Goal: Transaction & Acquisition: Purchase product/service

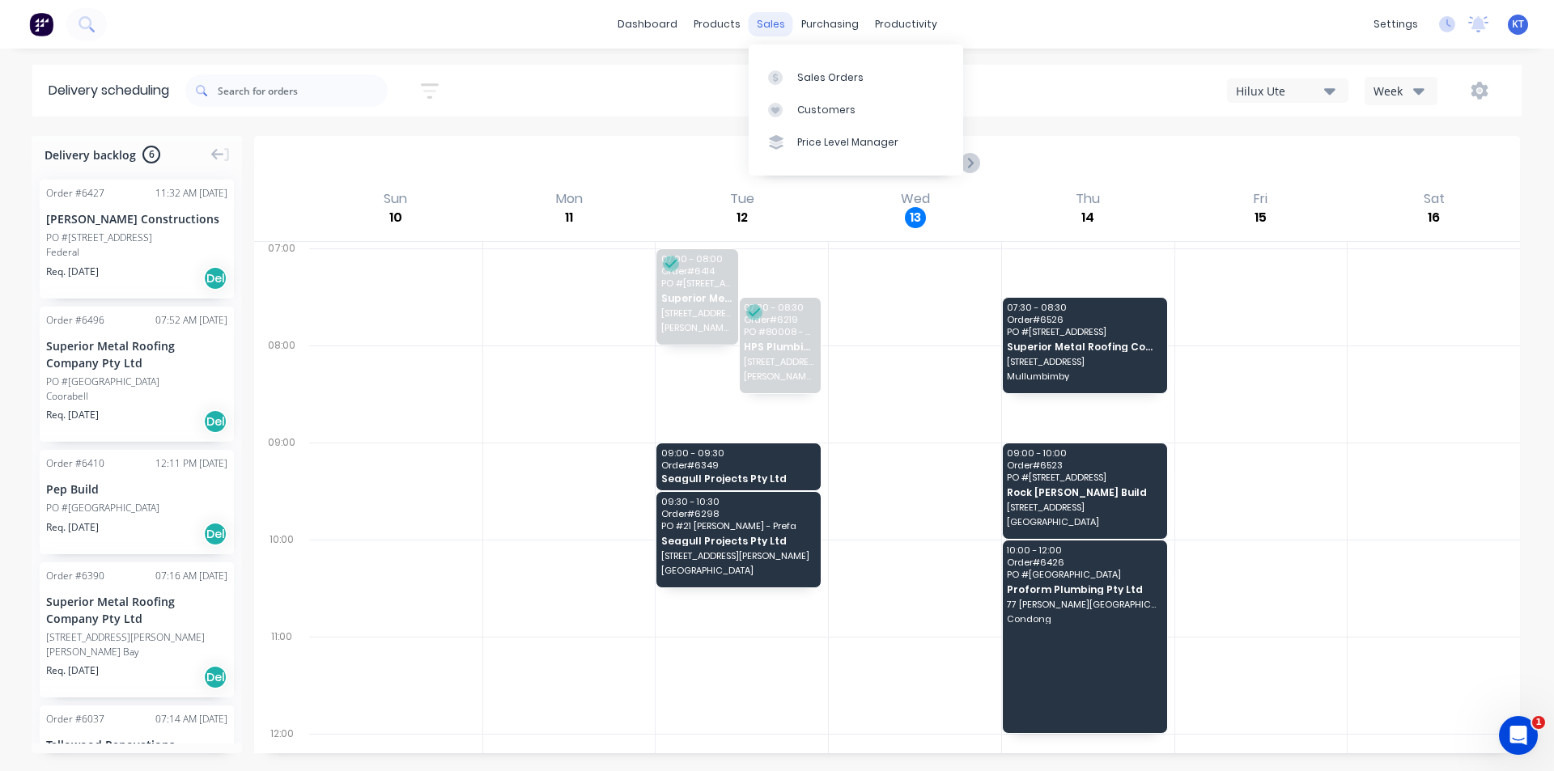
click at [775, 33] on div "sales" at bounding box center [771, 24] width 45 height 24
click at [831, 76] on div "Sales Orders" at bounding box center [830, 77] width 66 height 15
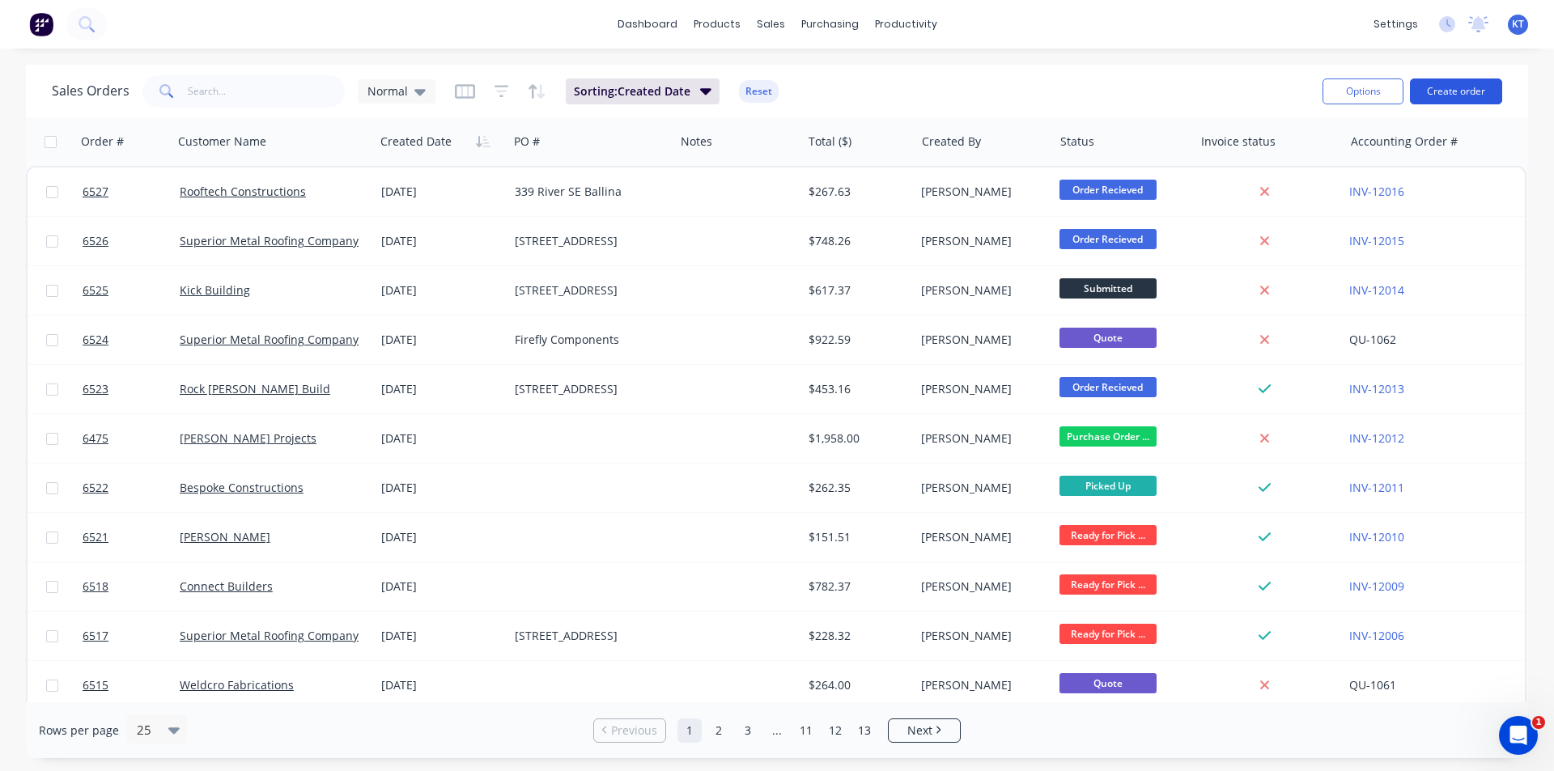
click at [1450, 100] on button "Create order" at bounding box center [1456, 91] width 92 height 26
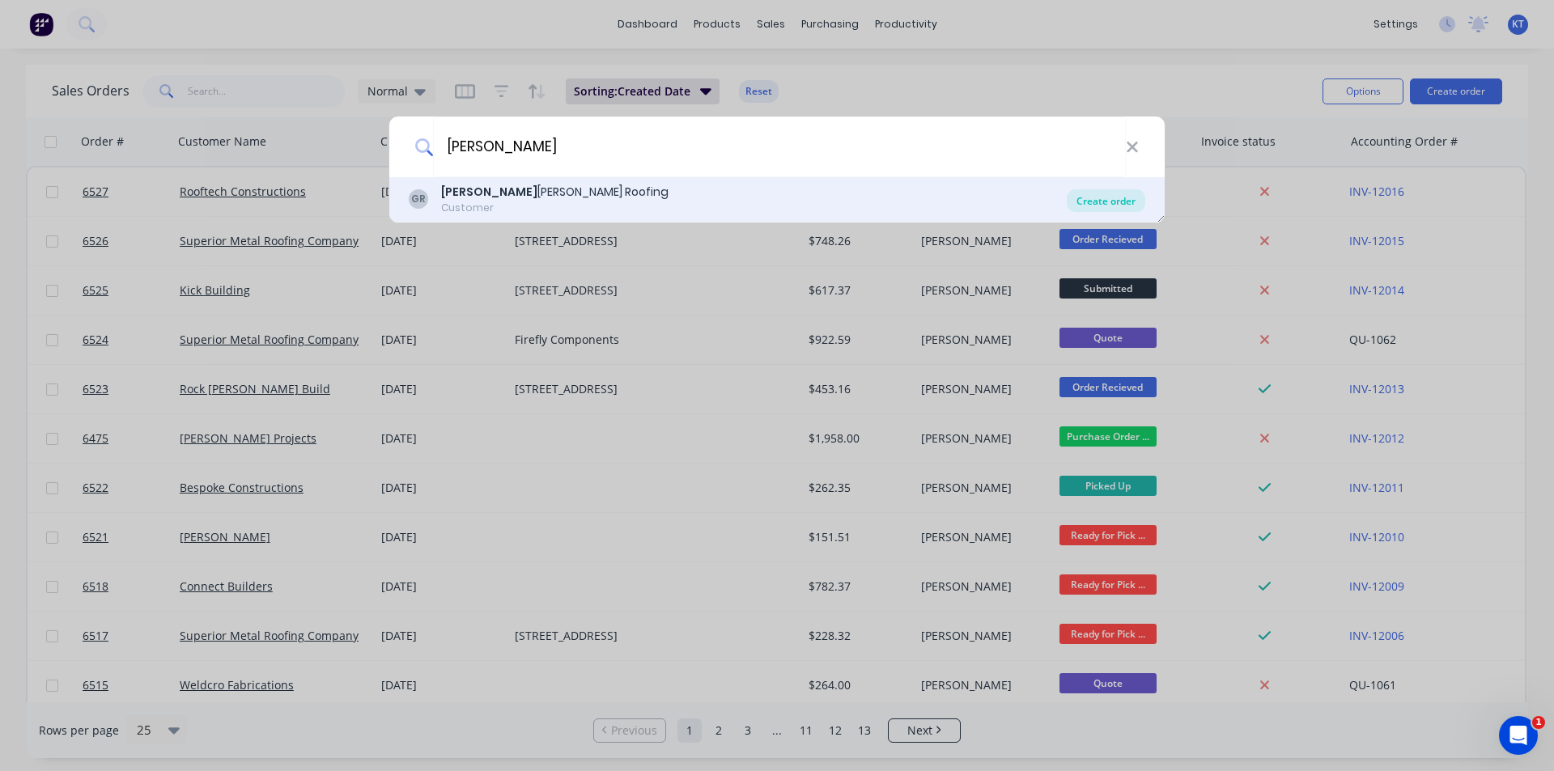
type input "[PERSON_NAME]"
click at [1096, 203] on div "Create order" at bounding box center [1106, 200] width 78 height 23
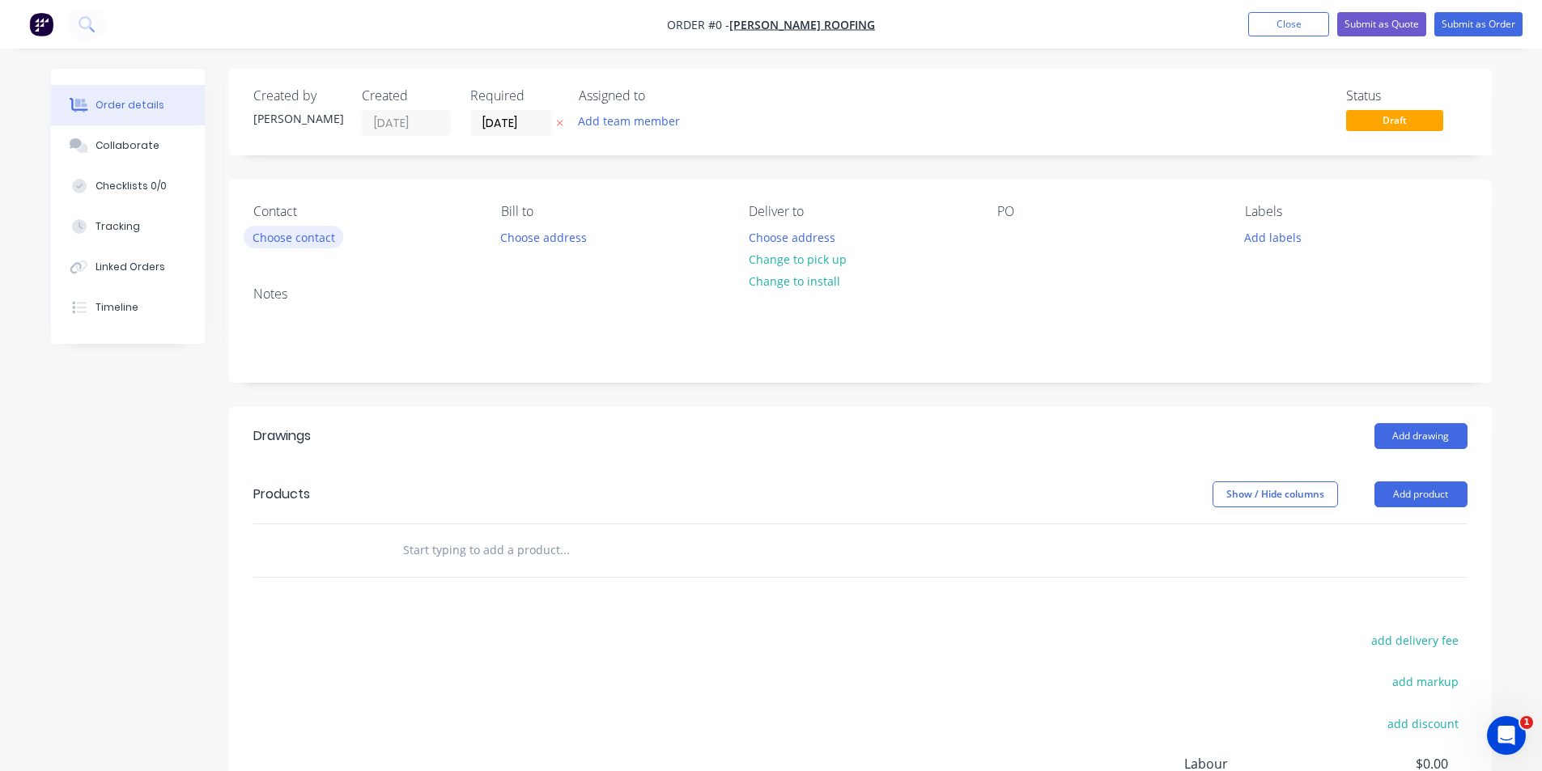
click at [269, 240] on button "Choose contact" at bounding box center [294, 237] width 100 height 22
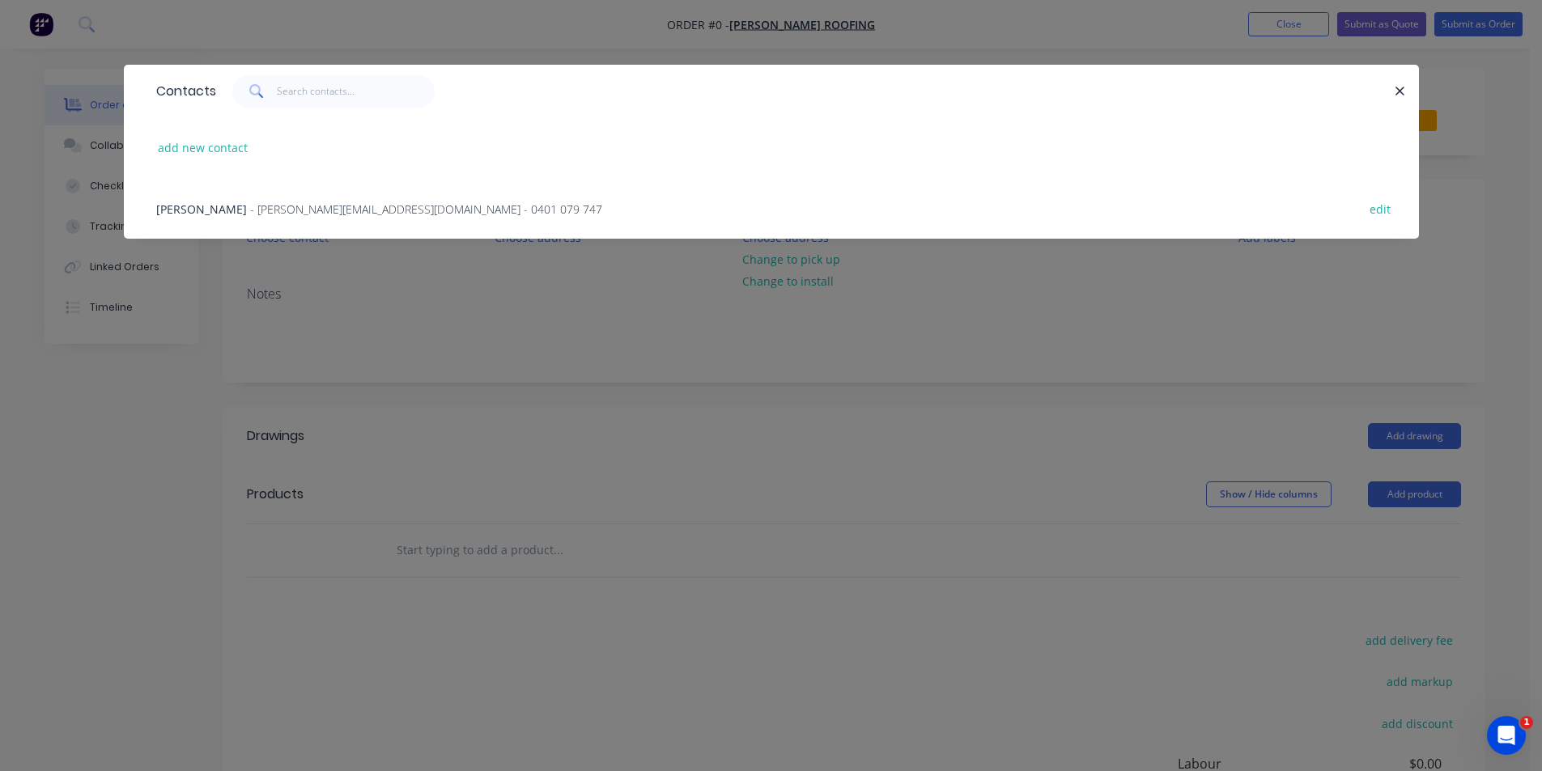
click at [250, 206] on span "- [PERSON_NAME][EMAIL_ADDRESS][DOMAIN_NAME] - 0401 079 747" at bounding box center [426, 208] width 352 height 15
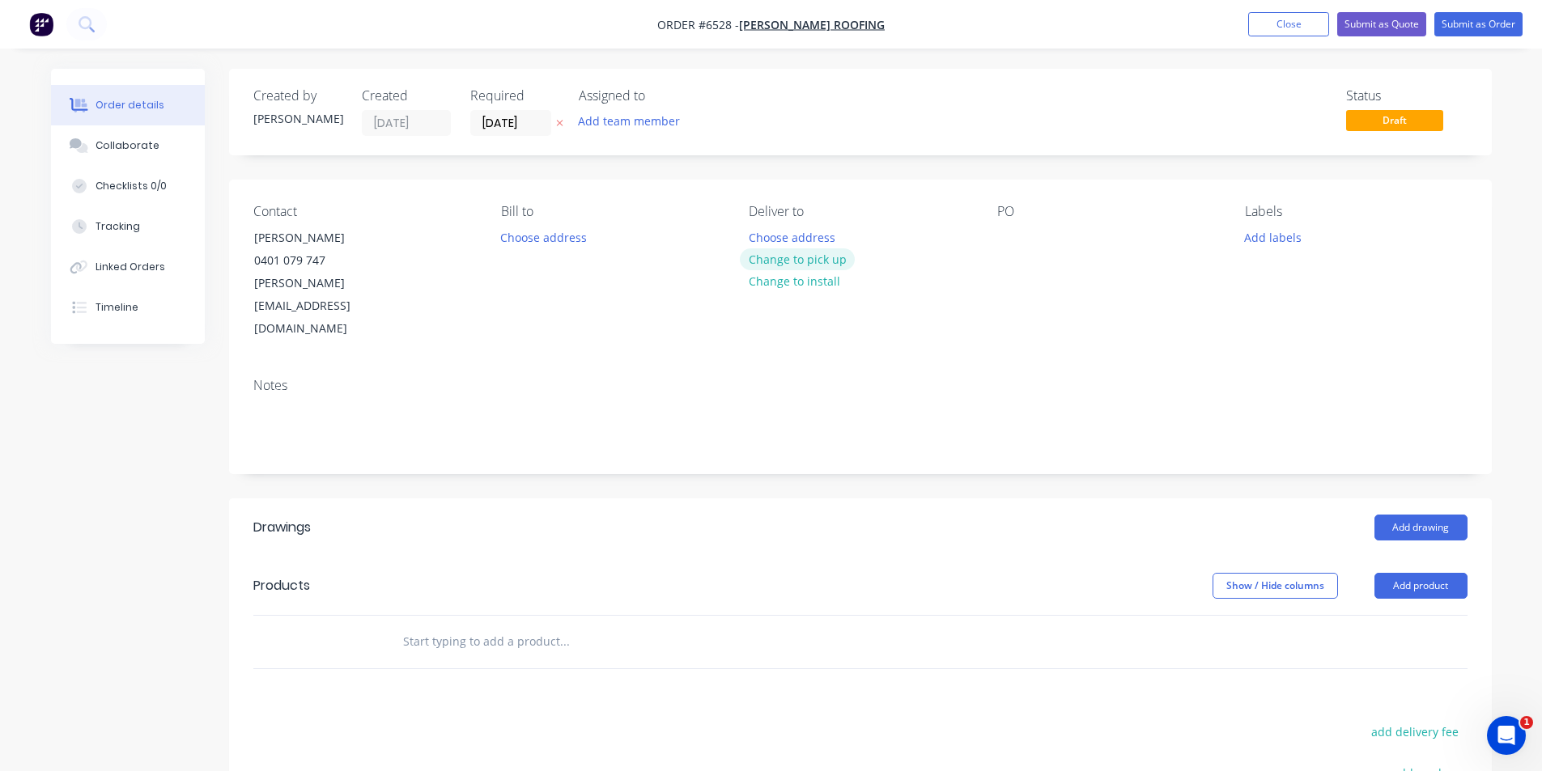
click at [801, 254] on button "Change to pick up" at bounding box center [797, 259] width 115 height 22
drag, startPoint x: 965, startPoint y: 217, endPoint x: 1036, endPoint y: 231, distance: 71.7
click at [969, 218] on div "Pick up" at bounding box center [860, 211] width 222 height 15
click at [1036, 231] on div "PO" at bounding box center [1108, 272] width 222 height 137
click at [1008, 234] on div at bounding box center [1010, 237] width 26 height 23
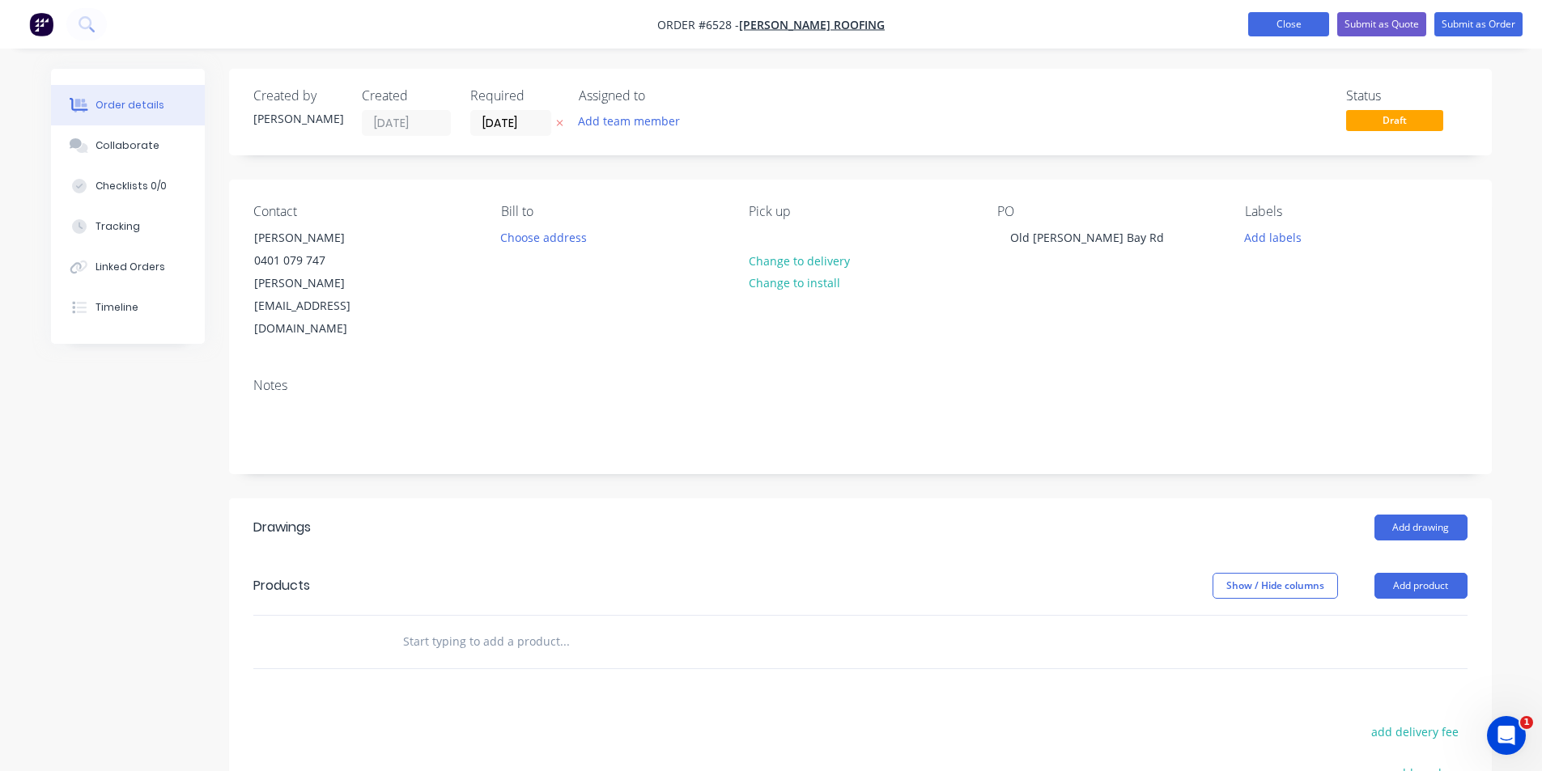
click at [1263, 16] on button "Close" at bounding box center [1288, 24] width 81 height 24
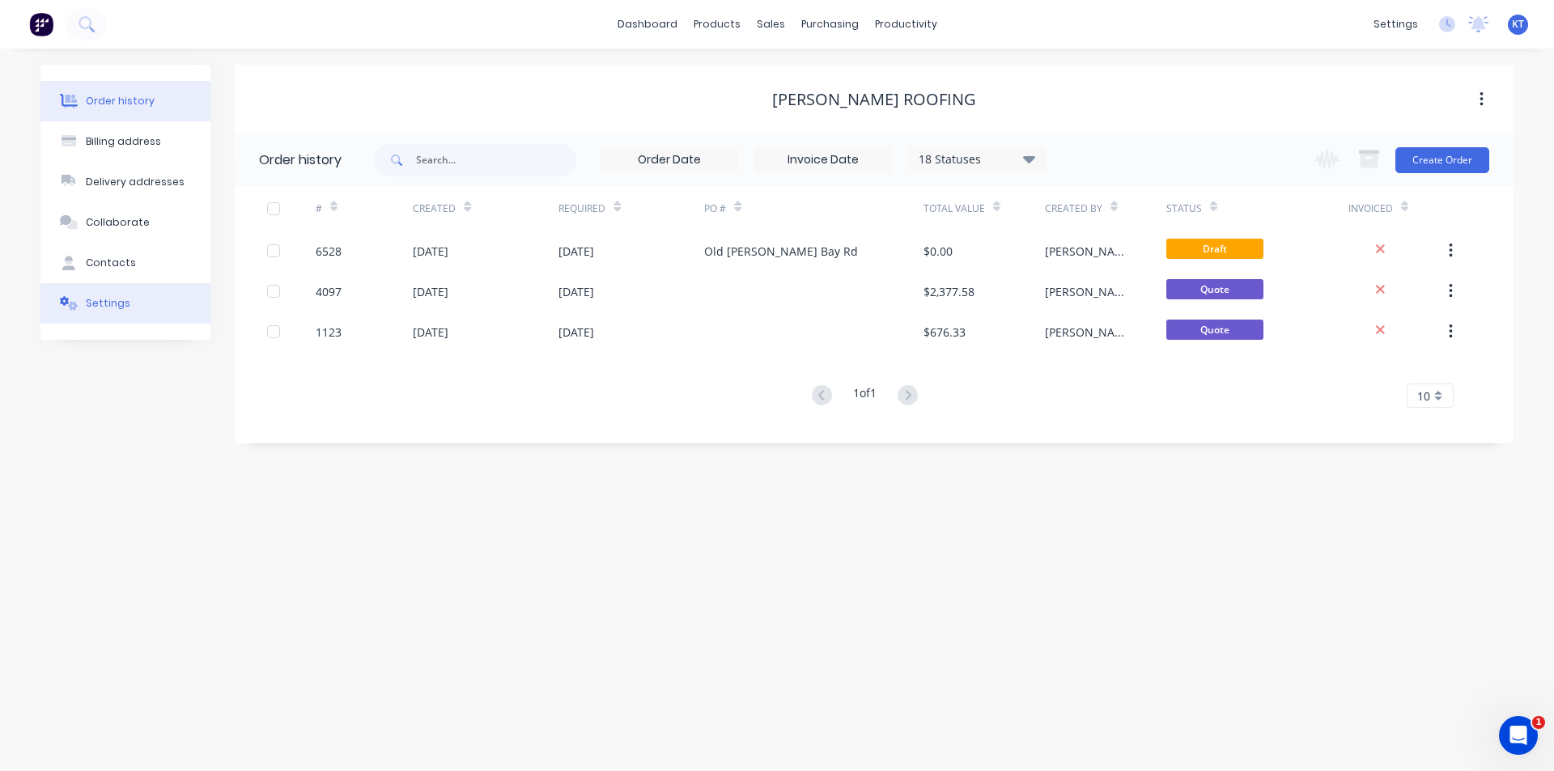
click at [138, 302] on button "Settings" at bounding box center [125, 303] width 170 height 40
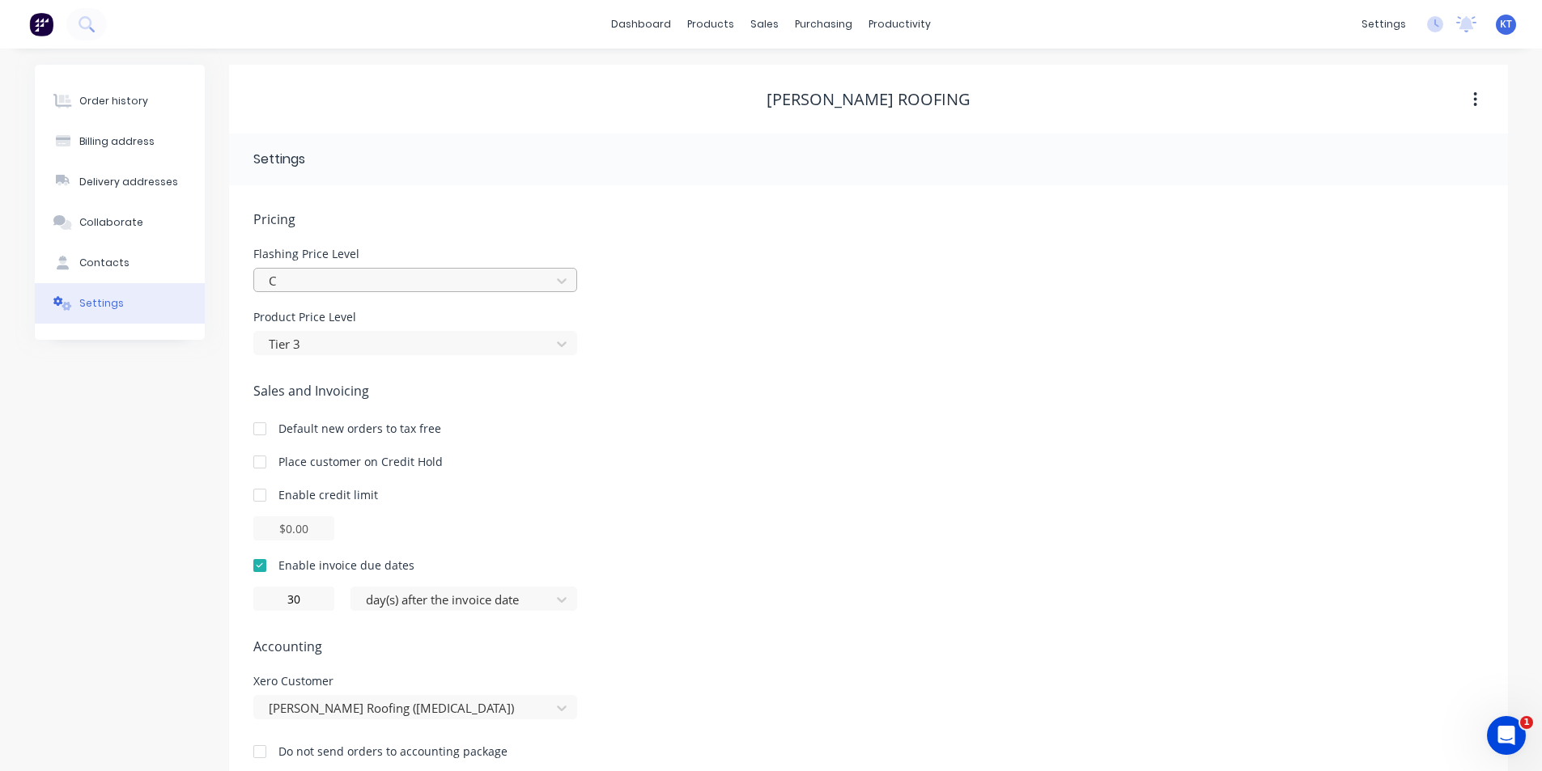
click at [314, 279] on div at bounding box center [404, 281] width 275 height 20
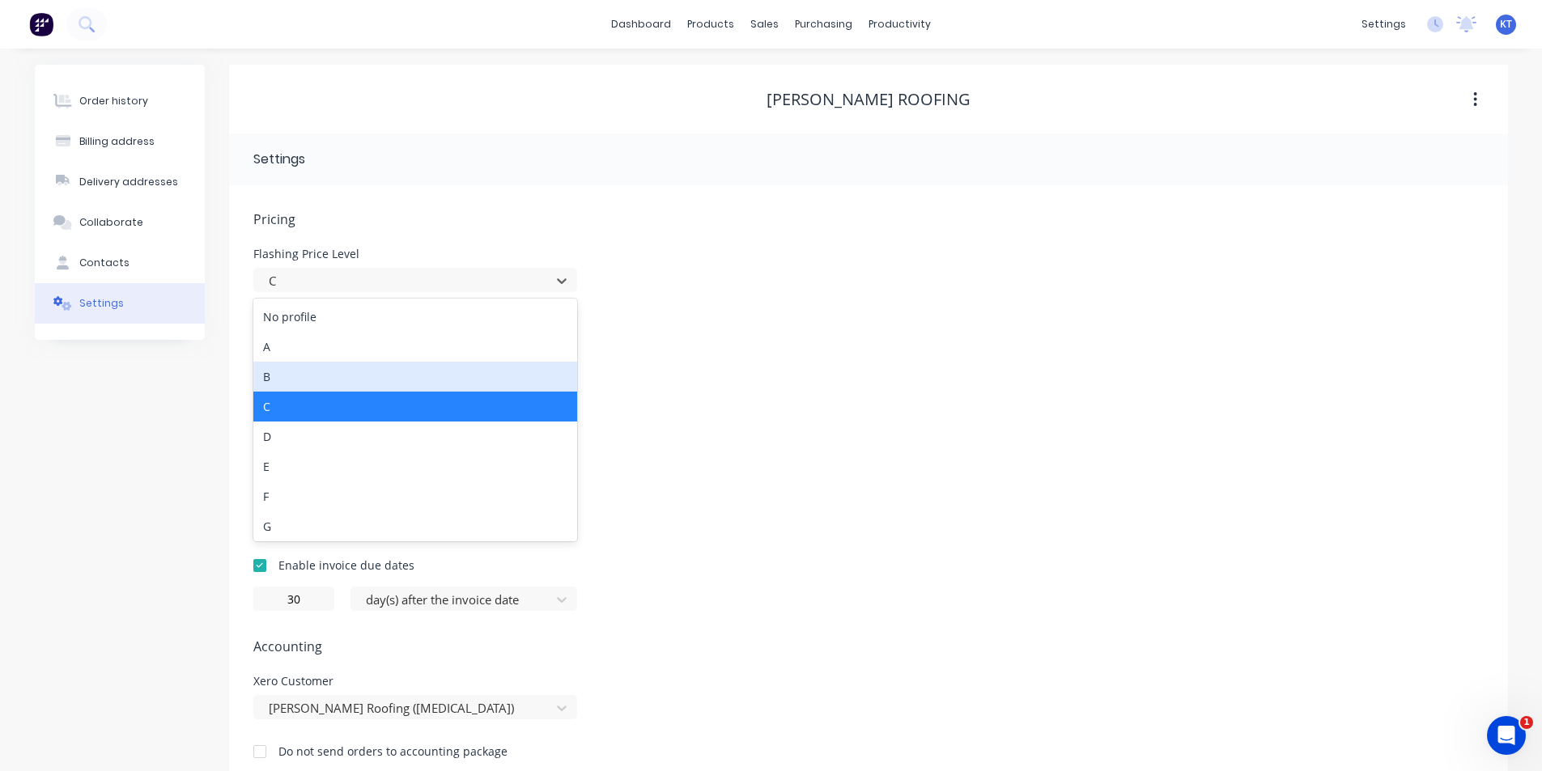
click at [298, 378] on div "B" at bounding box center [415, 377] width 324 height 30
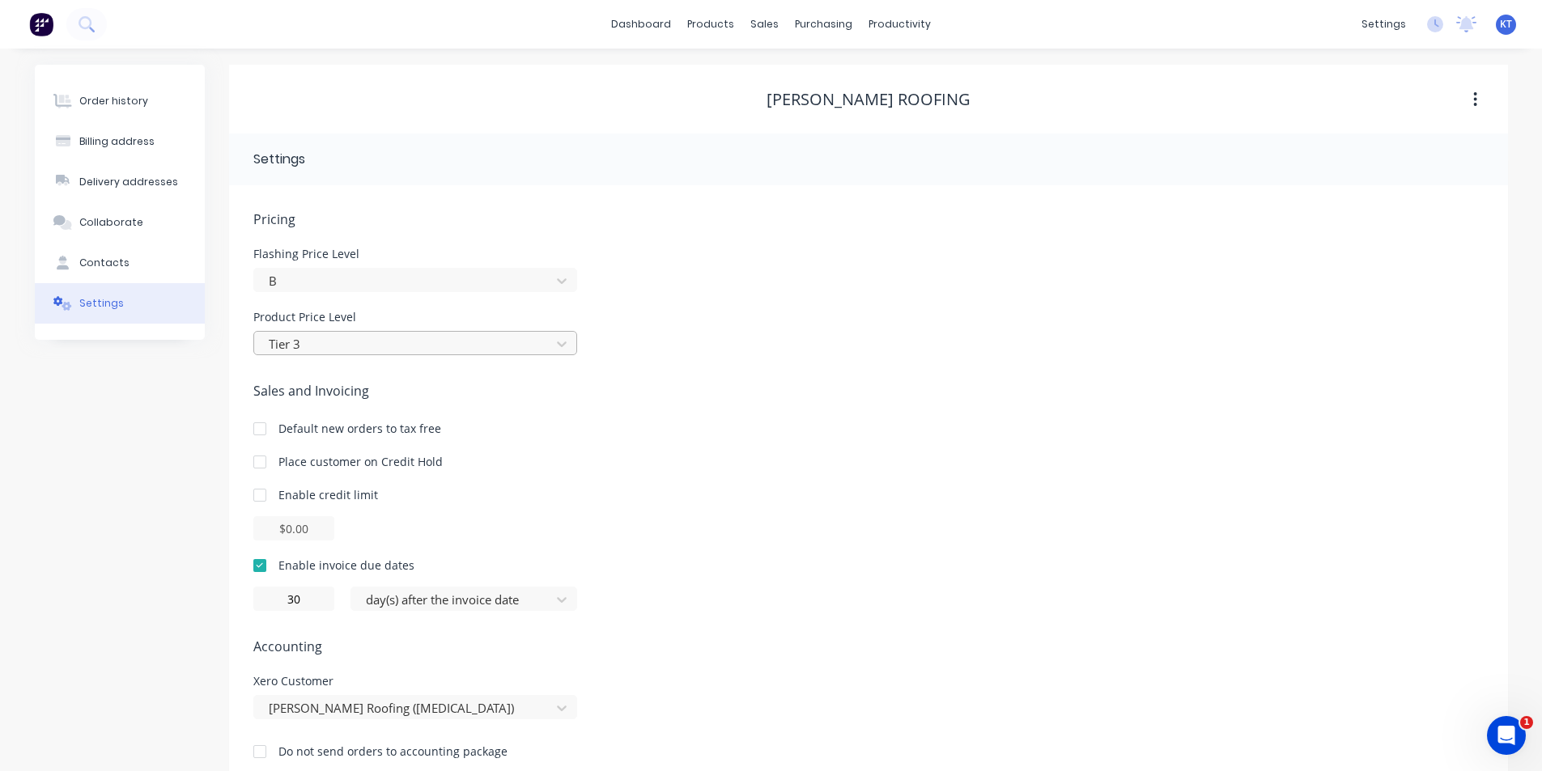
click at [305, 341] on div at bounding box center [404, 344] width 275 height 20
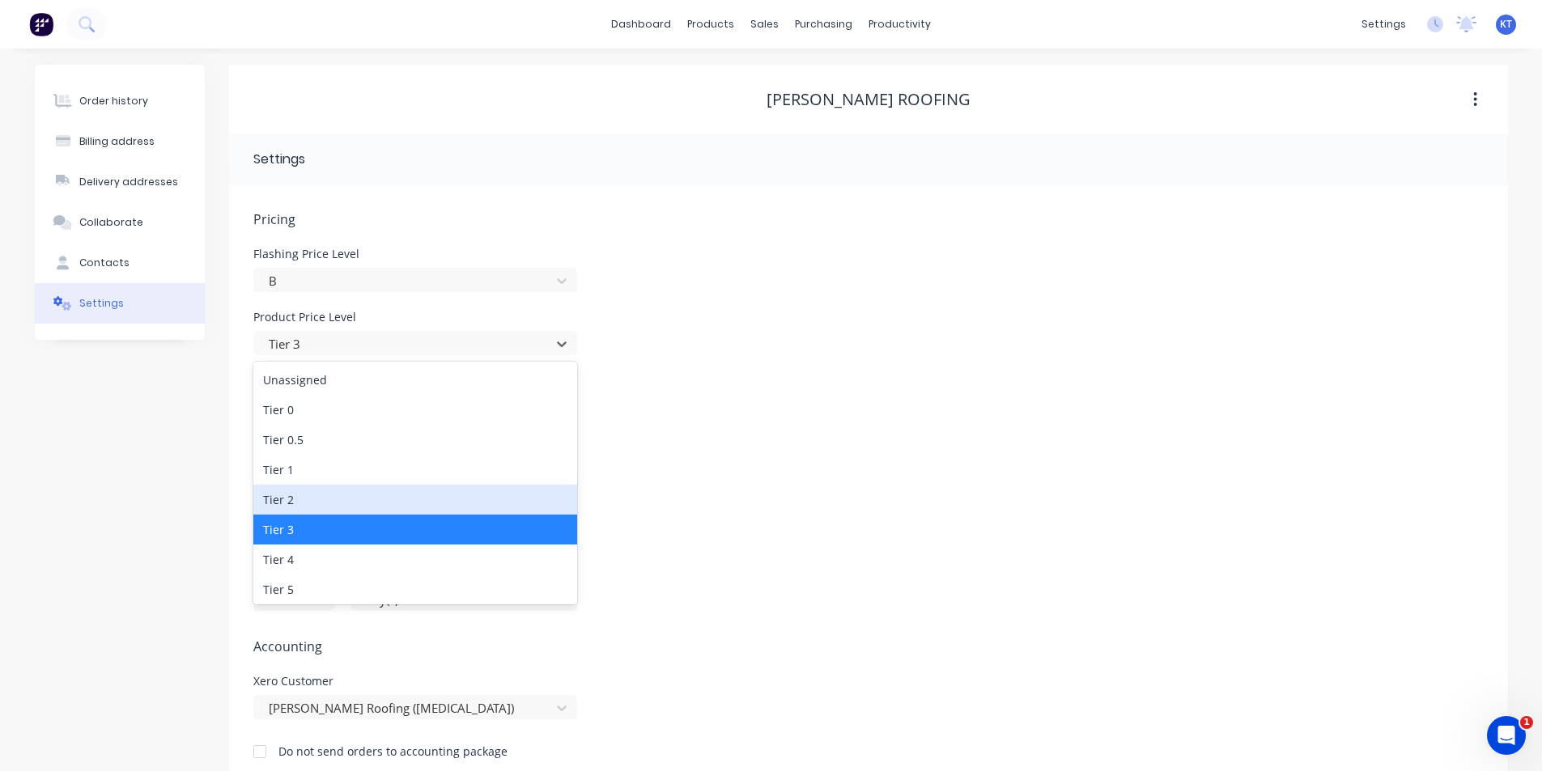
click at [291, 497] on div "Tier 2" at bounding box center [415, 500] width 324 height 30
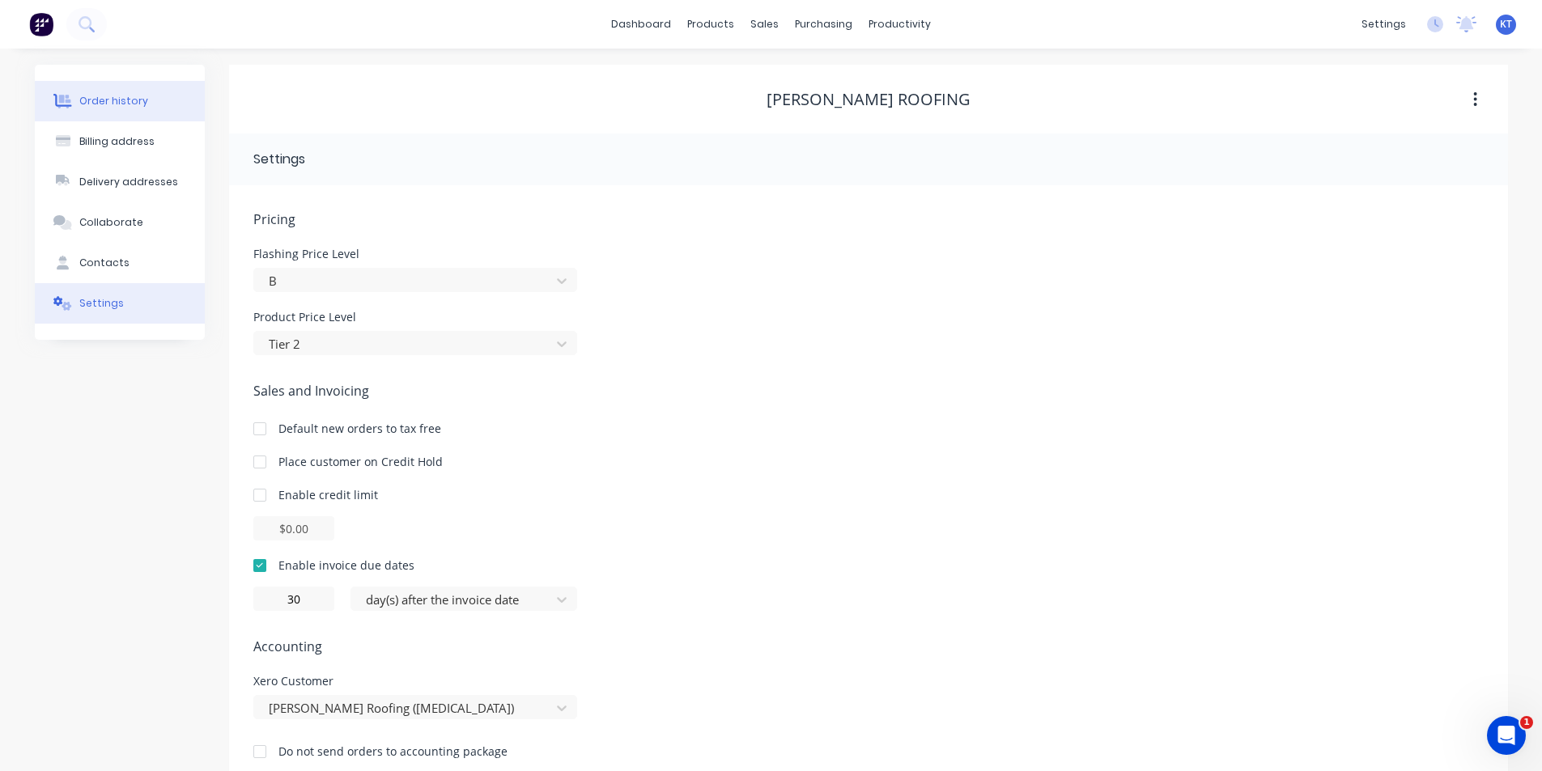
click at [132, 104] on div "Order history" at bounding box center [113, 101] width 69 height 15
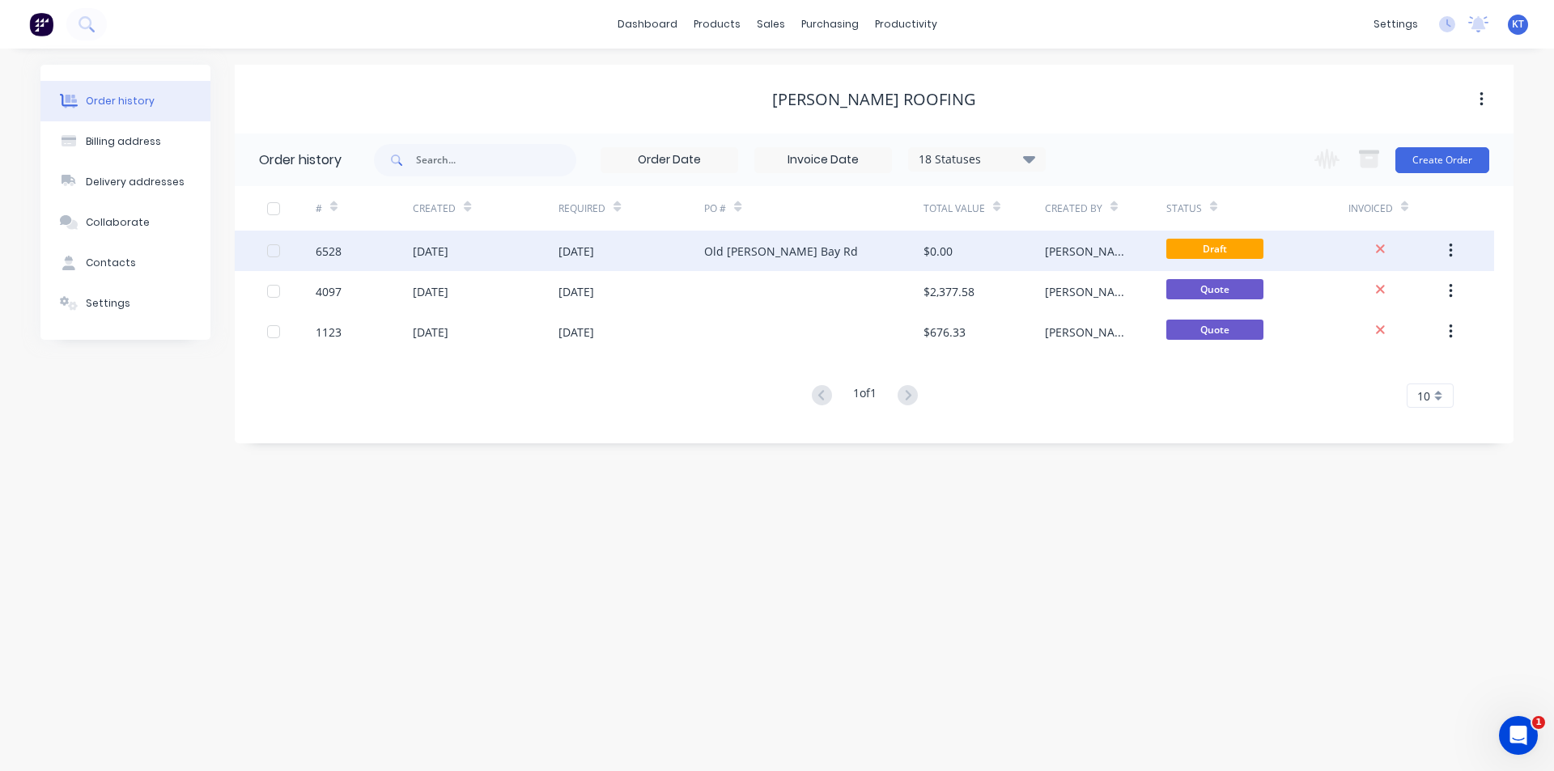
click at [740, 252] on div "Old [PERSON_NAME] Bay Rd" at bounding box center [781, 251] width 154 height 17
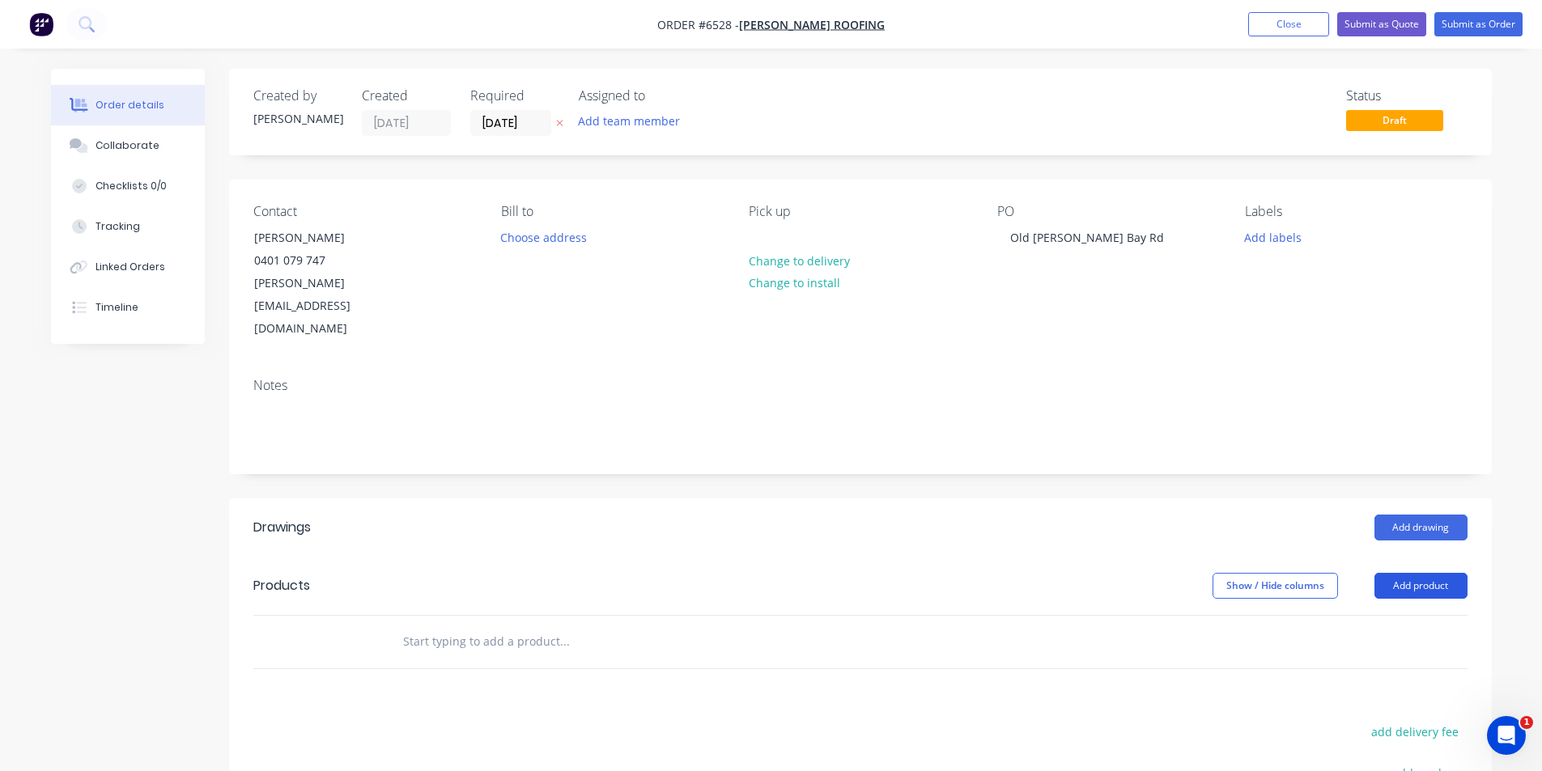
click at [1393, 573] on button "Add product" at bounding box center [1420, 586] width 93 height 26
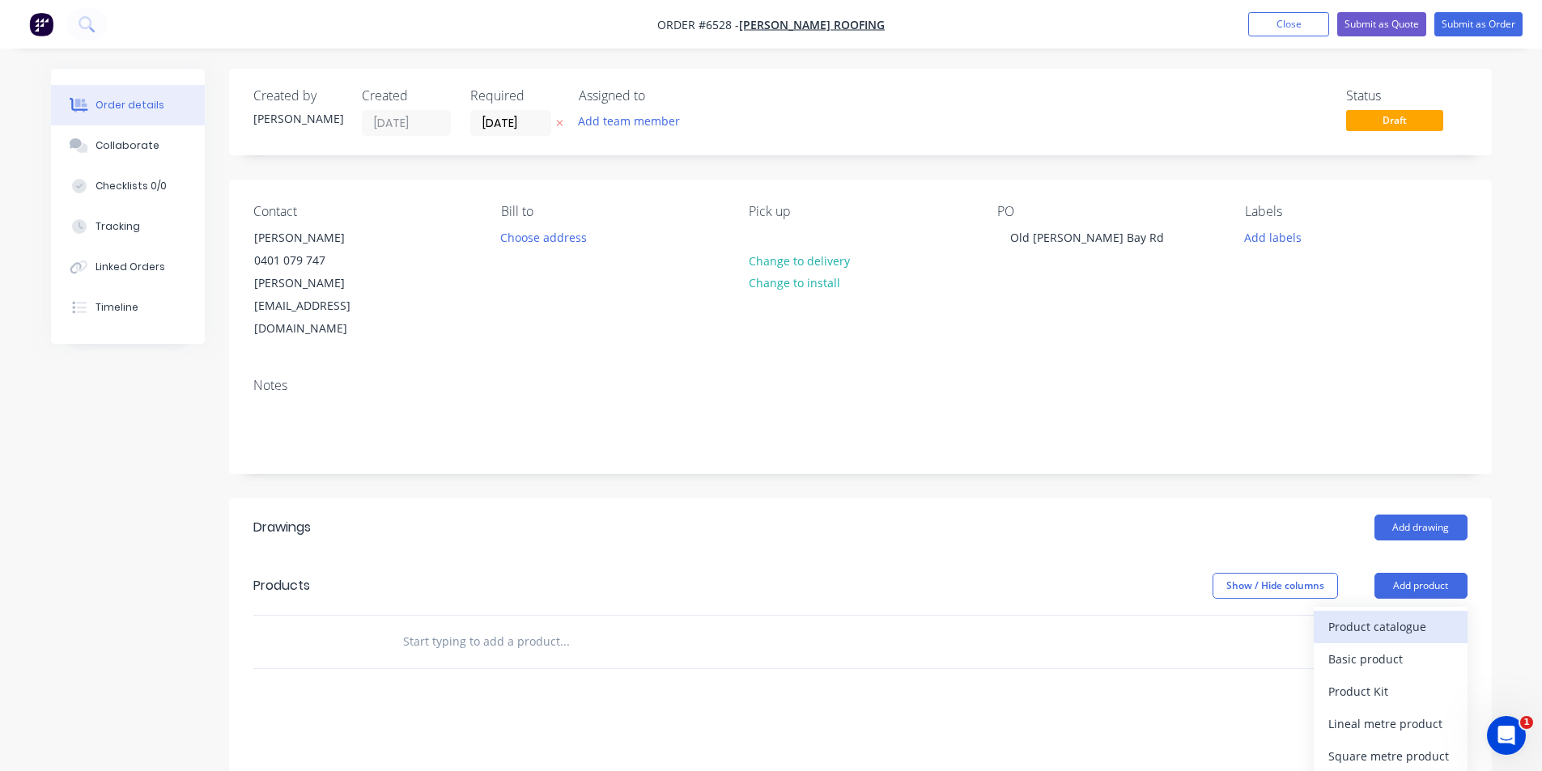
click at [1385, 615] on div "Product catalogue" at bounding box center [1390, 626] width 125 height 23
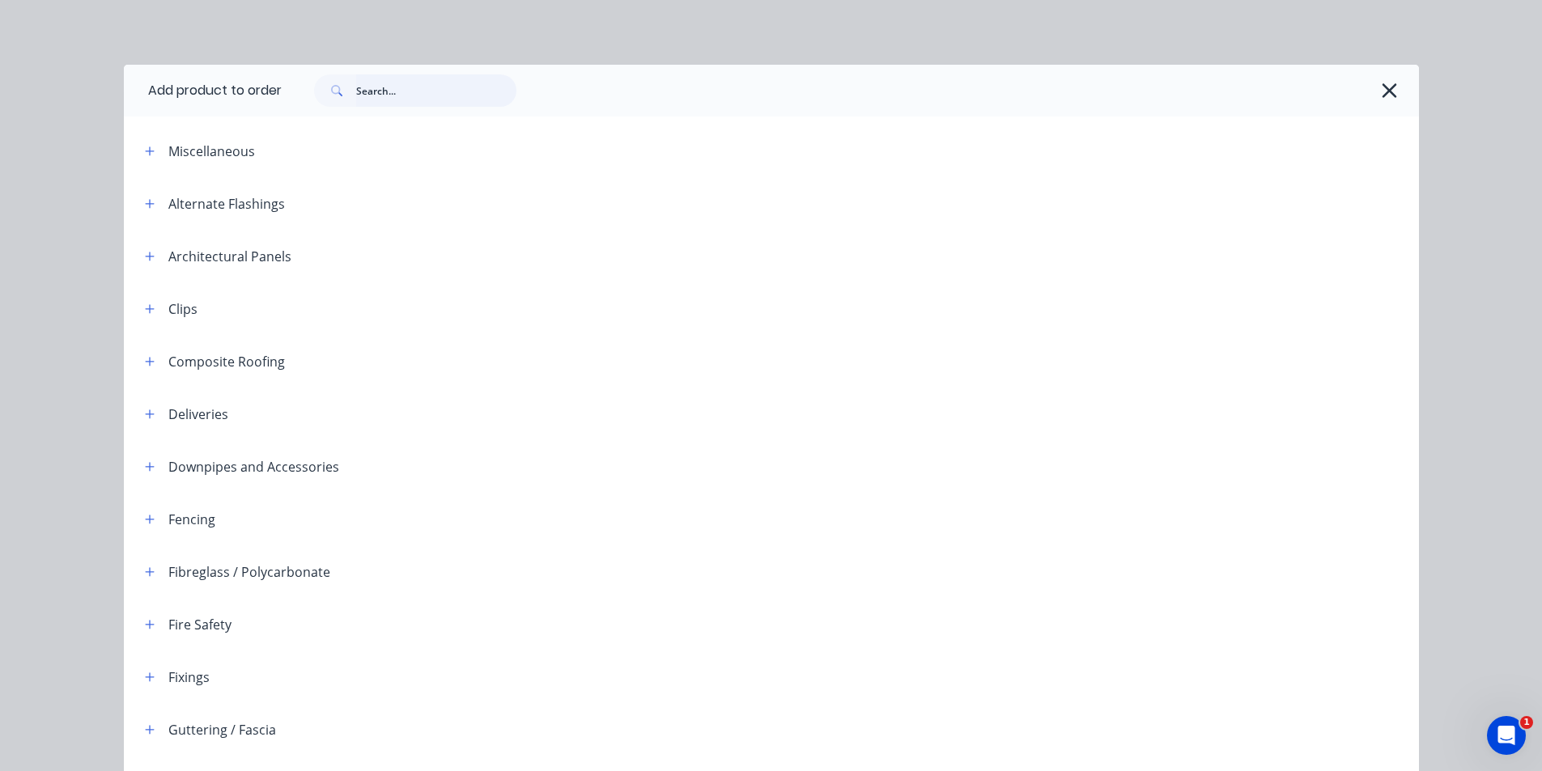
click at [388, 84] on input "text" at bounding box center [436, 90] width 160 height 32
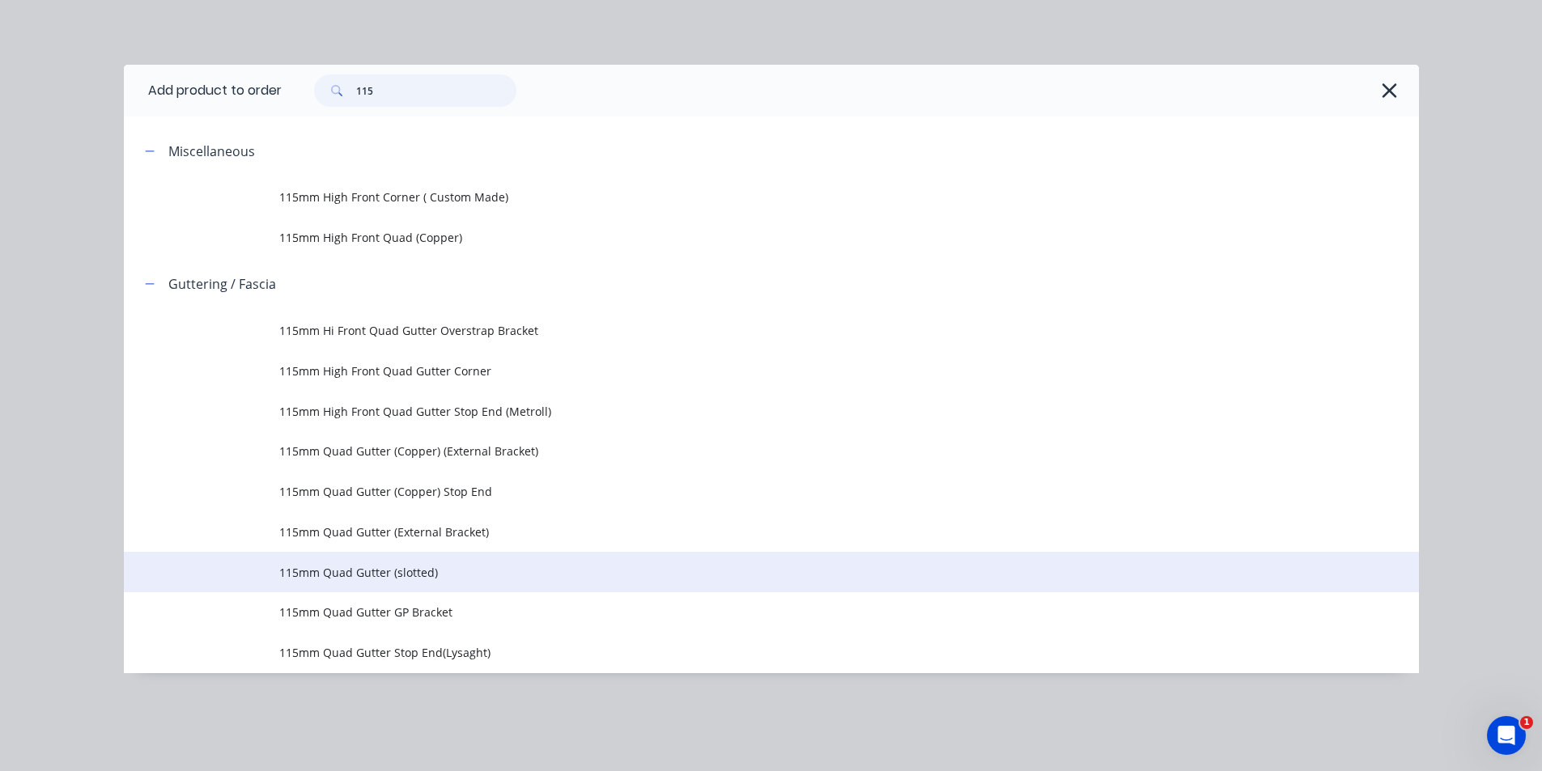
type input "115"
click at [465, 573] on span "115mm Quad Gutter (slotted)" at bounding box center [734, 572] width 911 height 17
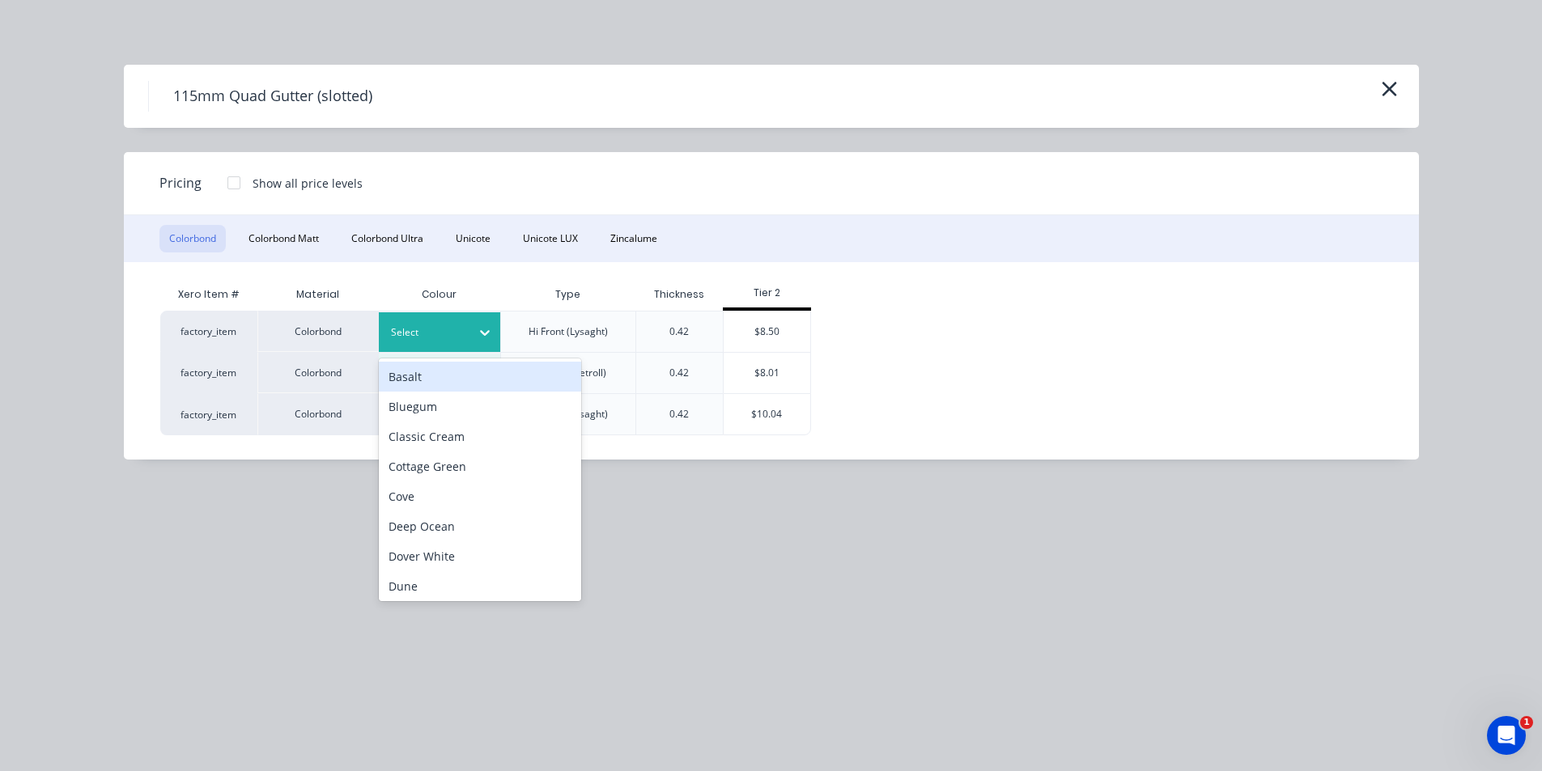
click at [409, 321] on div "Select" at bounding box center [439, 332] width 121 height 40
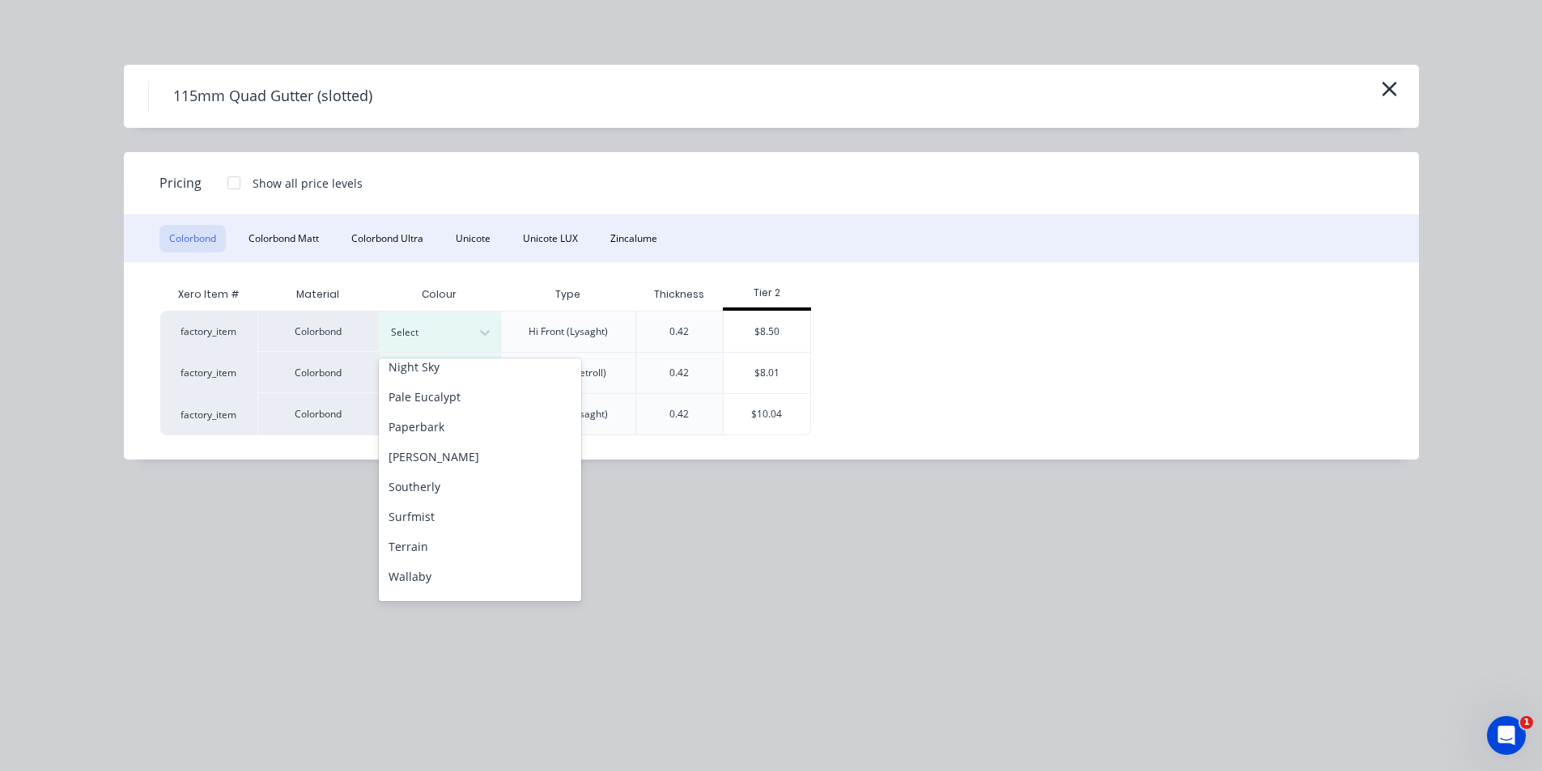
scroll to position [512, 0]
click at [501, 583] on div "Woodland Grey" at bounding box center [480, 583] width 202 height 30
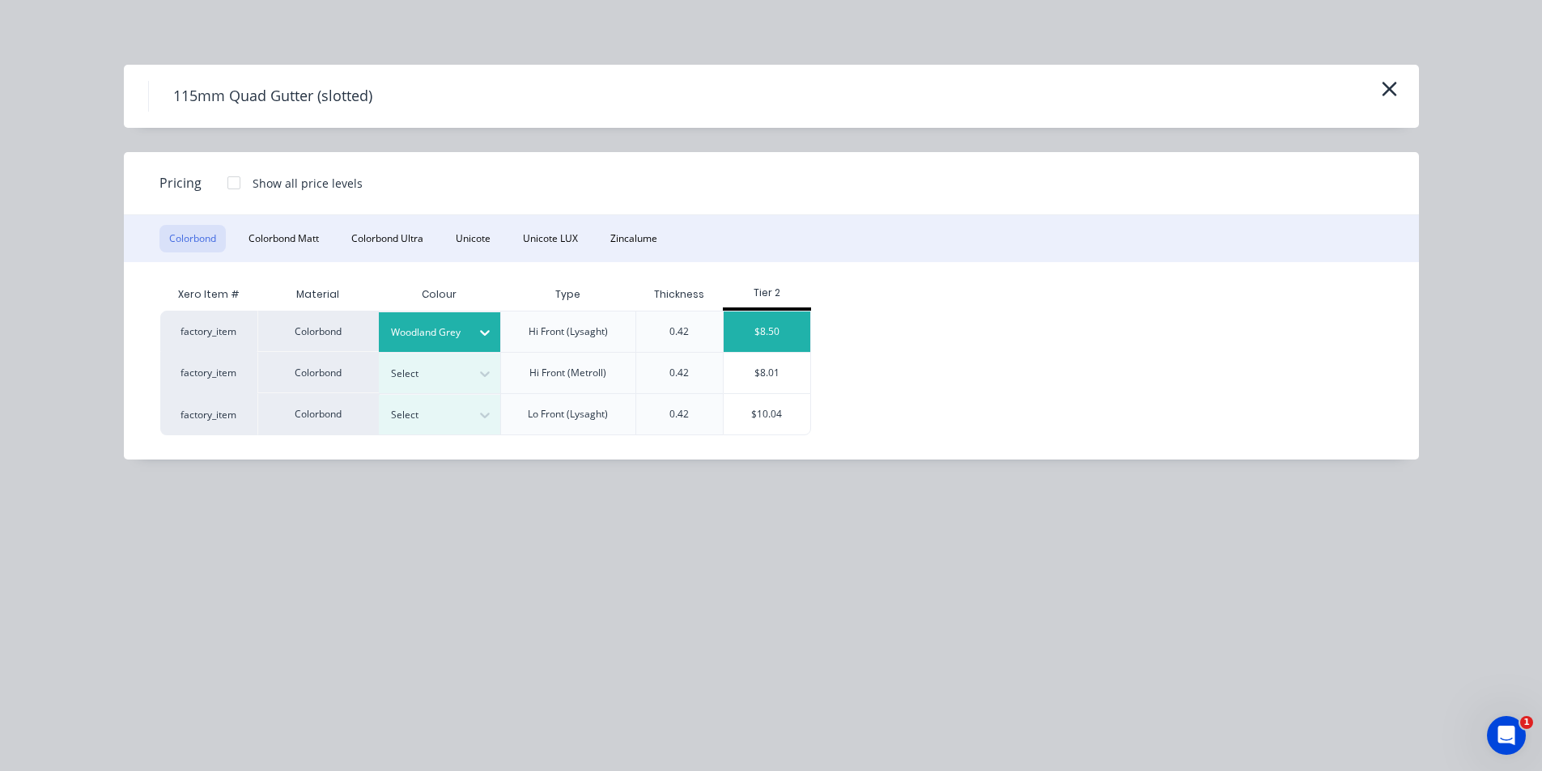
click at [772, 330] on div "$8.50" at bounding box center [766, 332] width 87 height 40
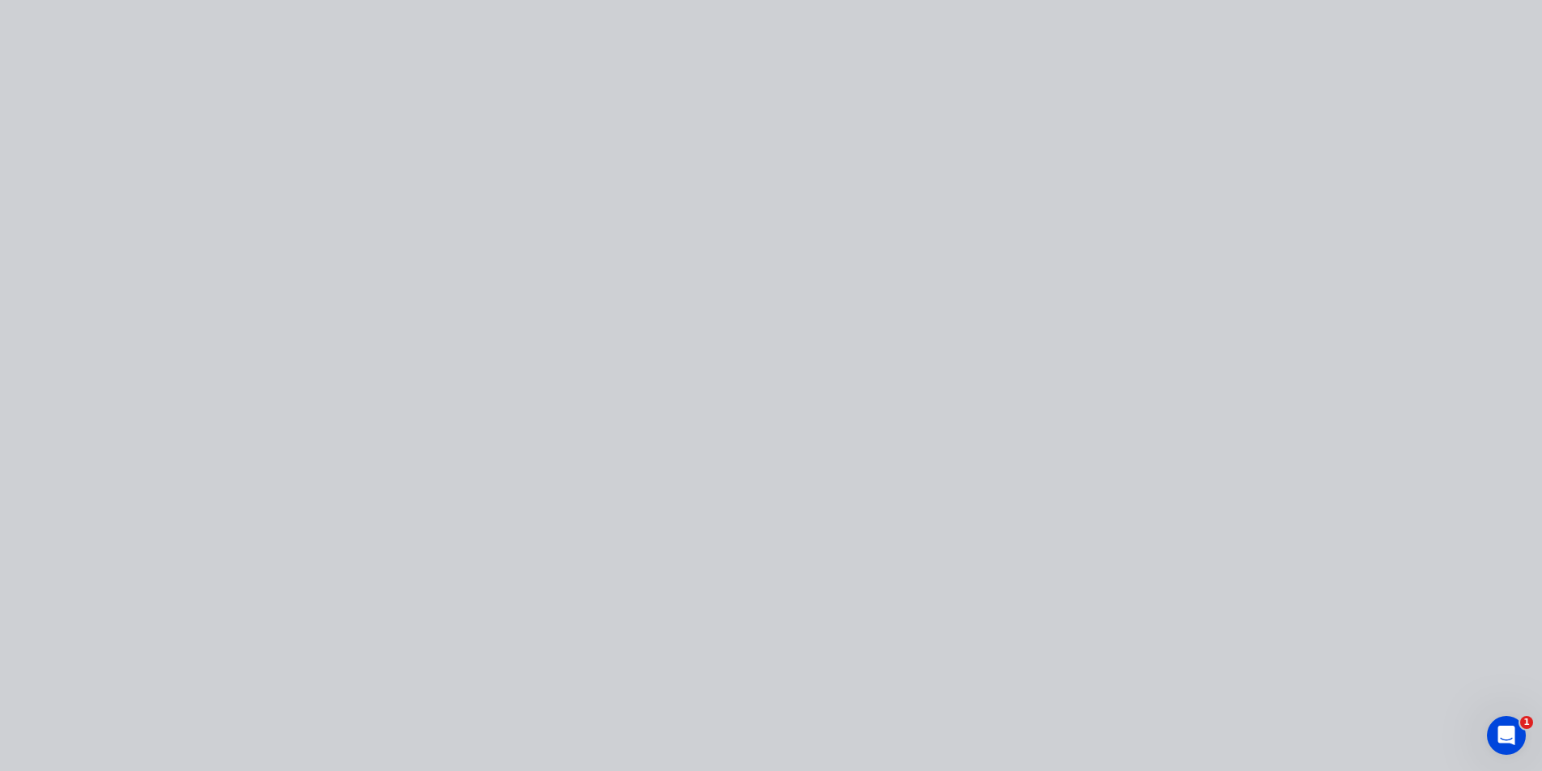
type input "$8.50"
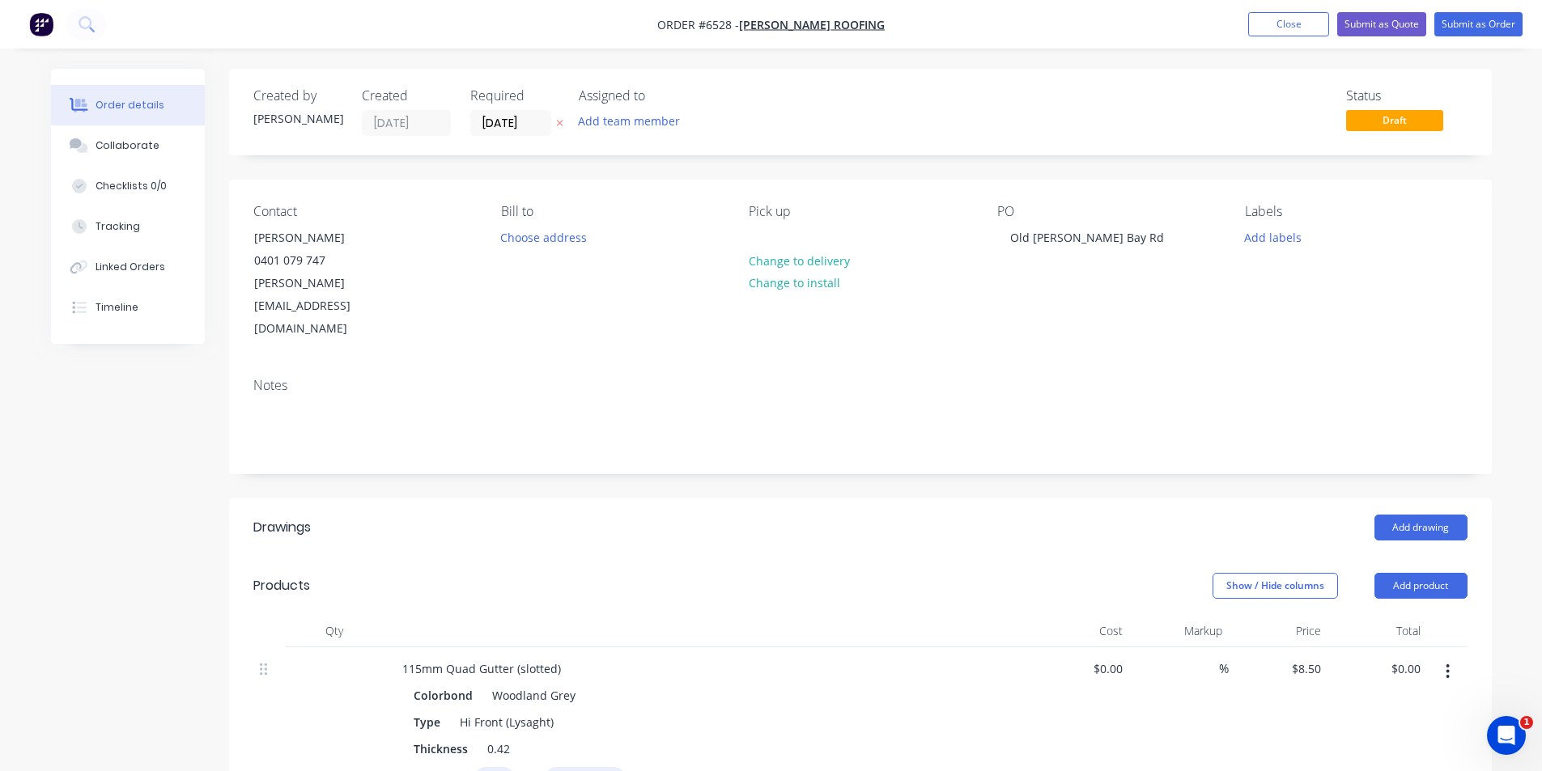
click at [505, 767] on input "text" at bounding box center [494, 778] width 40 height 23
type input "2"
type input "6000"
click at [635, 767] on button "add" at bounding box center [654, 778] width 38 height 22
type input "1"
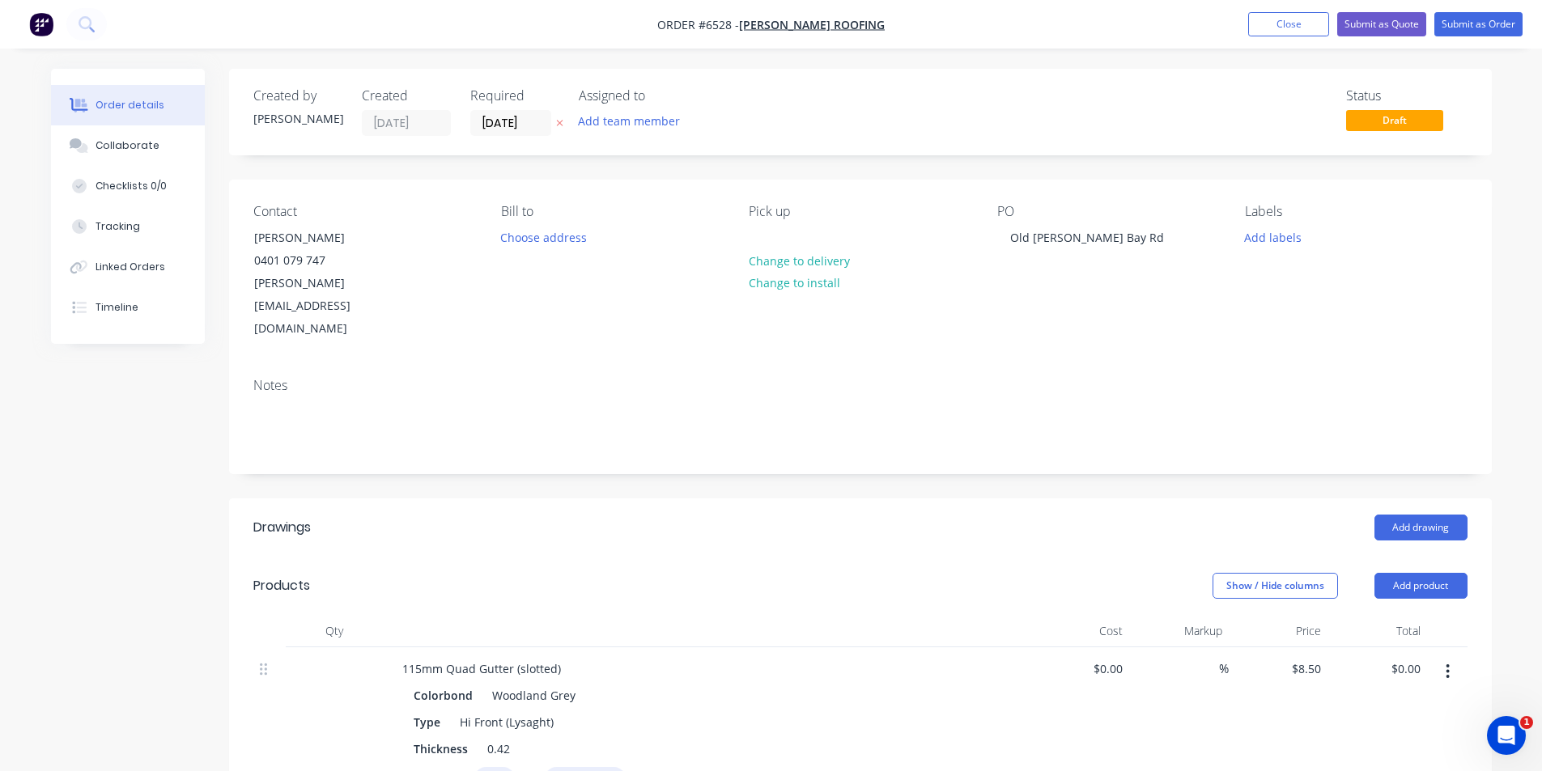
type input "$102.00"
type input "1"
type input "8000"
click at [635, 767] on button "add" at bounding box center [654, 778] width 38 height 22
type input "$170.00"
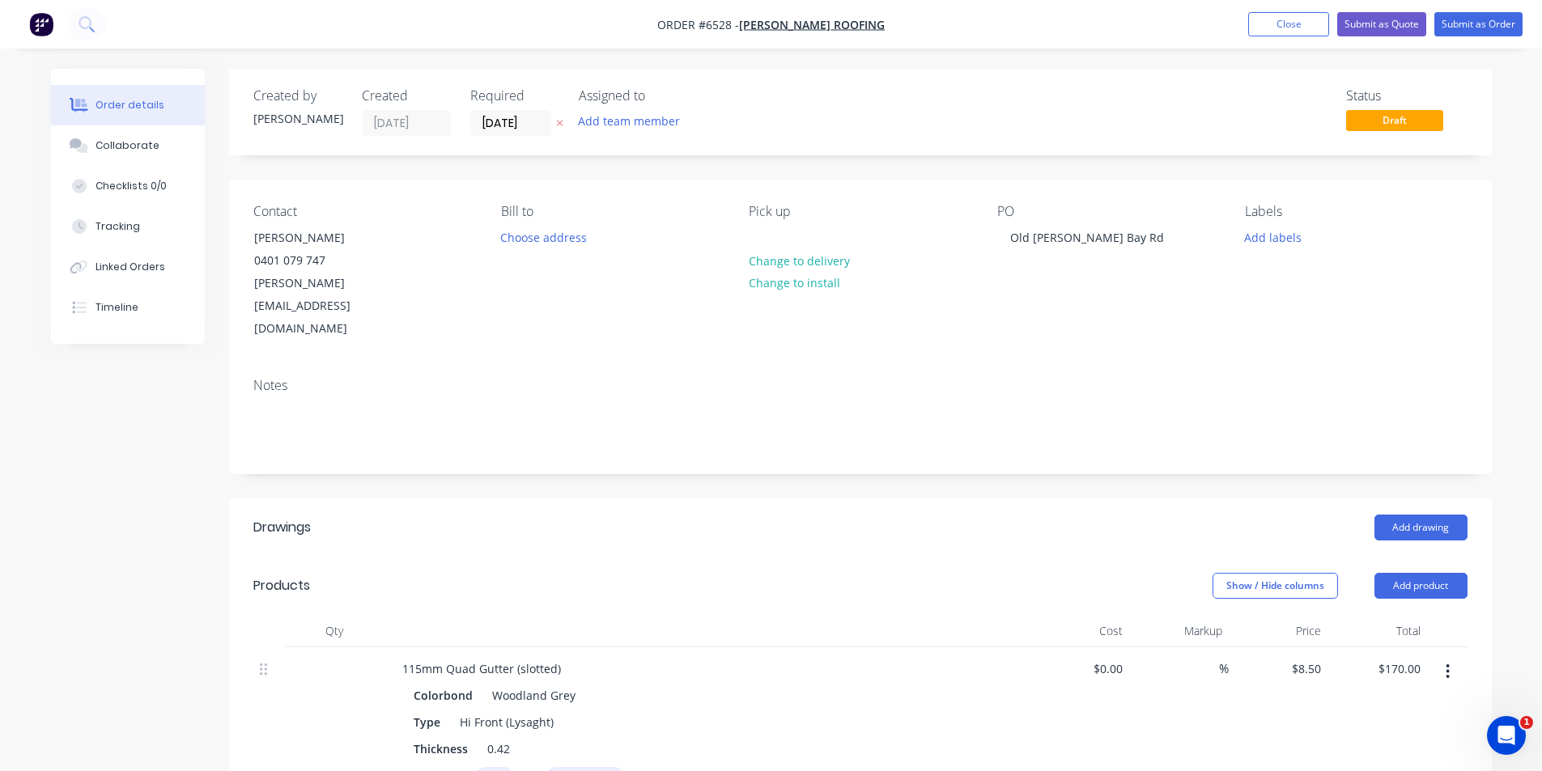
type input "2"
type input "4000"
click at [635, 767] on button "add" at bounding box center [654, 778] width 38 height 22
type input "$238.00"
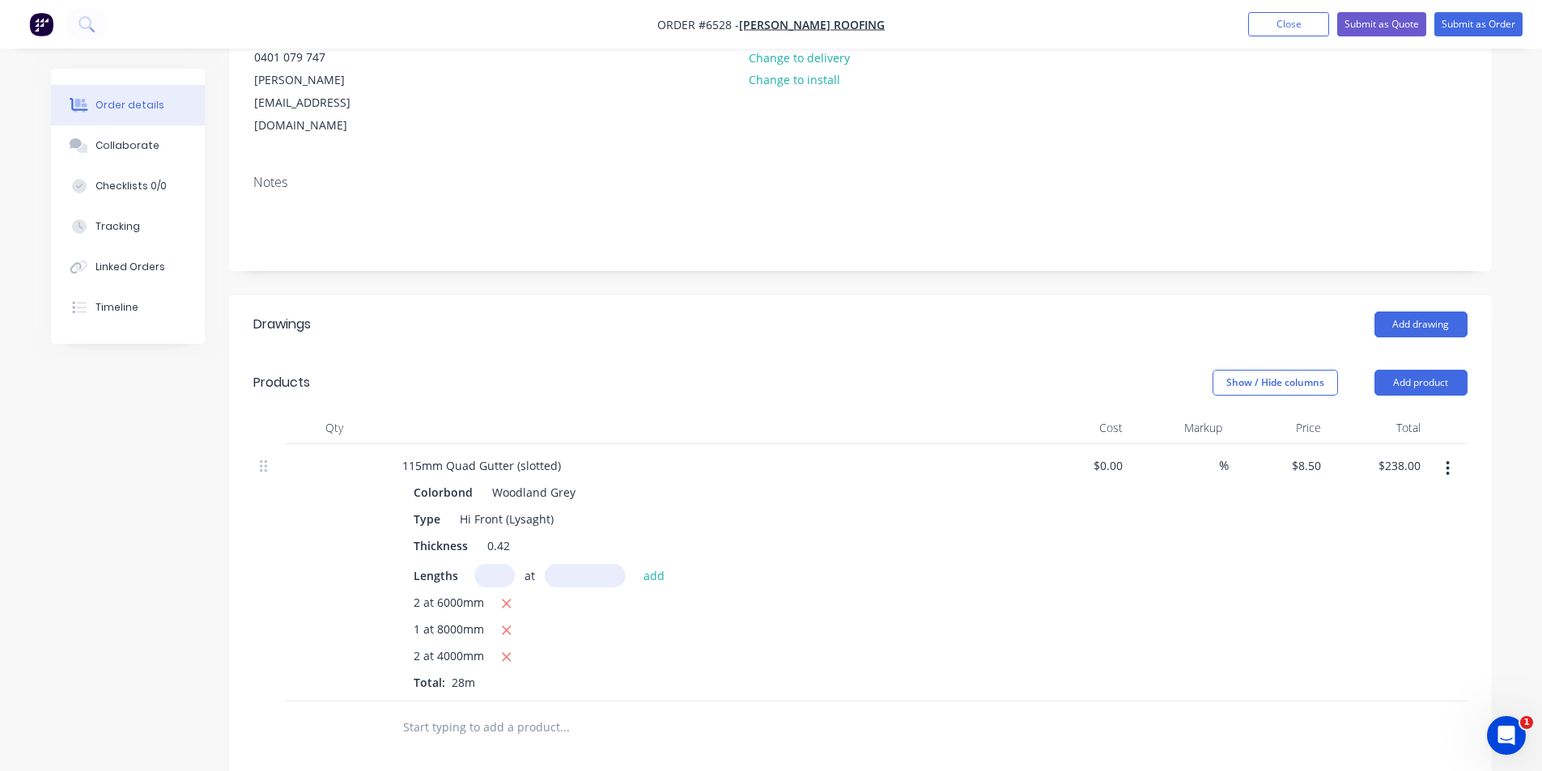
scroll to position [243, 0]
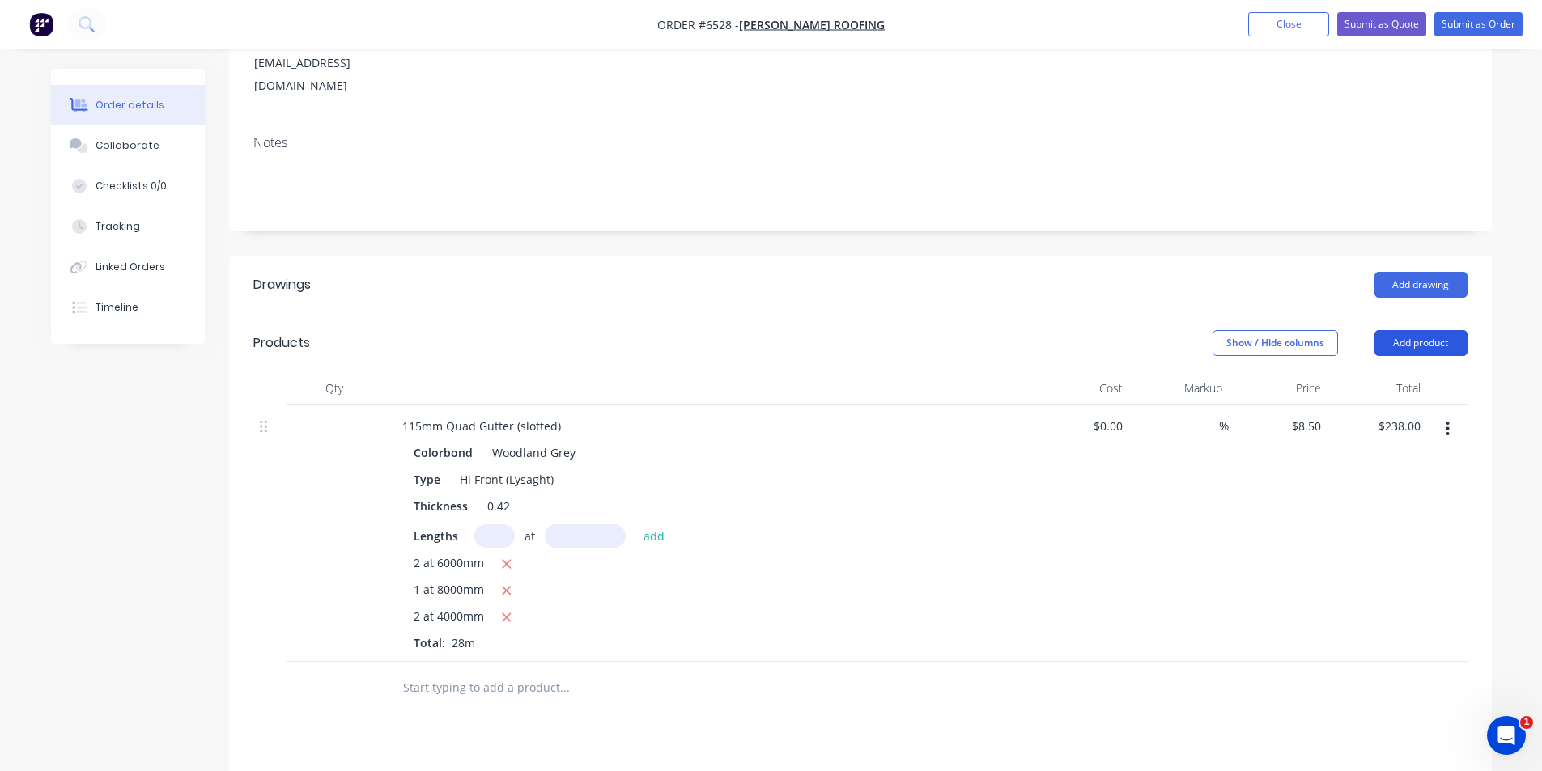
click at [1413, 330] on button "Add product" at bounding box center [1420, 343] width 93 height 26
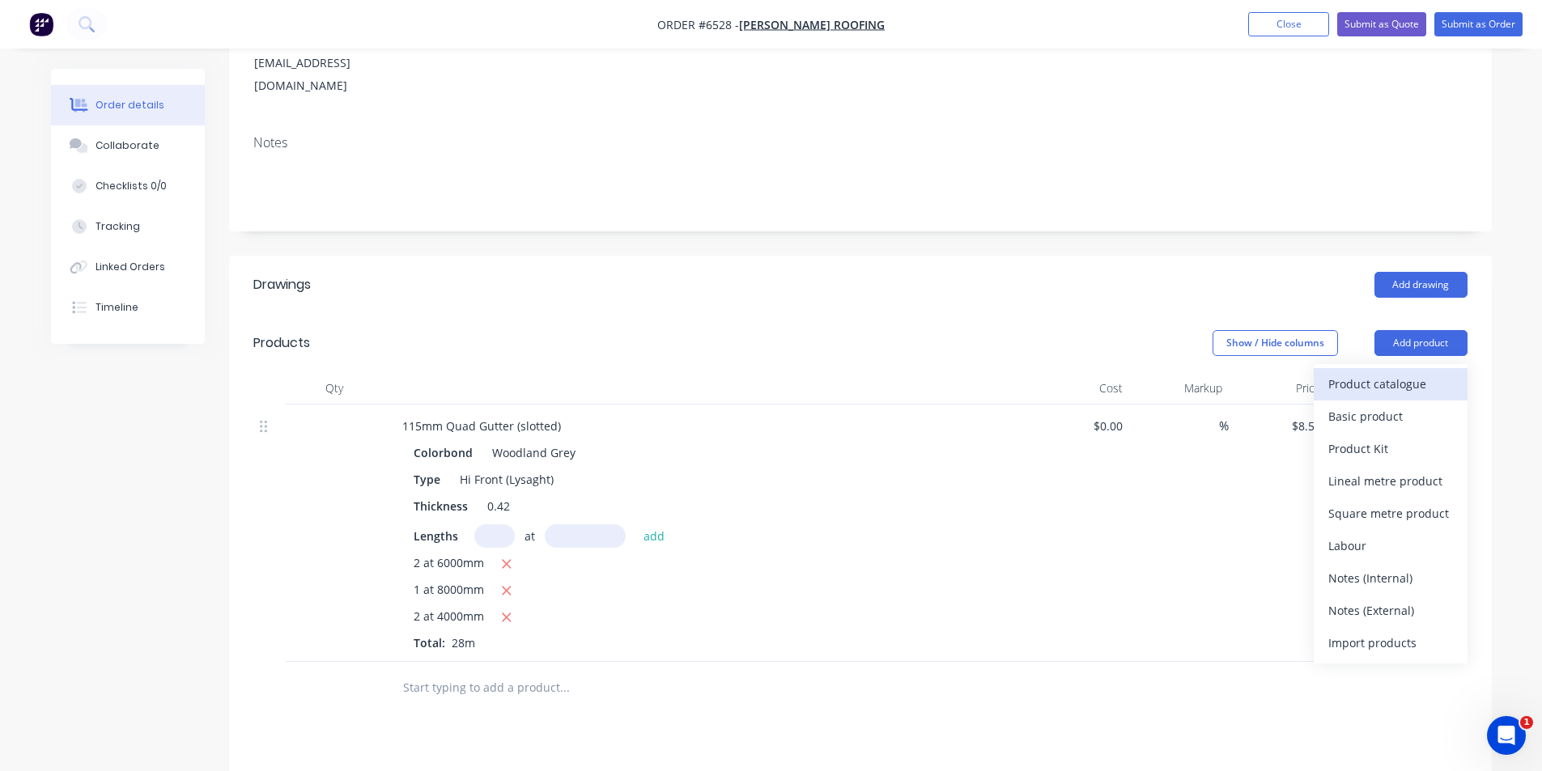
click at [1373, 372] on div "Product catalogue" at bounding box center [1390, 383] width 125 height 23
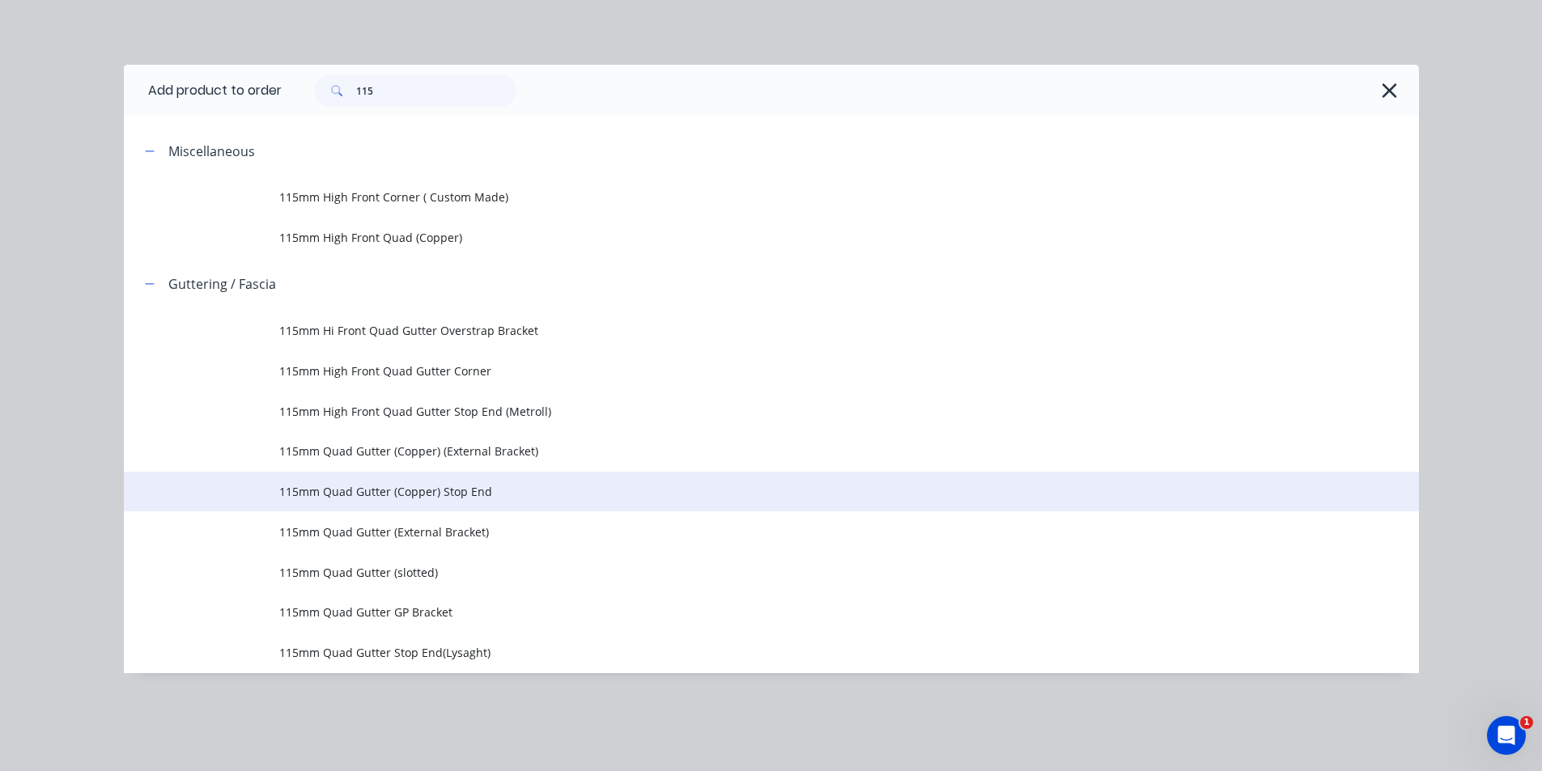
scroll to position [324, 0]
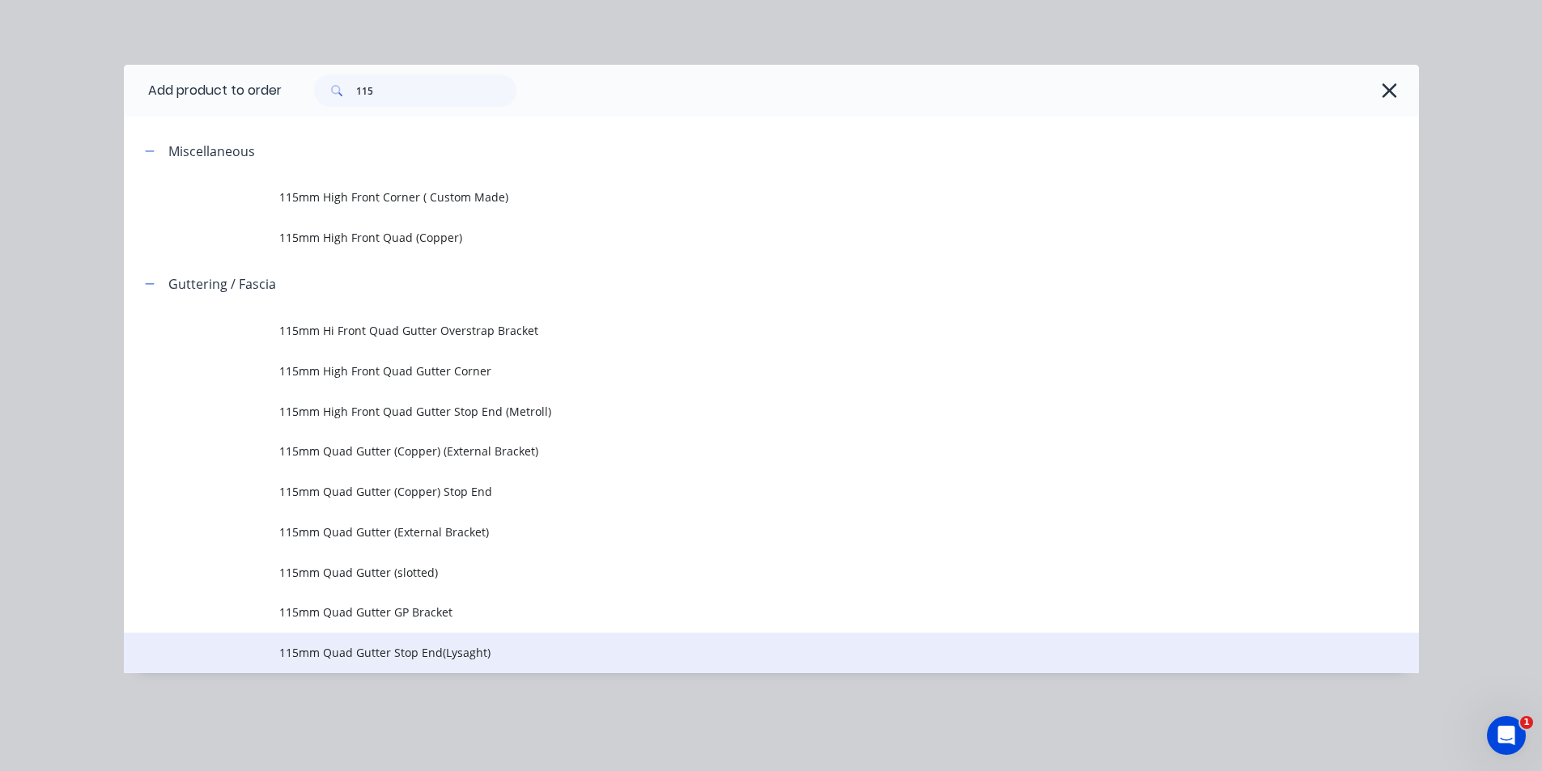
click at [491, 660] on span "115mm Quad Gutter Stop End(Lysaght)" at bounding box center [734, 652] width 911 height 17
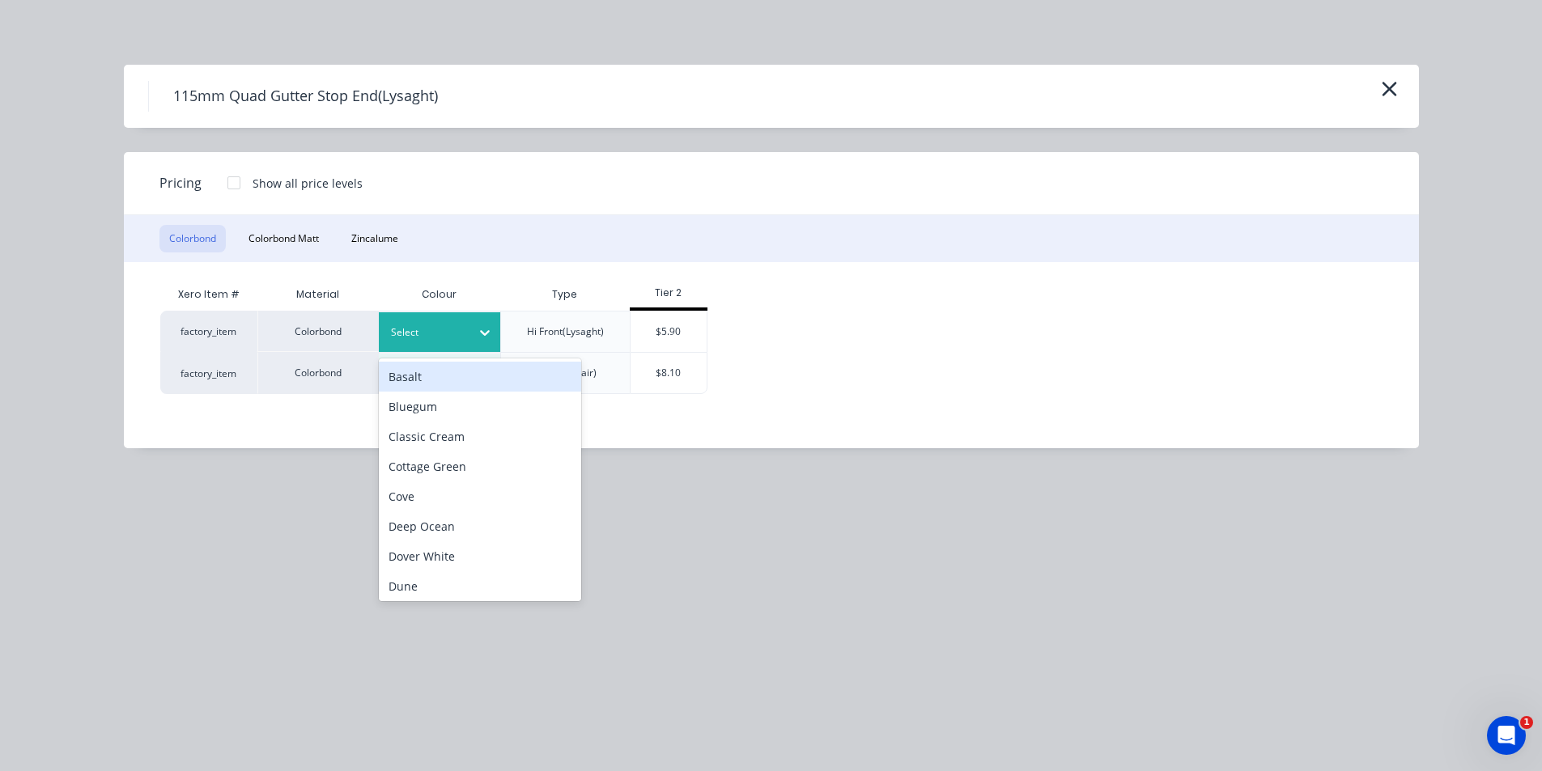
click at [448, 321] on div "Select" at bounding box center [439, 332] width 121 height 40
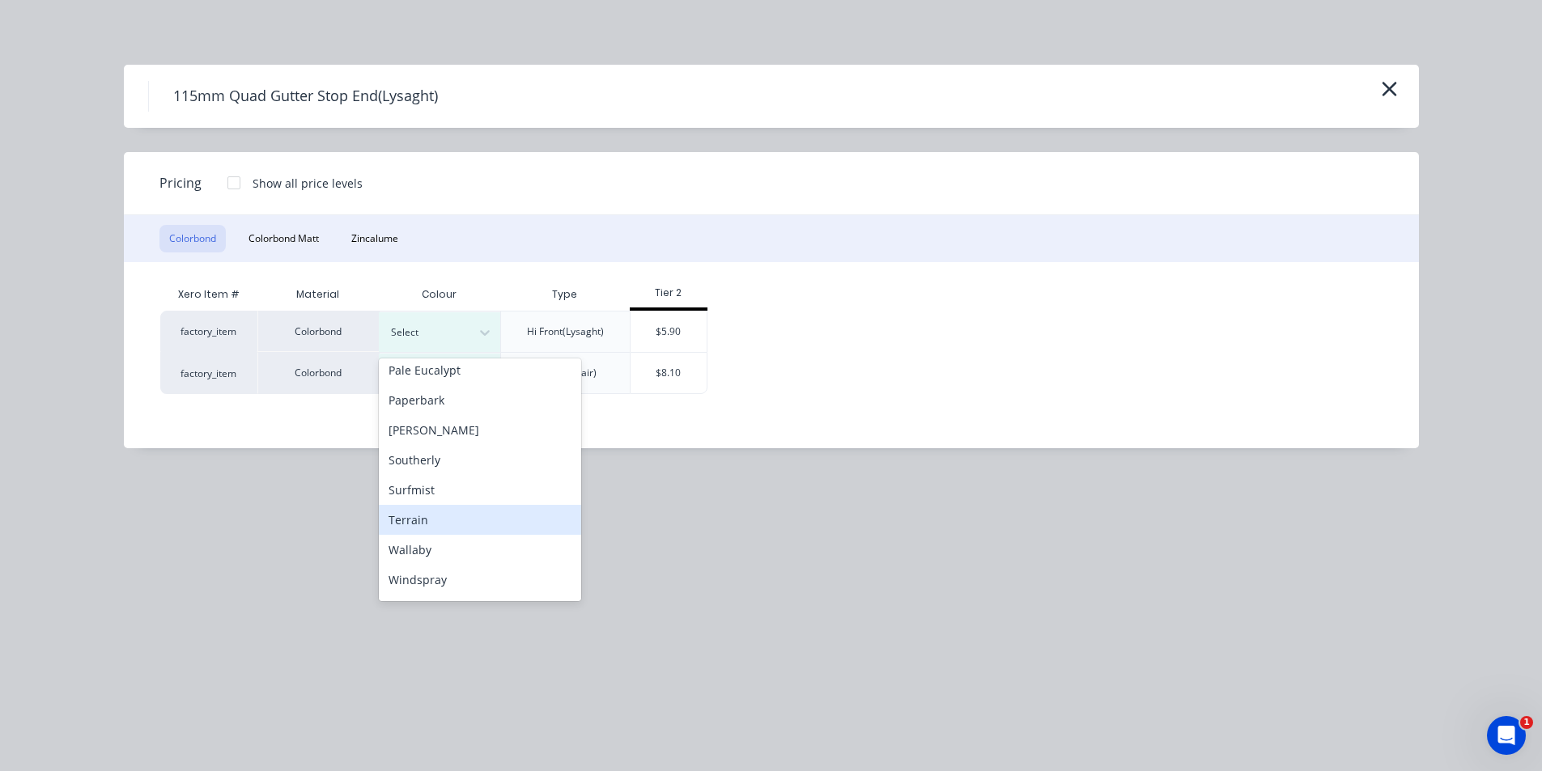
scroll to position [512, 0]
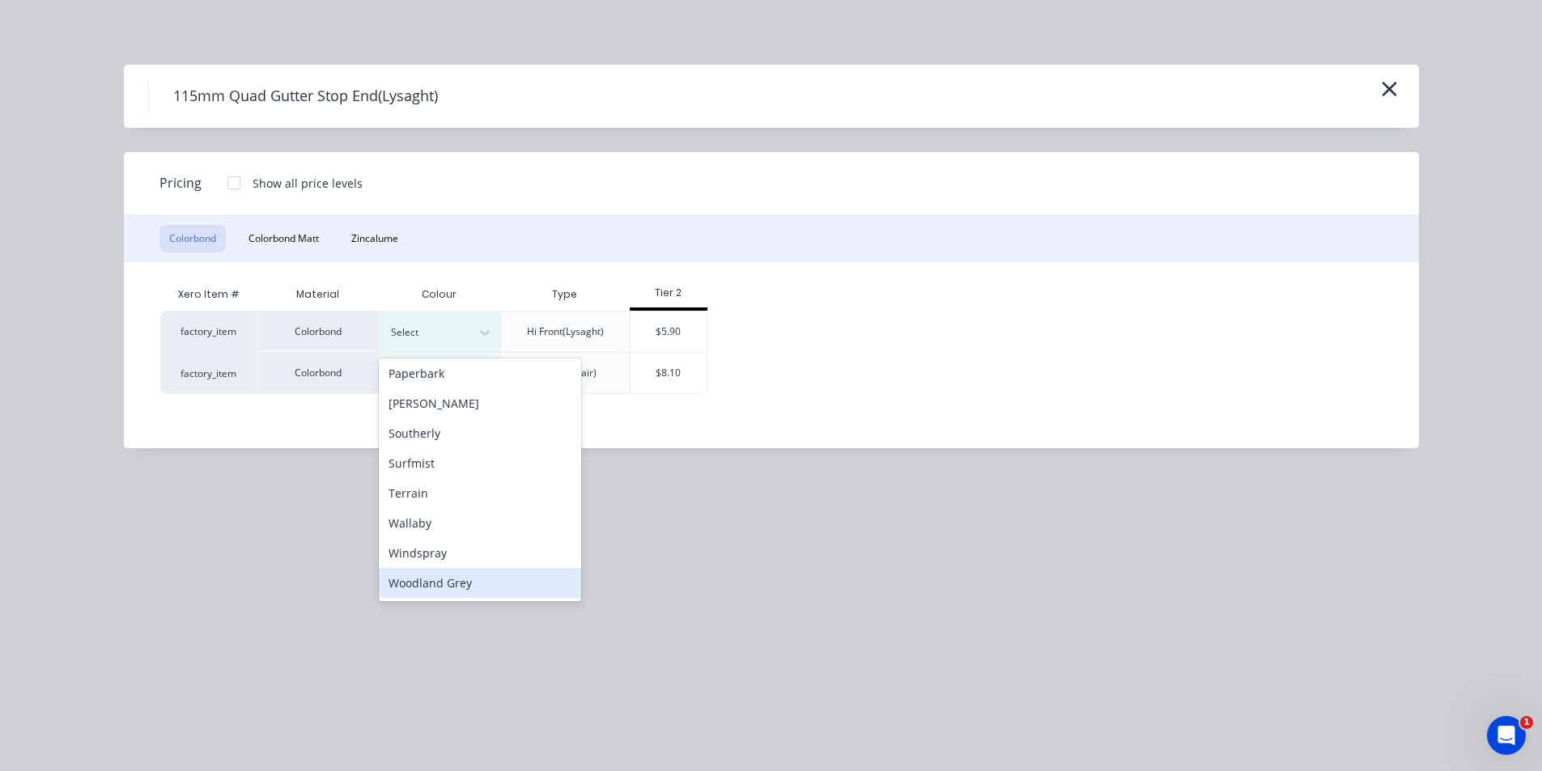
click at [467, 574] on div "Woodland Grey" at bounding box center [480, 583] width 202 height 30
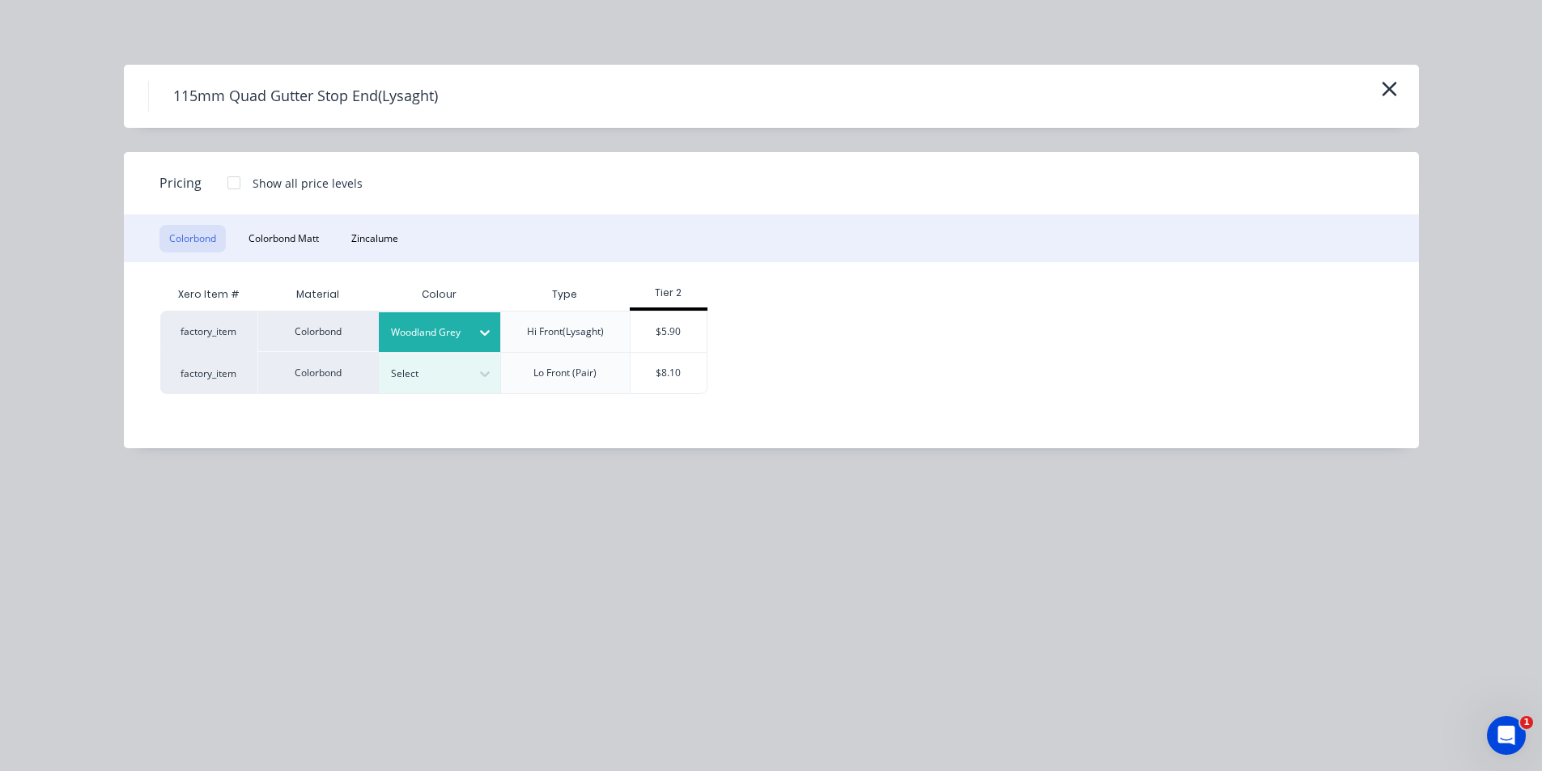
drag, startPoint x: 658, startPoint y: 335, endPoint x: 562, endPoint y: 593, distance: 275.5
click at [658, 334] on div "$5.90" at bounding box center [668, 332] width 76 height 40
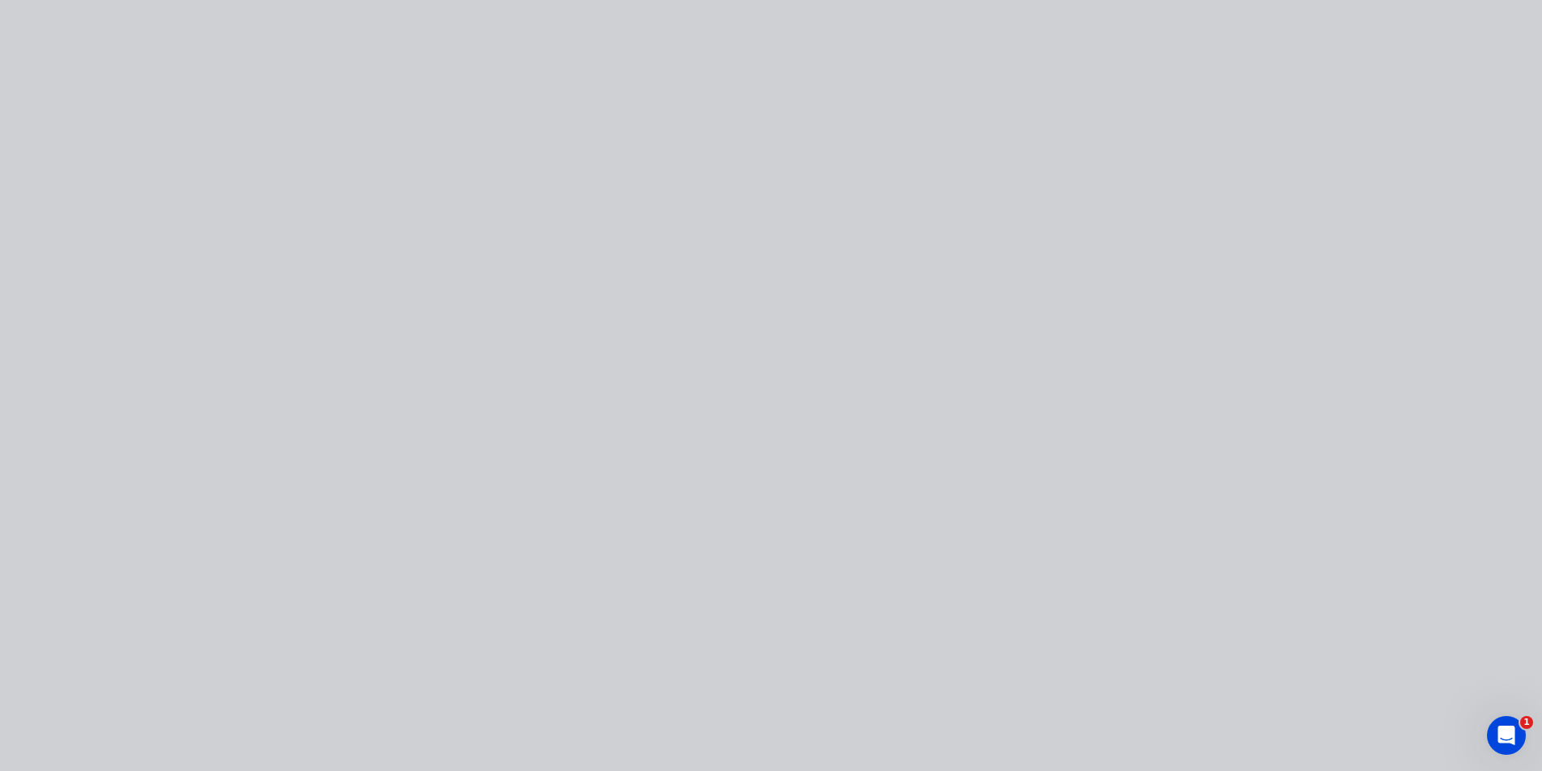
type input "$5.90"
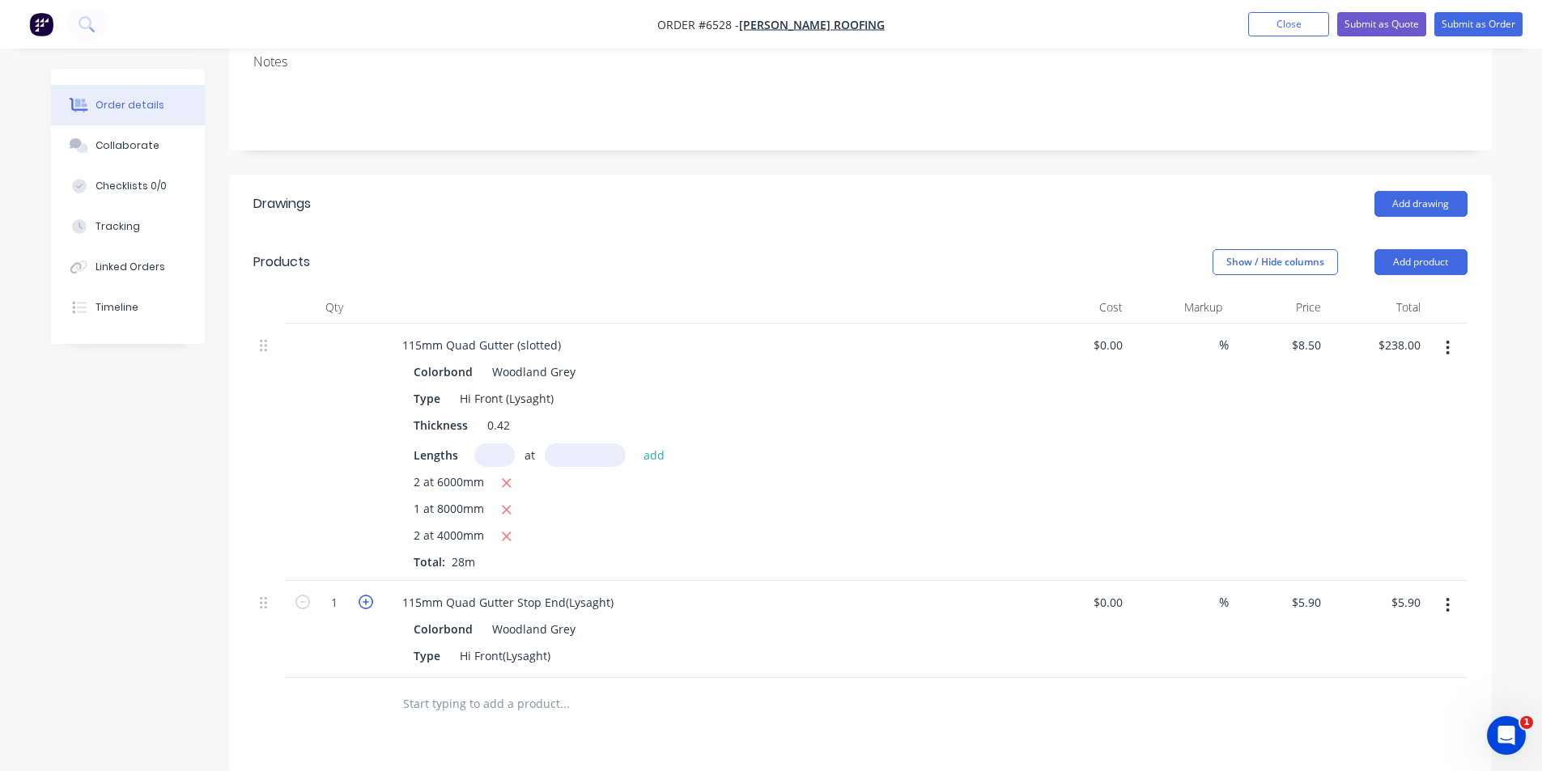
click at [371, 595] on icon "button" at bounding box center [365, 602] width 15 height 15
type input "2"
type input "$11.80"
click at [622, 591] on div "115mm Quad Gutter Stop End(Lysaght)" at bounding box center [706, 602] width 634 height 23
click at [614, 591] on div "115mm Quad Gutter Stop End(Lysaght)" at bounding box center [507, 602] width 237 height 23
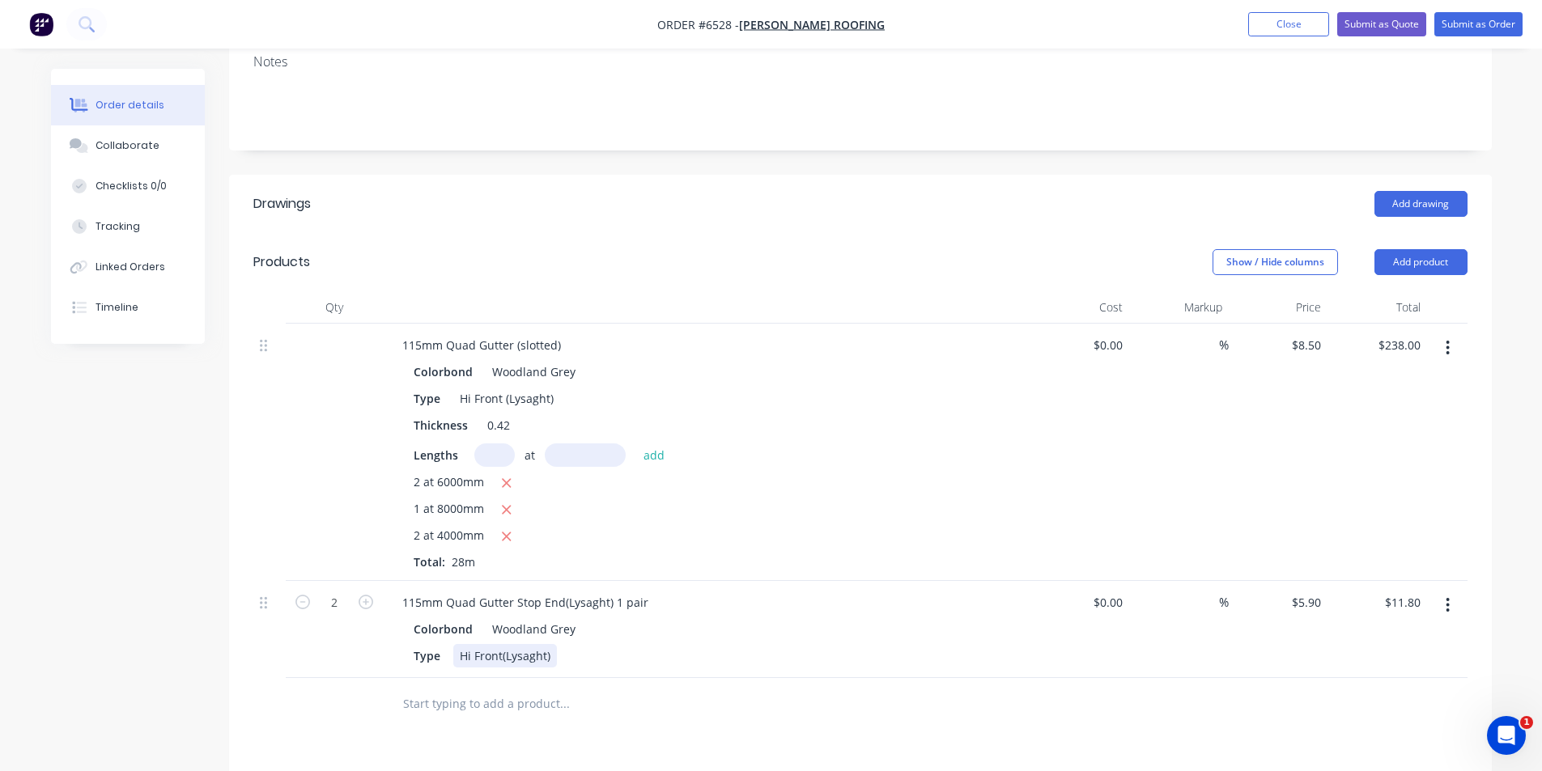
click at [913, 624] on div "115mm Quad Gutter Stop End(Lysaght) 1 pair Colorbond Woodland Grey Type Hi Fron…" at bounding box center [706, 629] width 647 height 97
click at [1396, 249] on button "Add product" at bounding box center [1420, 262] width 93 height 26
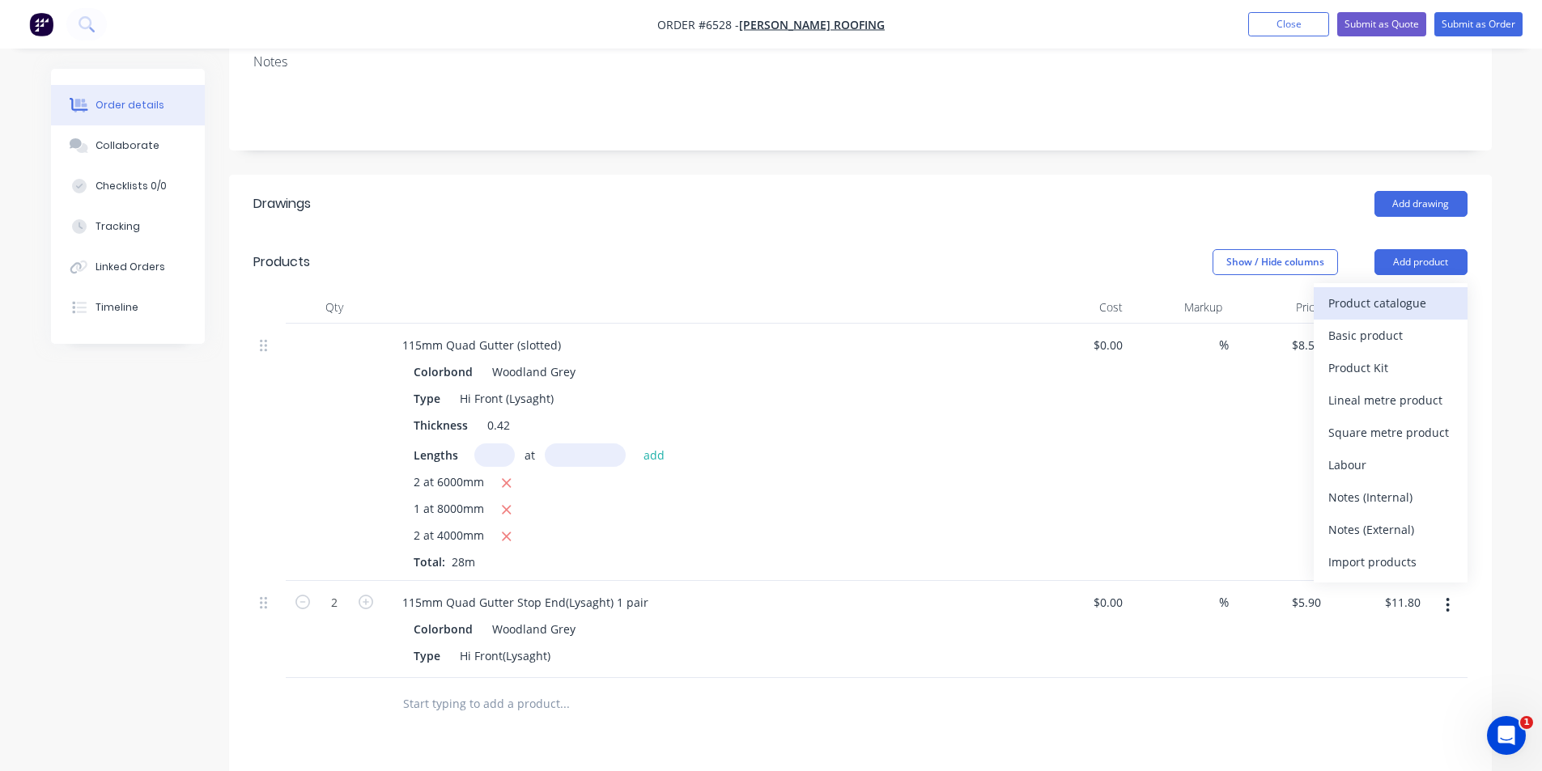
click at [1383, 291] on div "Product catalogue" at bounding box center [1390, 302] width 125 height 23
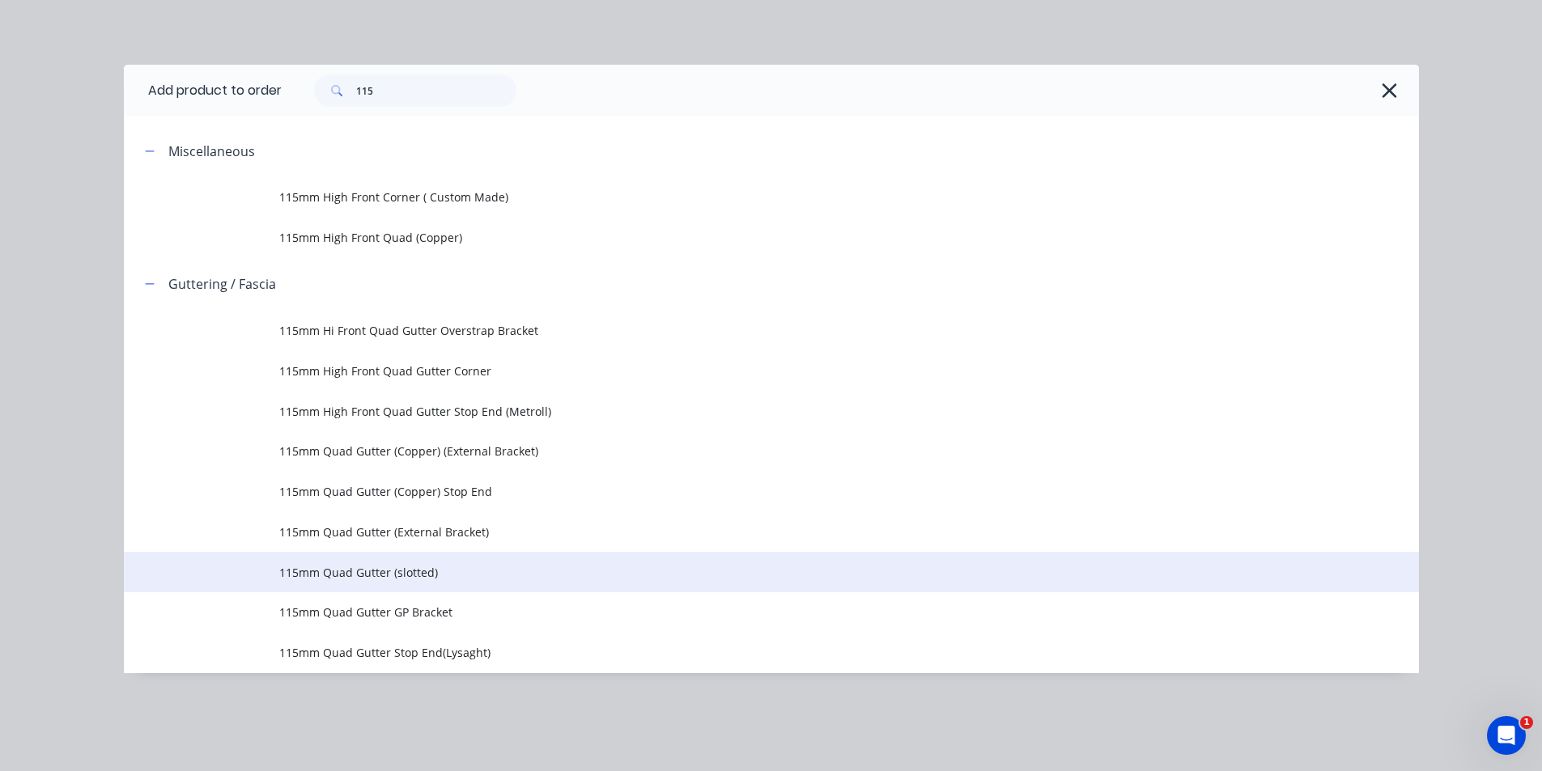
scroll to position [243, 0]
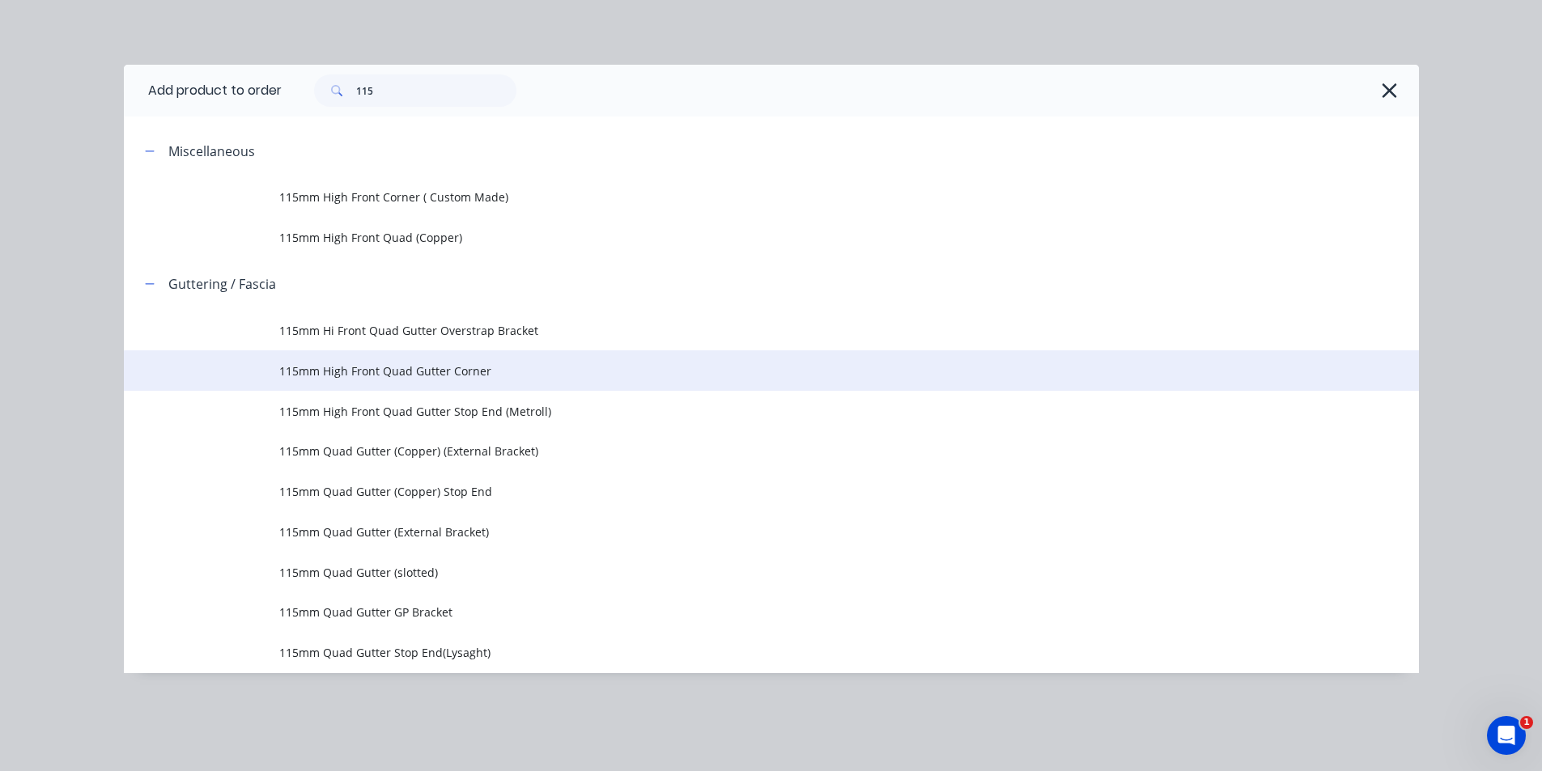
click at [380, 365] on span "115mm High Front Quad Gutter Corner" at bounding box center [734, 371] width 911 height 17
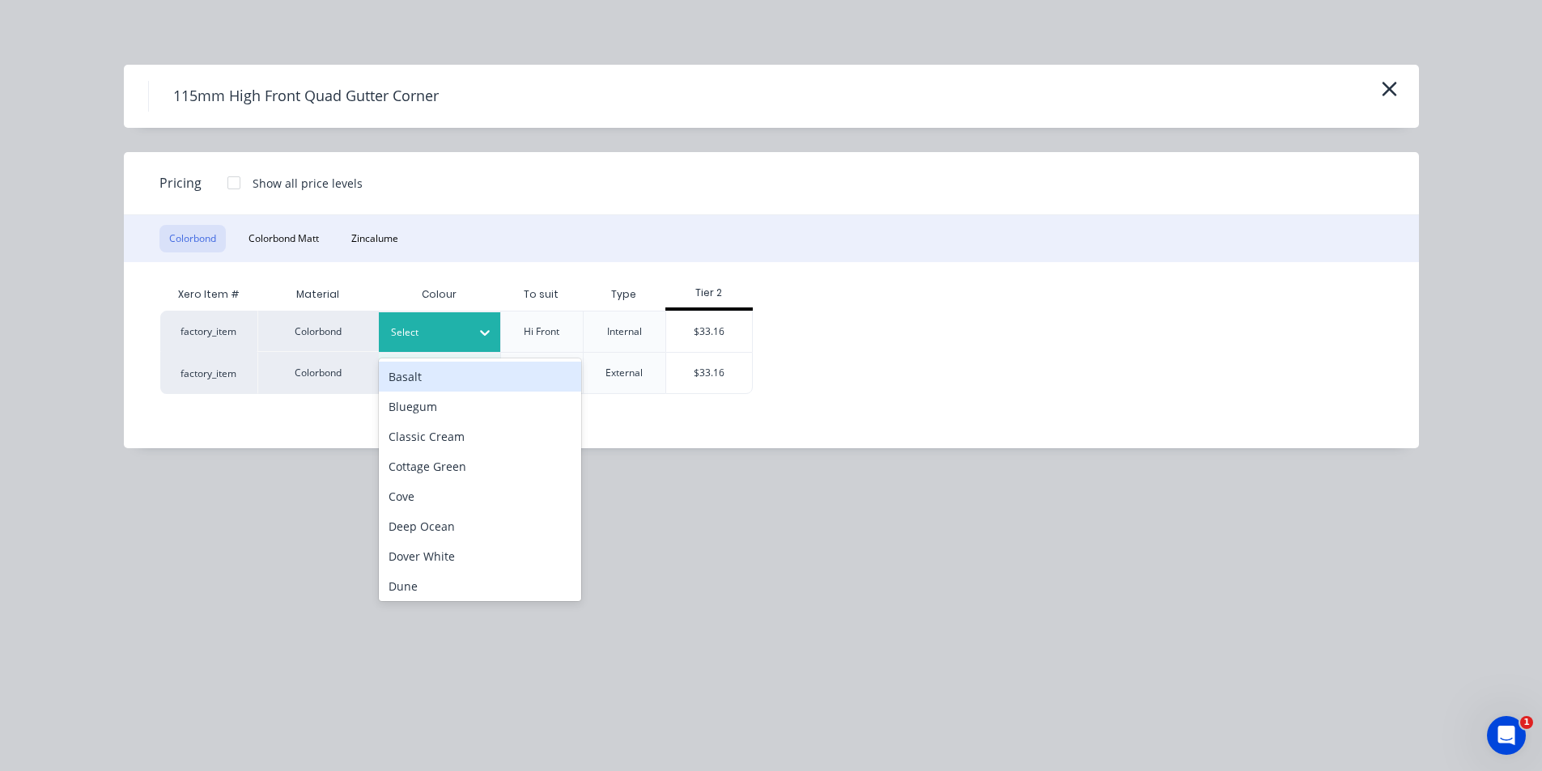
click at [490, 333] on icon at bounding box center [485, 332] width 16 height 16
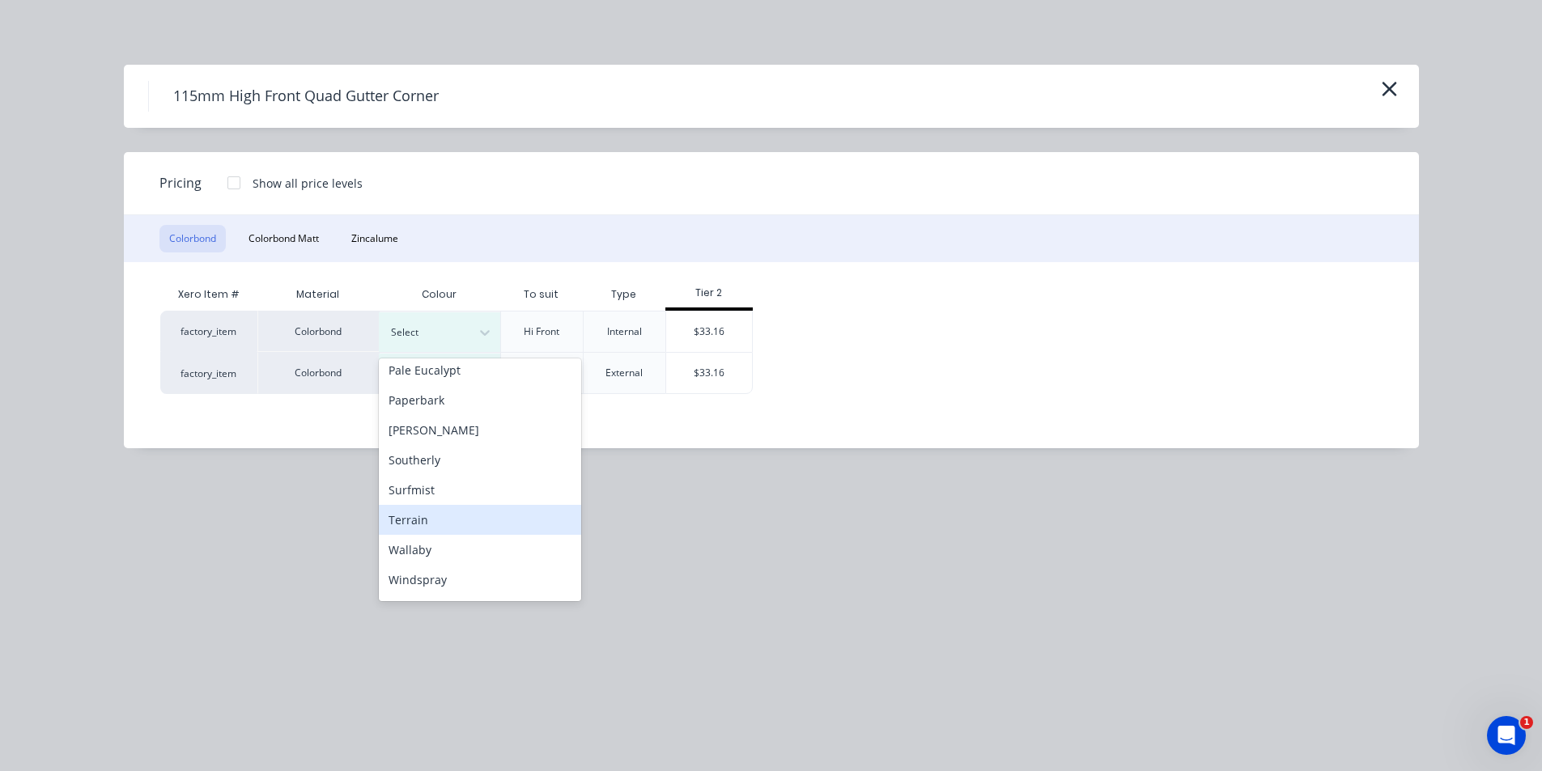
scroll to position [512, 0]
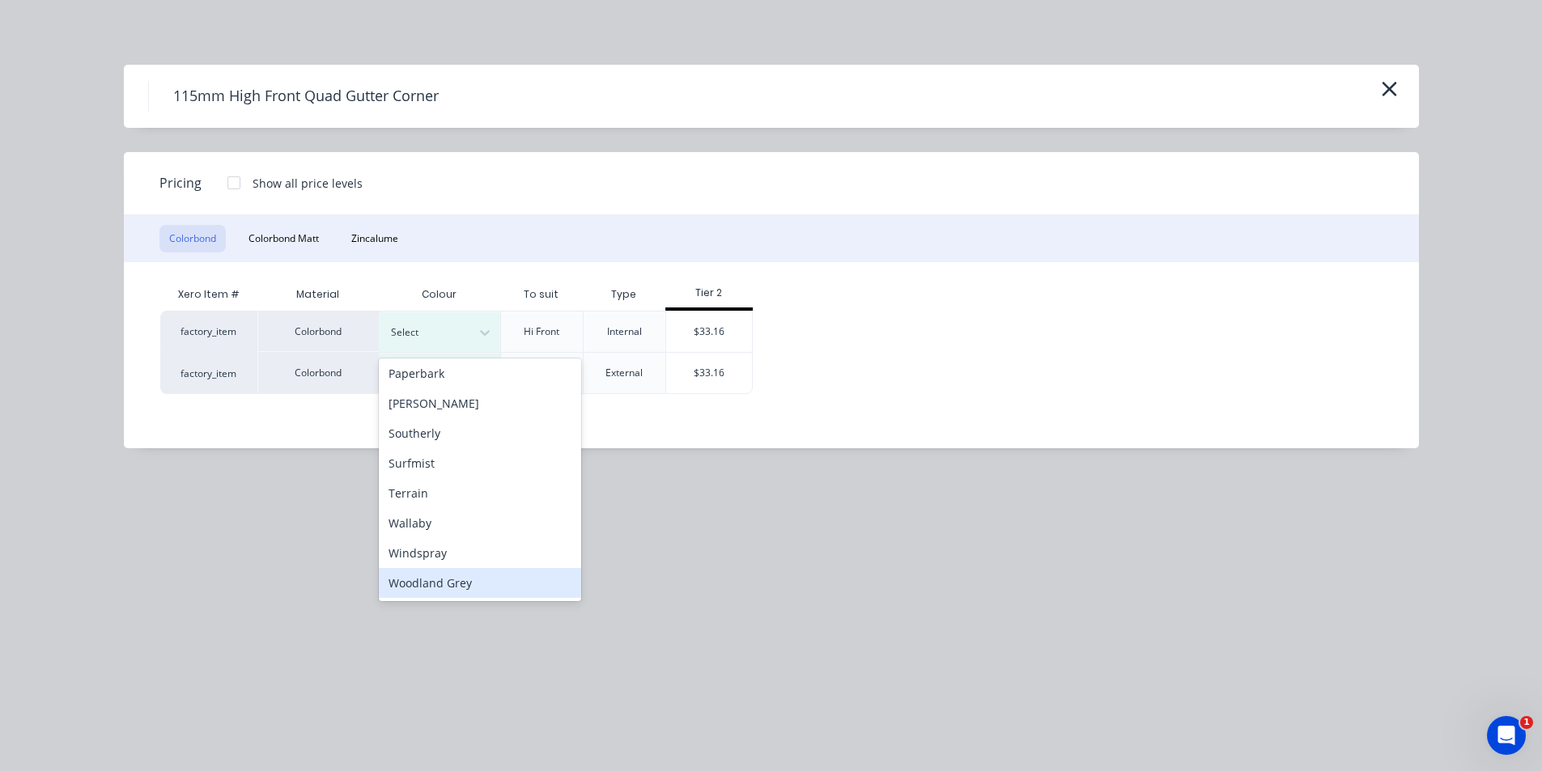
click at [474, 588] on div "Woodland Grey" at bounding box center [480, 583] width 202 height 30
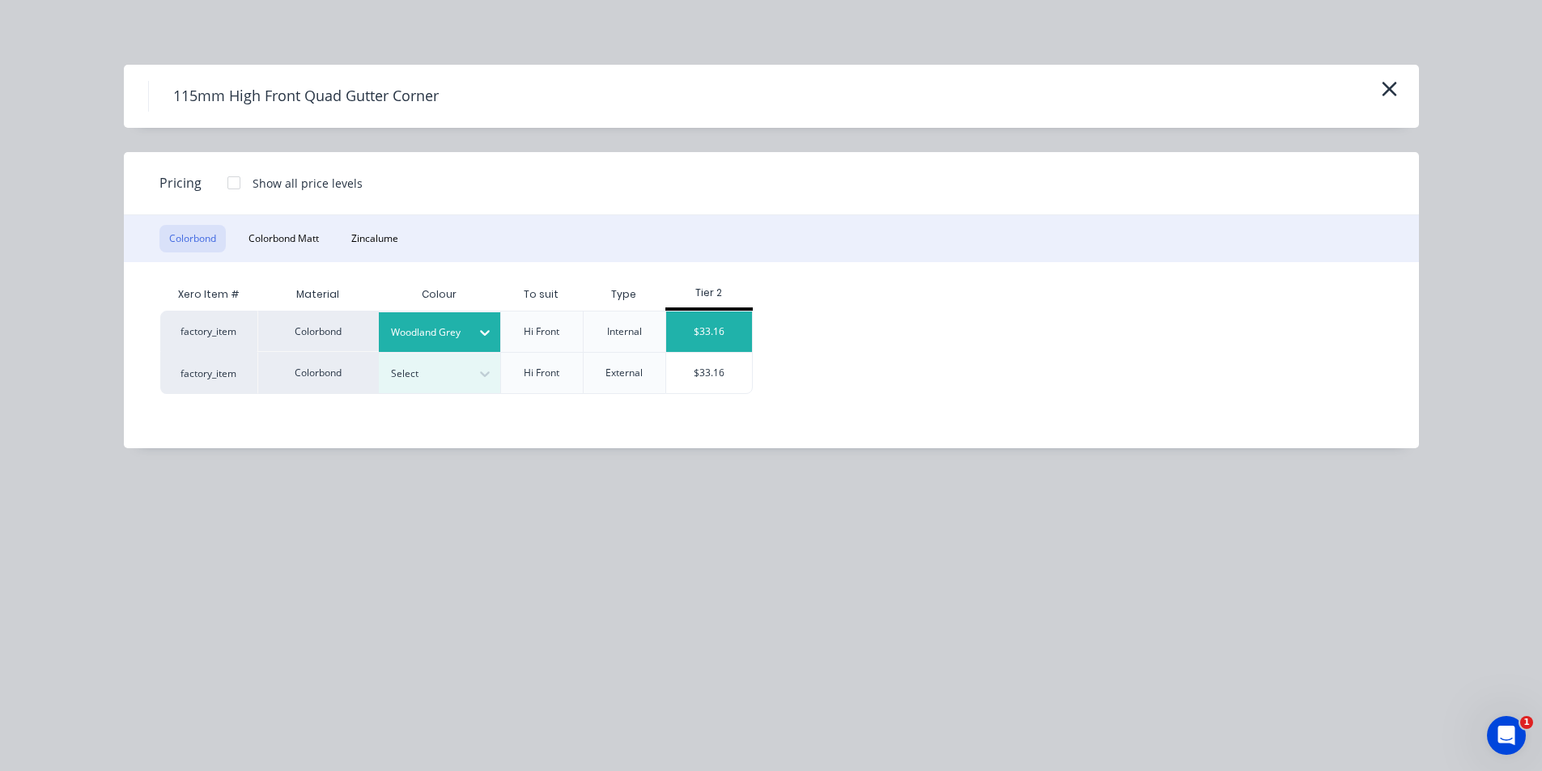
click at [710, 323] on div "$33.16" at bounding box center [709, 332] width 87 height 40
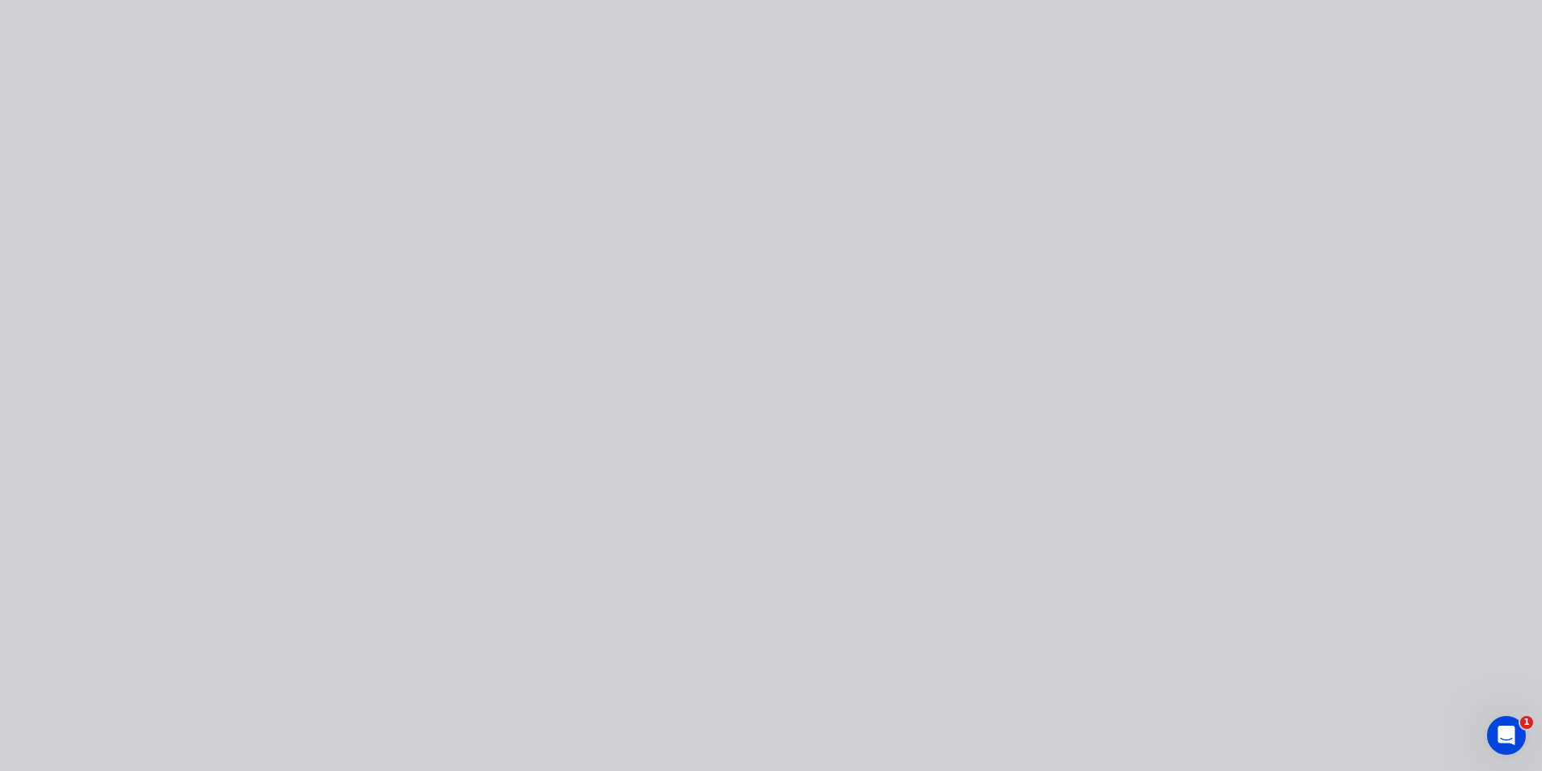
type input "$33.16"
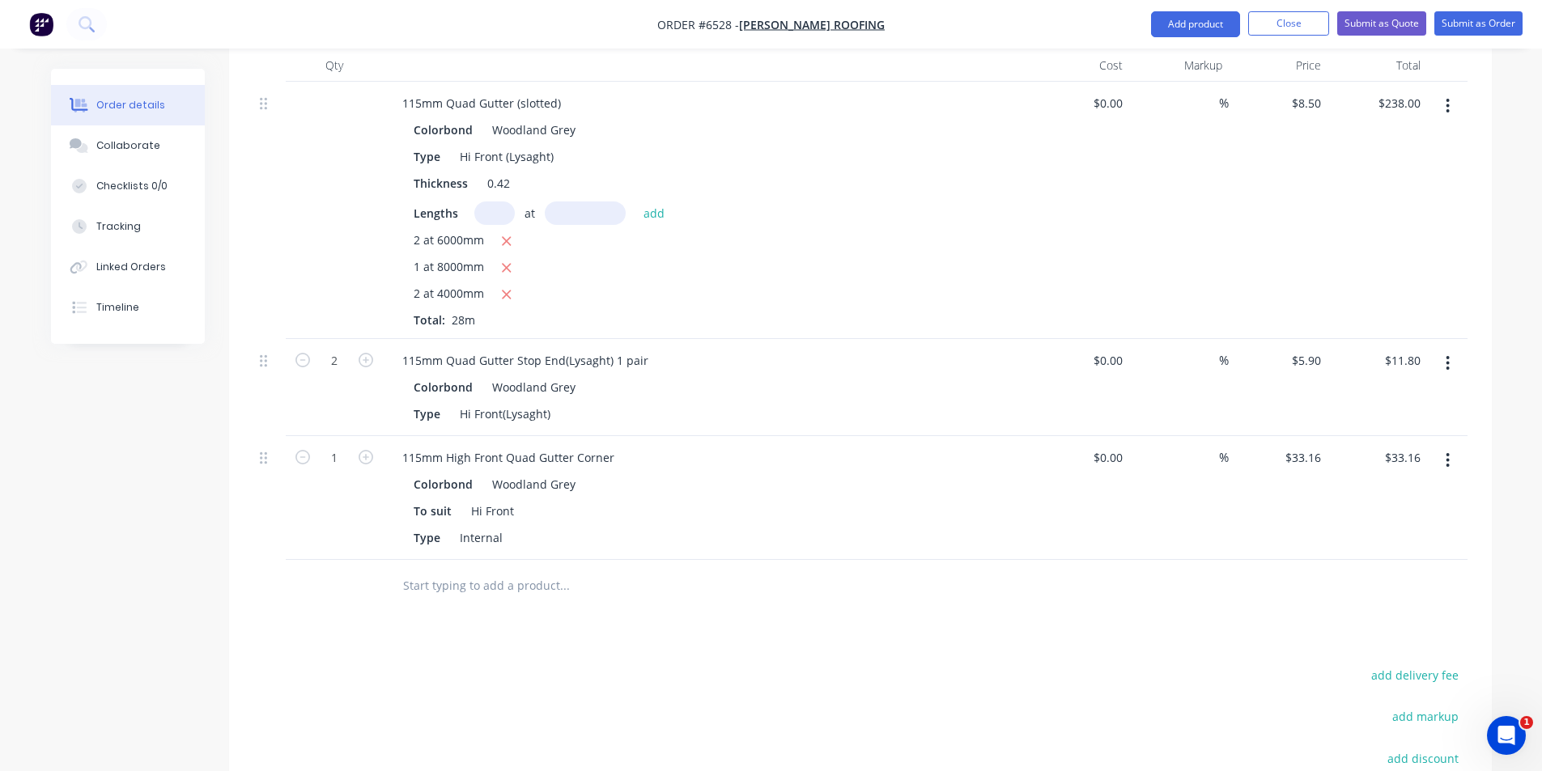
scroll to position [566, 0]
click at [368, 449] on icon "button" at bounding box center [365, 456] width 15 height 15
type input "2"
type input "$66.32"
click at [368, 449] on icon "button" at bounding box center [365, 456] width 15 height 15
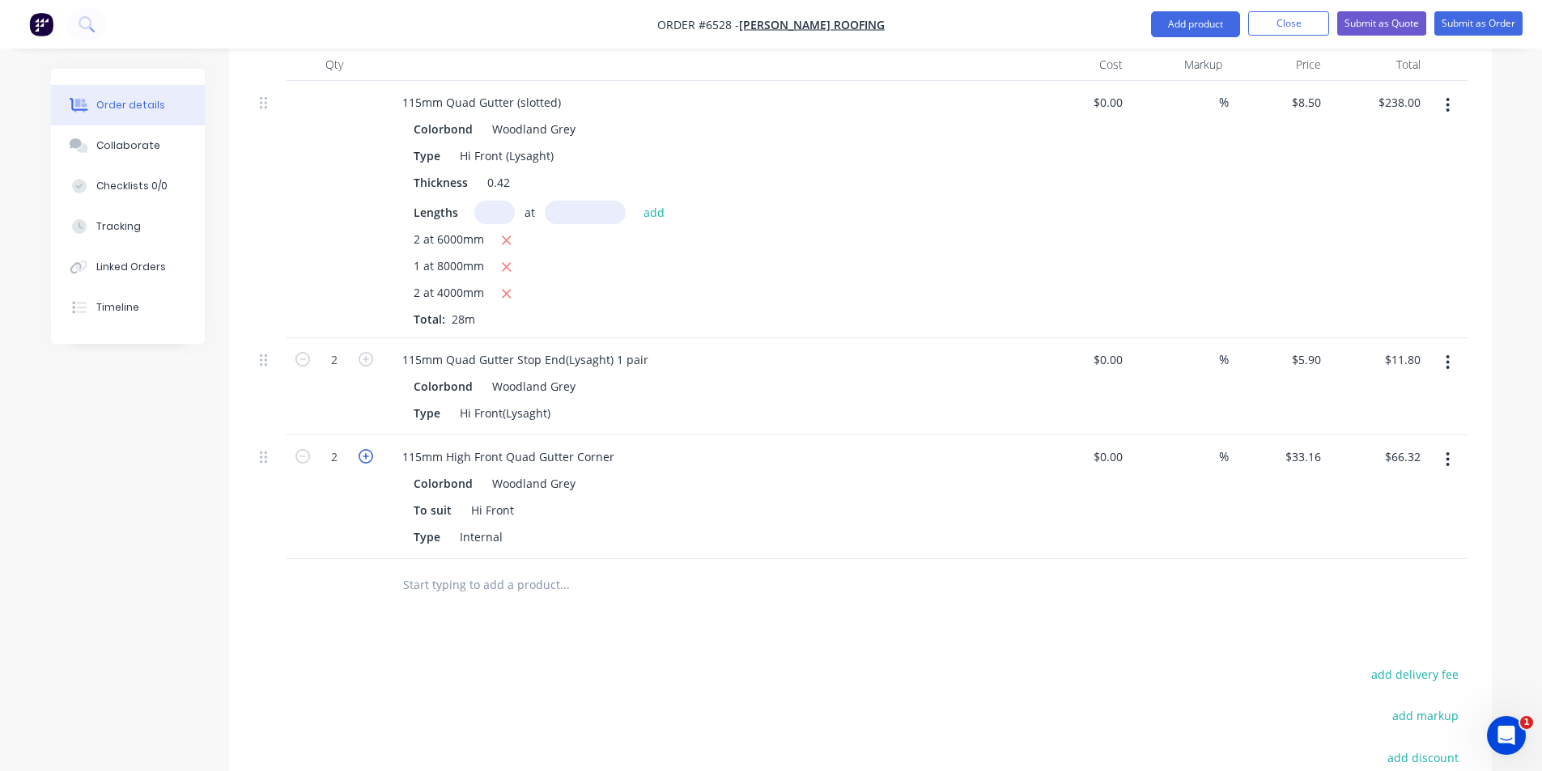
type input "3"
type input "$99.48"
click at [1203, 28] on button "Add product" at bounding box center [1195, 24] width 89 height 26
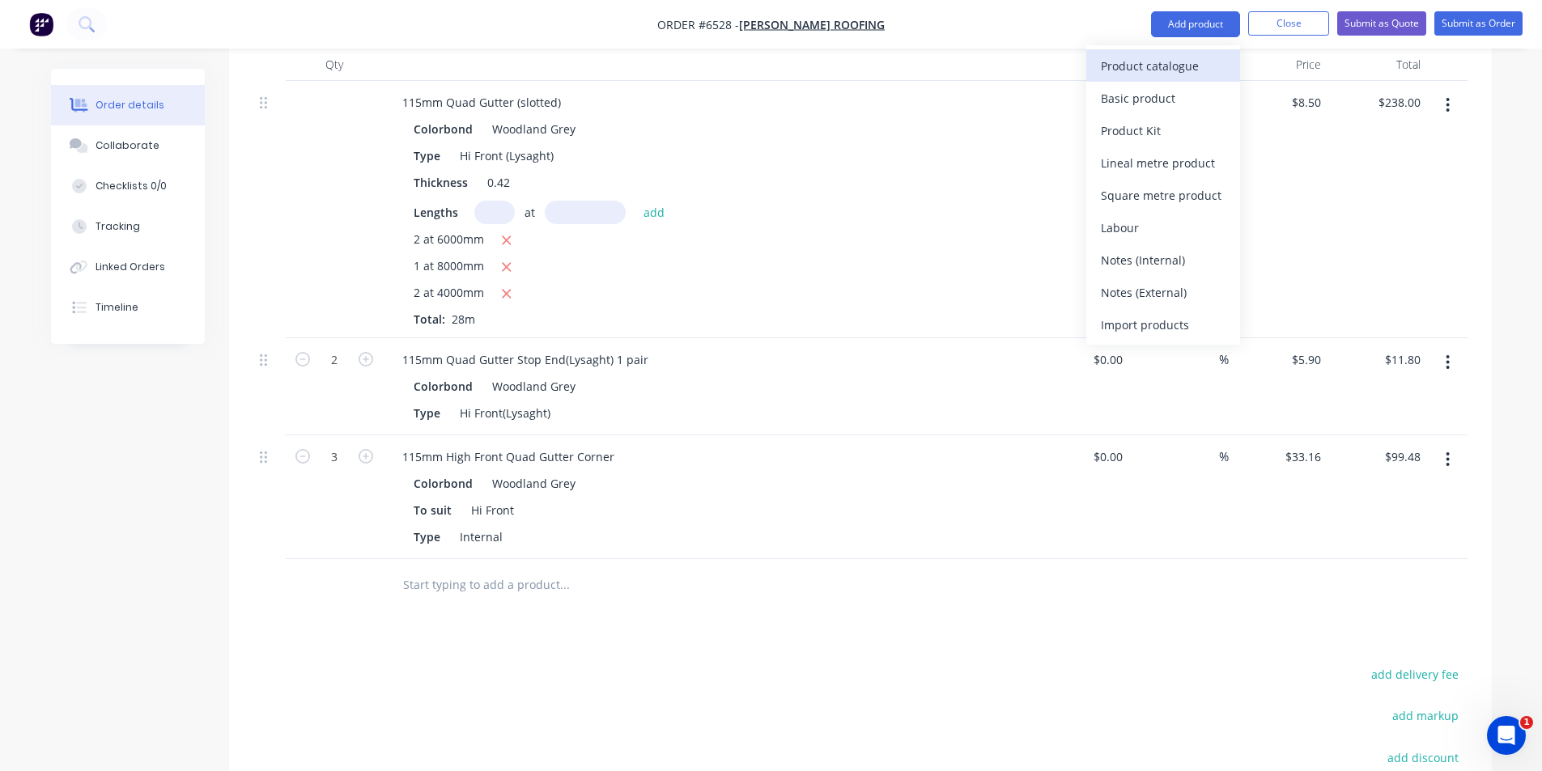
click at [1133, 52] on button "Product catalogue" at bounding box center [1163, 65] width 154 height 32
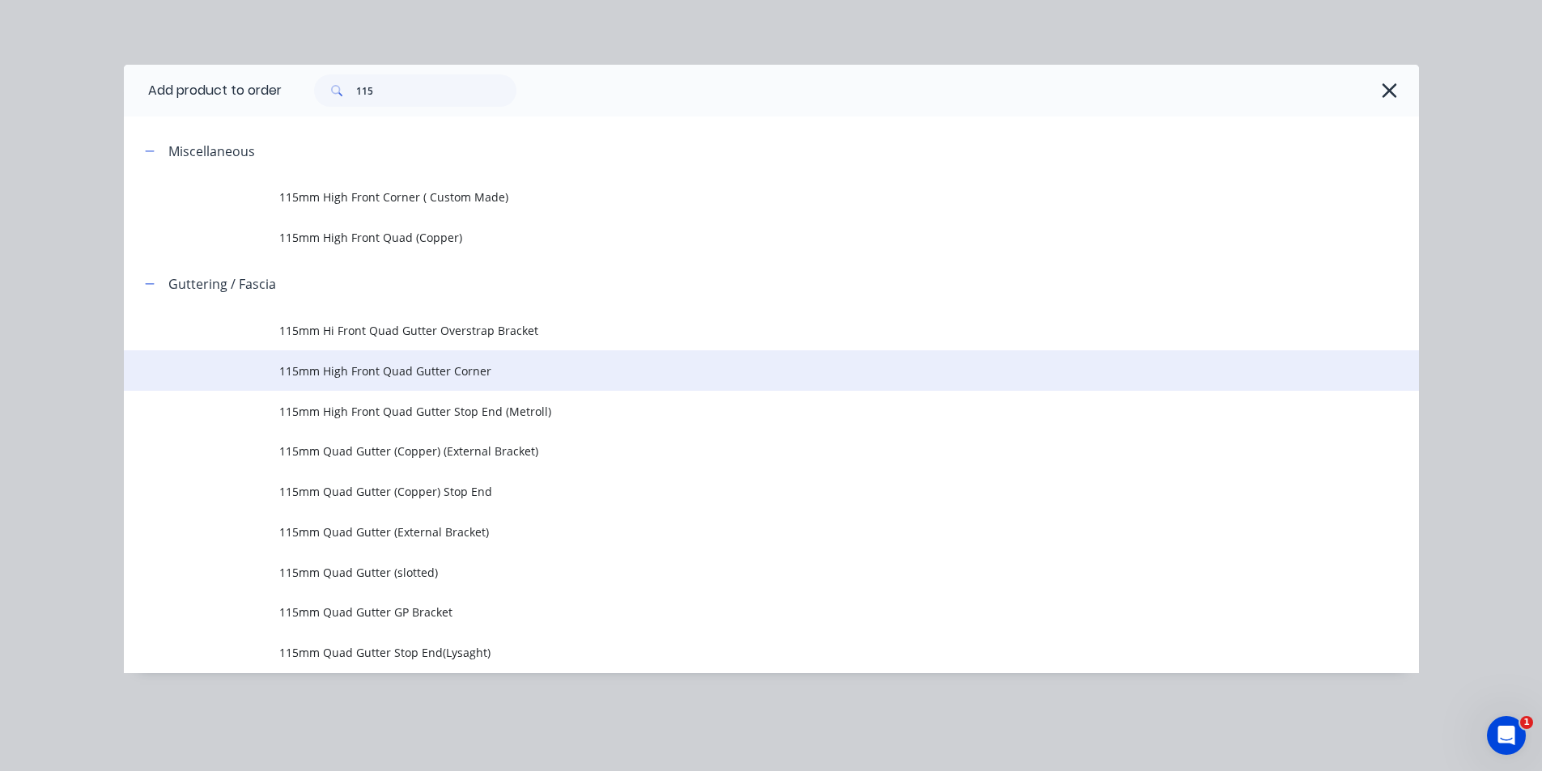
click at [469, 371] on span "115mm High Front Quad Gutter Corner" at bounding box center [734, 371] width 911 height 17
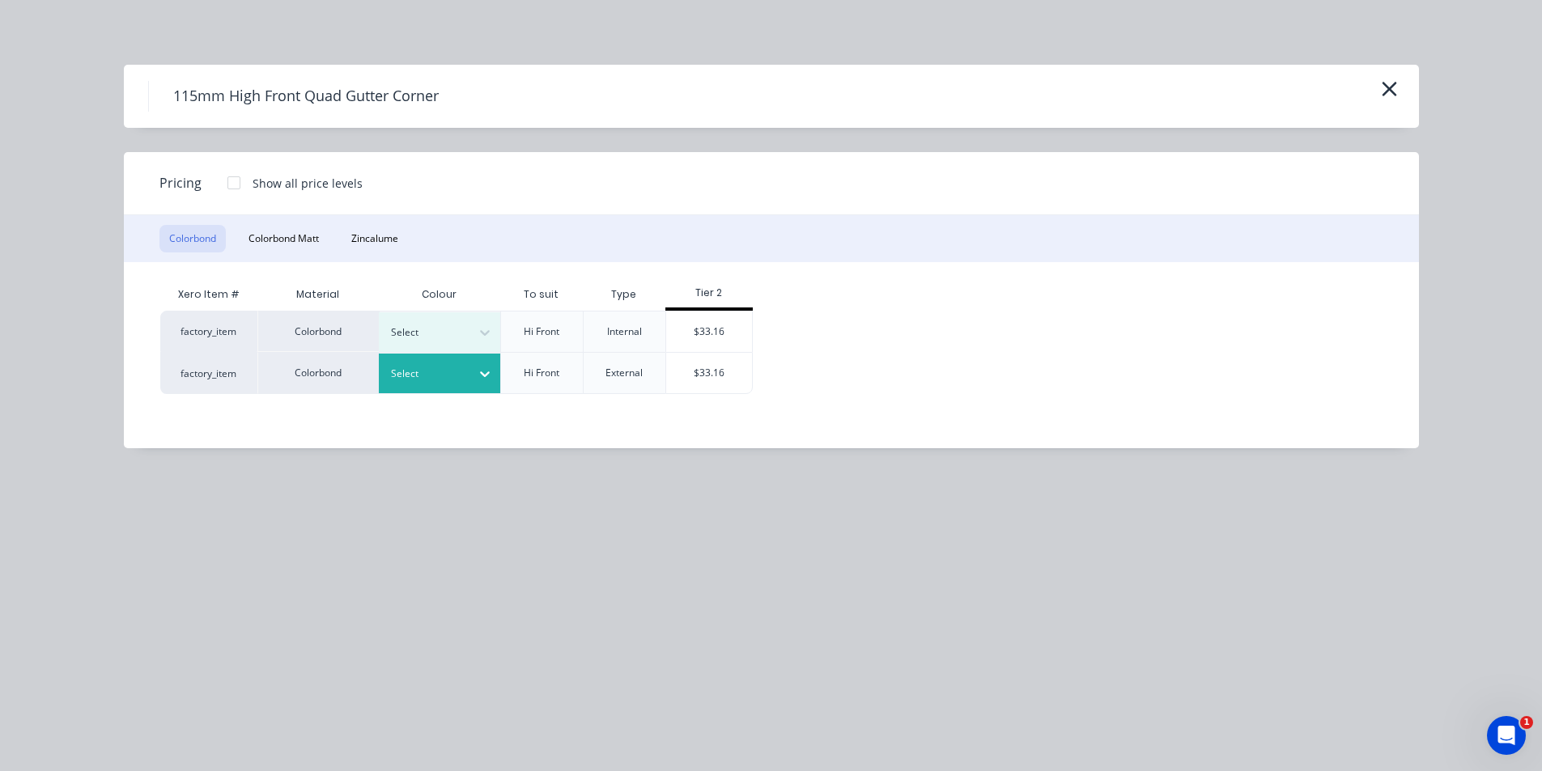
click at [480, 378] on icon at bounding box center [485, 374] width 16 height 16
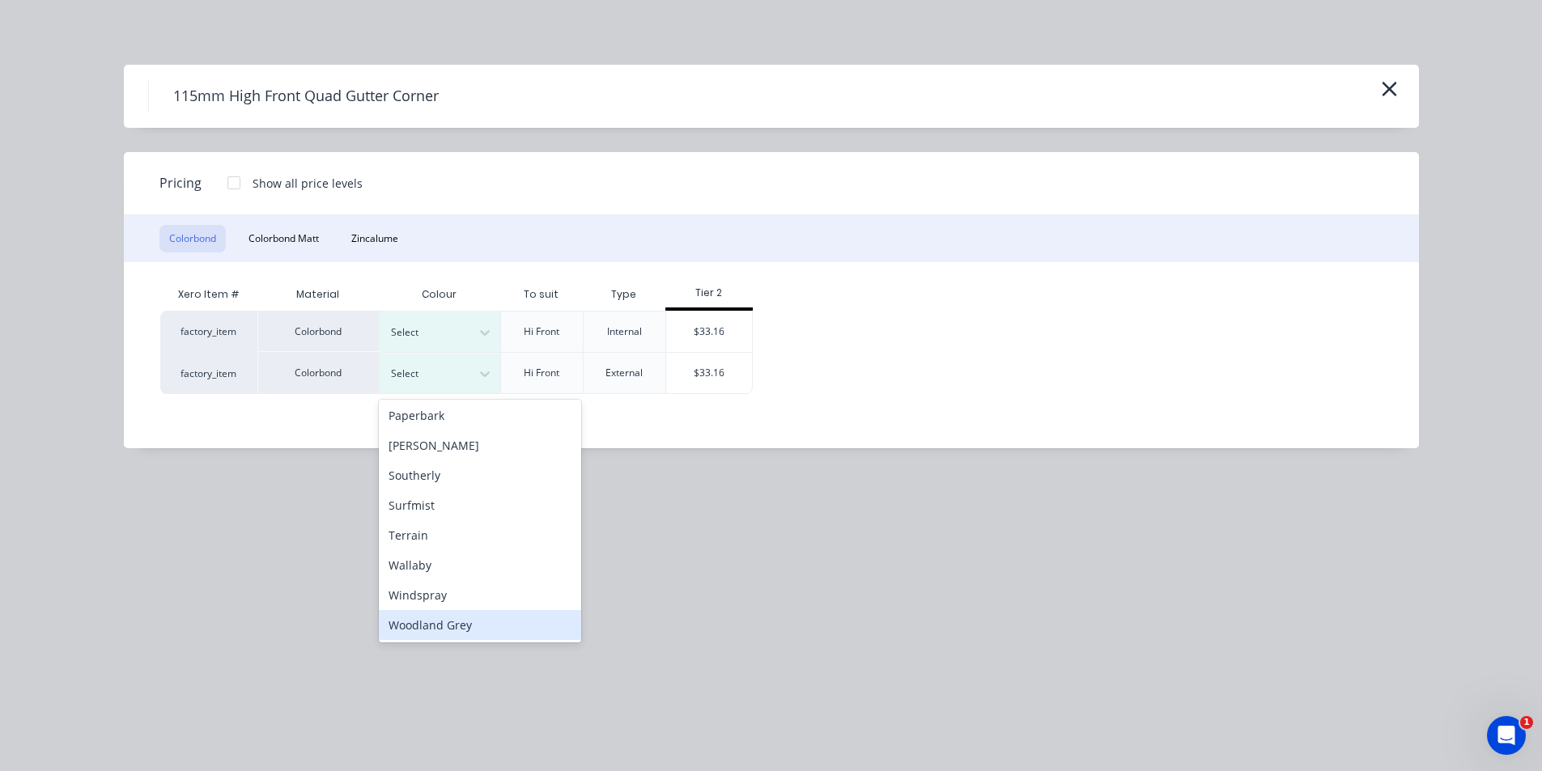
scroll to position [512, 0]
click at [438, 617] on div "Woodland Grey" at bounding box center [480, 624] width 202 height 30
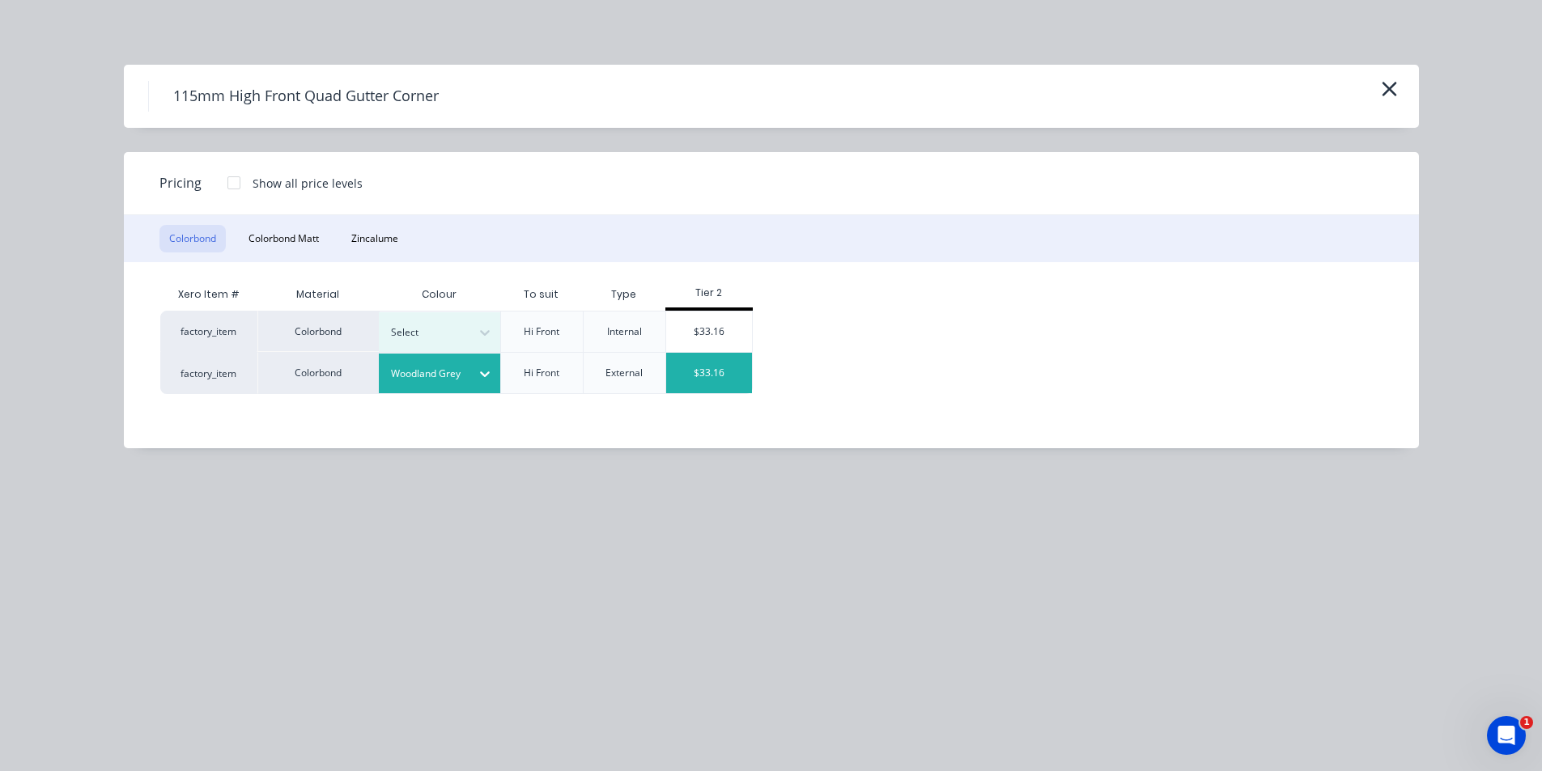
click at [702, 375] on div "$33.16" at bounding box center [709, 373] width 87 height 40
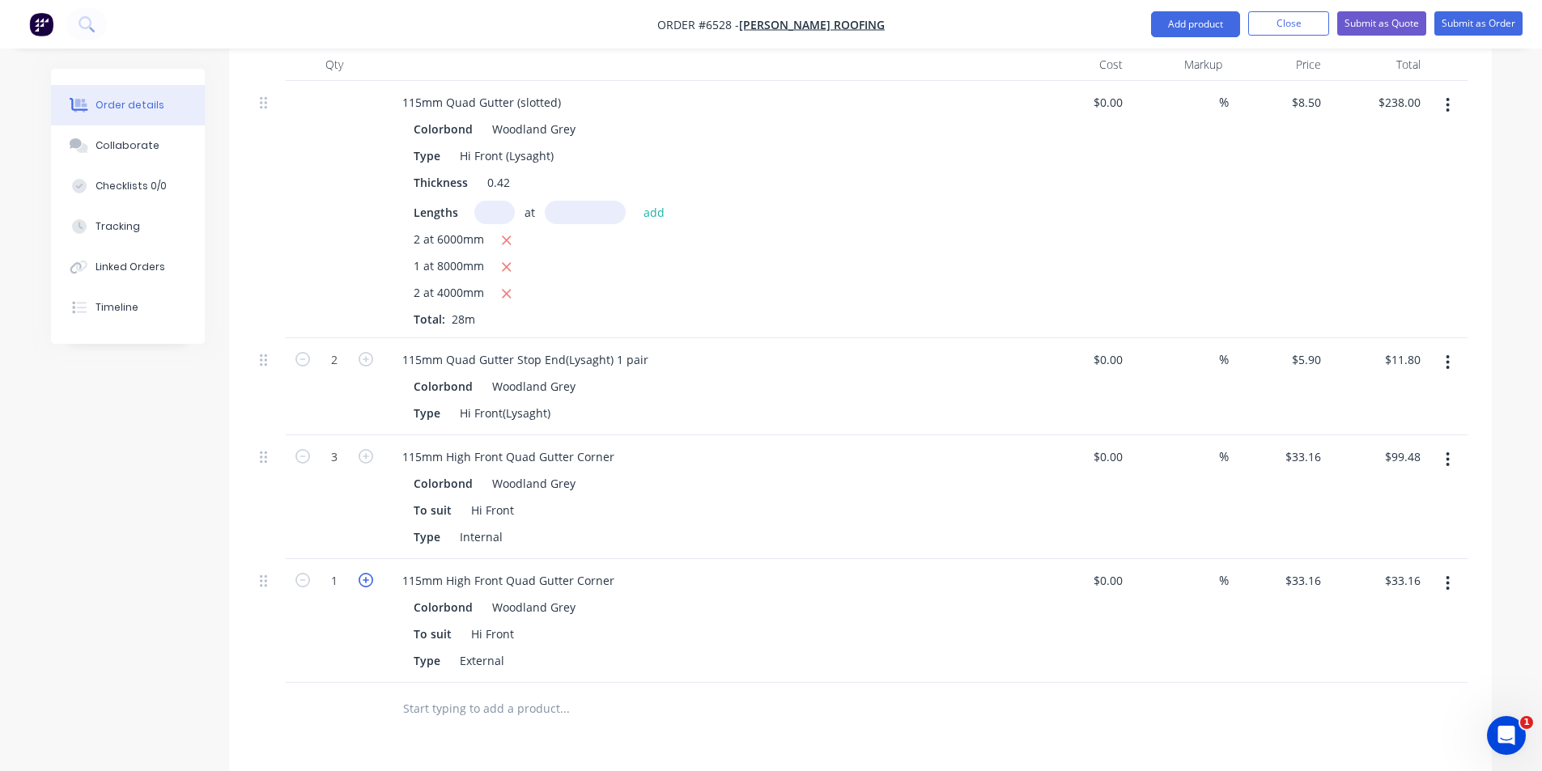
click at [371, 573] on icon "button" at bounding box center [365, 580] width 15 height 15
type input "2"
type input "$66.32"
click at [371, 573] on icon "button" at bounding box center [365, 580] width 15 height 15
type input "3"
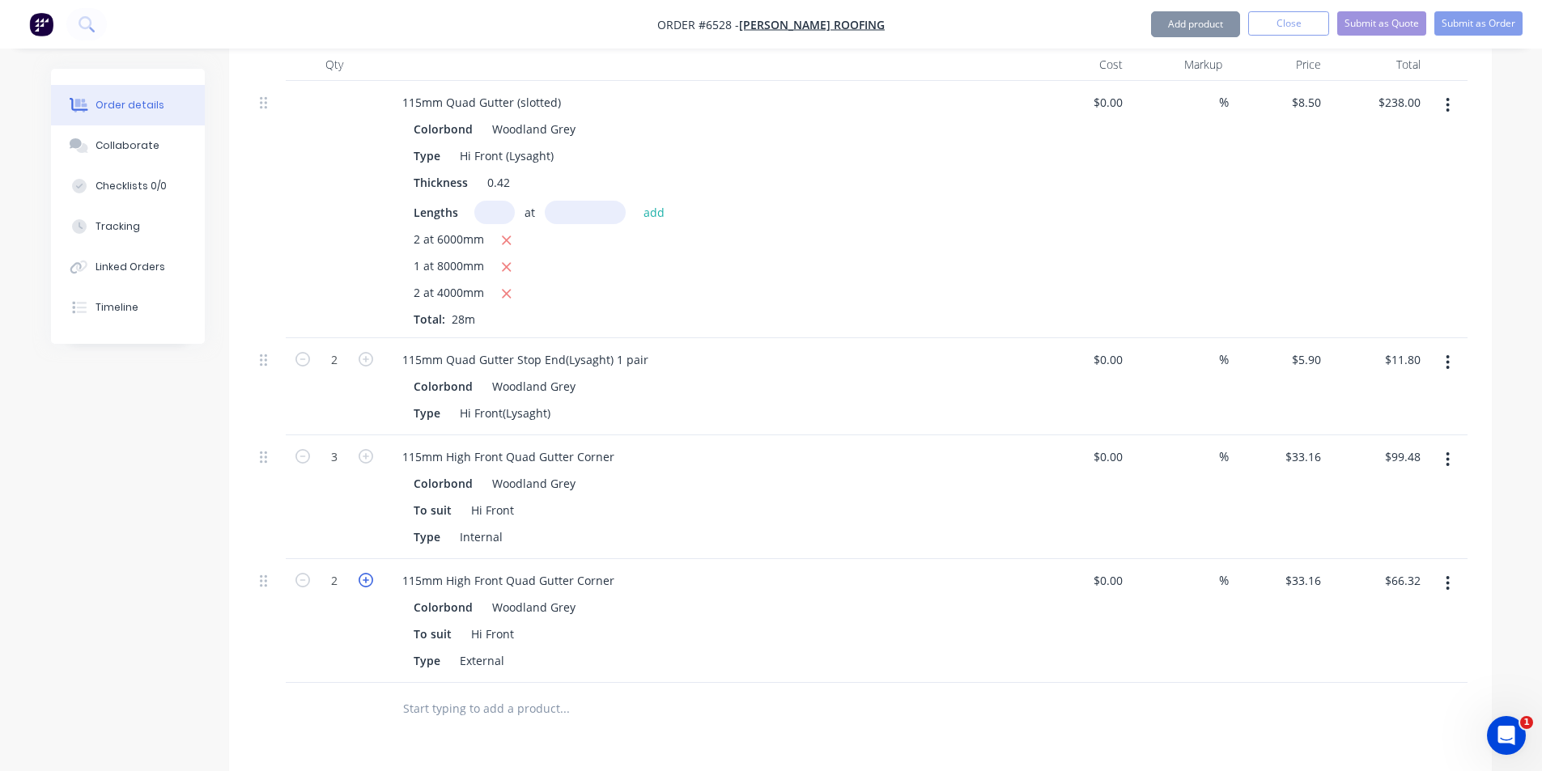
type input "$99.48"
click at [371, 573] on icon "button" at bounding box center [365, 580] width 15 height 15
type input "4"
type input "$132.64"
click at [298, 573] on icon "button" at bounding box center [302, 580] width 15 height 15
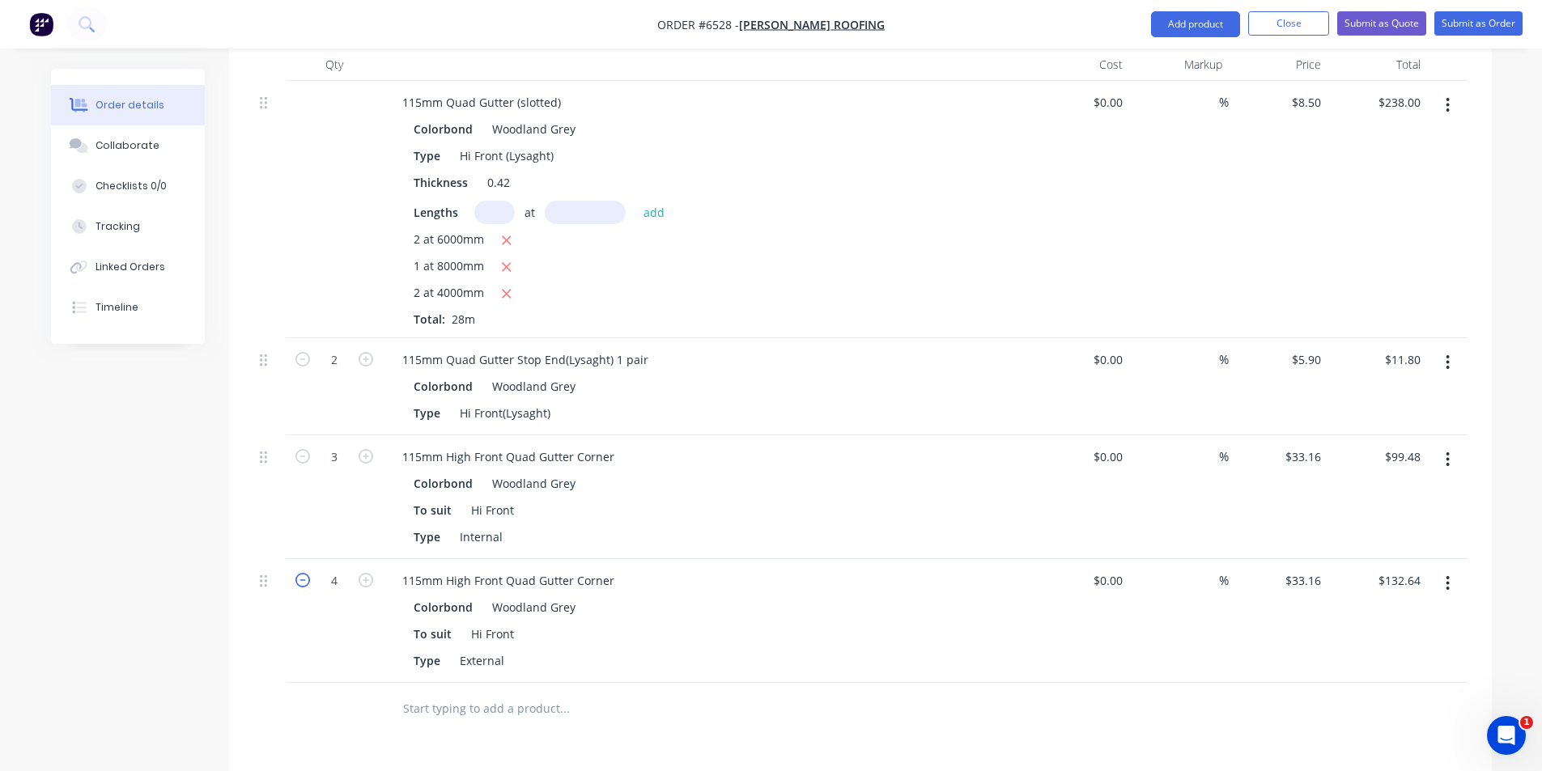
type input "3"
type input "$99.48"
click at [1221, 23] on button "Add product" at bounding box center [1195, 24] width 89 height 26
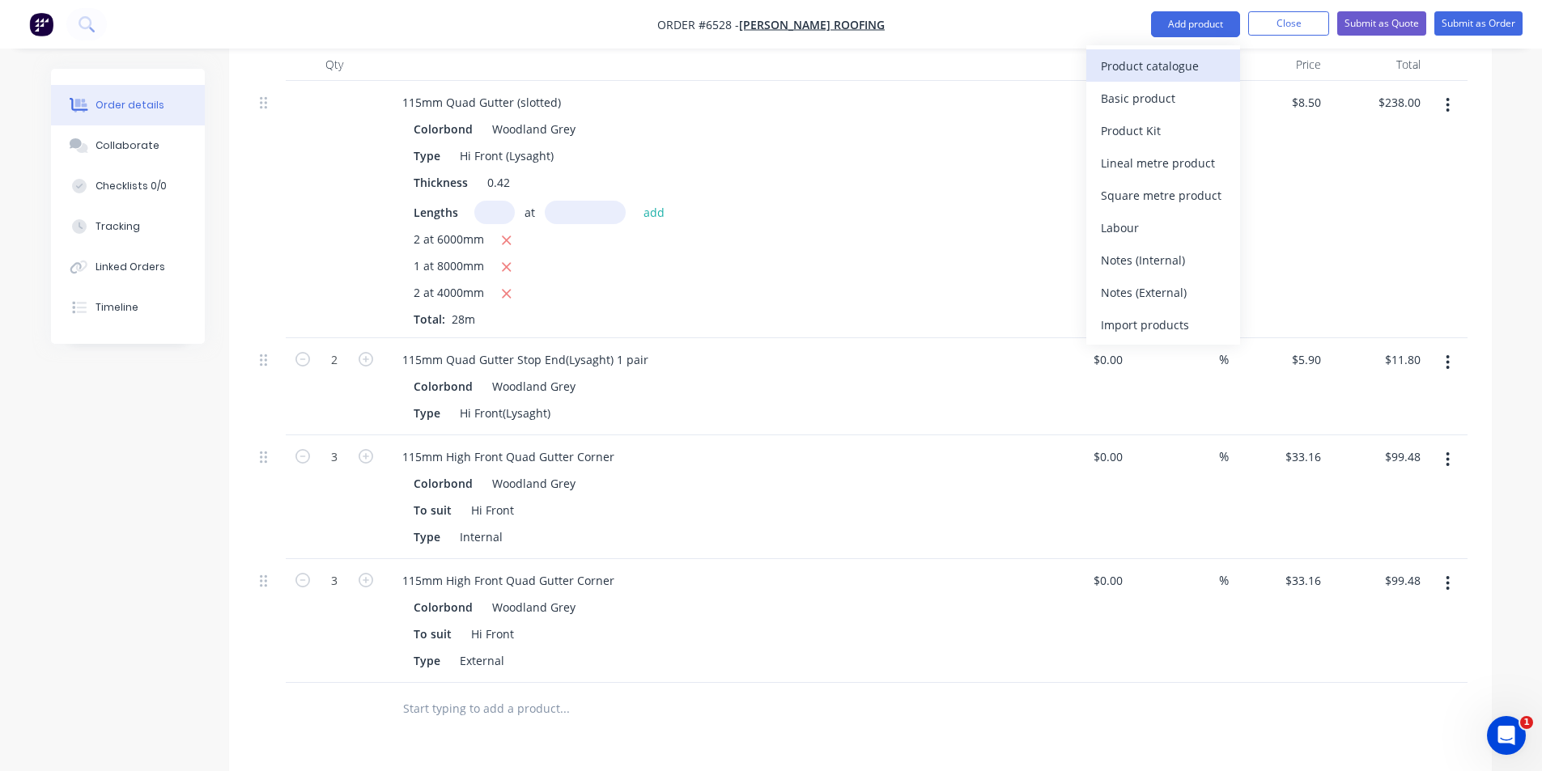
click at [1217, 55] on div "Product catalogue" at bounding box center [1163, 65] width 125 height 23
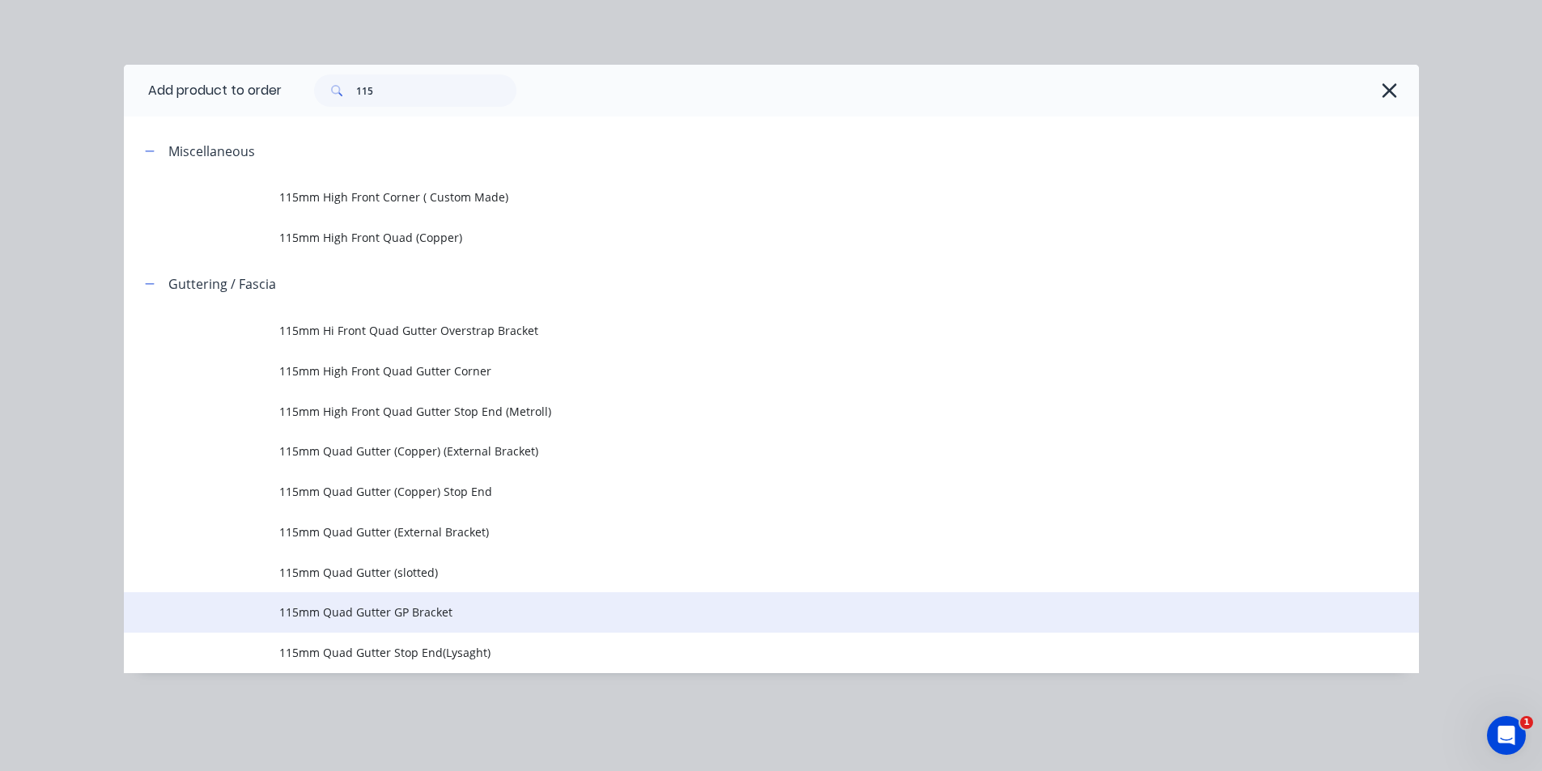
click at [469, 618] on span "115mm Quad Gutter GP Bracket" at bounding box center [734, 612] width 911 height 17
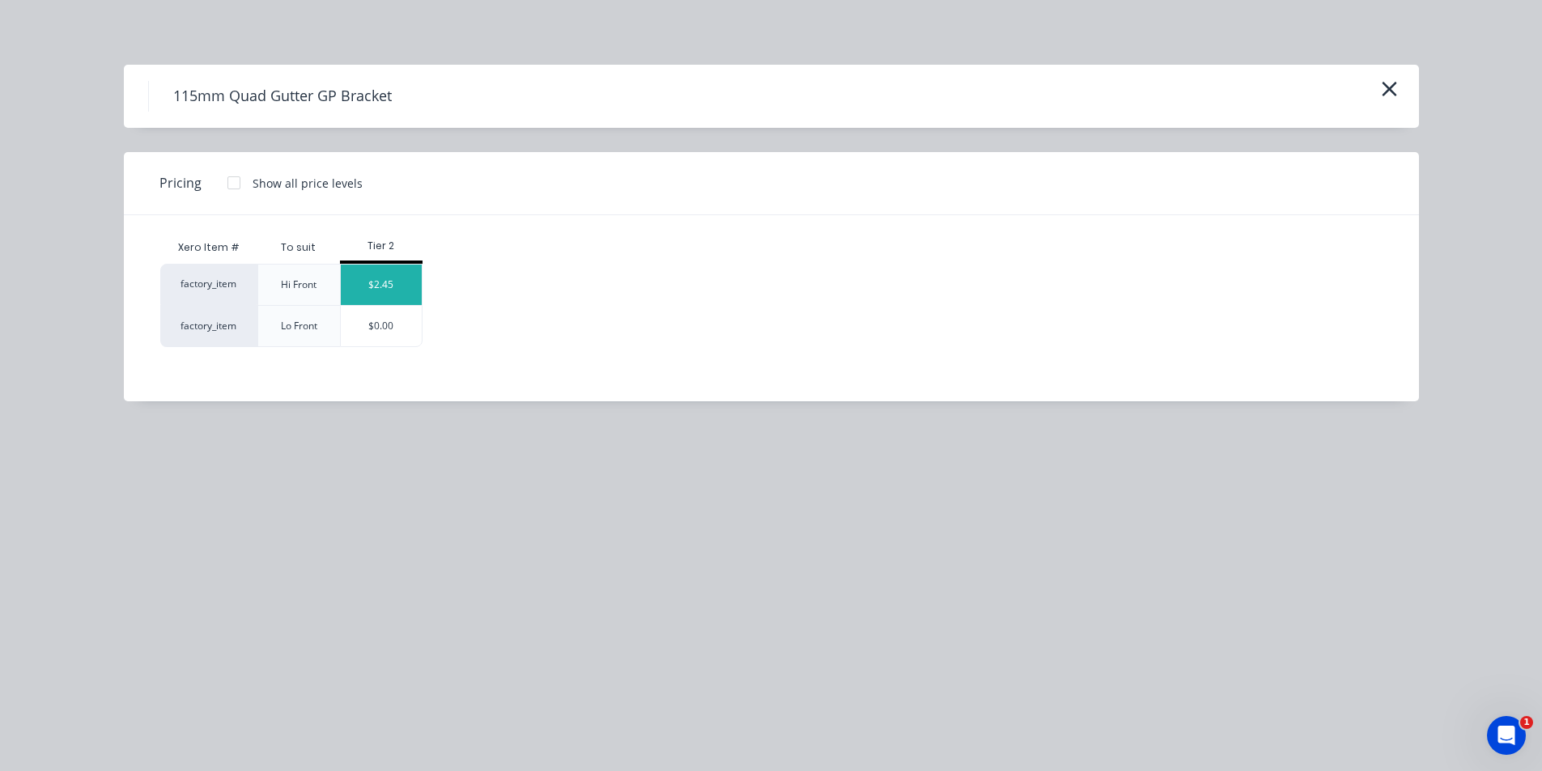
click at [380, 288] on div "$2.45" at bounding box center [381, 285] width 81 height 40
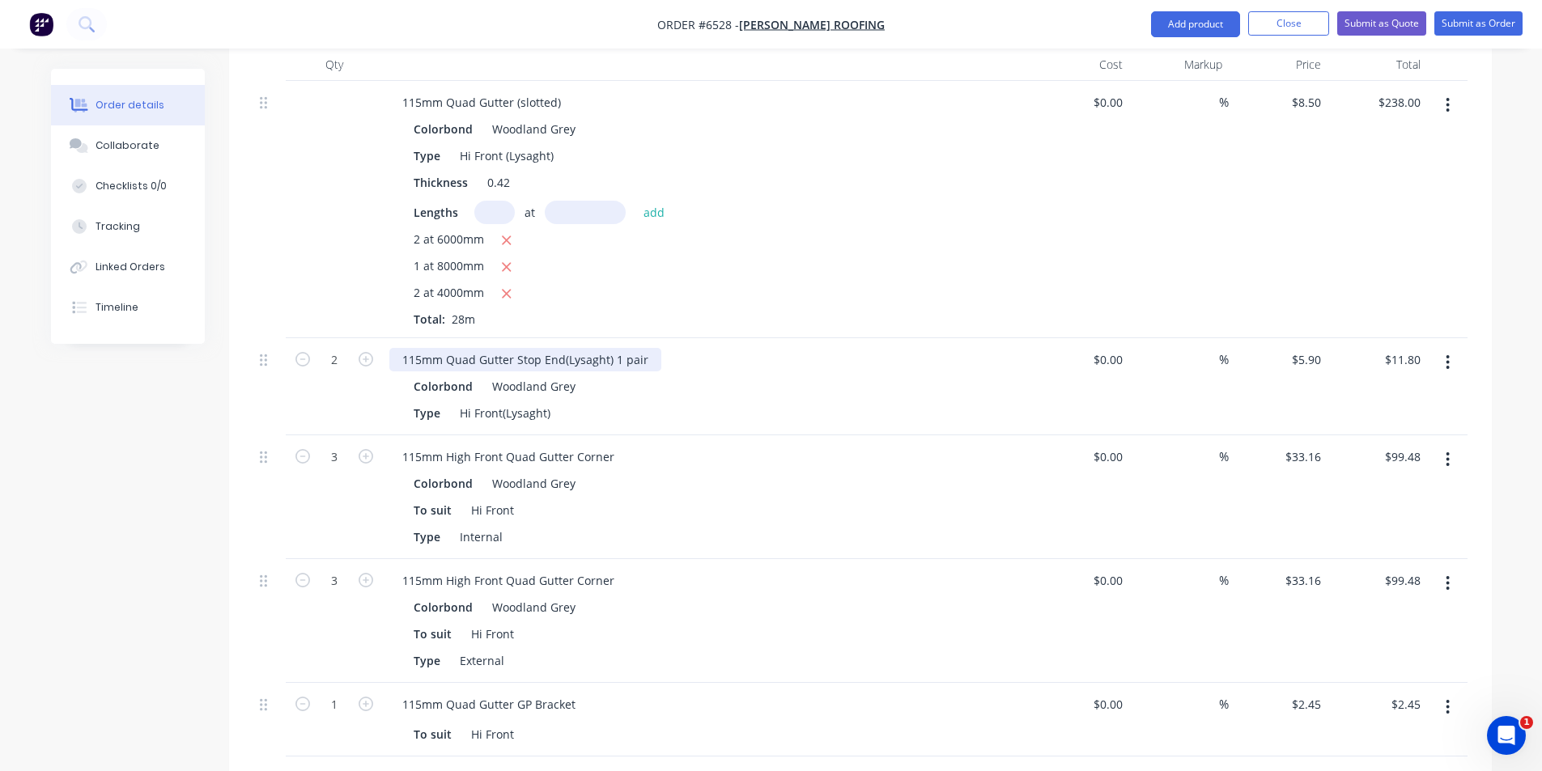
click at [605, 348] on div "115mm Quad Gutter Stop End(Lysaght) 1 pair" at bounding box center [525, 359] width 272 height 23
click at [334, 372] on input "1" at bounding box center [334, 360] width 42 height 24
type input "30"
type input "$73.50"
click at [757, 559] on div "115mm High Front Quad Gutter Corner Colorbond Woodland Grey To suit Hi Front Ty…" at bounding box center [706, 621] width 647 height 124
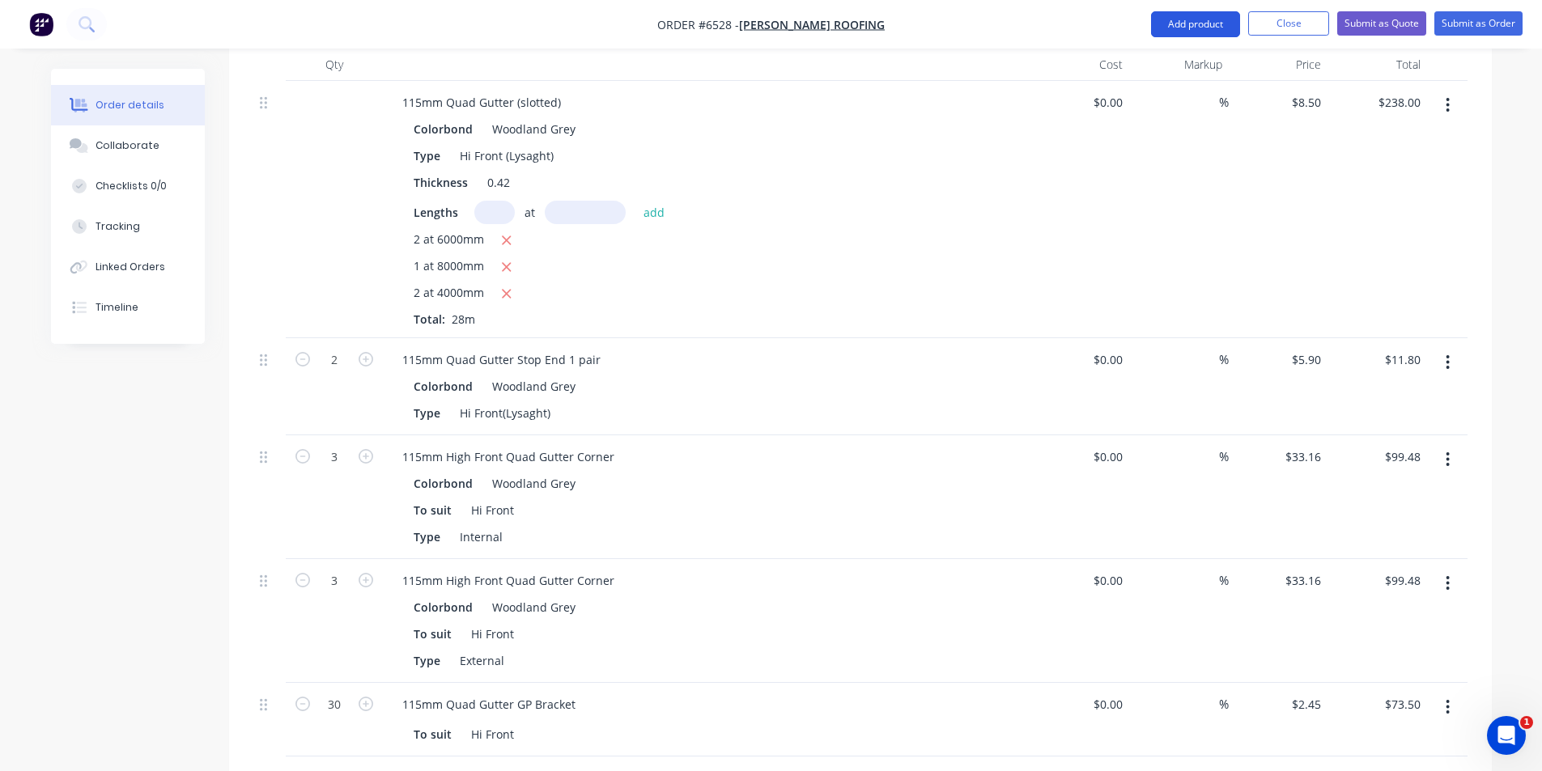
click at [1169, 14] on button "Add product" at bounding box center [1195, 24] width 89 height 26
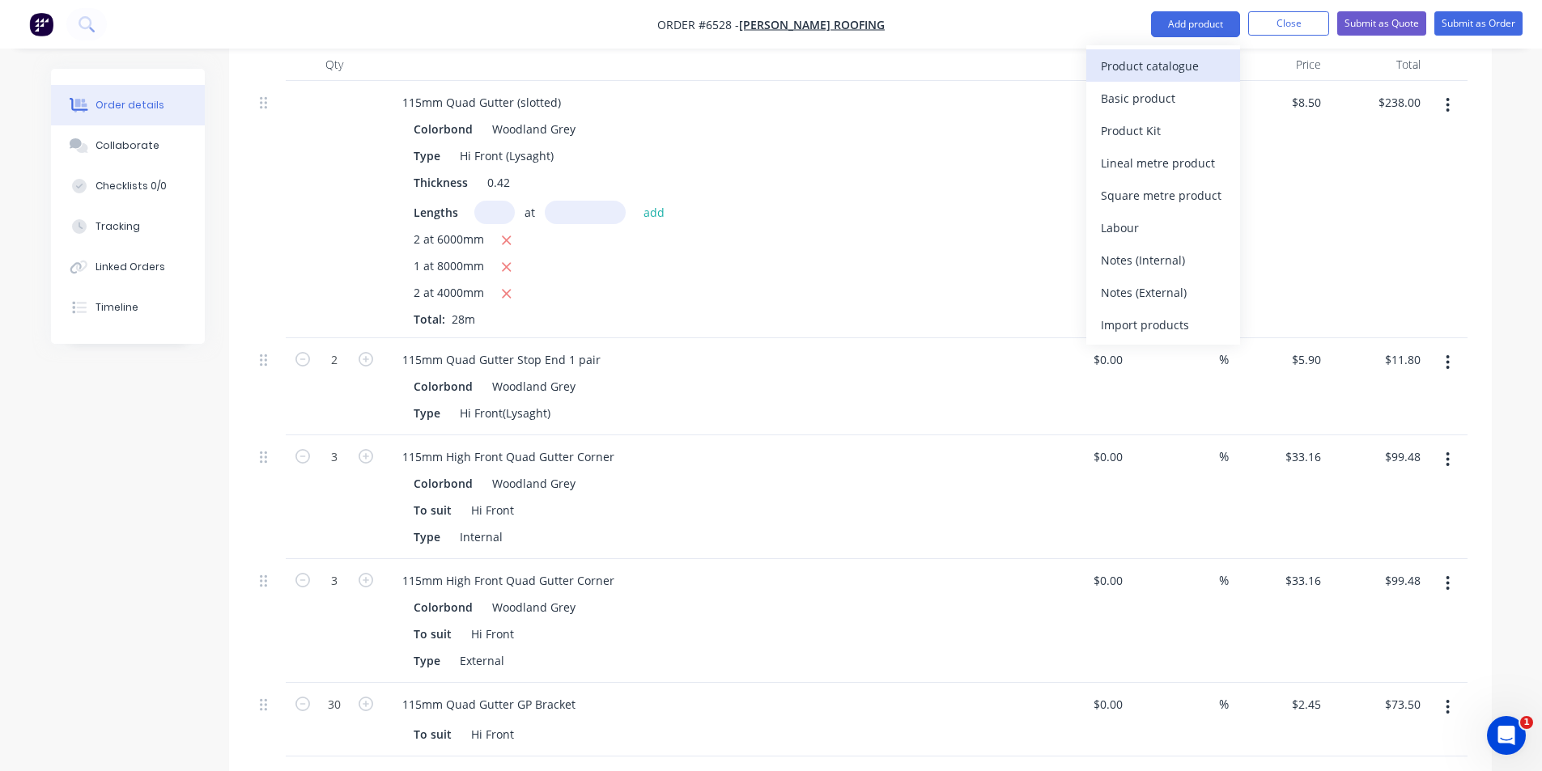
click at [1165, 66] on div "Product catalogue" at bounding box center [1163, 65] width 125 height 23
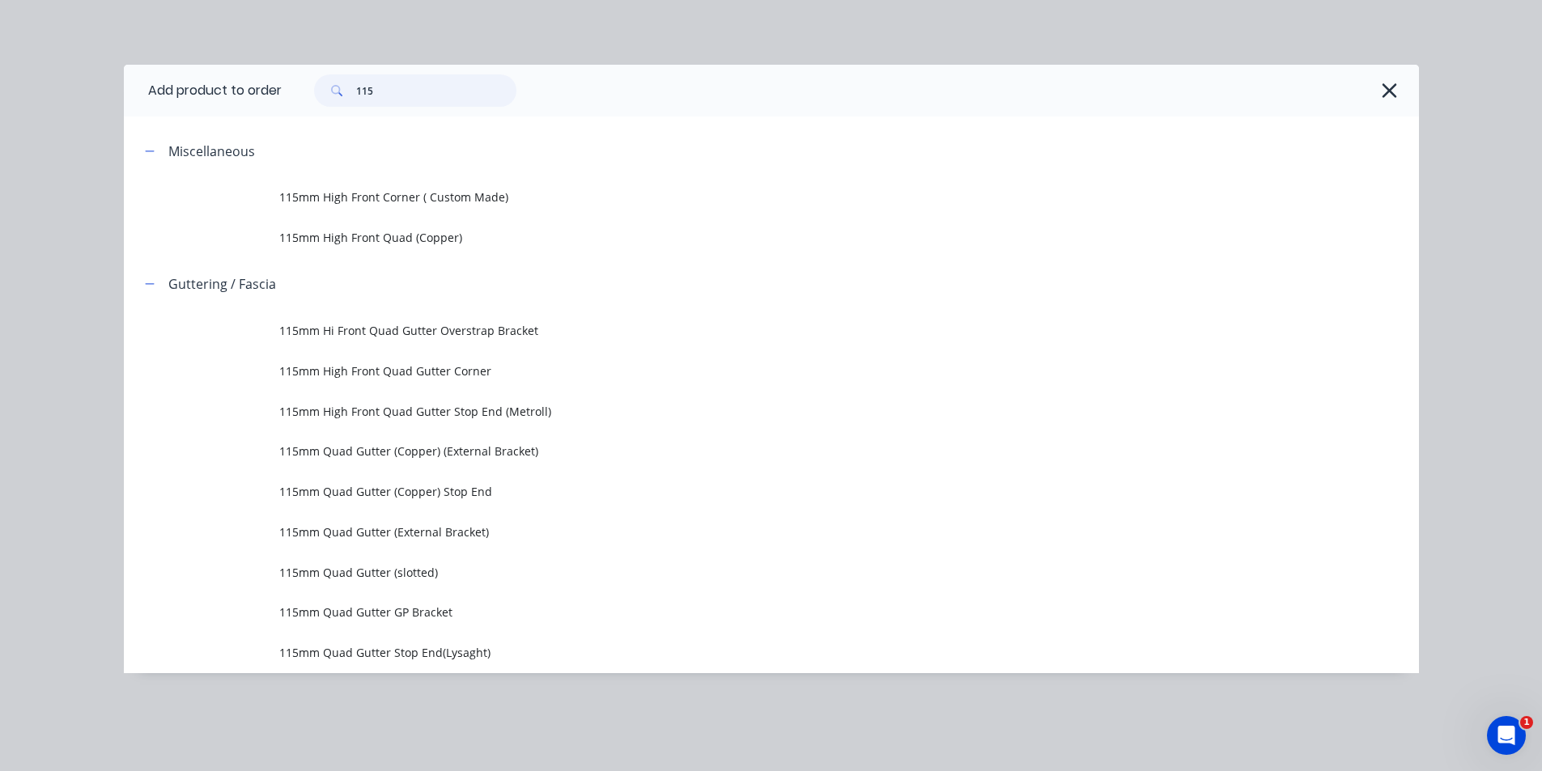
click at [416, 84] on input "115" at bounding box center [436, 90] width 160 height 32
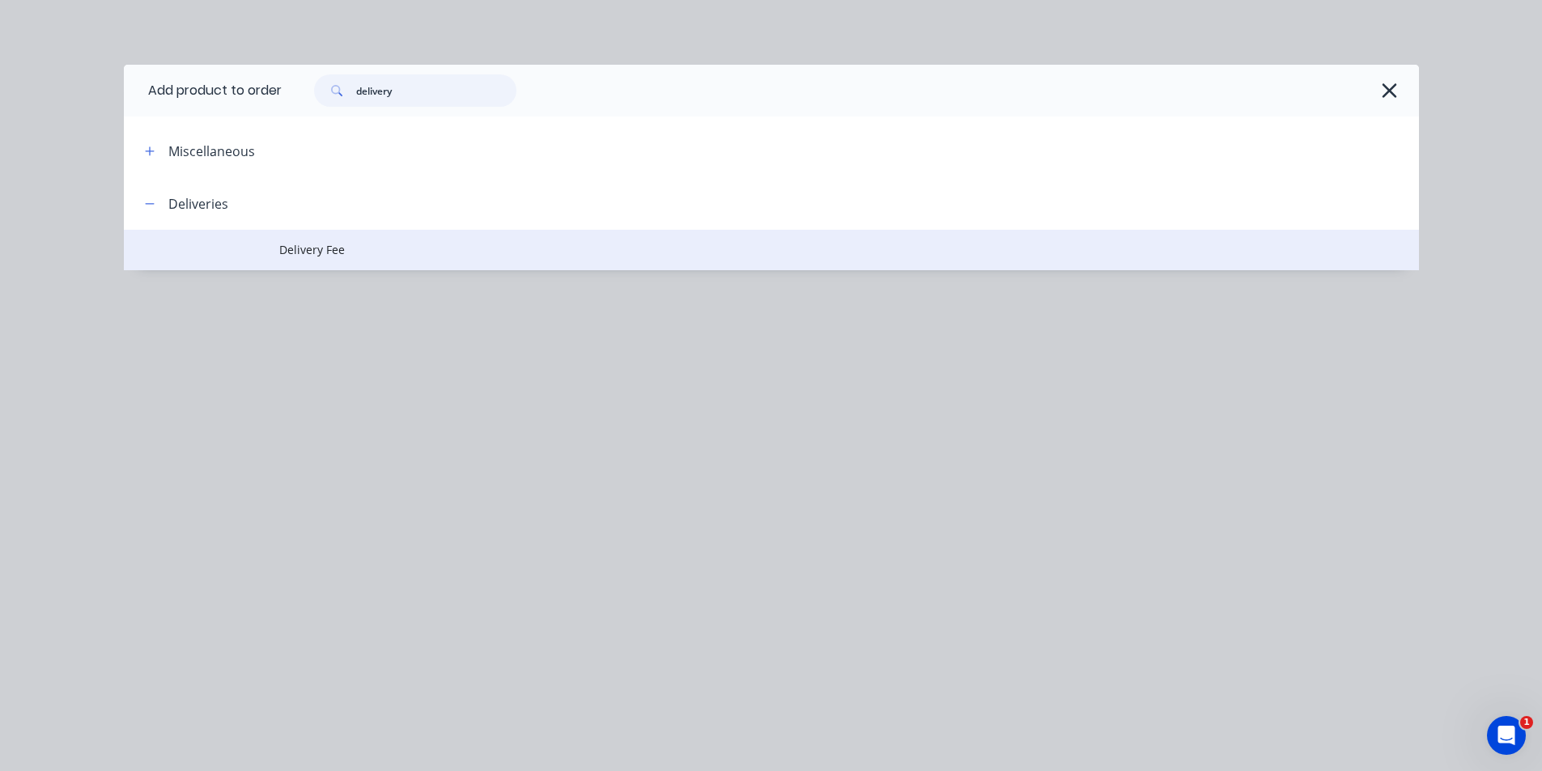
type input "delivery"
click at [394, 252] on span "Delivery Fee" at bounding box center [734, 249] width 911 height 17
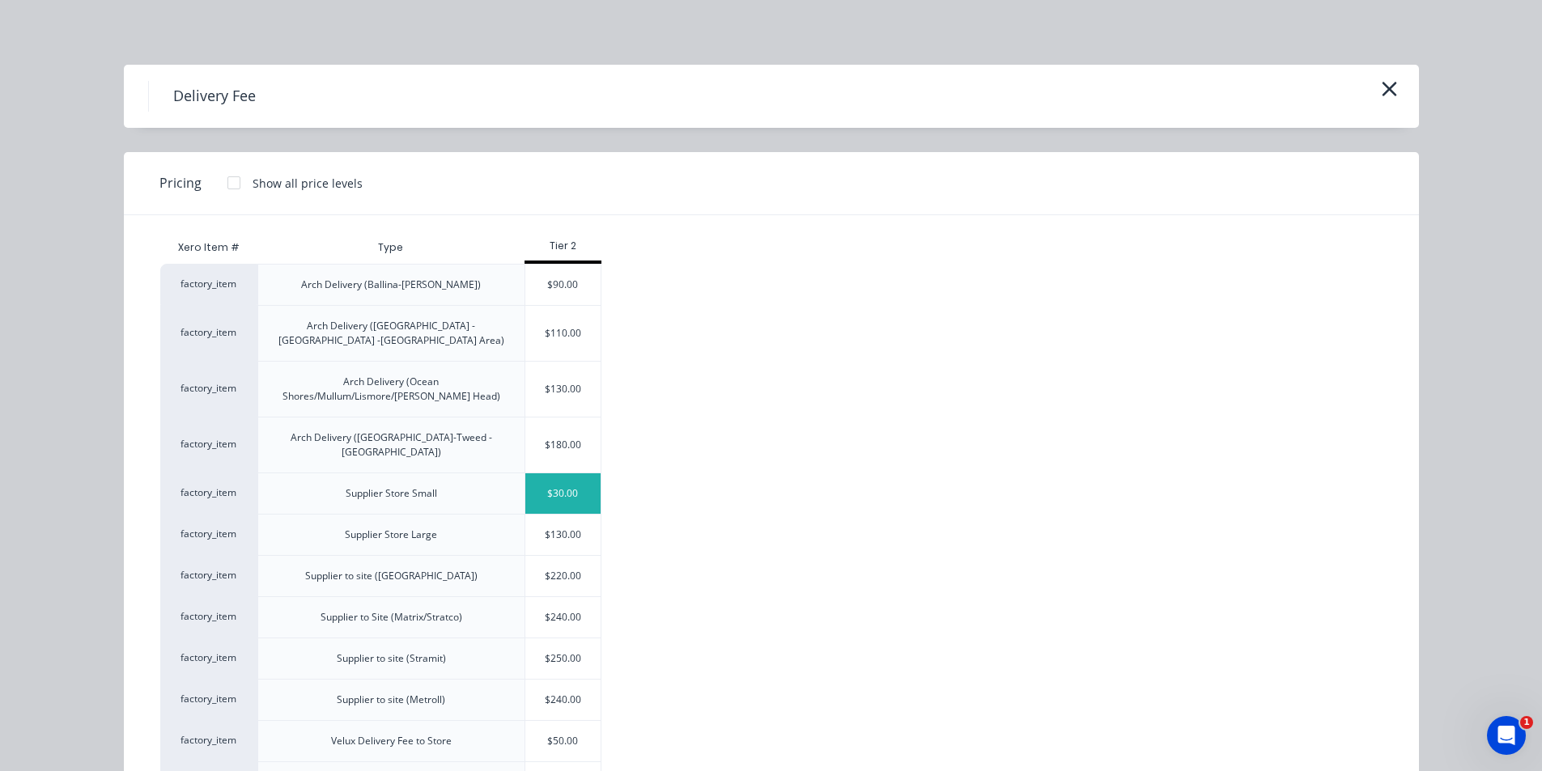
click at [566, 477] on div "$30.00" at bounding box center [563, 493] width 76 height 40
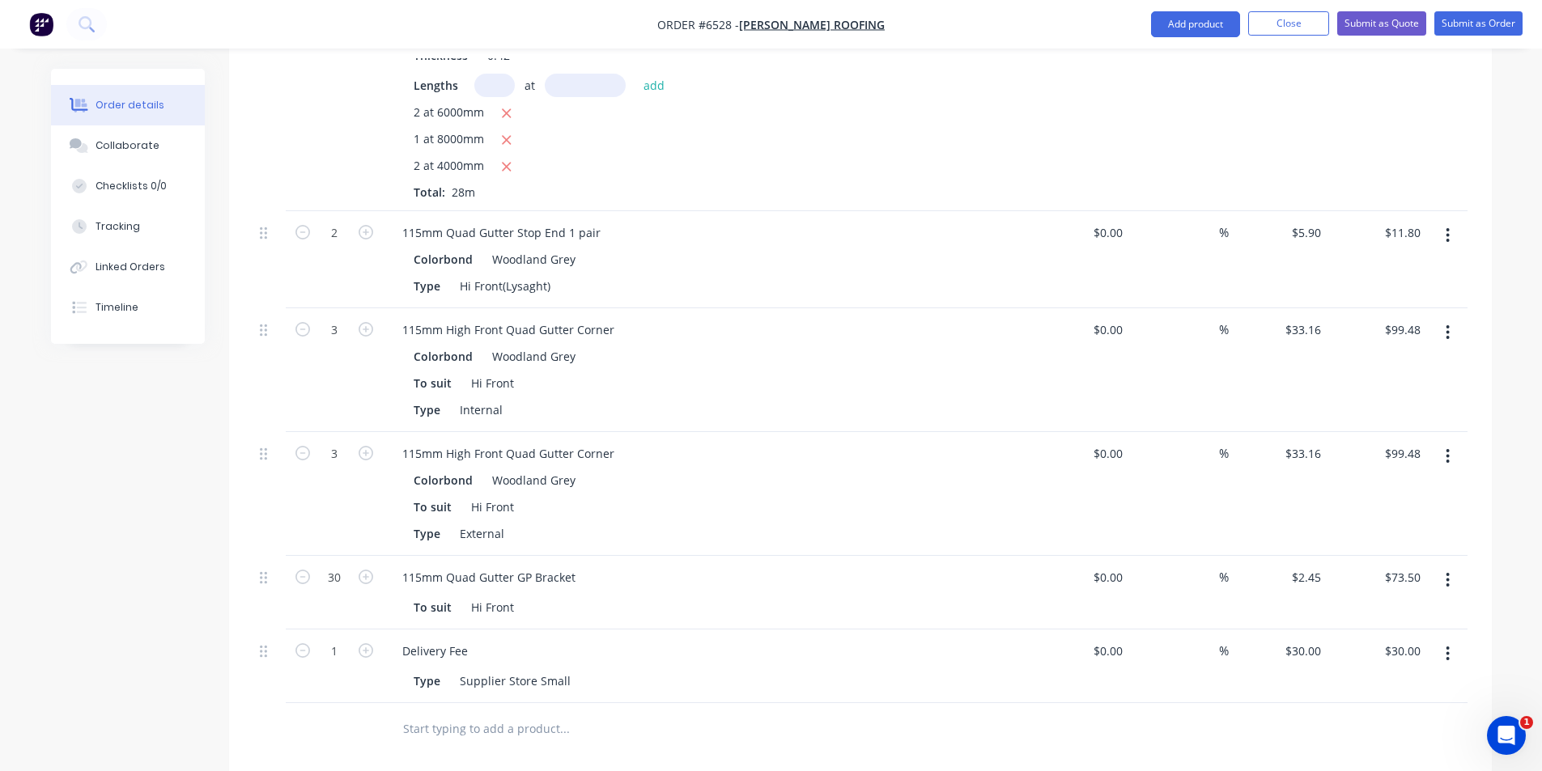
scroll to position [722, 0]
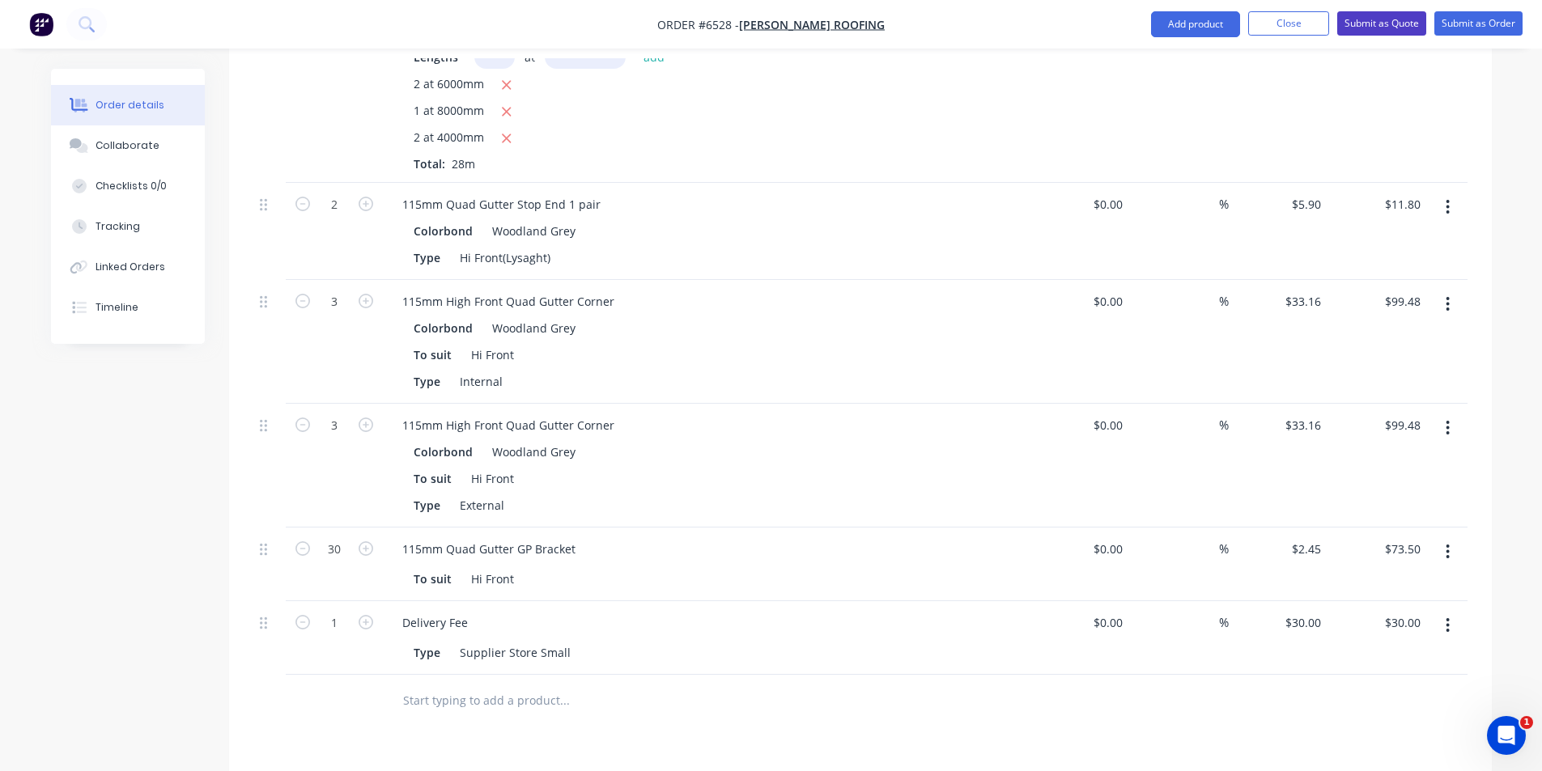
click at [1398, 17] on button "Submit as Quote" at bounding box center [1381, 23] width 89 height 24
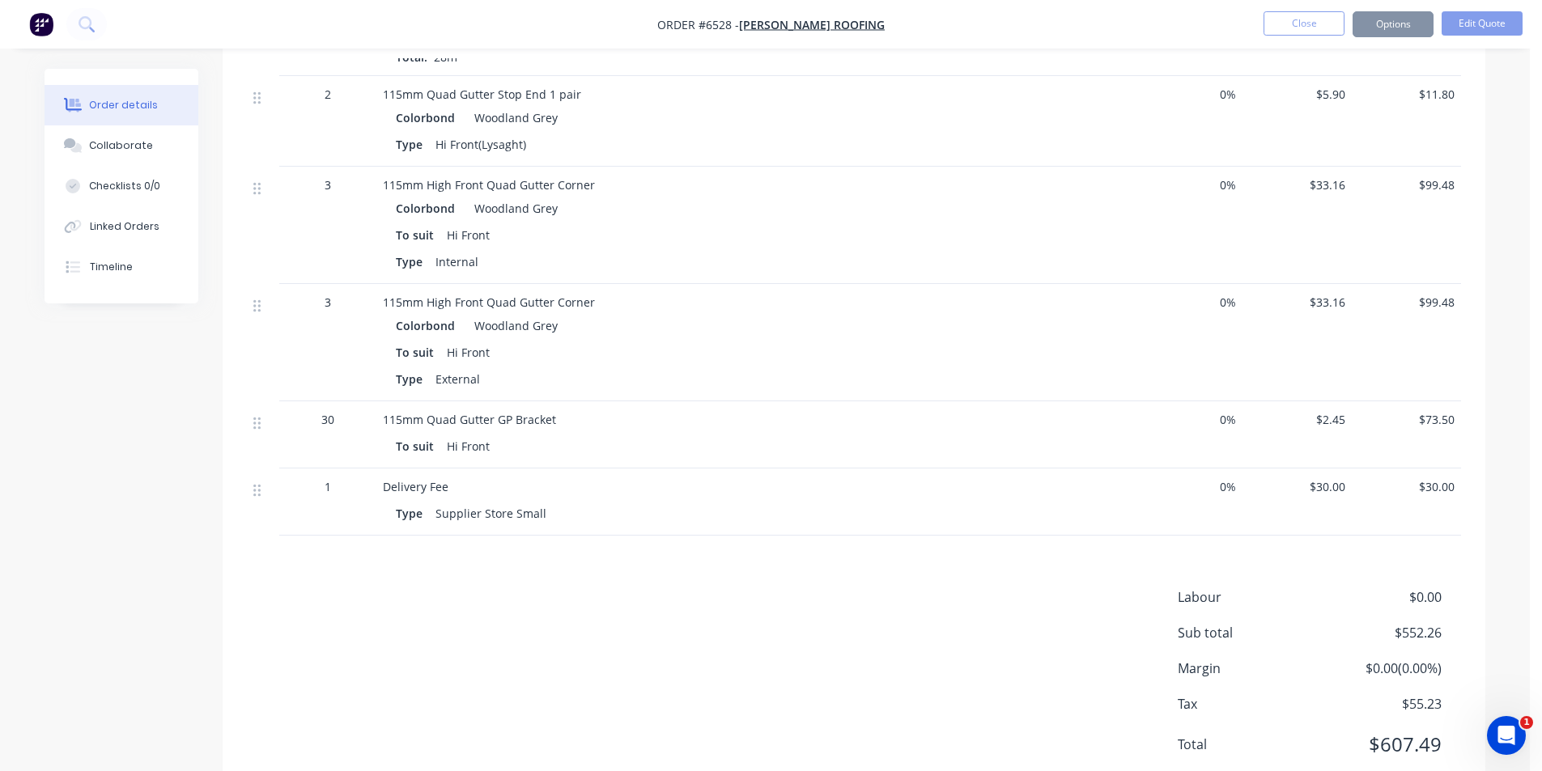
scroll to position [0, 0]
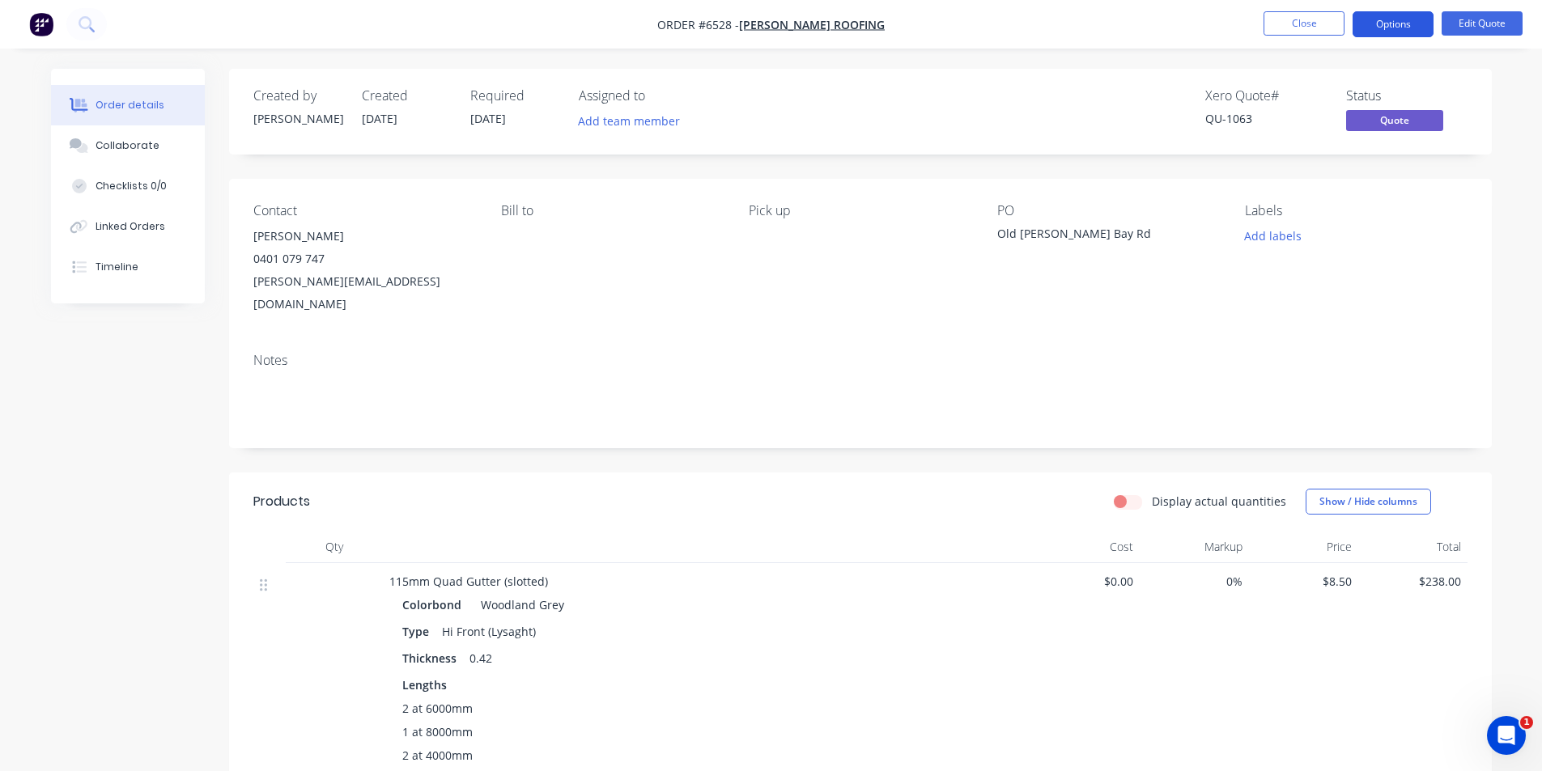
click at [1374, 25] on button "Options" at bounding box center [1392, 24] width 81 height 26
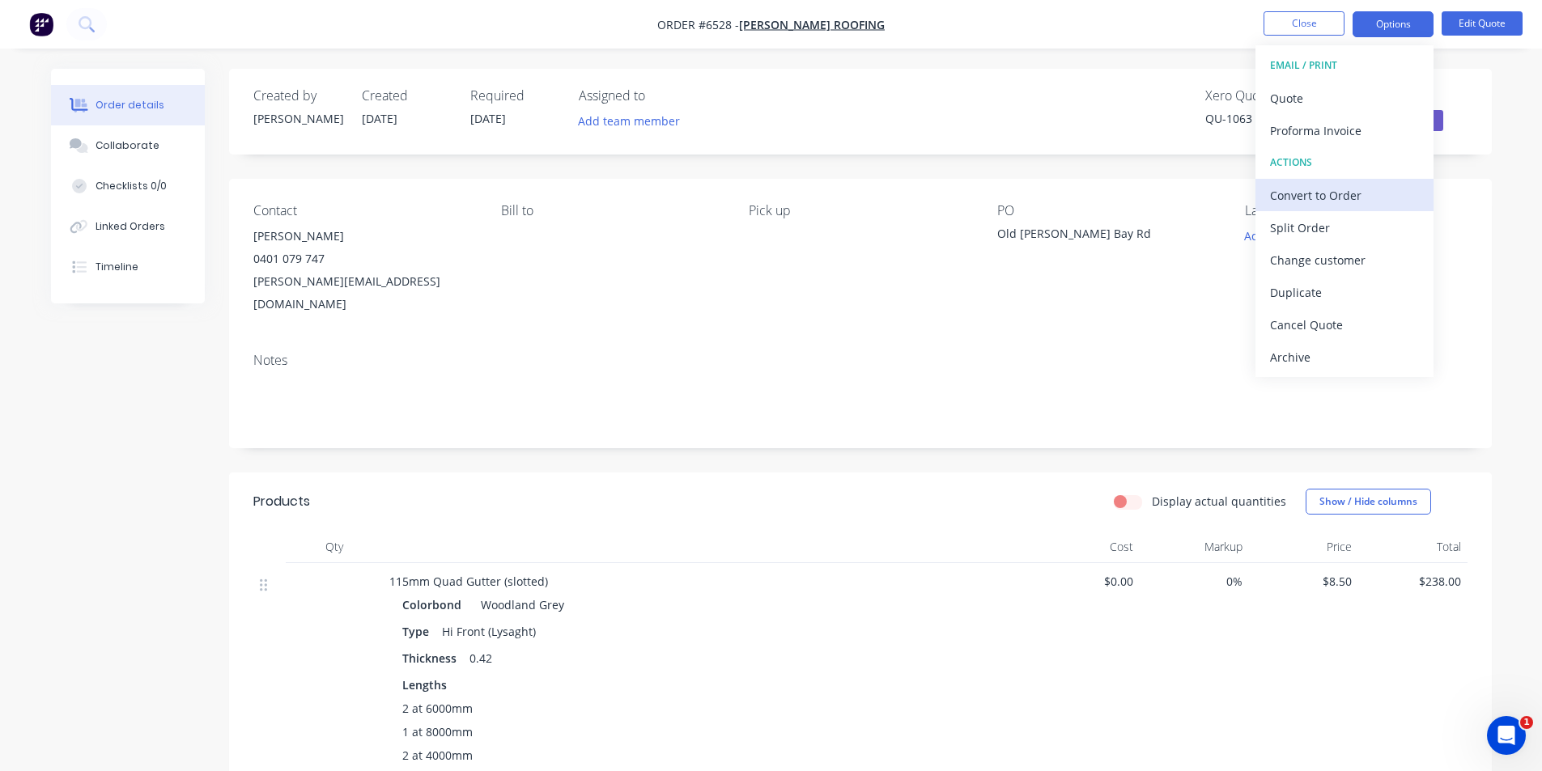
click at [1355, 194] on div "Convert to Order" at bounding box center [1344, 195] width 149 height 23
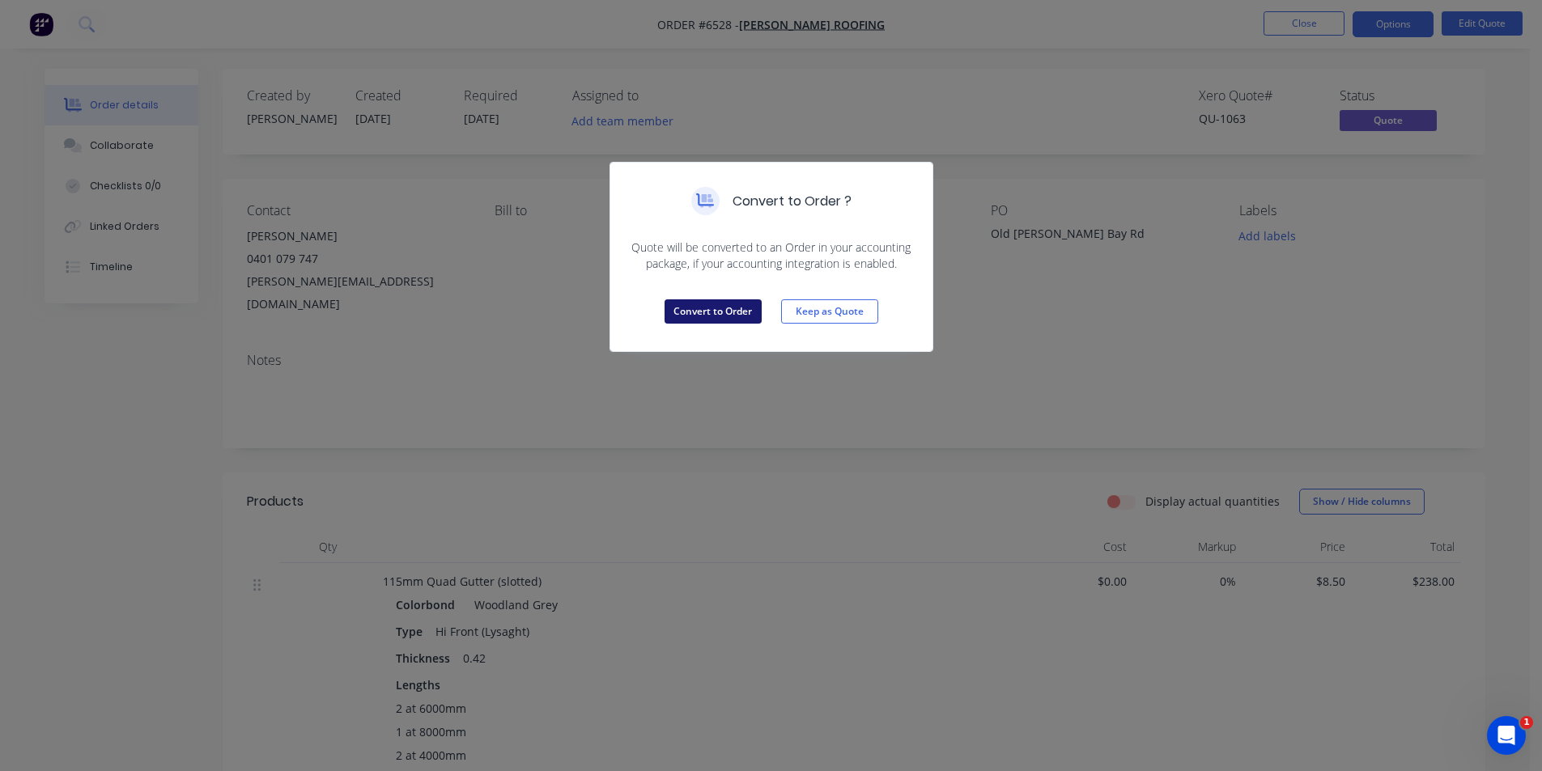
click at [671, 322] on button "Convert to Order" at bounding box center [712, 311] width 97 height 24
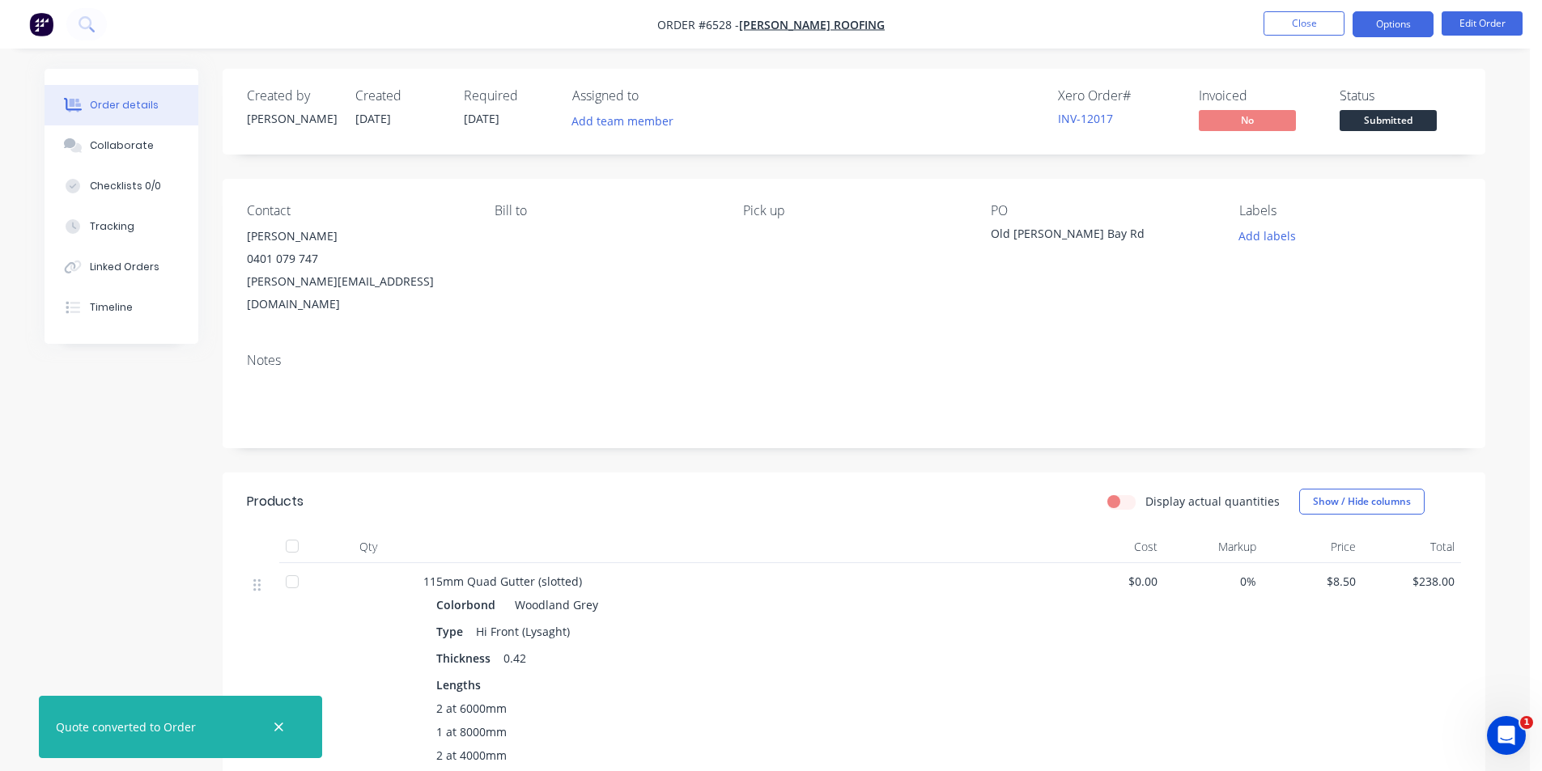
drag, startPoint x: 1400, startPoint y: 36, endPoint x: 1402, endPoint y: 26, distance: 10.8
click at [1401, 36] on button "Options" at bounding box center [1392, 24] width 81 height 26
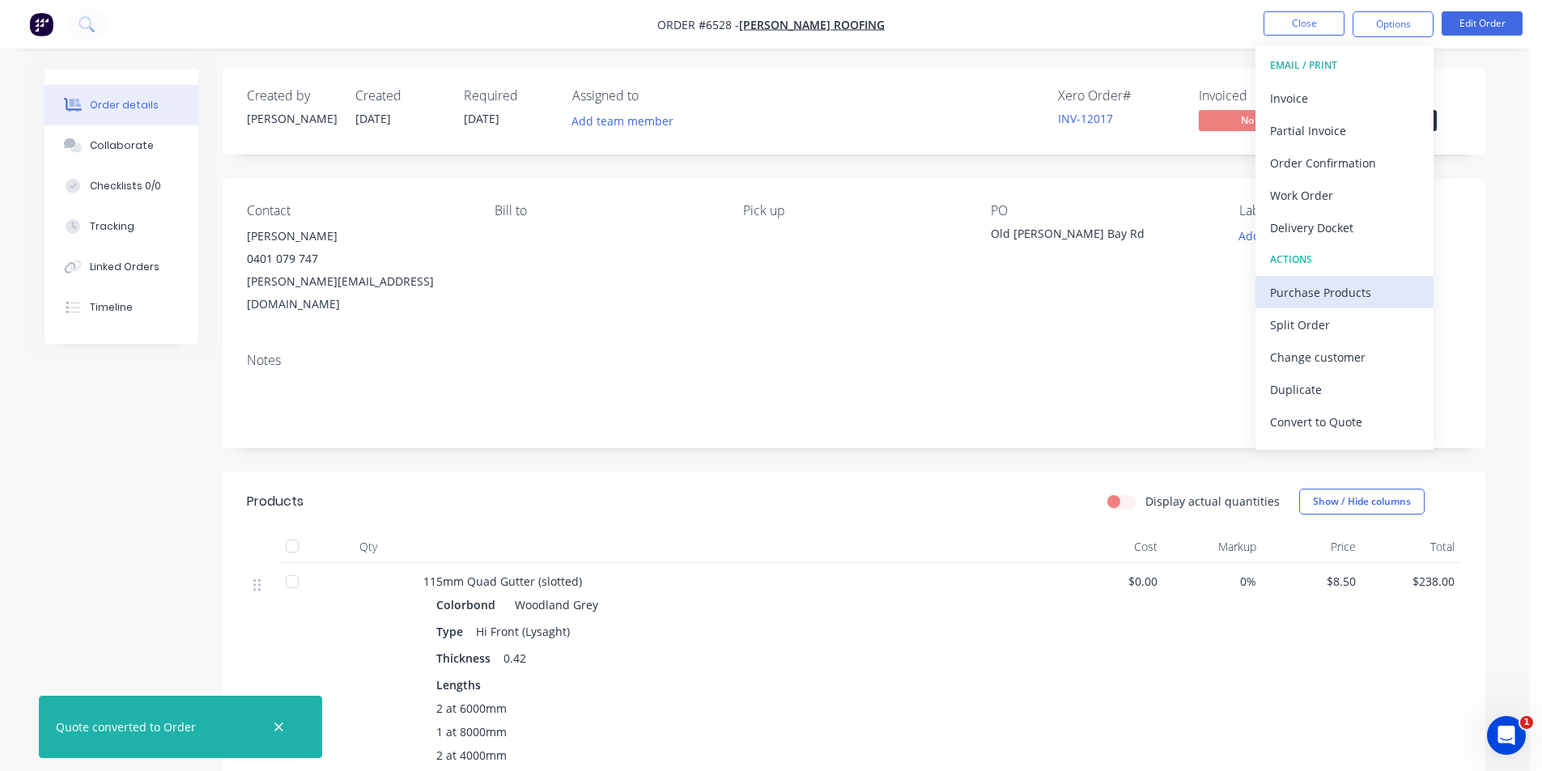
click at [1358, 298] on div "Purchase Products" at bounding box center [1344, 292] width 149 height 23
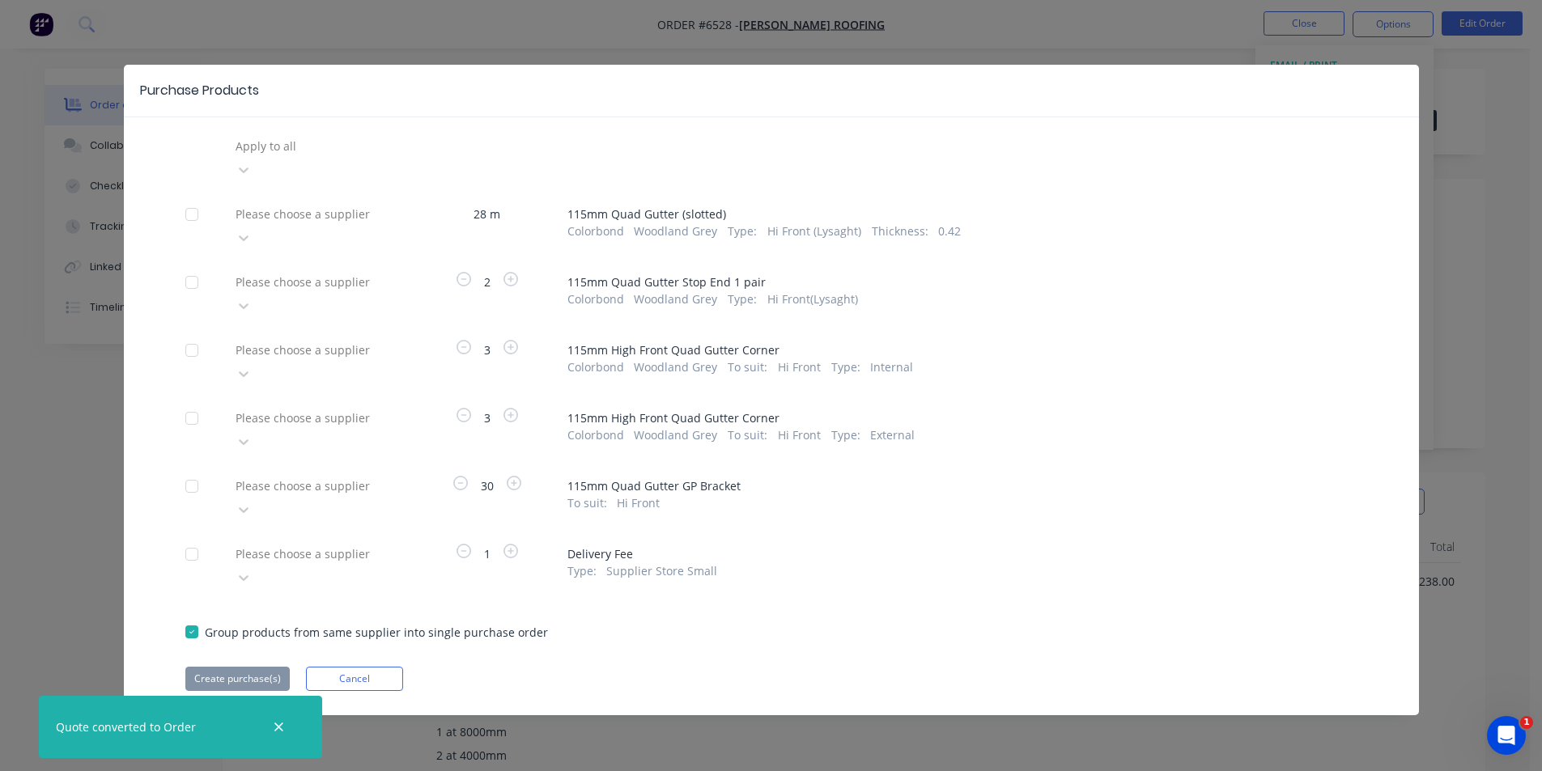
click at [338, 154] on div at bounding box center [350, 146] width 233 height 20
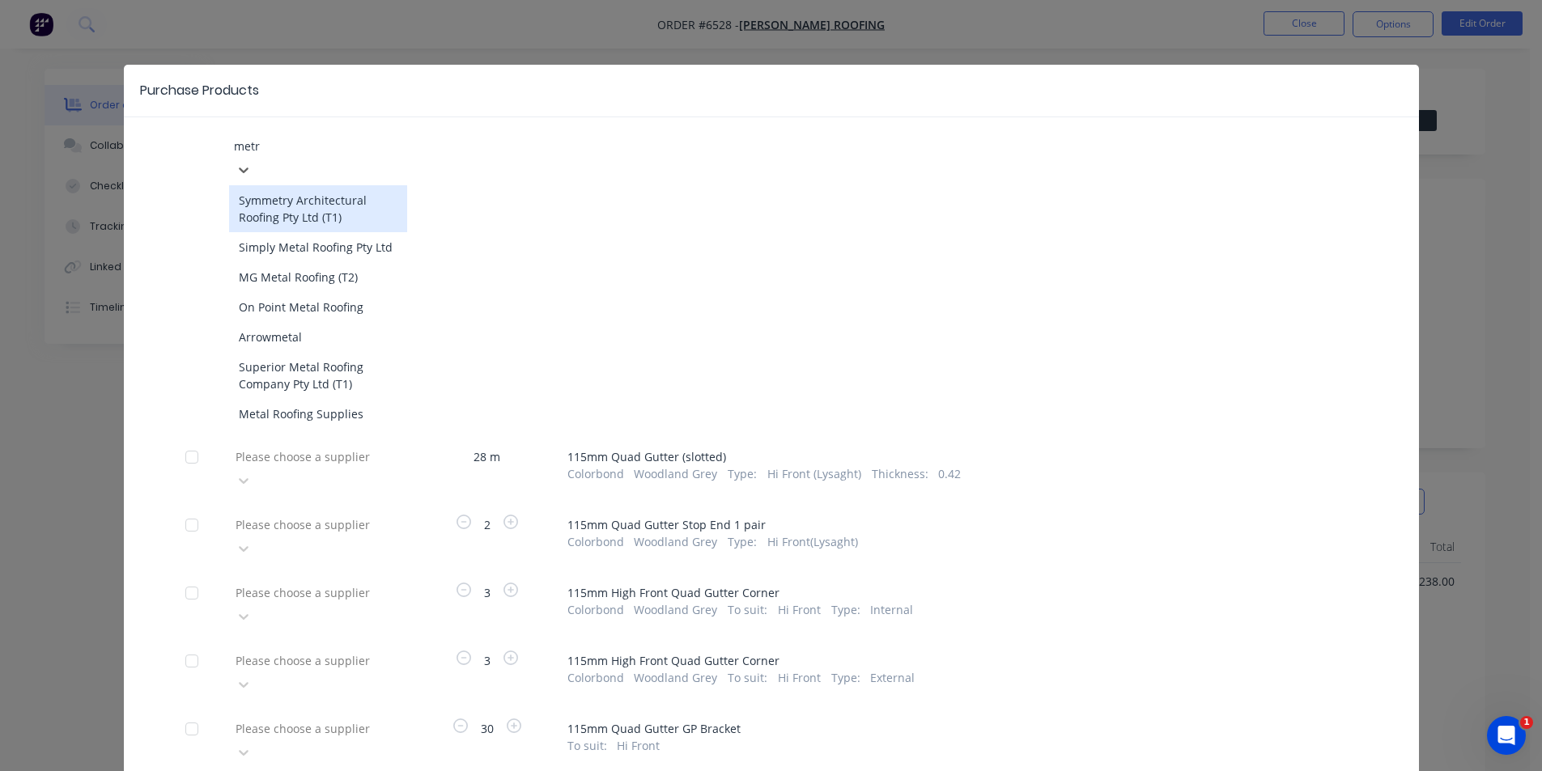
type input "metro"
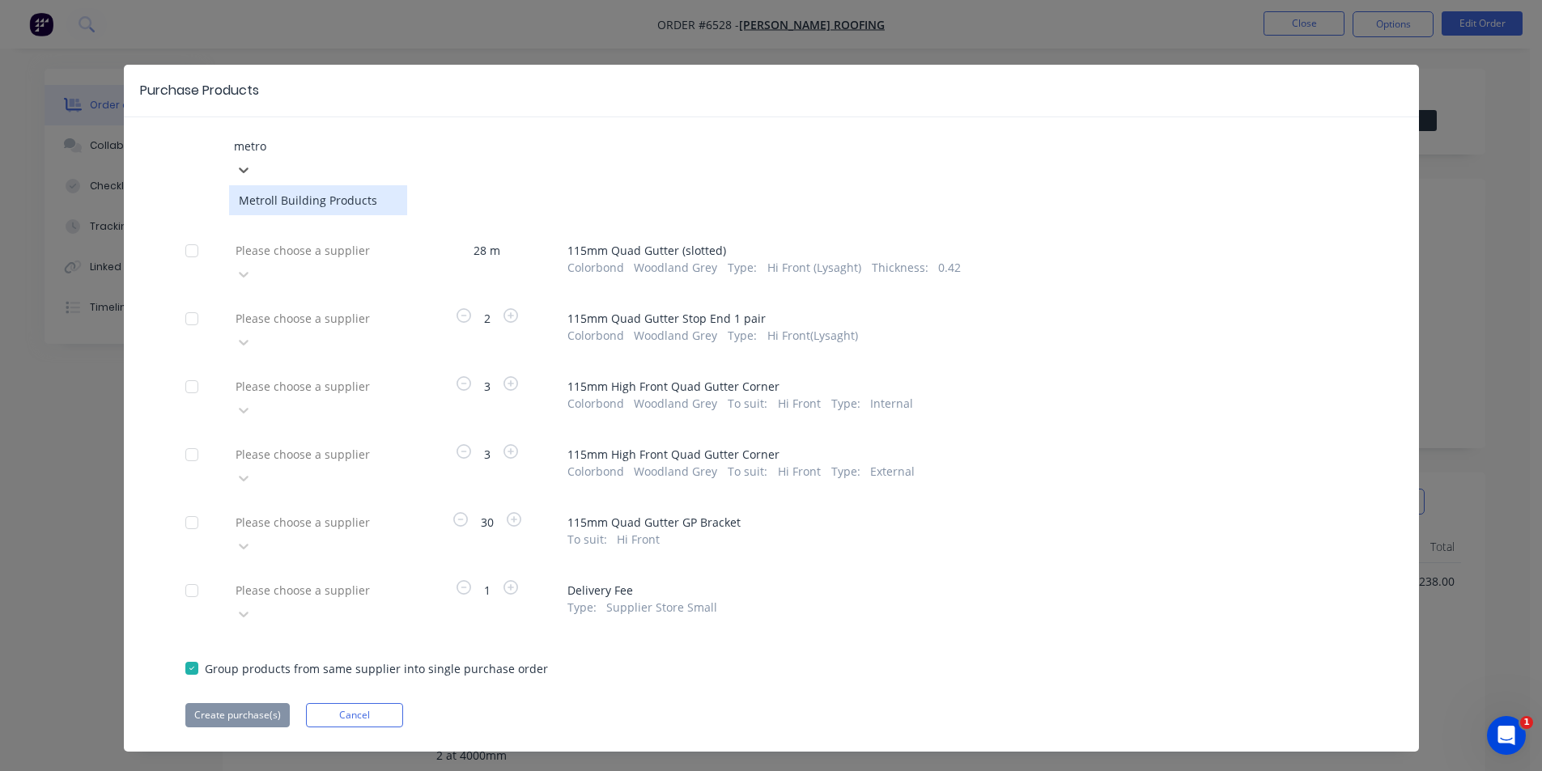
click at [314, 185] on div "Metroll Building Products" at bounding box center [318, 200] width 178 height 30
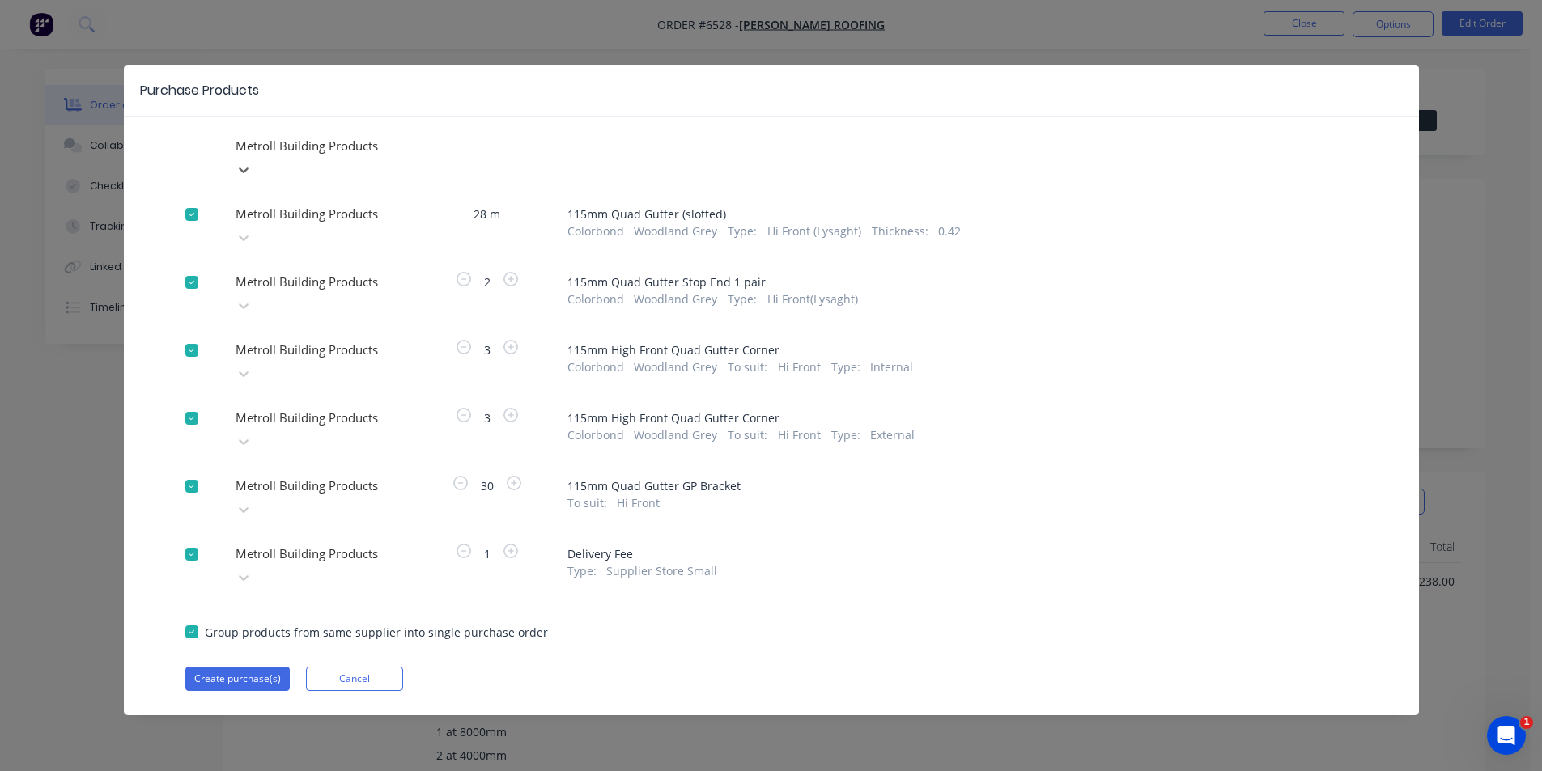
click at [195, 538] on div at bounding box center [192, 554] width 32 height 32
click at [225, 667] on button "Create purchase(s)" at bounding box center [237, 679] width 104 height 24
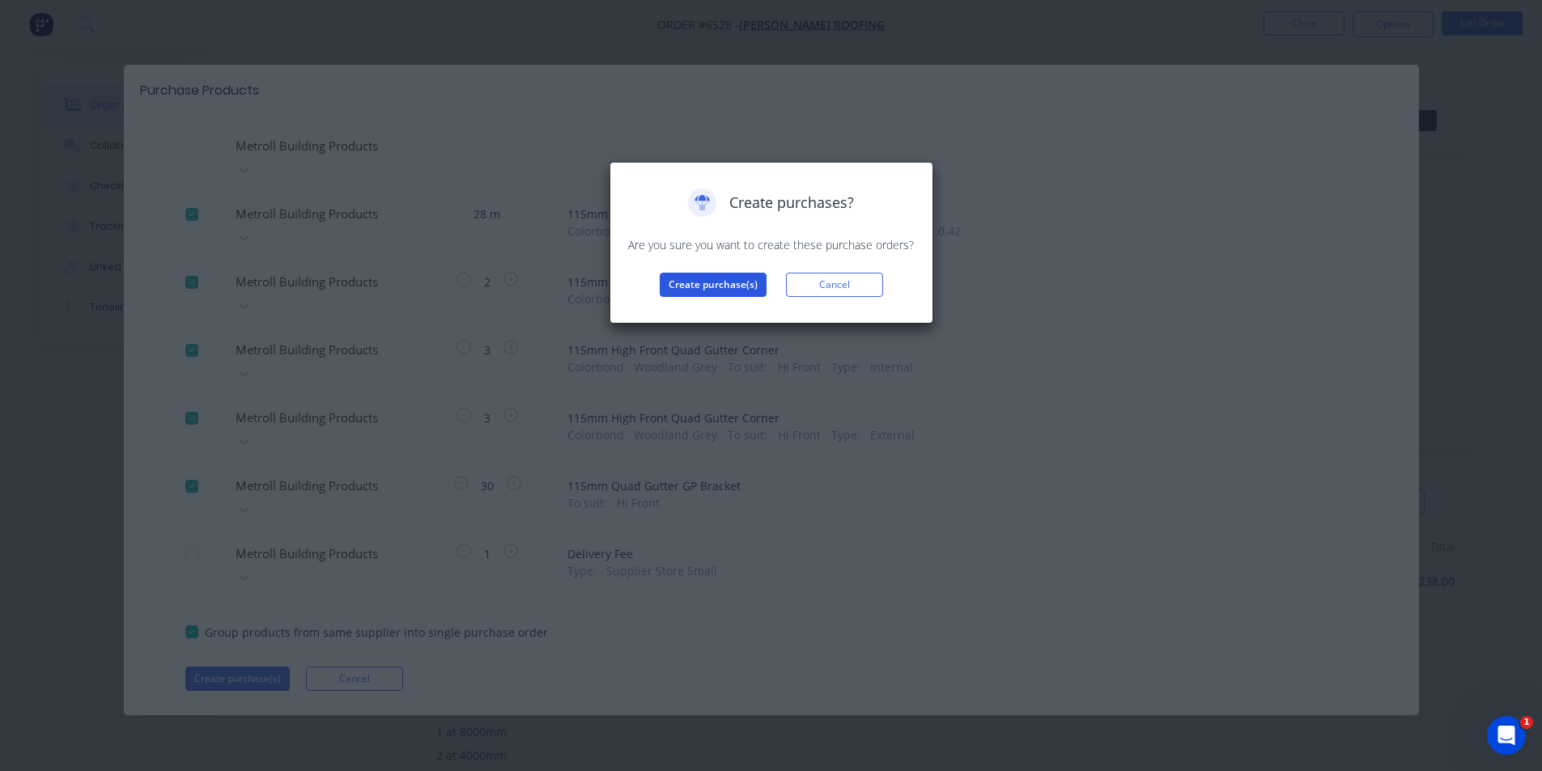
click at [734, 280] on button "Create purchase(s)" at bounding box center [713, 285] width 107 height 24
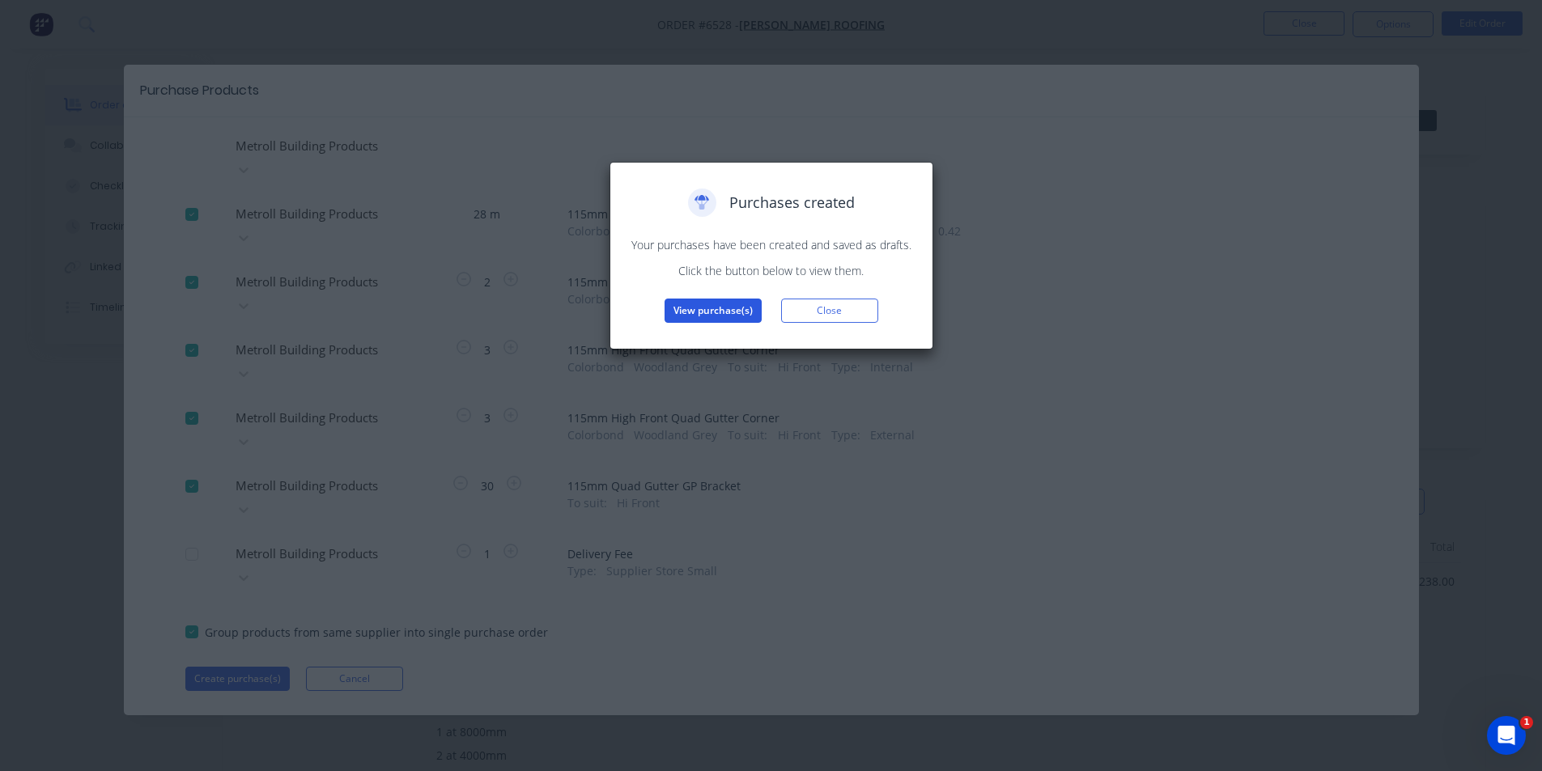
click at [750, 306] on button "View purchase(s)" at bounding box center [712, 311] width 97 height 24
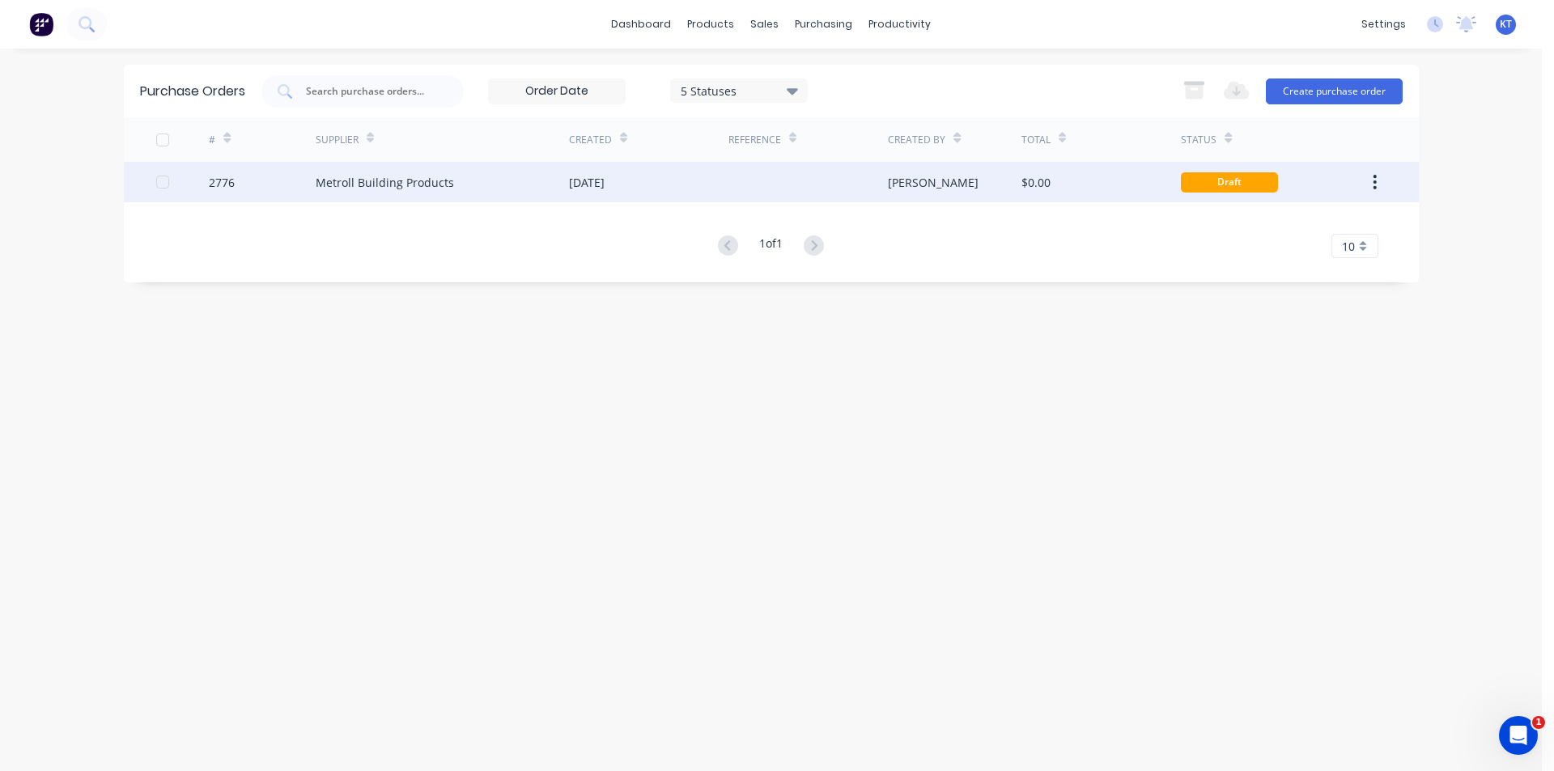
click at [762, 178] on div at bounding box center [807, 182] width 159 height 40
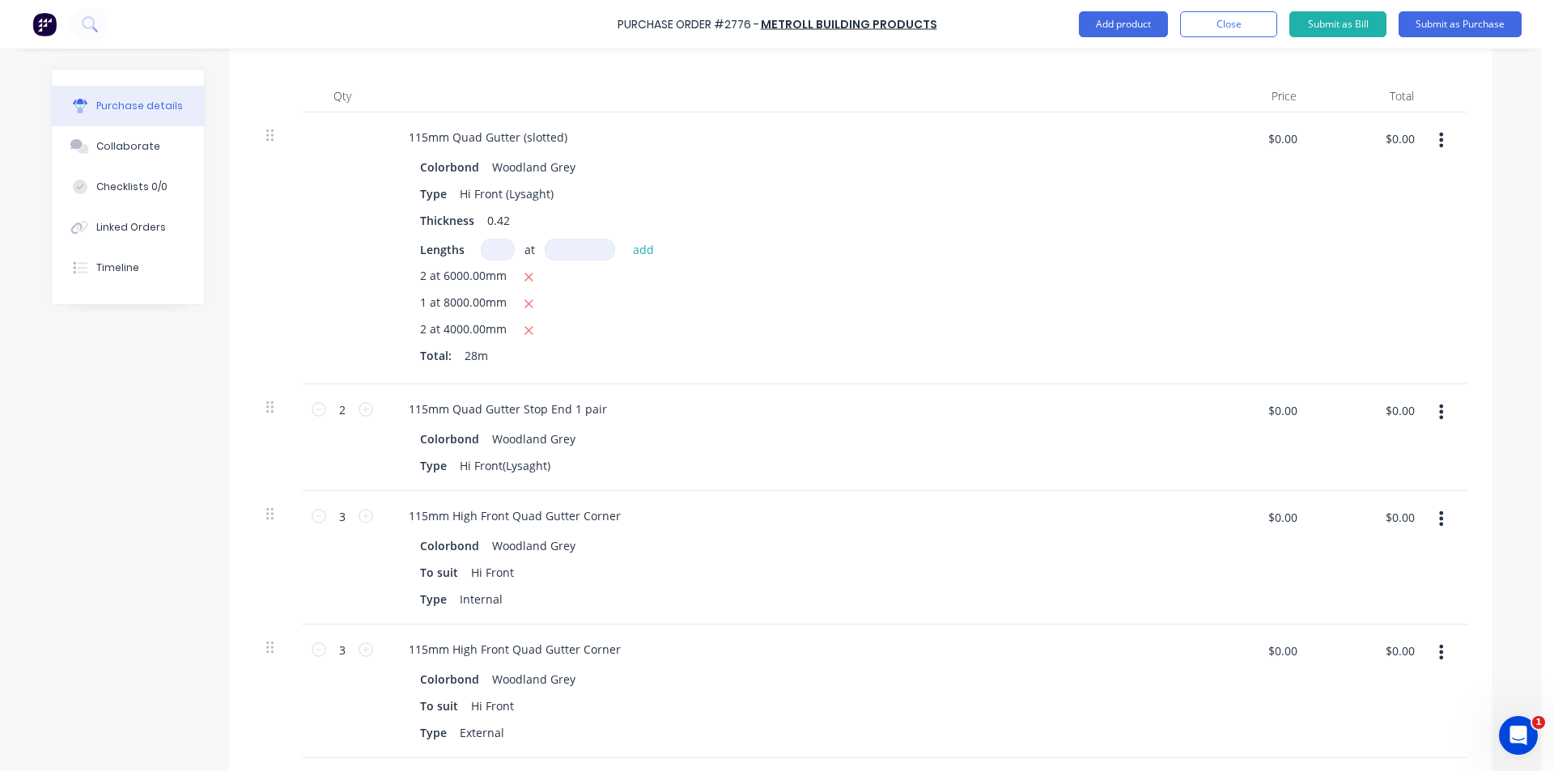
scroll to position [813, 0]
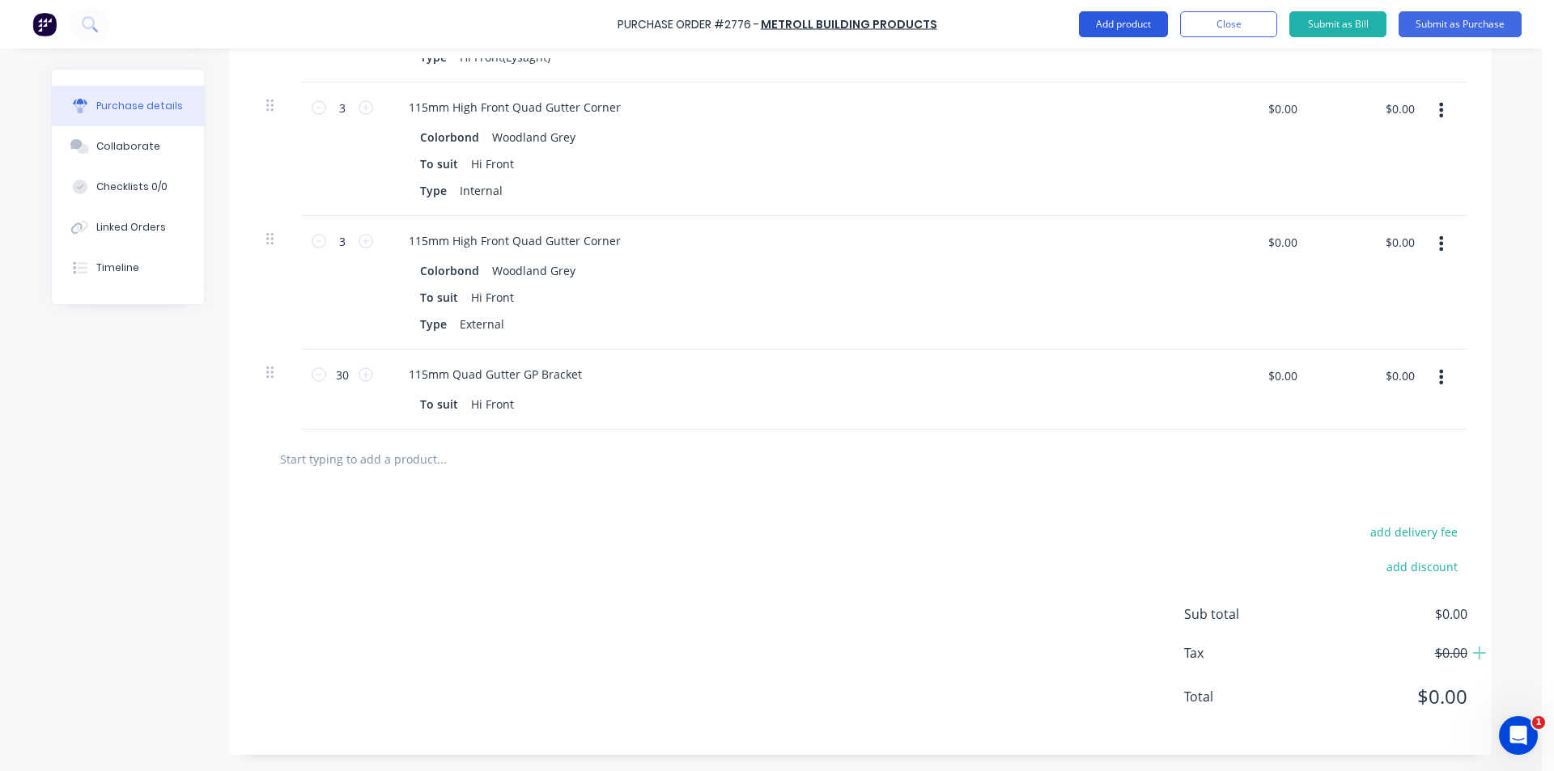
click at [1094, 26] on button "Add product" at bounding box center [1123, 24] width 89 height 26
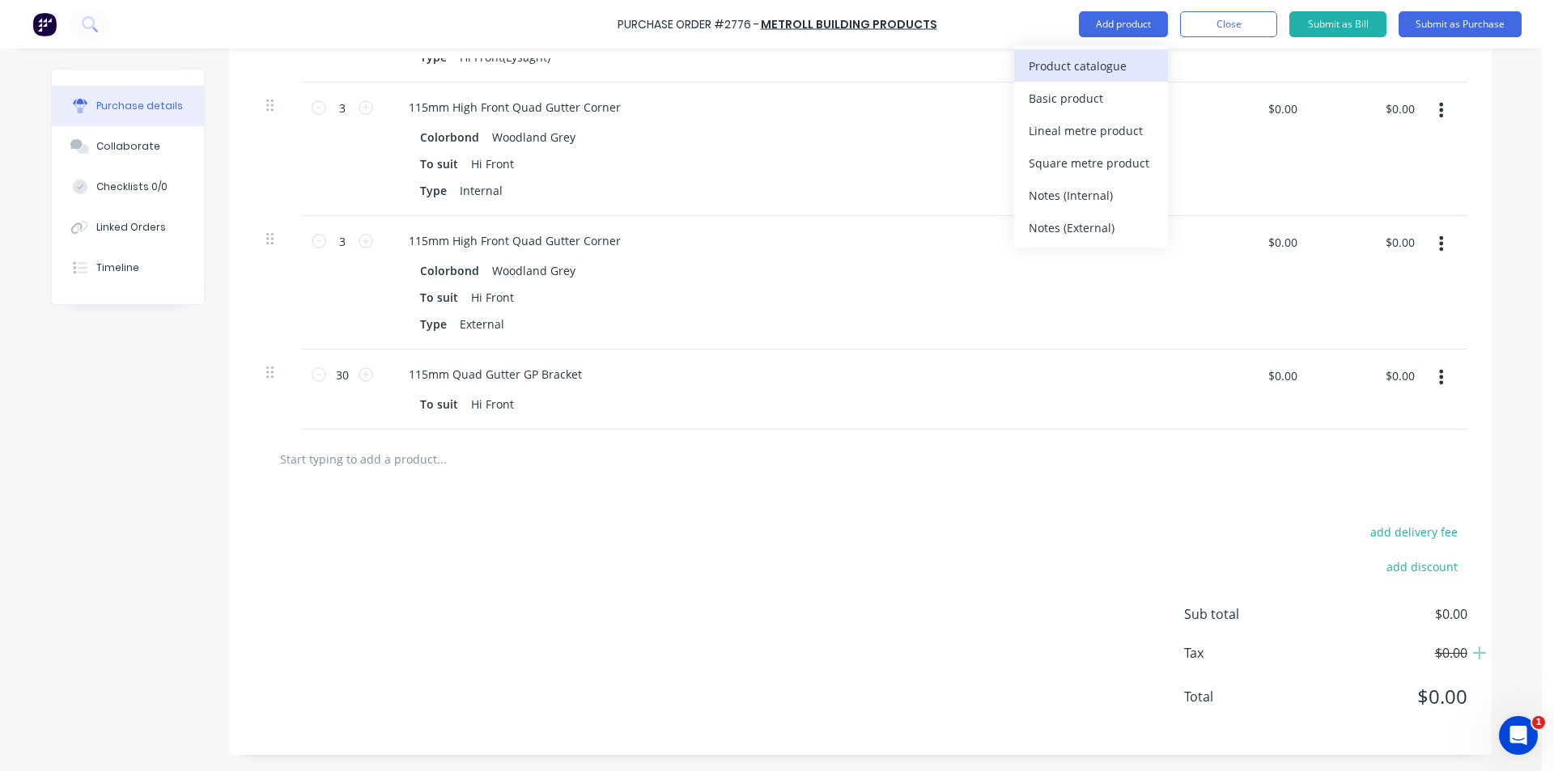
click at [1096, 70] on div "Product catalogue" at bounding box center [1091, 65] width 125 height 23
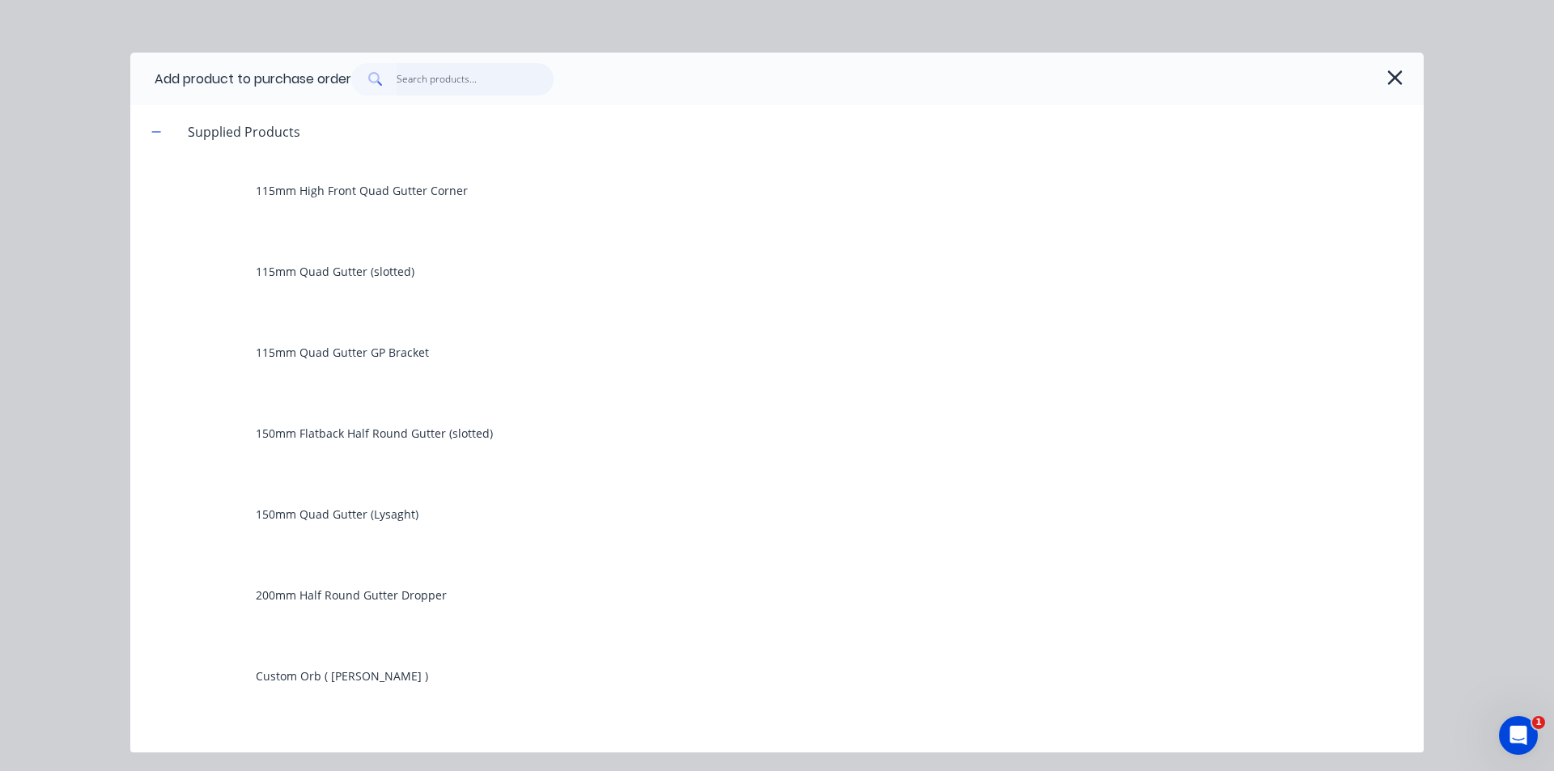
click at [435, 82] on input "text" at bounding box center [476, 79] width 158 height 32
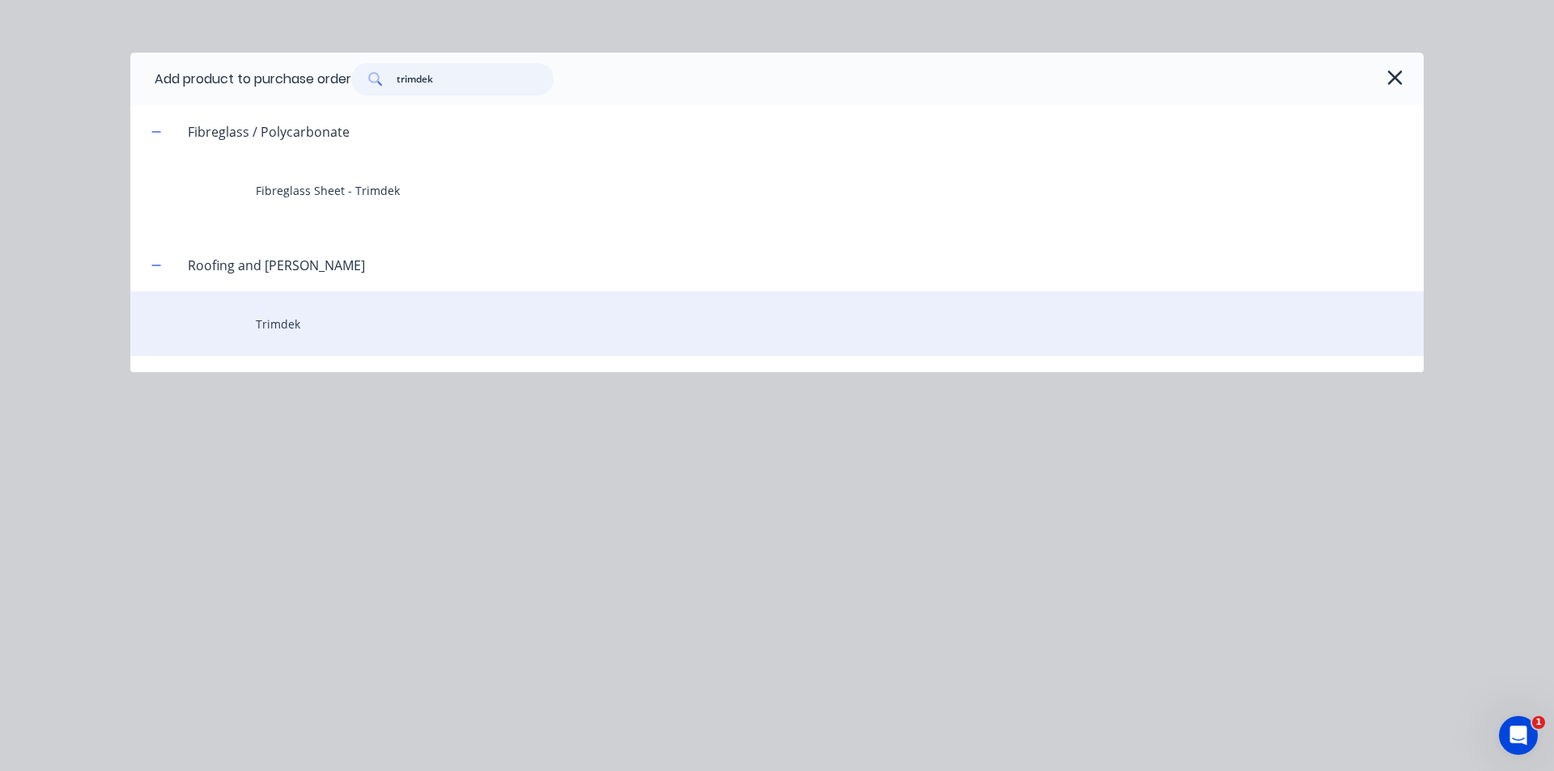
type input "trimdek"
click at [303, 318] on div "Trimdek" at bounding box center [776, 323] width 1293 height 65
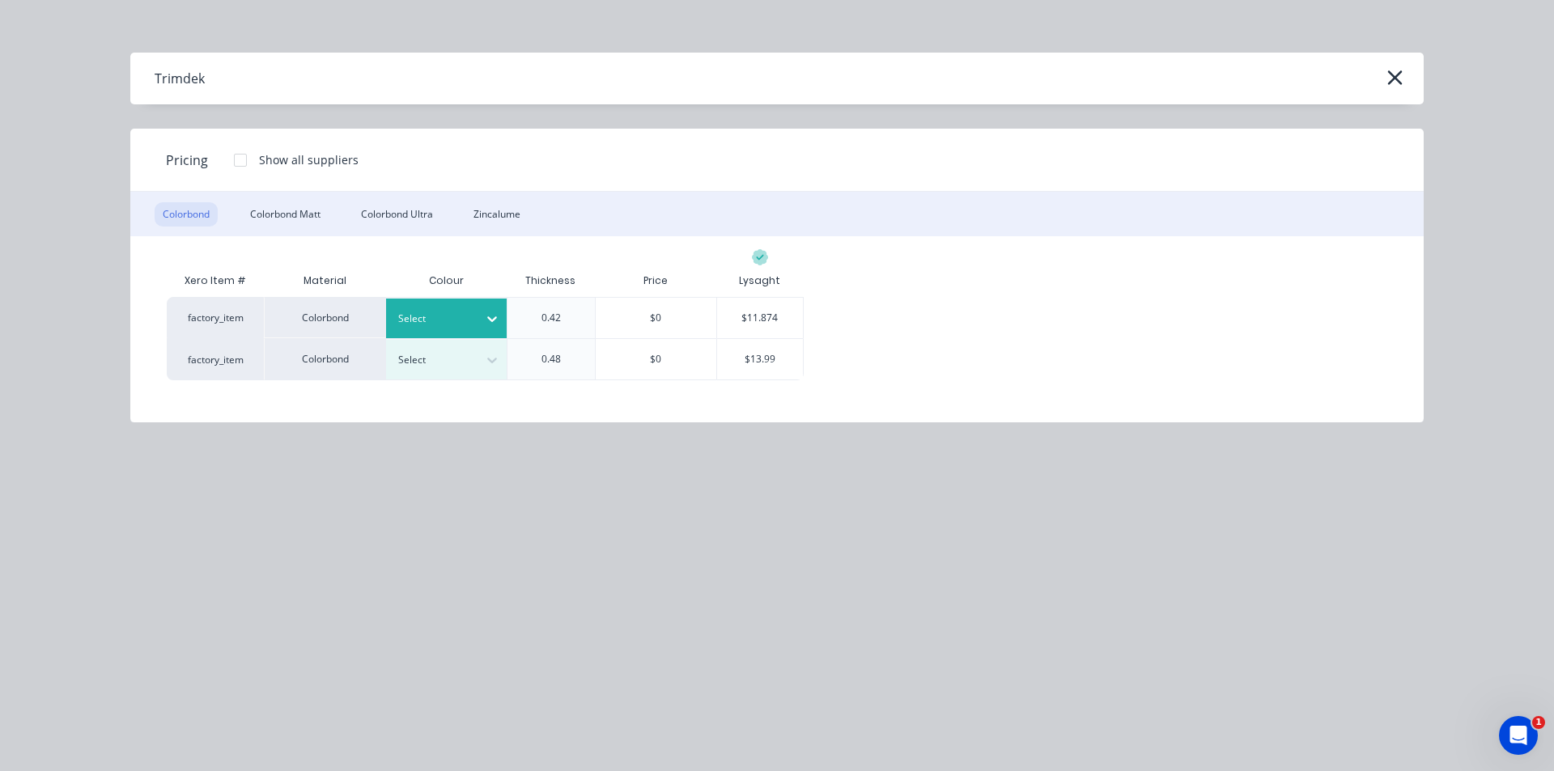
click at [495, 318] on icon at bounding box center [492, 319] width 10 height 6
click at [752, 311] on div "$11.874" at bounding box center [760, 318] width 87 height 40
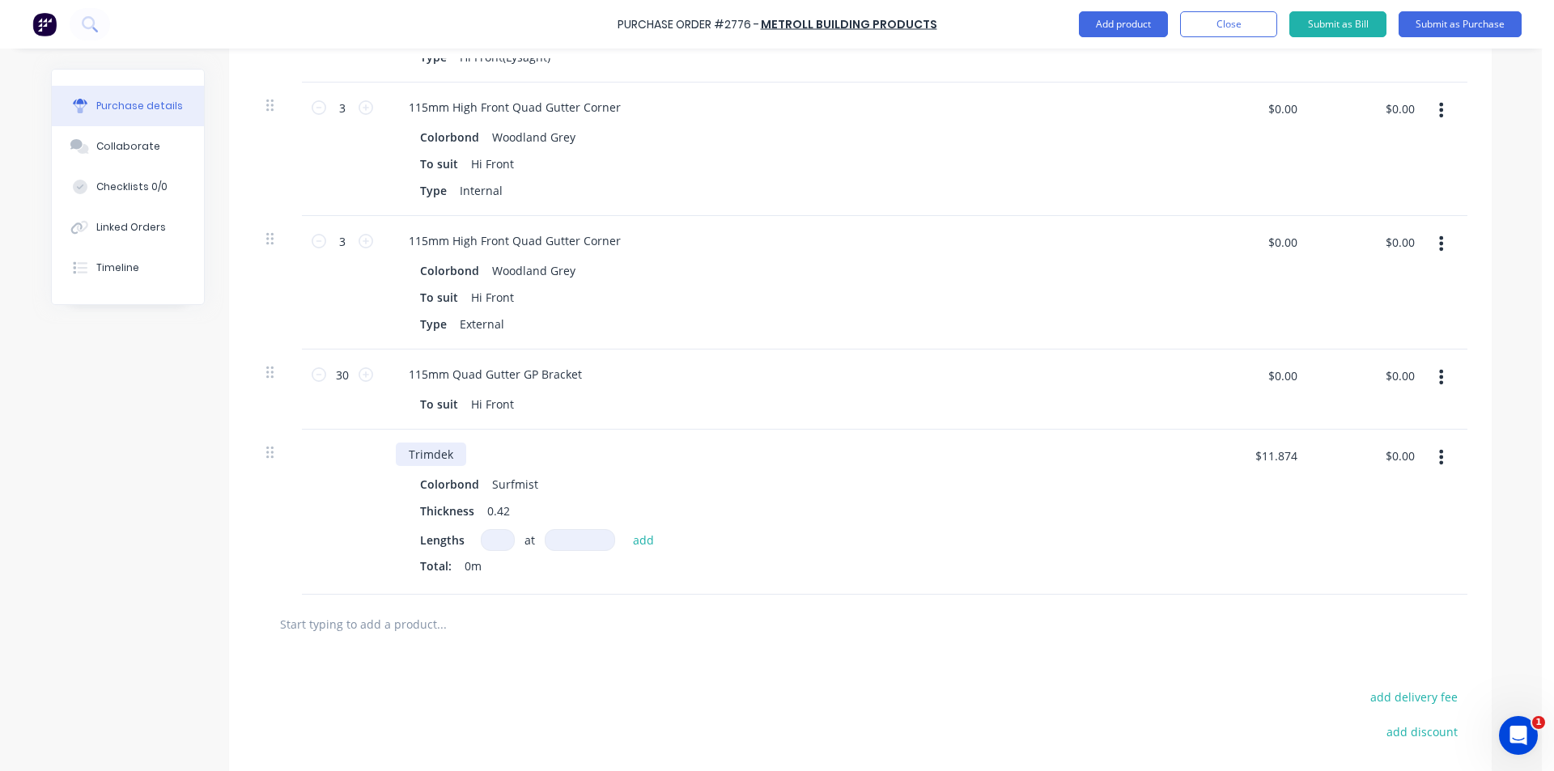
click at [448, 456] on div "Trimdek" at bounding box center [431, 454] width 70 height 23
click at [486, 545] on input at bounding box center [498, 540] width 34 height 22
type input "8"
click at [584, 536] on input "7" at bounding box center [580, 540] width 70 height 22
click at [589, 536] on input "7" at bounding box center [580, 540] width 70 height 22
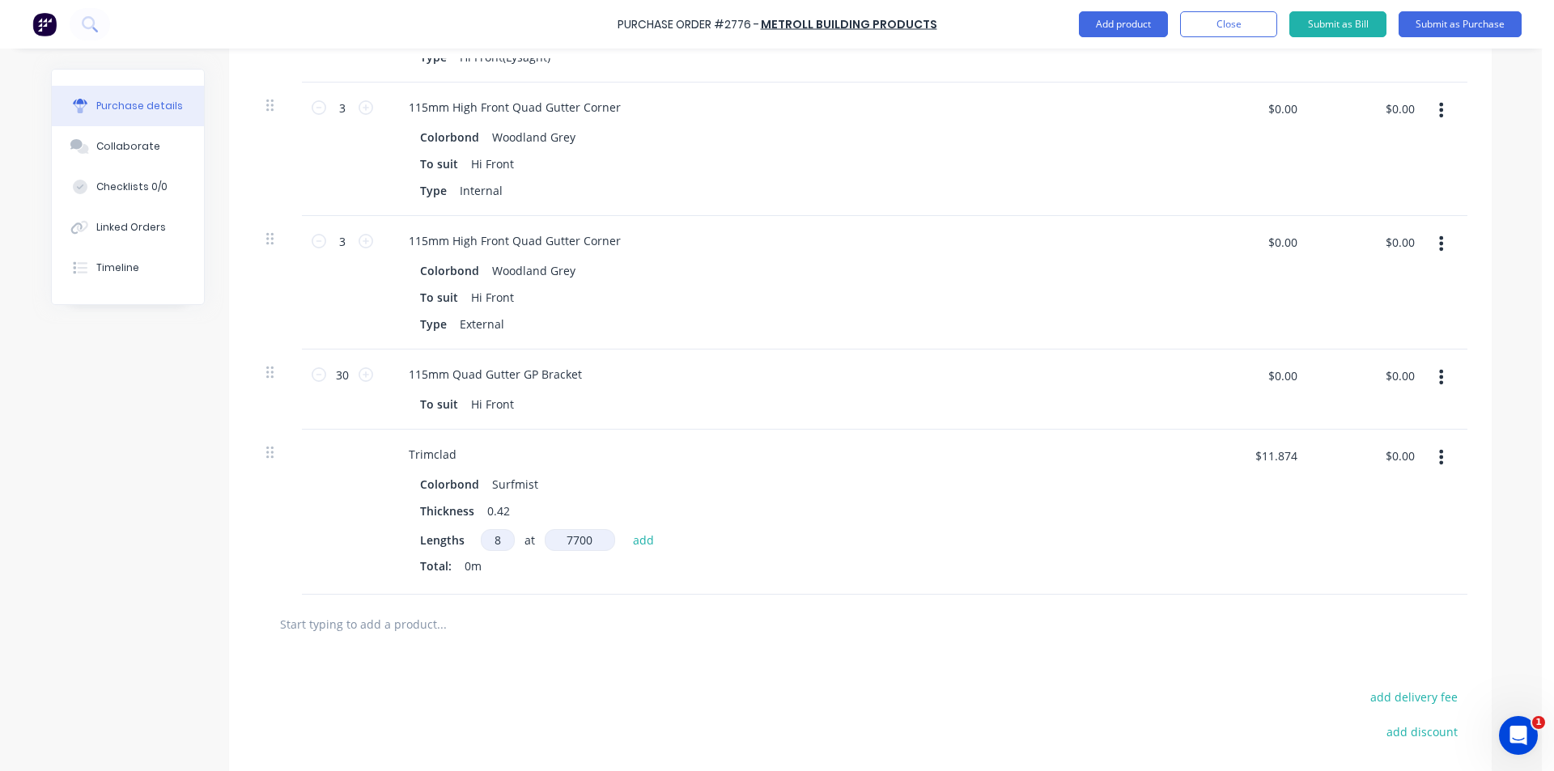
type input "7700"
type input "$731.44"
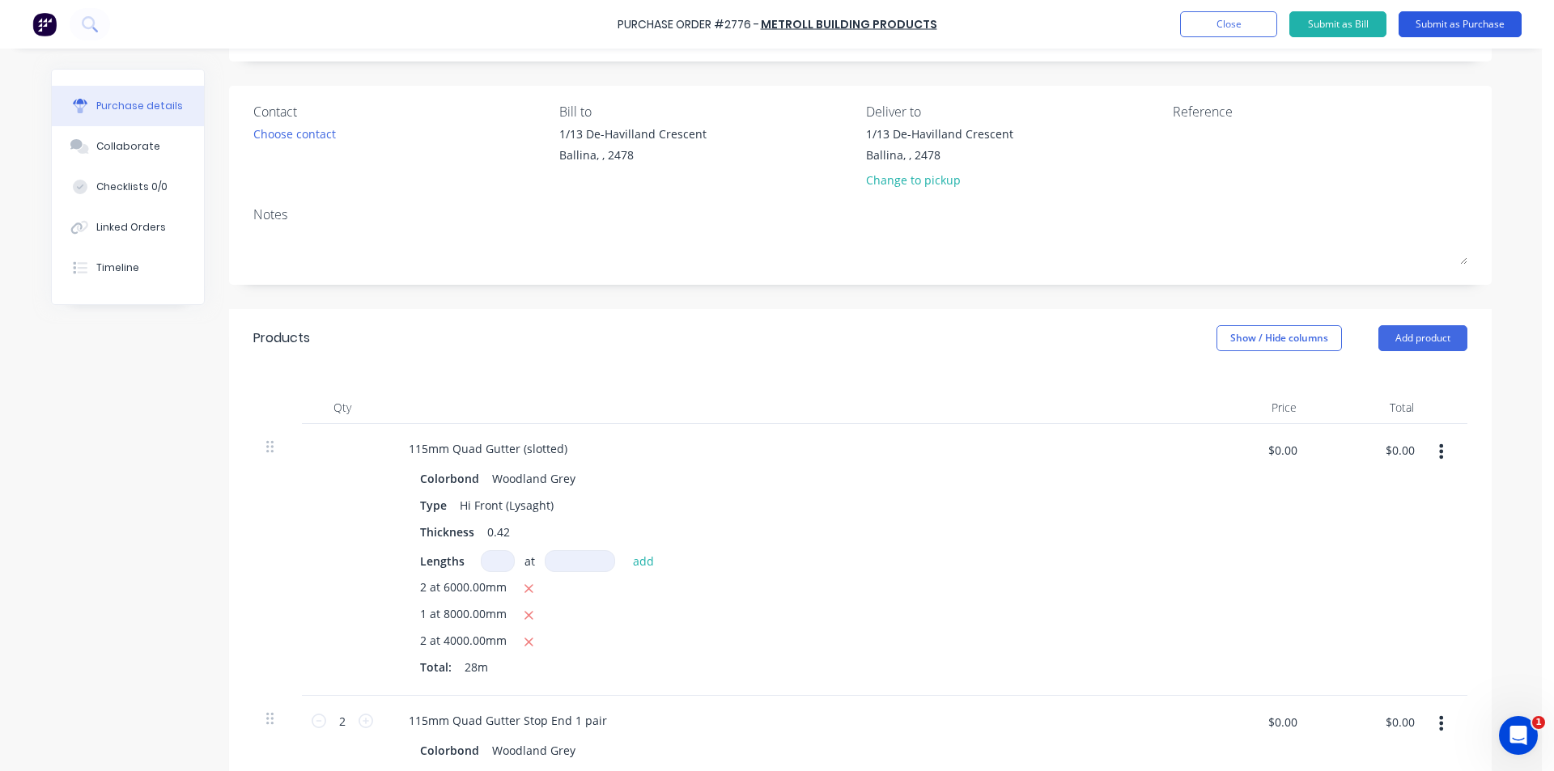
scroll to position [85, 0]
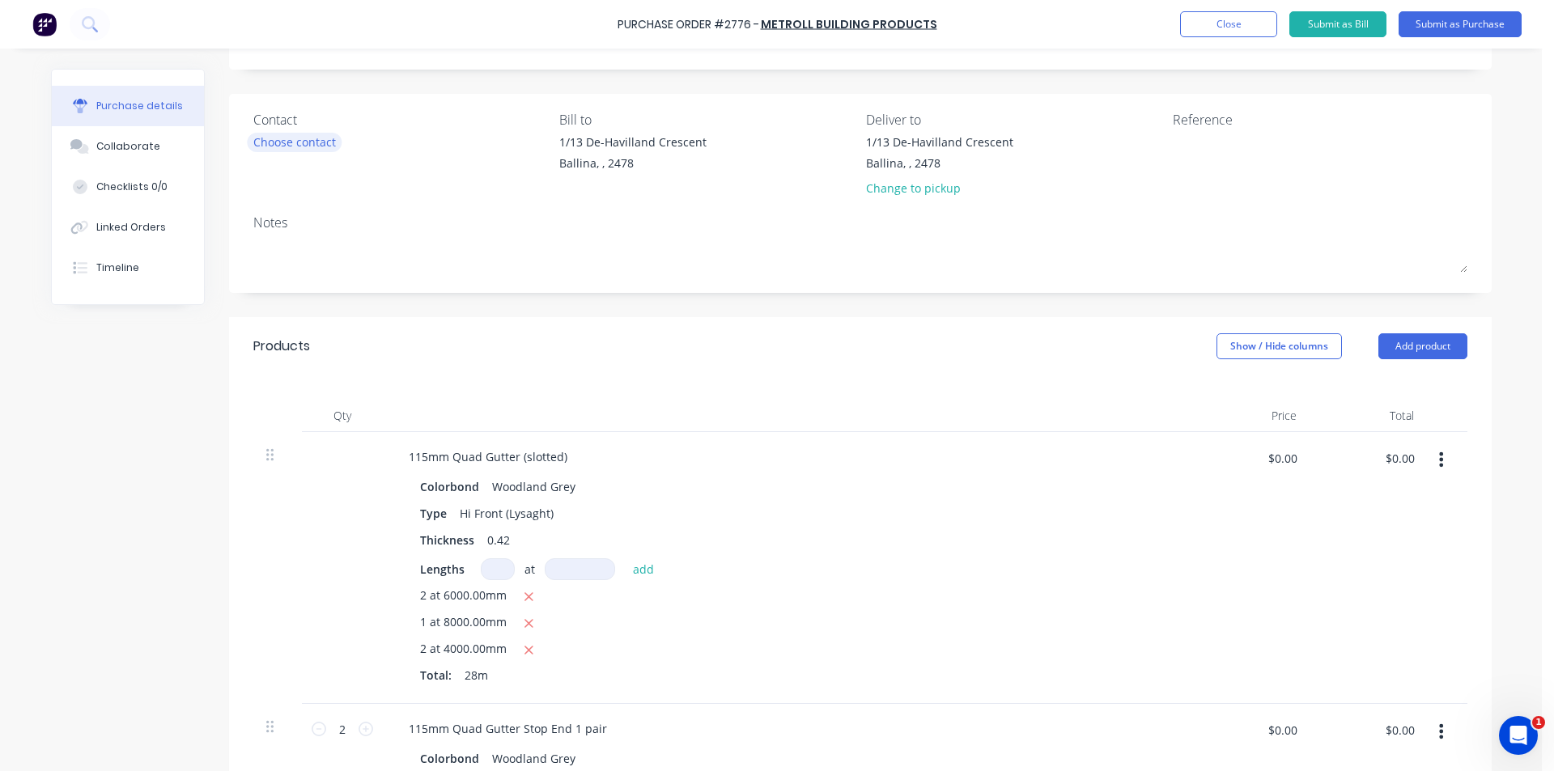
click at [274, 135] on div "Choose contact" at bounding box center [294, 142] width 83 height 17
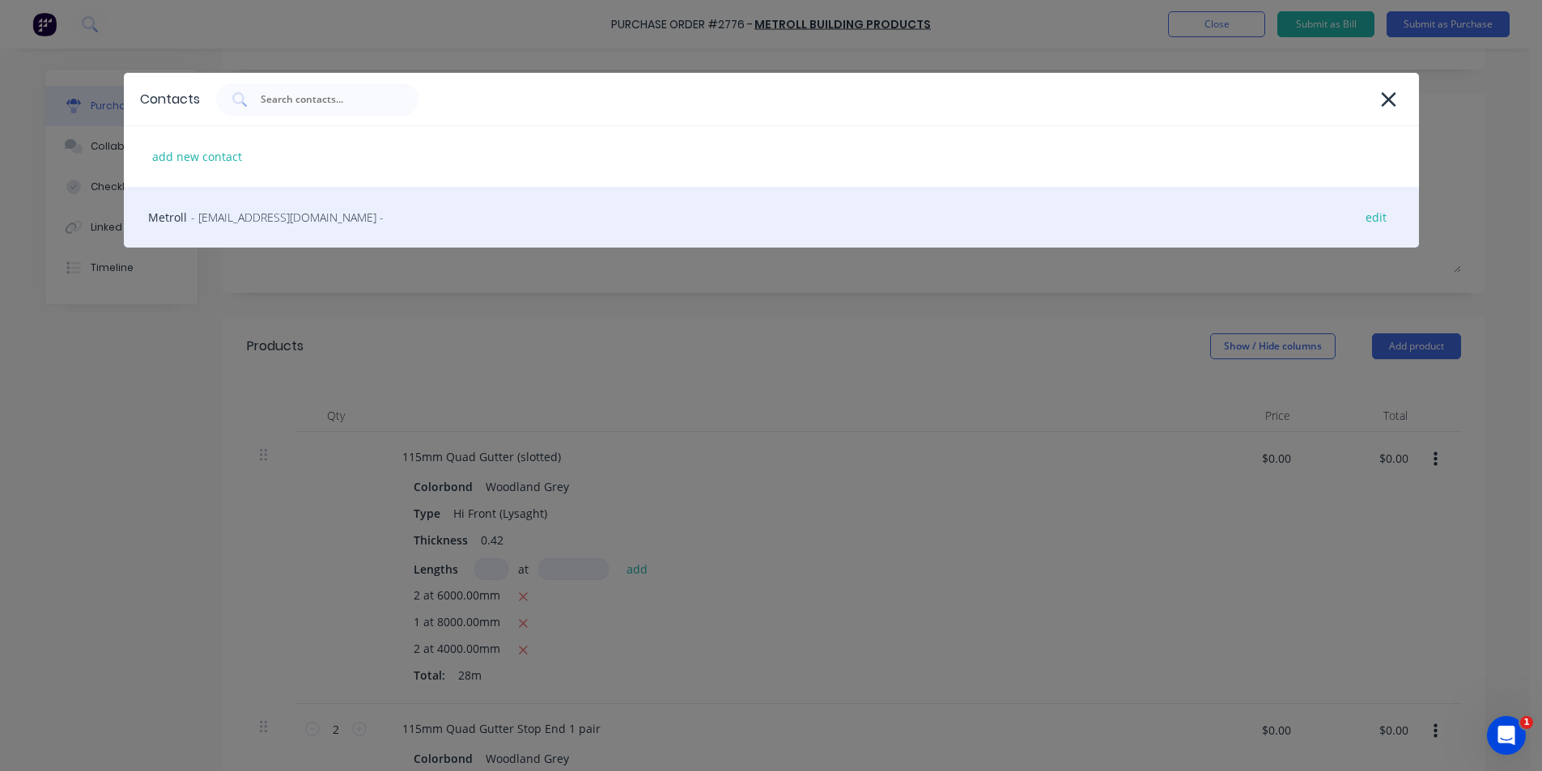
click at [261, 227] on div "Metroll - [EMAIL_ADDRESS][DOMAIN_NAME] - edit" at bounding box center [771, 217] width 1295 height 61
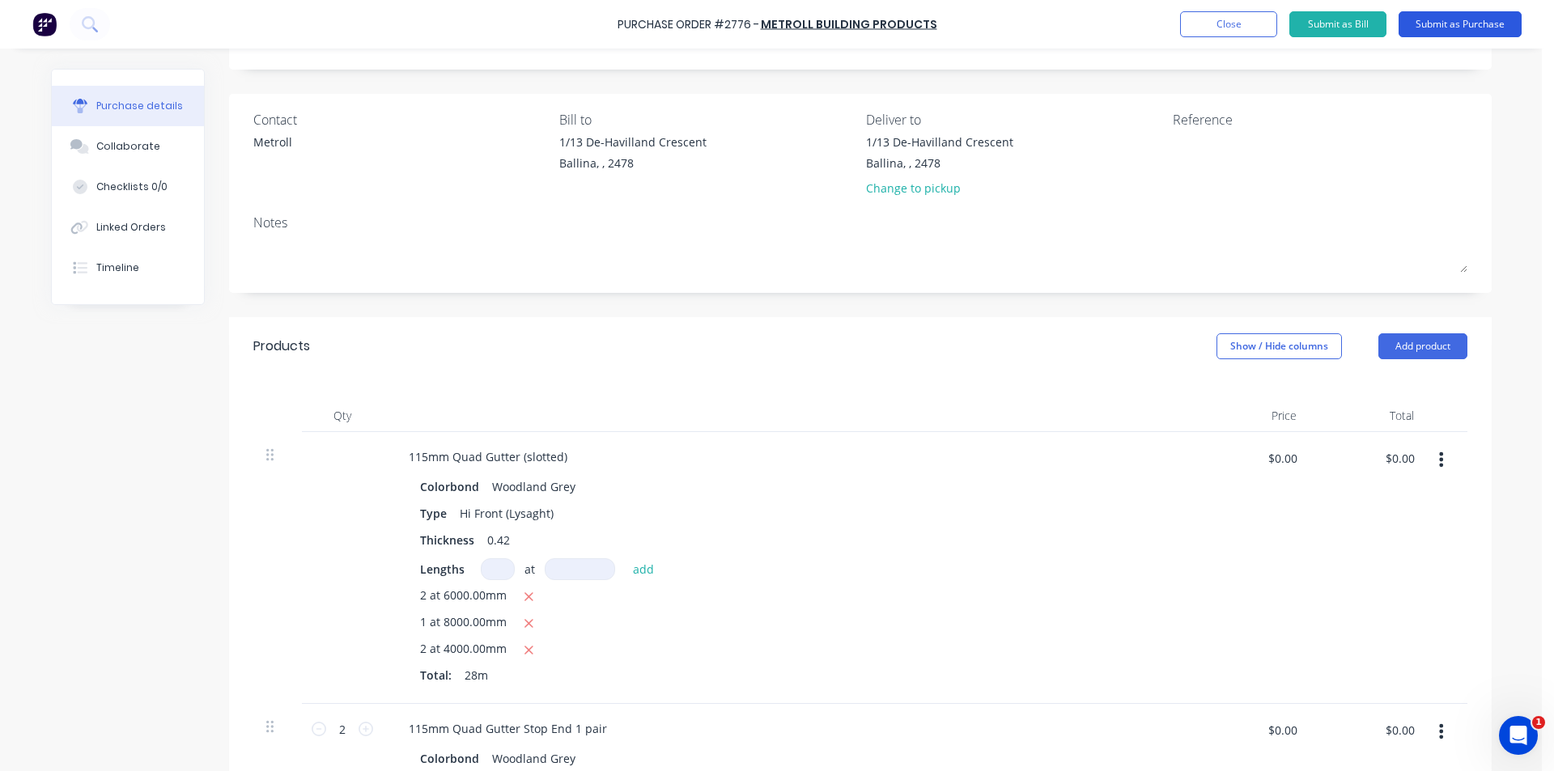
click at [1479, 29] on button "Submit as Purchase" at bounding box center [1459, 24] width 123 height 26
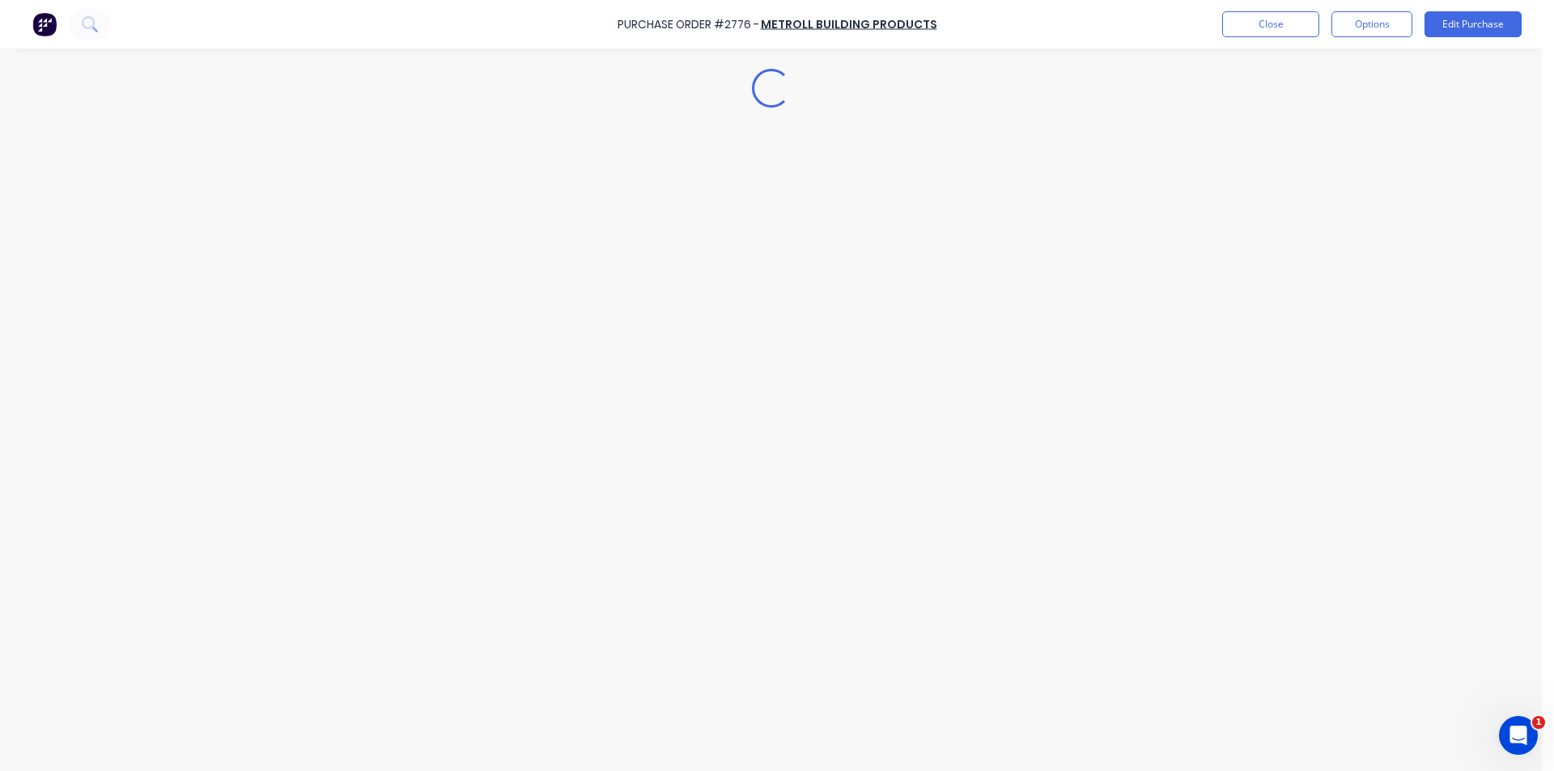
scroll to position [0, 0]
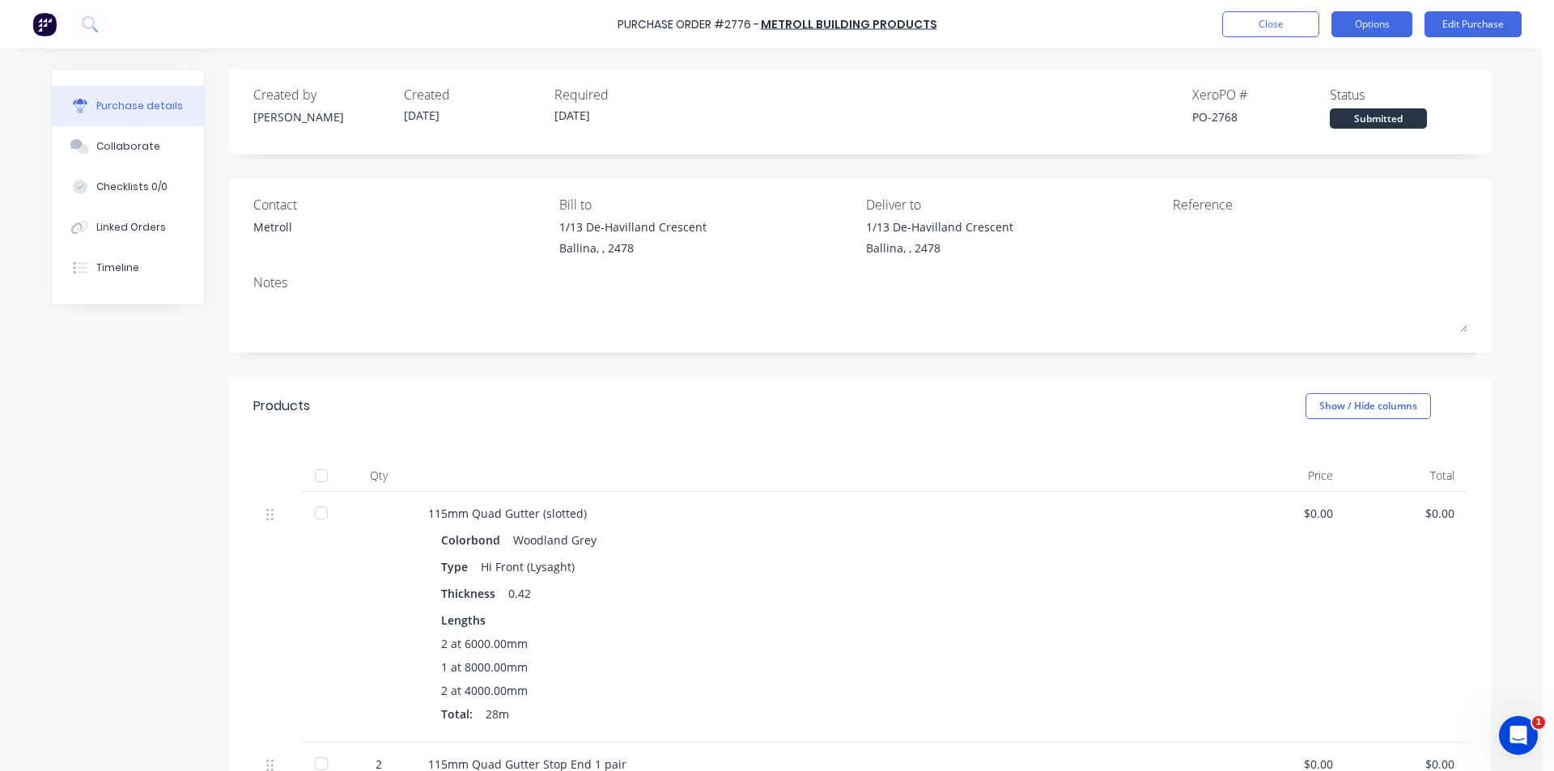
click at [1388, 32] on button "Options" at bounding box center [1371, 24] width 81 height 26
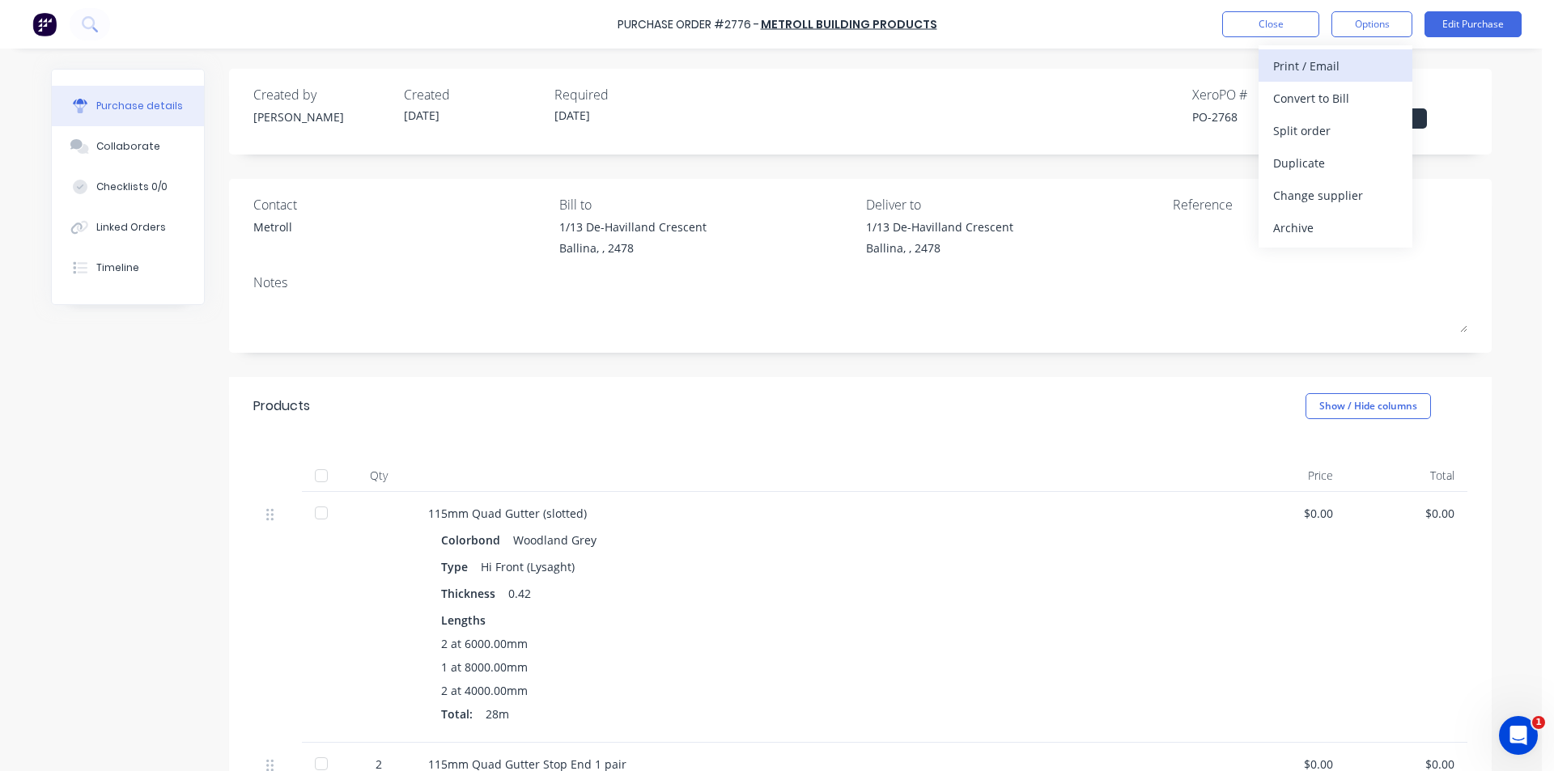
click at [1313, 66] on div "Print / Email" at bounding box center [1335, 65] width 125 height 23
click at [1317, 134] on div "Without pricing" at bounding box center [1335, 130] width 125 height 23
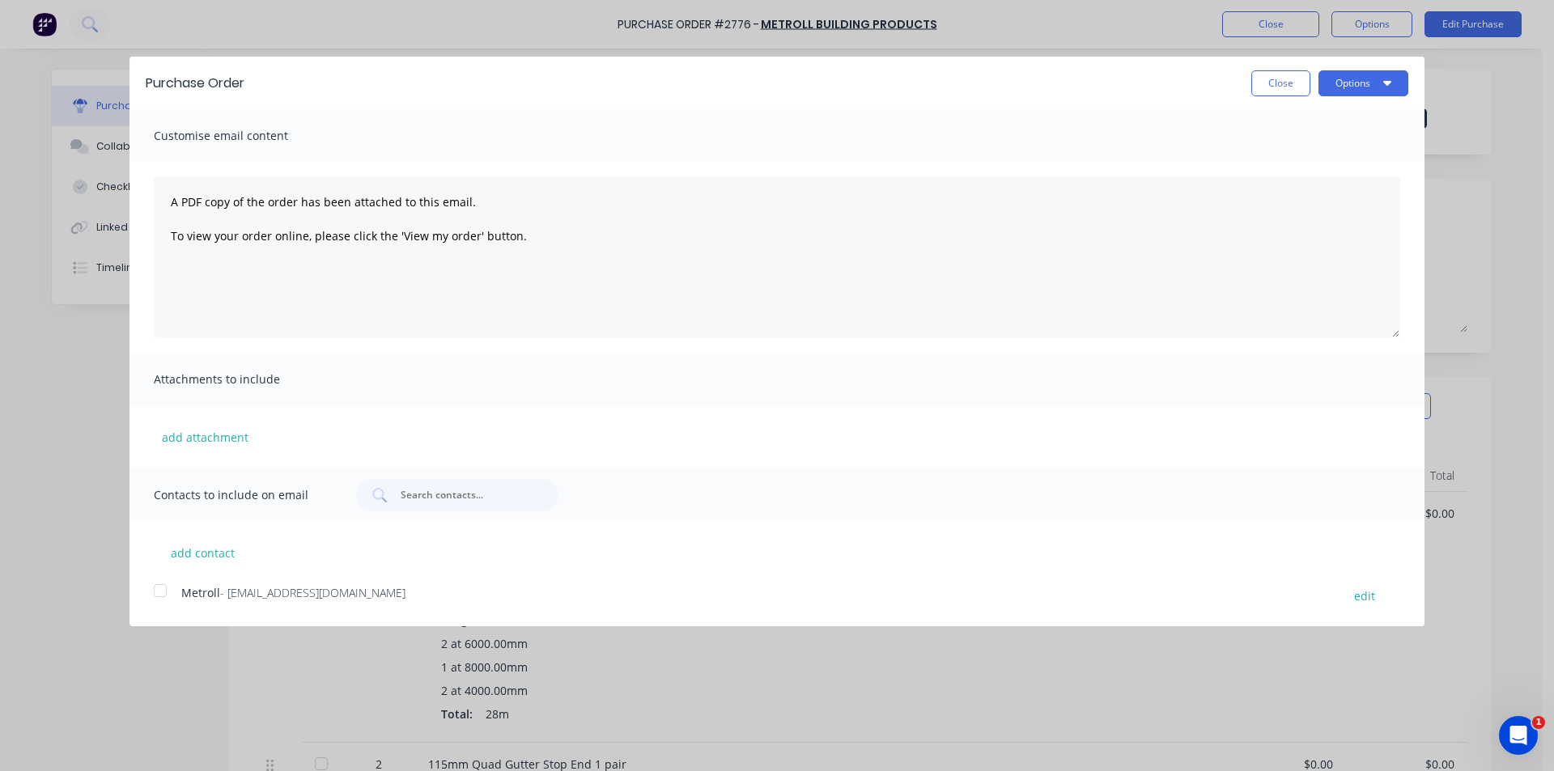
click at [168, 584] on div at bounding box center [160, 591] width 32 height 32
click at [1351, 80] on button "Options" at bounding box center [1363, 83] width 90 height 26
click at [1332, 168] on div "Email" at bounding box center [1331, 156] width 125 height 23
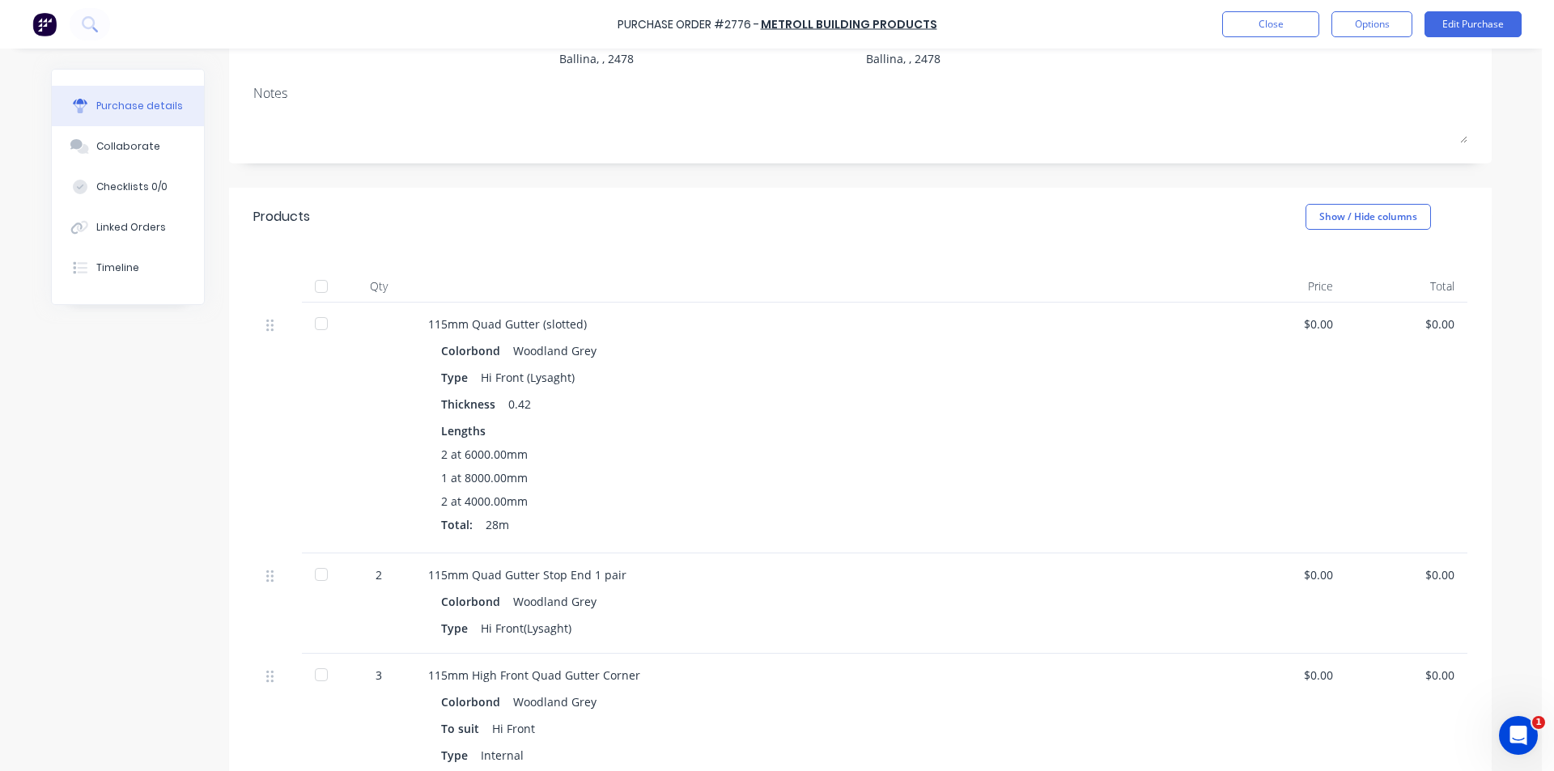
scroll to position [405, 0]
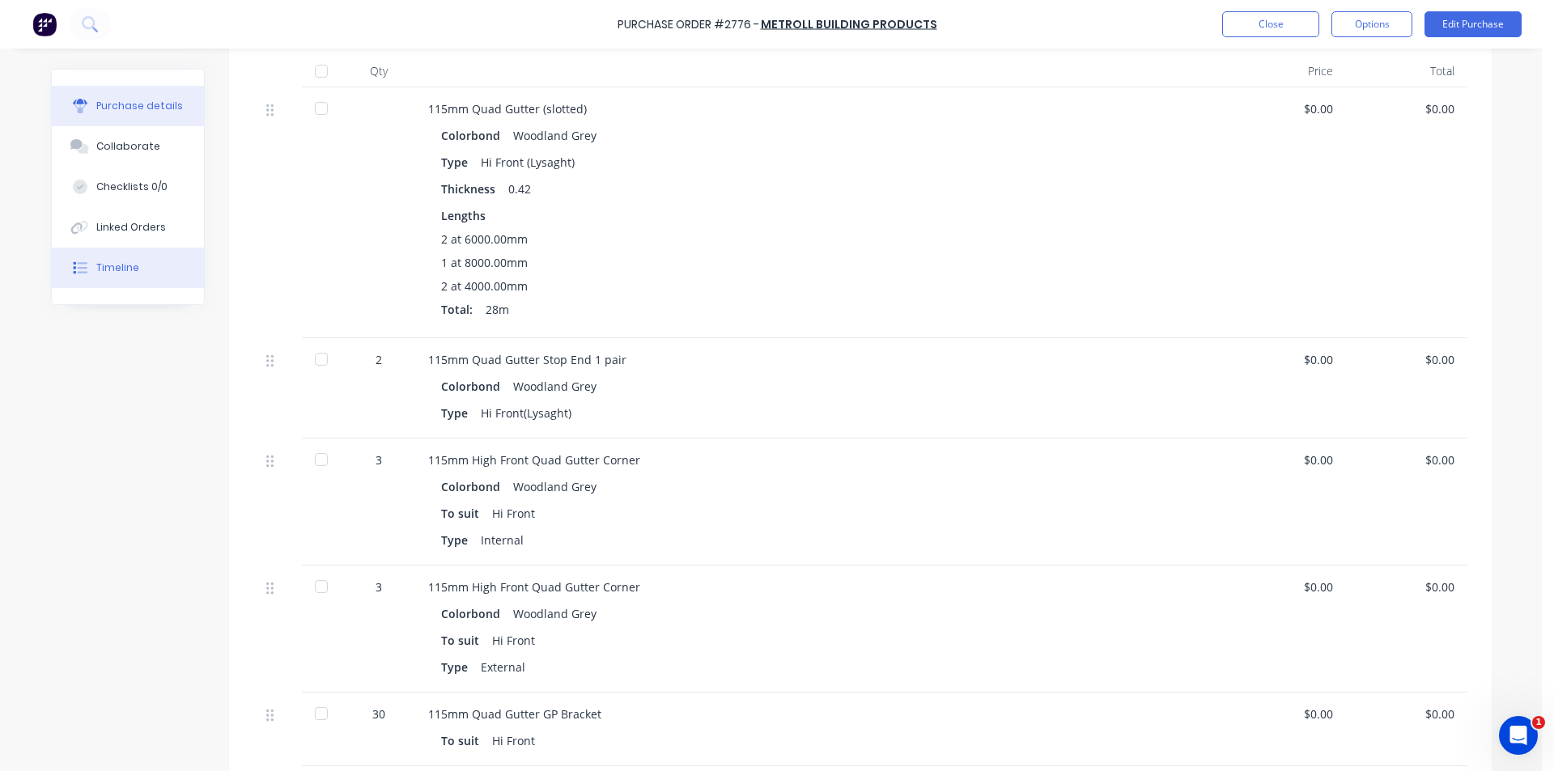
click at [78, 257] on button "Timeline" at bounding box center [128, 268] width 152 height 40
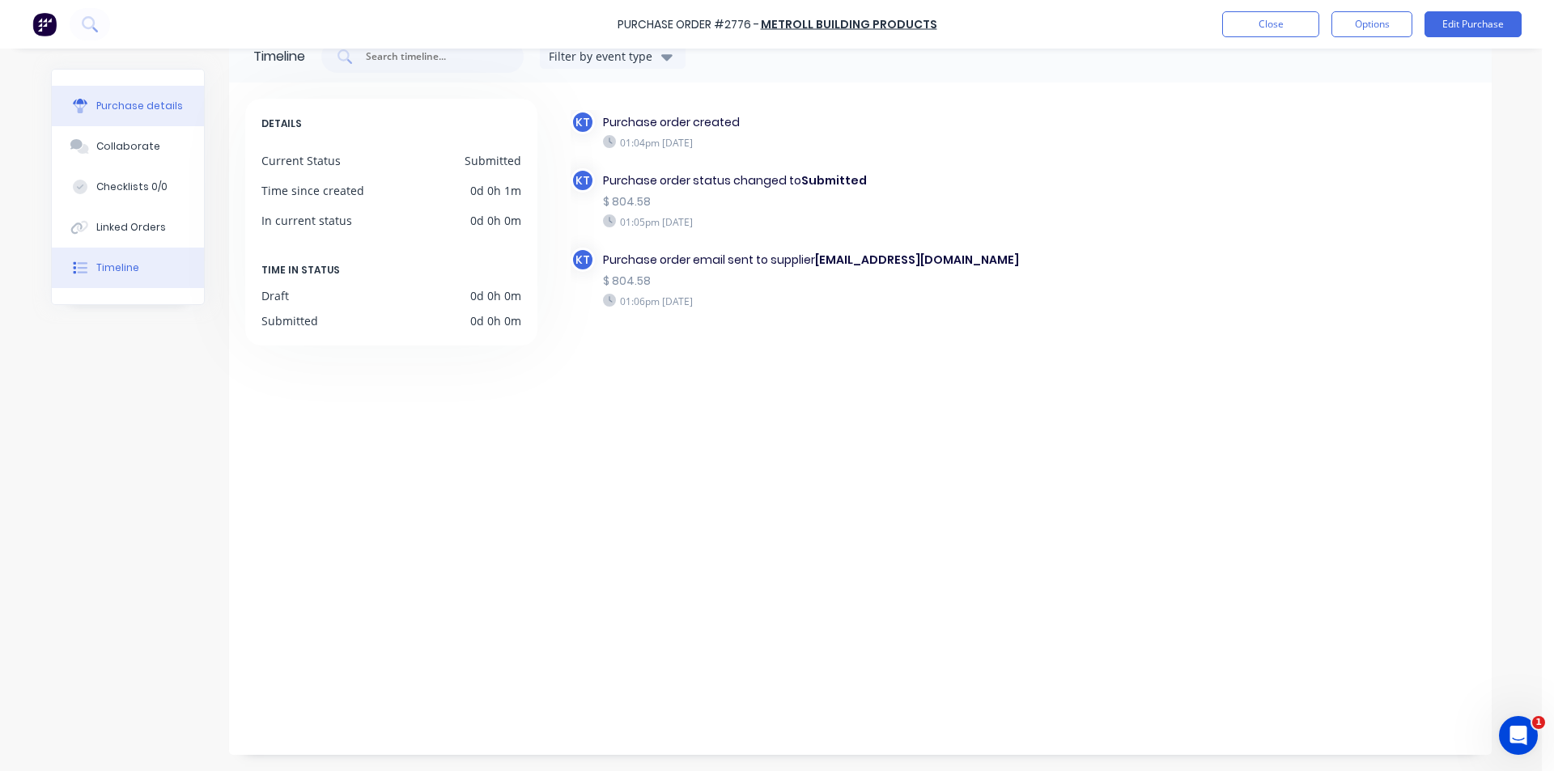
click at [188, 108] on button "Purchase details" at bounding box center [128, 106] width 152 height 40
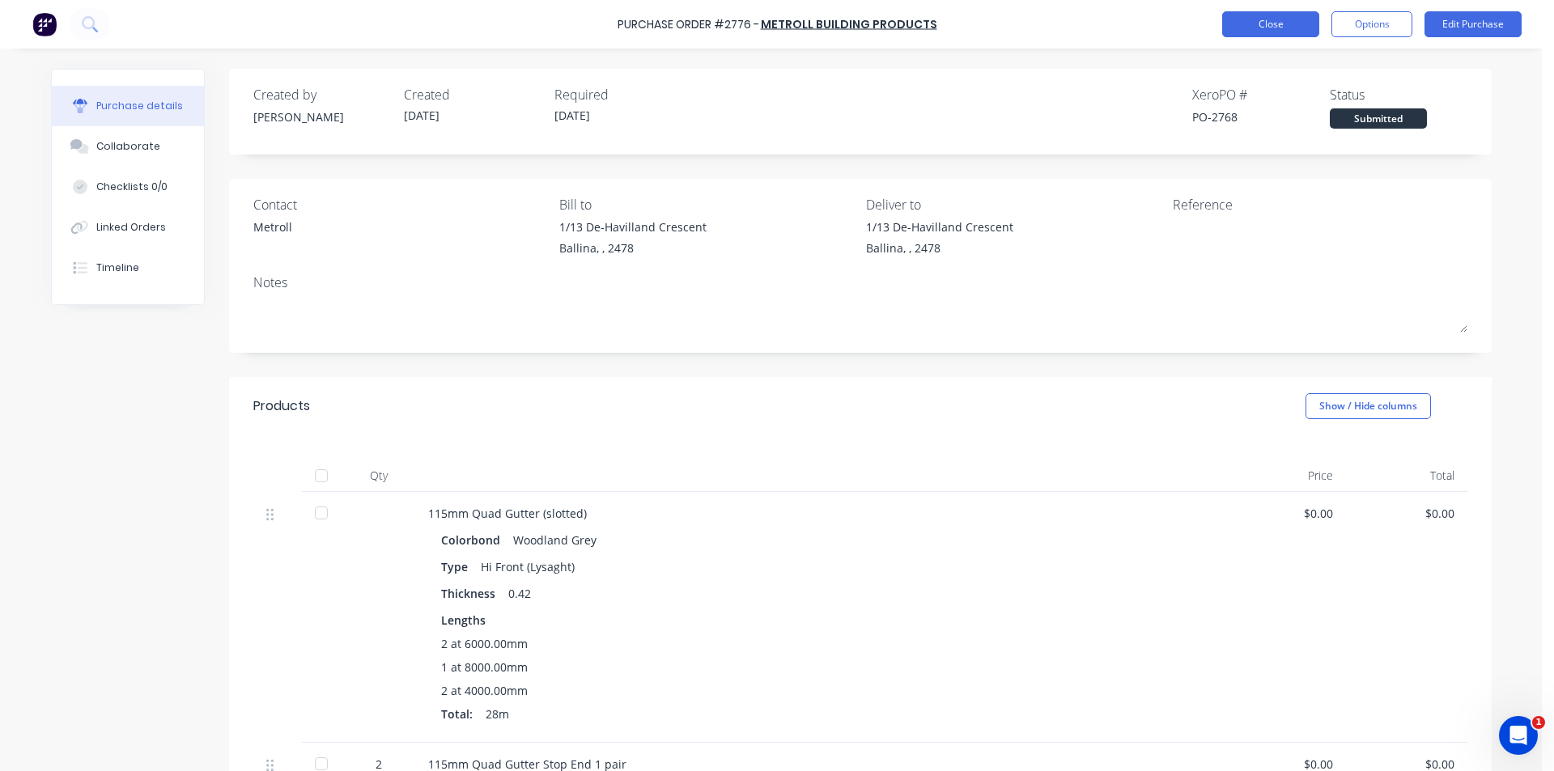
click at [1285, 29] on button "Close" at bounding box center [1270, 24] width 97 height 26
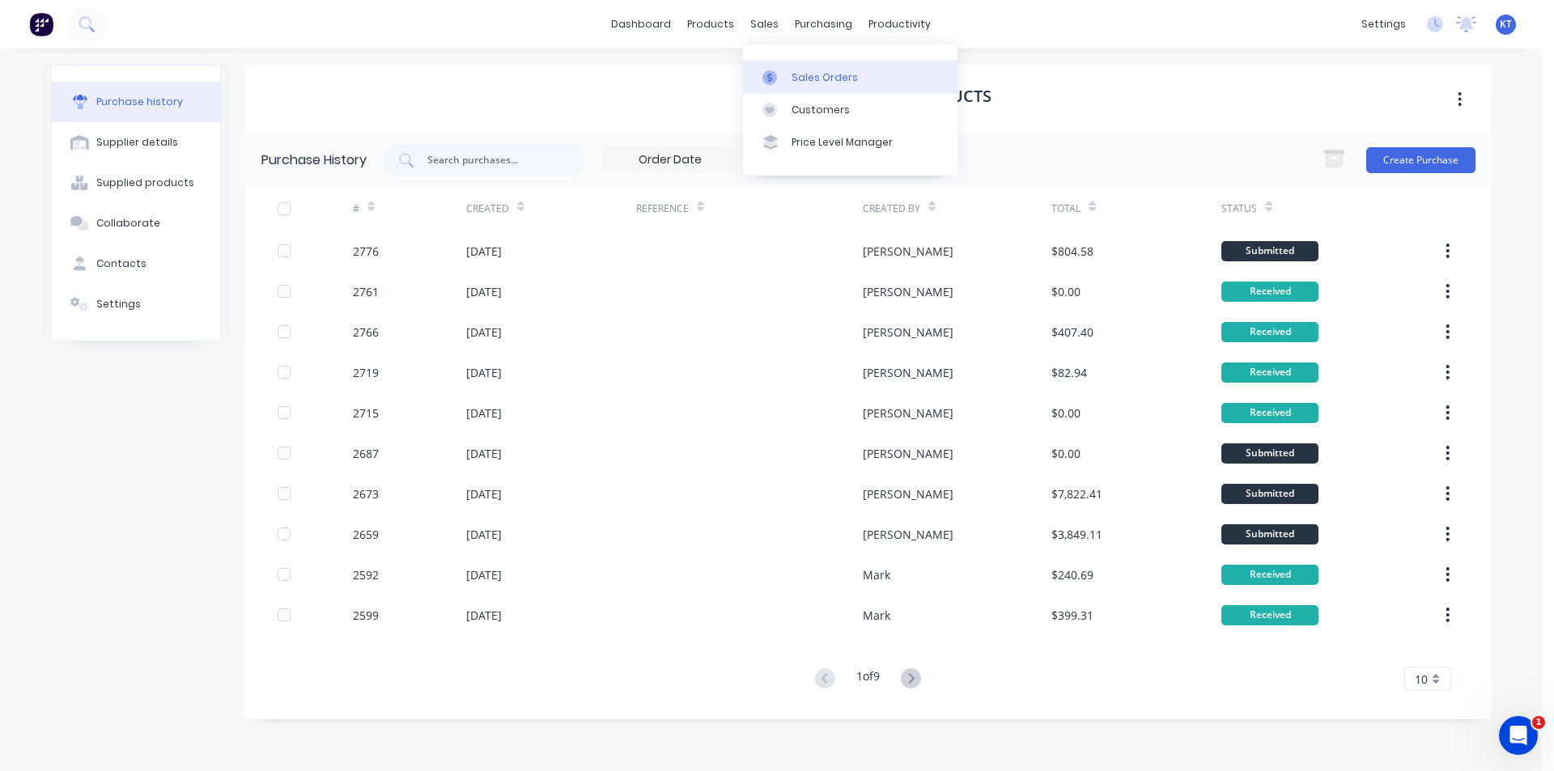
click at [763, 62] on link "Sales Orders" at bounding box center [850, 77] width 214 height 32
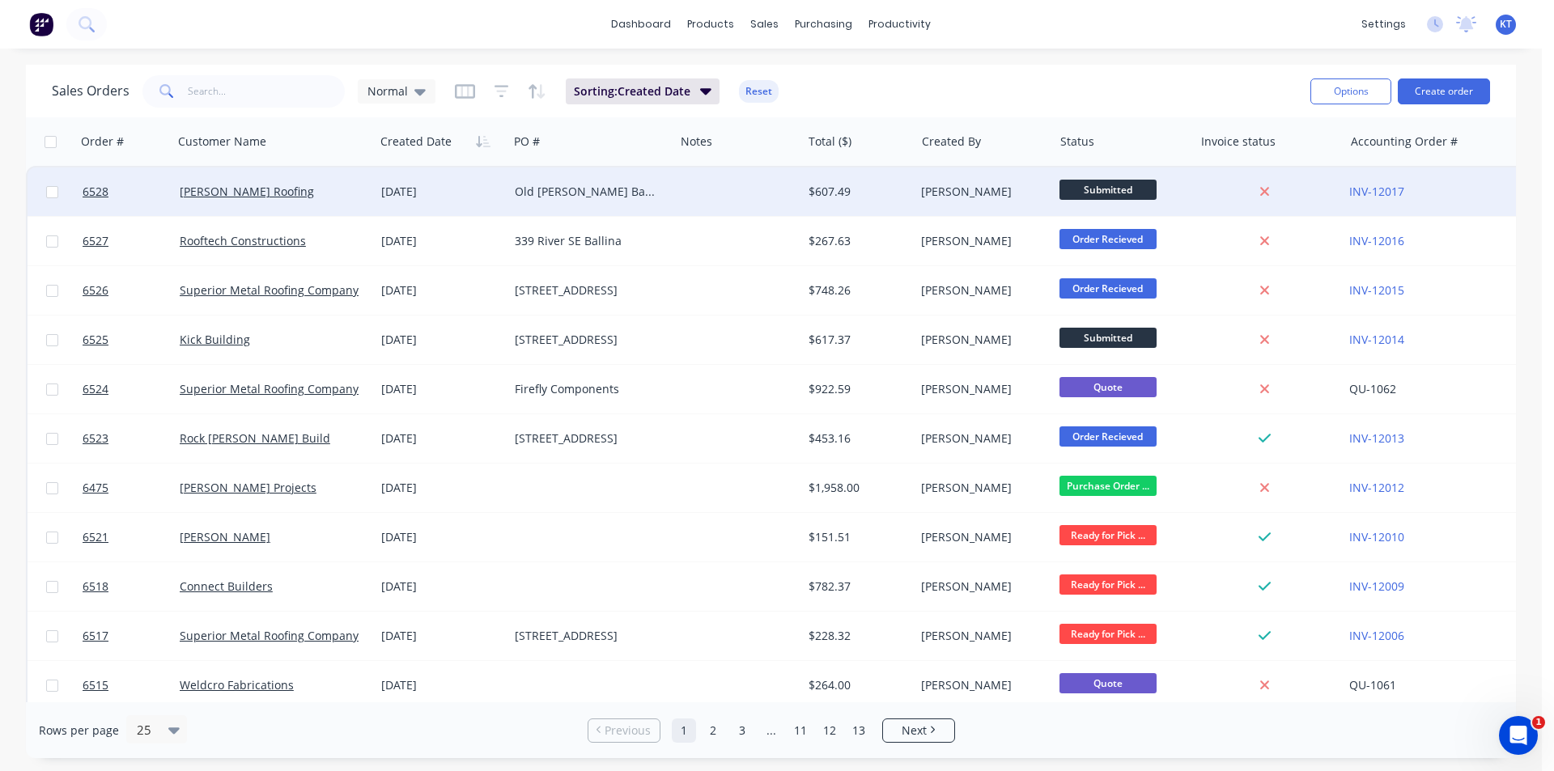
click at [952, 187] on div "[PERSON_NAME]" at bounding box center [980, 192] width 119 height 16
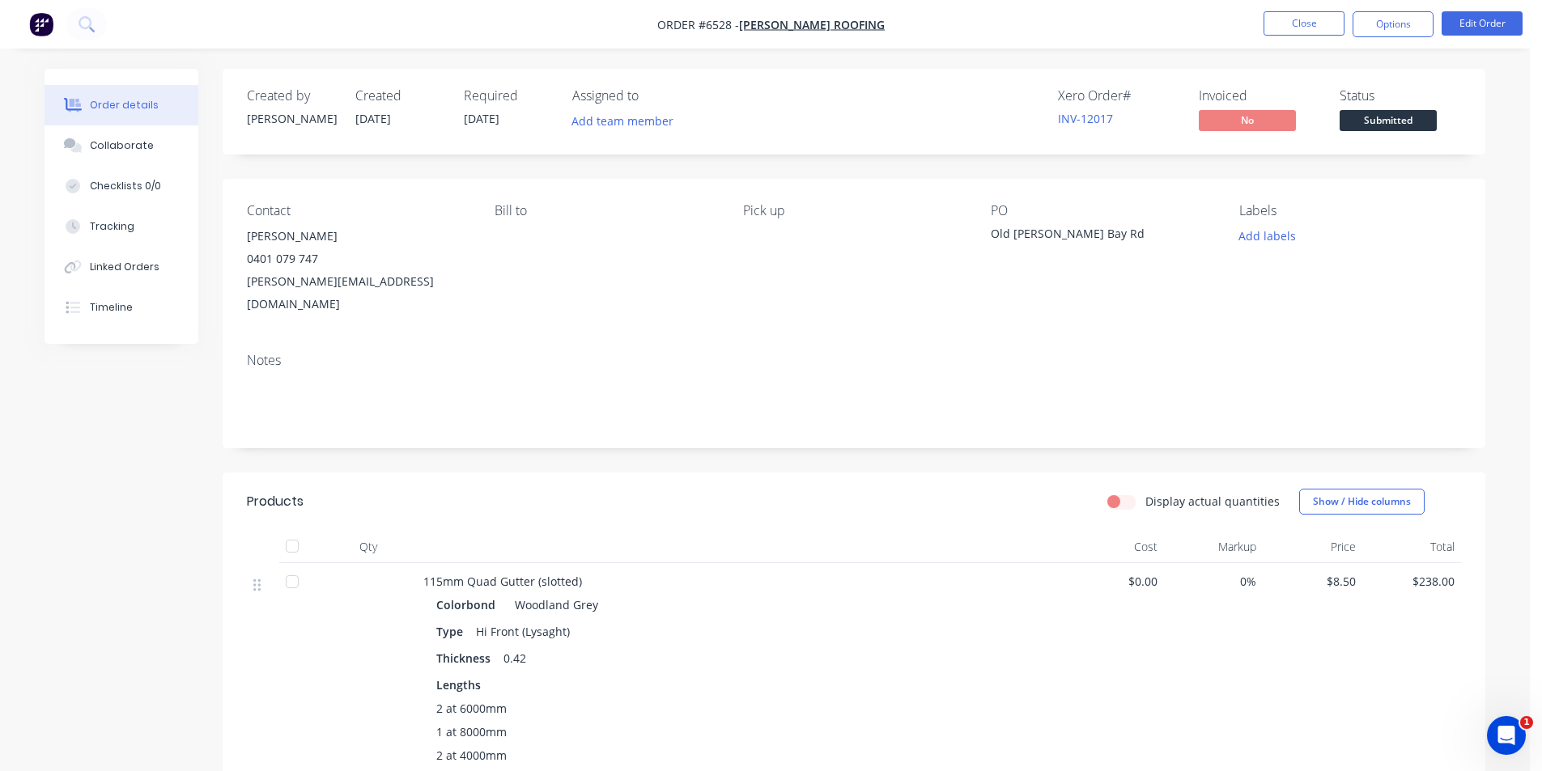
click at [1383, 119] on span "Submitted" at bounding box center [1387, 120] width 97 height 20
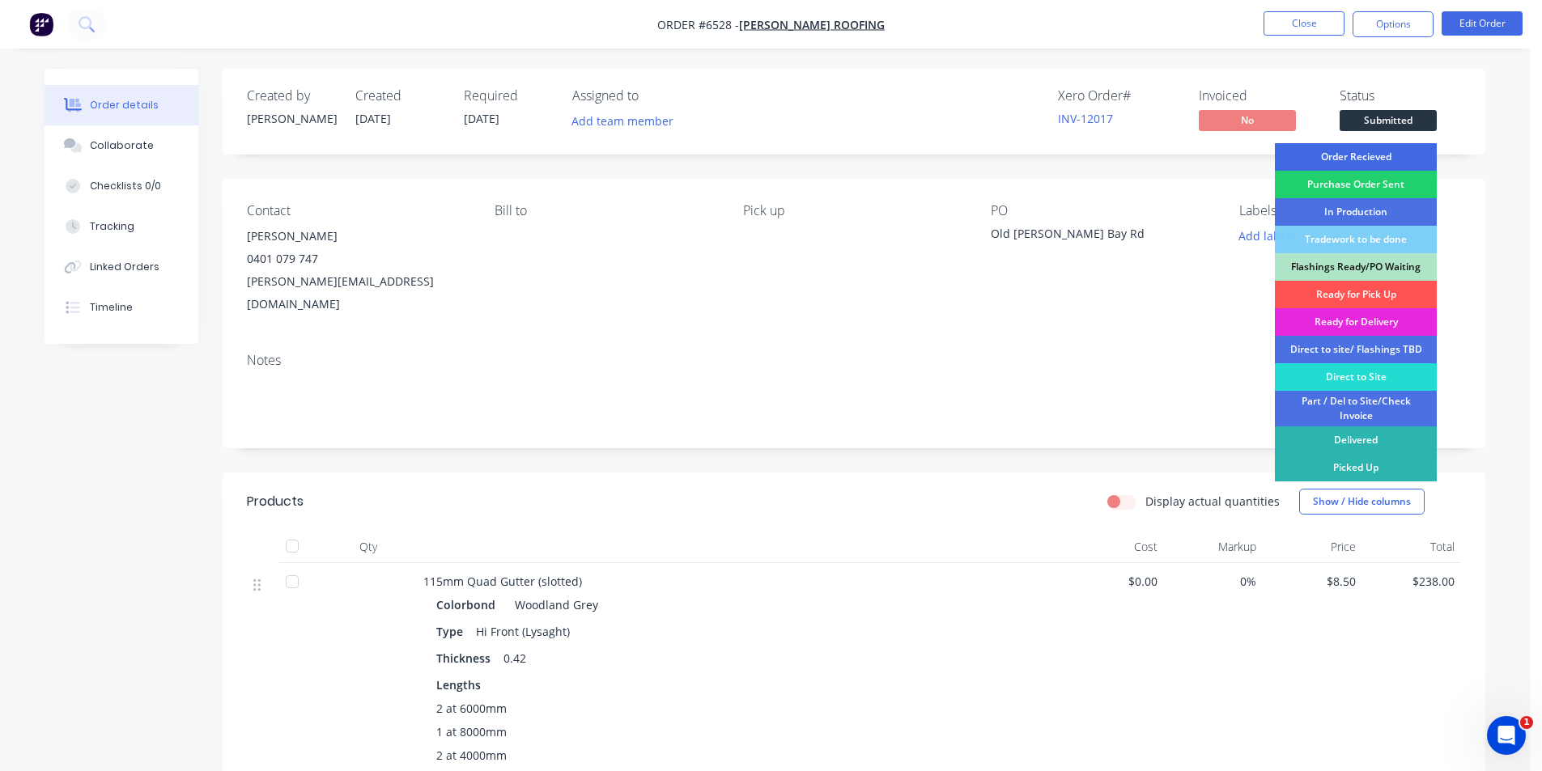
click at [1376, 149] on div "Order Recieved" at bounding box center [1356, 157] width 162 height 28
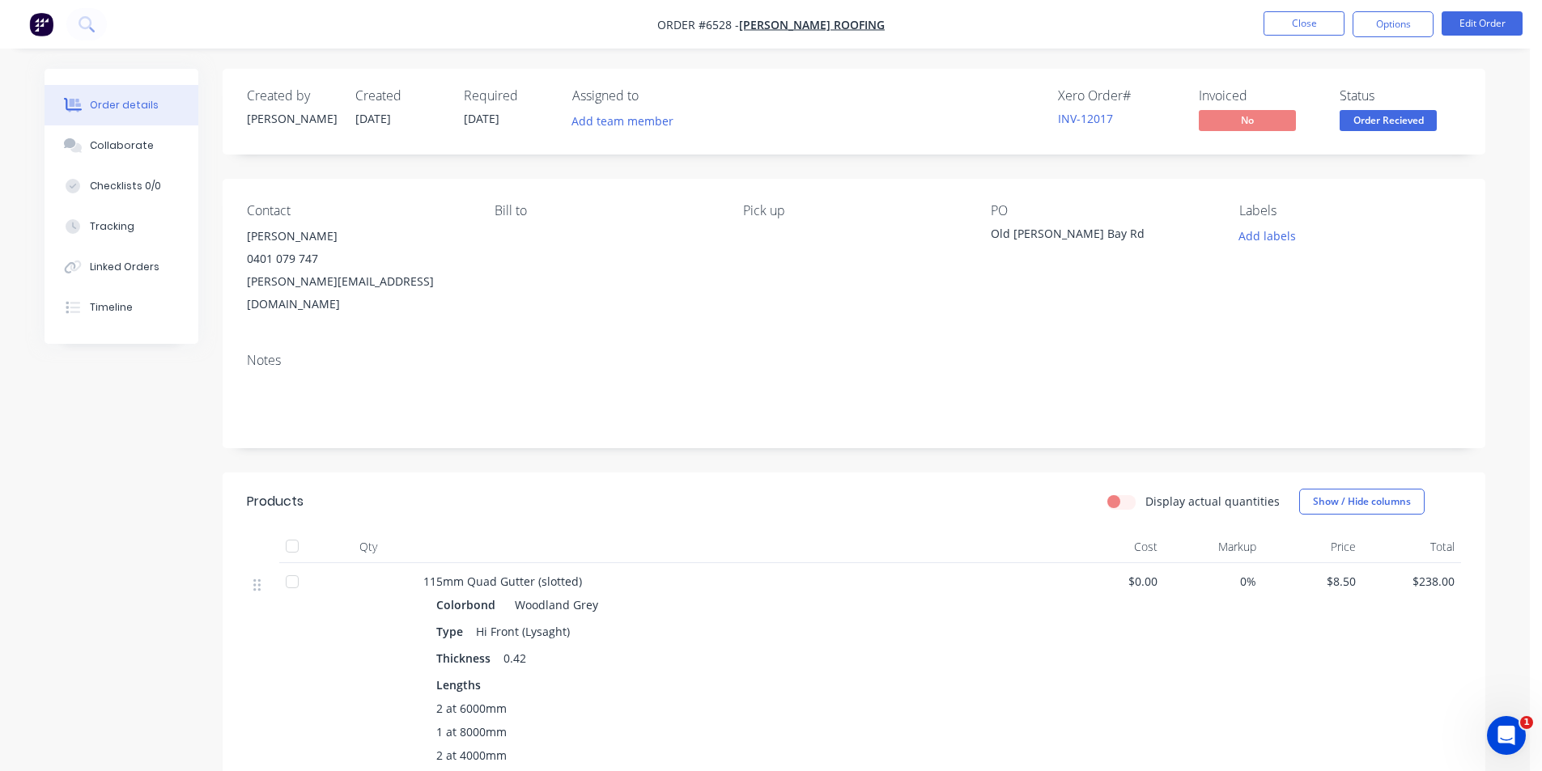
click at [1389, 105] on span at bounding box center [1388, 106] width 11 height 5
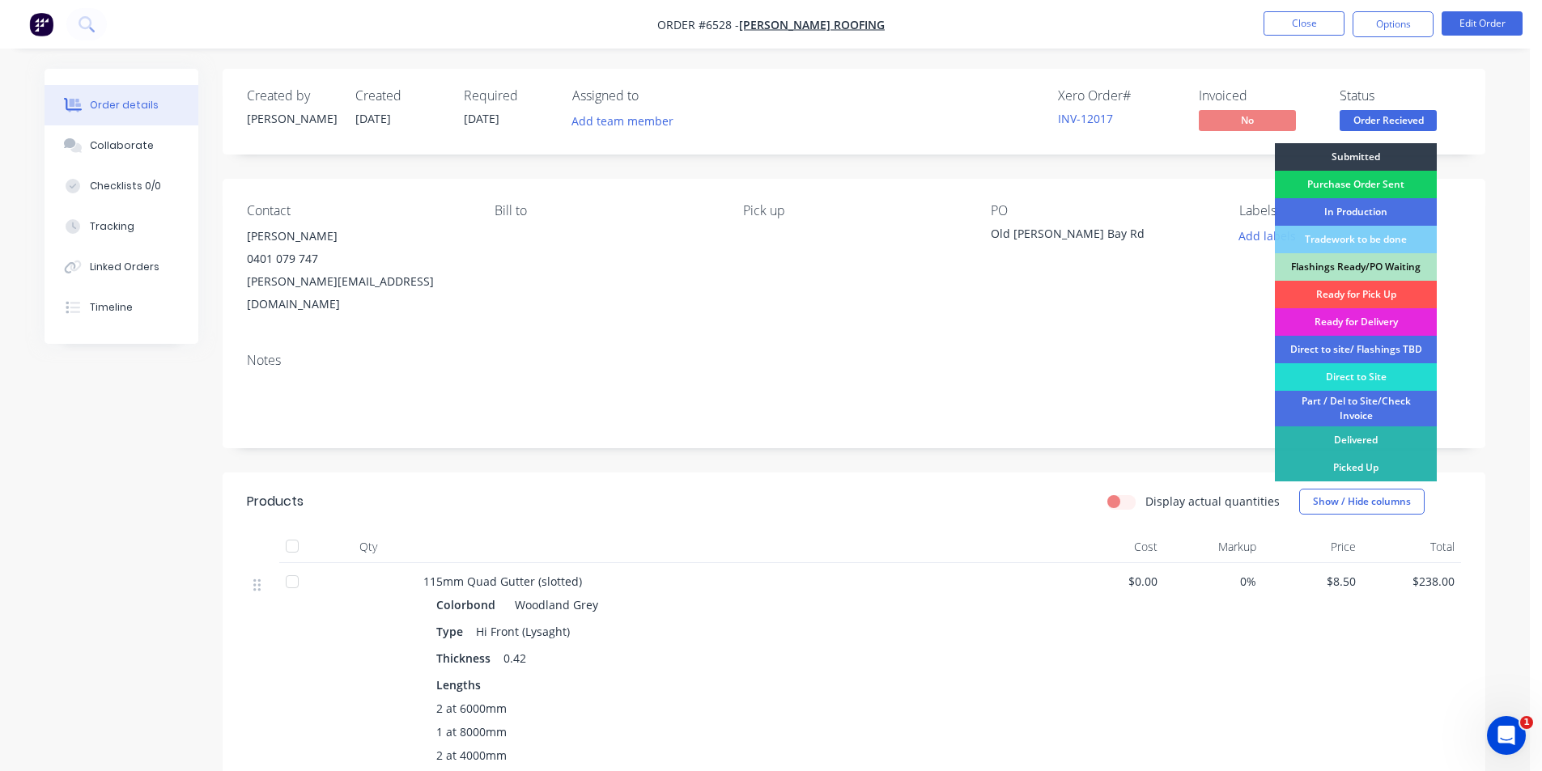
click at [1386, 179] on div "Purchase Order Sent" at bounding box center [1356, 185] width 162 height 28
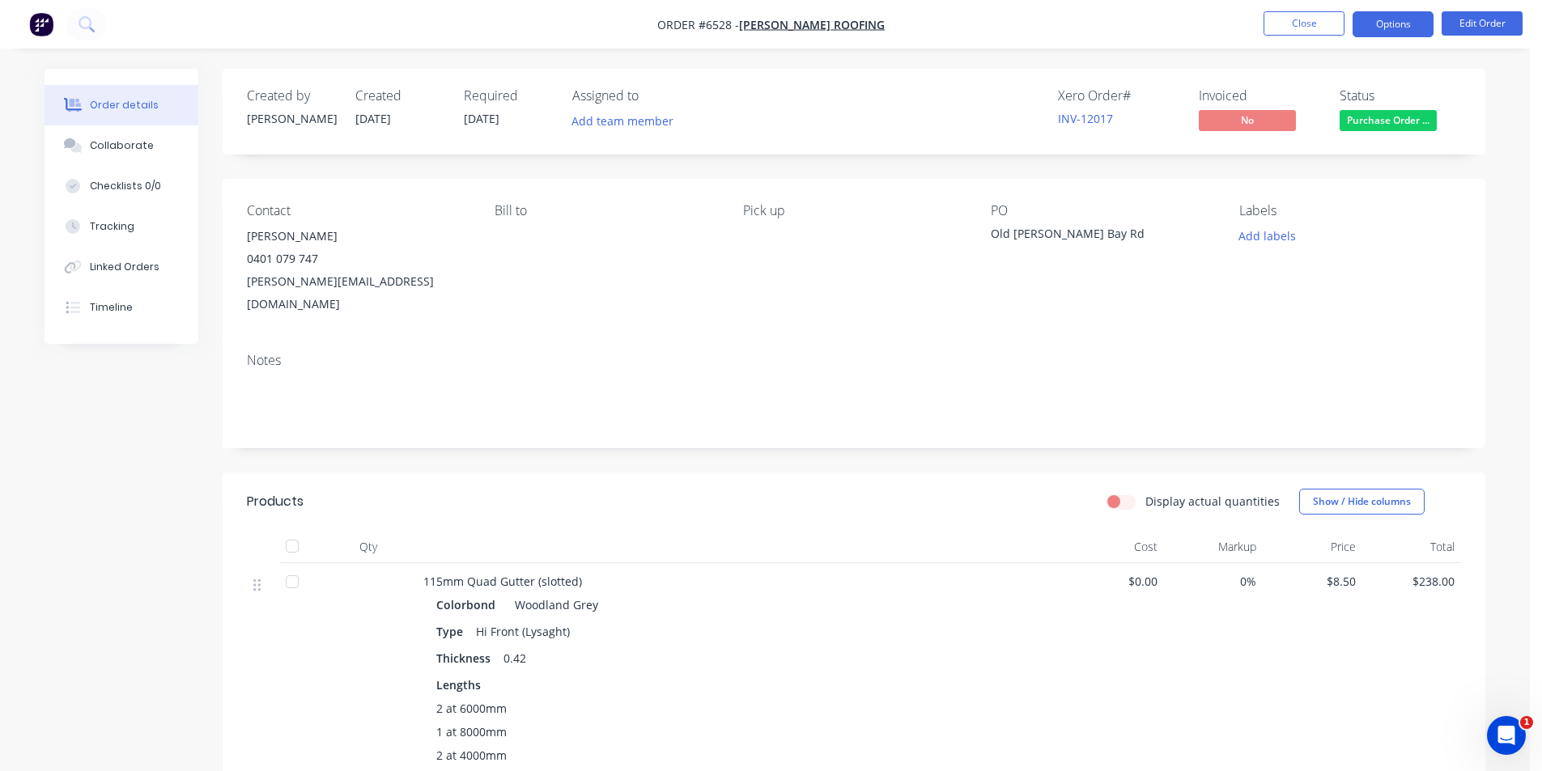
click at [1378, 28] on button "Options" at bounding box center [1392, 24] width 81 height 26
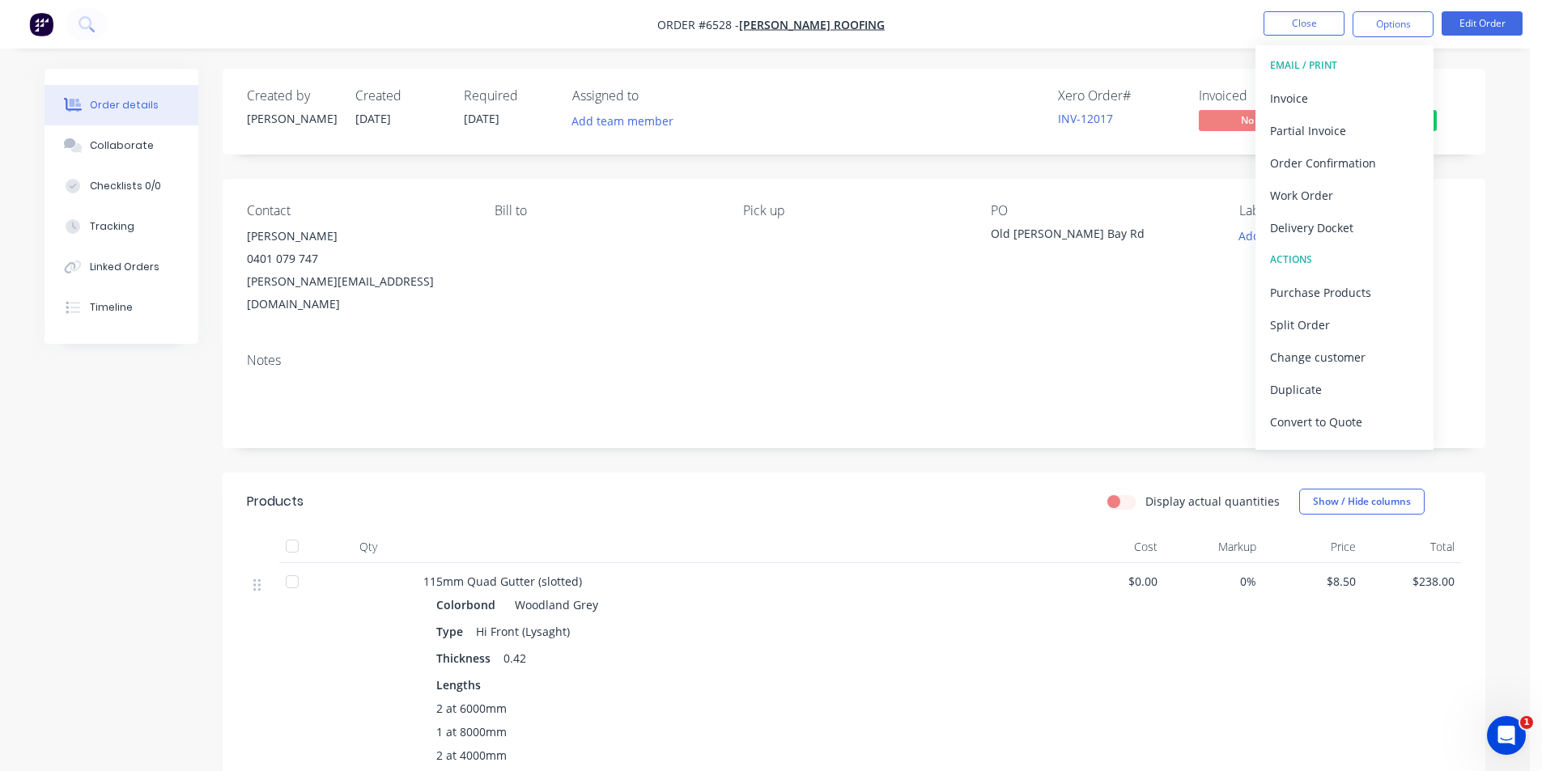
click at [1504, 206] on div "Order details Collaborate Checklists 0/0 Tracking Linked Orders Timeline Order …" at bounding box center [764, 773] width 1529 height 1546
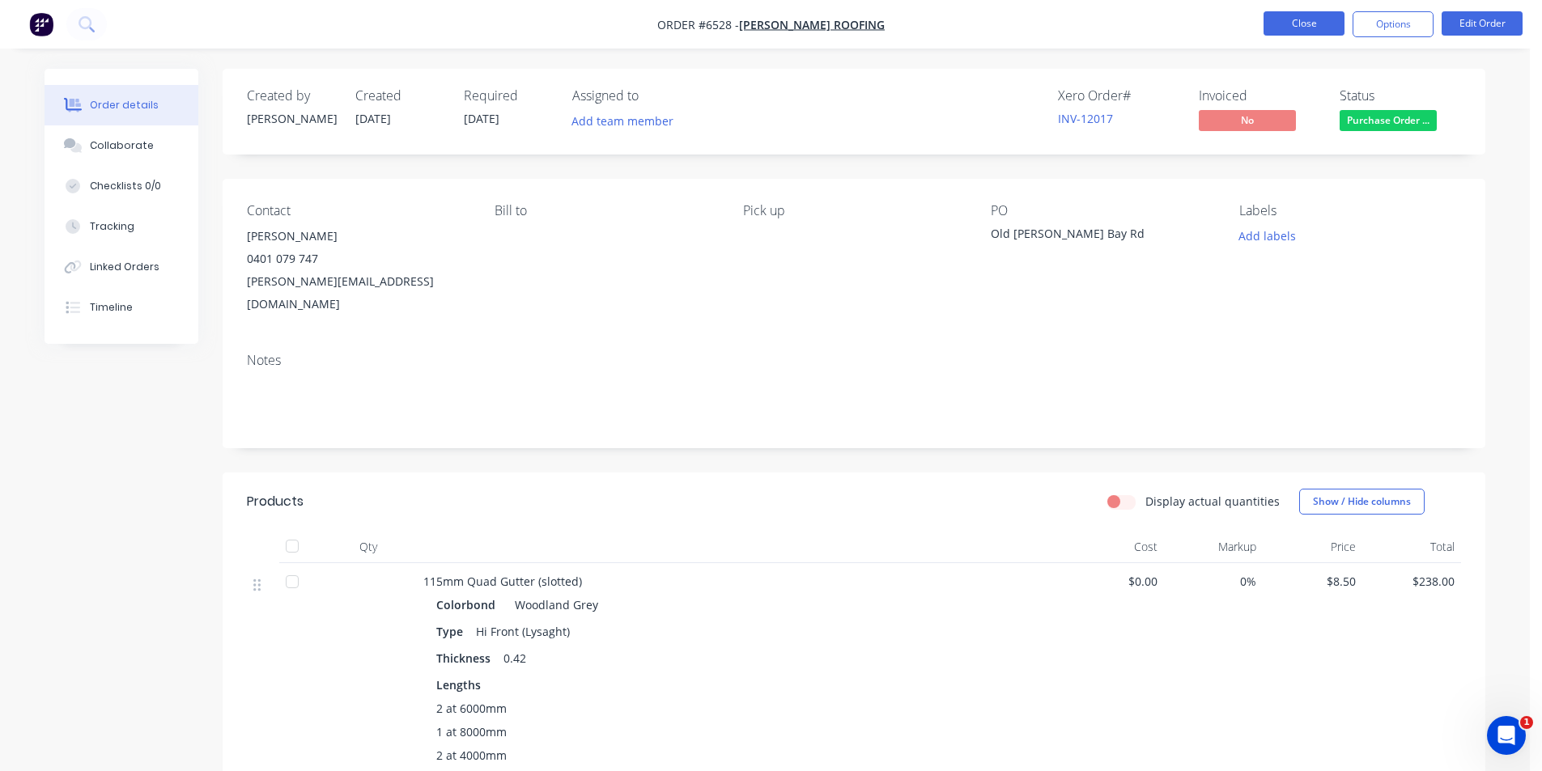
click at [1332, 17] on button "Close" at bounding box center [1303, 23] width 81 height 24
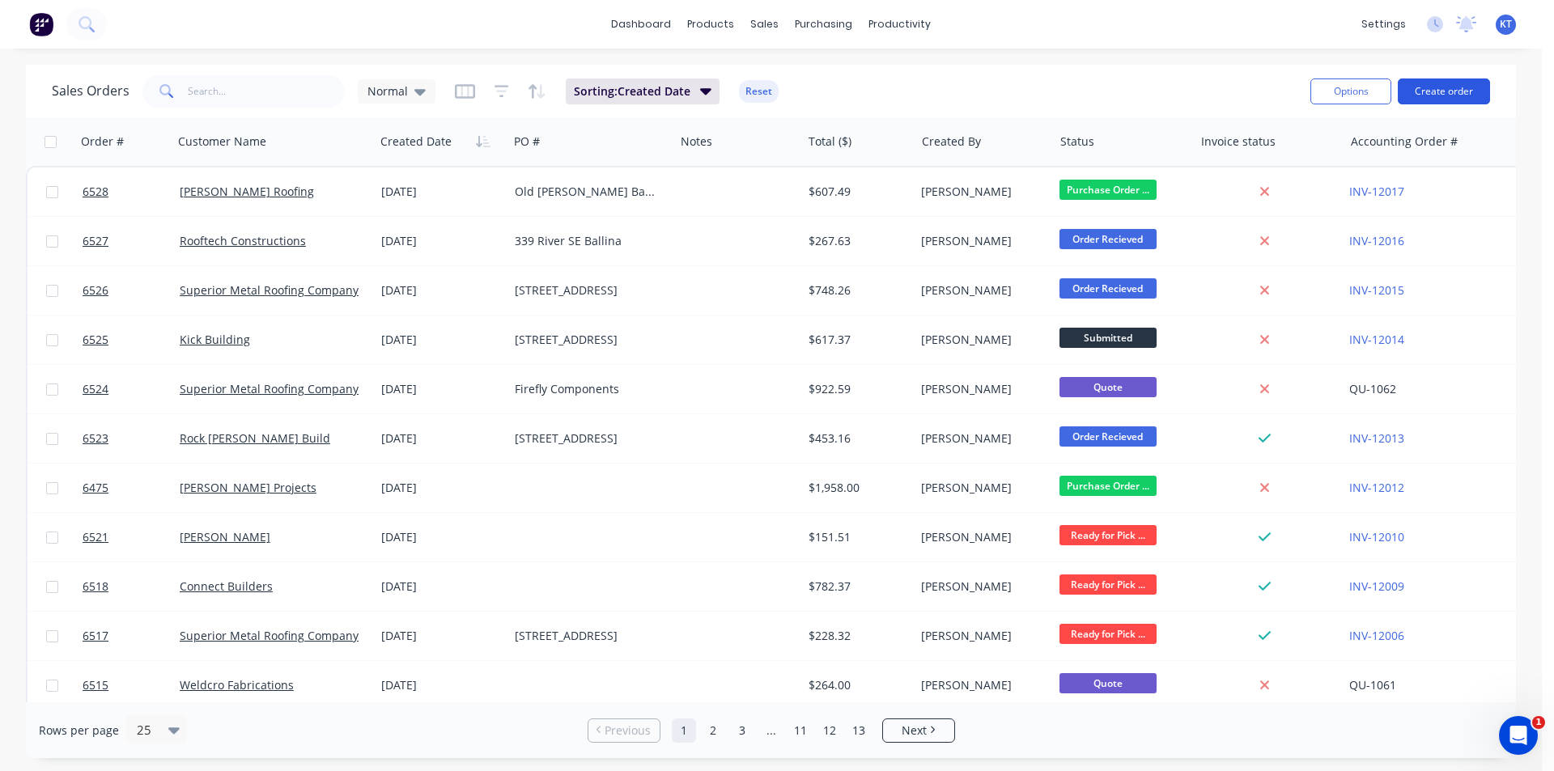
click at [1444, 101] on button "Create order" at bounding box center [1444, 91] width 92 height 26
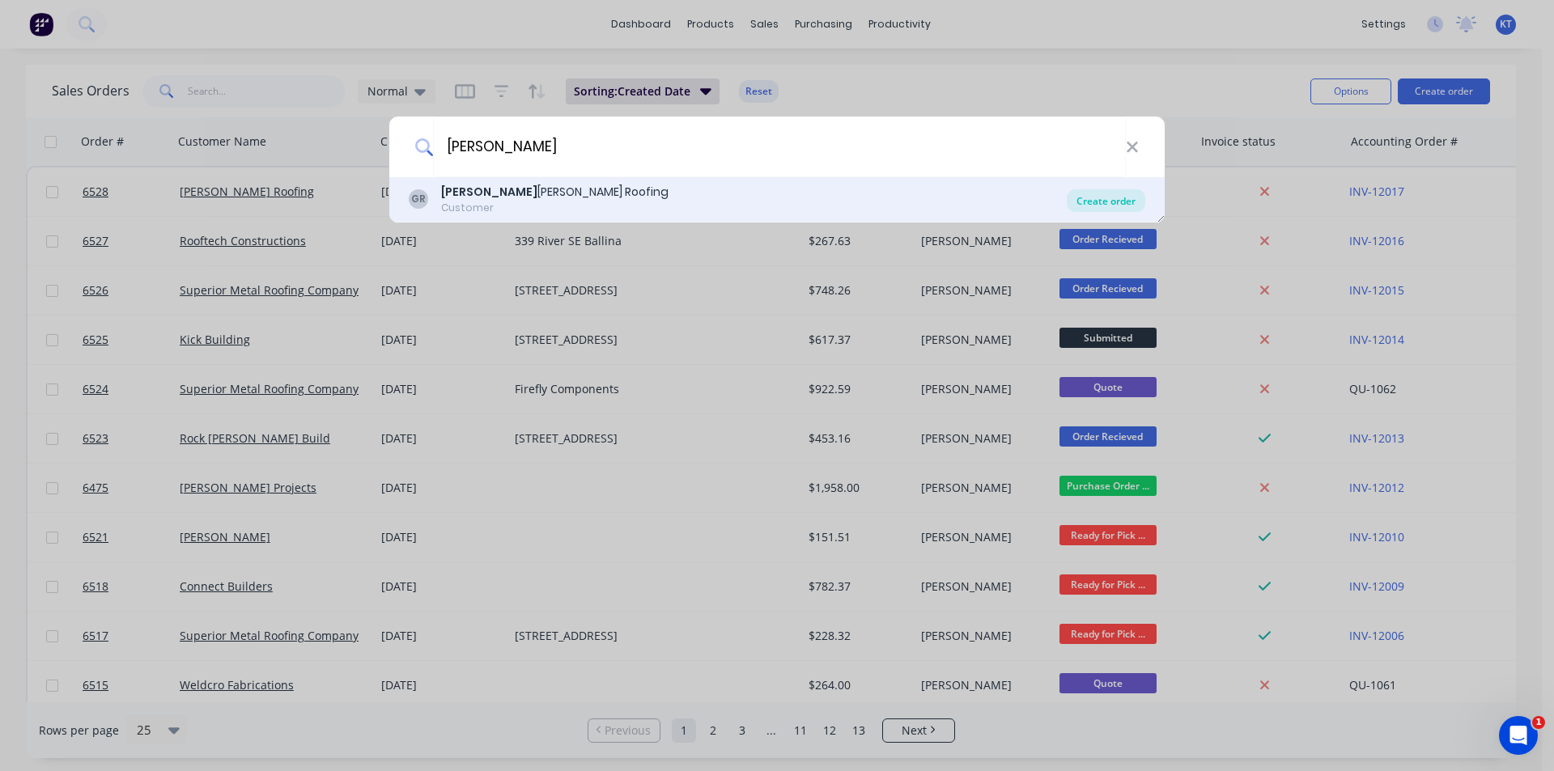
type input "[PERSON_NAME]"
click at [1097, 198] on div "Create order" at bounding box center [1106, 200] width 78 height 23
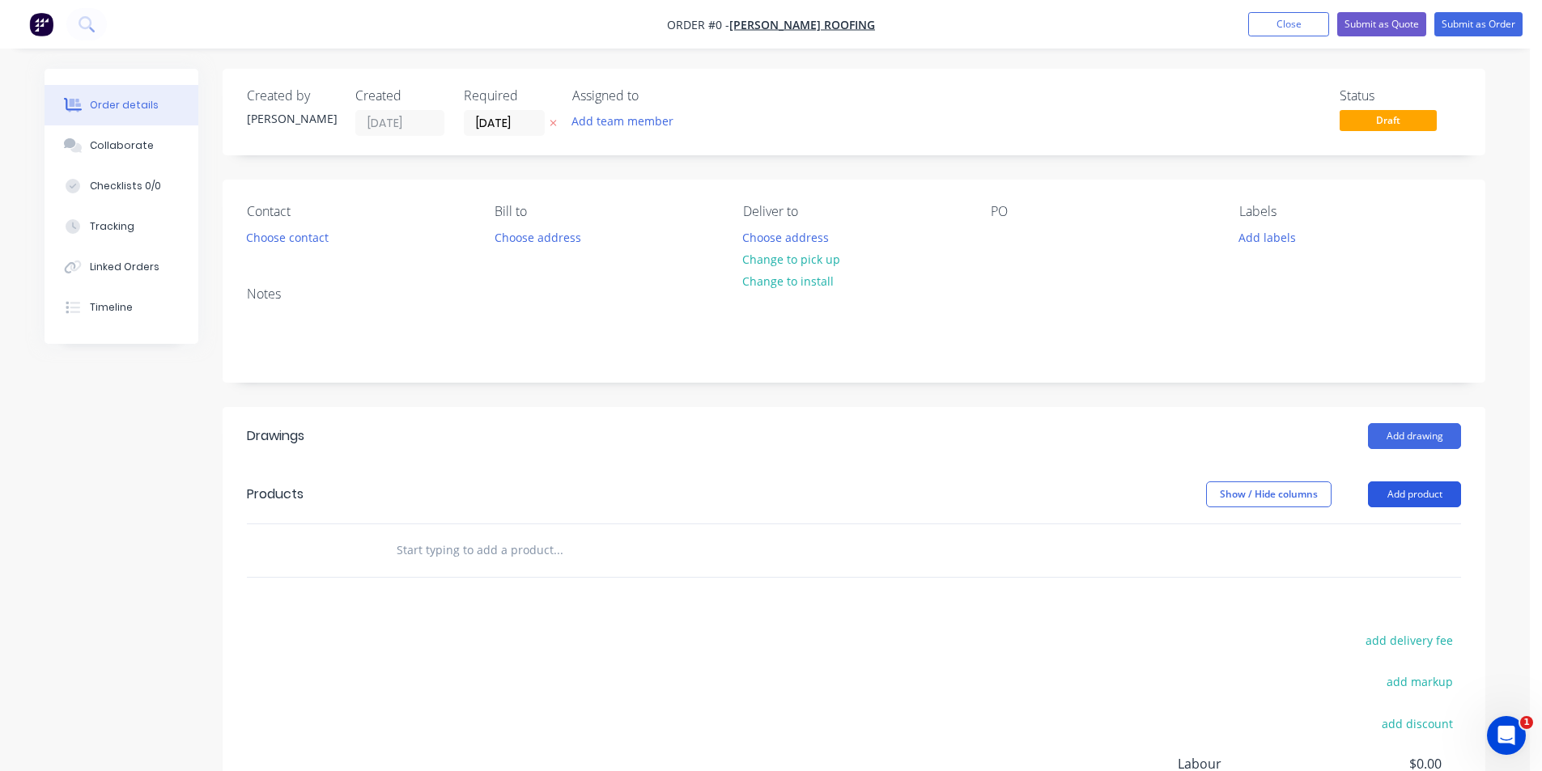
click at [1406, 496] on button "Add product" at bounding box center [1414, 494] width 93 height 26
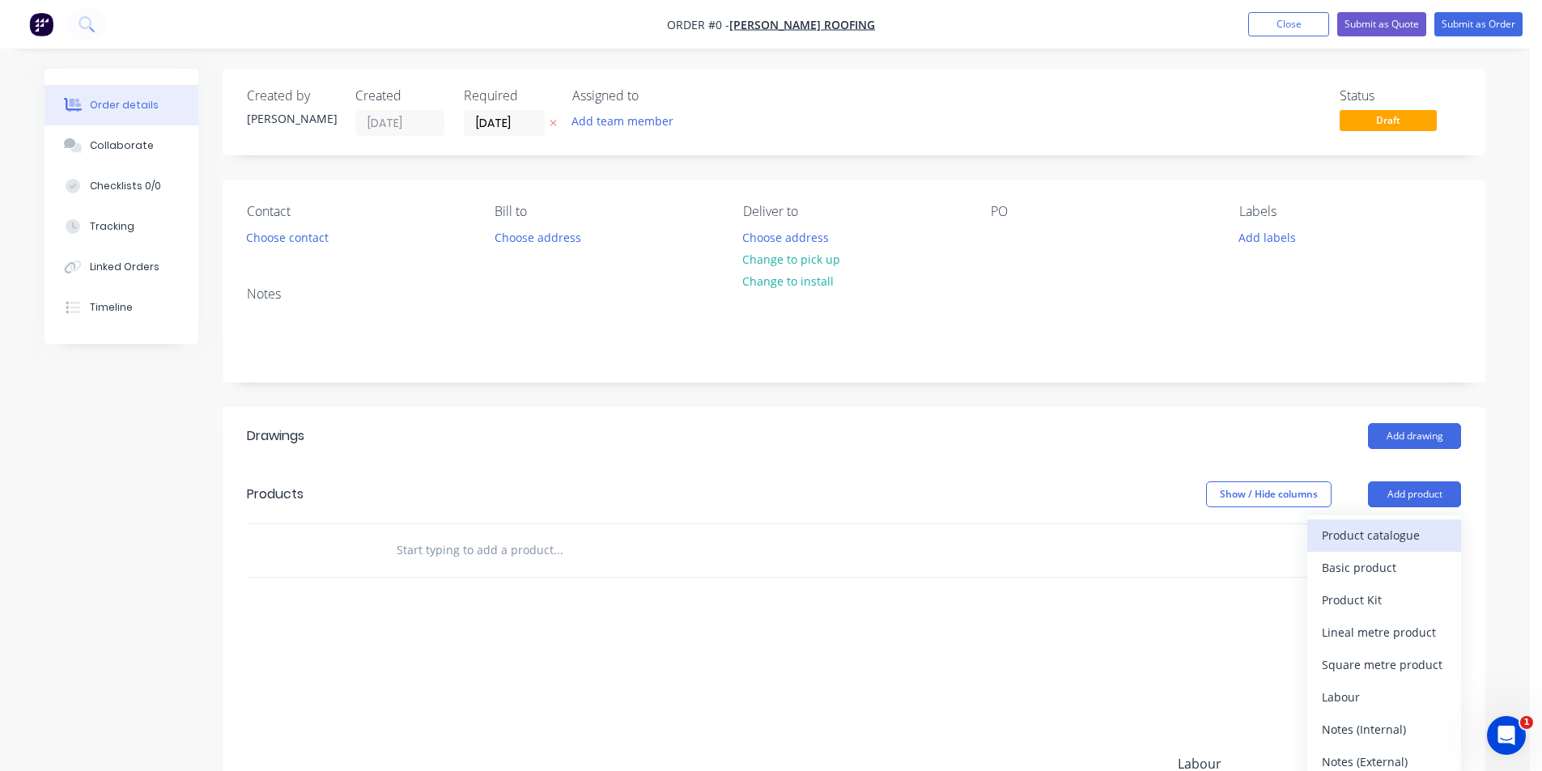
click at [1402, 528] on div "Product catalogue" at bounding box center [1383, 535] width 125 height 23
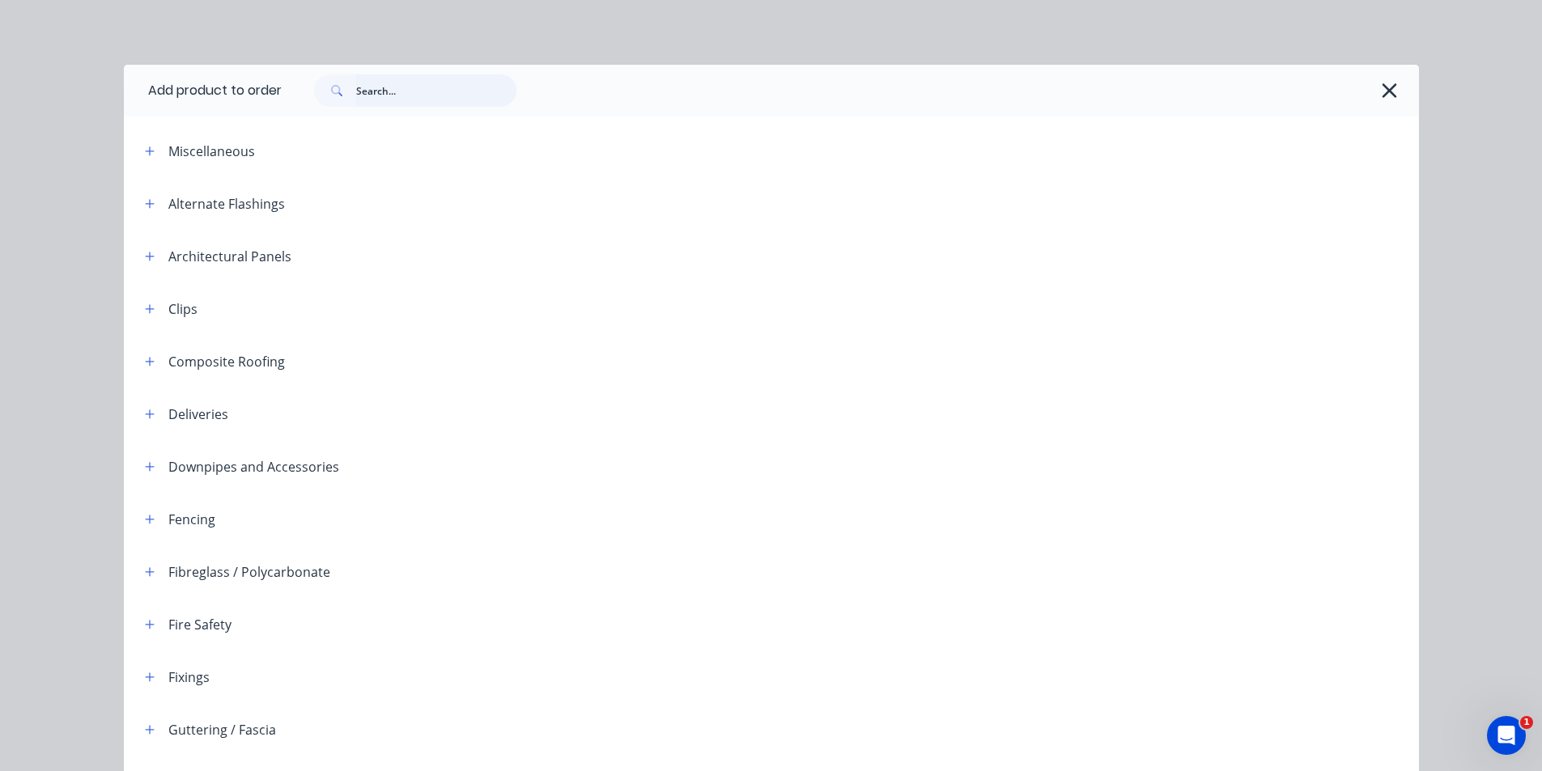
click at [443, 96] on input "text" at bounding box center [436, 90] width 160 height 32
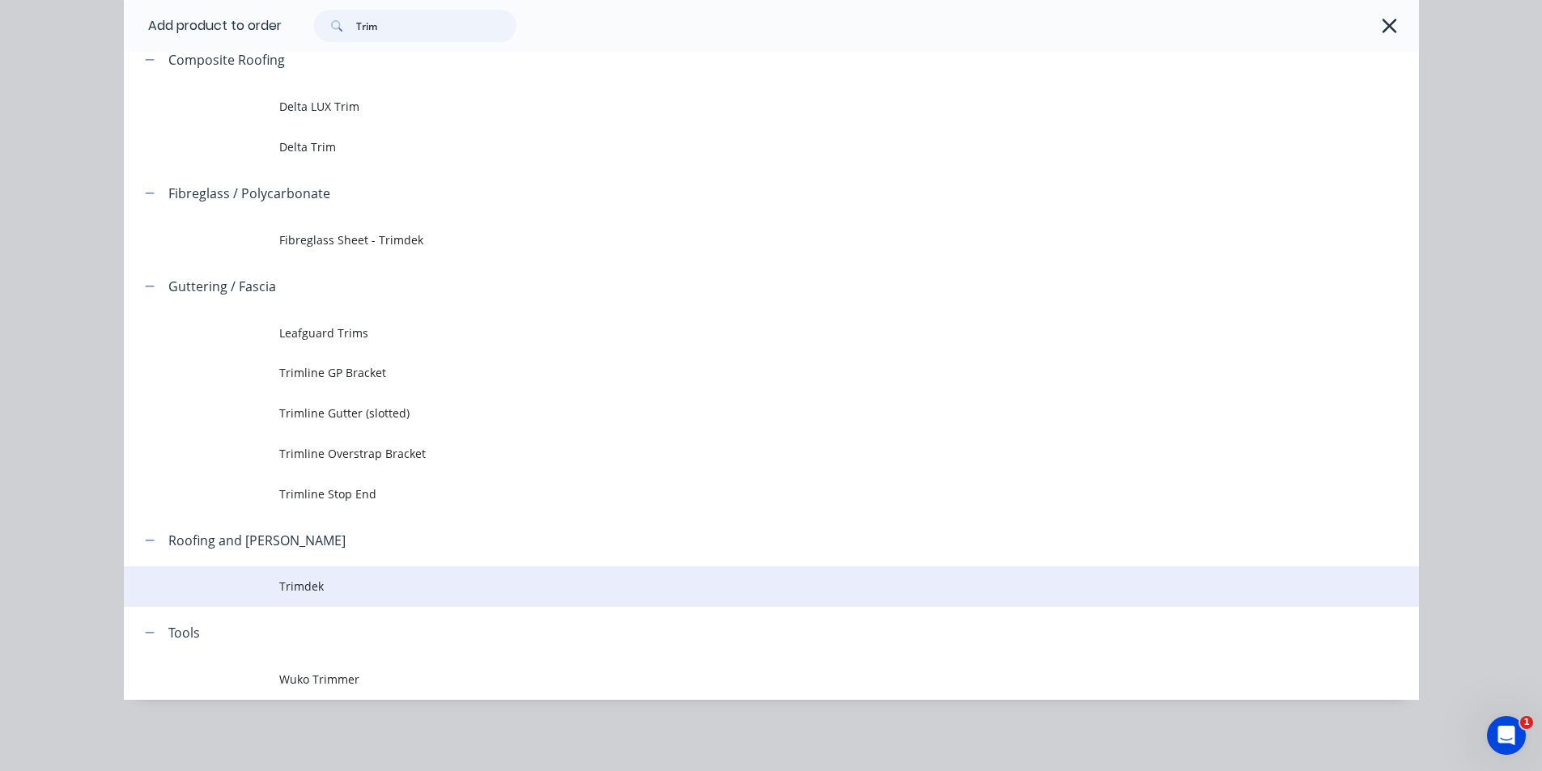
scroll to position [242, 0]
type input "Trim"
click at [285, 577] on td "Trimdek" at bounding box center [848, 586] width 1139 height 40
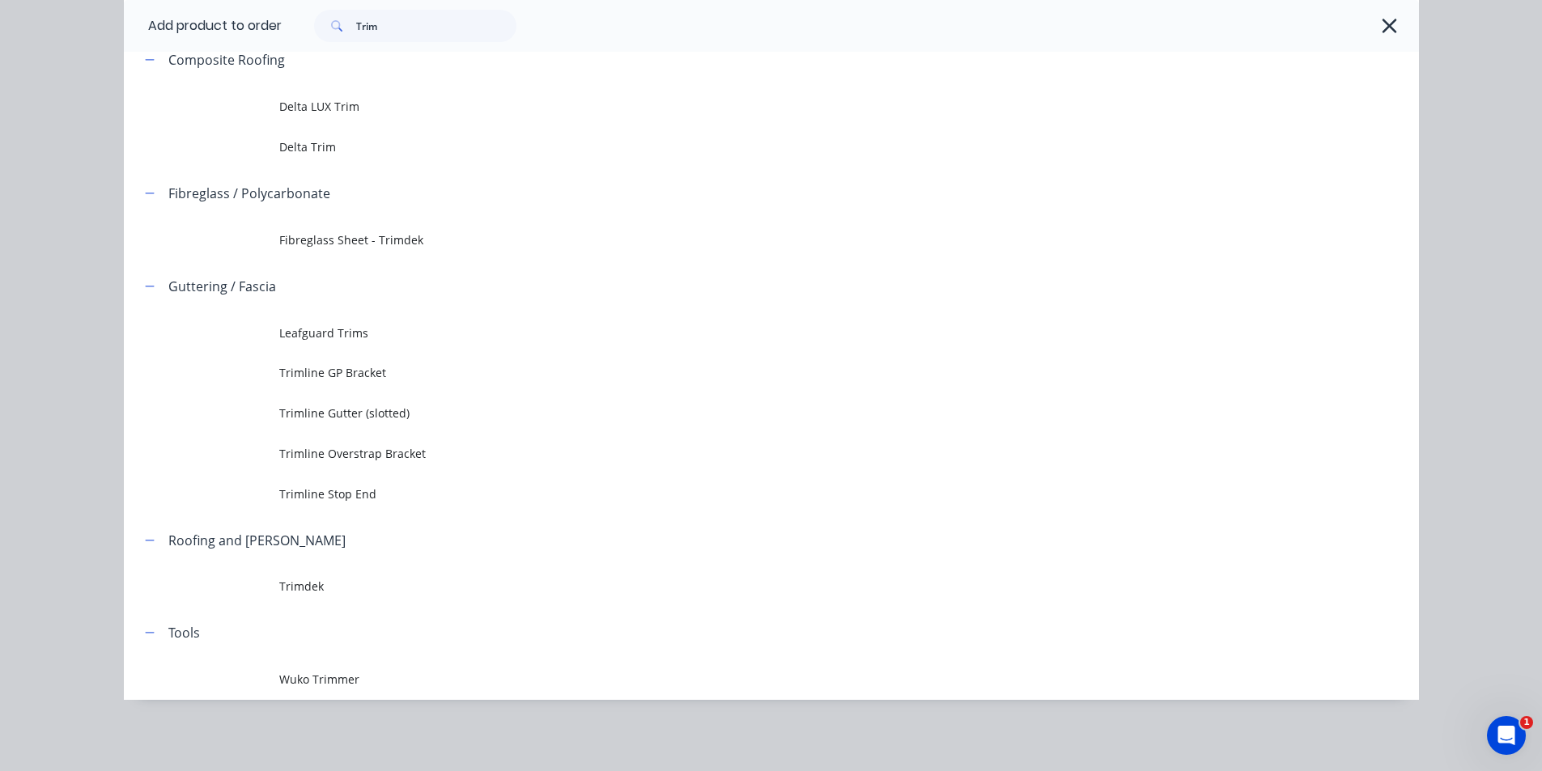
scroll to position [0, 0]
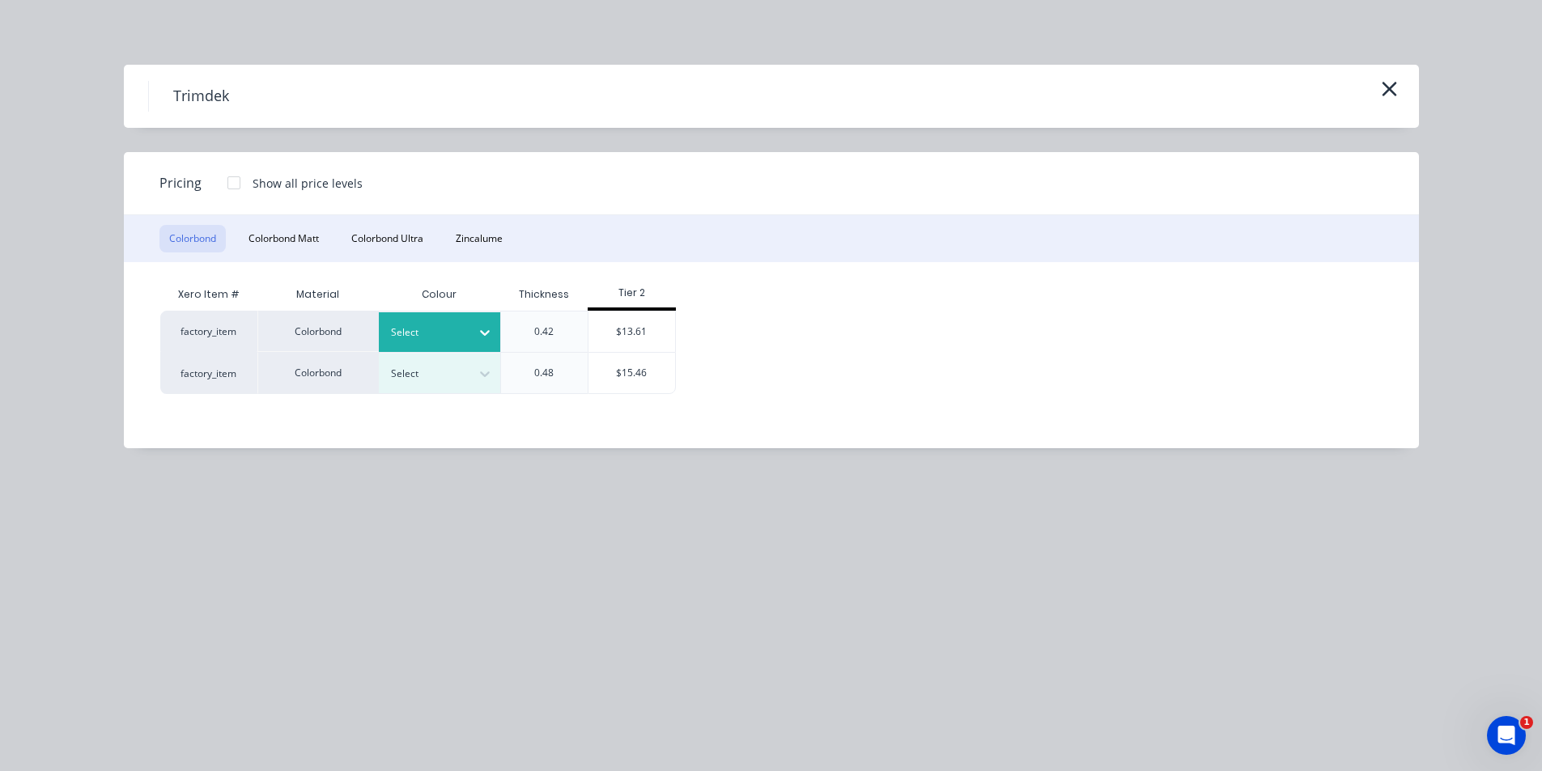
click at [447, 323] on div "Select" at bounding box center [425, 332] width 91 height 21
click at [202, 626] on div "Surfmist" at bounding box center [101, 641] width 202 height 30
click at [629, 324] on div "$13.61" at bounding box center [631, 332] width 87 height 40
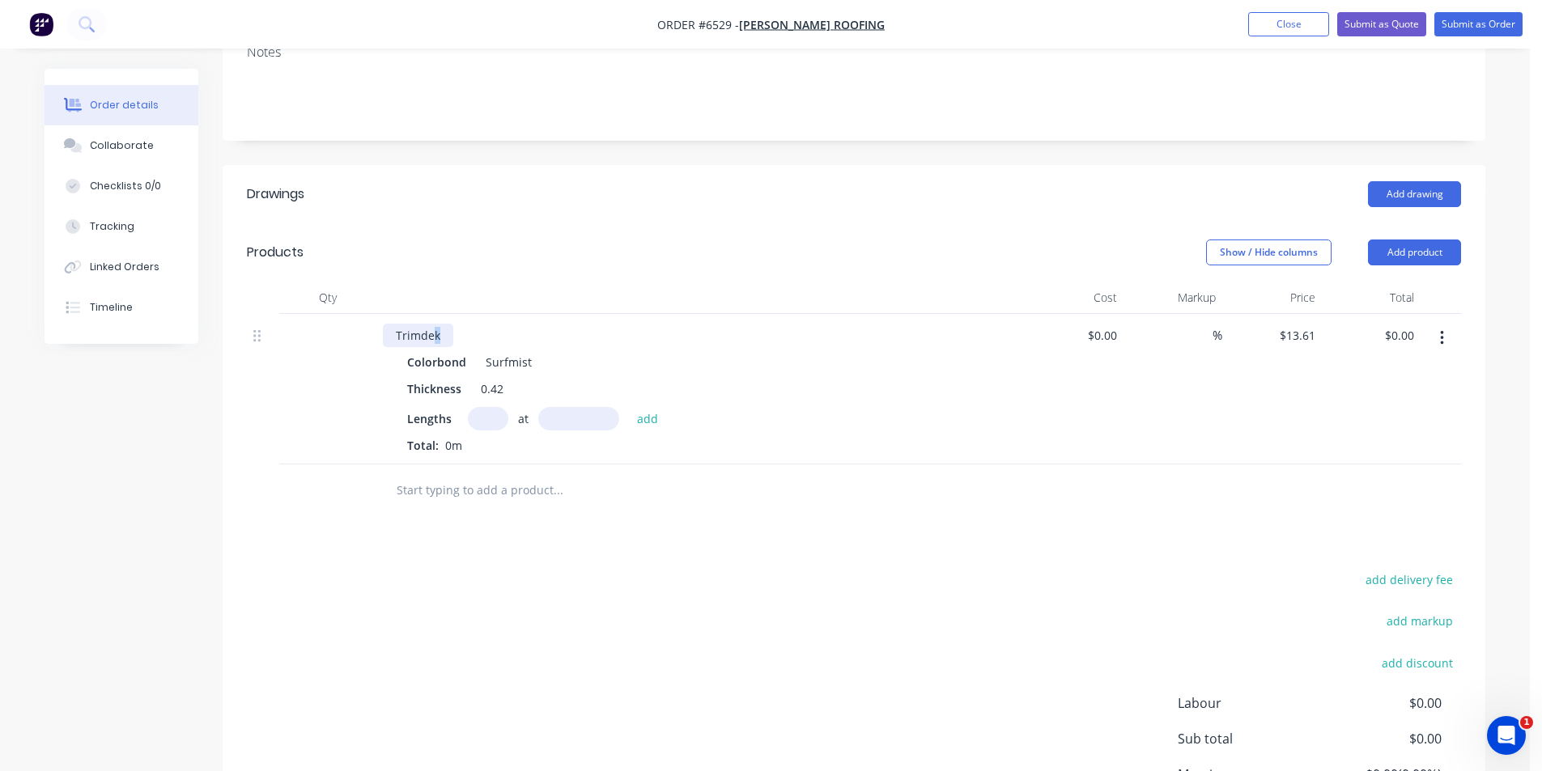
click at [437, 337] on div "Trimdek" at bounding box center [418, 335] width 70 height 23
click at [506, 411] on div "at add" at bounding box center [567, 418] width 199 height 23
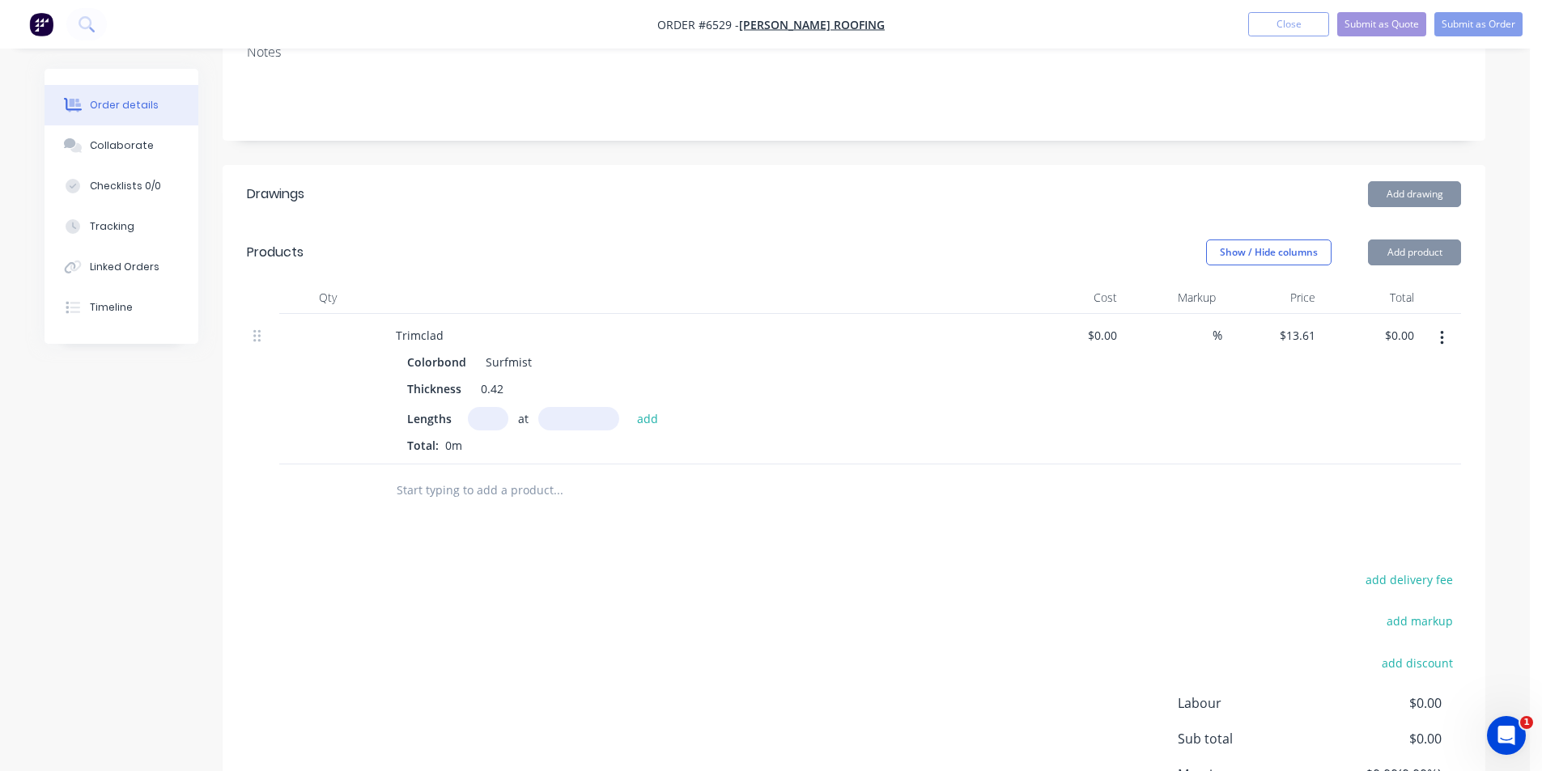
click at [477, 423] on input "text" at bounding box center [488, 418] width 40 height 23
drag, startPoint x: 477, startPoint y: 423, endPoint x: 609, endPoint y: 445, distance: 132.9
click at [477, 423] on input "text" at bounding box center [488, 418] width 40 height 23
type input "8"
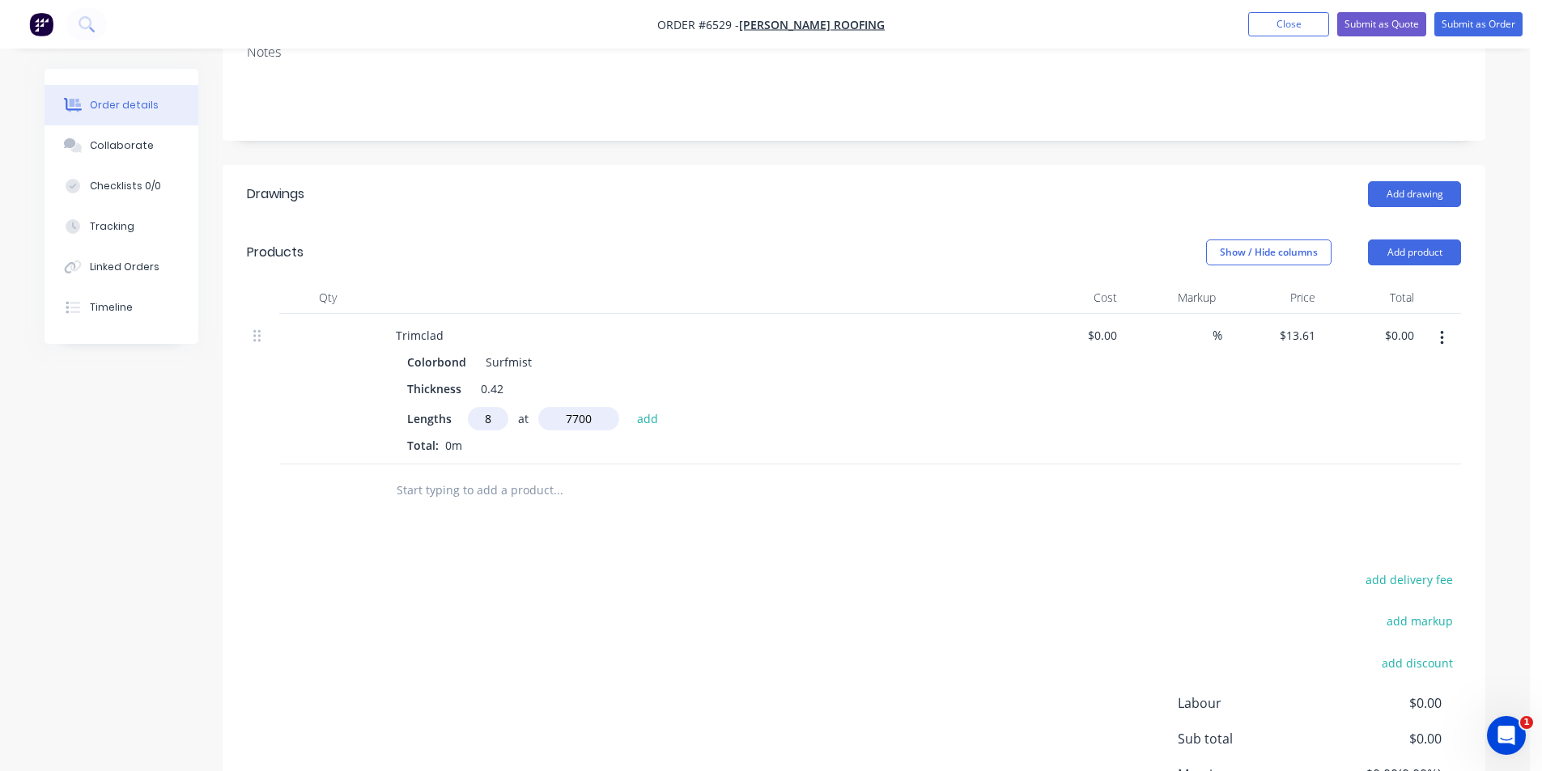
type input "7700"
click at [629, 407] on button "add" at bounding box center [648, 418] width 38 height 22
type input "$838.38"
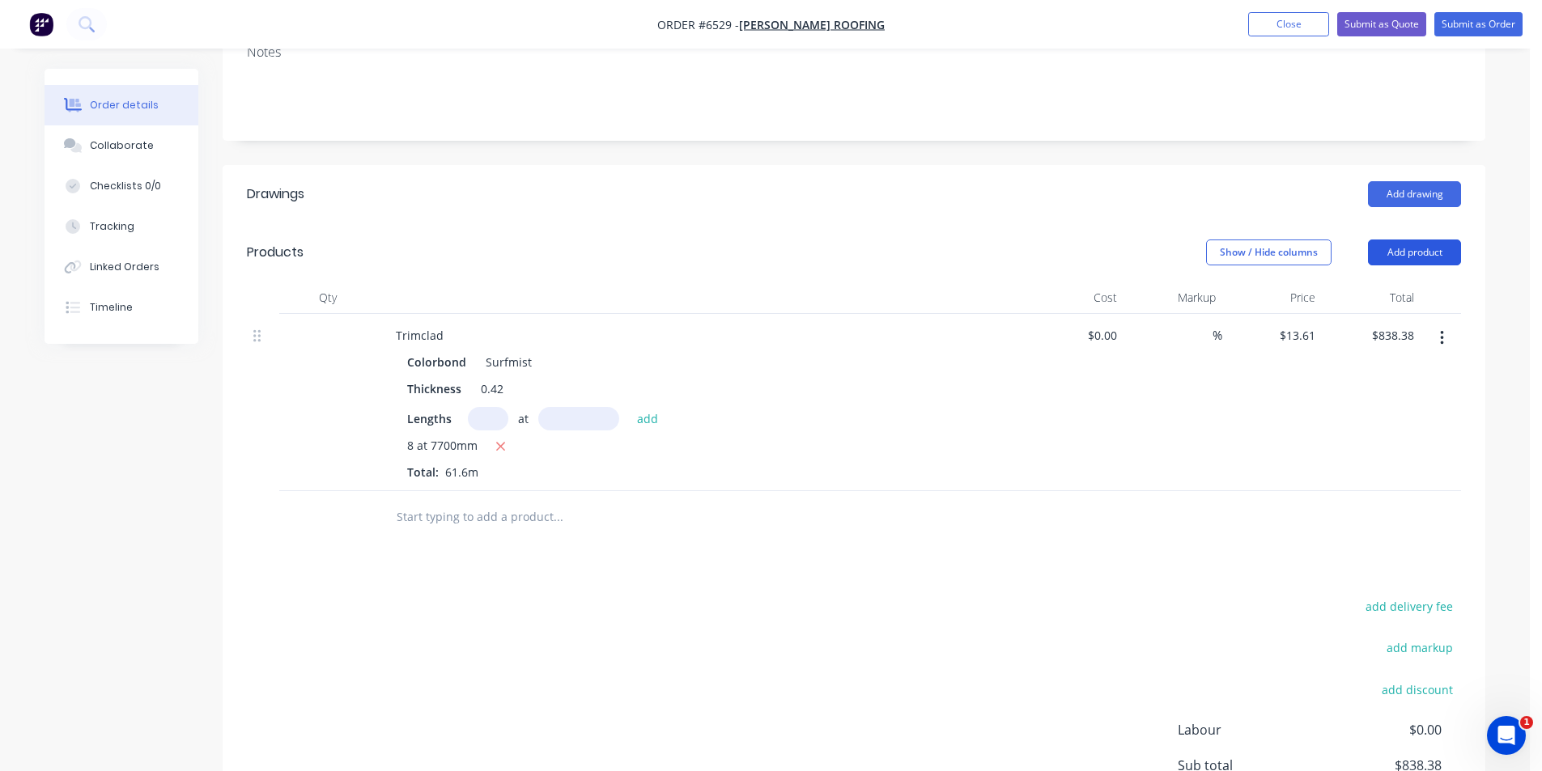
click at [1389, 244] on button "Add product" at bounding box center [1414, 253] width 93 height 26
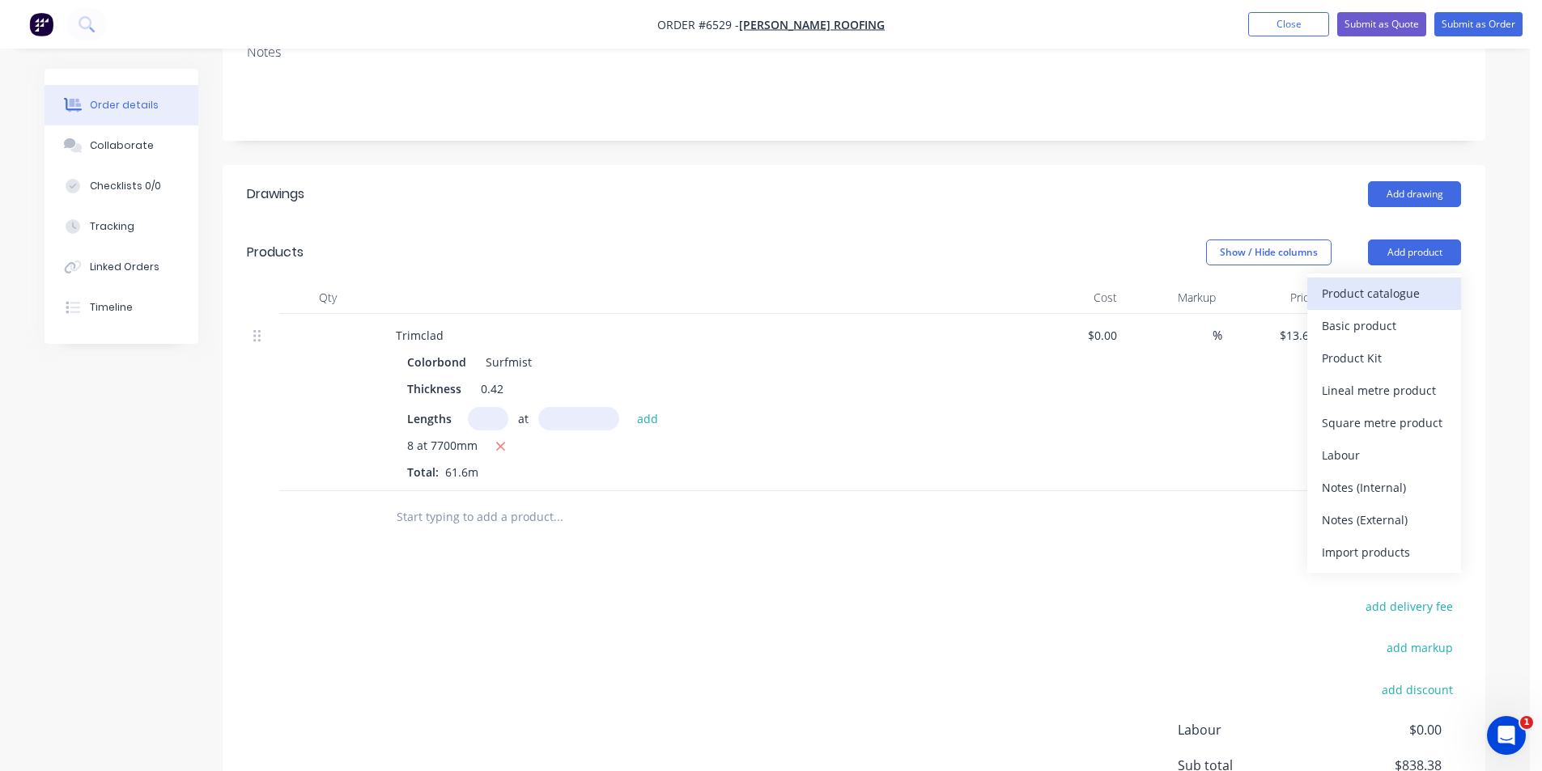
click at [1377, 282] on div "Product catalogue" at bounding box center [1383, 293] width 125 height 23
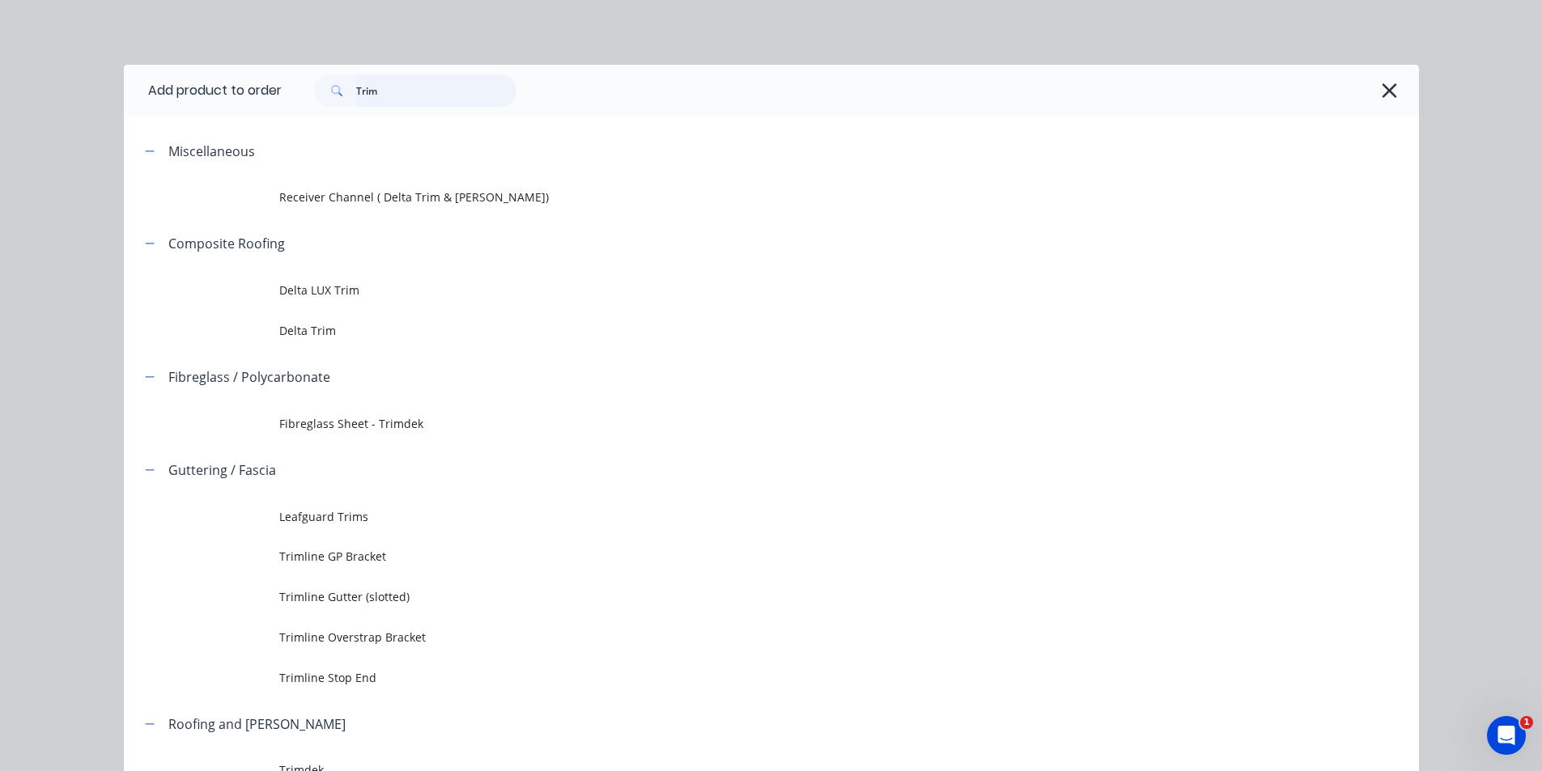
click at [452, 91] on input "Trim" at bounding box center [436, 90] width 160 height 32
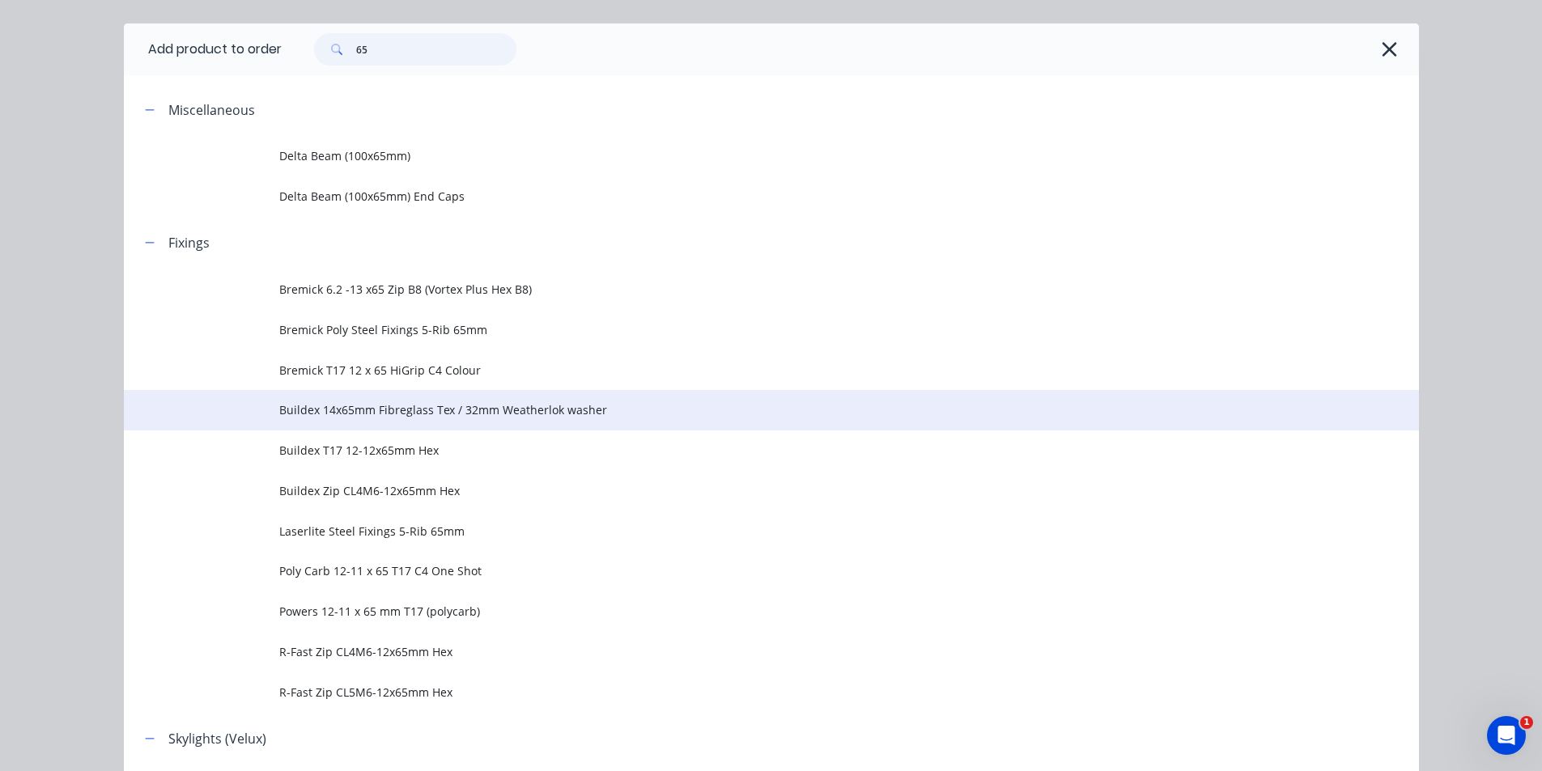
scroll to position [81, 0]
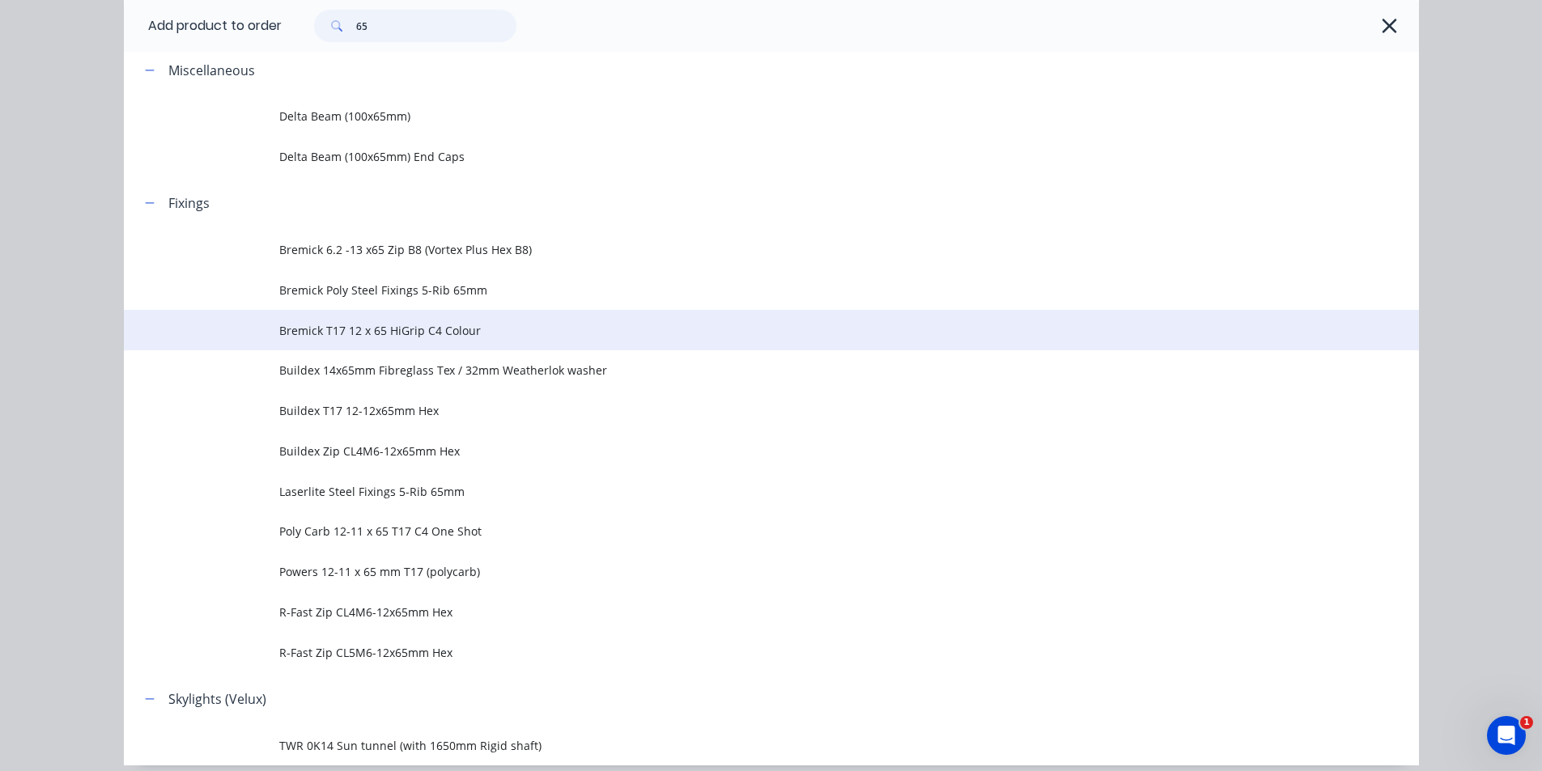
type input "65"
click at [454, 345] on td "Bremick T17 12 x 65 HiGrip C4 Colour" at bounding box center [848, 330] width 1139 height 40
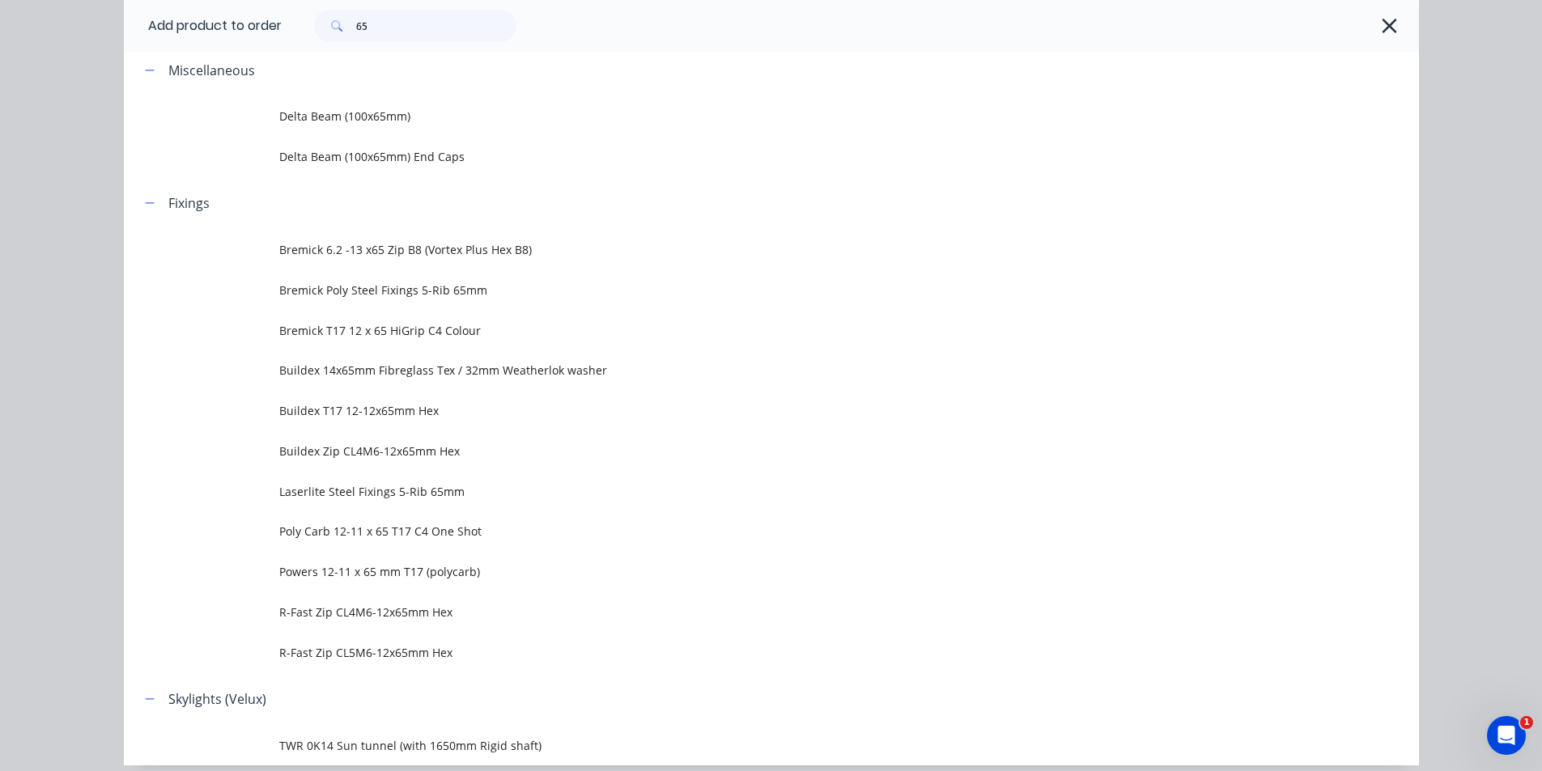
scroll to position [0, 0]
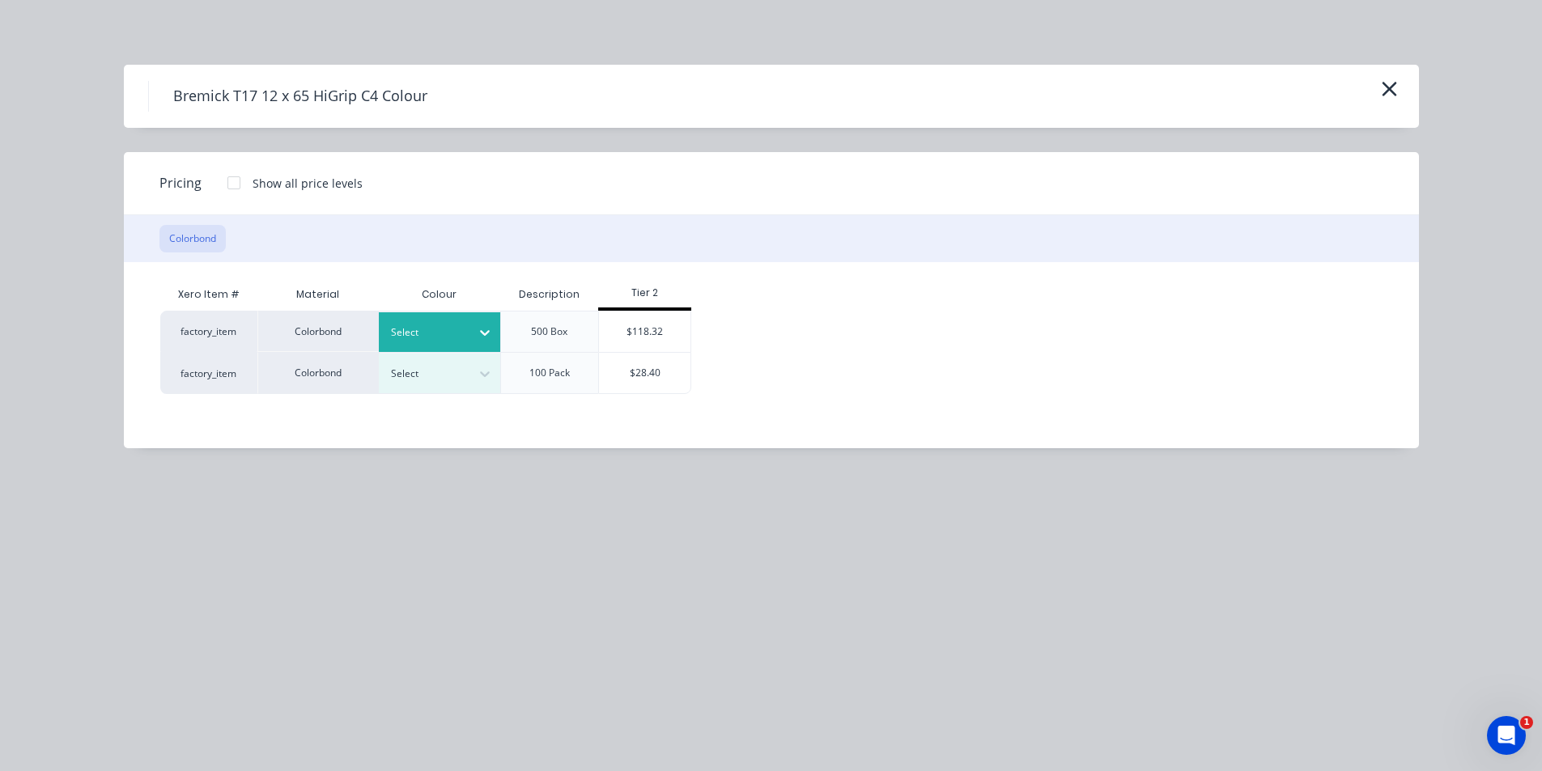
click at [469, 328] on div "Select" at bounding box center [425, 332] width 91 height 21
click at [202, 733] on div "Surfmist" at bounding box center [101, 748] width 202 height 30
click at [494, 382] on div at bounding box center [484, 374] width 29 height 26
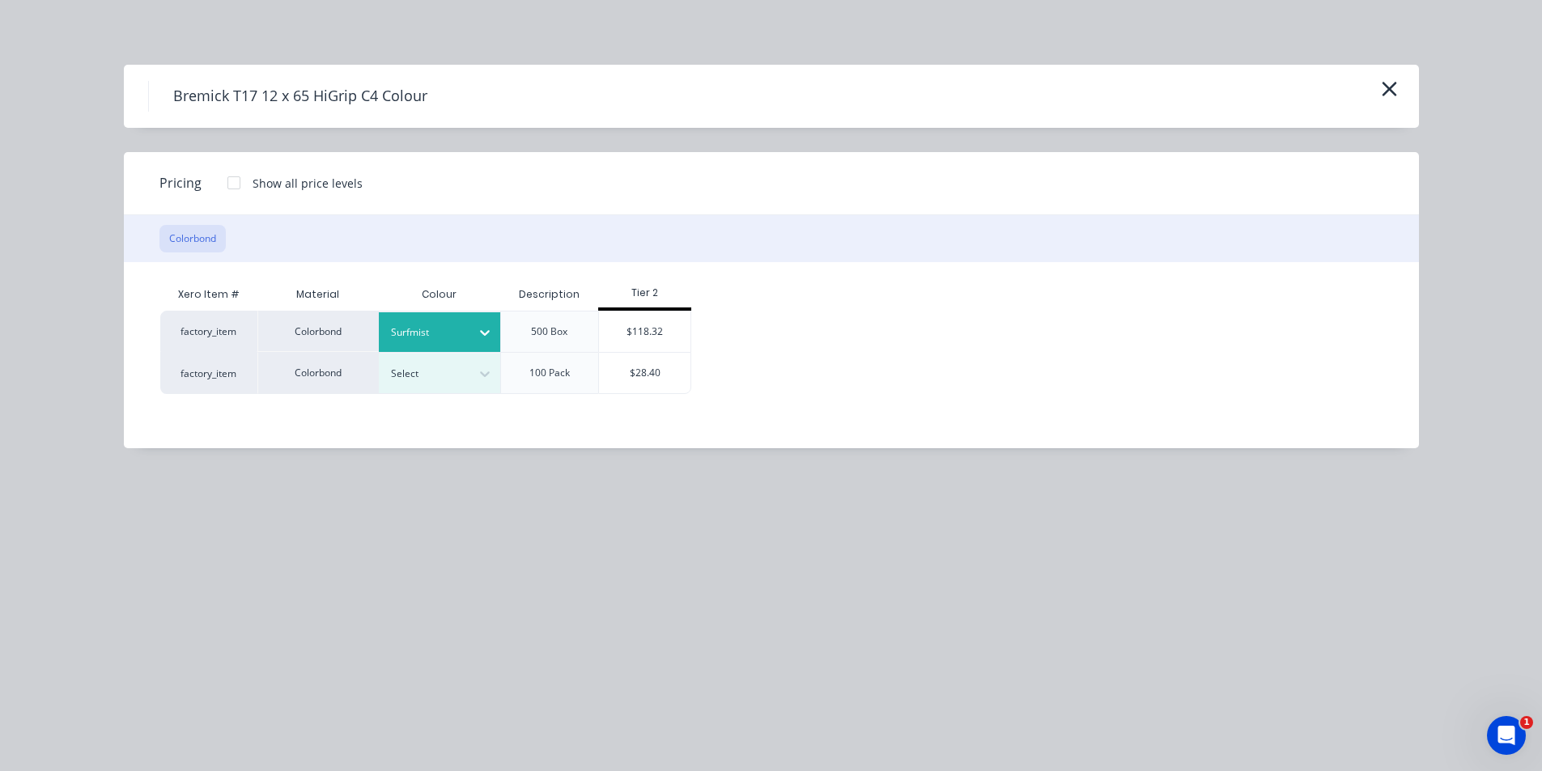
click at [202, 652] on div "Surfmist" at bounding box center [101, 667] width 202 height 30
click at [625, 366] on div "$28.40" at bounding box center [644, 373] width 91 height 40
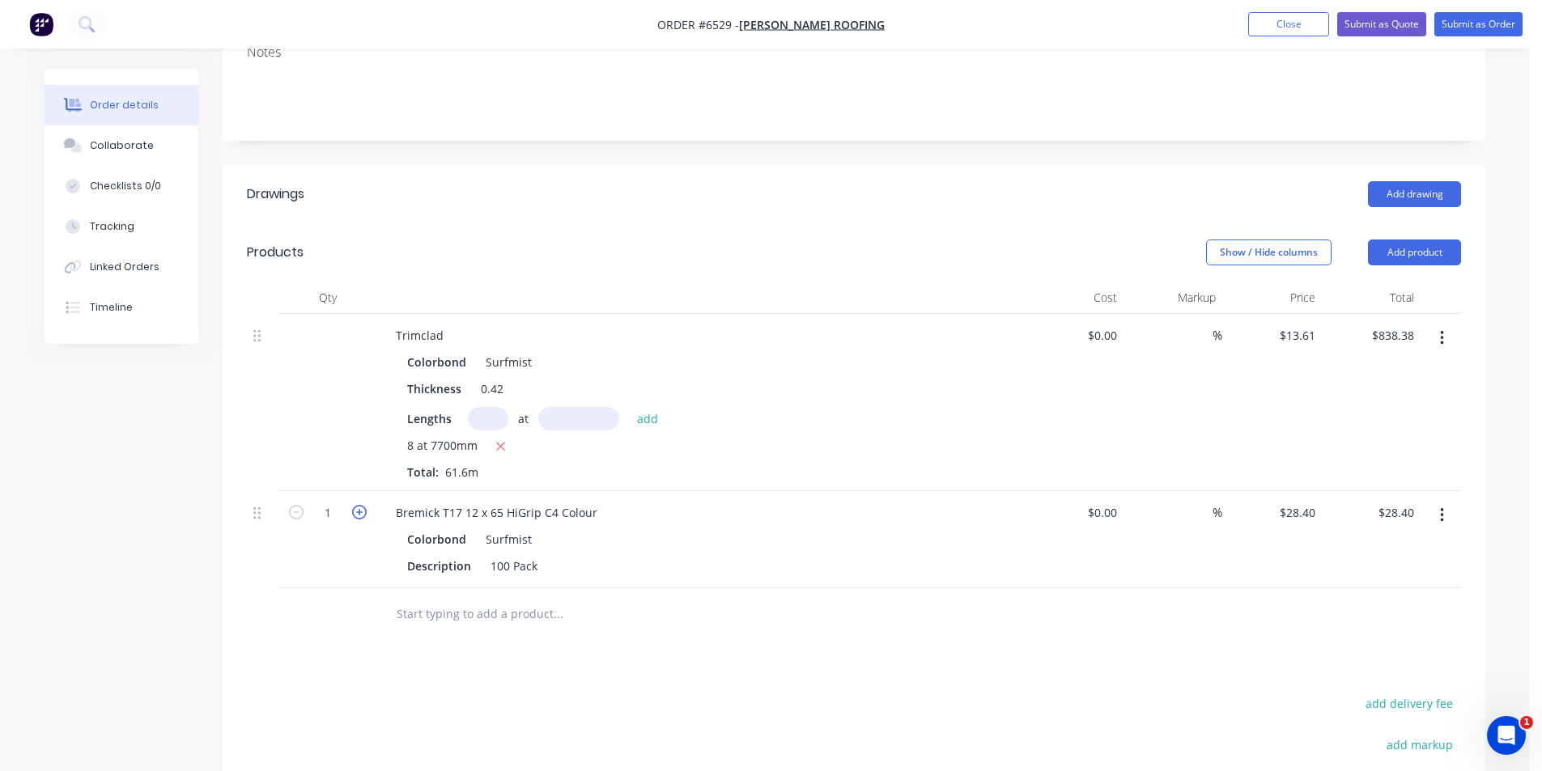
click at [360, 515] on icon "button" at bounding box center [359, 512] width 15 height 15
type input "2"
type input "$56.80"
click at [360, 515] on icon "button" at bounding box center [359, 512] width 15 height 15
type input "3"
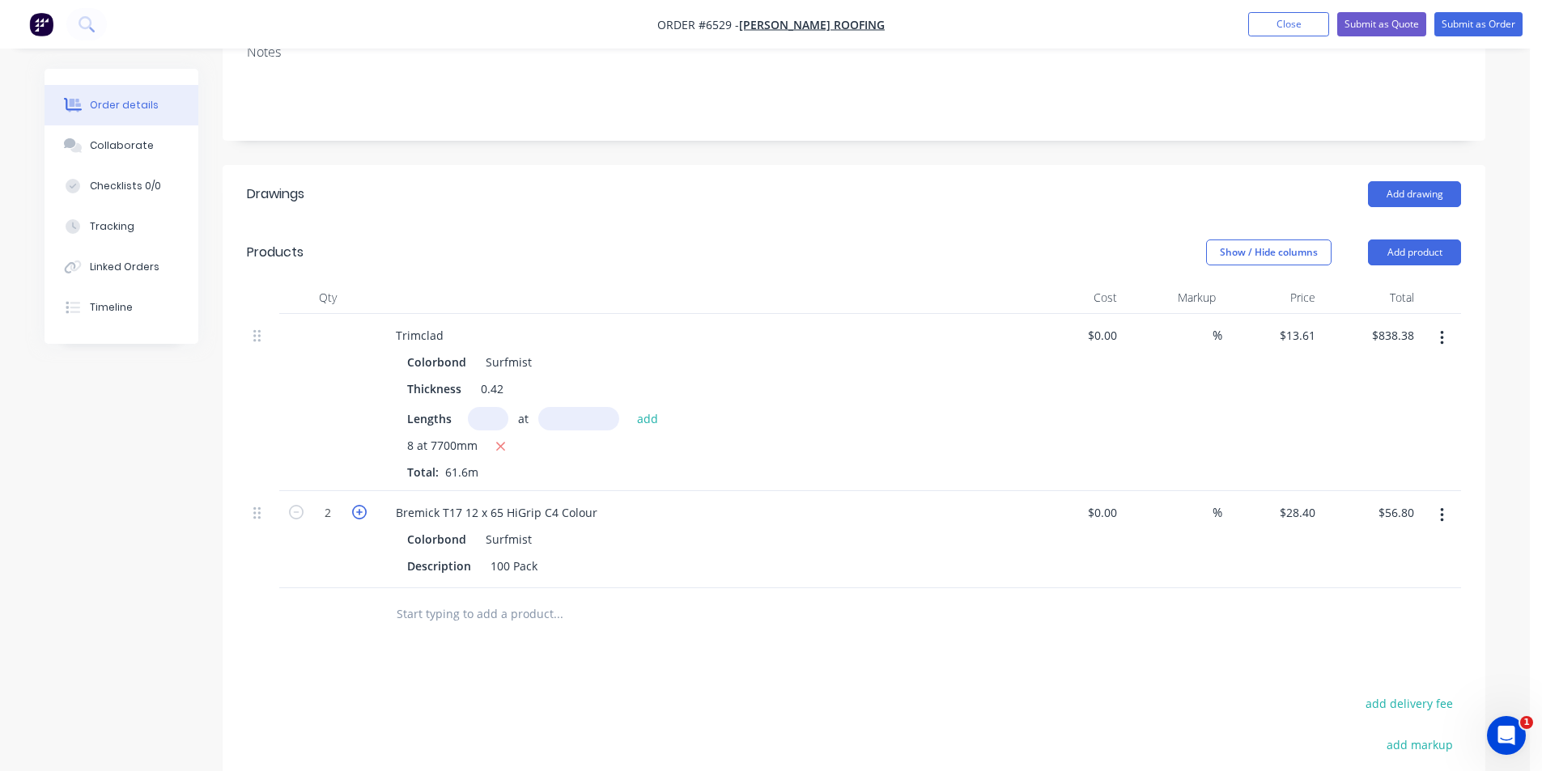
type input "$85.20"
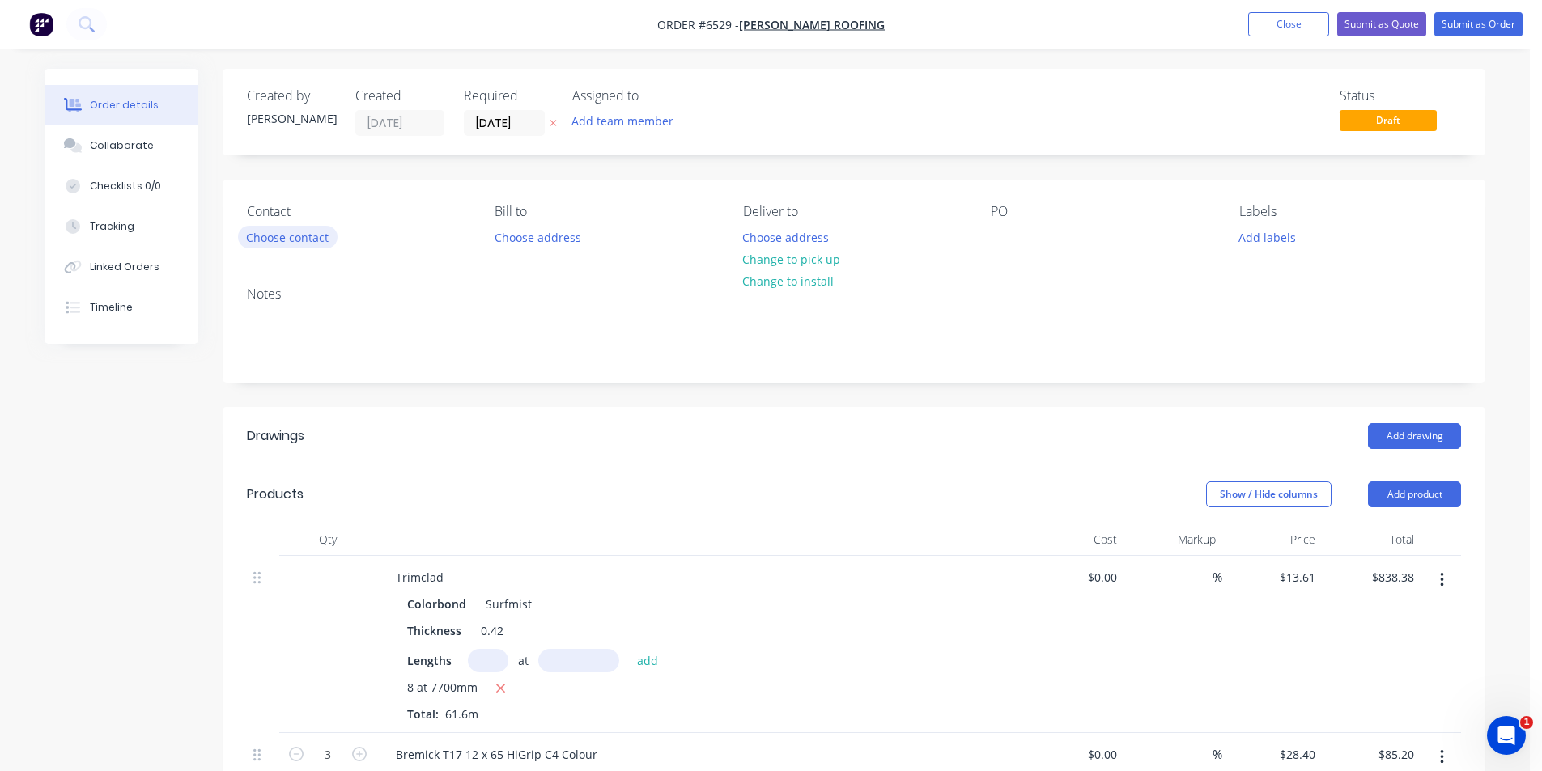
click at [274, 240] on button "Choose contact" at bounding box center [288, 237] width 100 height 22
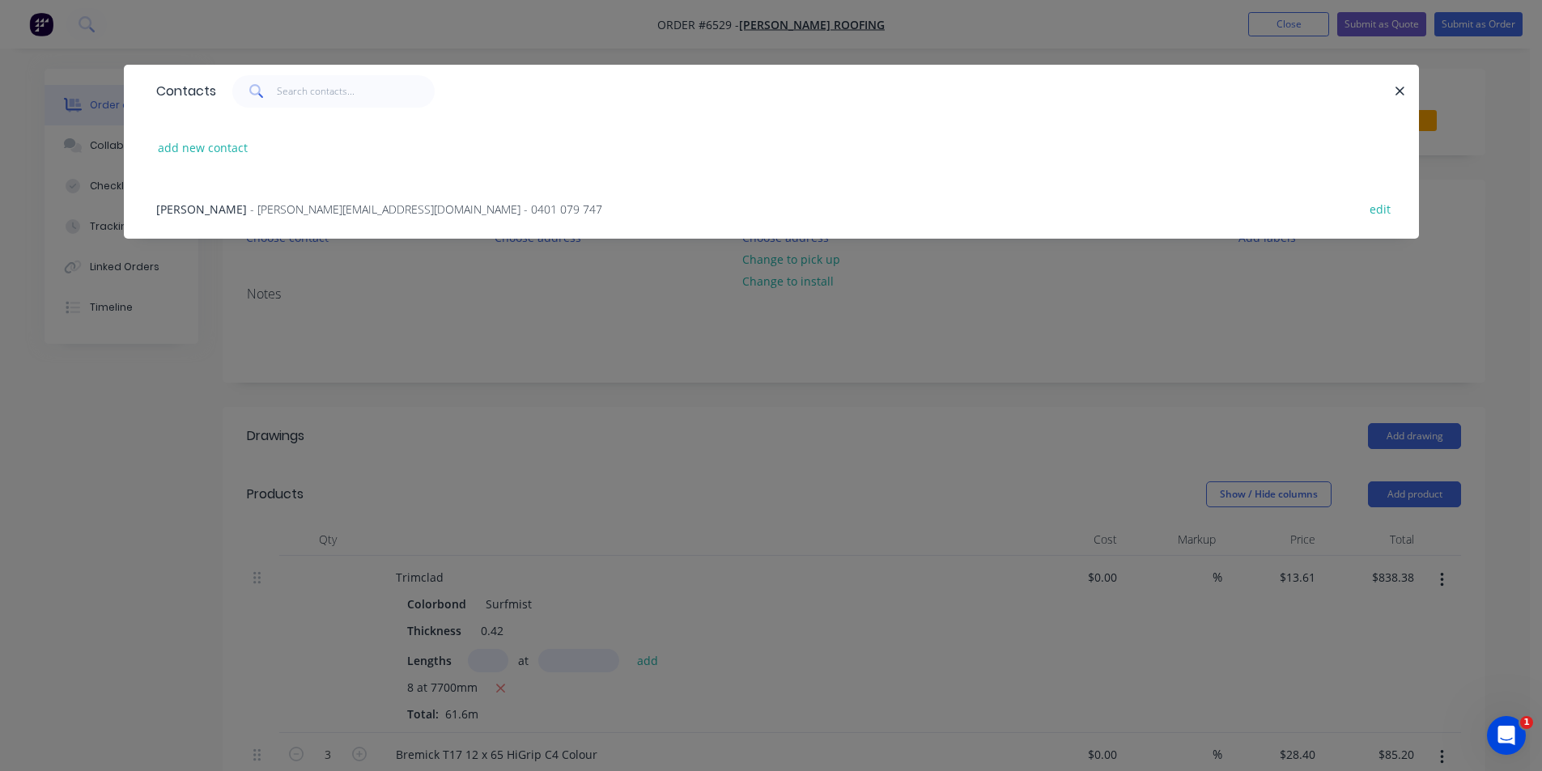
drag, startPoint x: 302, startPoint y: 212, endPoint x: 429, endPoint y: 212, distance: 127.0
click at [303, 212] on span "- [PERSON_NAME][EMAIL_ADDRESS][DOMAIN_NAME] - 0401 079 747" at bounding box center [426, 208] width 352 height 15
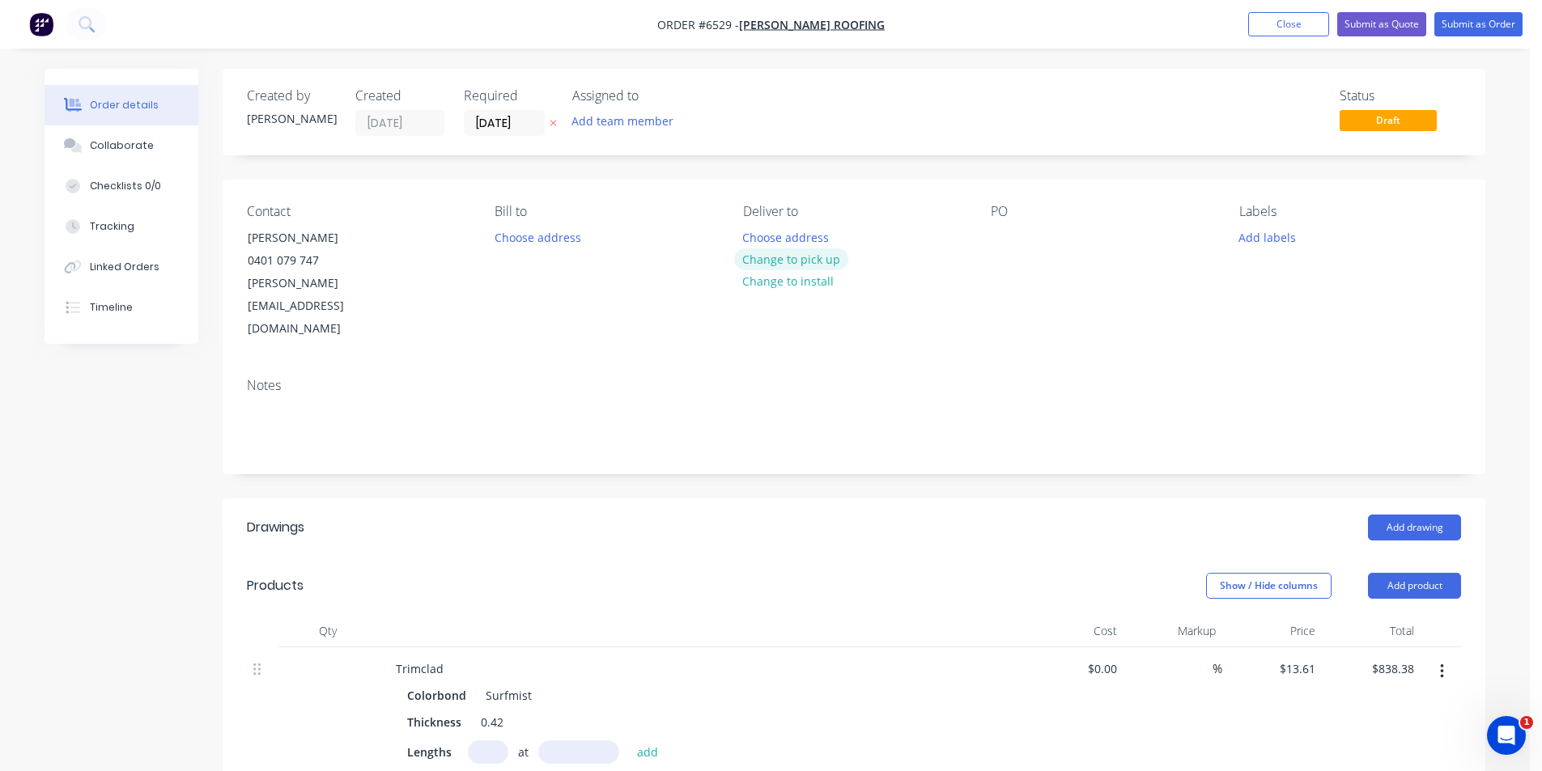
click at [791, 262] on button "Change to pick up" at bounding box center [791, 259] width 115 height 22
click at [1020, 238] on div "PO" at bounding box center [1101, 272] width 222 height 137
click at [1017, 237] on div "PO" at bounding box center [1101, 272] width 222 height 137
click at [1010, 235] on div at bounding box center [1003, 237] width 26 height 23
click at [1490, 22] on button "Submit as Order" at bounding box center [1478, 24] width 88 height 24
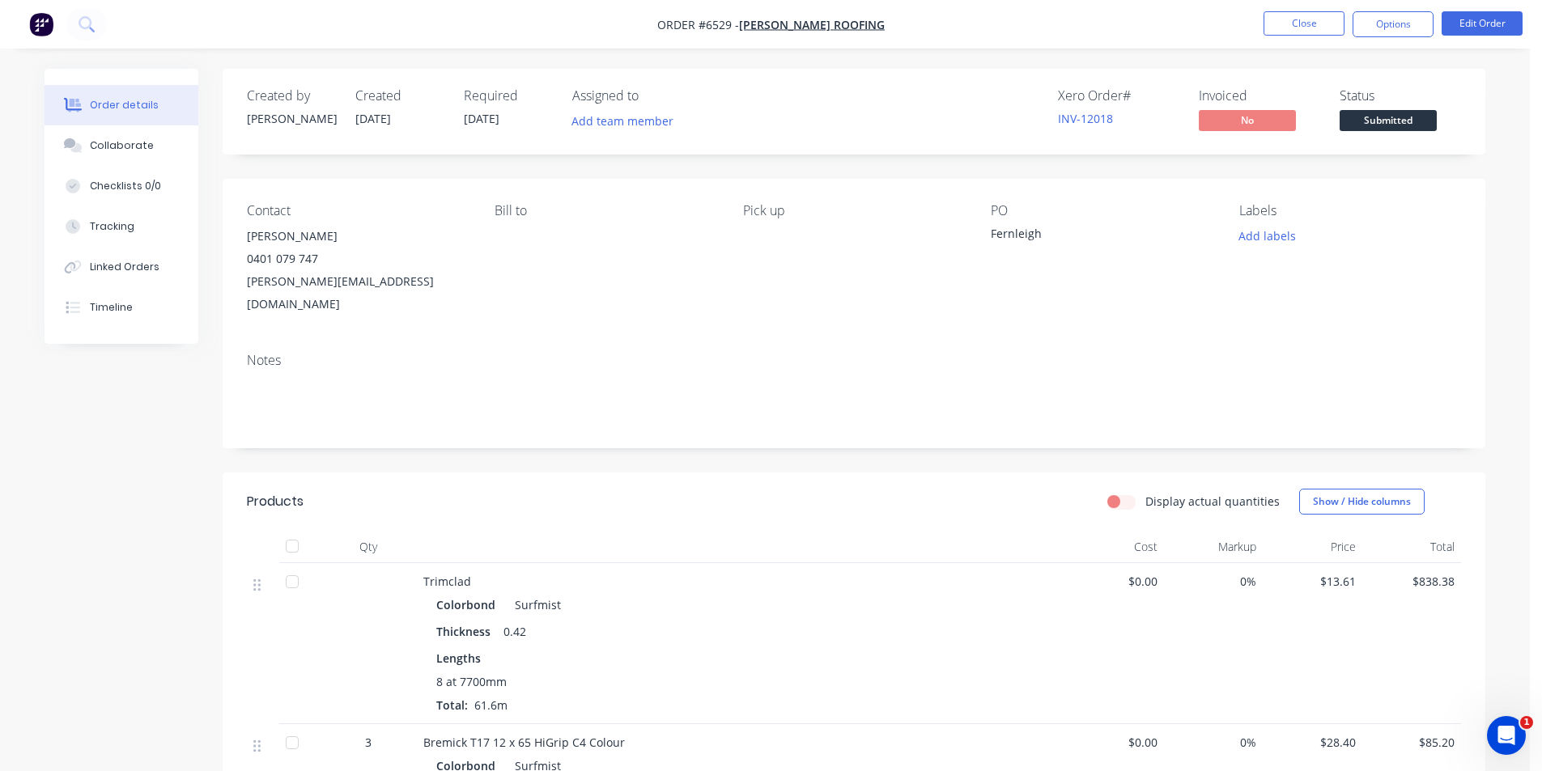
click at [1393, 102] on div "Status" at bounding box center [1399, 95] width 121 height 15
click at [1393, 122] on span "Submitted" at bounding box center [1387, 120] width 97 height 20
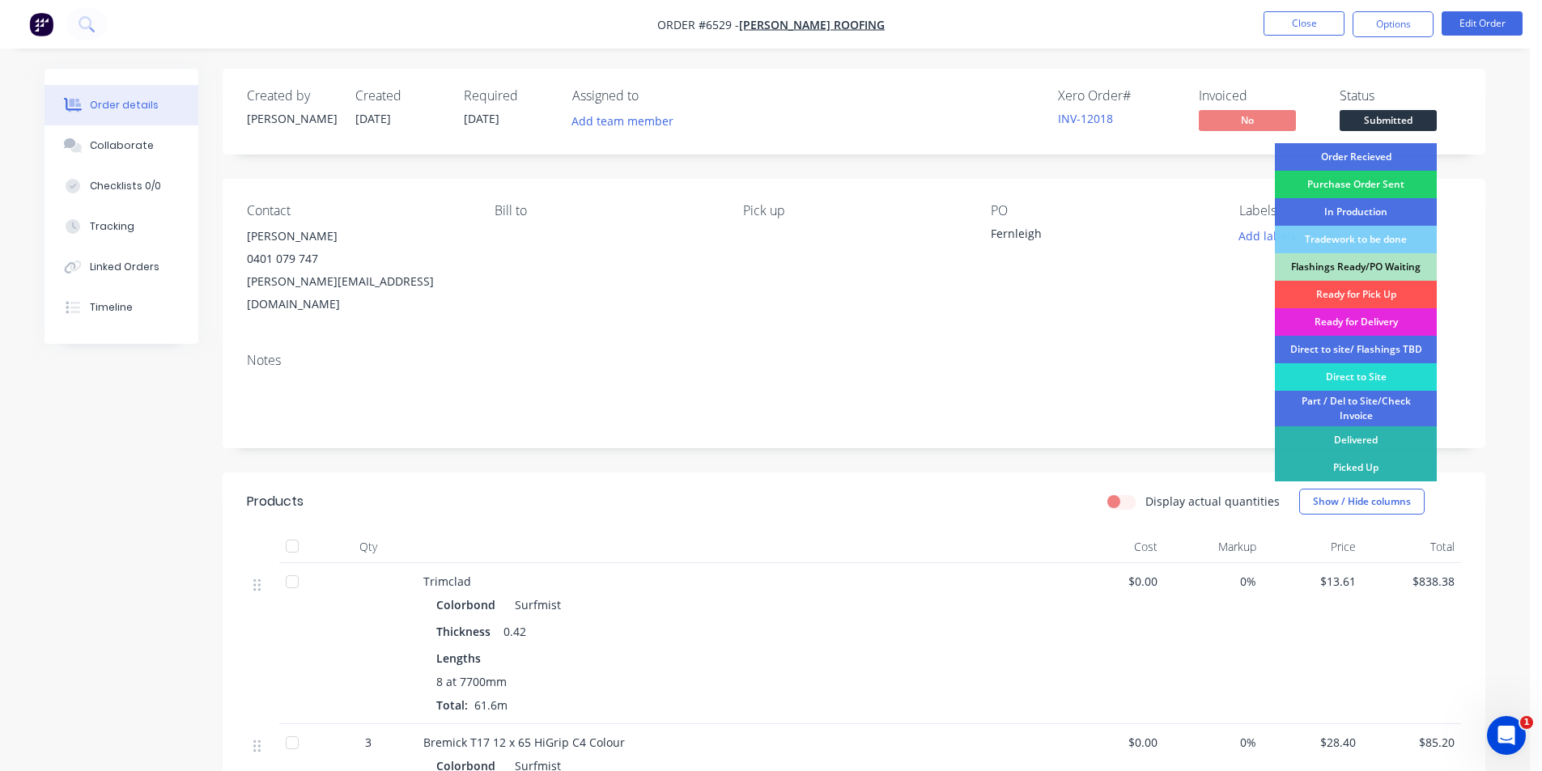
click at [1388, 155] on div "Order Recieved" at bounding box center [1356, 157] width 162 height 28
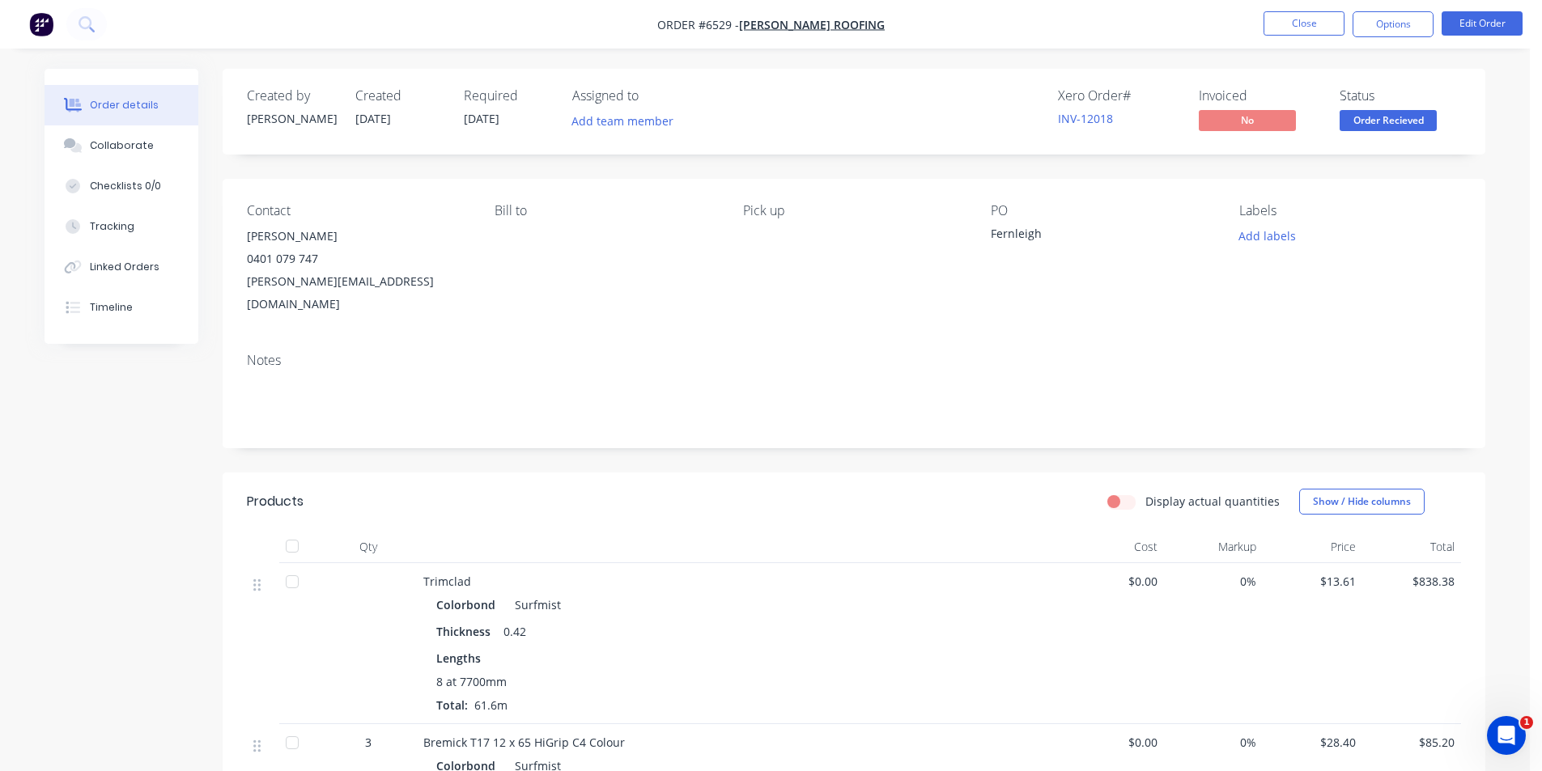
click at [1380, 127] on span "Order Recieved" at bounding box center [1387, 120] width 97 height 20
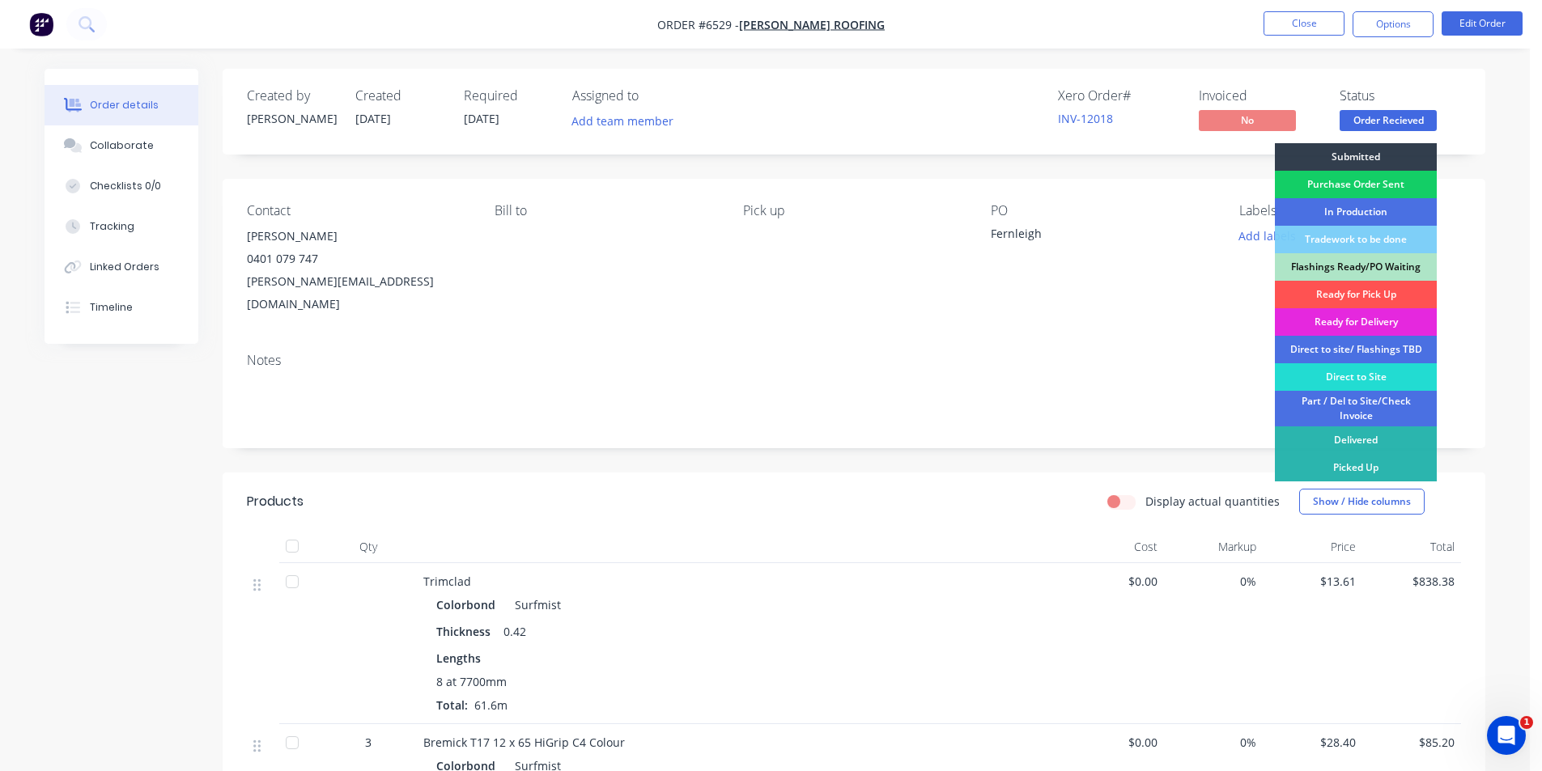
click at [1372, 187] on div "Purchase Order Sent" at bounding box center [1356, 185] width 162 height 28
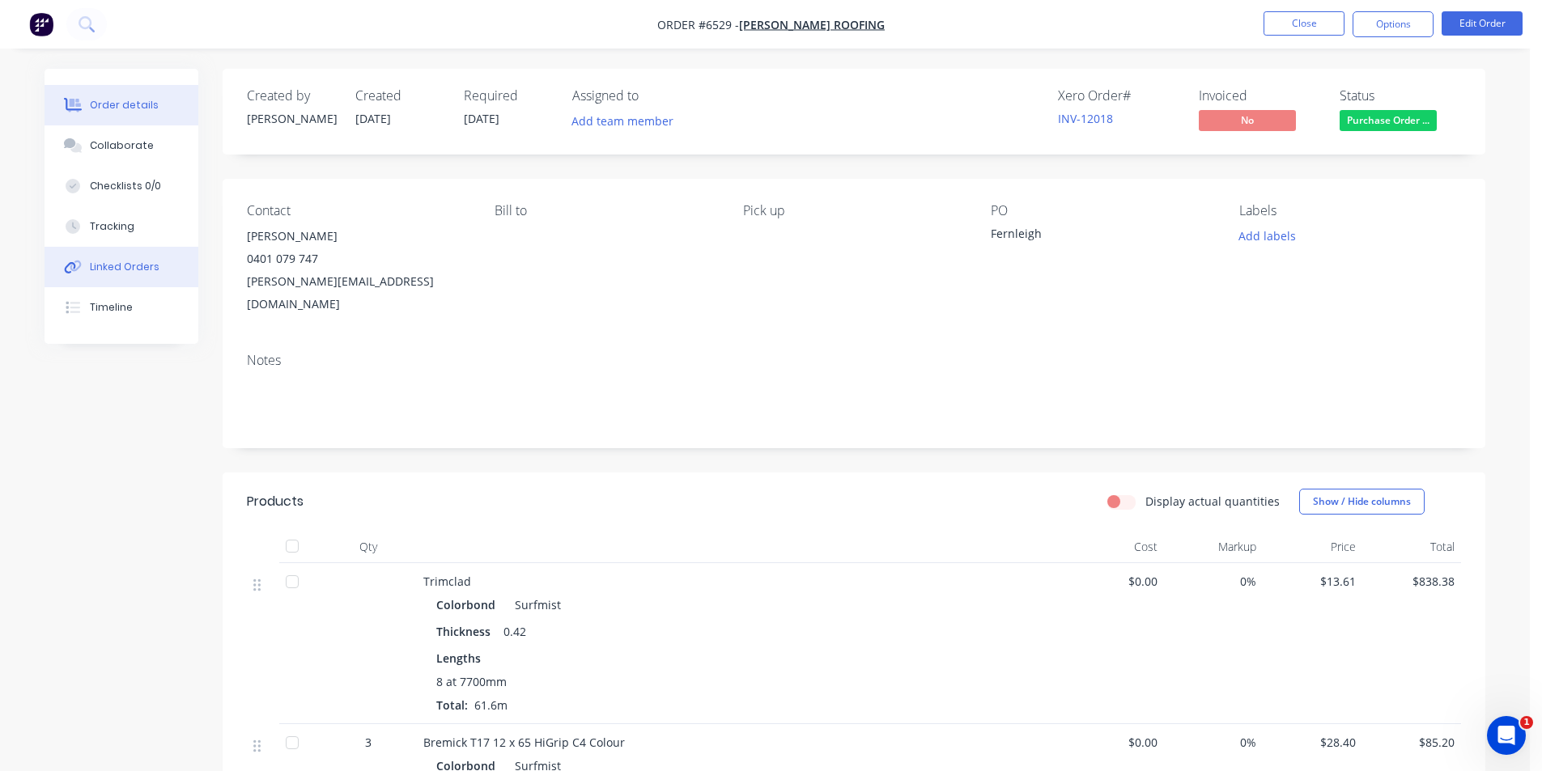
drag, startPoint x: 104, startPoint y: 269, endPoint x: 226, endPoint y: 240, distance: 124.8
click at [105, 269] on div "Linked Orders" at bounding box center [125, 267] width 70 height 15
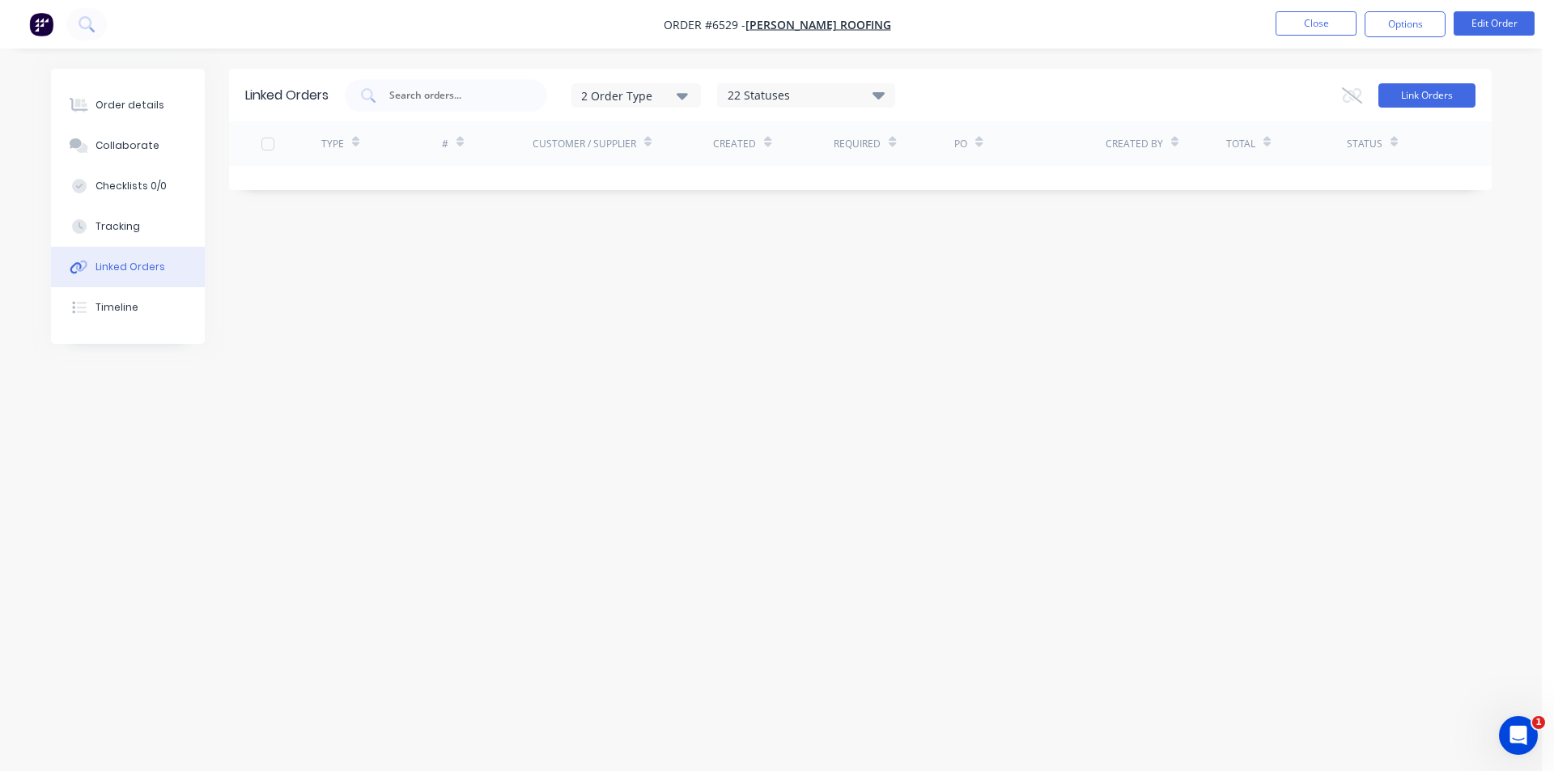
click at [1404, 101] on button "Link Orders" at bounding box center [1426, 95] width 97 height 24
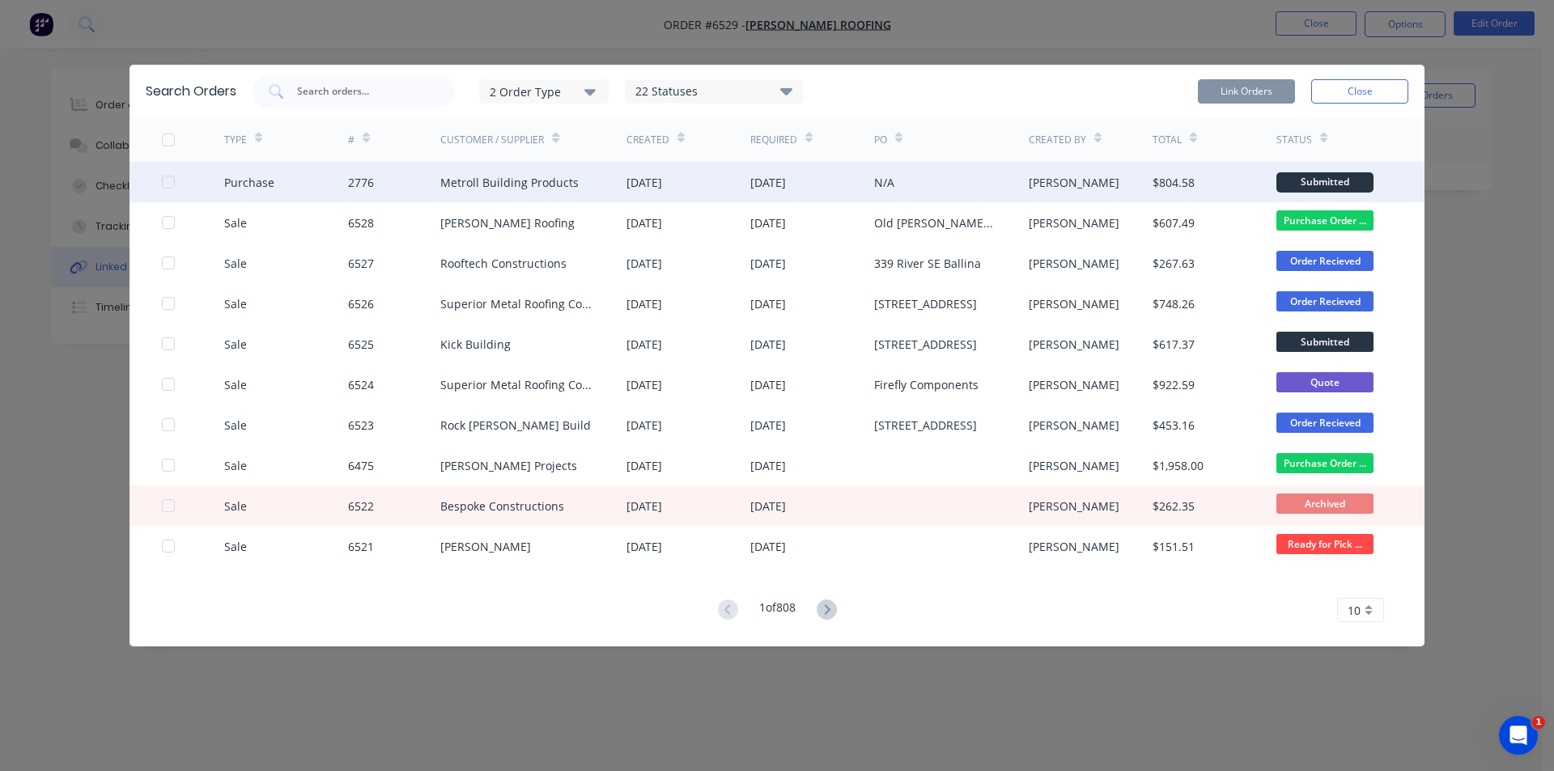
click at [171, 178] on div at bounding box center [168, 182] width 32 height 32
click at [1250, 87] on button "Link Orders" at bounding box center [1246, 91] width 97 height 24
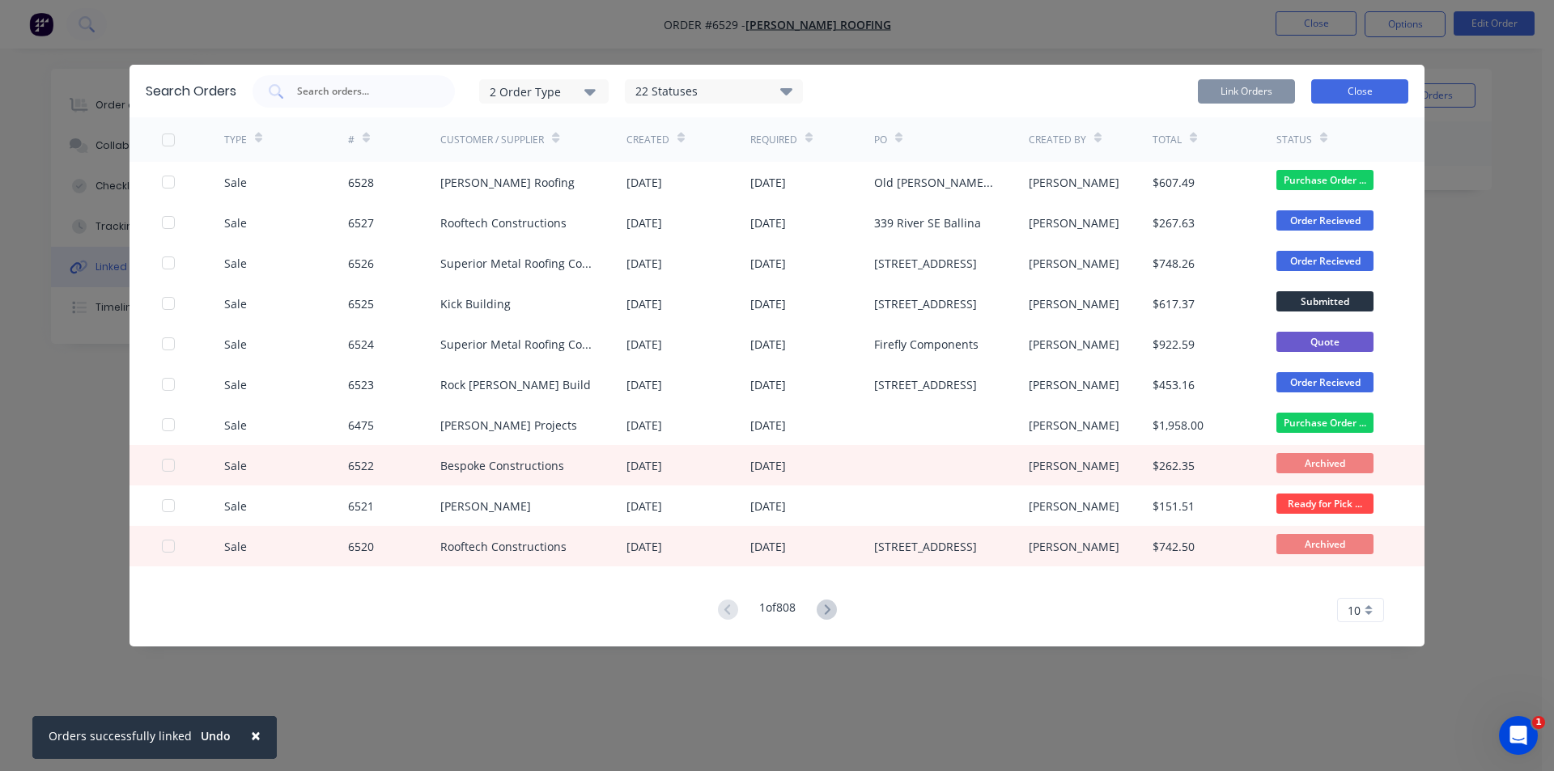
click at [1340, 88] on button "Close" at bounding box center [1359, 91] width 97 height 24
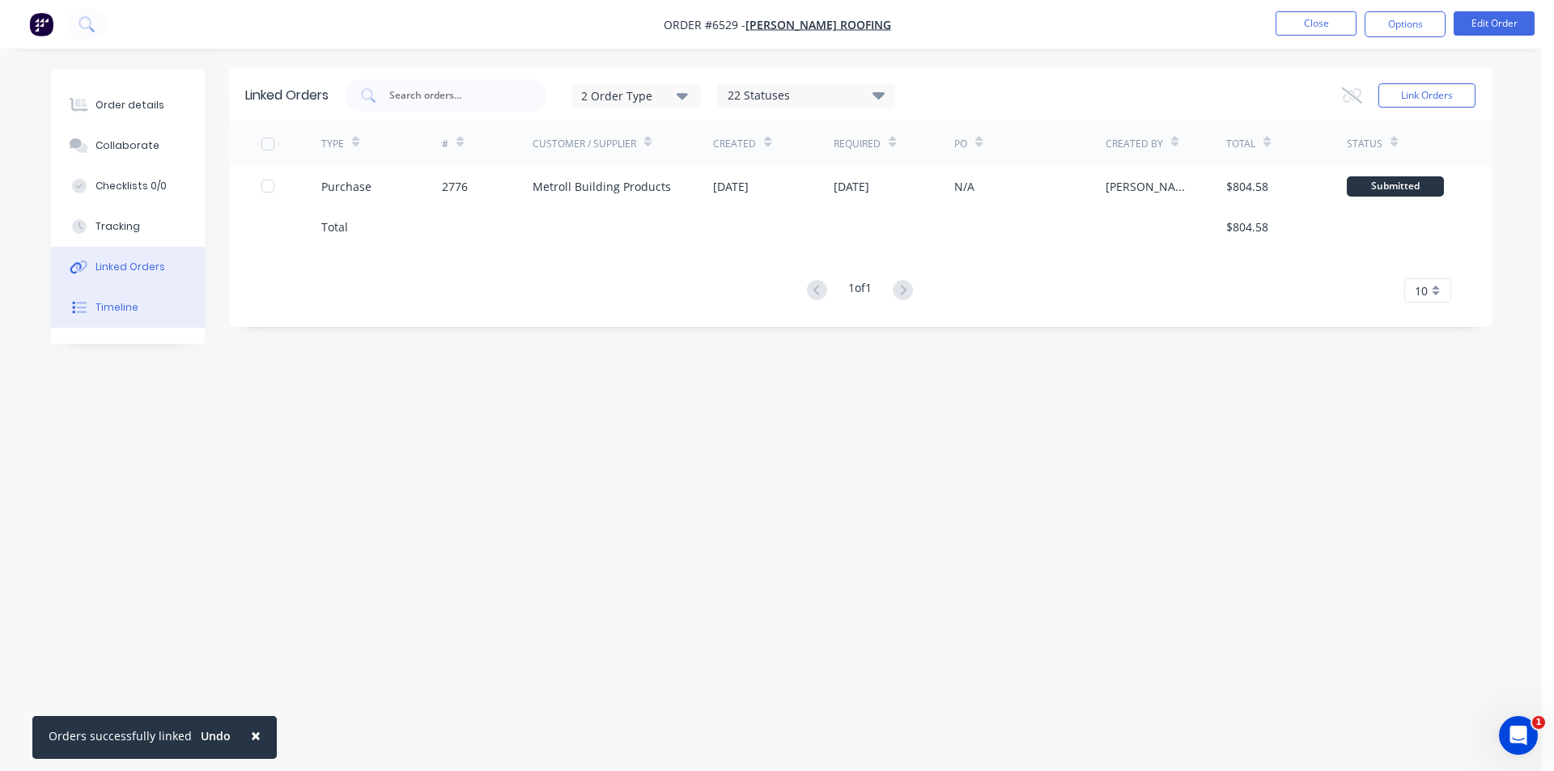
click at [117, 316] on button "Timeline" at bounding box center [128, 307] width 154 height 40
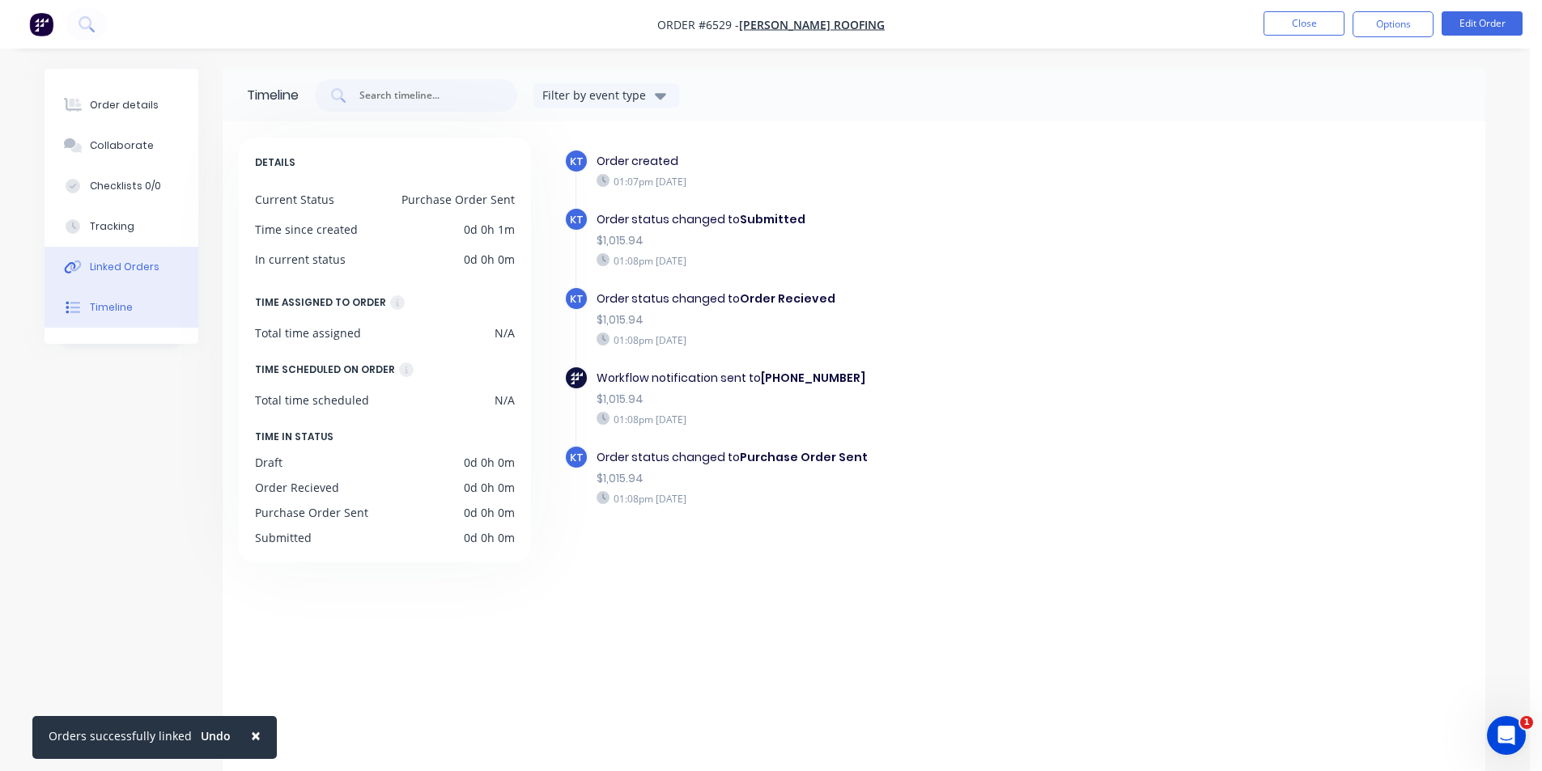
click at [129, 274] on button "Linked Orders" at bounding box center [122, 267] width 154 height 40
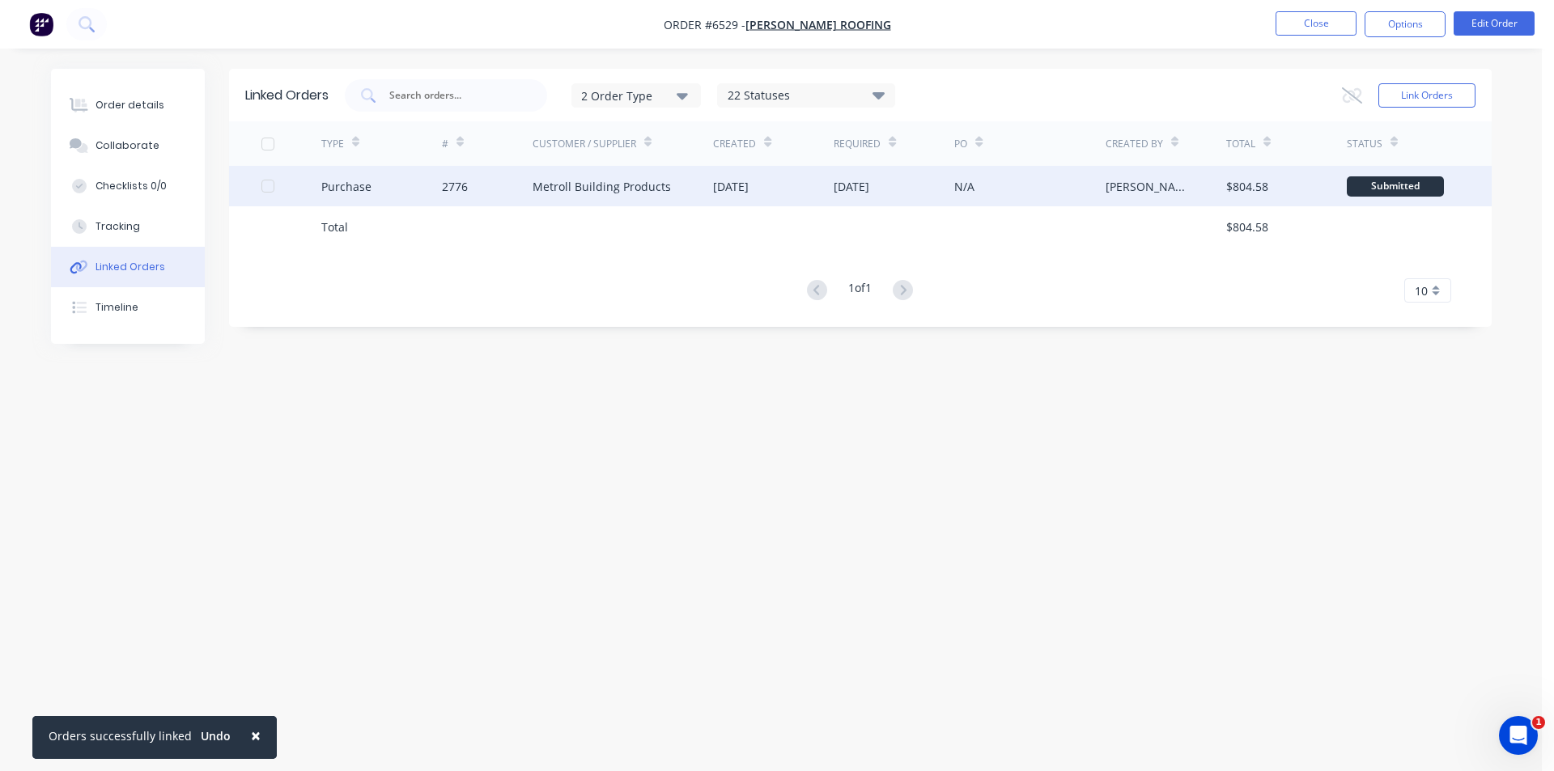
click at [854, 201] on div "[DATE]" at bounding box center [893, 186] width 121 height 40
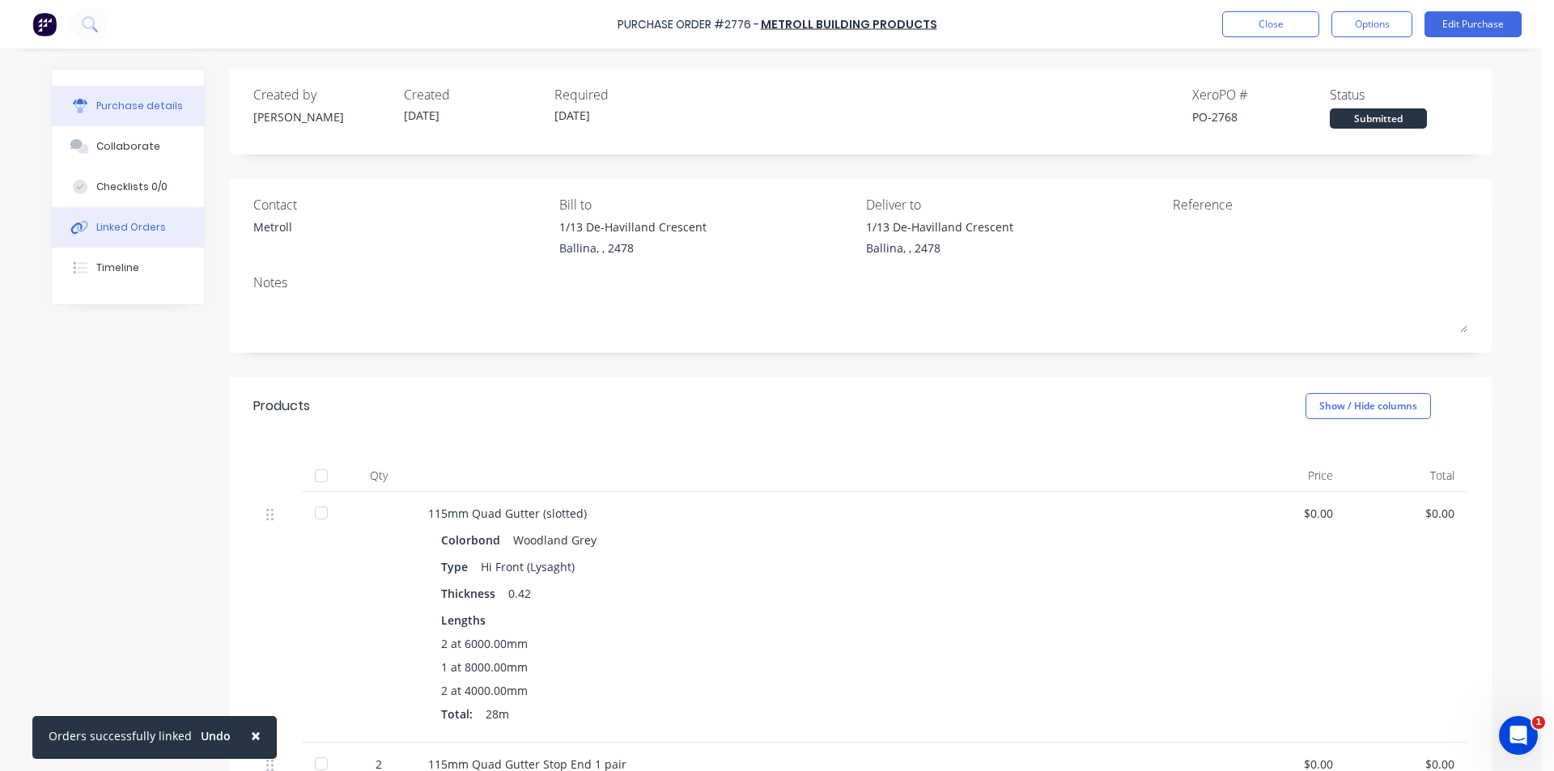
click at [106, 212] on button "Linked Orders" at bounding box center [128, 227] width 152 height 40
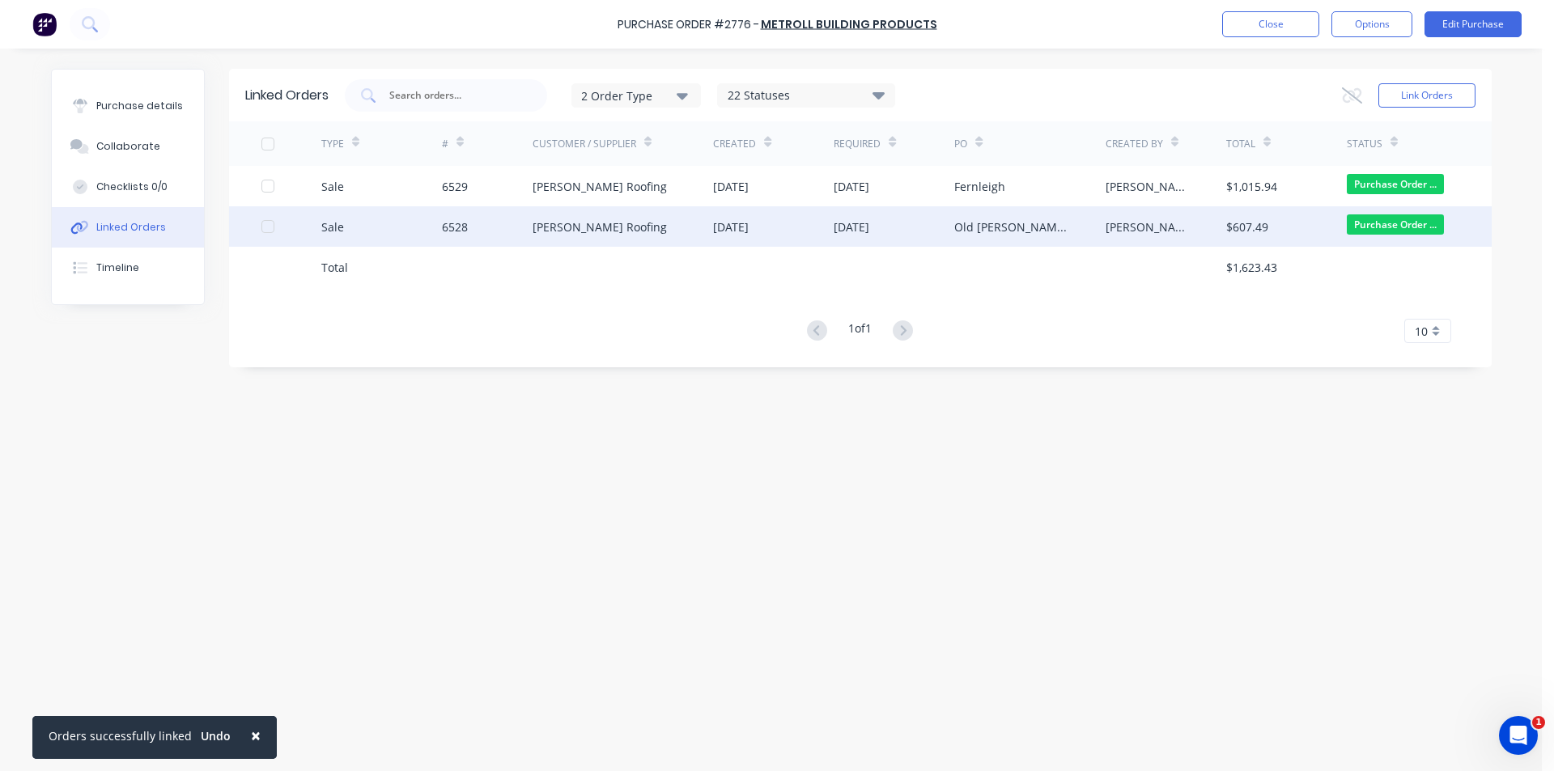
click at [440, 231] on div "Sale" at bounding box center [381, 226] width 121 height 40
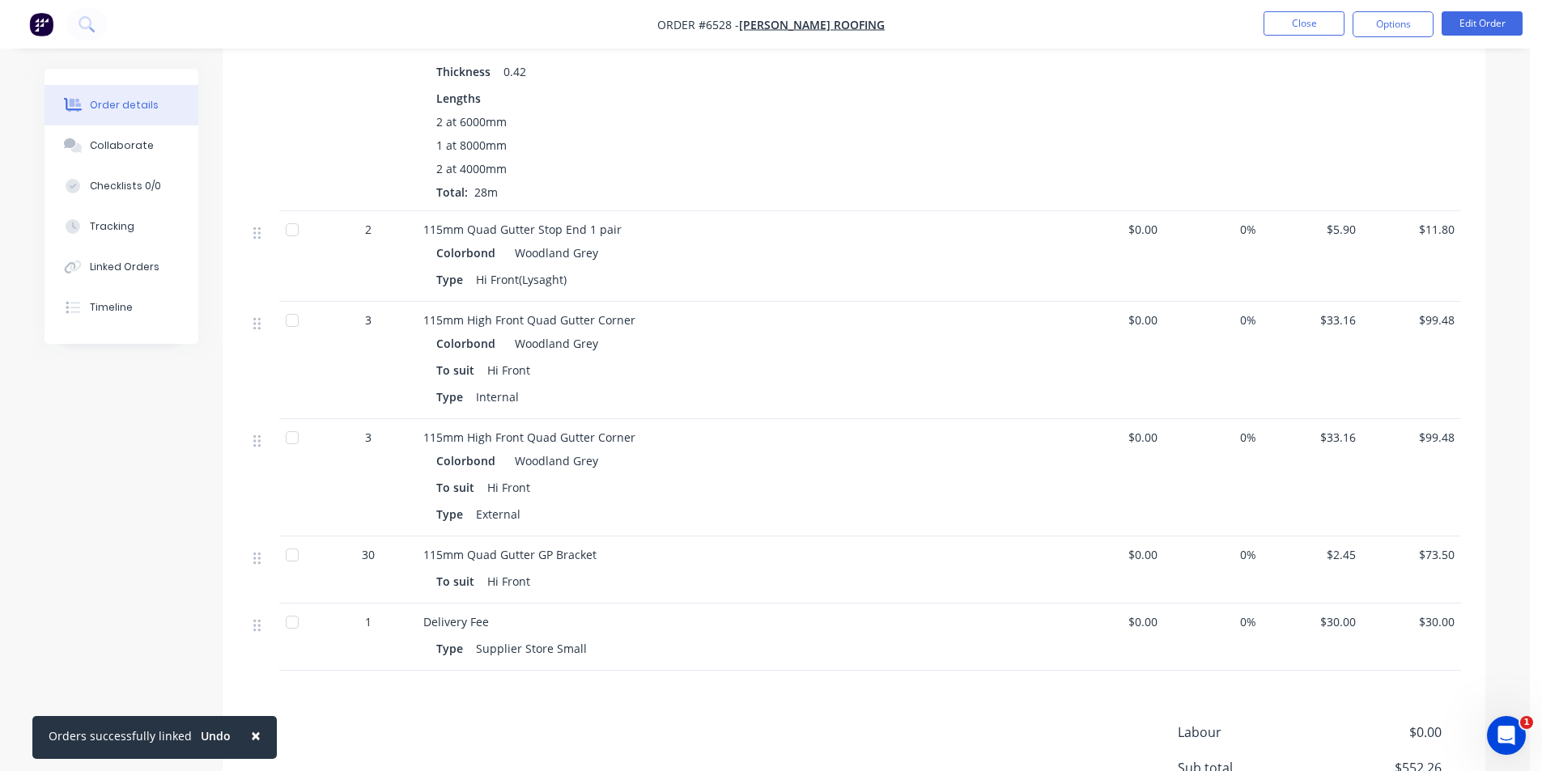
scroll to position [752, 0]
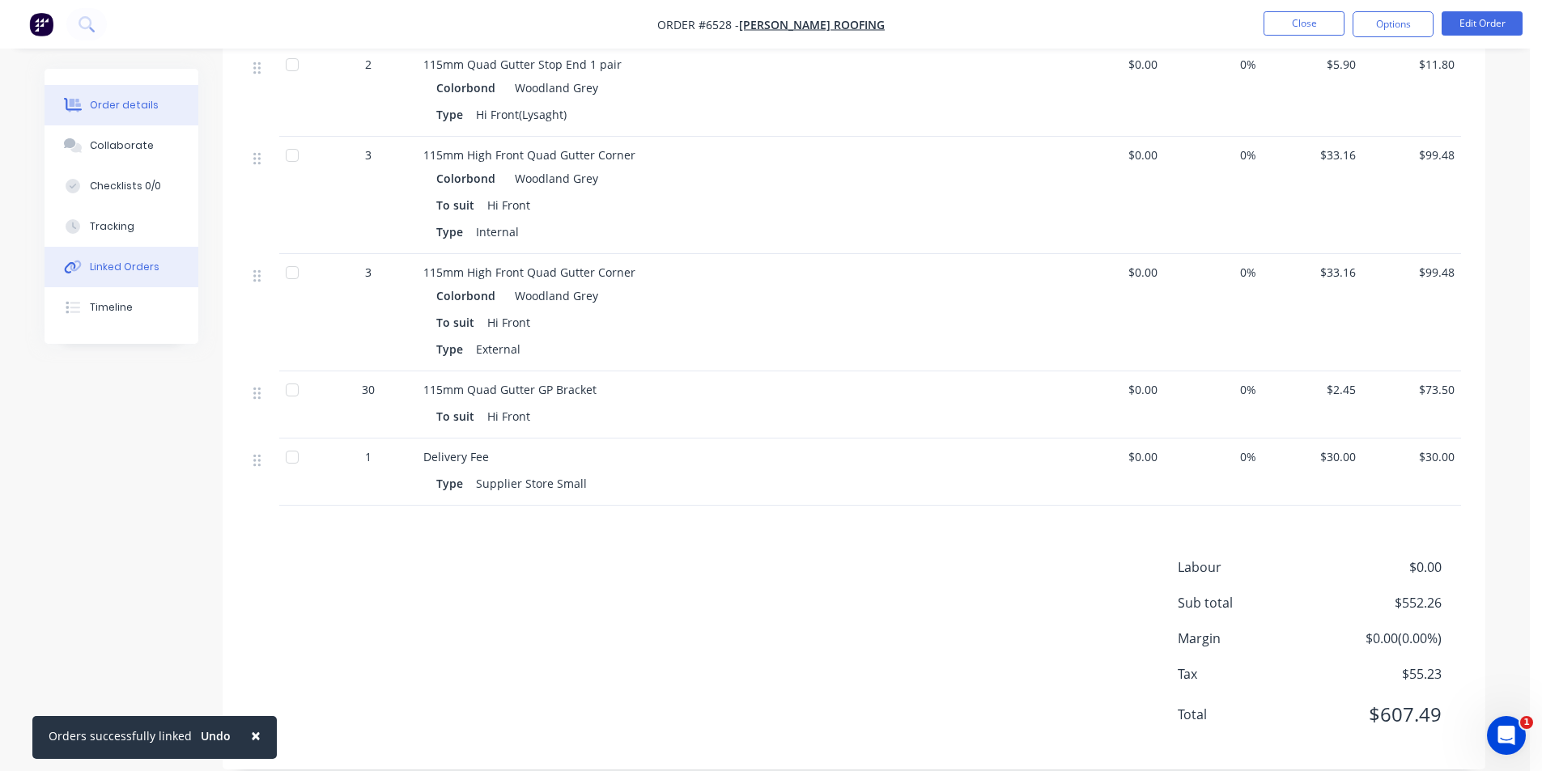
click at [174, 278] on button "Linked Orders" at bounding box center [122, 267] width 154 height 40
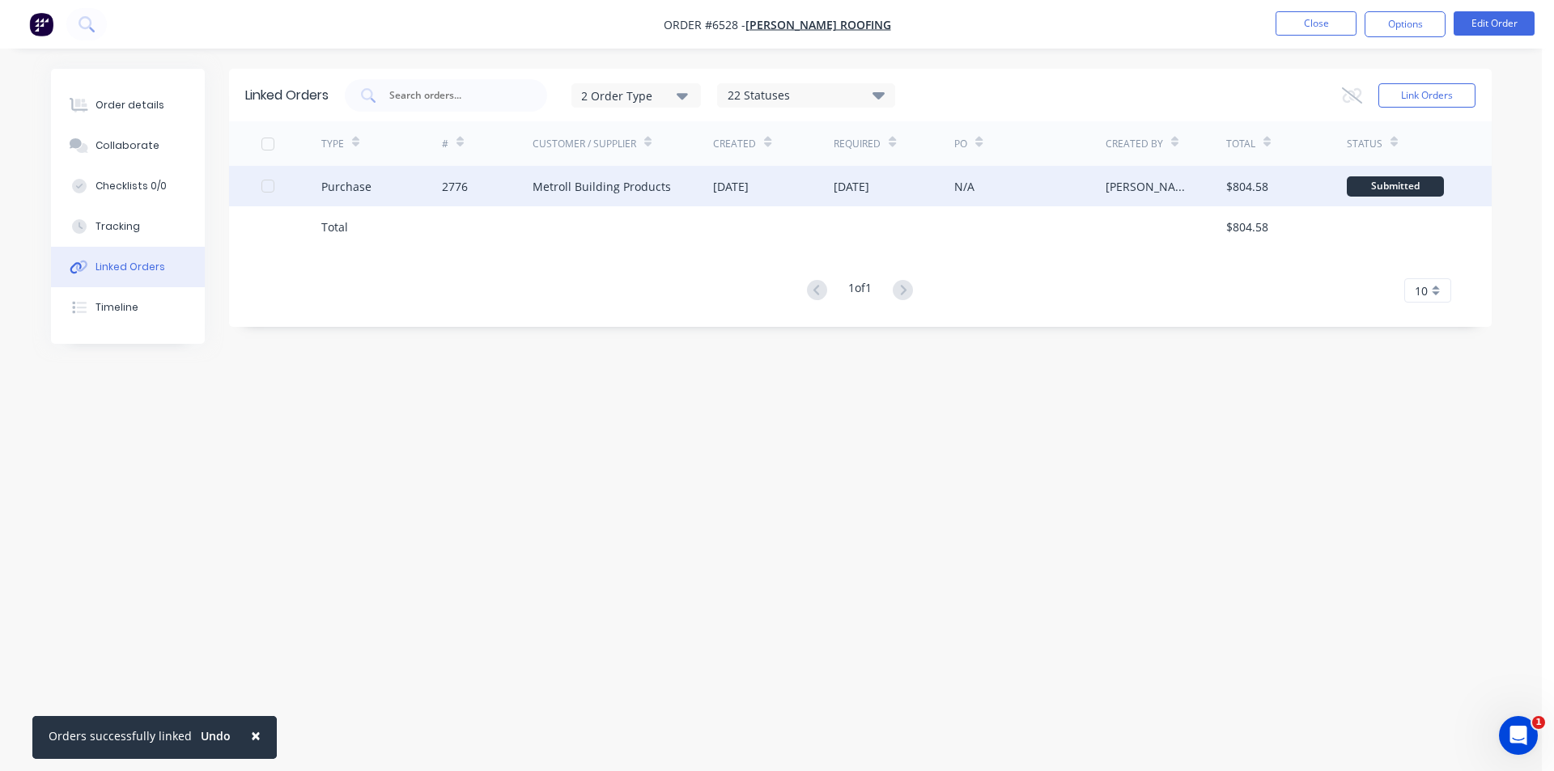
click at [609, 193] on div "Metroll Building Products" at bounding box center [601, 186] width 138 height 17
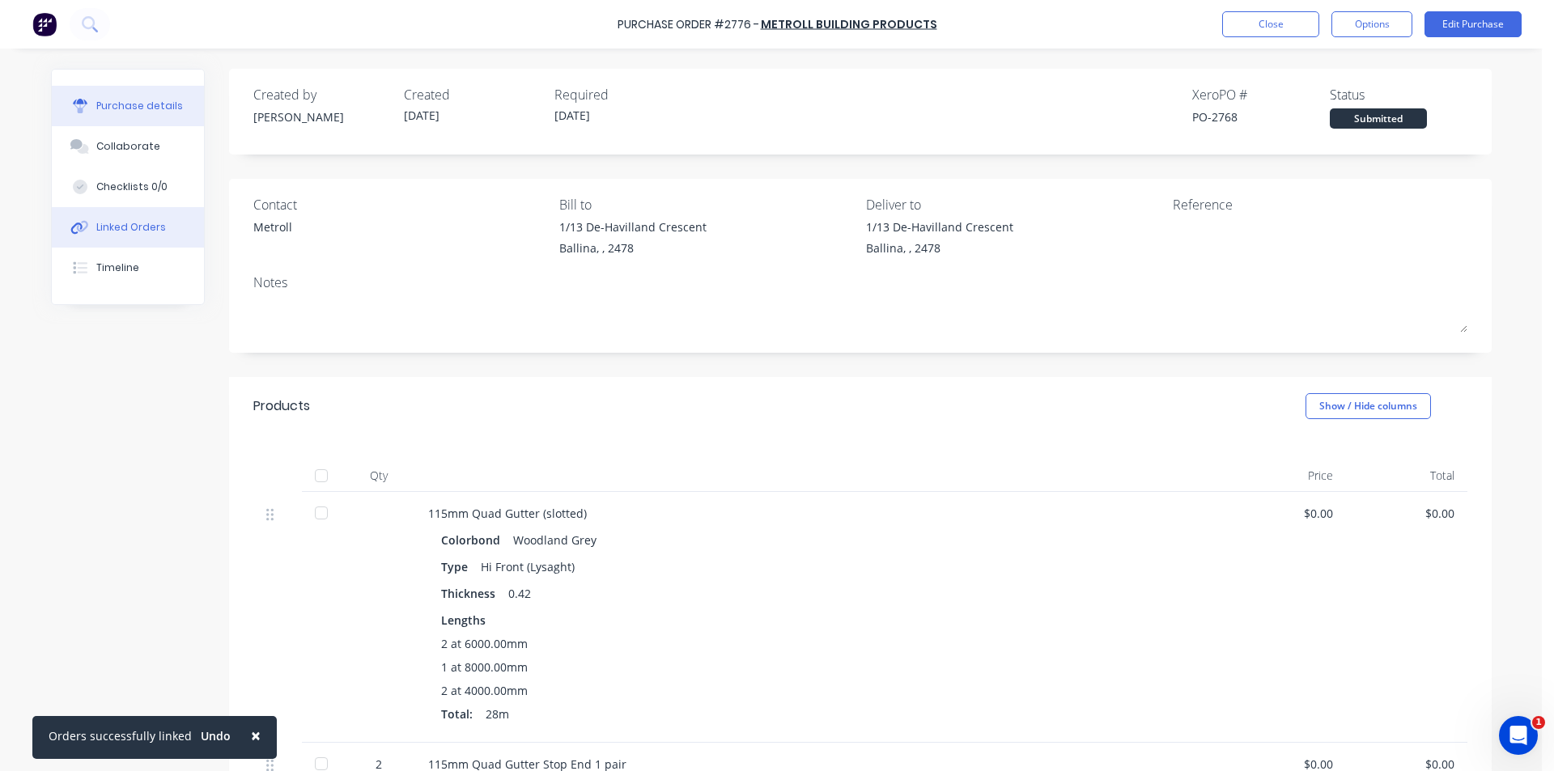
click at [168, 229] on button "Linked Orders" at bounding box center [128, 227] width 152 height 40
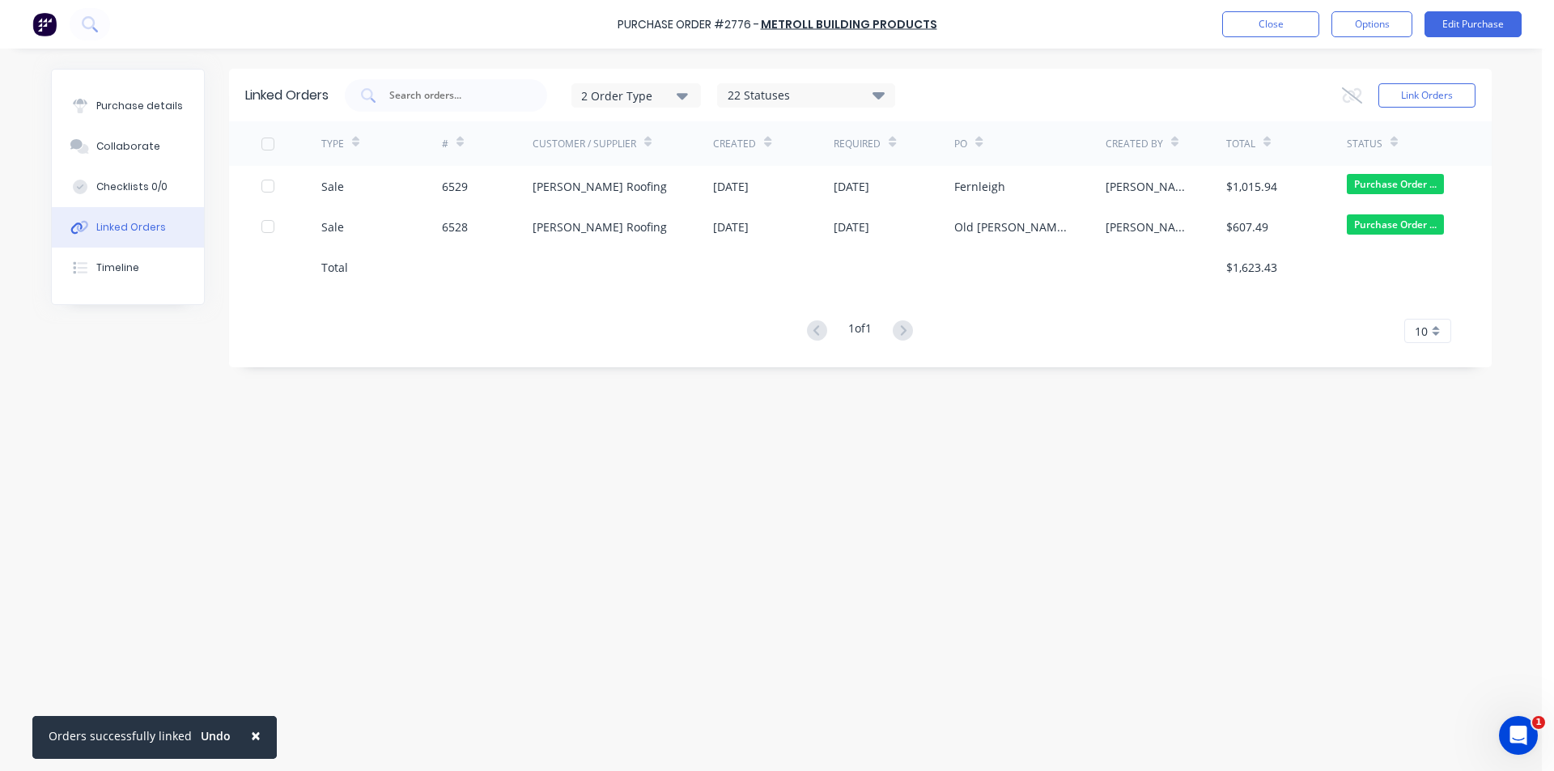
click at [708, 163] on div "Customer / Supplier" at bounding box center [622, 143] width 181 height 45
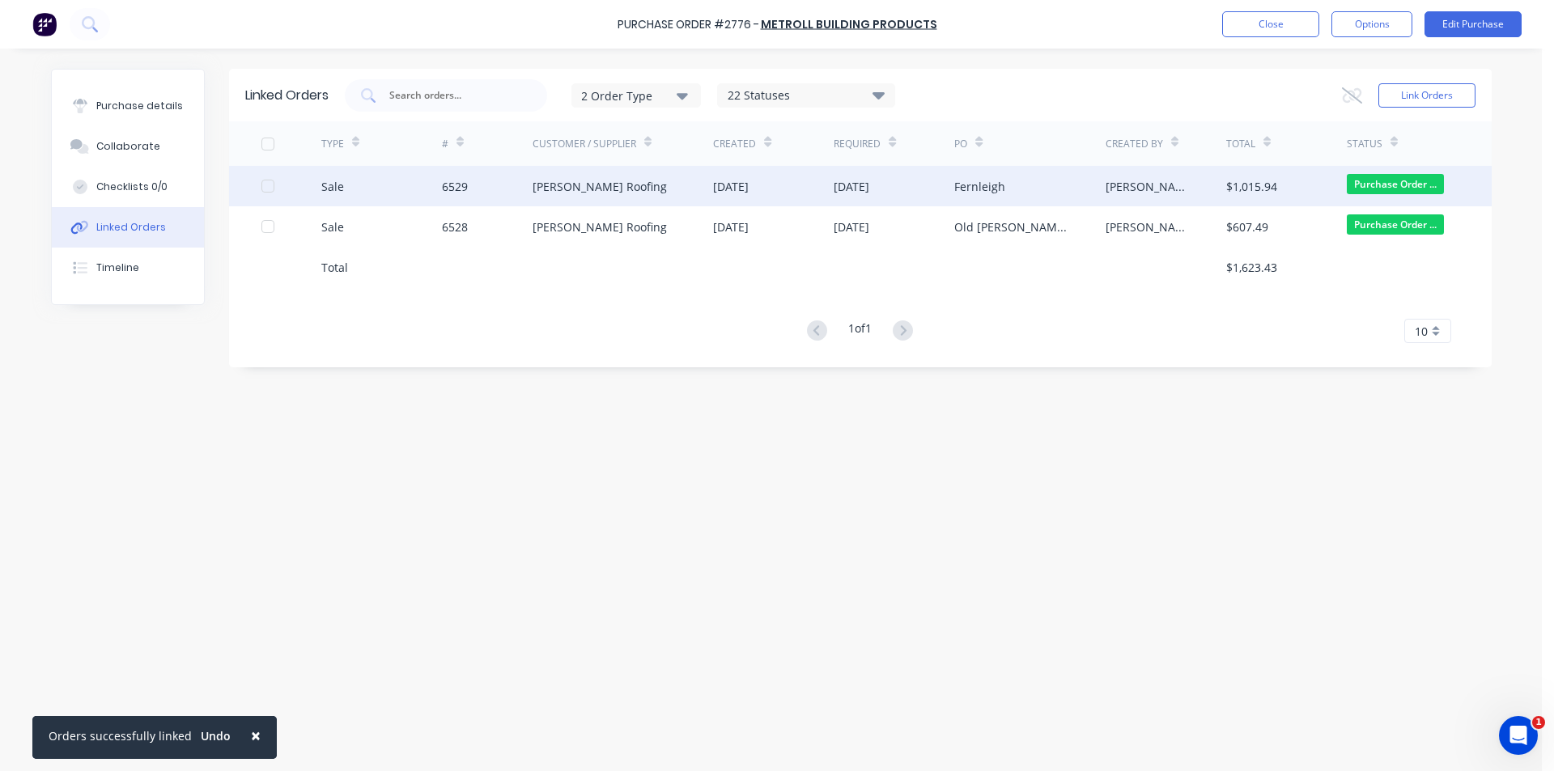
click at [694, 187] on div "[PERSON_NAME] Roofing" at bounding box center [622, 186] width 181 height 40
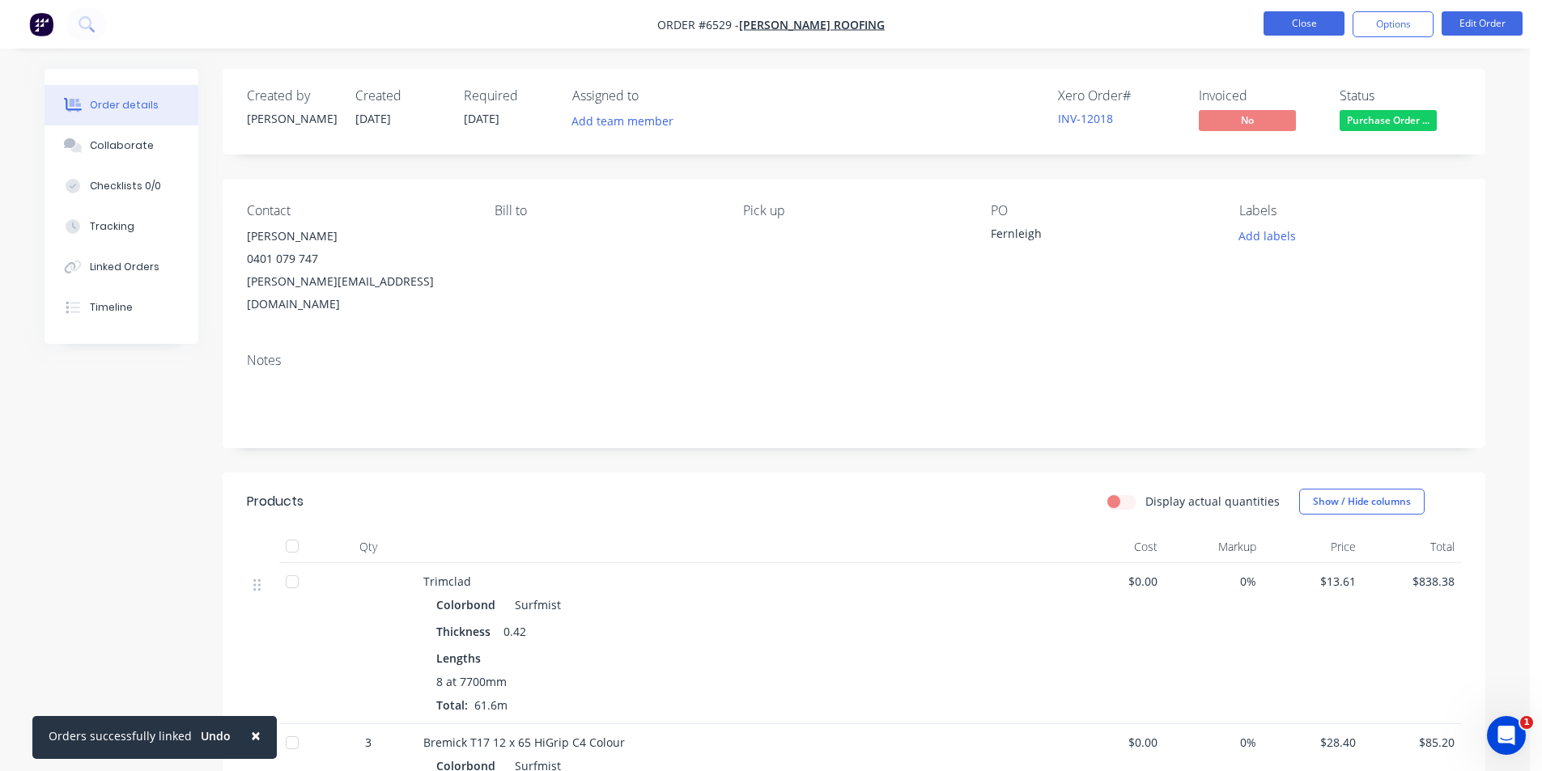
click at [1298, 16] on button "Close" at bounding box center [1303, 23] width 81 height 24
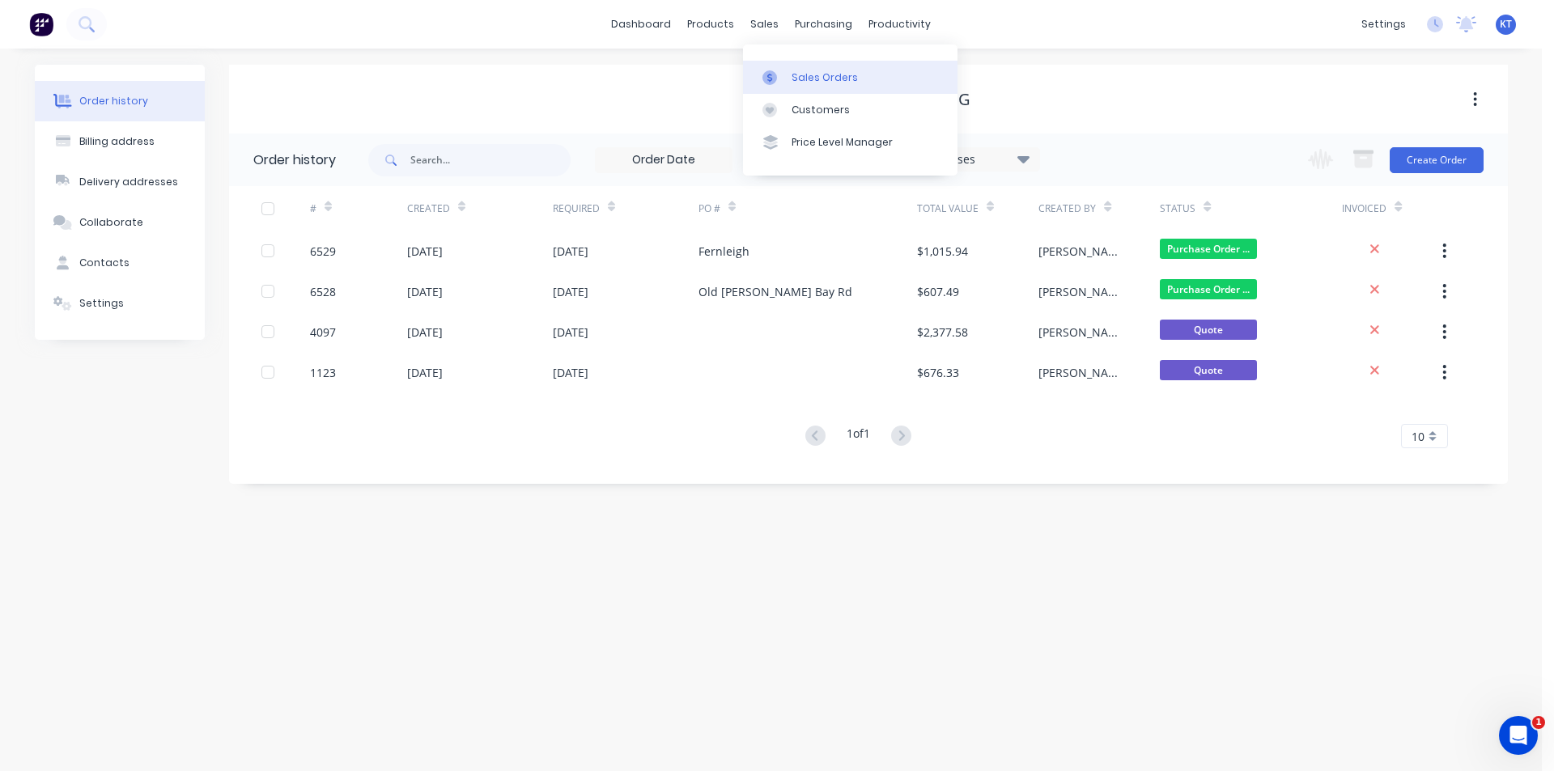
click at [801, 87] on link "Sales Orders" at bounding box center [850, 77] width 214 height 32
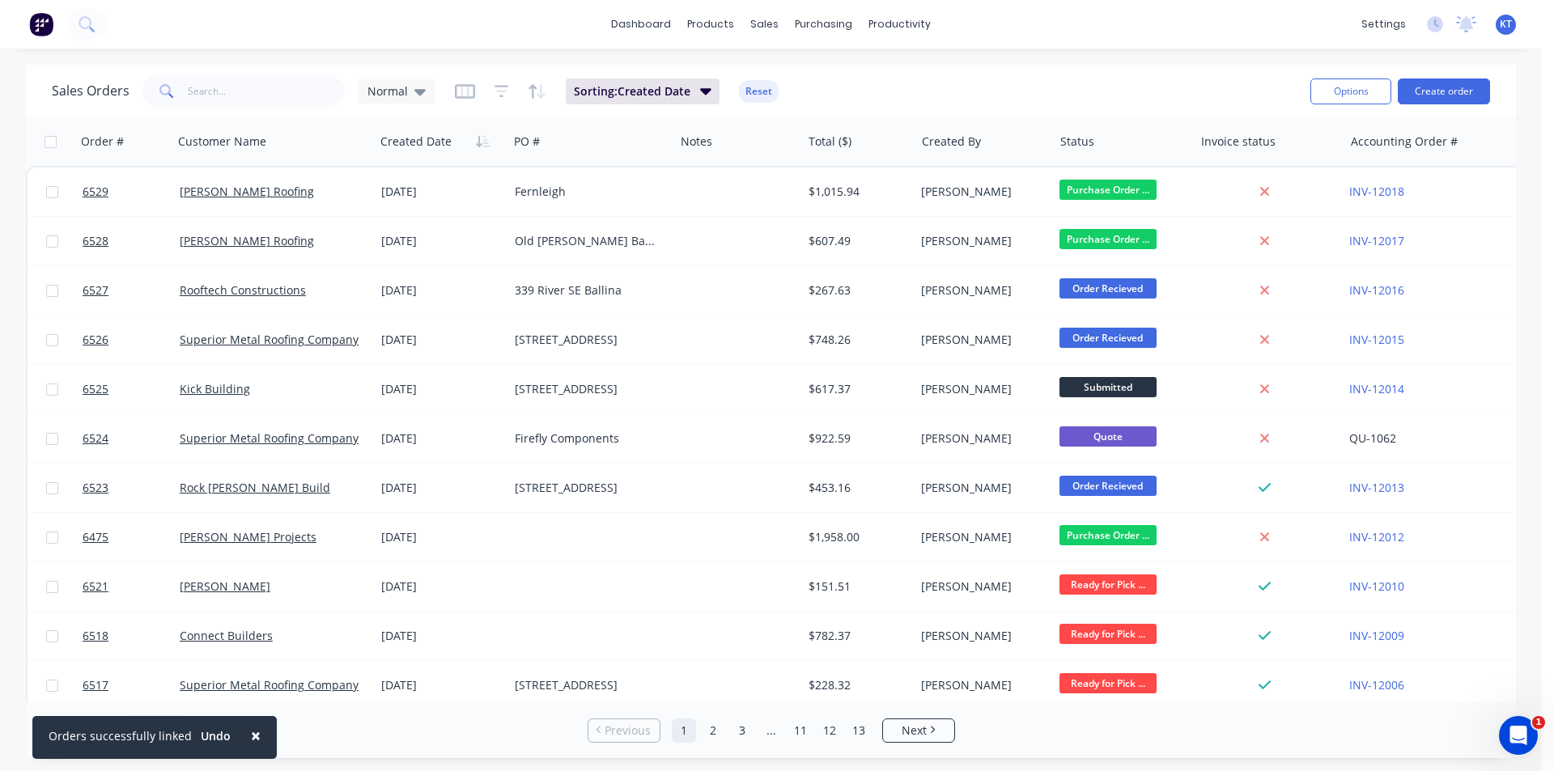
click at [189, 87] on div at bounding box center [243, 91] width 202 height 32
click at [205, 99] on input "text" at bounding box center [267, 91] width 158 height 32
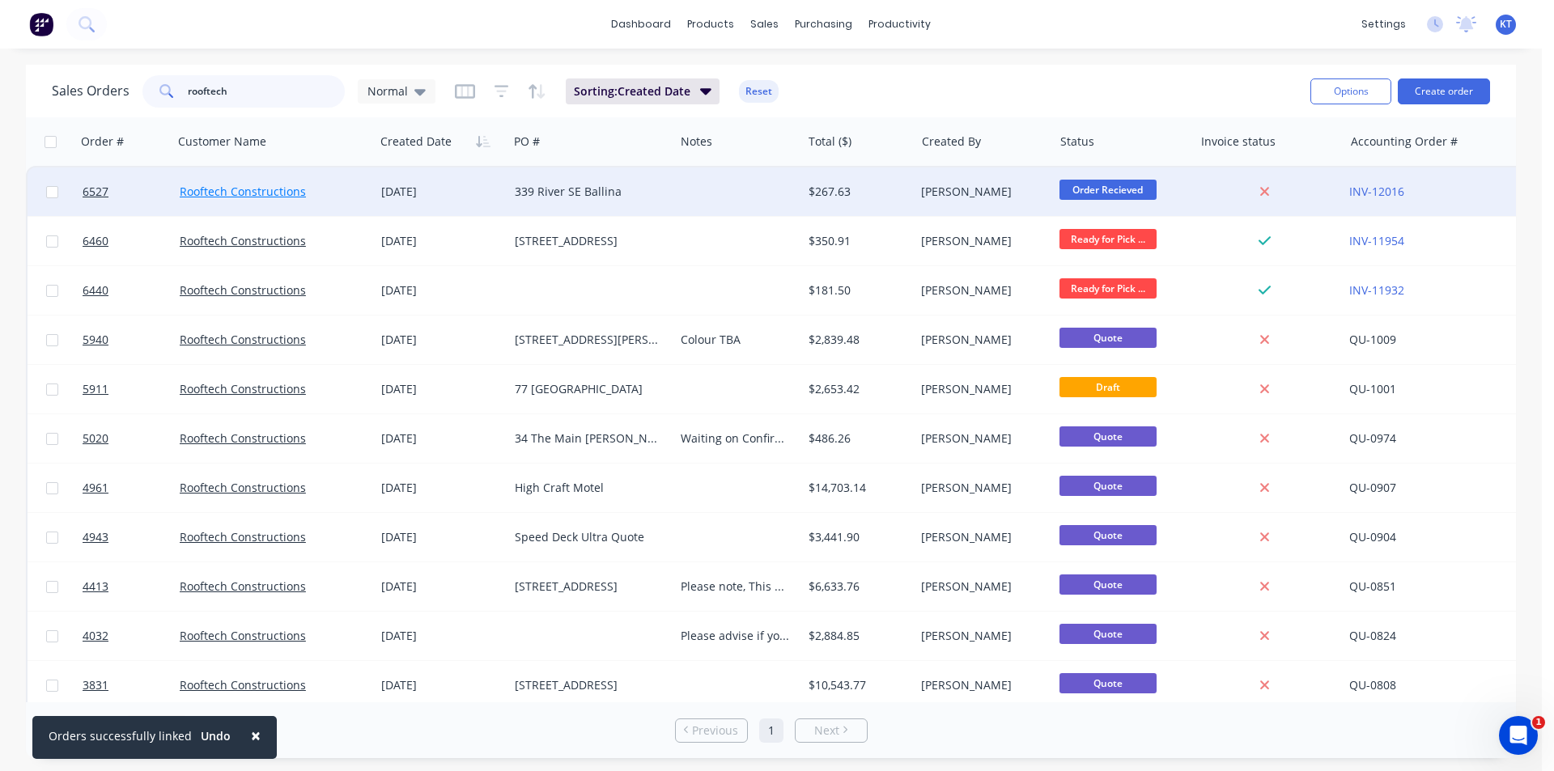
type input "rooftech"
click at [240, 195] on link "Rooftech Constructions" at bounding box center [243, 191] width 126 height 15
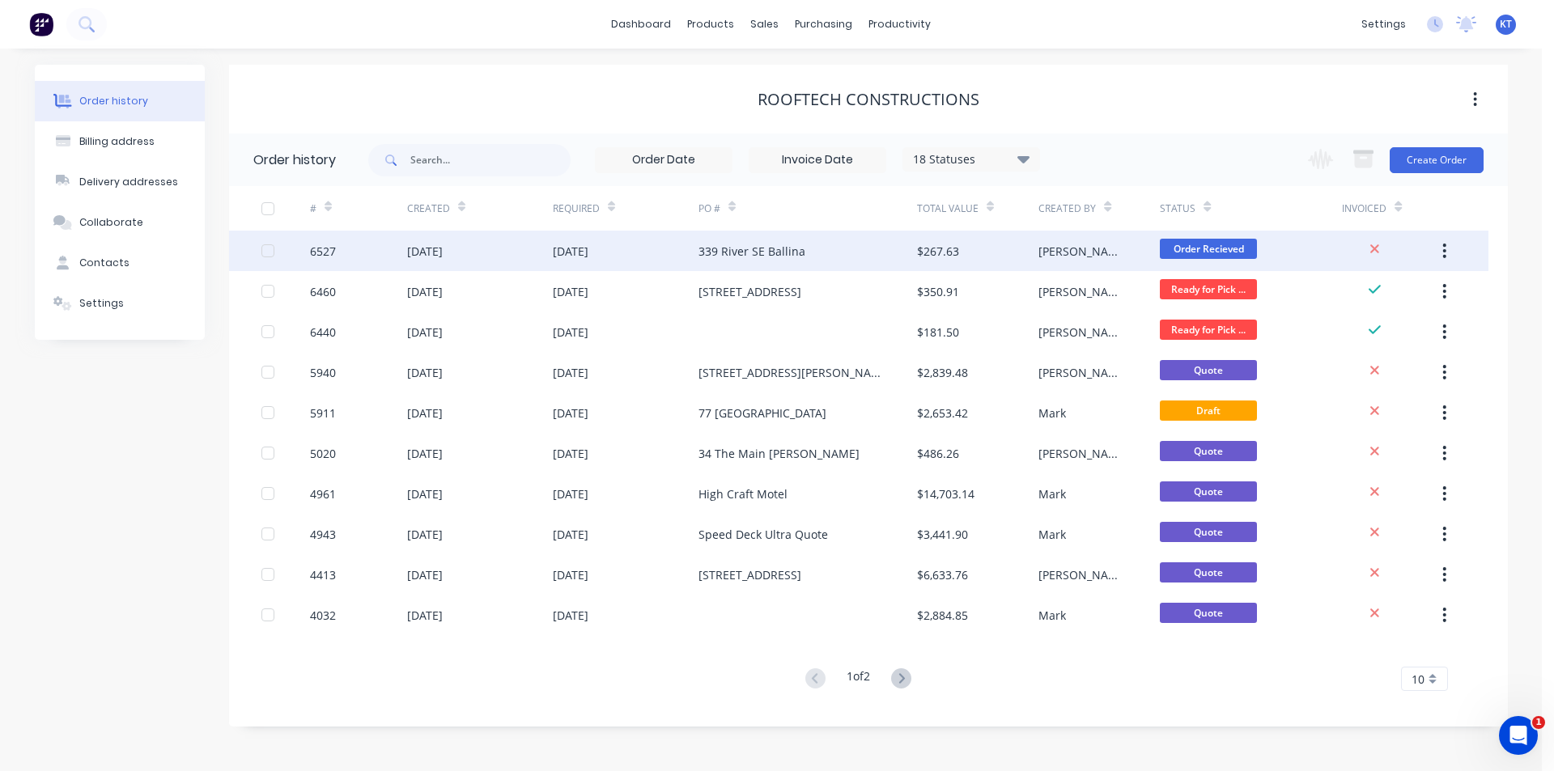
click at [918, 259] on div "$267.63" at bounding box center [938, 251] width 42 height 17
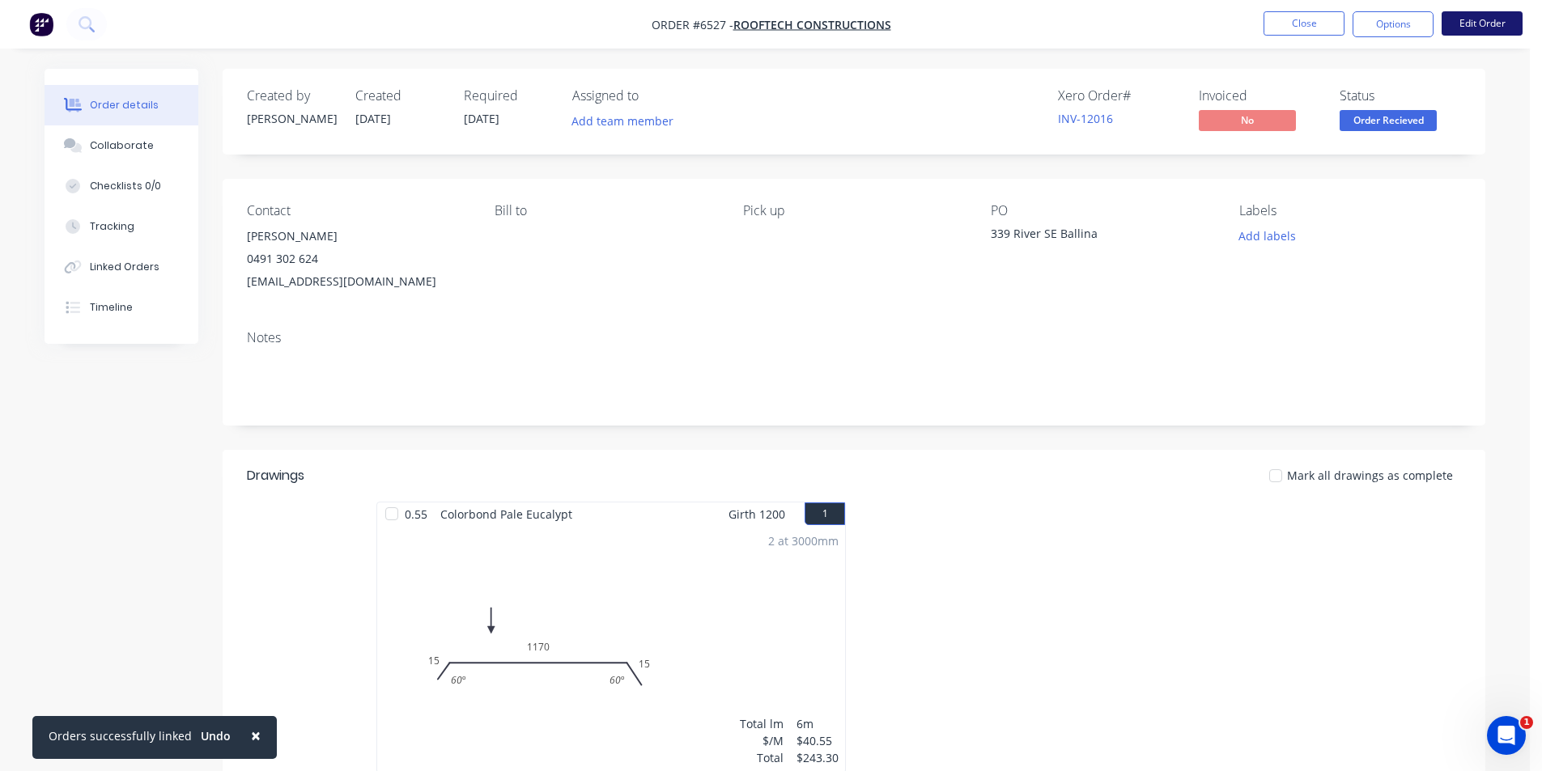
click at [1469, 32] on button "Edit Order" at bounding box center [1481, 23] width 81 height 24
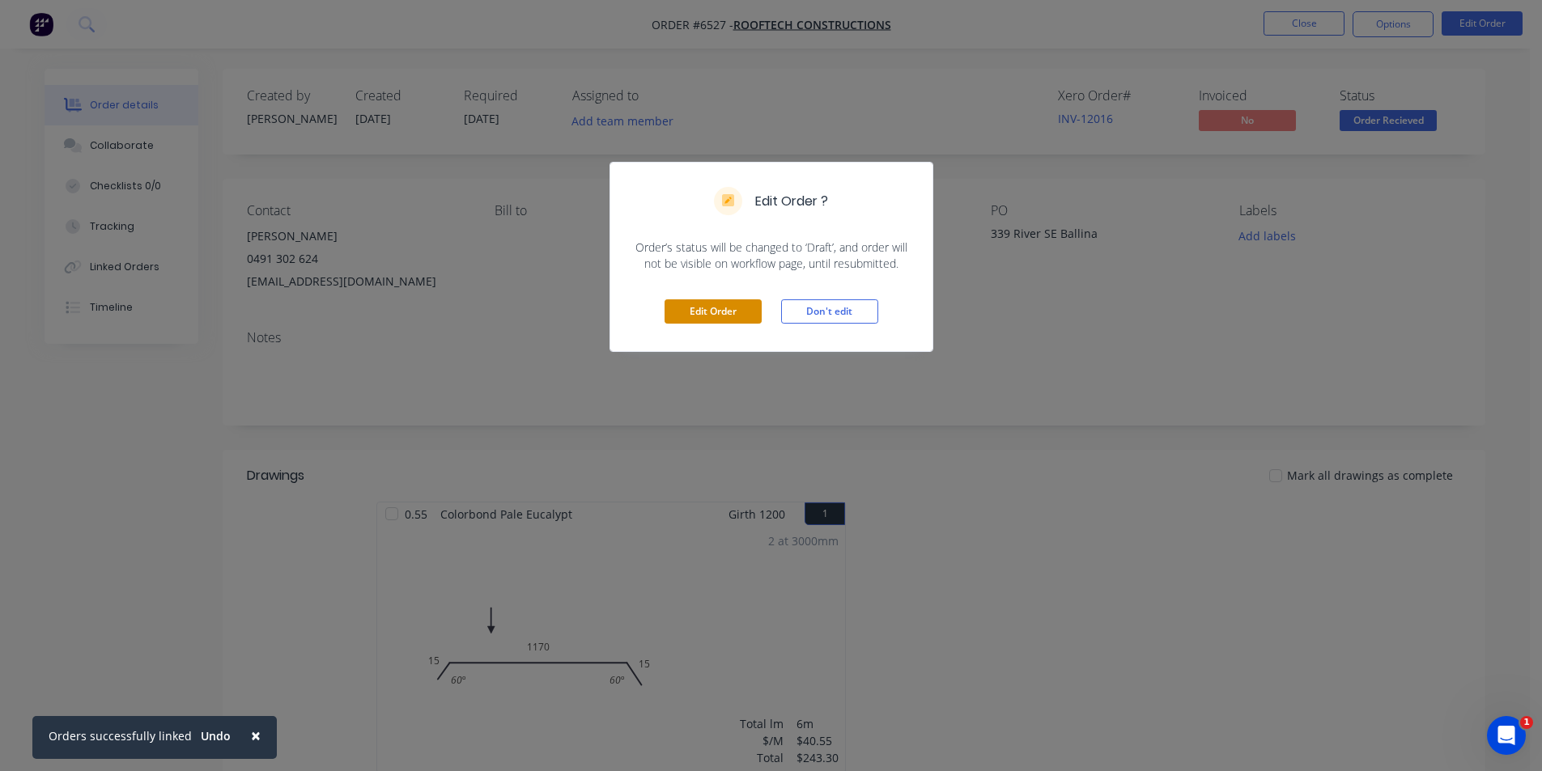
click at [702, 316] on button "Edit Order" at bounding box center [712, 311] width 97 height 24
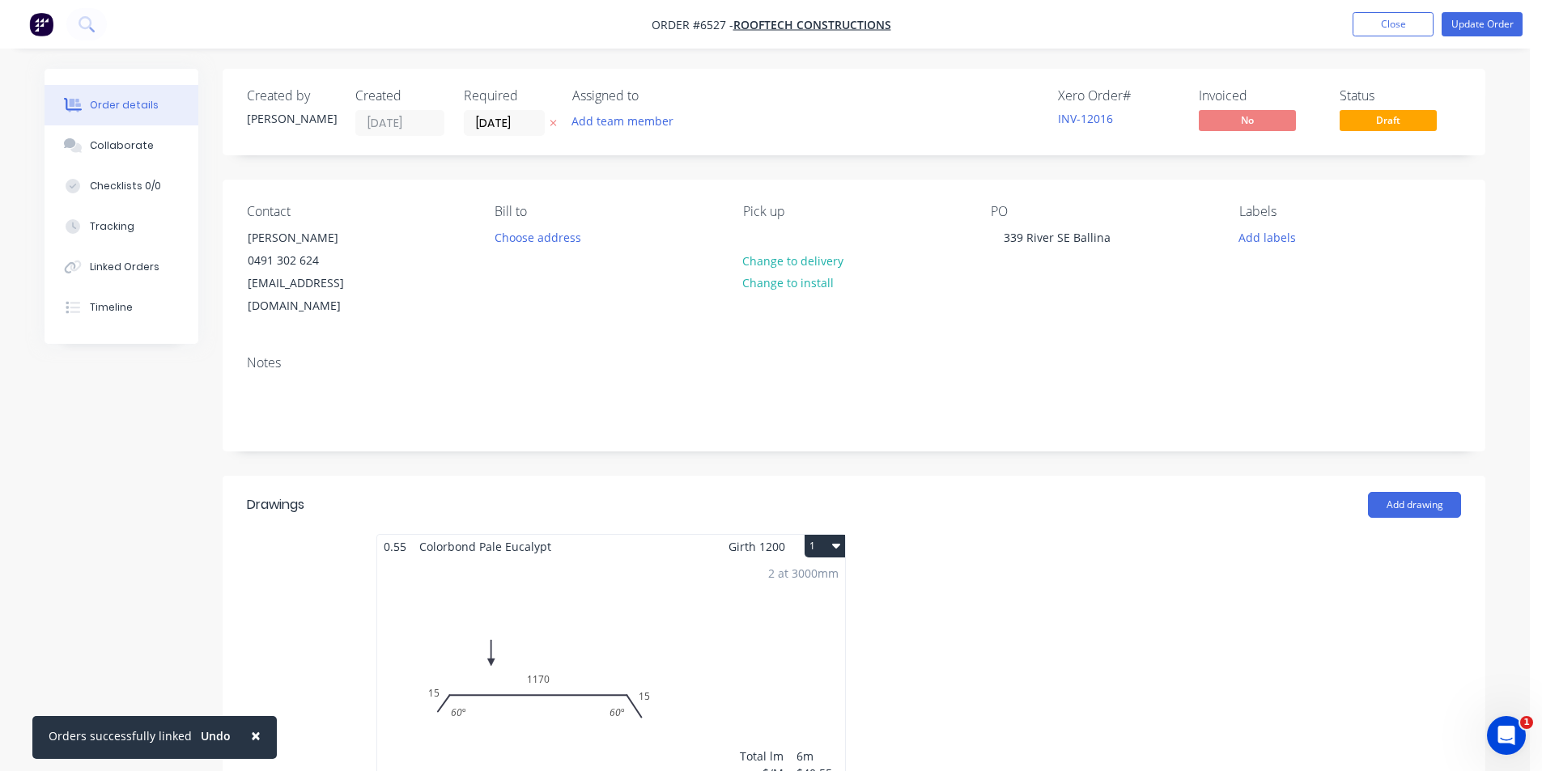
click at [432, 631] on div "2 at 3000mm Total lm $/M Total 6m $40.55 $243.30" at bounding box center [611, 681] width 468 height 247
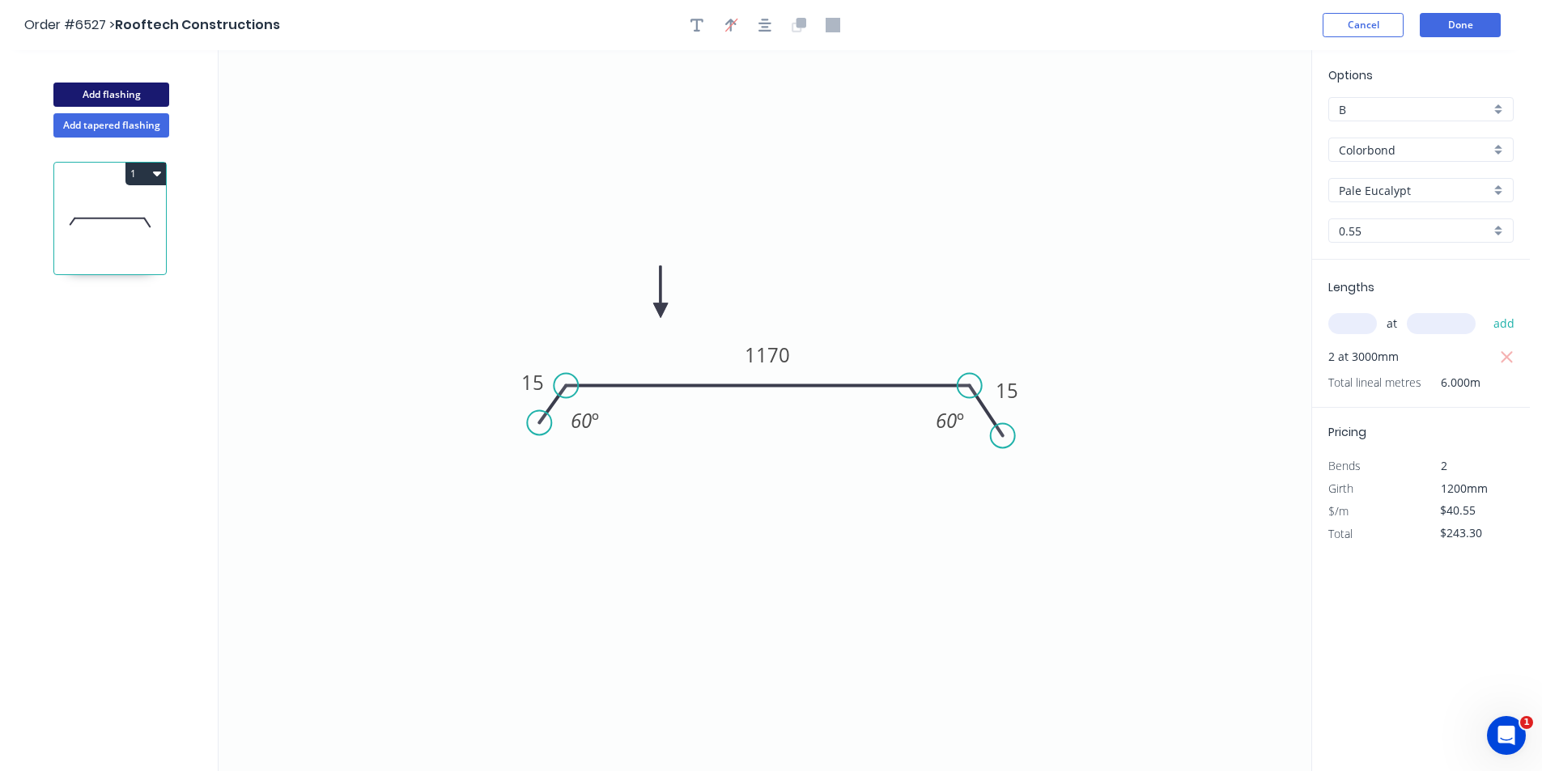
click at [161, 104] on button "Add flashing" at bounding box center [111, 95] width 116 height 24
type input "$0.00"
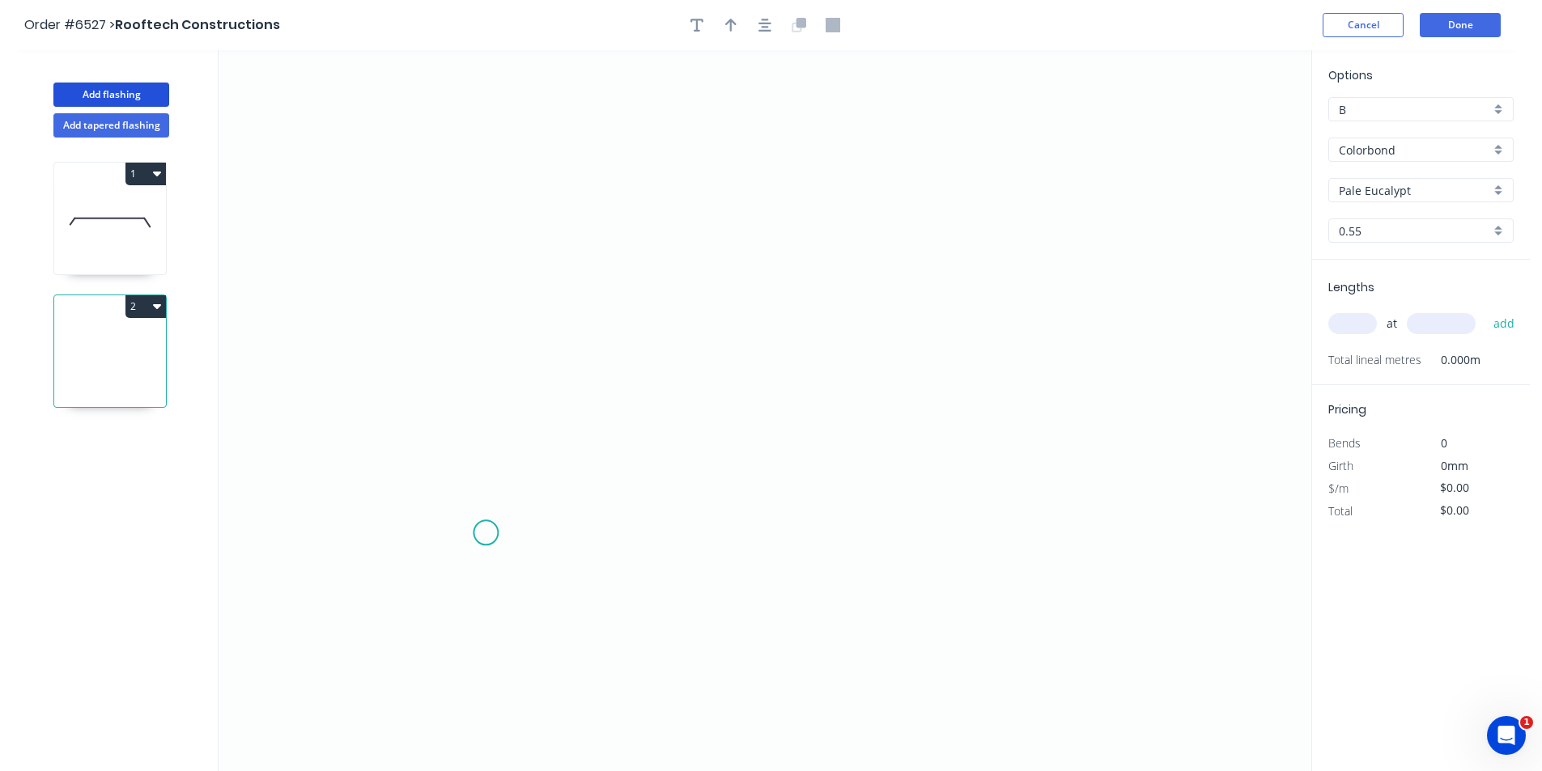
click at [486, 533] on icon "0" at bounding box center [764, 410] width 1092 height 721
click at [500, 482] on icon at bounding box center [493, 506] width 15 height 51
click at [753, 460] on icon "0 ?" at bounding box center [764, 410] width 1092 height 721
click at [762, 348] on icon "0 ? ? ? º" at bounding box center [764, 410] width 1092 height 721
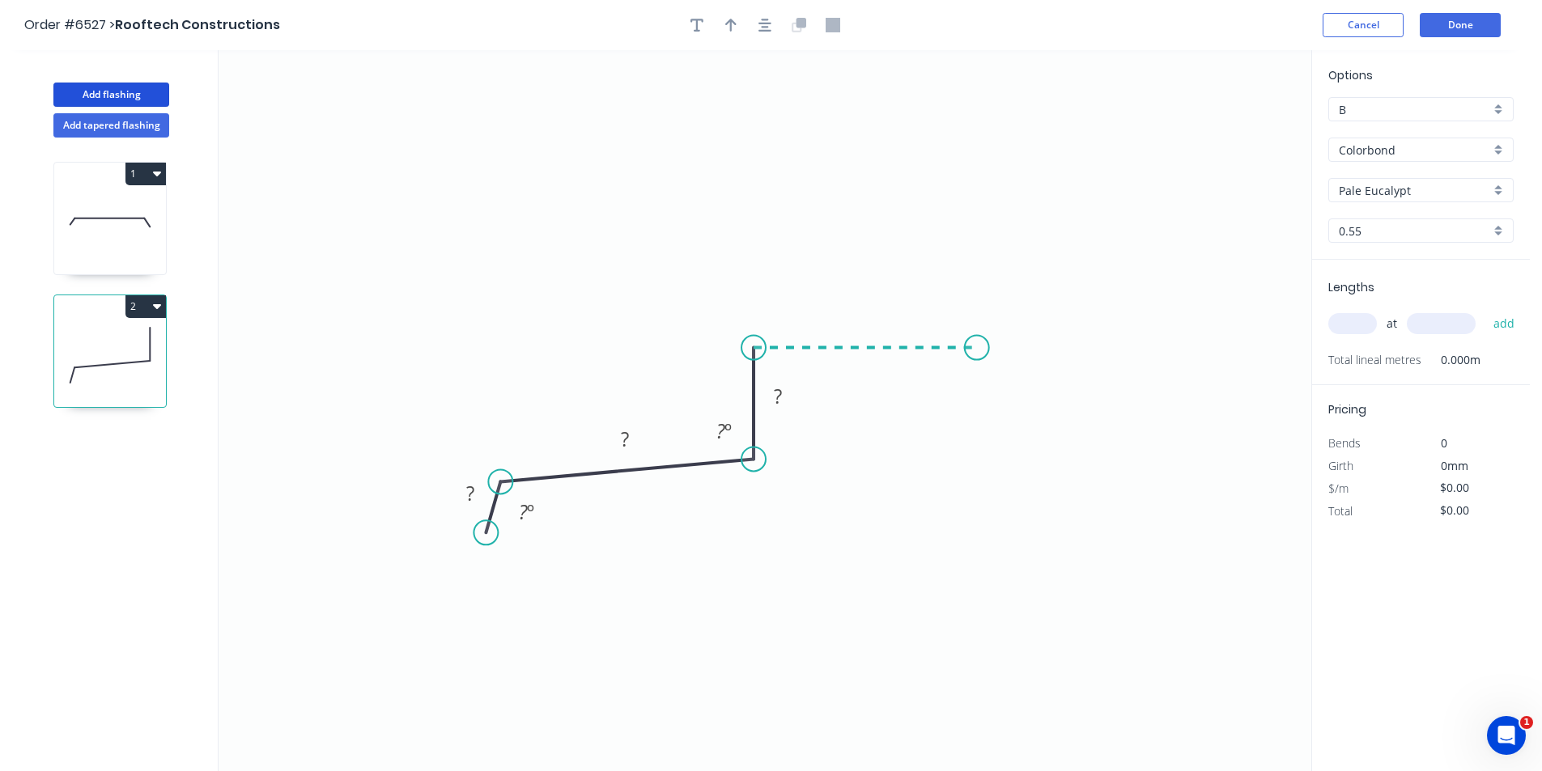
click at [977, 347] on icon "0 ? ? ? ? º ? º" at bounding box center [764, 410] width 1092 height 721
click at [998, 399] on icon "0 ? ? ? ? ? º ? º" at bounding box center [764, 410] width 1092 height 721
drag, startPoint x: 760, startPoint y: 26, endPoint x: 743, endPoint y: 26, distance: 17.0
click at [760, 26] on icon "button" at bounding box center [764, 25] width 13 height 15
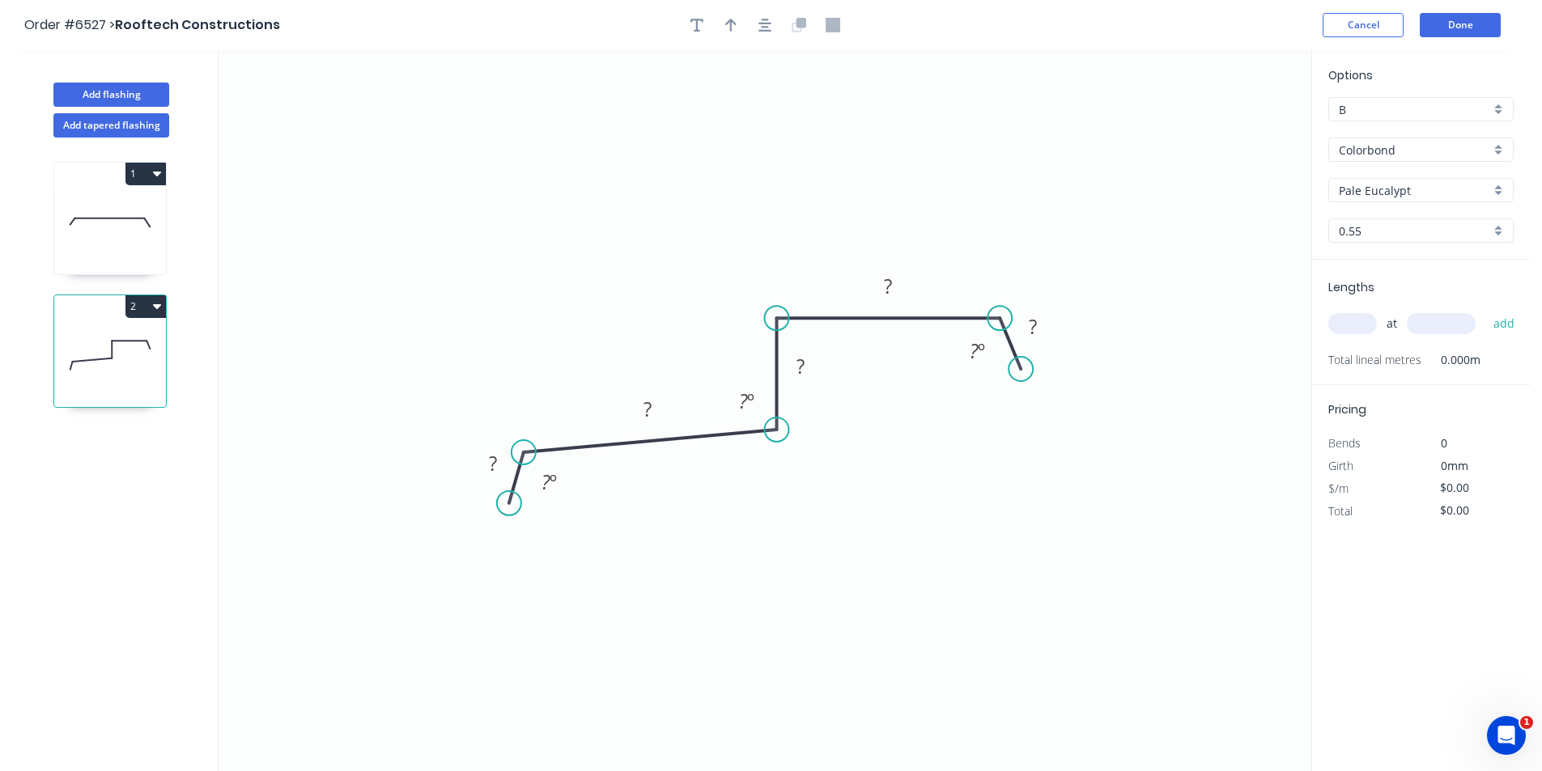
click at [715, 26] on div at bounding box center [765, 25] width 170 height 24
click at [727, 28] on icon "button" at bounding box center [730, 25] width 11 height 15
drag, startPoint x: 1231, startPoint y: 129, endPoint x: 702, endPoint y: 303, distance: 557.1
click at [702, 303] on icon at bounding box center [701, 283] width 15 height 52
click at [1047, 328] on rect at bounding box center [1032, 326] width 53 height 33
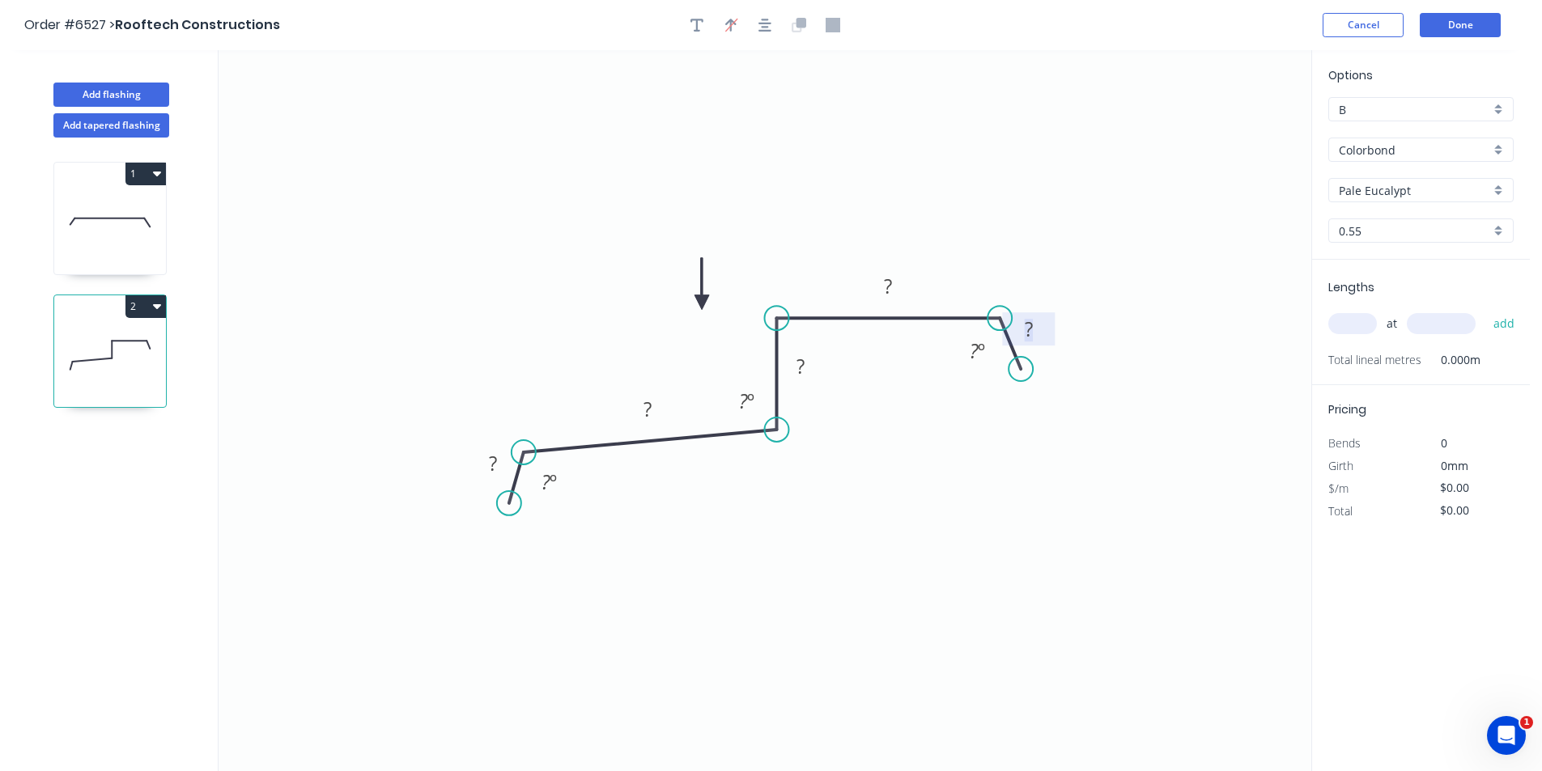
click at [1037, 329] on rect at bounding box center [1028, 330] width 32 height 23
click at [1440, 30] on button "Done" at bounding box center [1459, 25] width 81 height 24
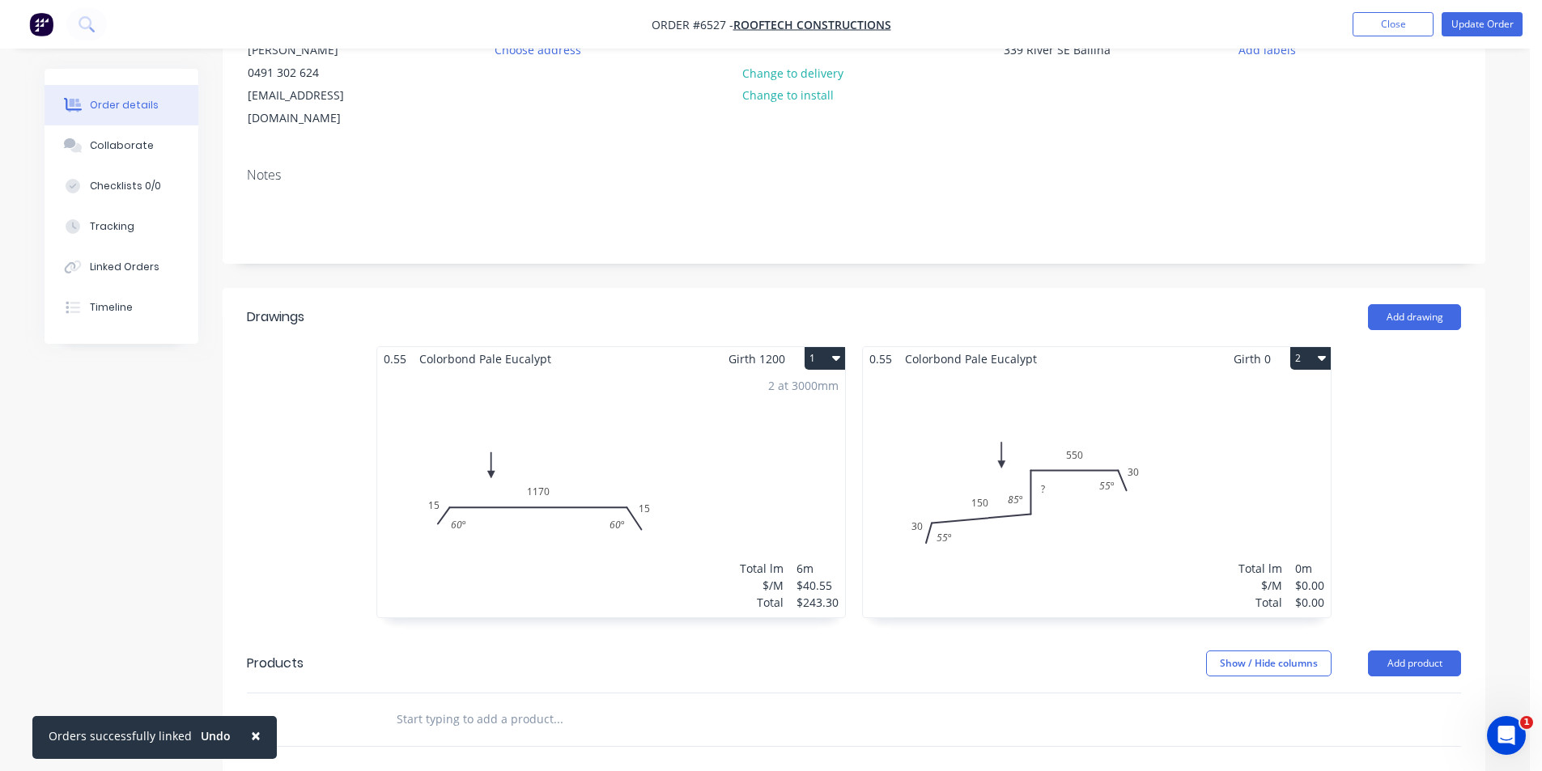
scroll to position [324, 0]
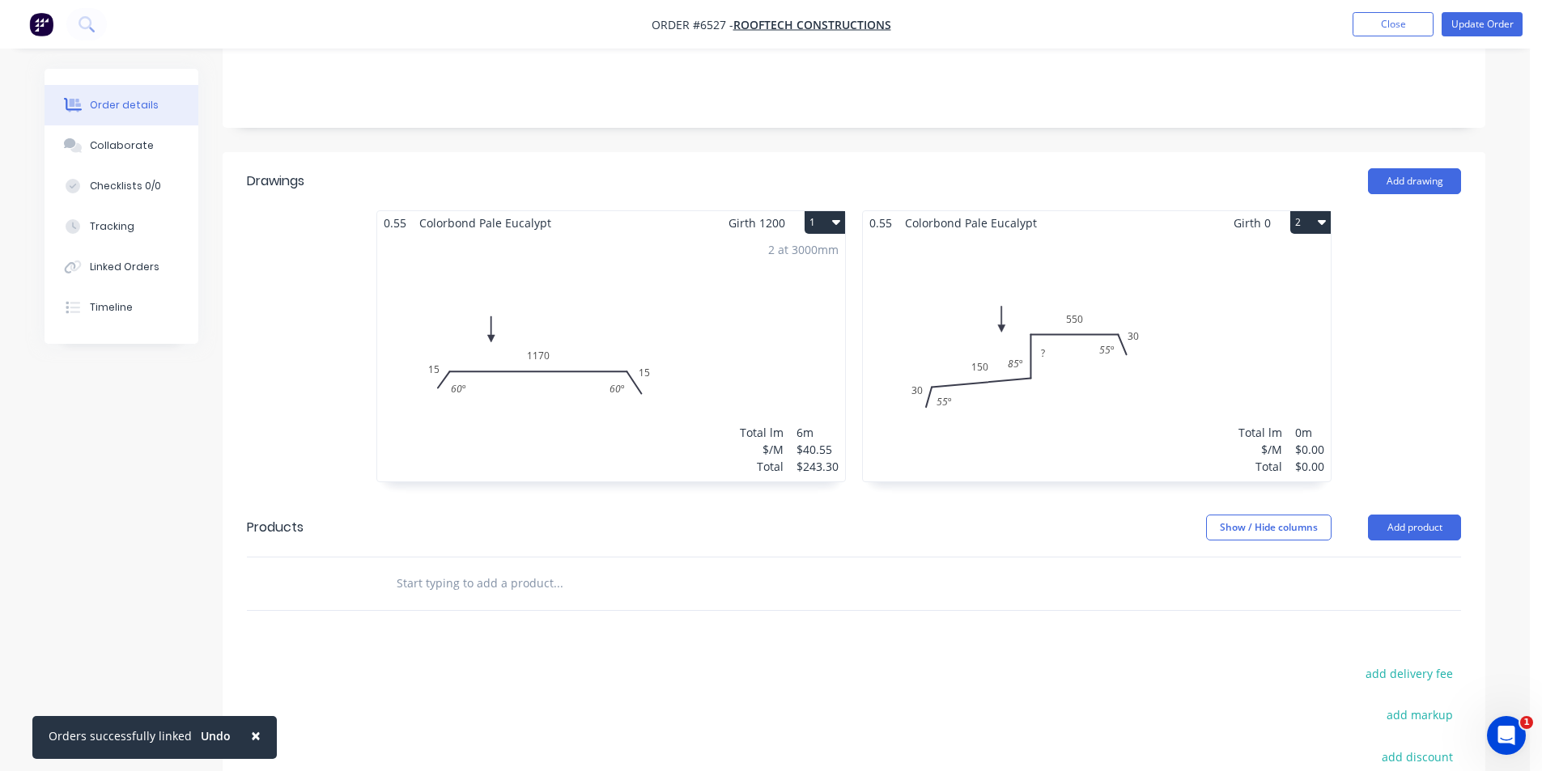
click at [1050, 353] on div "Total lm $/M Total 0m $0.00 $0.00" at bounding box center [1097, 358] width 468 height 247
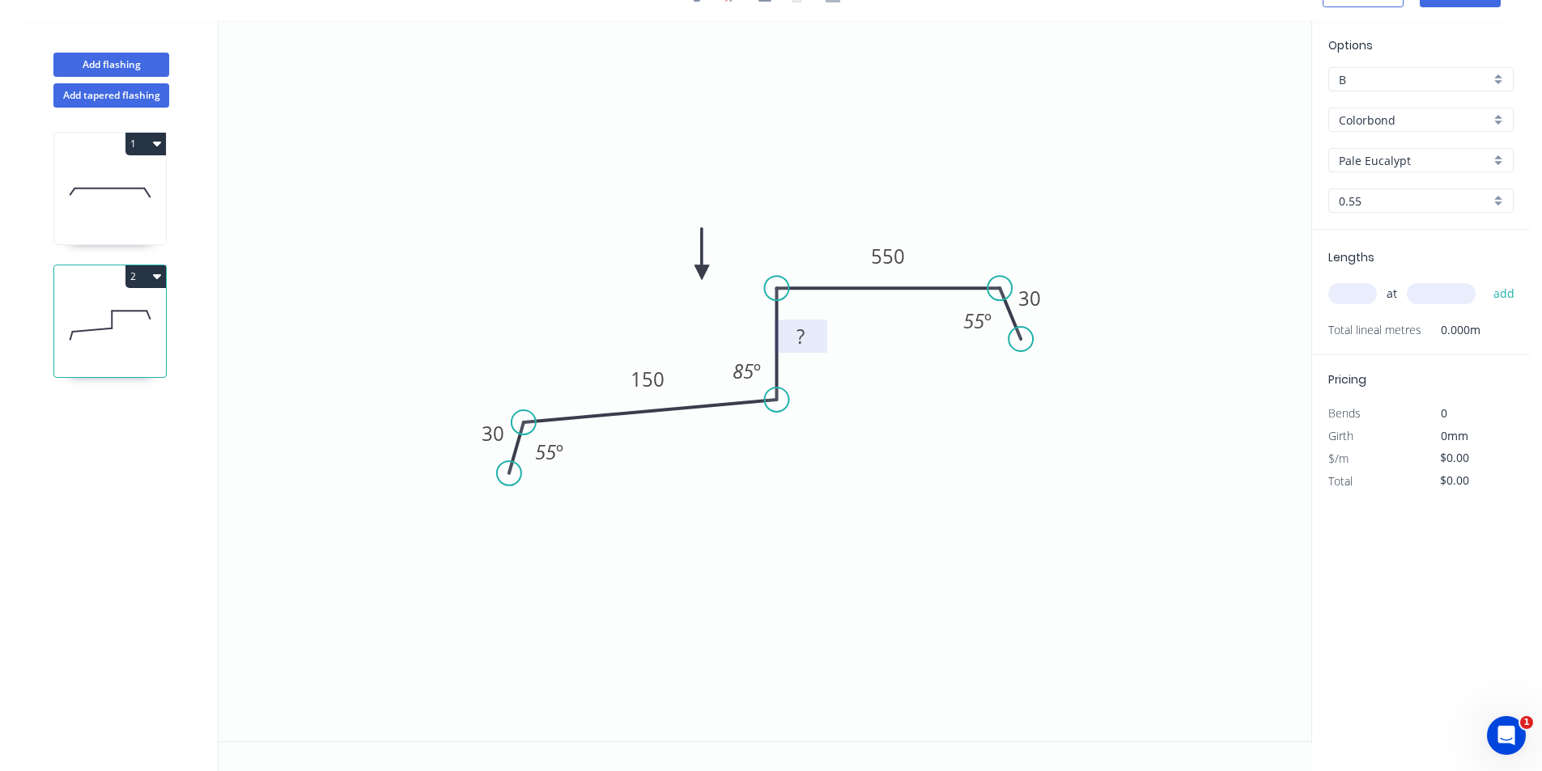
click at [806, 339] on rect at bounding box center [800, 337] width 32 height 23
click at [735, 620] on icon "0 30 150 20 550 30 55 º 85 º 55 º" at bounding box center [764, 380] width 1092 height 721
type input "$29.58"
click at [1061, 489] on icon "0 30 150 20 550 30 55 º 85 º 55 º" at bounding box center [764, 380] width 1092 height 721
click at [1028, 296] on tspan "30" at bounding box center [1029, 298] width 23 height 27
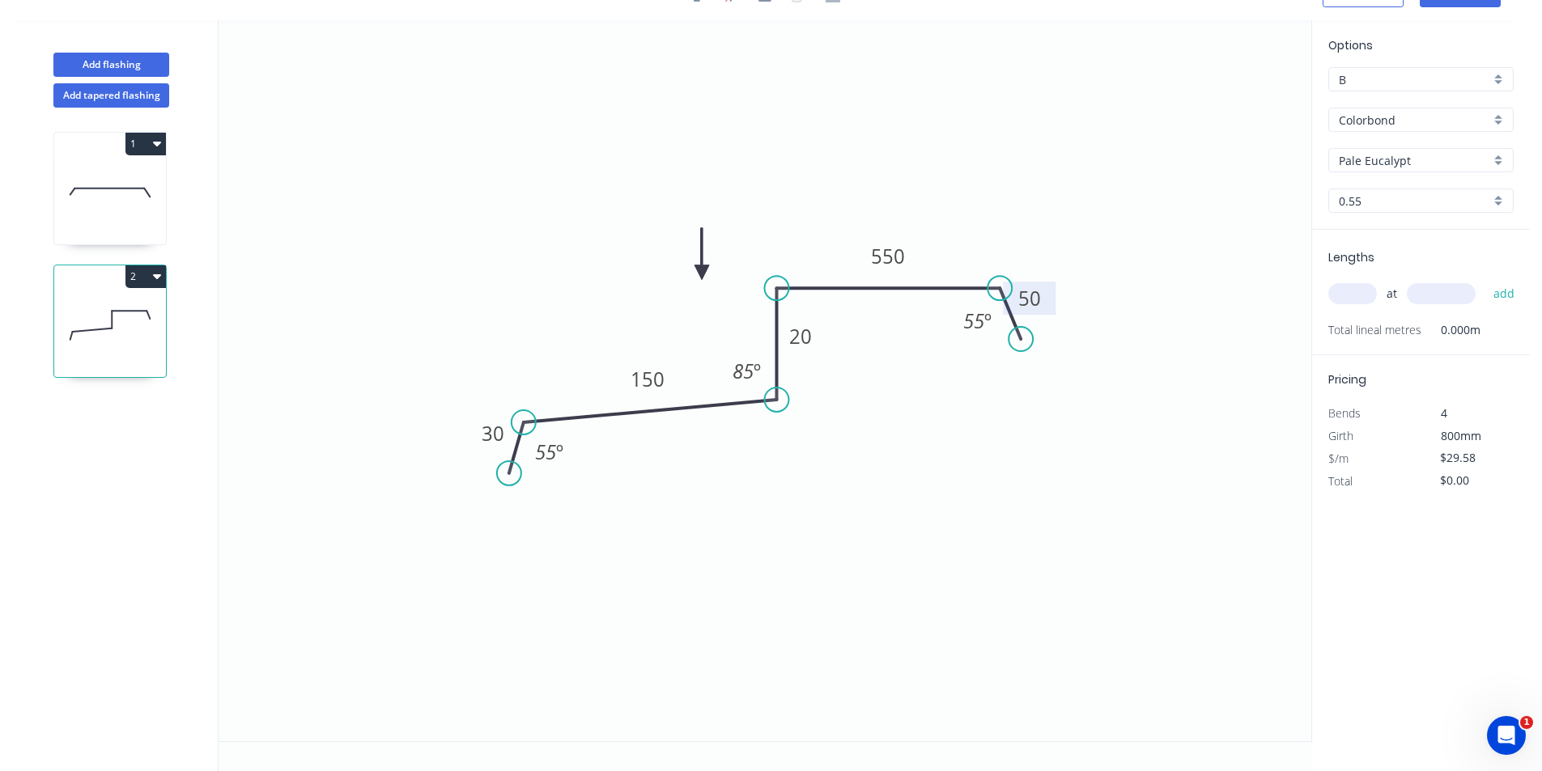
click at [947, 522] on icon "0 30 150 20 550 50 55 º 85 º 55 º" at bounding box center [764, 380] width 1092 height 721
click at [1181, 494] on icon "0 30 150 20 550 50 55 º 85 º 55 º" at bounding box center [764, 380] width 1092 height 721
click at [1353, 294] on input "text" at bounding box center [1352, 293] width 49 height 21
type input "1"
type input "1200"
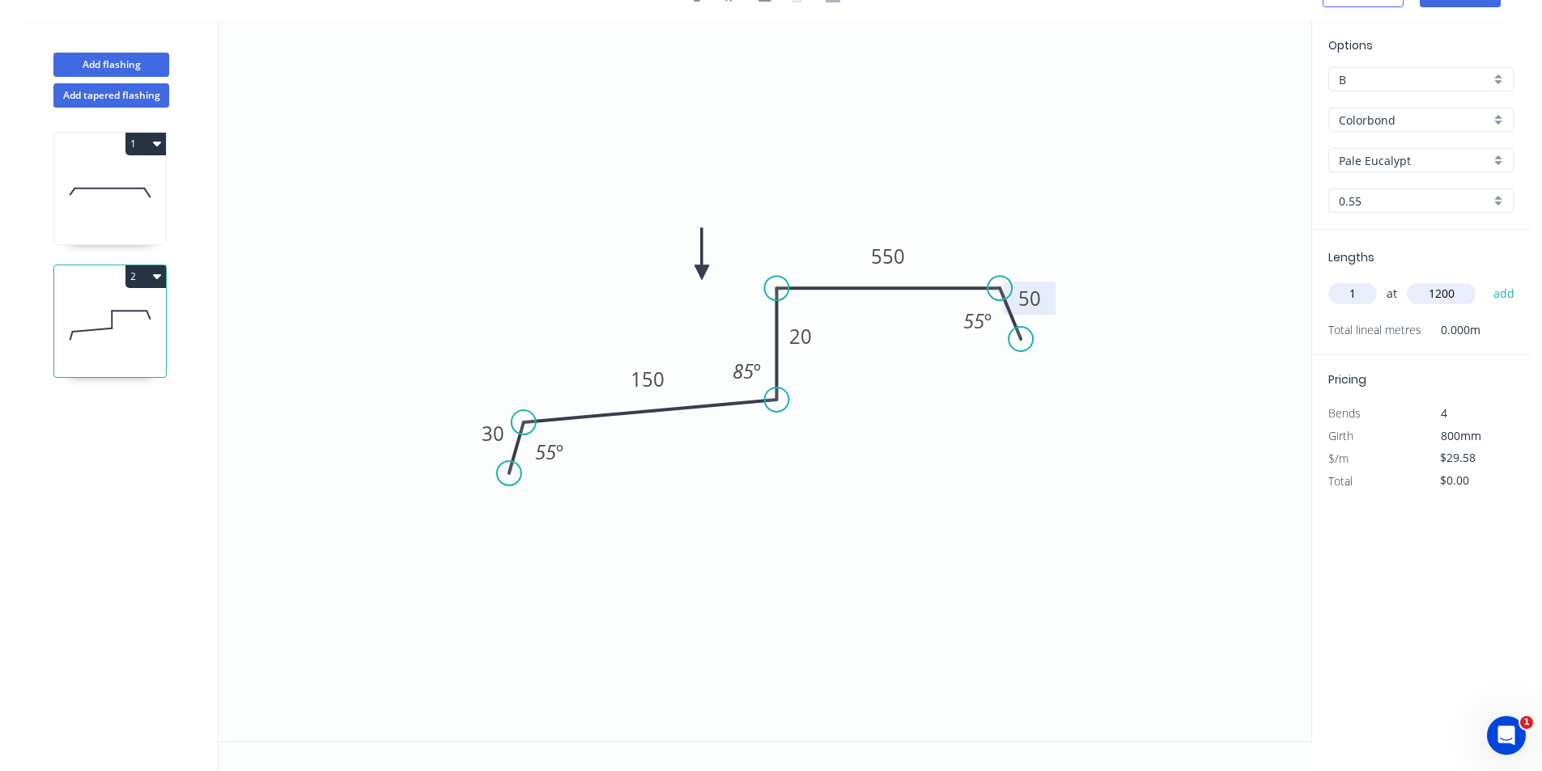
click at [1485, 280] on button "add" at bounding box center [1504, 294] width 38 height 28
type input "$35.50"
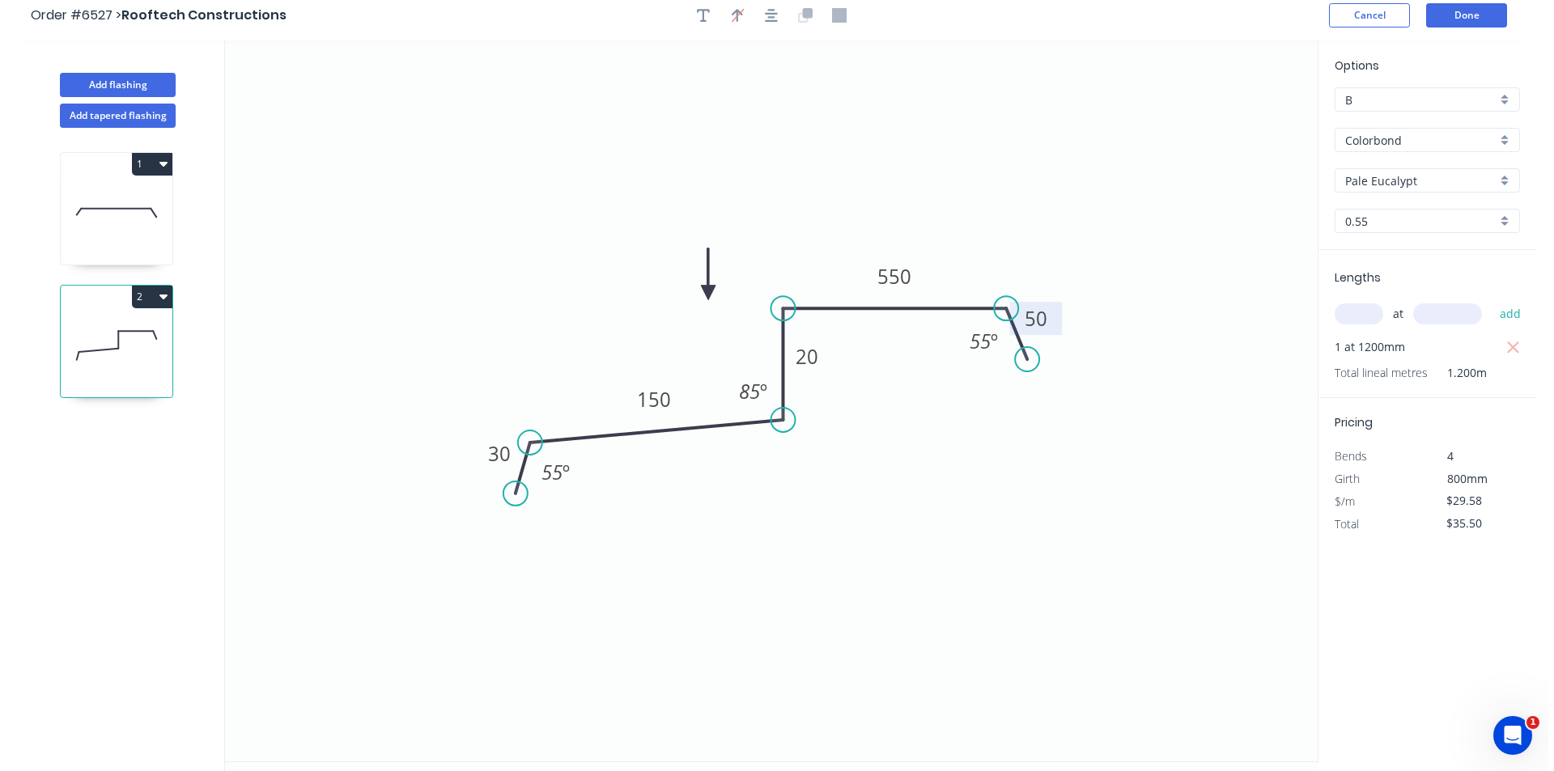
scroll to position [0, 0]
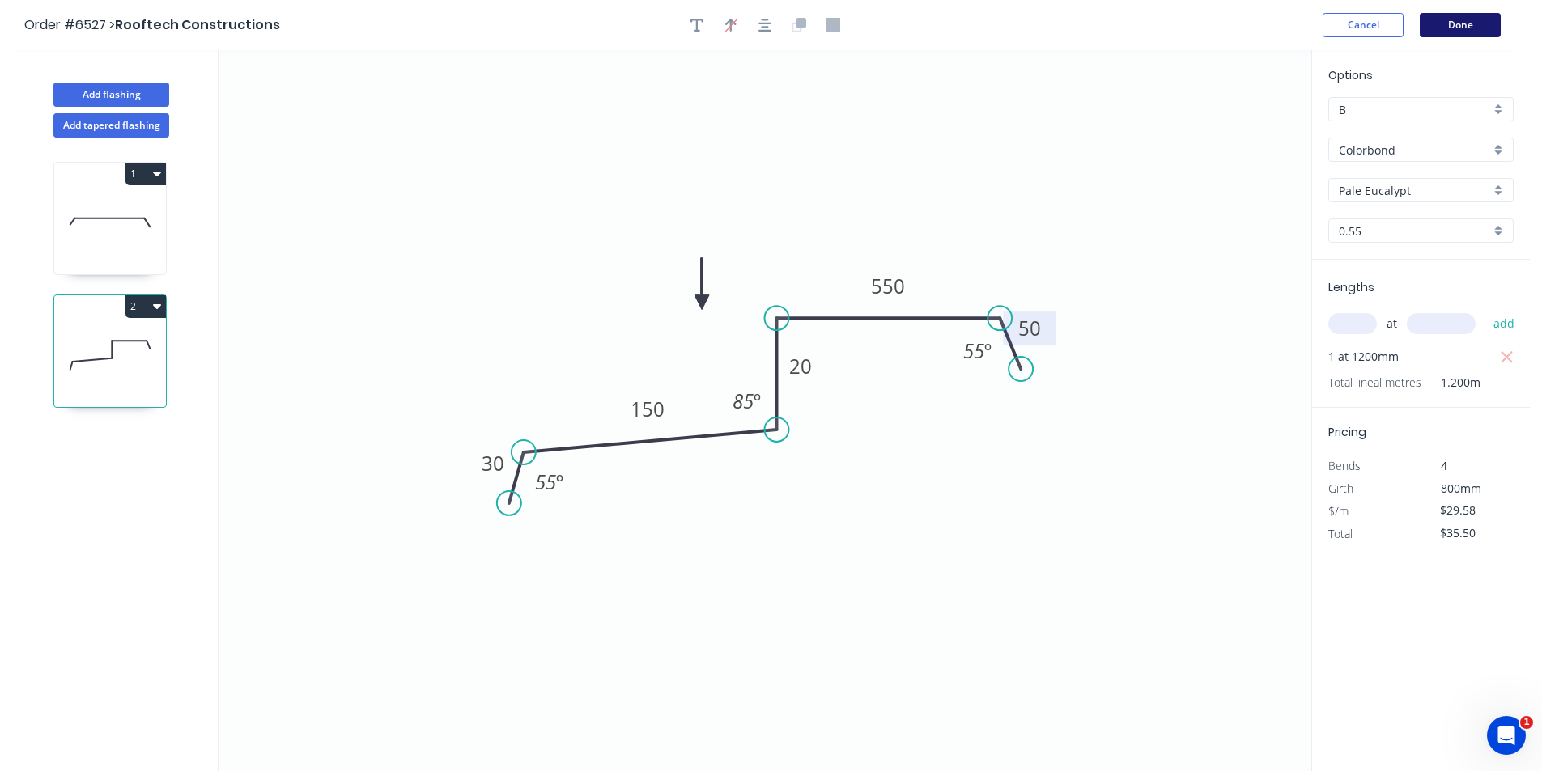
click at [1438, 31] on button "Done" at bounding box center [1459, 25] width 81 height 24
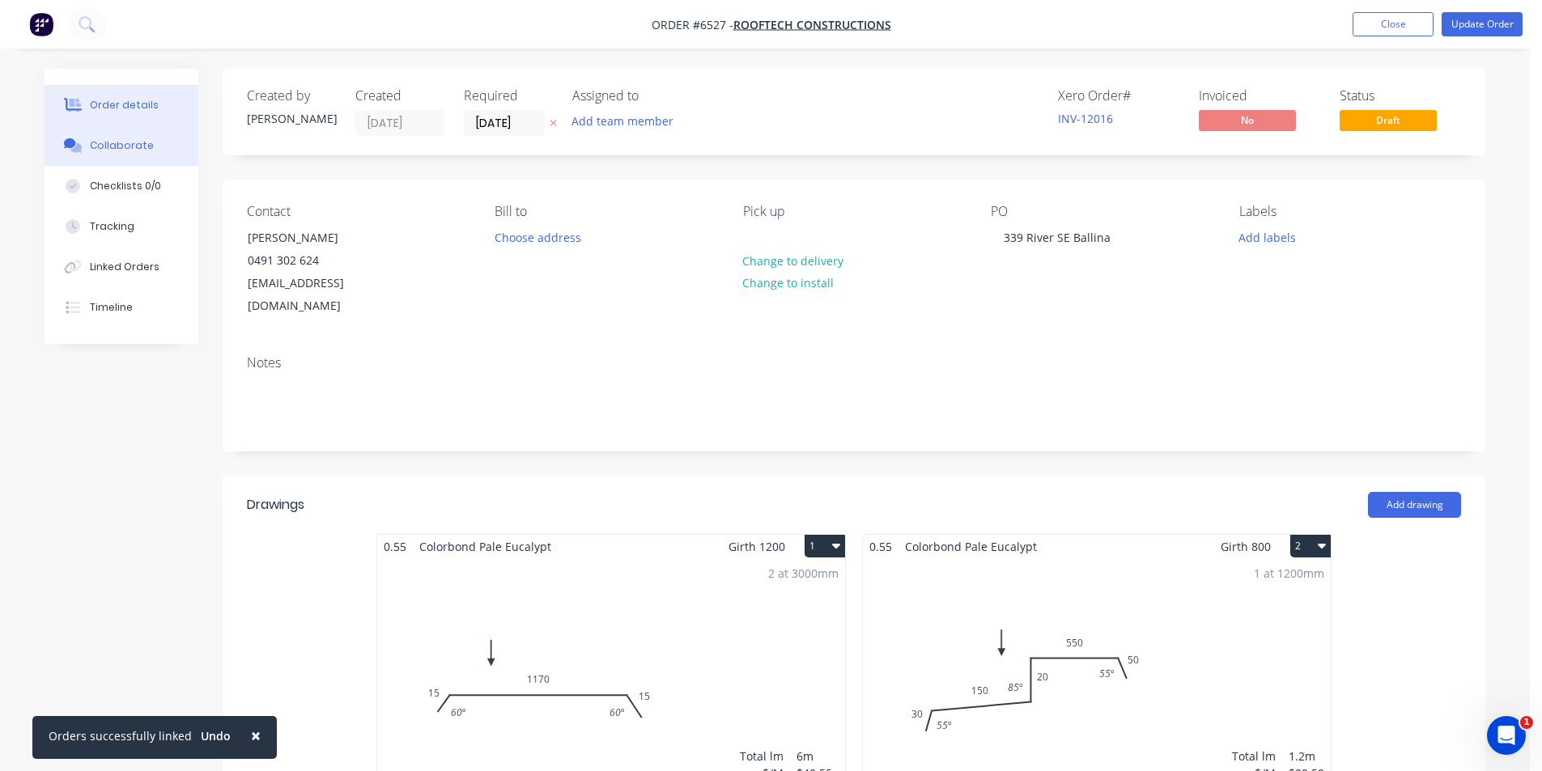
drag, startPoint x: 87, startPoint y: 155, endPoint x: 104, endPoint y: 157, distance: 17.2
click at [87, 155] on button "Collaborate" at bounding box center [122, 145] width 154 height 40
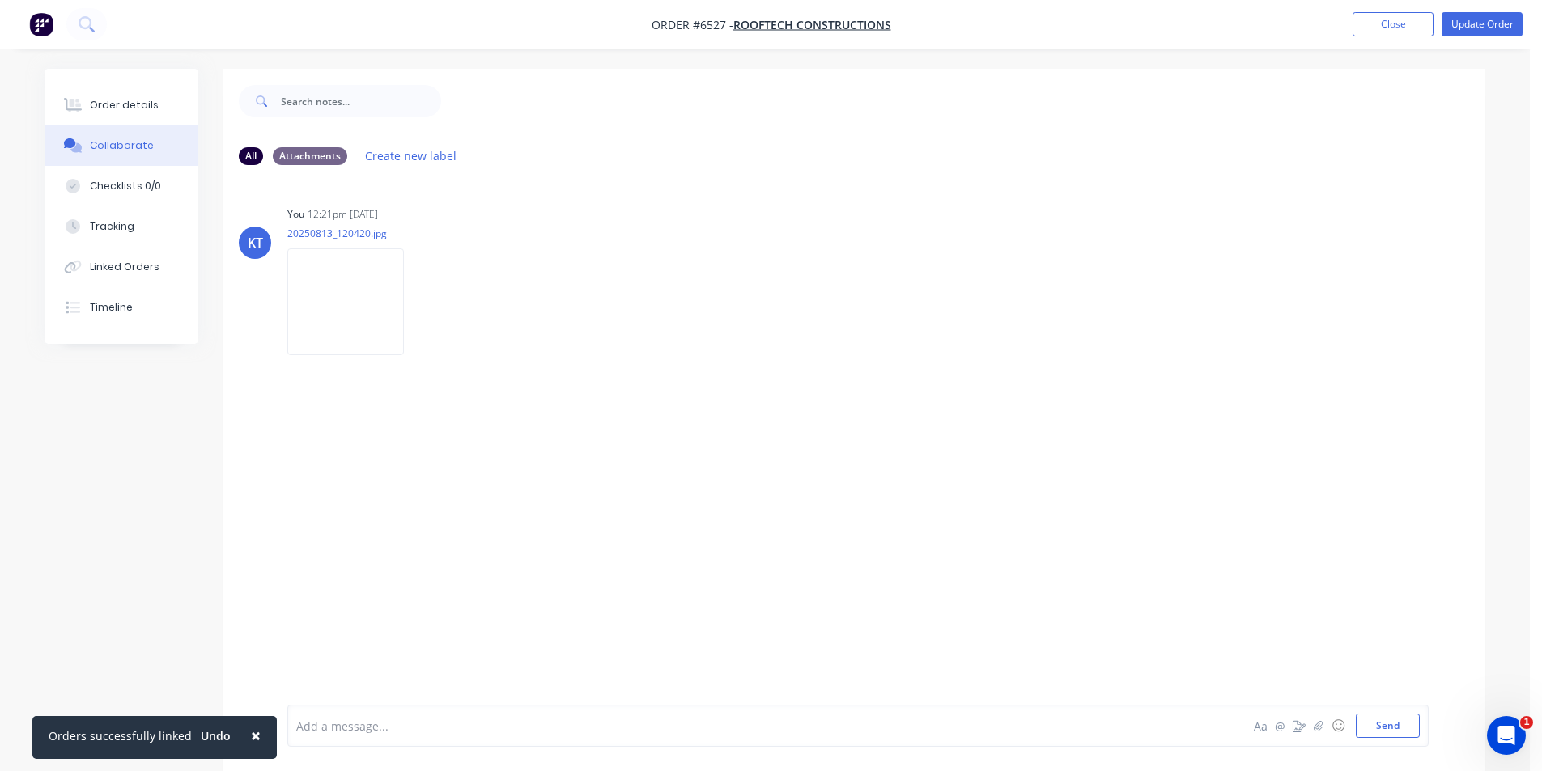
click at [1529, 759] on div at bounding box center [1529, 759] width 0 height 0
click at [1317, 725] on icon "button" at bounding box center [1318, 725] width 10 height 11
click at [1412, 727] on button "Send" at bounding box center [1387, 726] width 64 height 24
click at [100, 104] on div "Order details" at bounding box center [124, 105] width 69 height 15
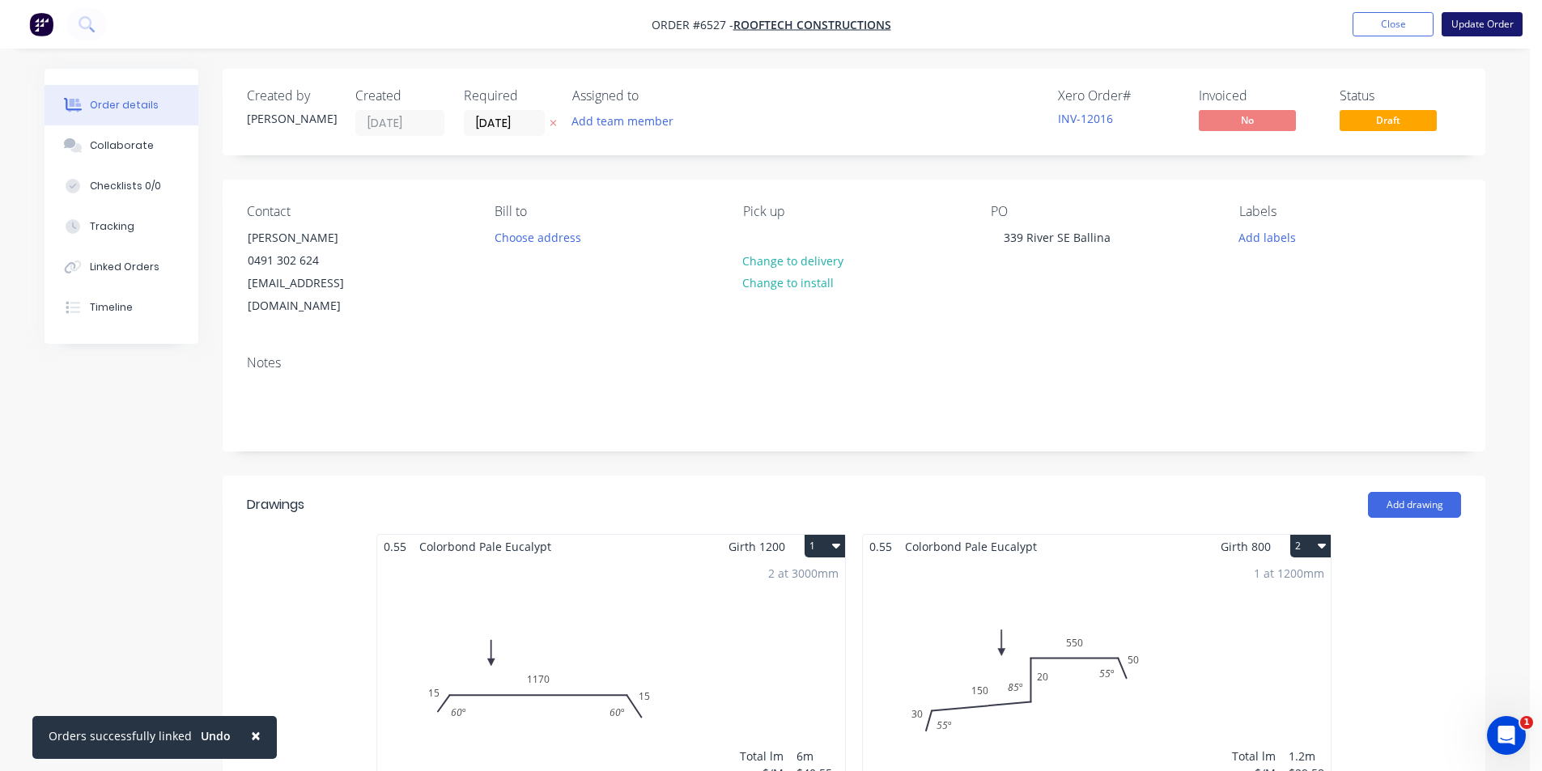
click at [1478, 35] on button "Update Order" at bounding box center [1481, 24] width 81 height 24
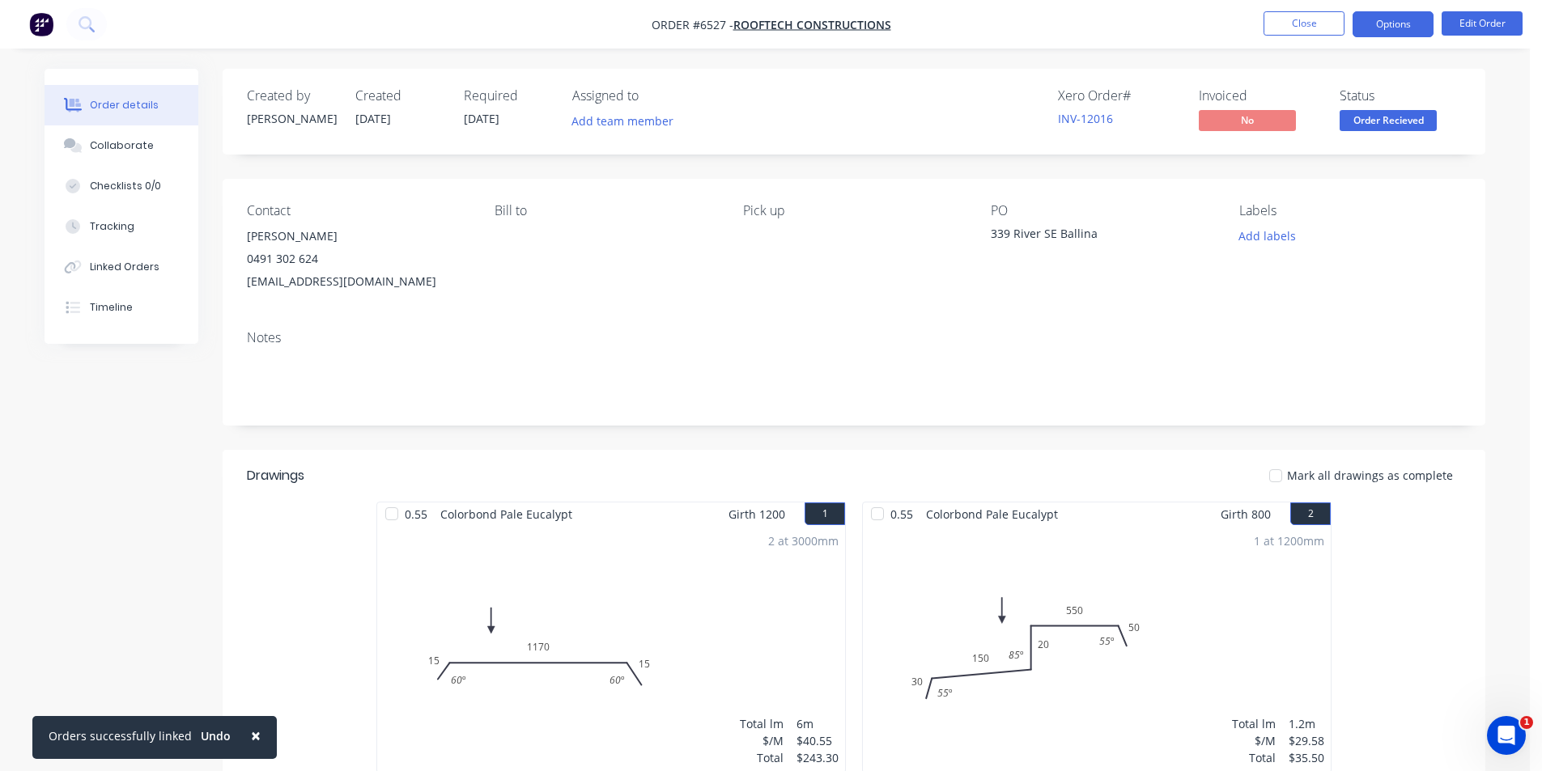
click at [1423, 19] on button "Options" at bounding box center [1392, 24] width 81 height 26
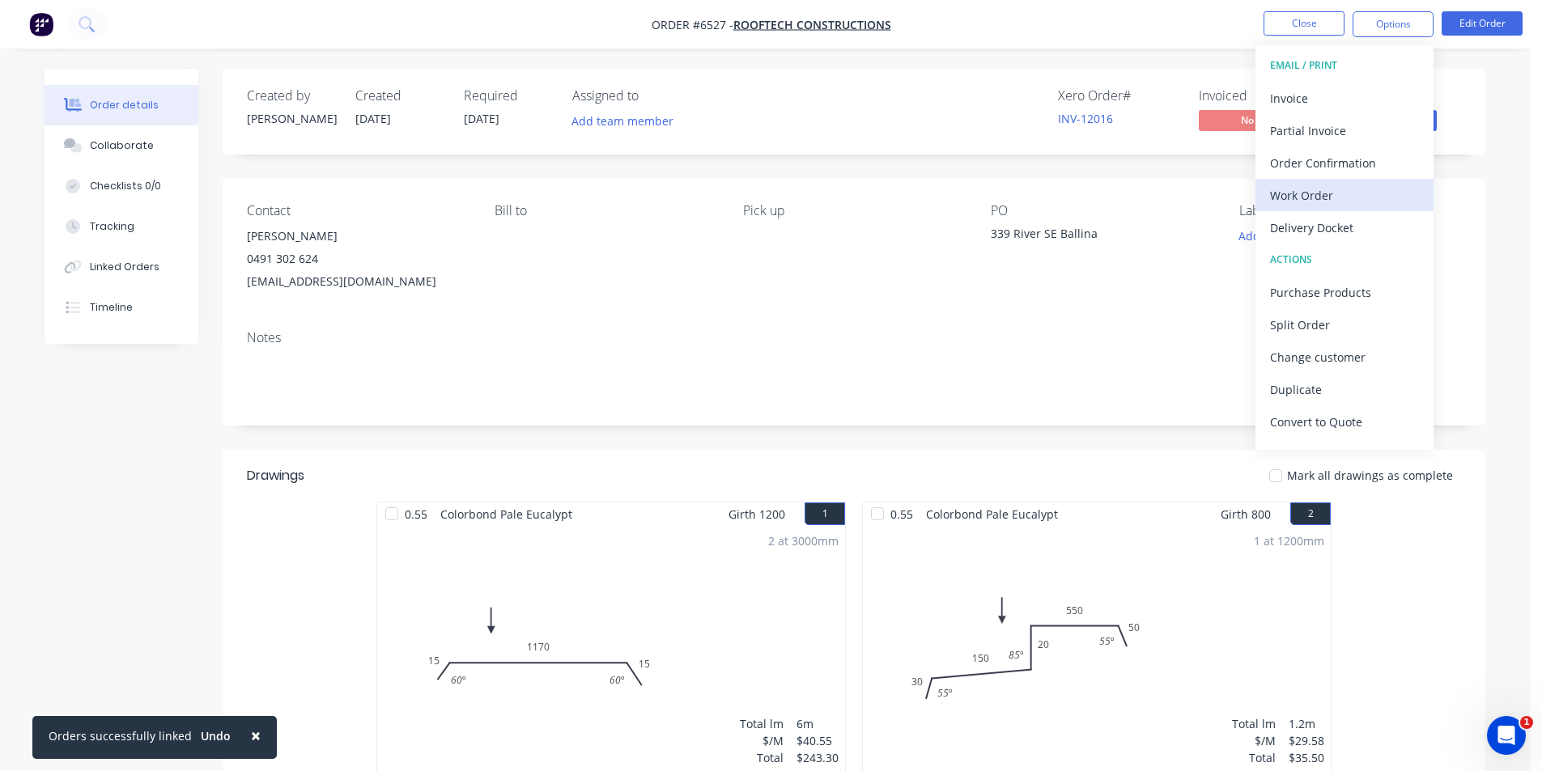
click at [1361, 205] on div "Work Order" at bounding box center [1344, 195] width 149 height 23
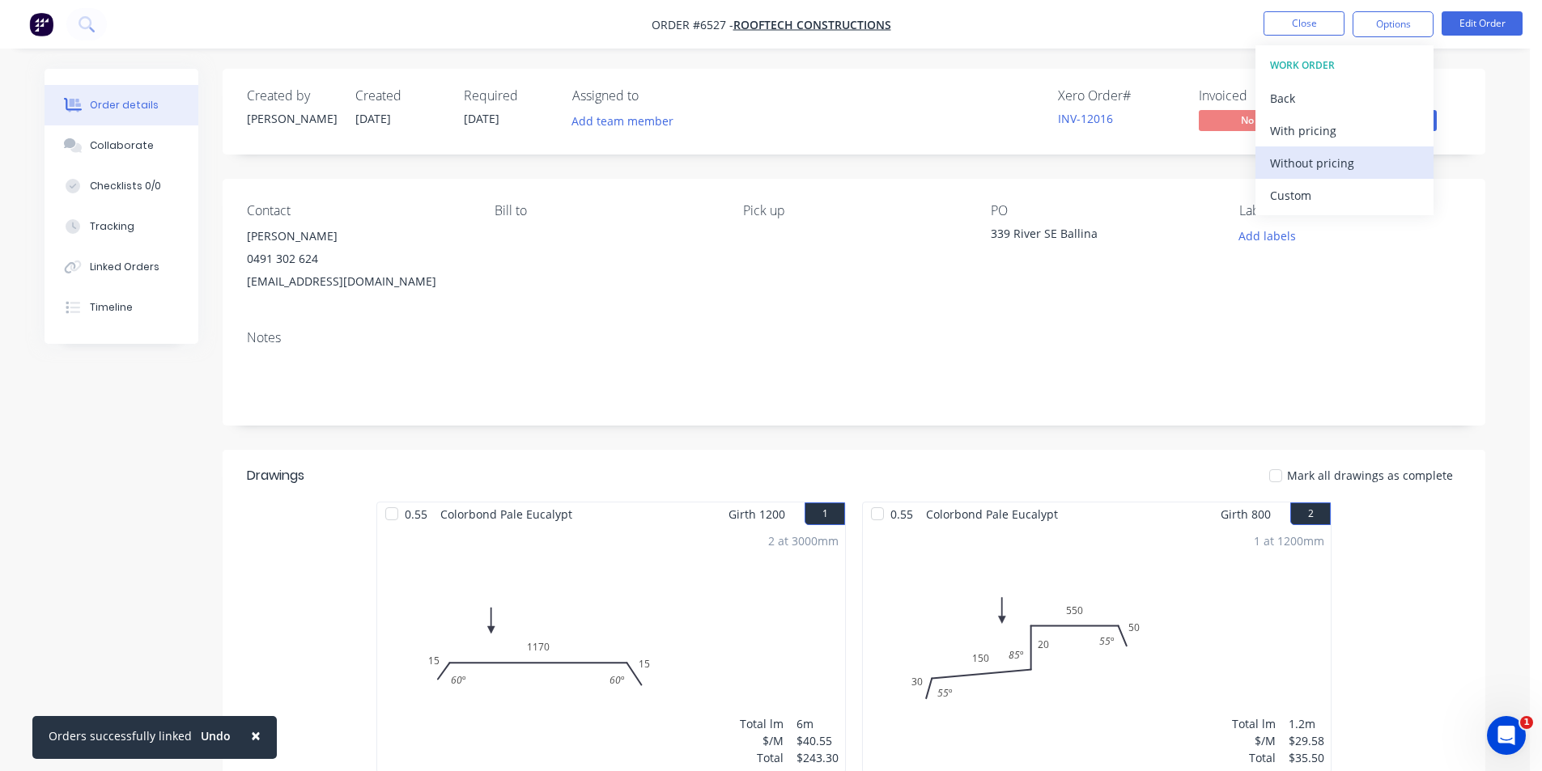
click at [1355, 169] on div "Without pricing" at bounding box center [1344, 162] width 149 height 23
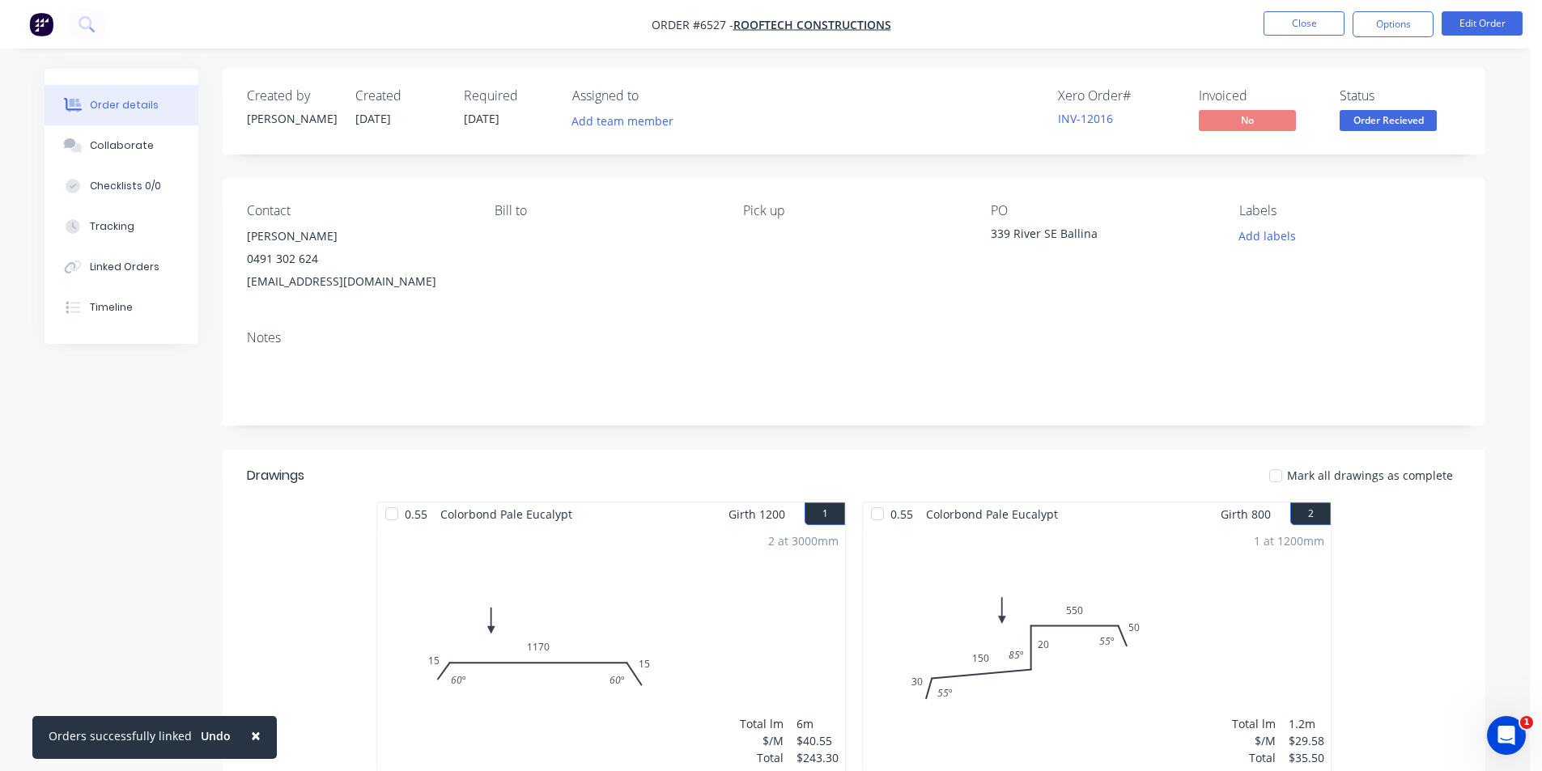
click at [1494, 38] on nav "Order #6527 - Rooftech Constructions Close Options Edit Order" at bounding box center [771, 24] width 1542 height 49
click at [1494, 19] on button "Edit Order" at bounding box center [1481, 23] width 81 height 24
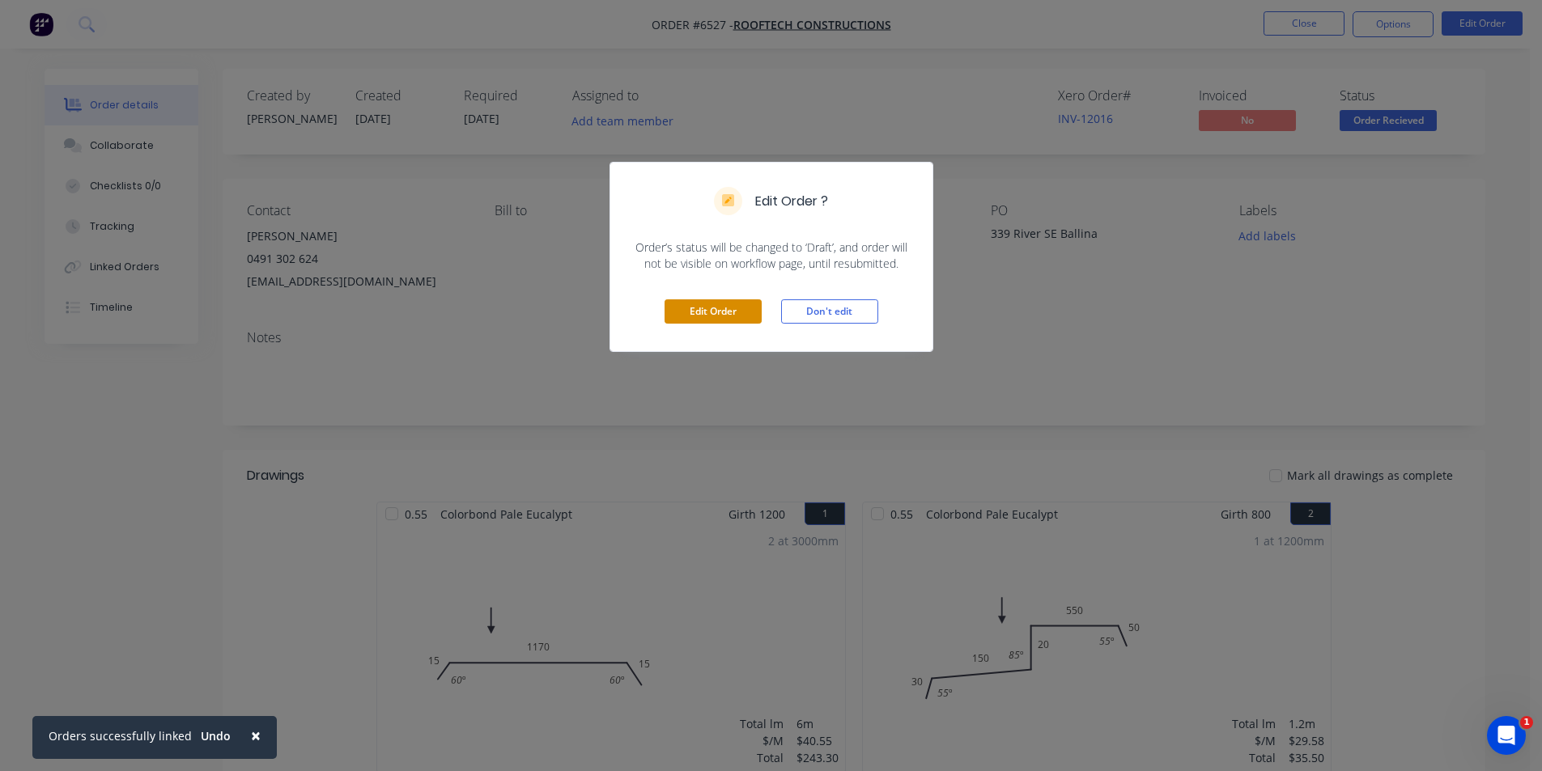
click at [694, 306] on button "Edit Order" at bounding box center [712, 311] width 97 height 24
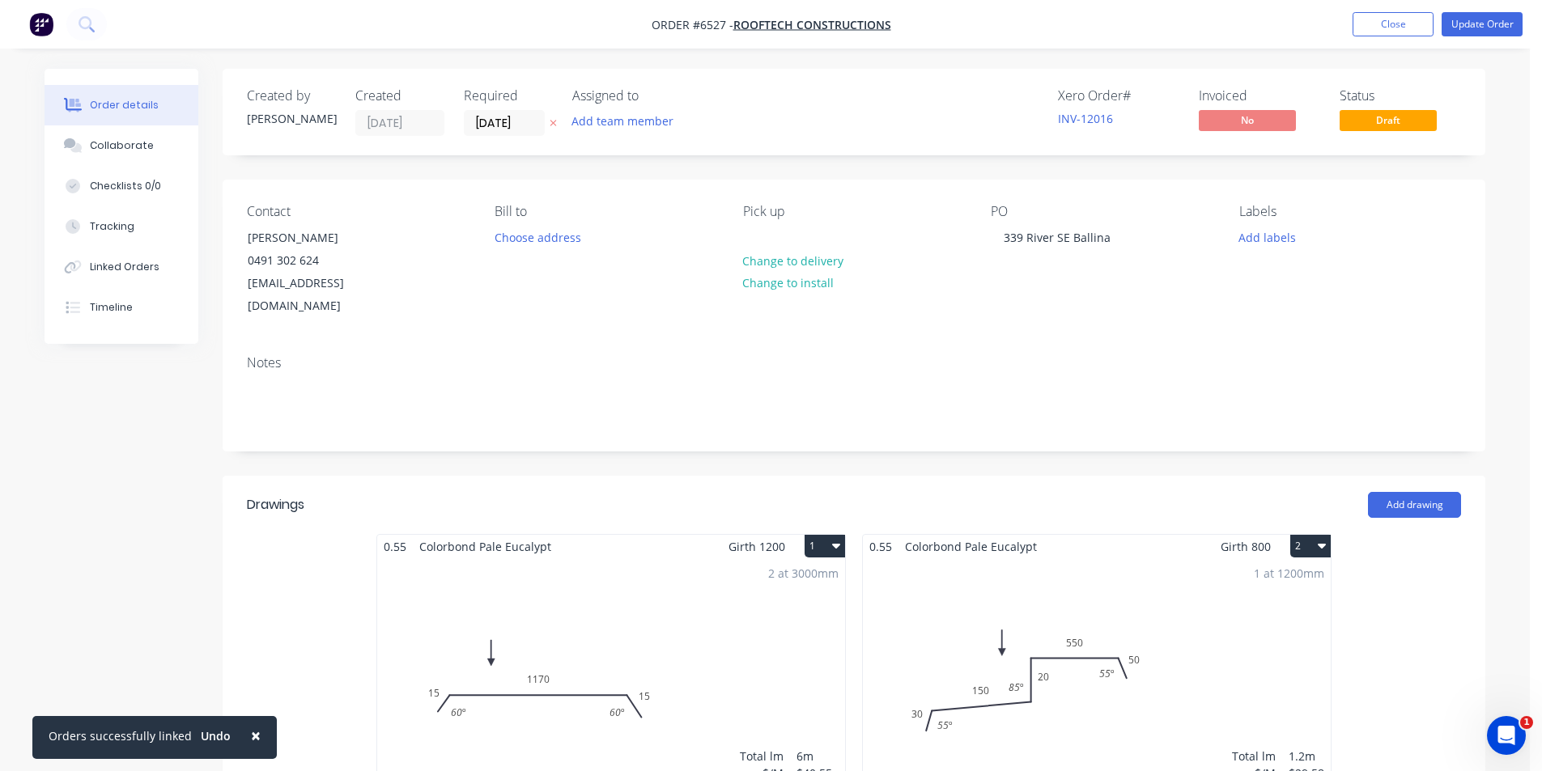
click at [1052, 651] on div "1 at 1200mm Total lm $/M Total 1.2m $29.58 $35.50" at bounding box center [1097, 681] width 468 height 247
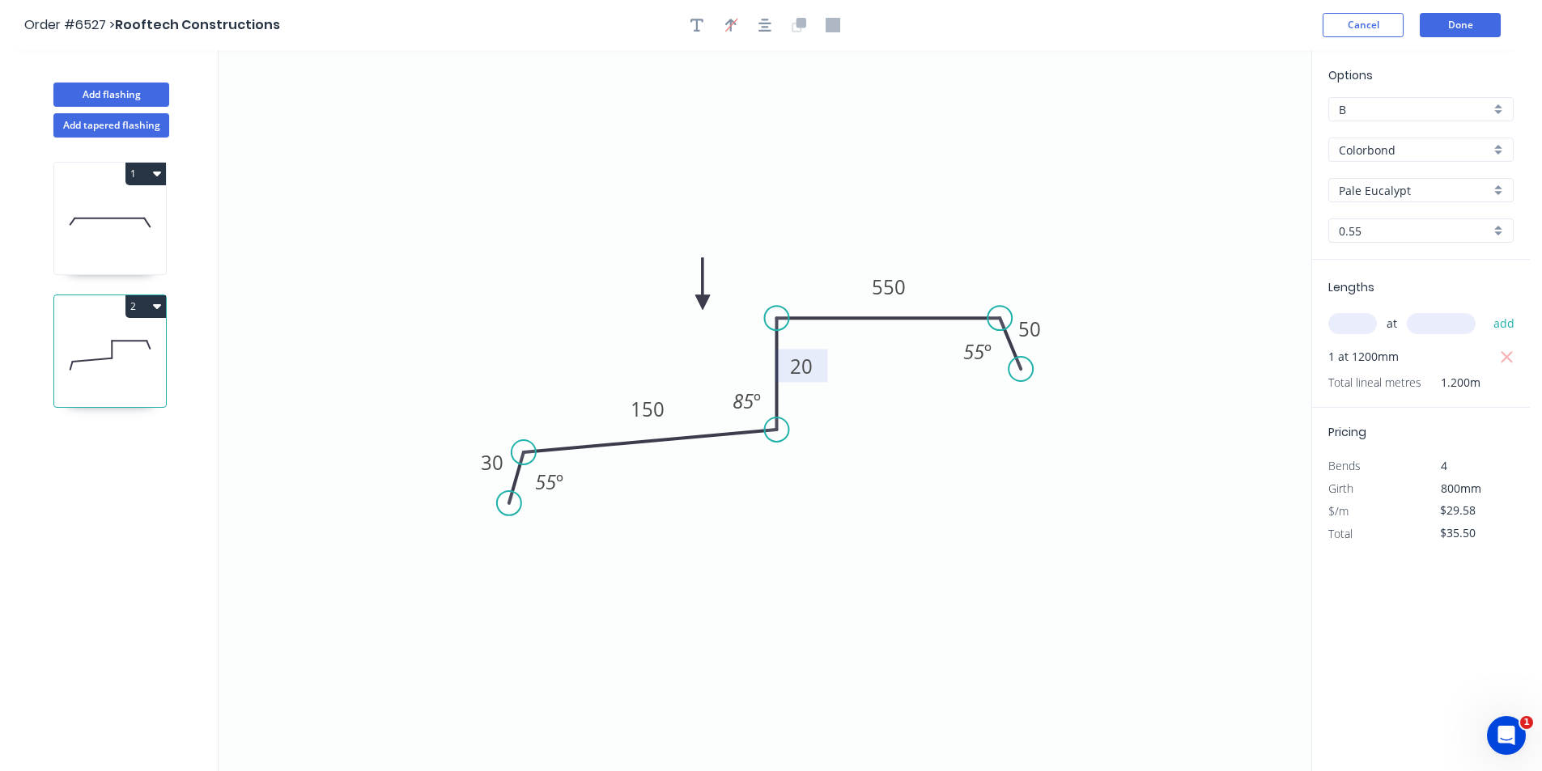
click at [816, 372] on rect at bounding box center [801, 367] width 32 height 23
type input "$37.08"
type input "$44.50"
click at [1034, 327] on tspan "50" at bounding box center [1029, 329] width 23 height 27
type input "$29.58"
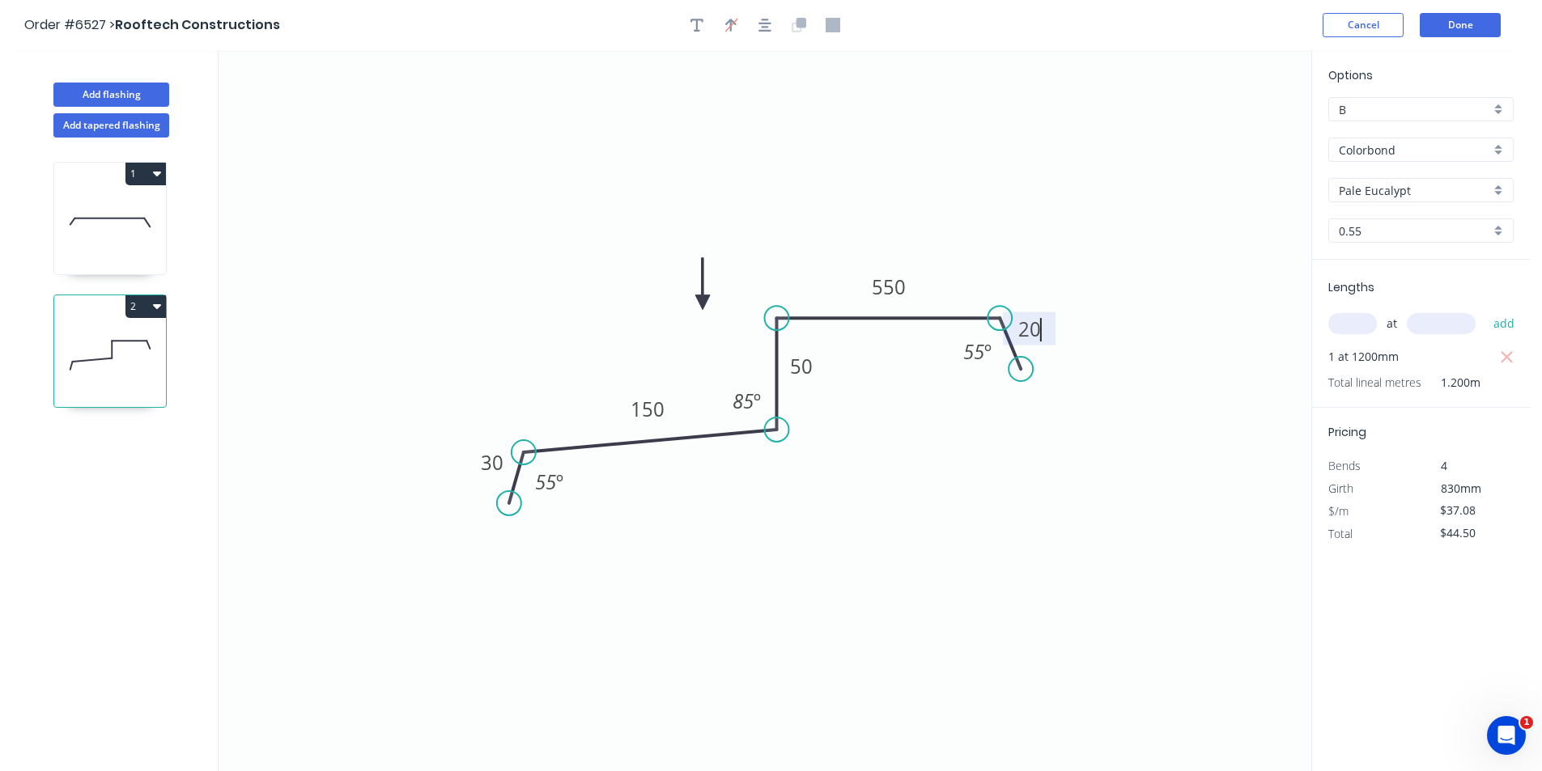
type input "$35.50"
click at [1432, 27] on button "Done" at bounding box center [1459, 25] width 81 height 24
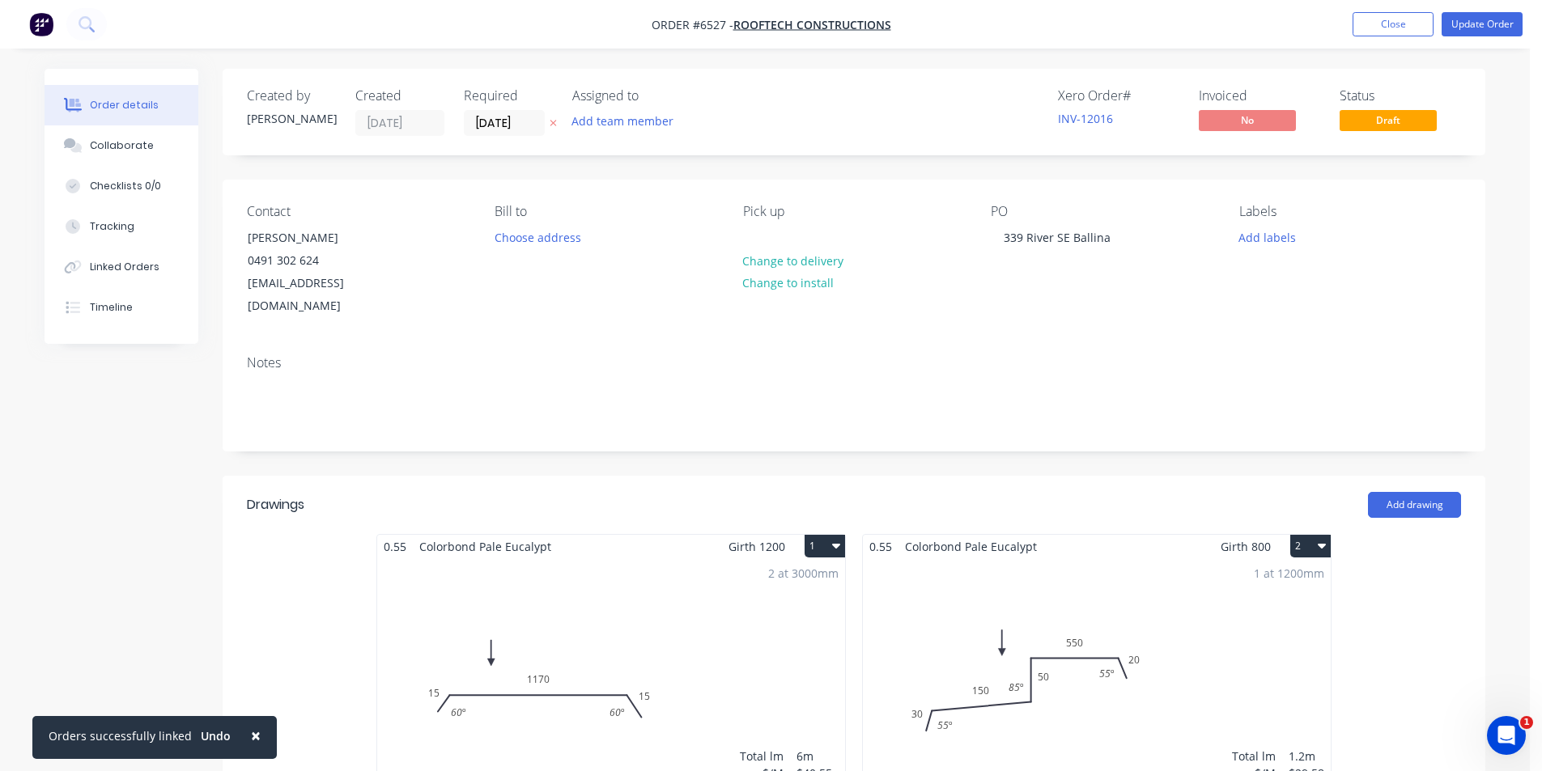
click at [1495, 37] on nav "Order #6527 - Rooftech Constructions Add product Close Update Order" at bounding box center [771, 24] width 1542 height 49
click at [1496, 20] on button "Update Order" at bounding box center [1481, 24] width 81 height 24
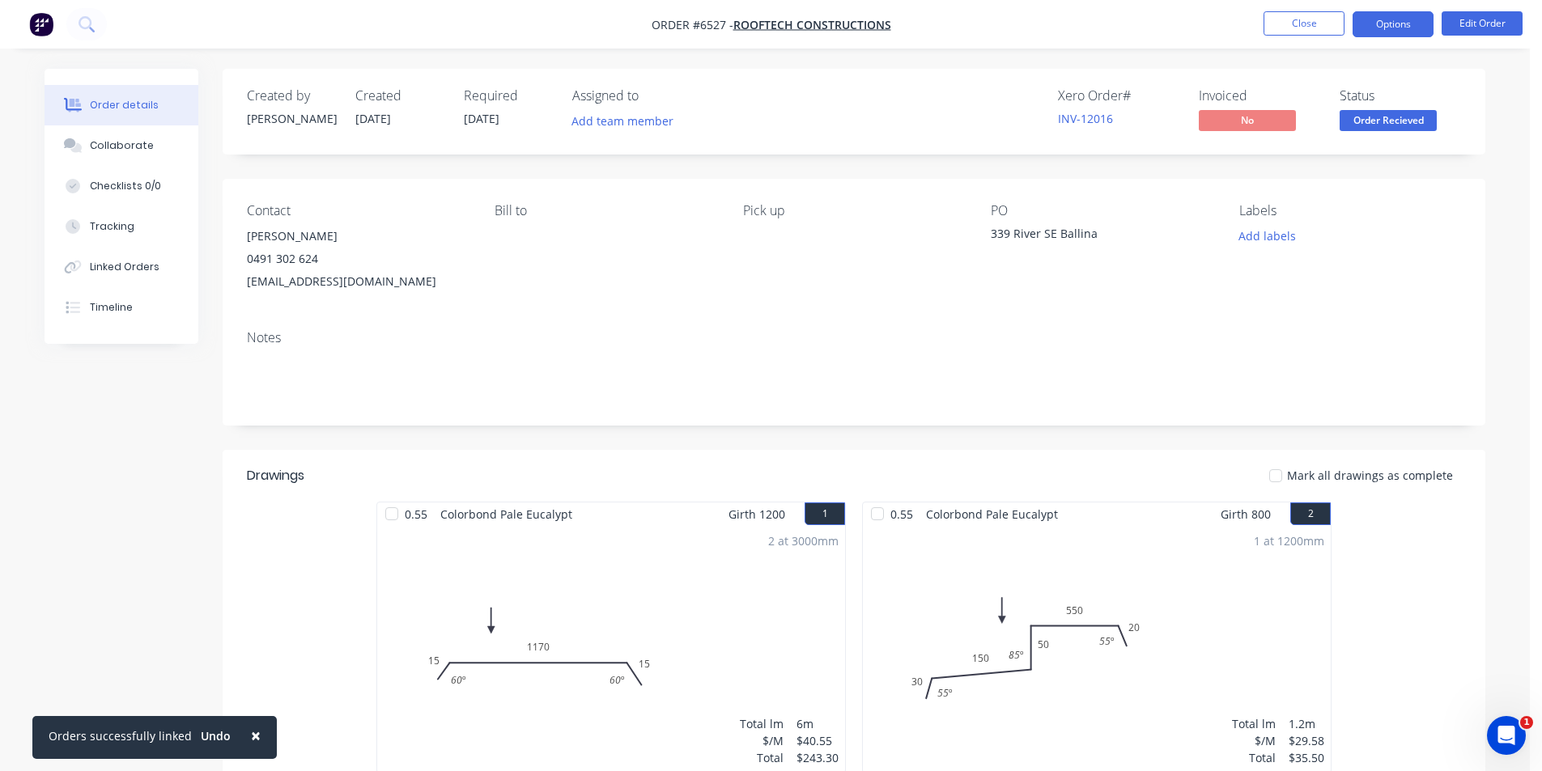
click at [1395, 23] on button "Options" at bounding box center [1392, 24] width 81 height 26
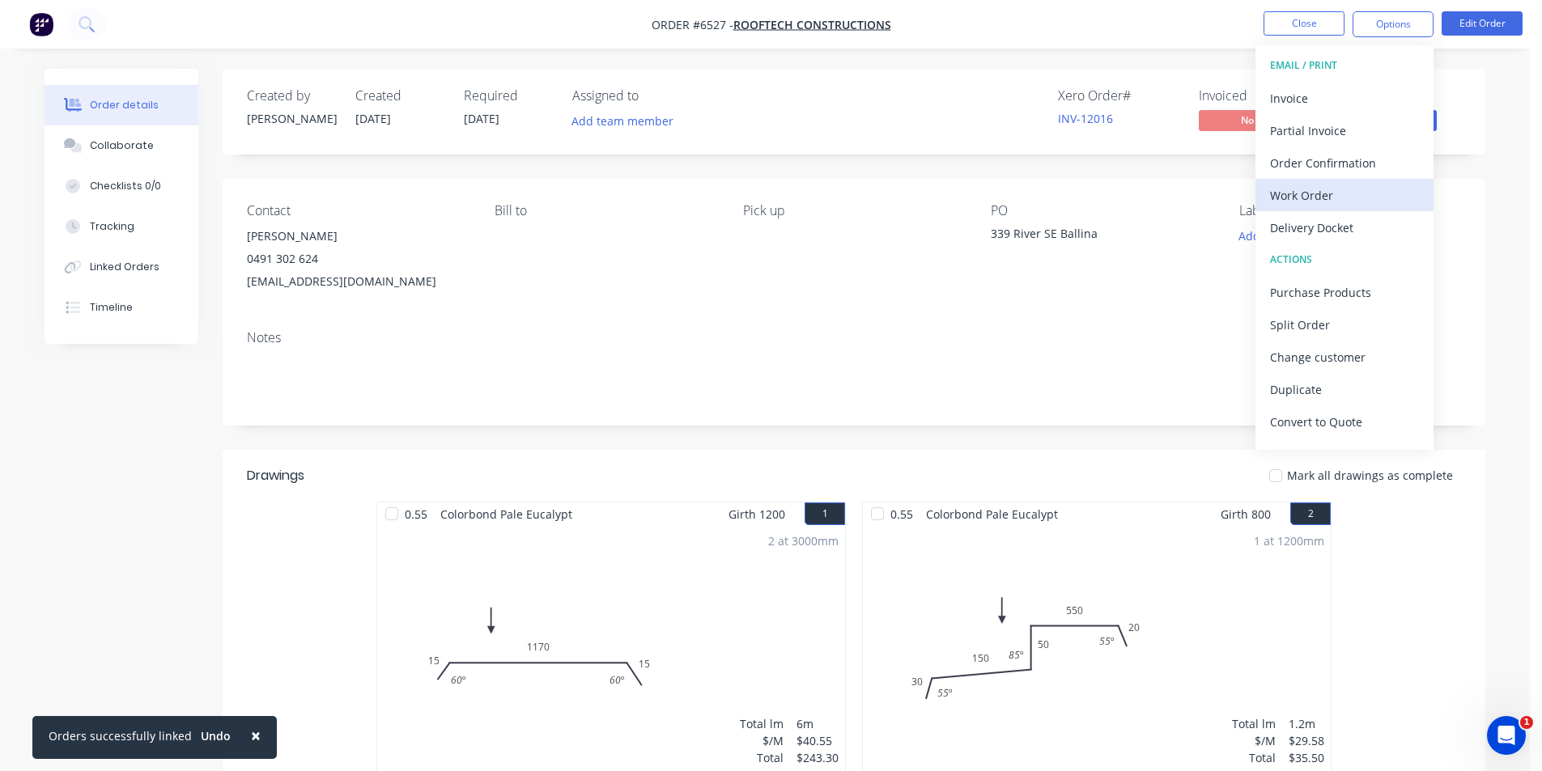
click at [1326, 203] on div "Work Order" at bounding box center [1344, 195] width 149 height 23
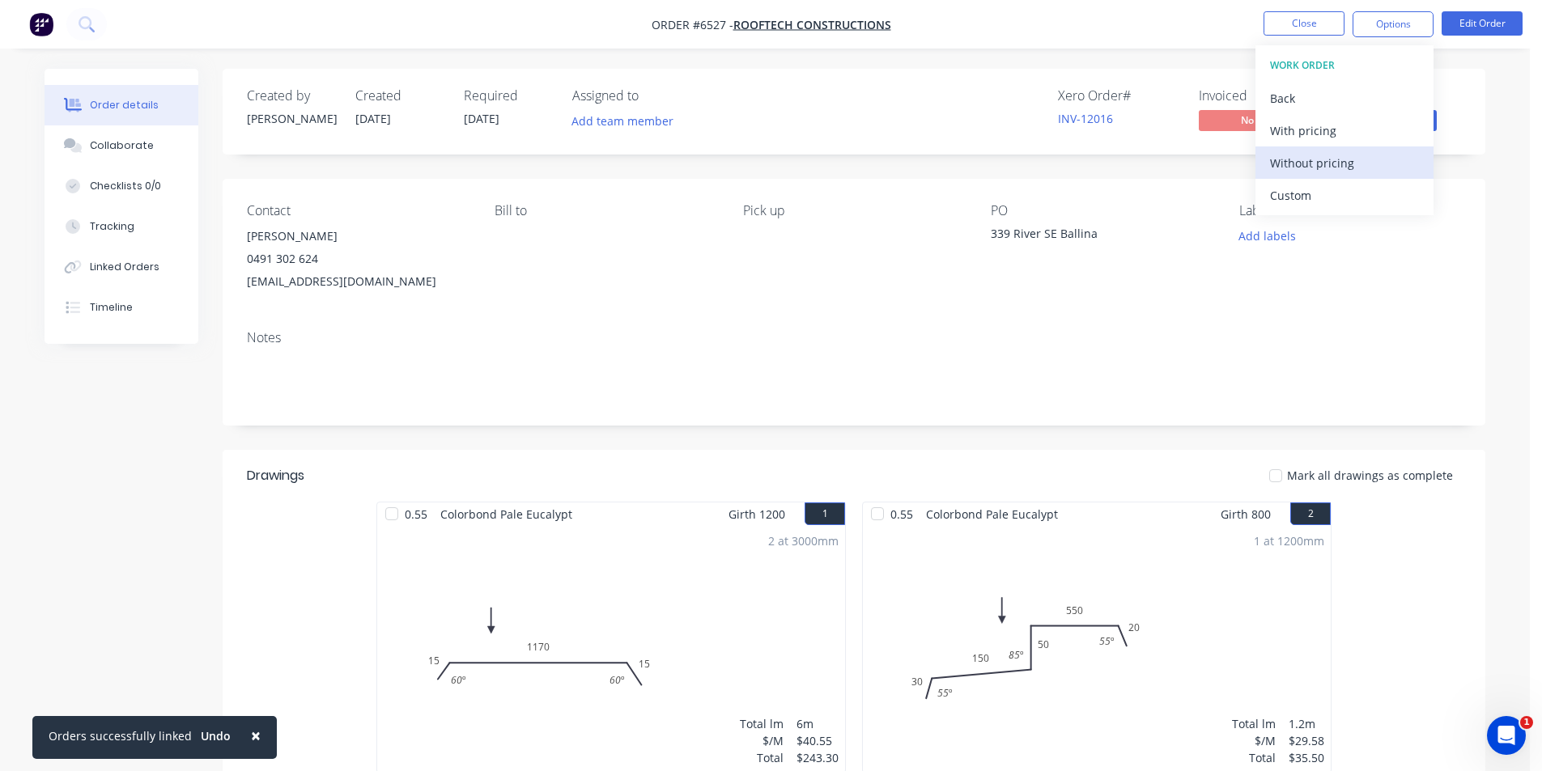
click at [1326, 160] on div "Without pricing" at bounding box center [1344, 162] width 149 height 23
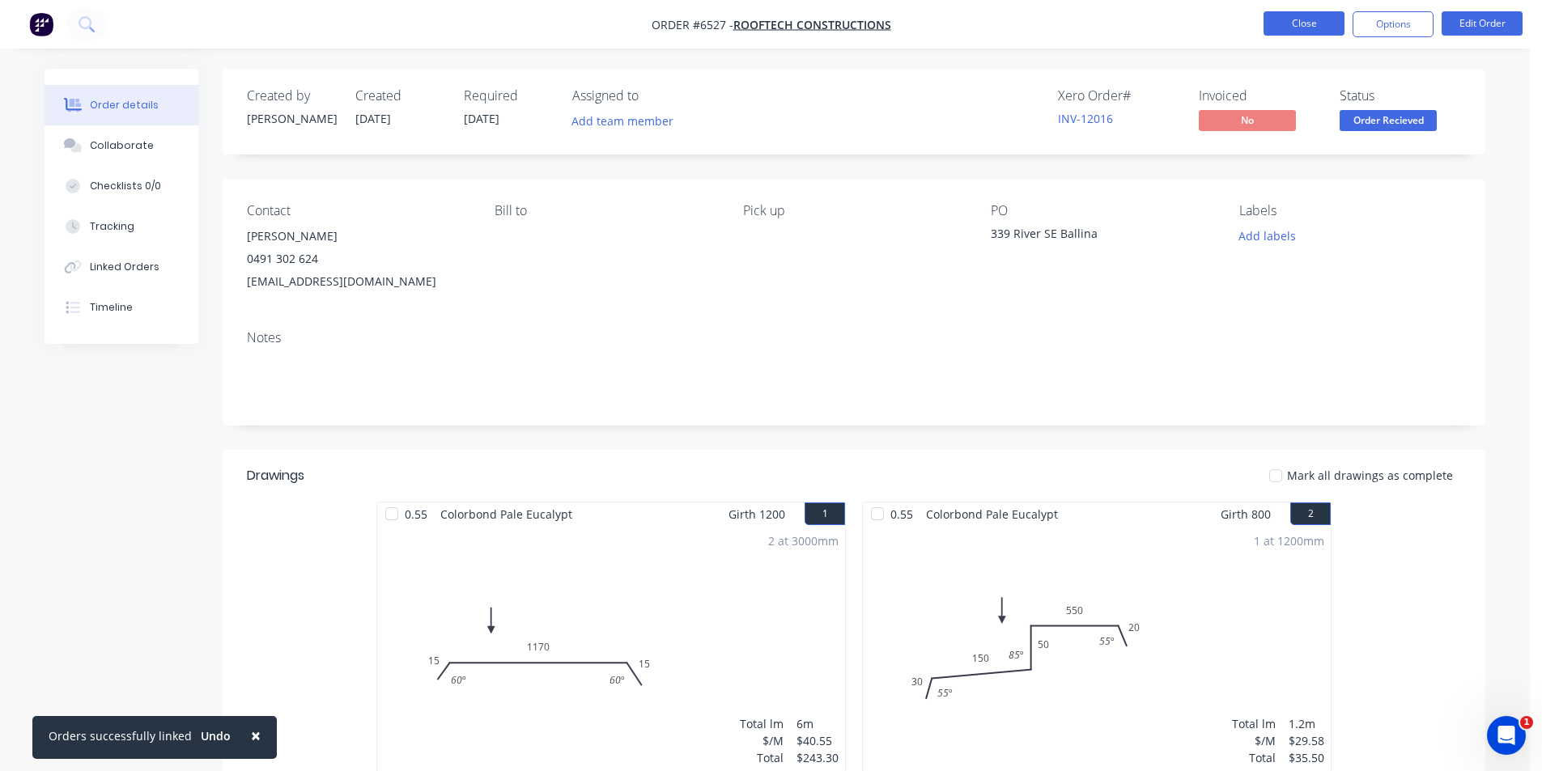
click at [1339, 28] on button "Close" at bounding box center [1303, 23] width 81 height 24
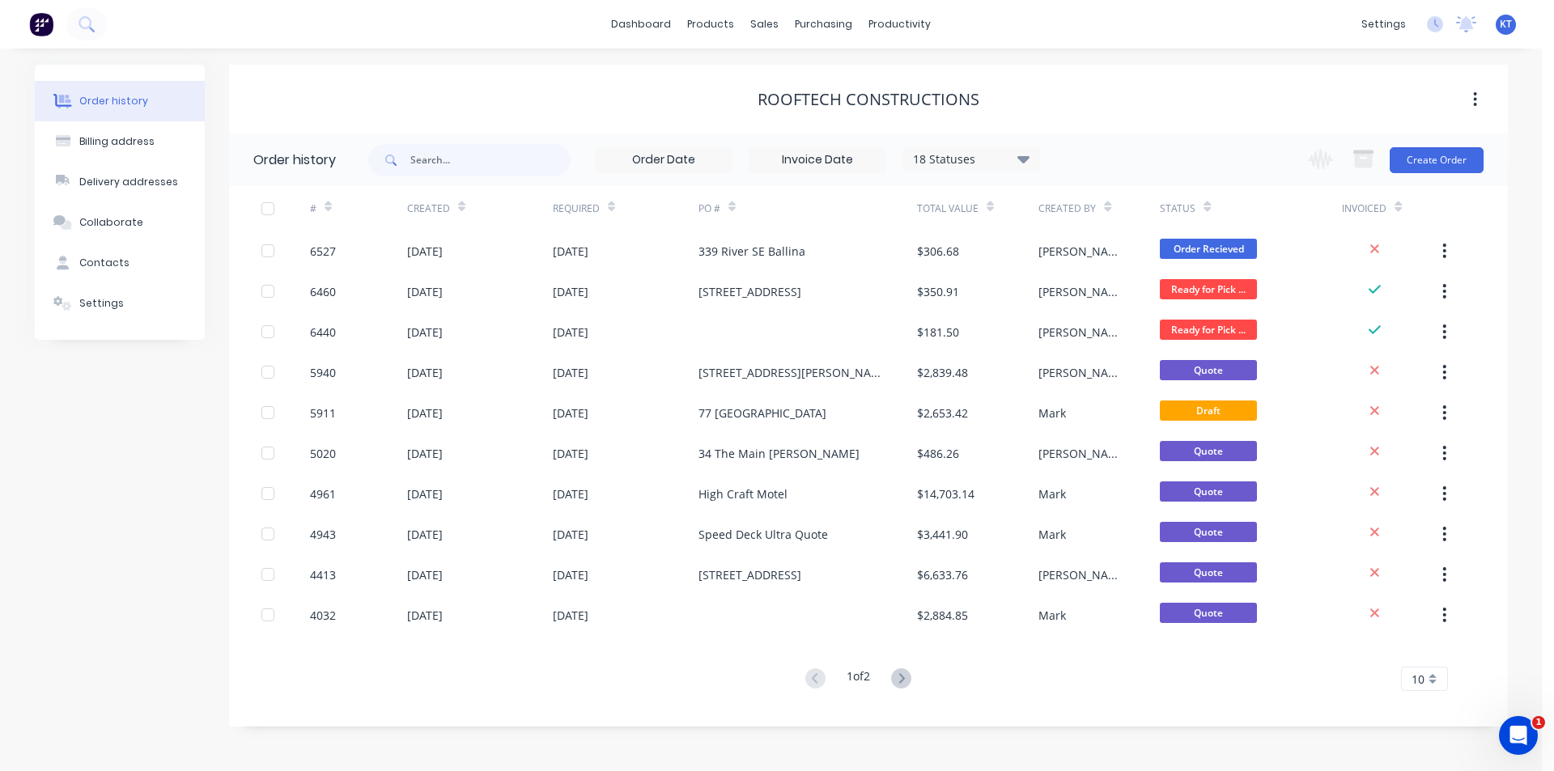
click at [1532, 177] on div "Order history Billing address Delivery addresses Collaborate Contacts Settings …" at bounding box center [771, 410] width 1542 height 723
click at [812, 67] on link "Sales Orders" at bounding box center [850, 77] width 214 height 32
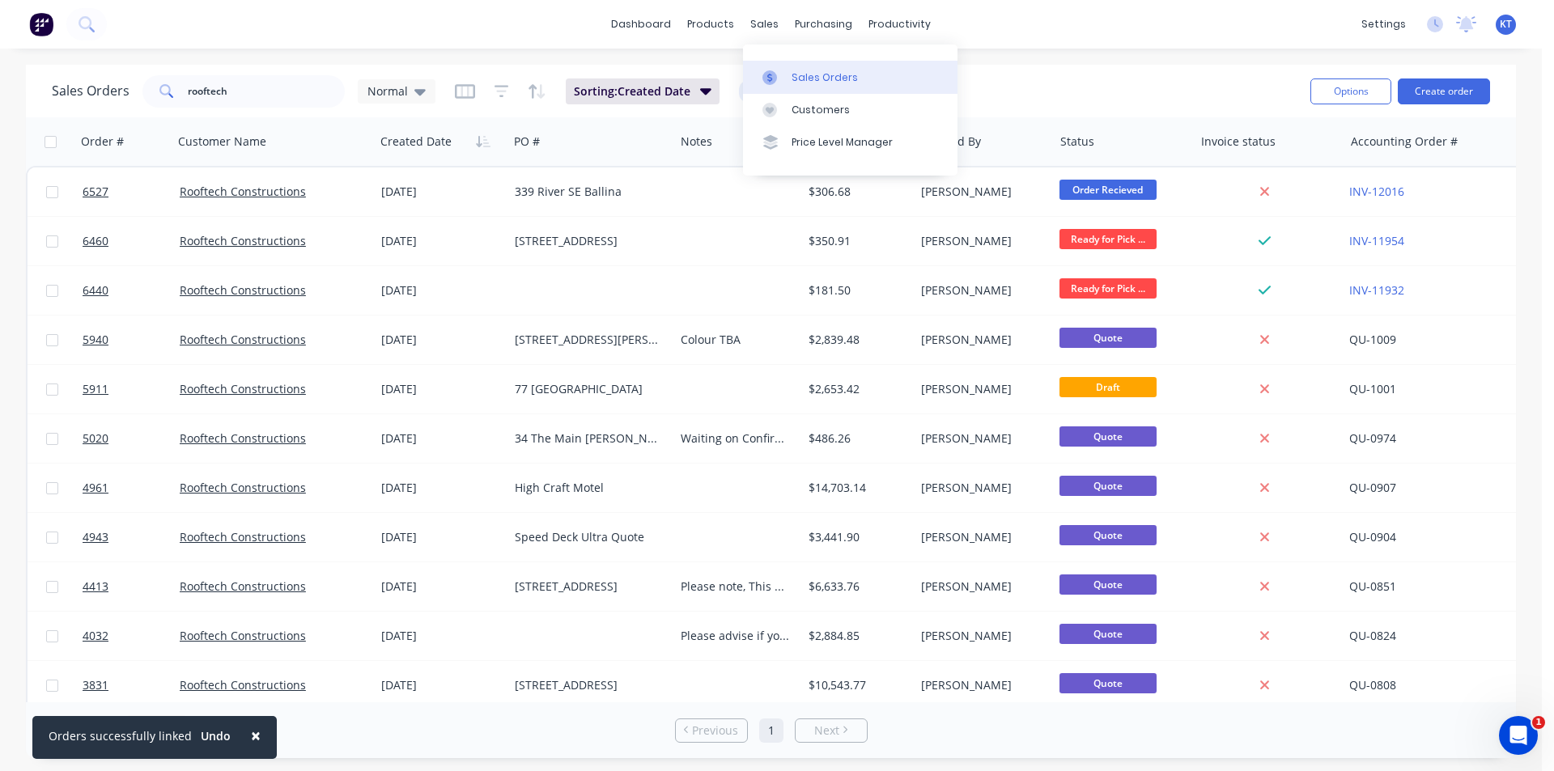
click at [793, 87] on link "Sales Orders" at bounding box center [850, 77] width 214 height 32
click at [702, 17] on div "products" at bounding box center [710, 24] width 63 height 24
click at [783, 75] on div "Product Catalogue" at bounding box center [782, 77] width 100 height 15
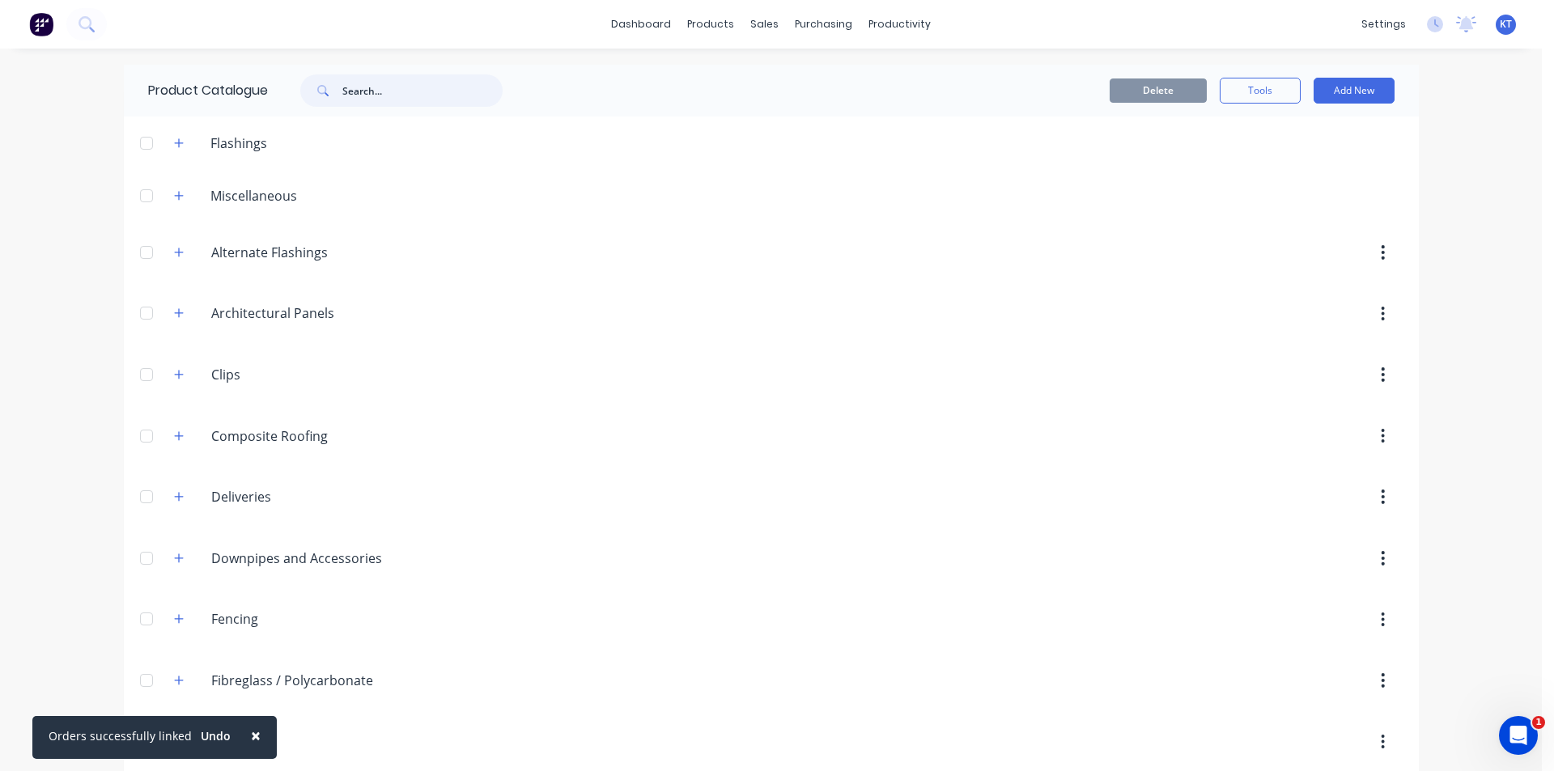
click at [424, 90] on input "text" at bounding box center [422, 90] width 160 height 32
click at [358, 100] on input "text" at bounding box center [422, 90] width 160 height 32
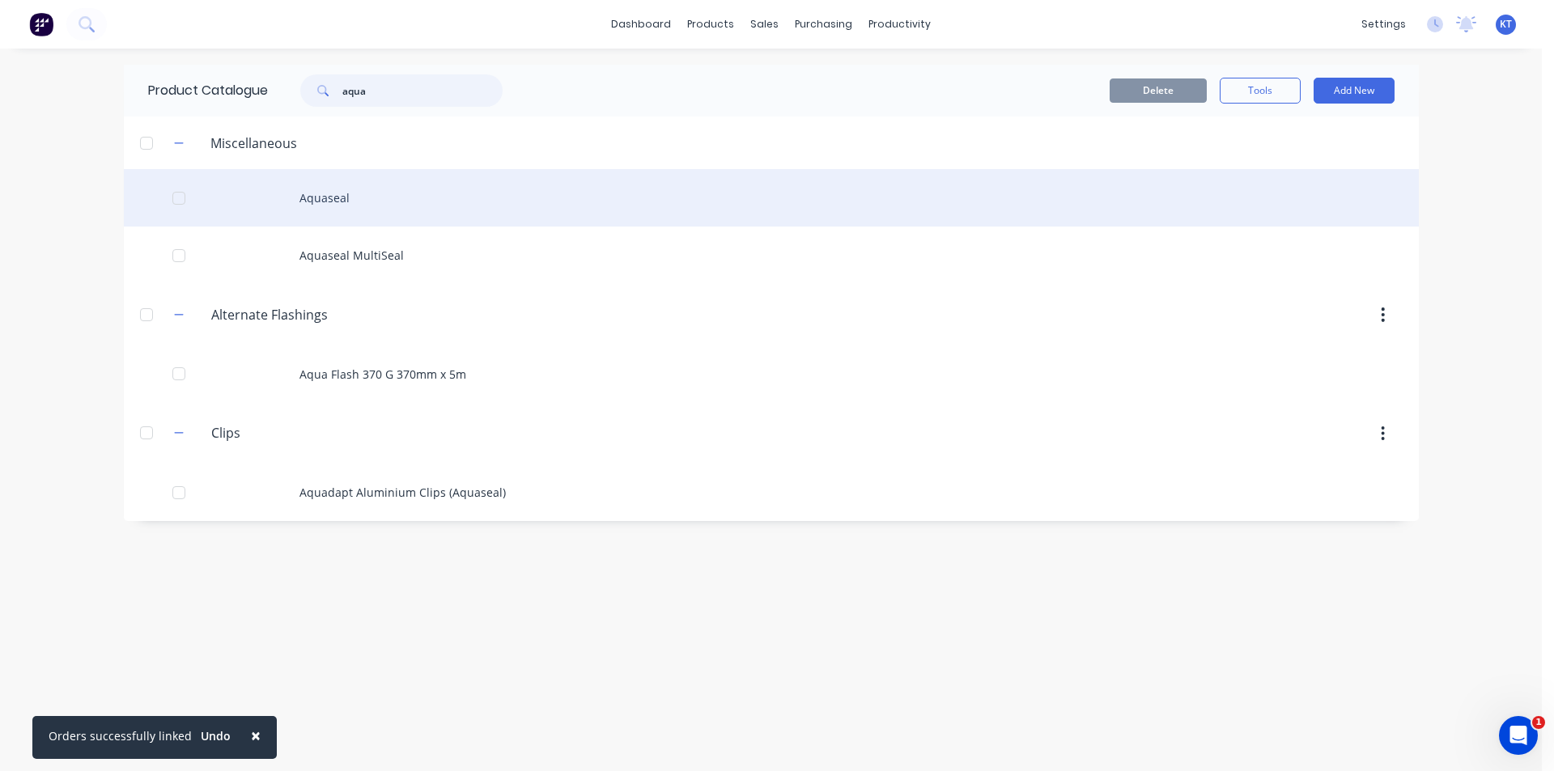
type input "aqua"
click at [372, 192] on div "Aquaseal" at bounding box center [771, 197] width 1295 height 57
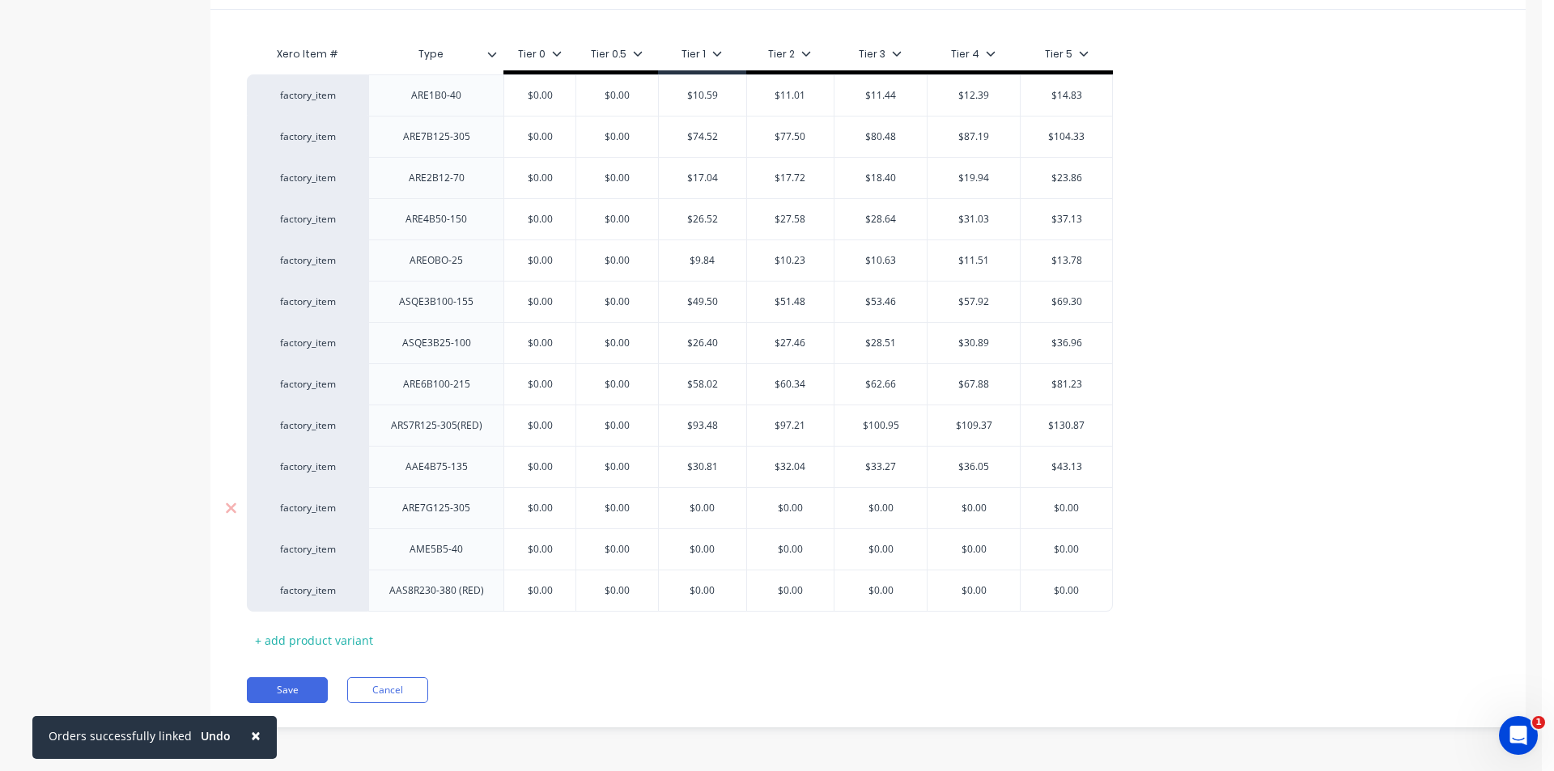
scroll to position [359, 0]
type input "$0.00"
click at [537, 593] on input "$0.00" at bounding box center [539, 590] width 81 height 15
click at [715, 594] on input "$0.00" at bounding box center [702, 590] width 87 height 15
type input "$145.06"
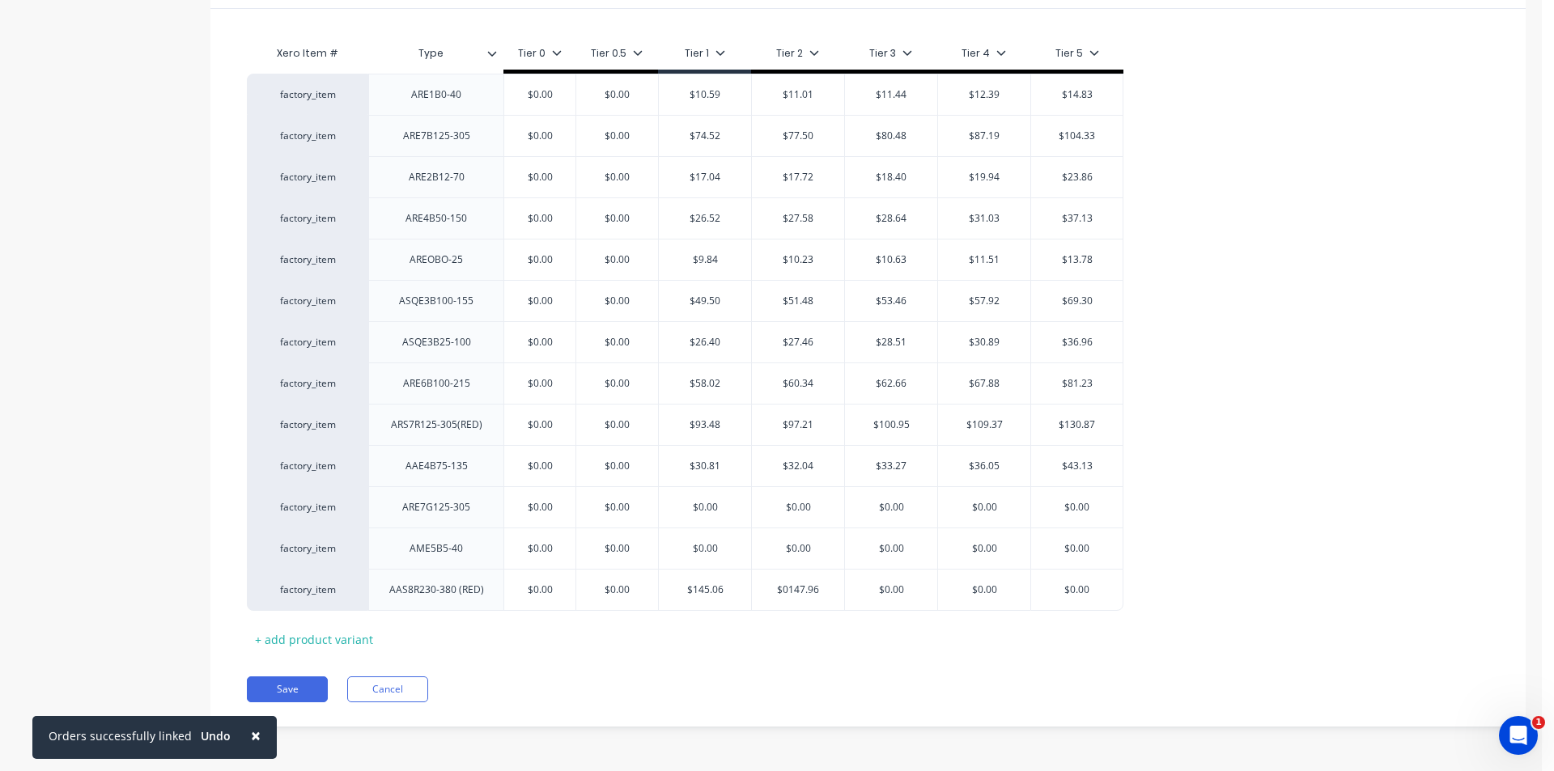
type input "$0147.96"
type input "$150.86"
type input "$"
type input "181.33"
type input "$"
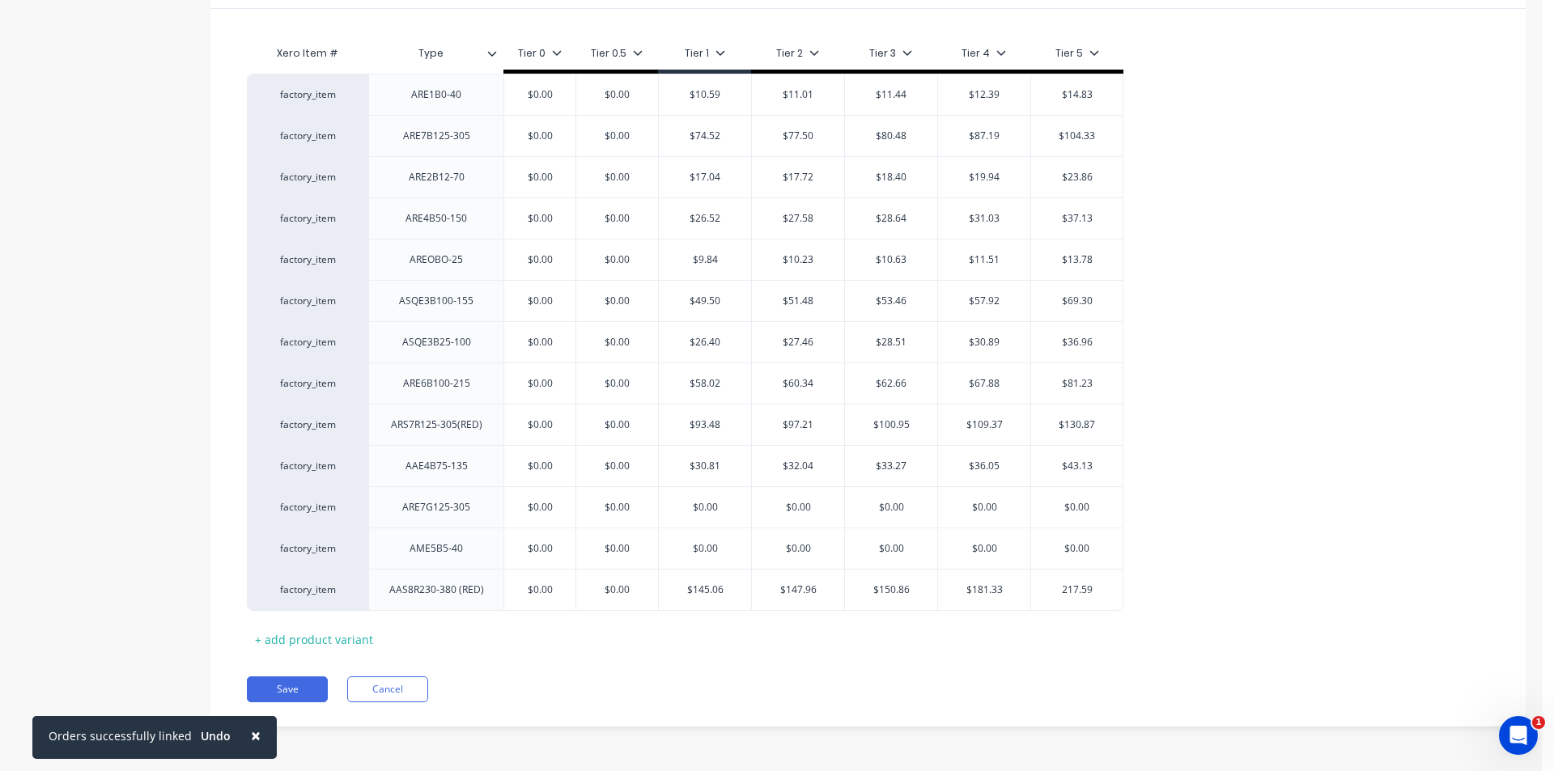
type input "217.59"
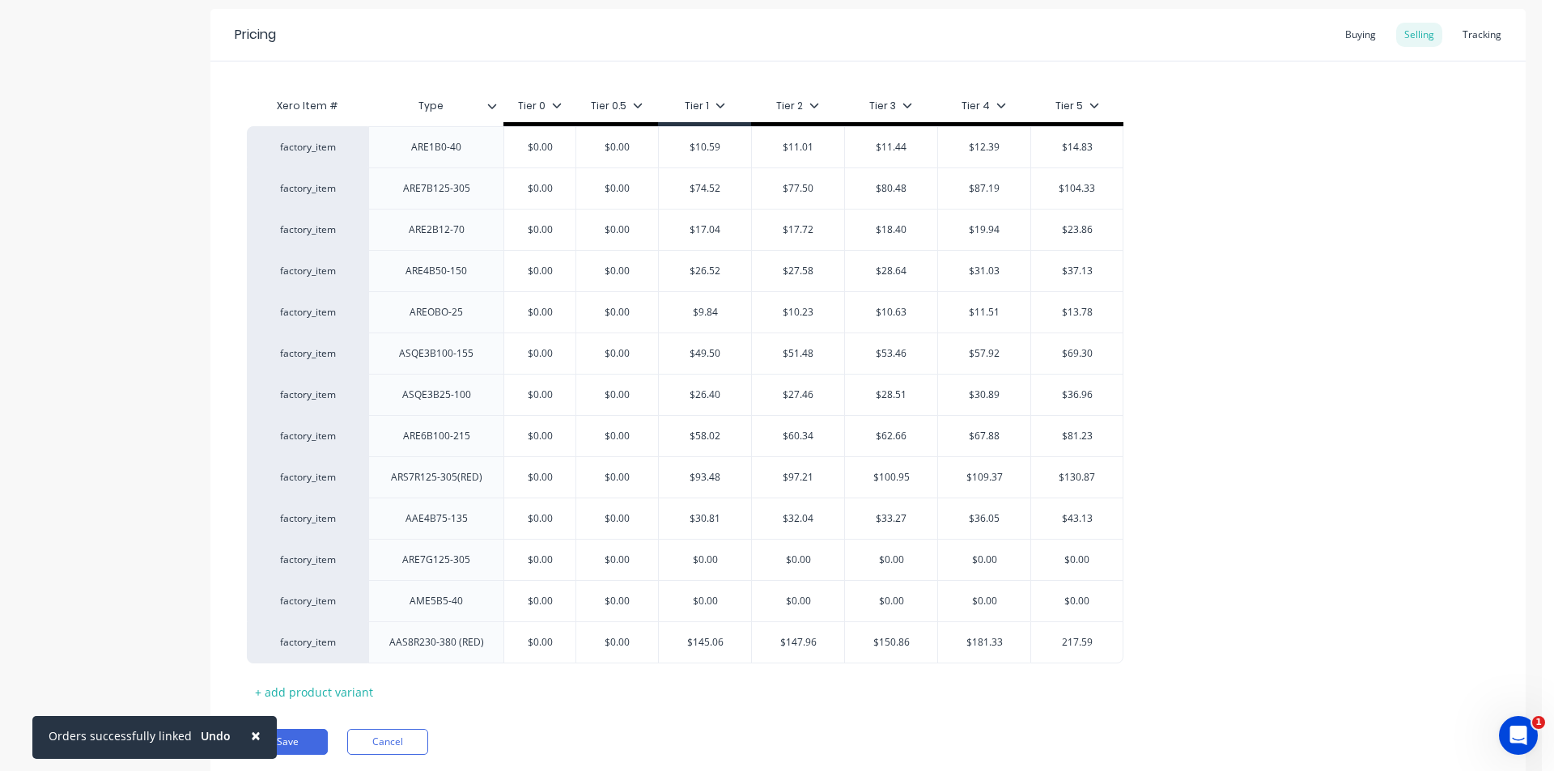
scroll to position [278, 0]
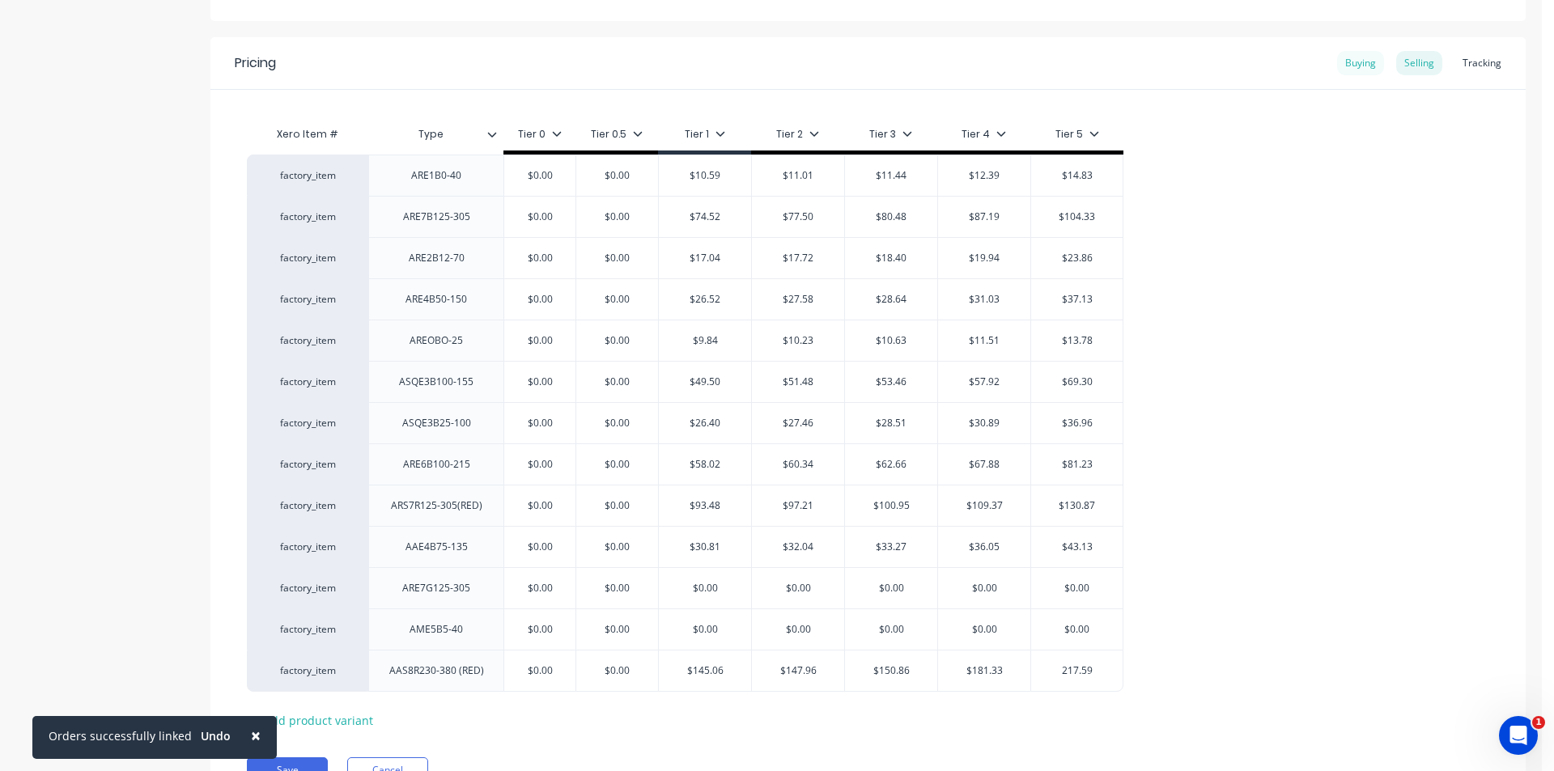
click at [1342, 58] on div "Buying" at bounding box center [1360, 63] width 47 height 24
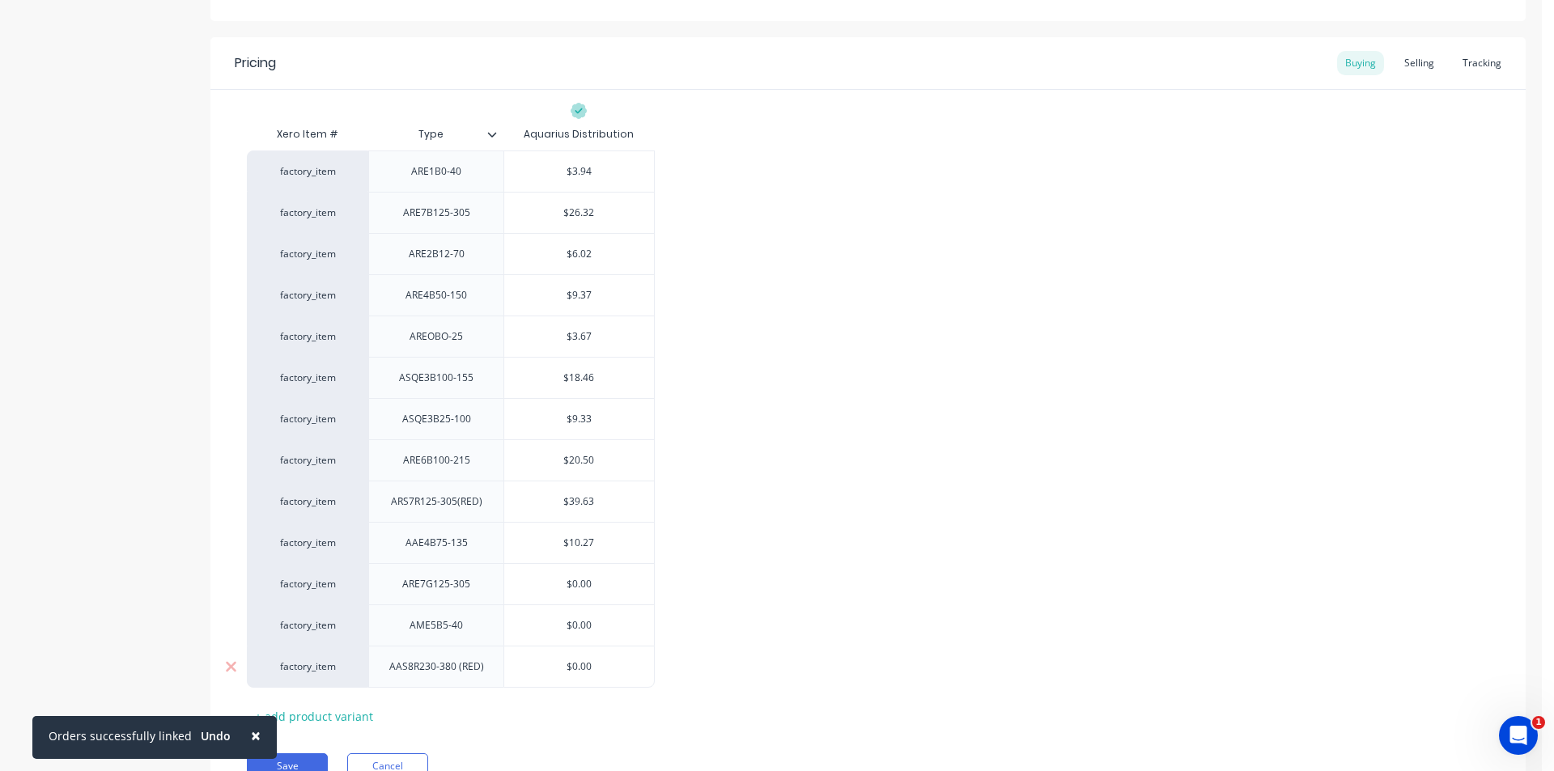
click at [592, 660] on input "$0.00" at bounding box center [579, 667] width 150 height 15
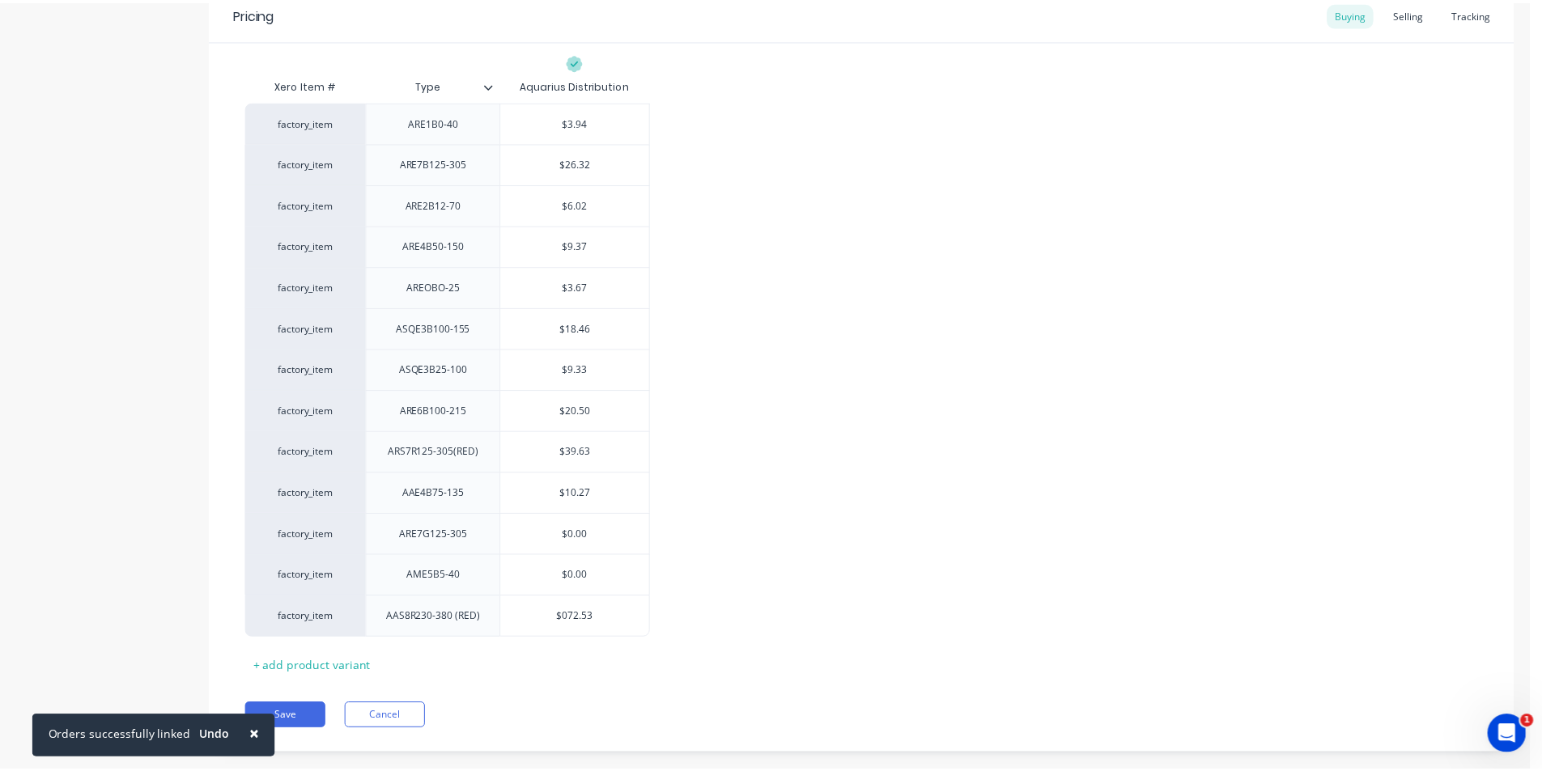
scroll to position [355, 0]
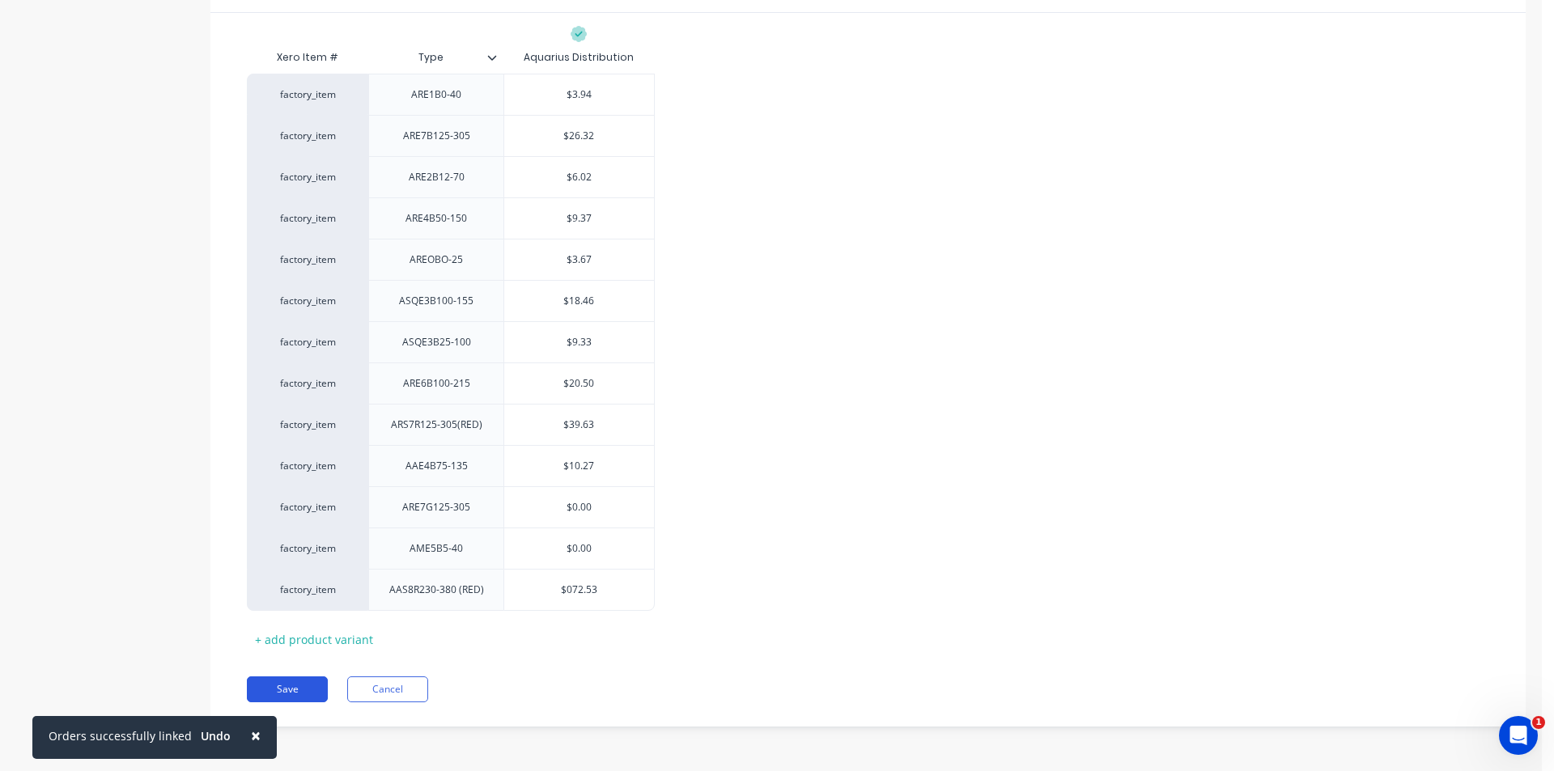
type input "$072.53"
click at [269, 686] on button "Save" at bounding box center [287, 690] width 81 height 26
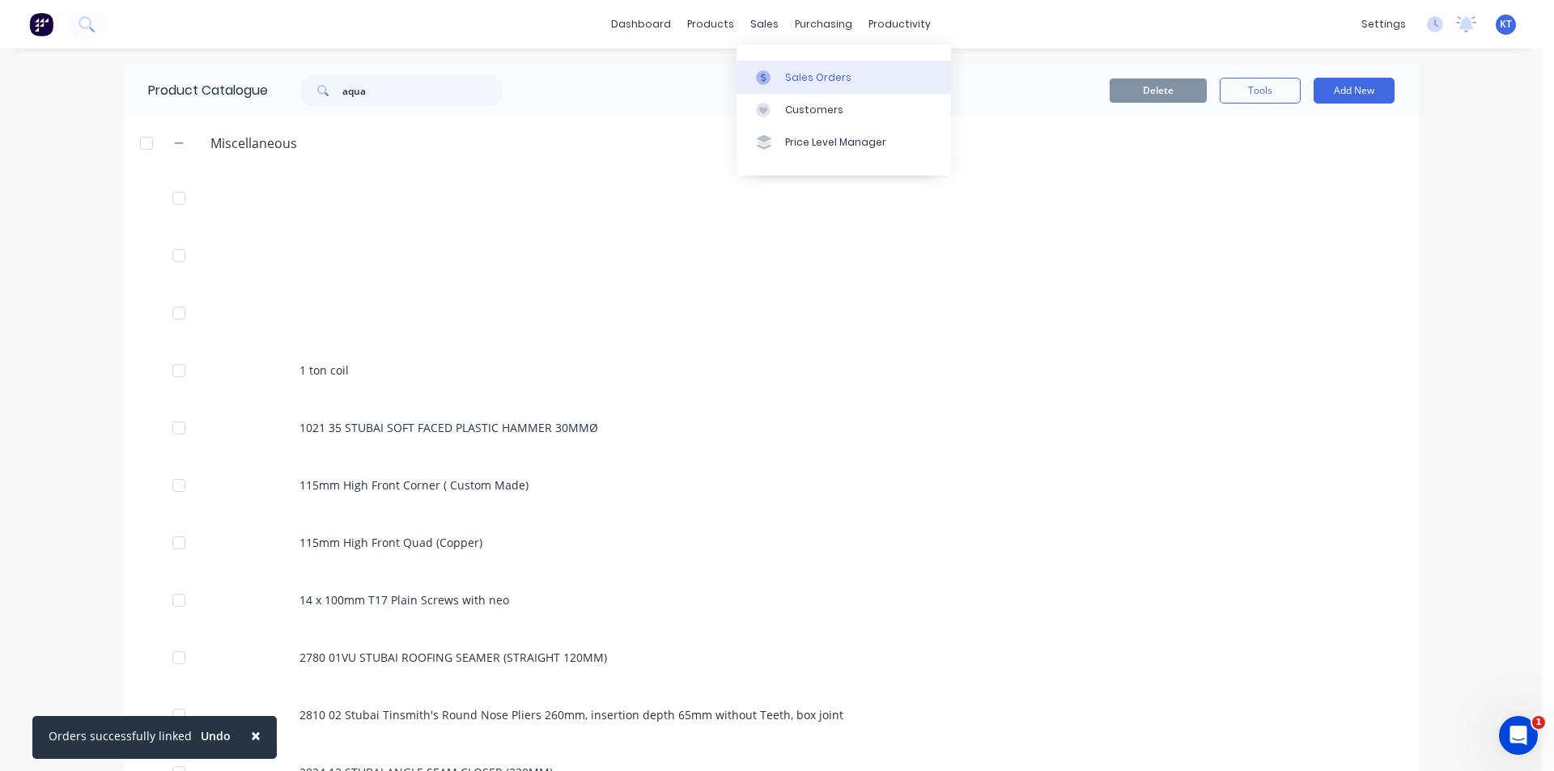
click at [785, 70] on div "Sales Orders" at bounding box center [818, 77] width 66 height 15
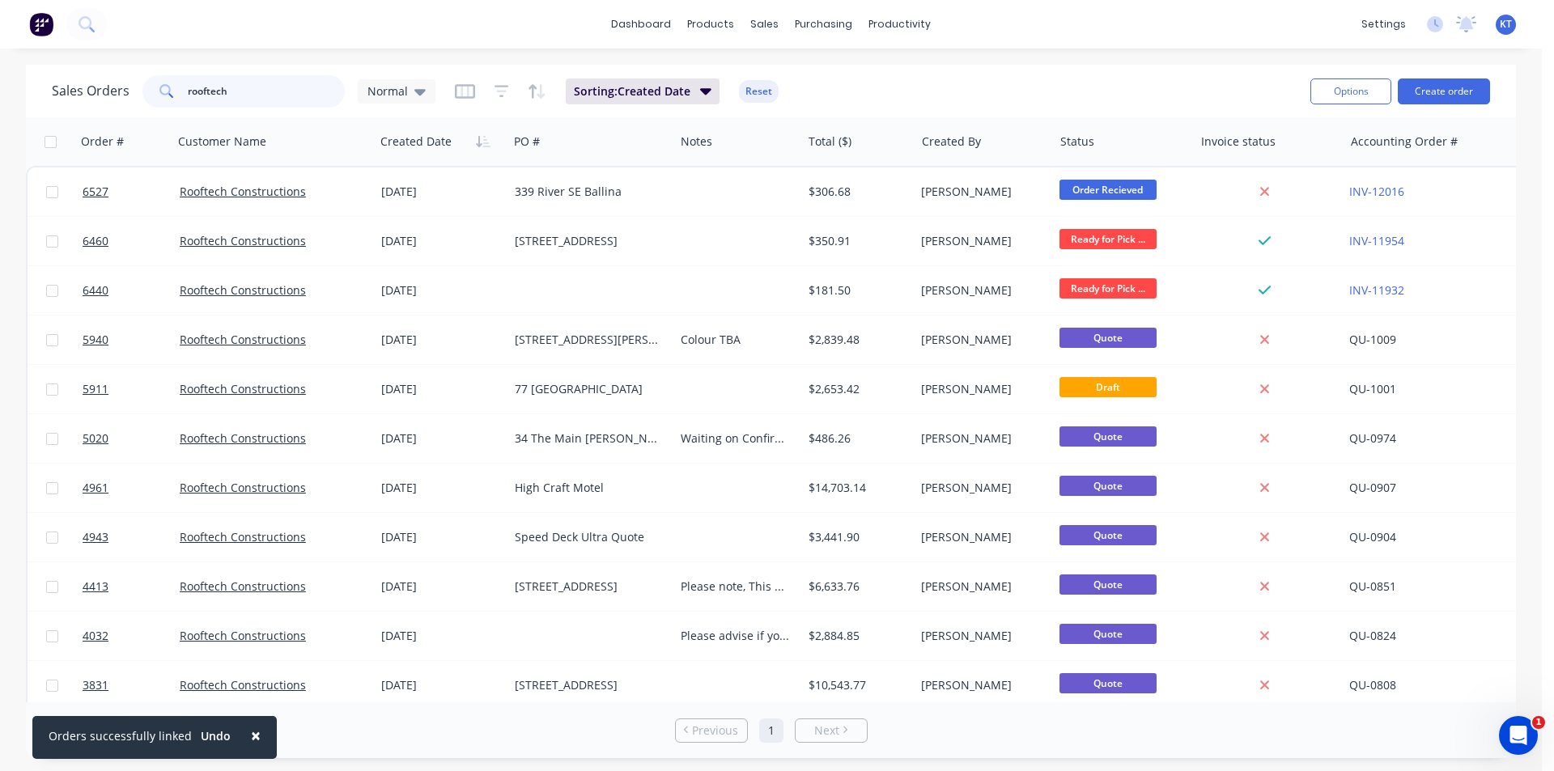
click at [267, 99] on input "rooftech" at bounding box center [267, 91] width 158 height 32
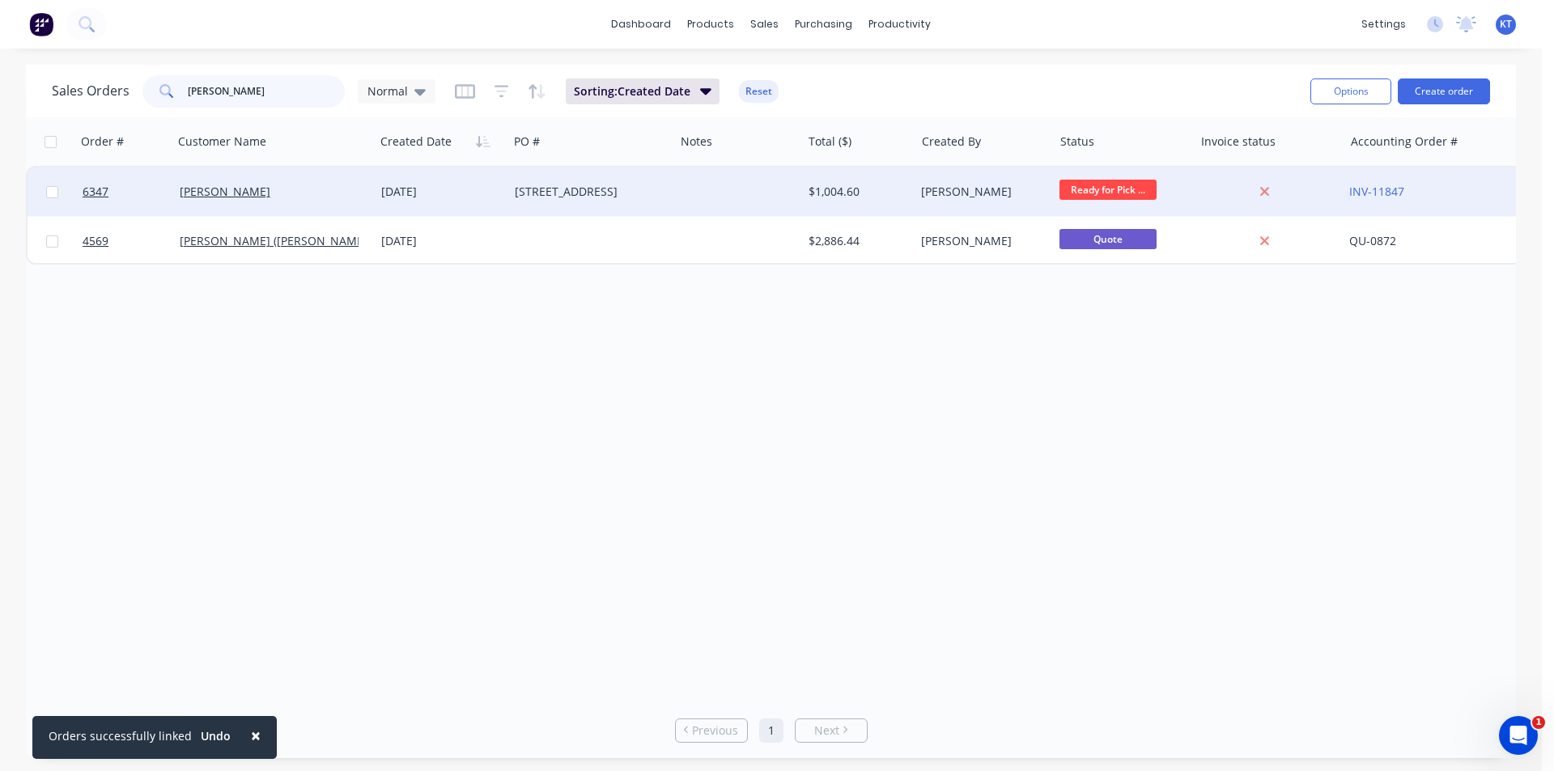
type input "[PERSON_NAME]"
click at [261, 190] on div "[PERSON_NAME]" at bounding box center [269, 192] width 179 height 16
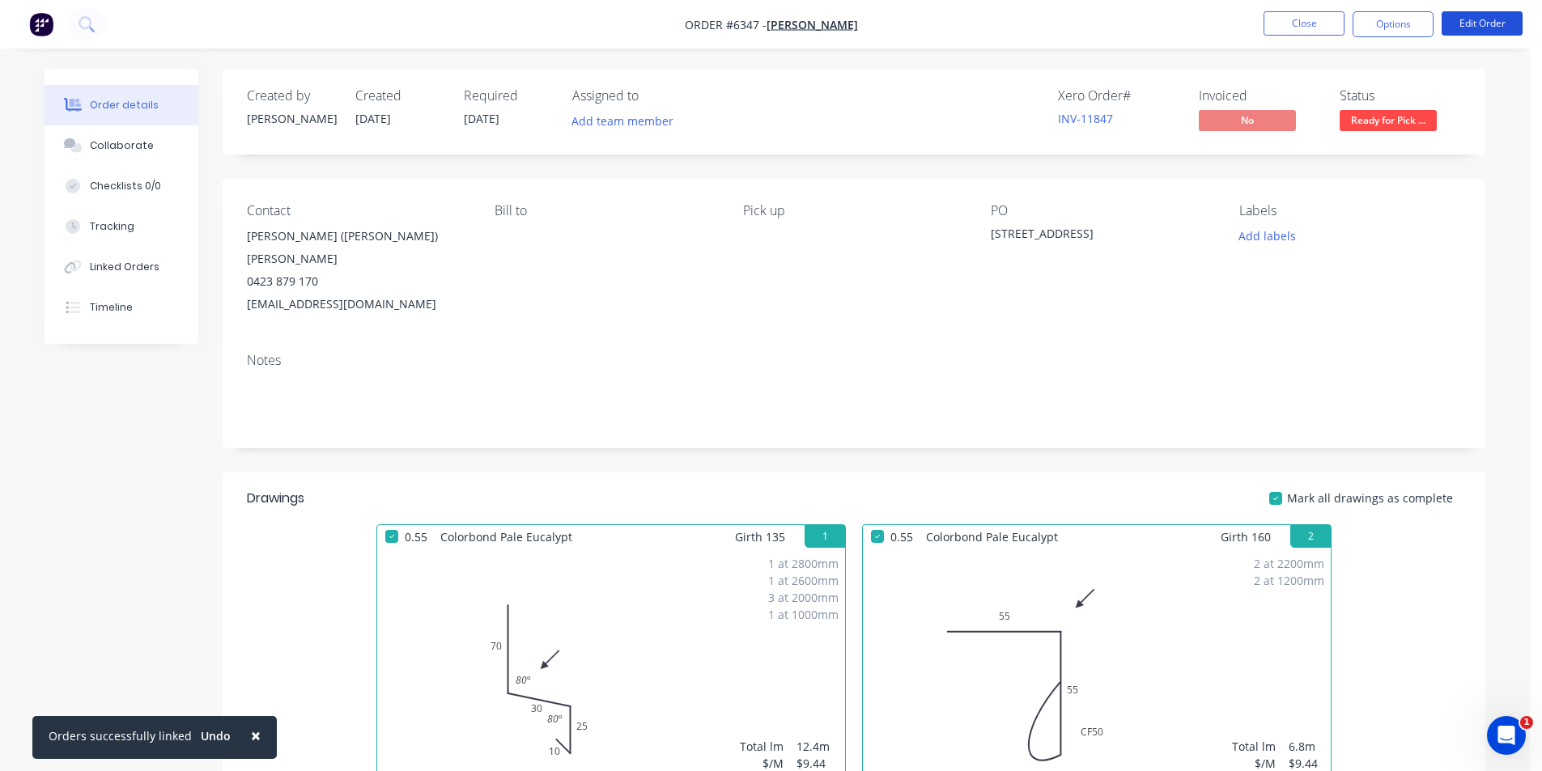
click at [1457, 27] on button "Edit Order" at bounding box center [1481, 23] width 81 height 24
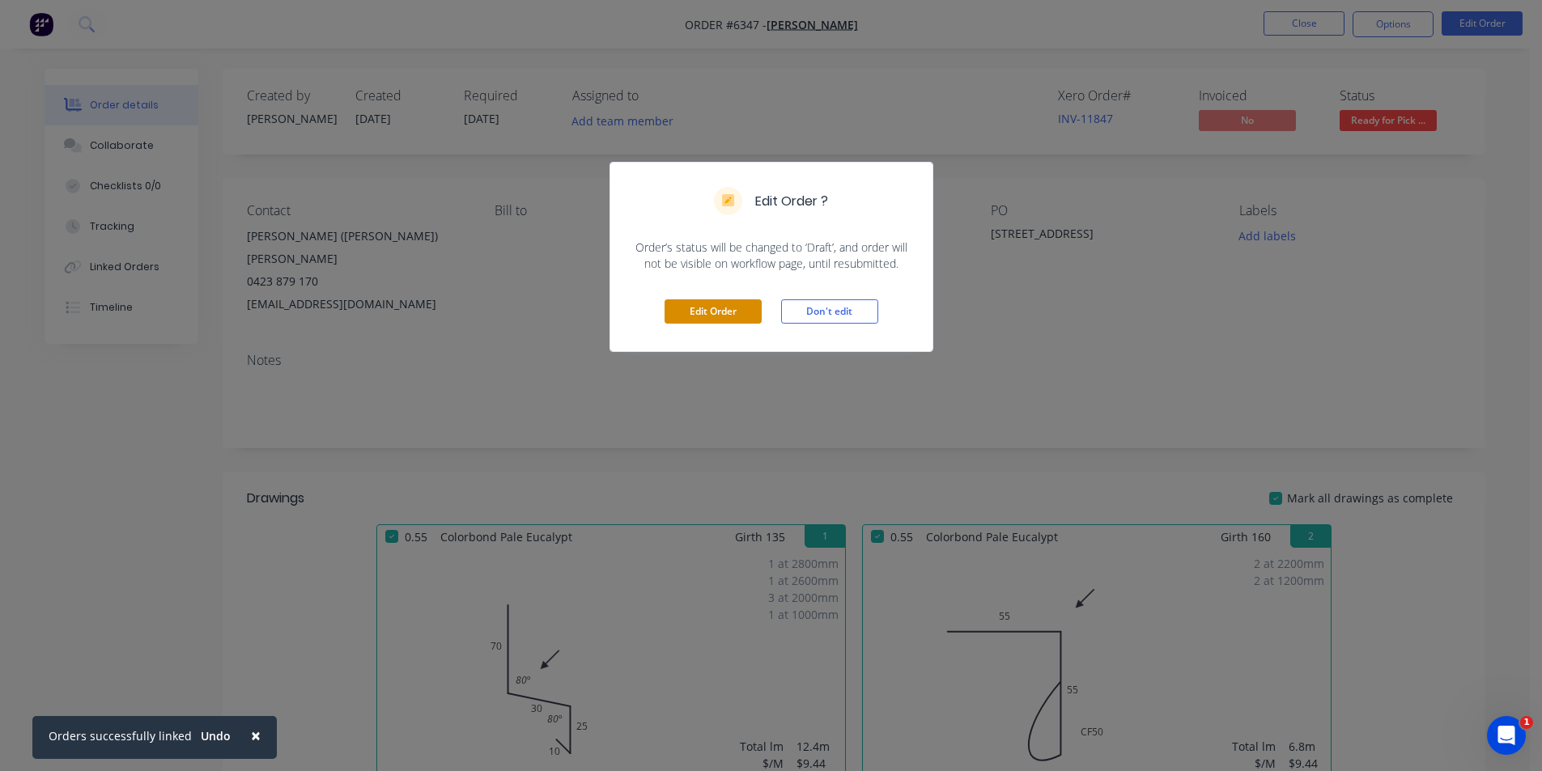
click at [694, 296] on div "Edit Order Don't edit" at bounding box center [771, 311] width 322 height 79
click at [694, 308] on button "Edit Order" at bounding box center [712, 311] width 97 height 24
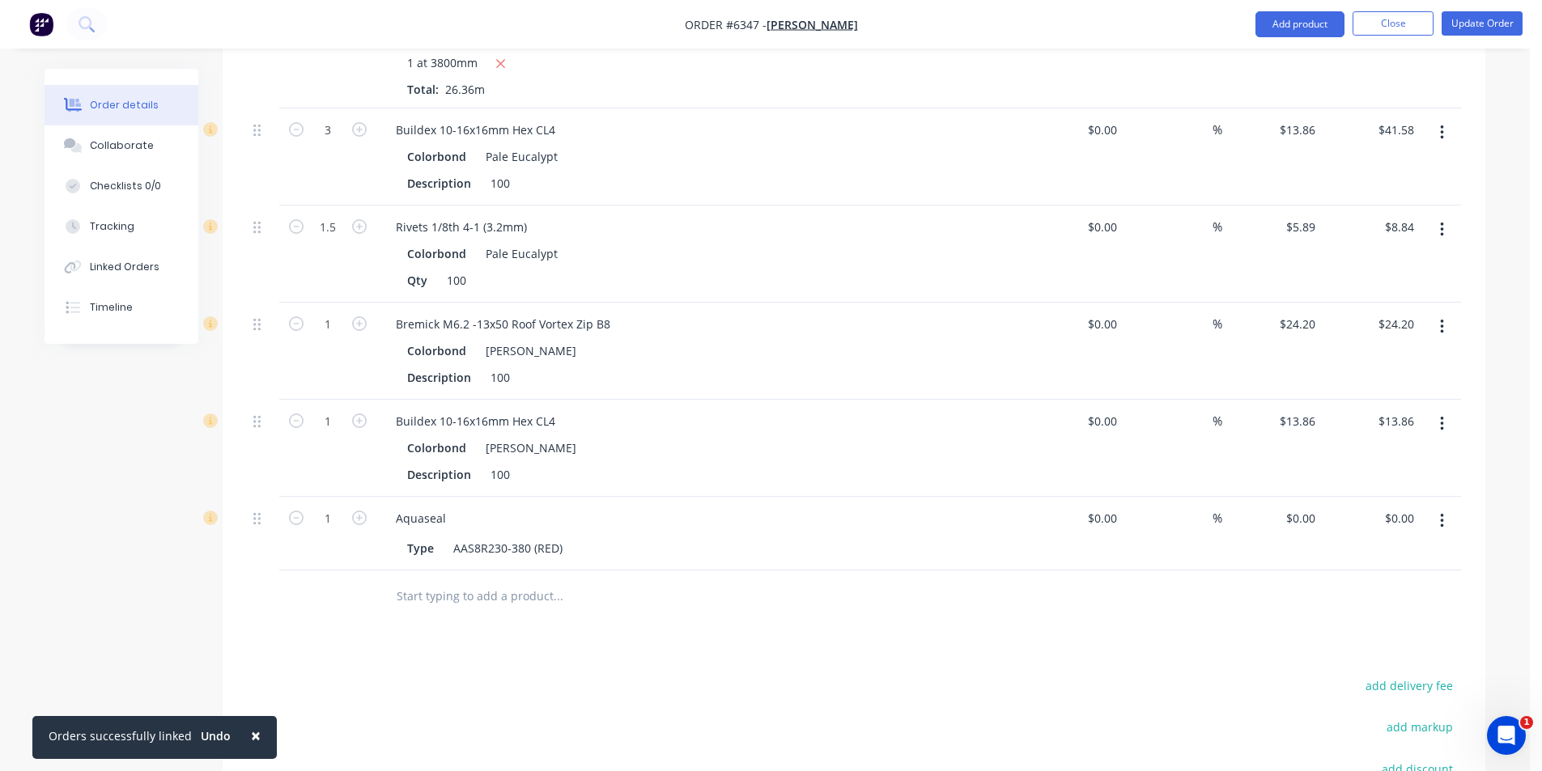
scroll to position [1861, 0]
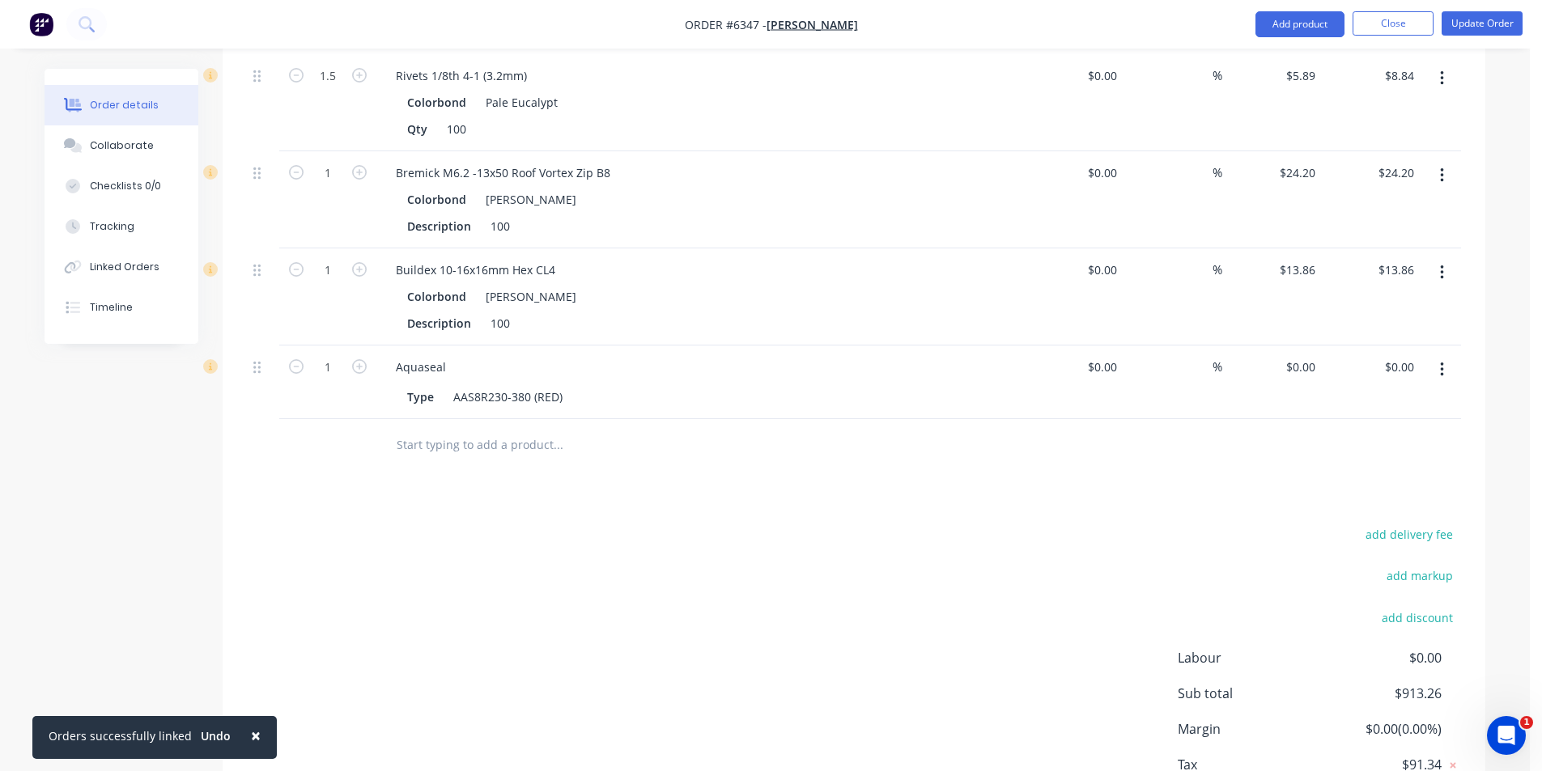
click at [1444, 355] on button "button" at bounding box center [1442, 369] width 38 height 29
click at [1351, 401] on div "Edit" at bounding box center [1383, 412] width 125 height 23
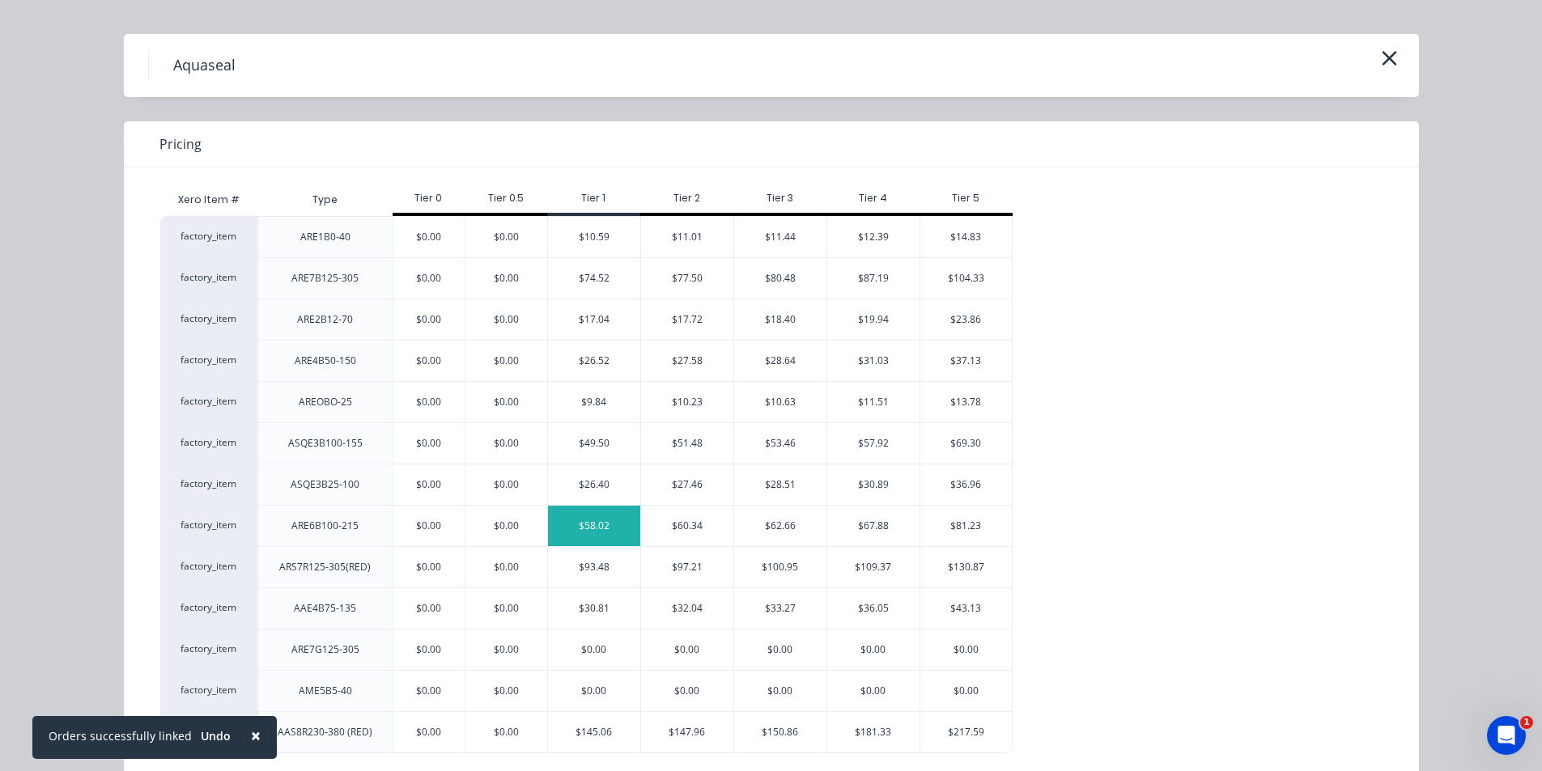
scroll to position [60, 0]
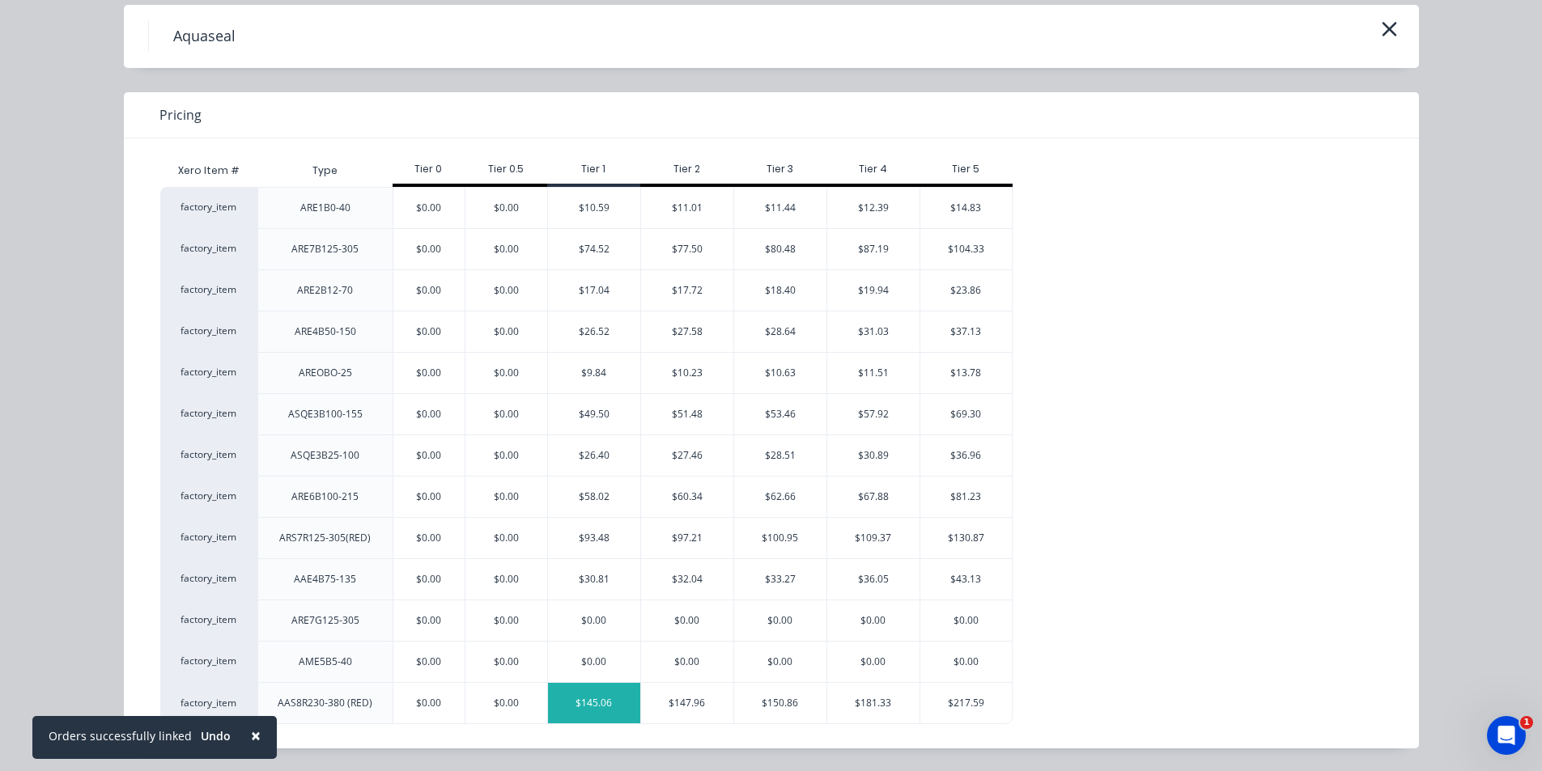
click at [587, 701] on div "$145.06" at bounding box center [594, 703] width 92 height 40
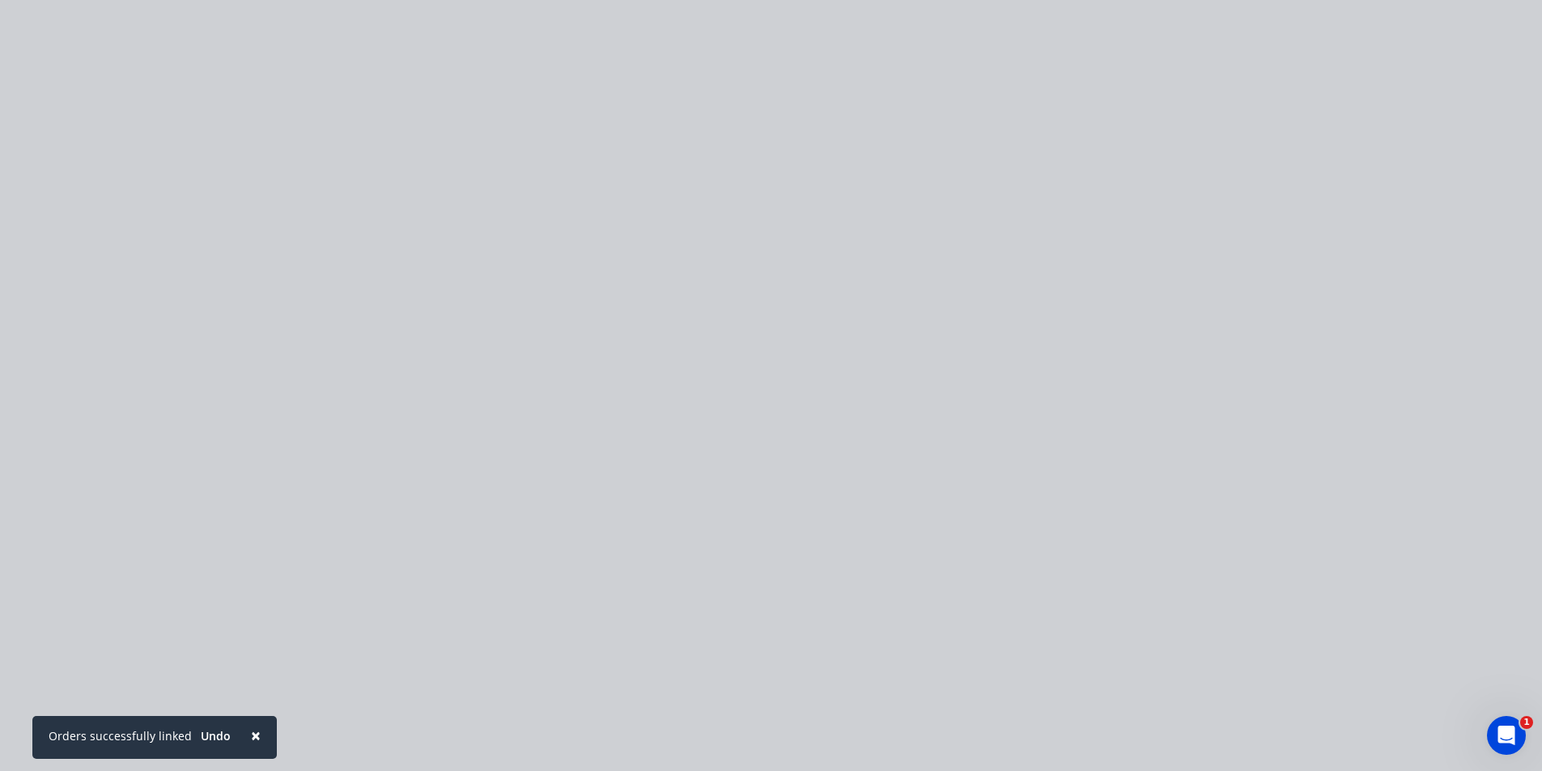
type input "$145.06"
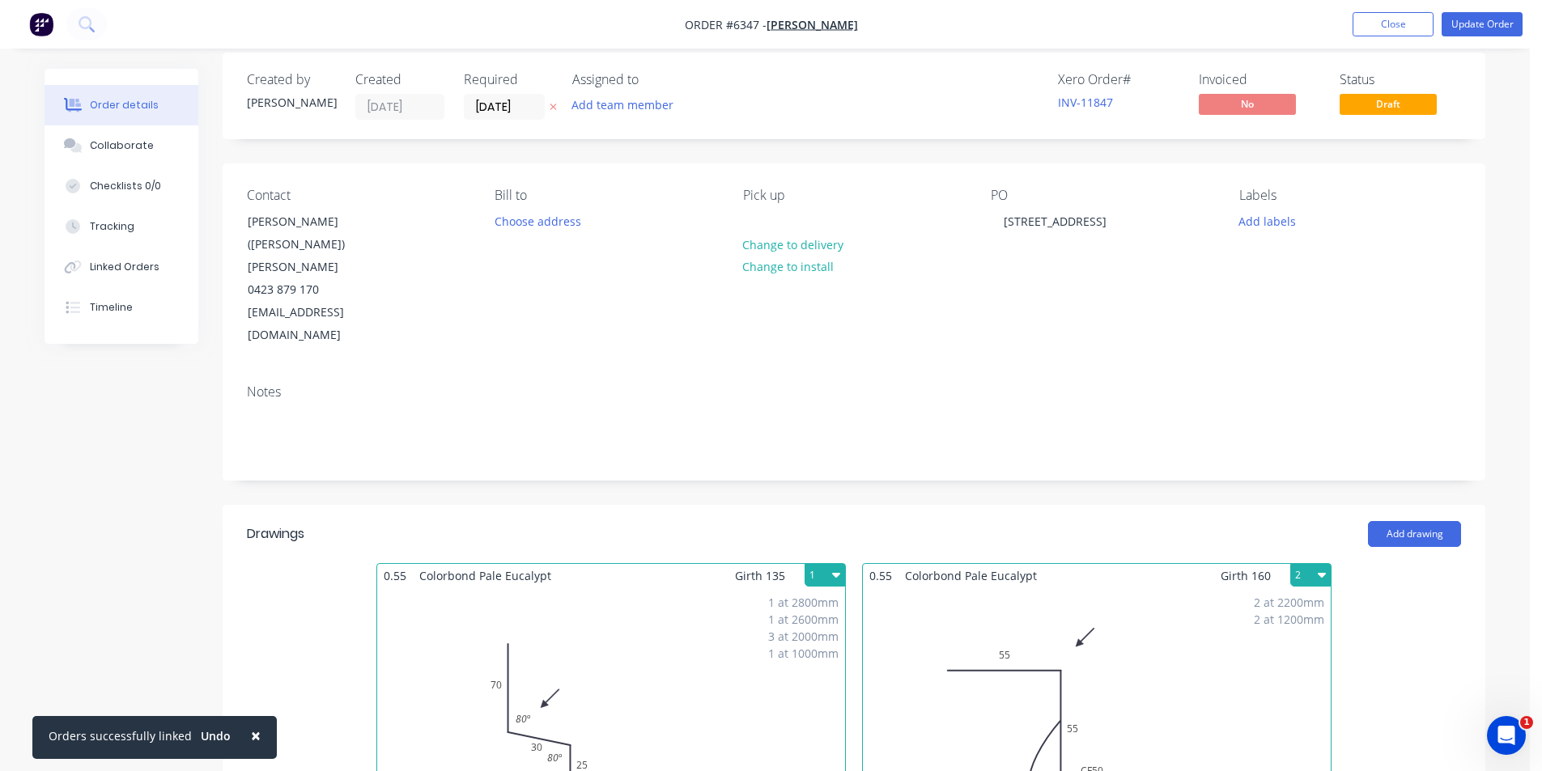
scroll to position [0, 0]
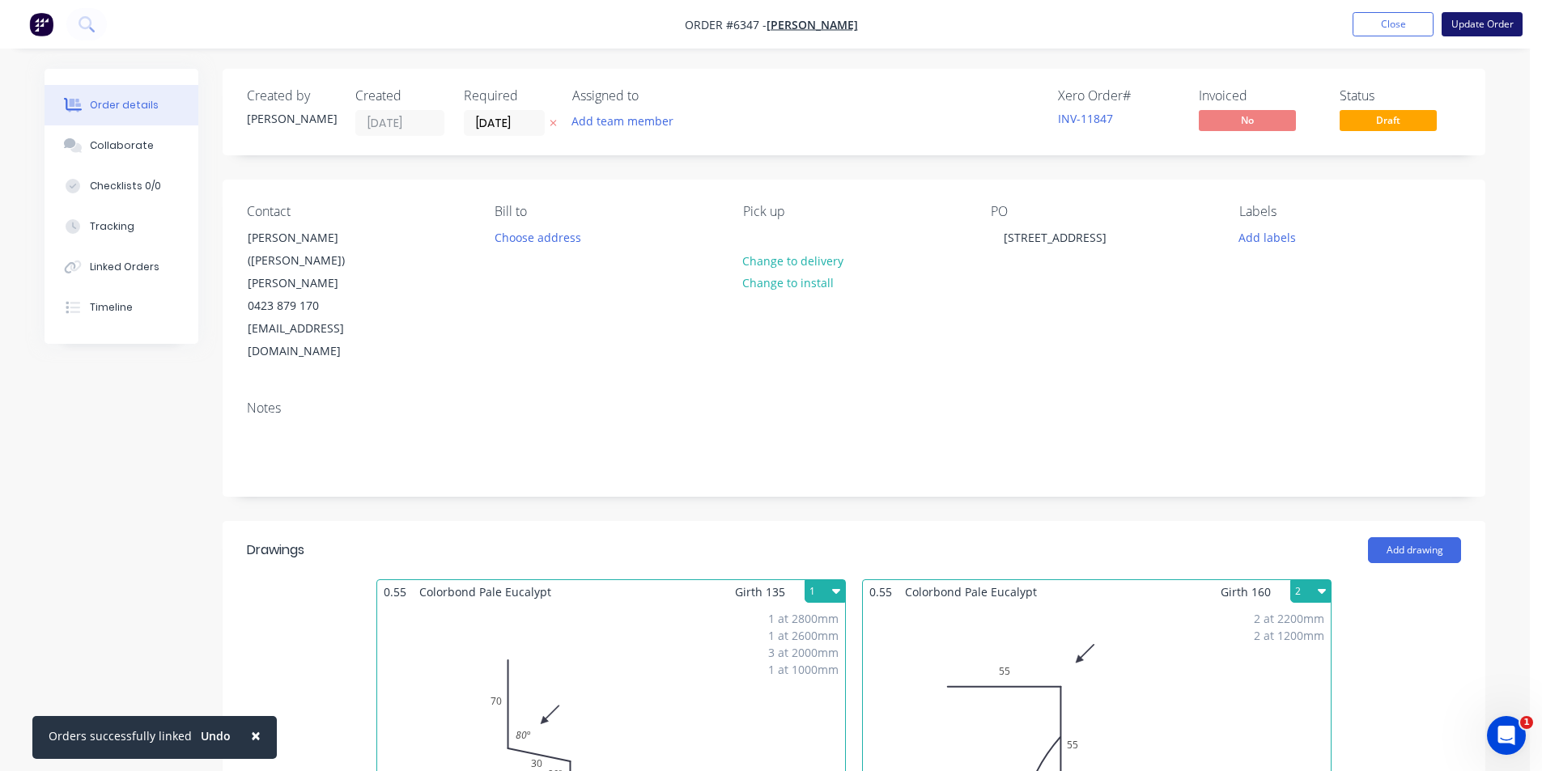
click at [1478, 23] on button "Update Order" at bounding box center [1481, 24] width 81 height 24
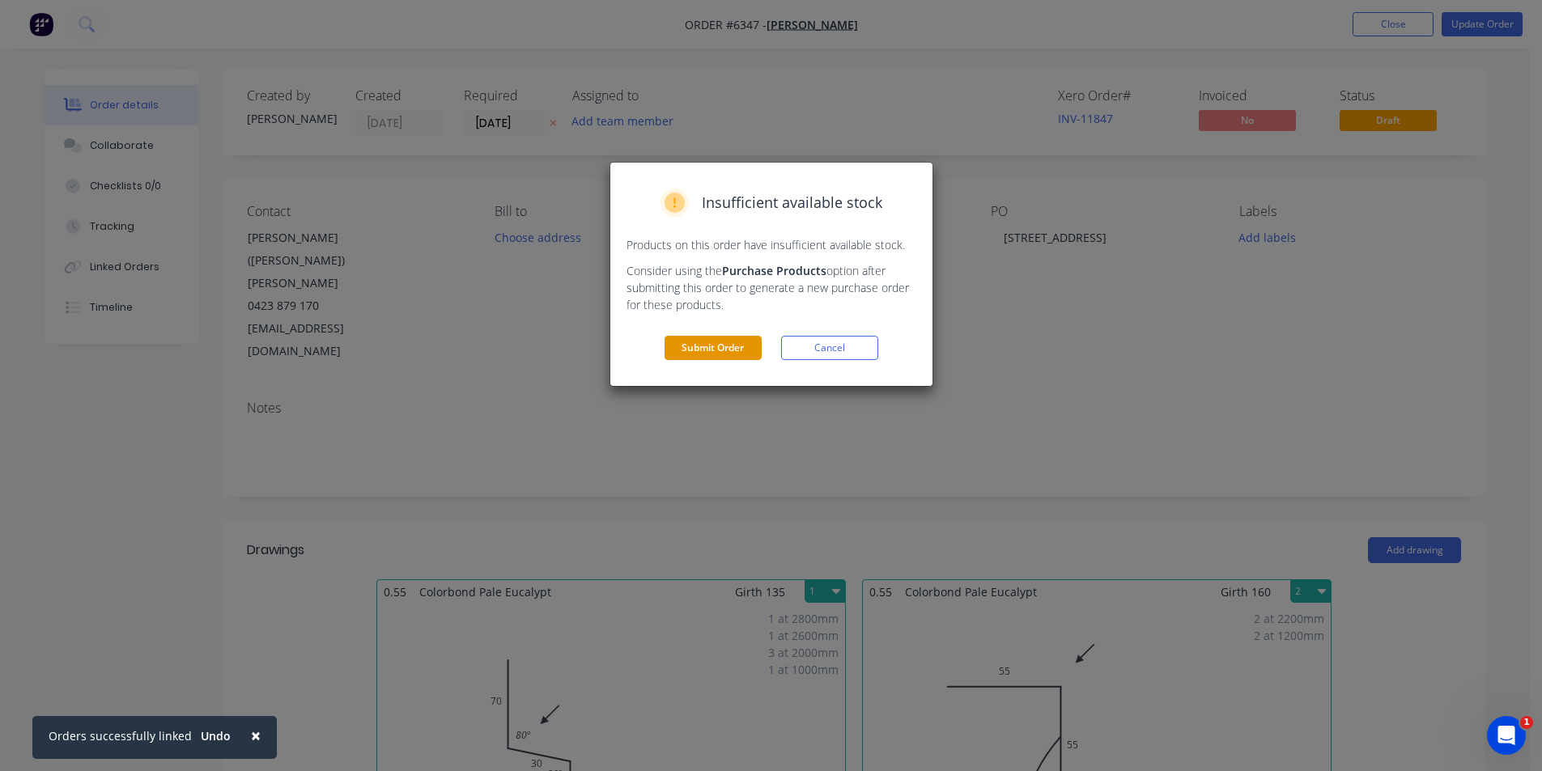
click at [733, 351] on button "Submit Order" at bounding box center [712, 348] width 97 height 24
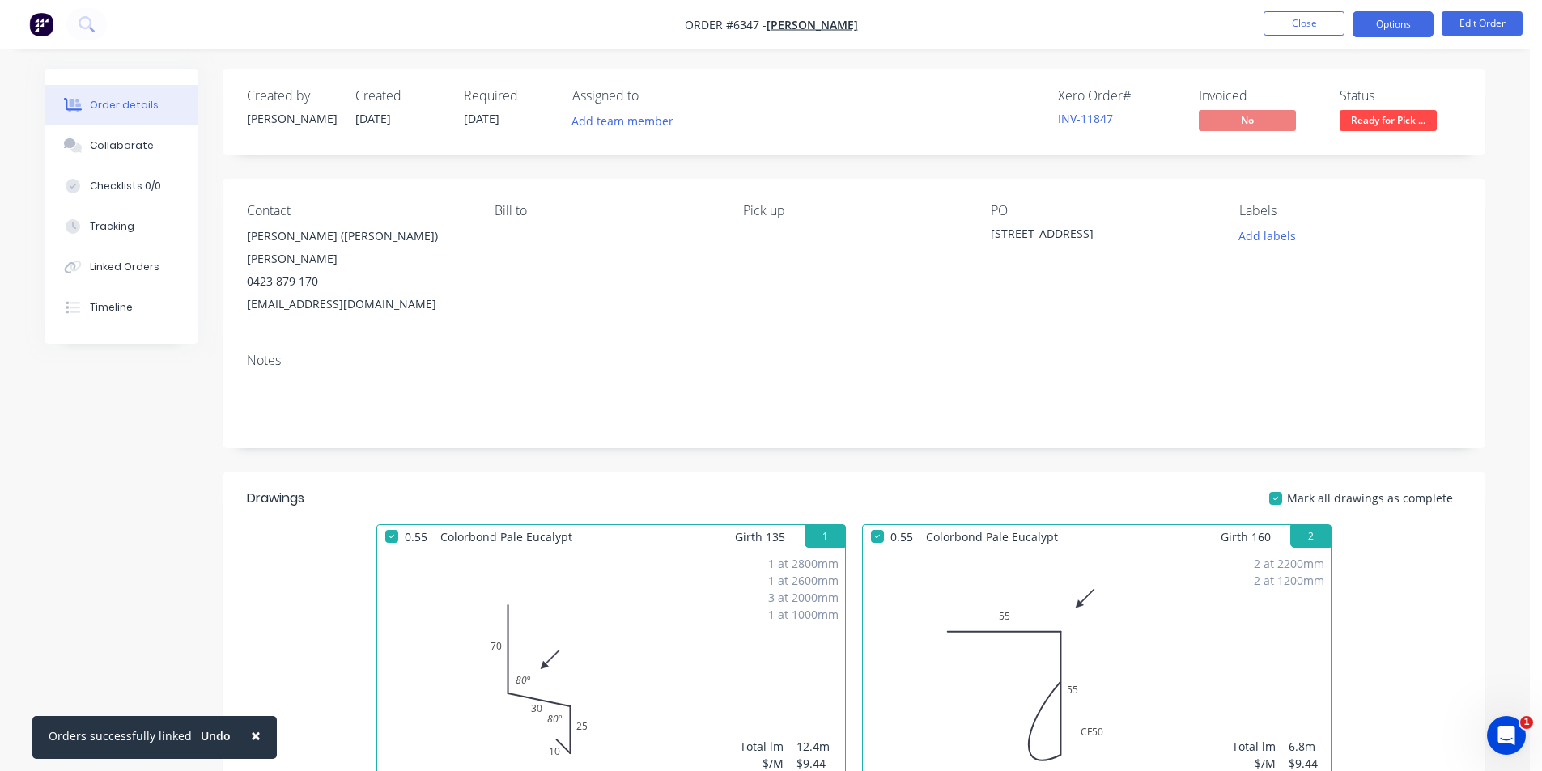
click at [1394, 34] on button "Options" at bounding box center [1392, 24] width 81 height 26
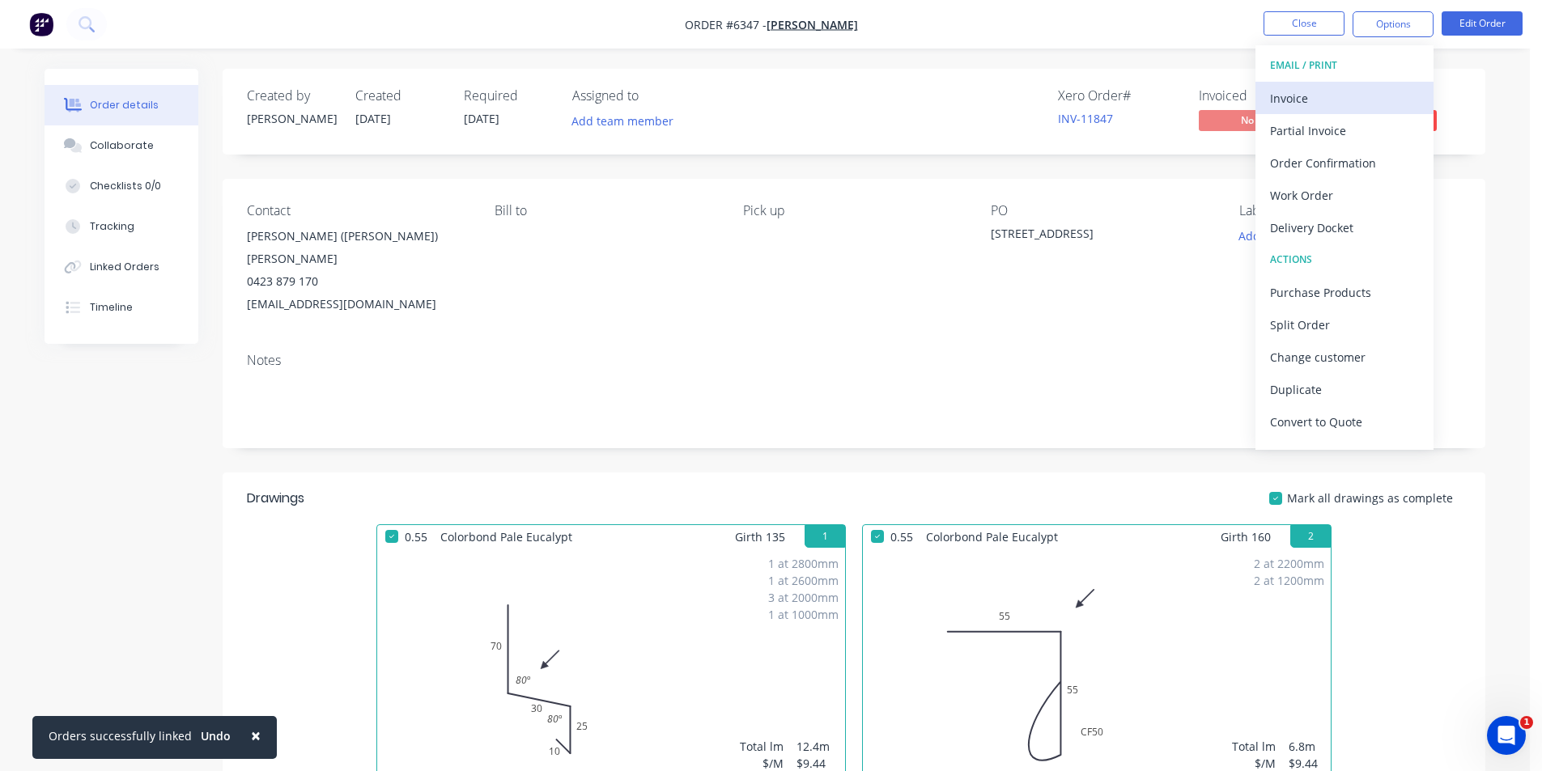
click at [1388, 83] on div "EMAIL / PRINT Invoice Partial Invoice Order Confirmation Work Order Delivery Do…" at bounding box center [1344, 247] width 178 height 405
click at [1385, 88] on div "Invoice" at bounding box center [1344, 98] width 149 height 23
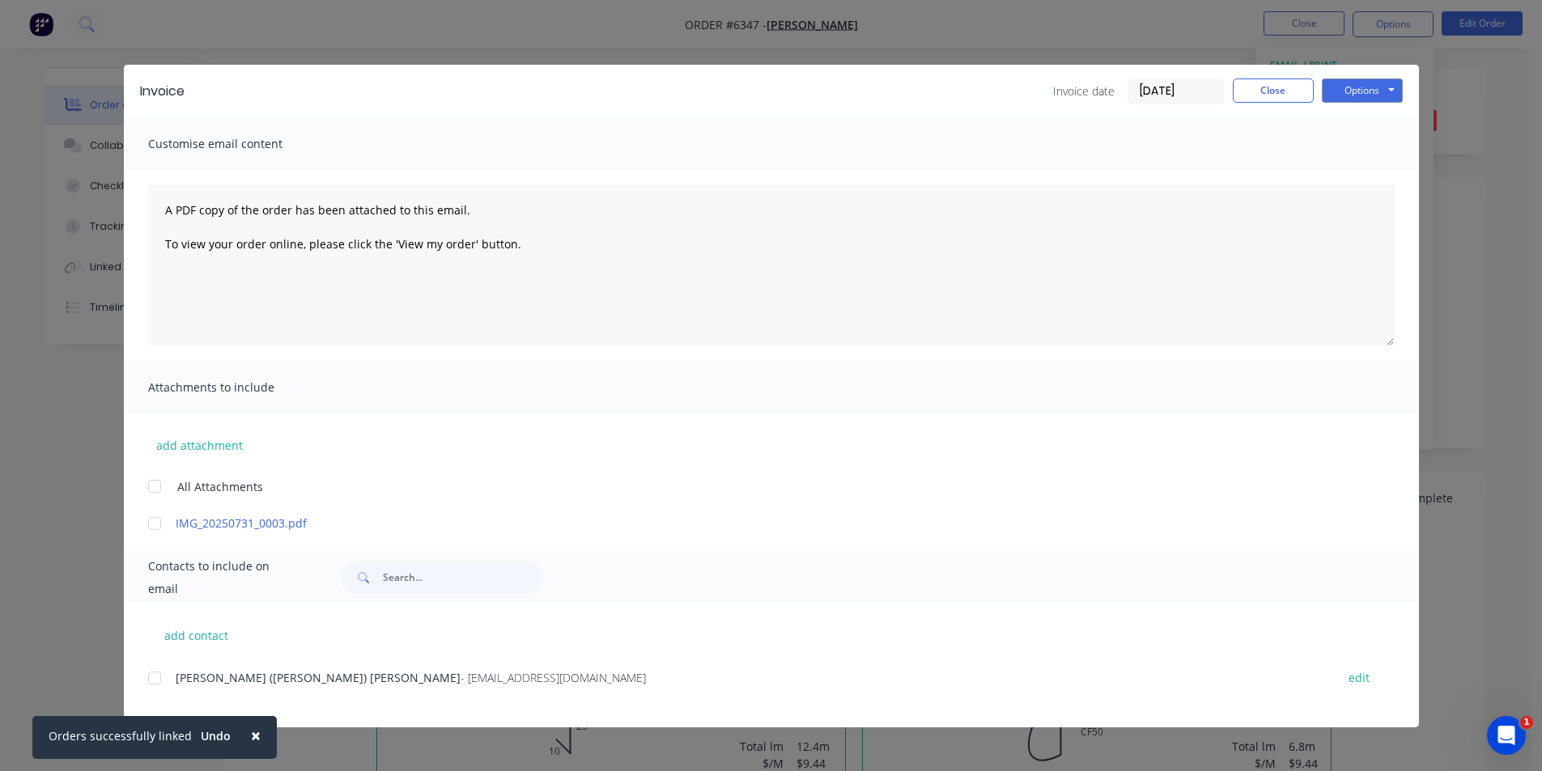
click at [158, 679] on div at bounding box center [154, 678] width 32 height 32
click at [1396, 98] on button "Options" at bounding box center [1361, 90] width 81 height 24
click at [1395, 156] on button "Print" at bounding box center [1373, 146] width 104 height 27
click at [1377, 87] on button "Options" at bounding box center [1361, 90] width 81 height 24
click at [1370, 169] on button "Email" at bounding box center [1373, 172] width 104 height 27
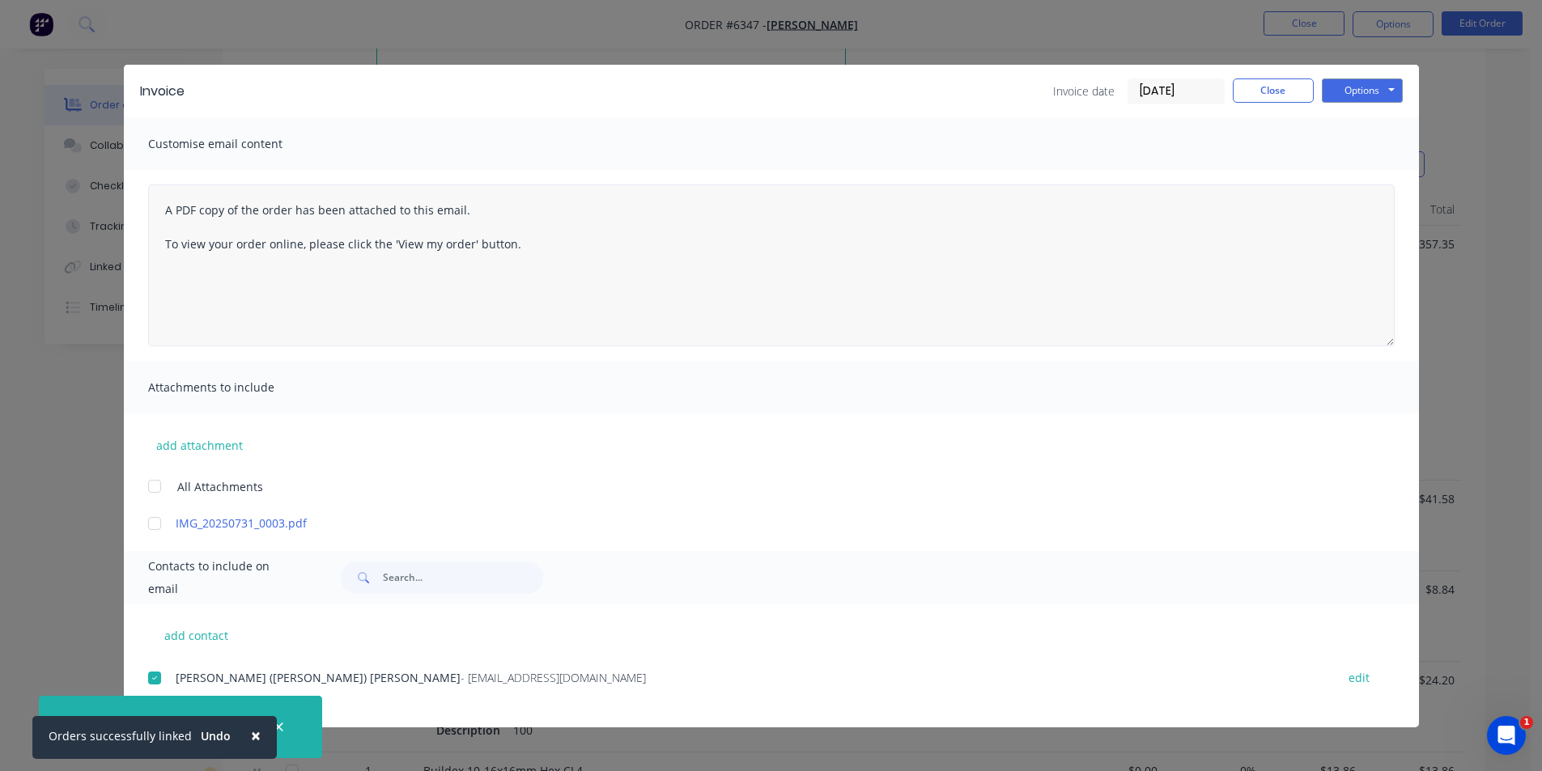
scroll to position [687, 0]
click at [1291, 88] on button "Close" at bounding box center [1272, 90] width 81 height 24
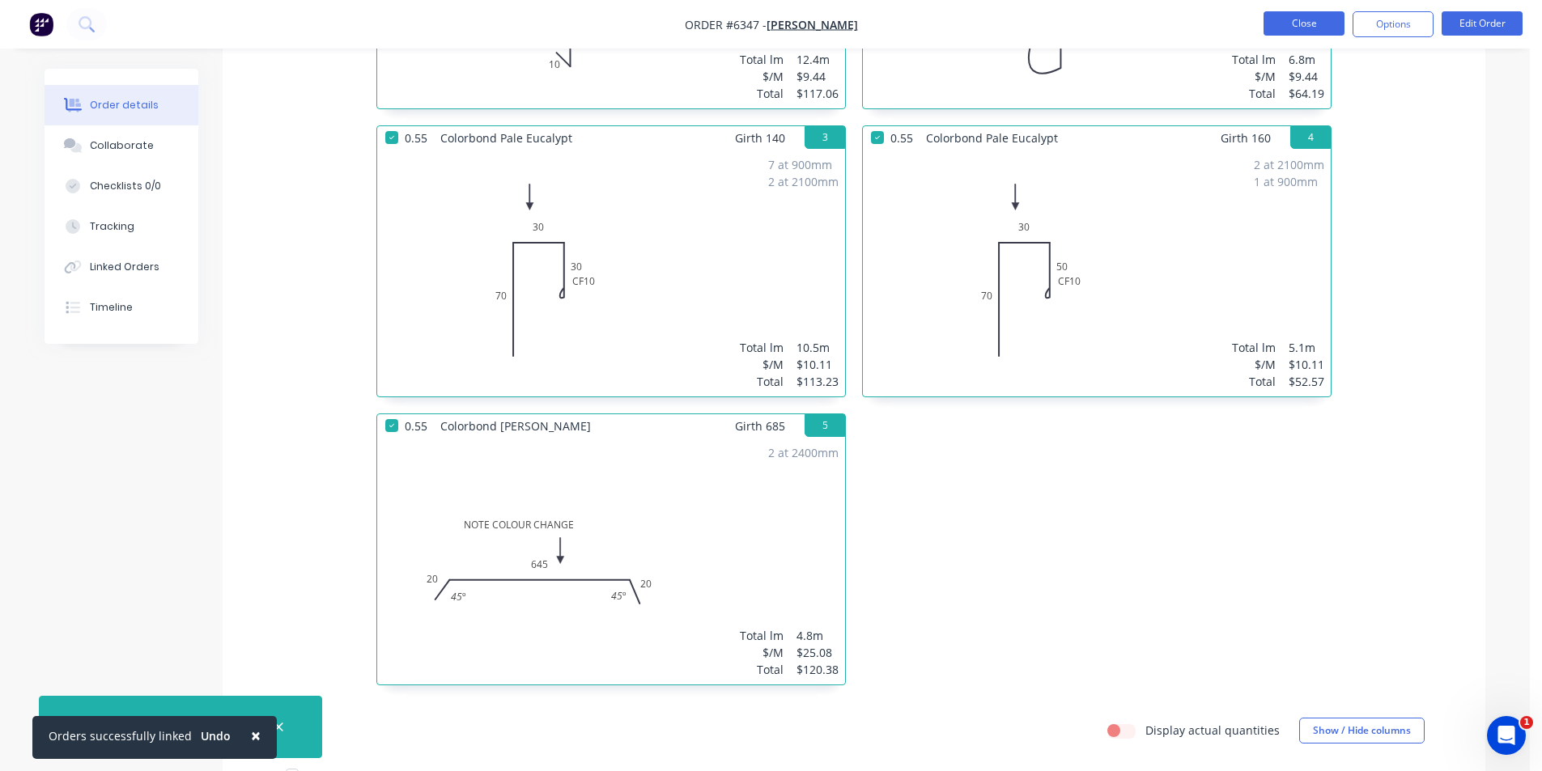
click at [1297, 31] on button "Close" at bounding box center [1303, 23] width 81 height 24
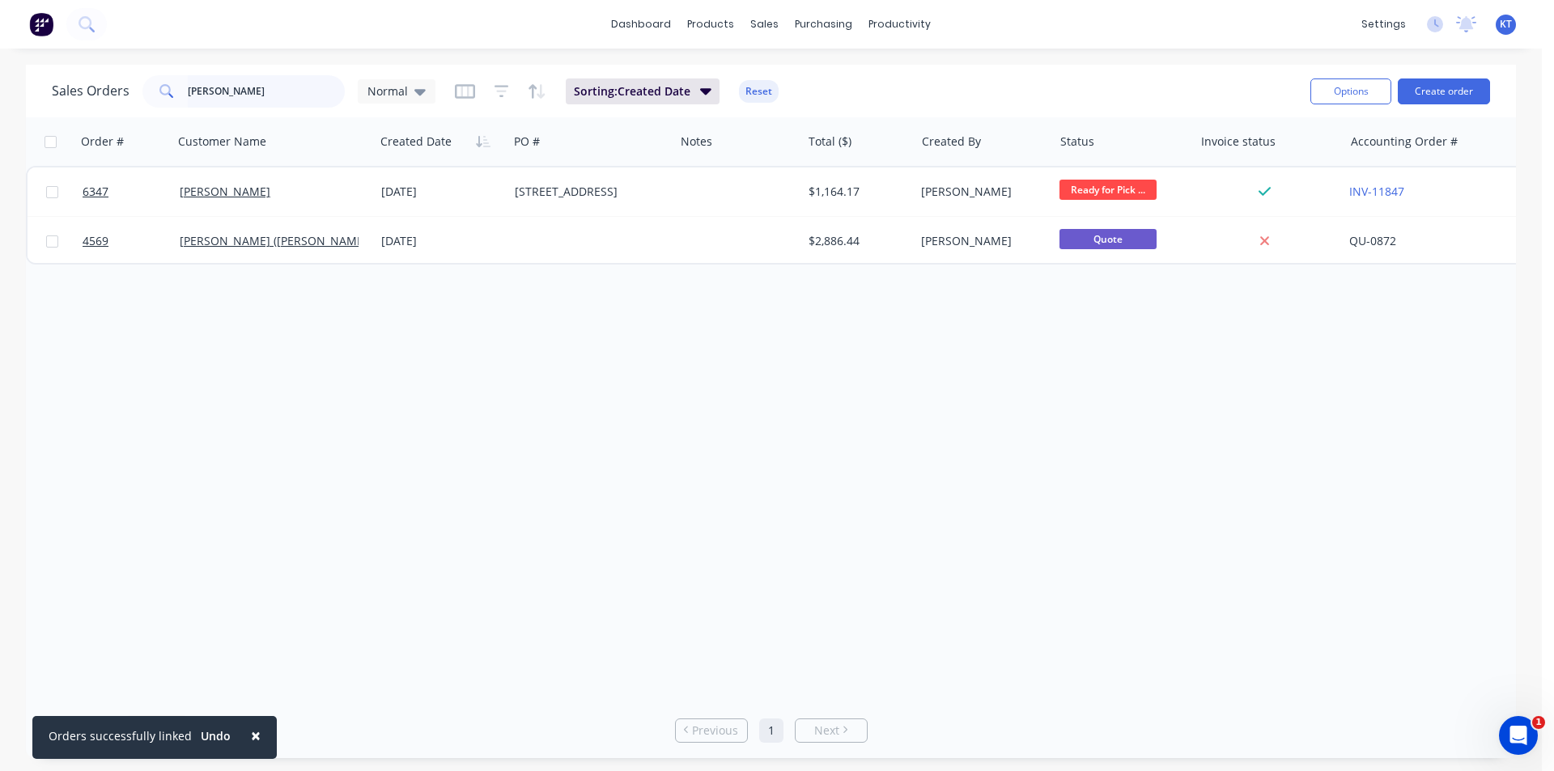
click at [274, 95] on input "[PERSON_NAME]" at bounding box center [267, 91] width 158 height 32
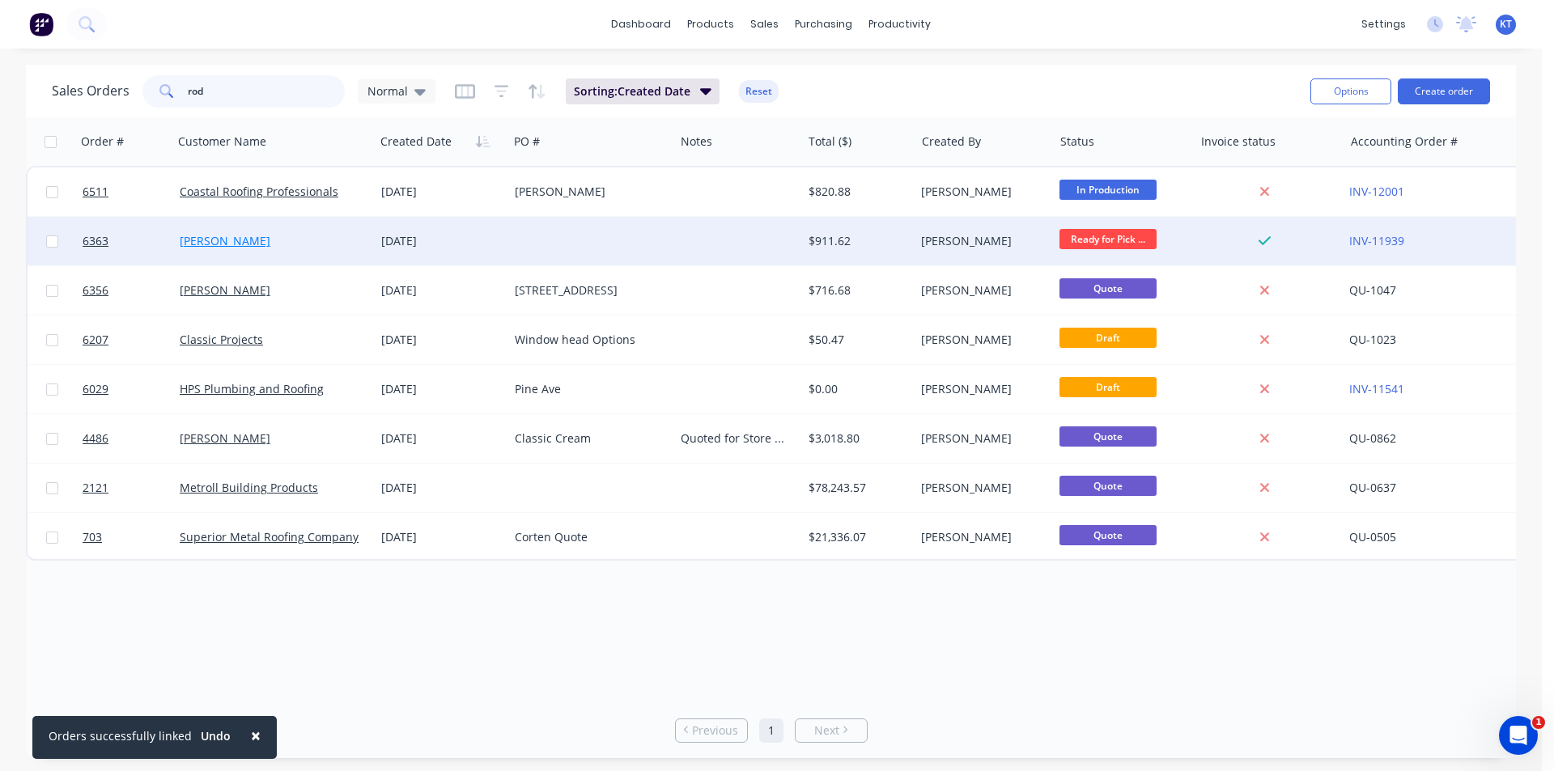
type input "rod"
click at [233, 242] on link "[PERSON_NAME]" at bounding box center [225, 240] width 91 height 15
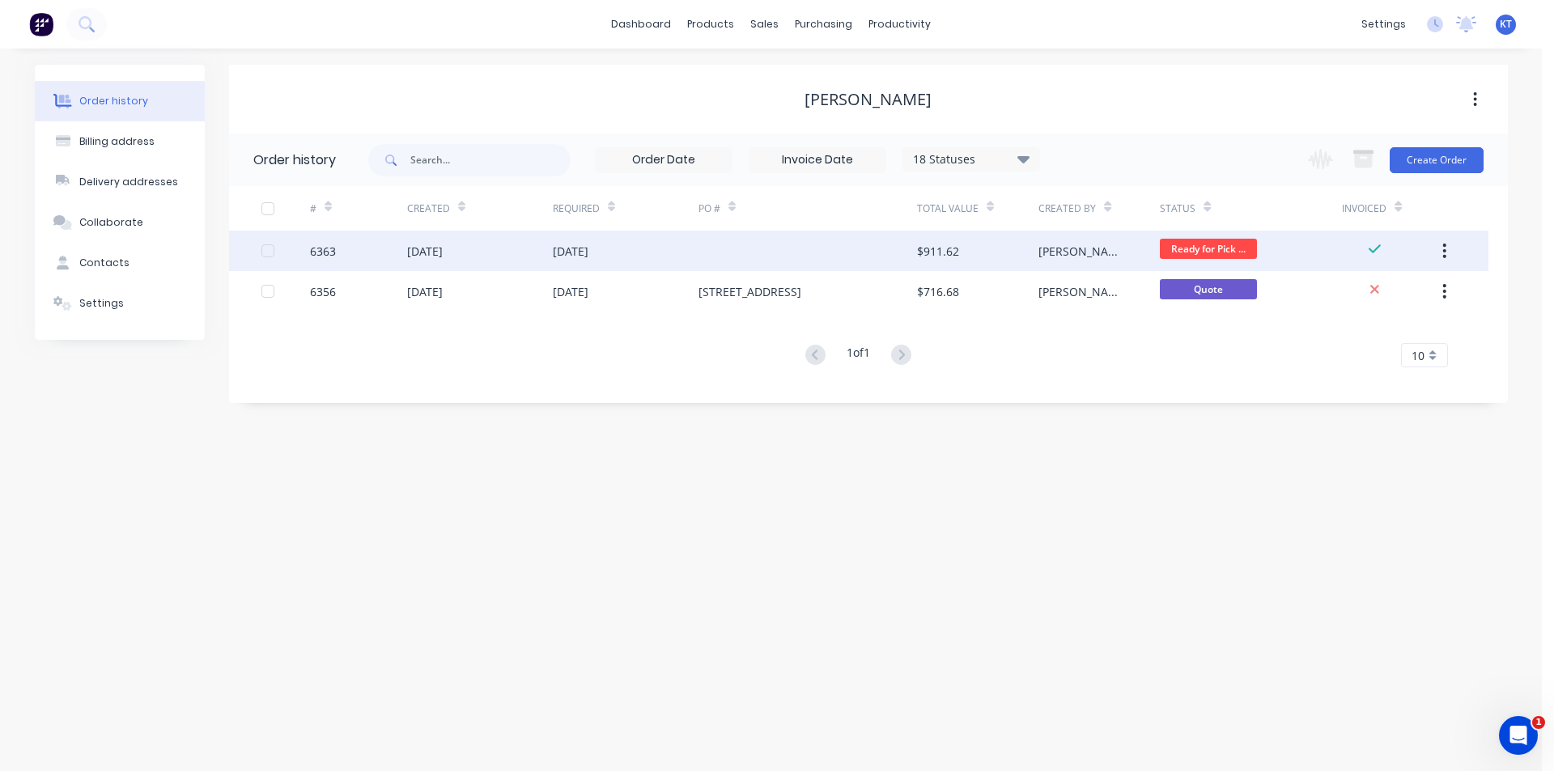
click at [715, 258] on div at bounding box center [807, 251] width 218 height 40
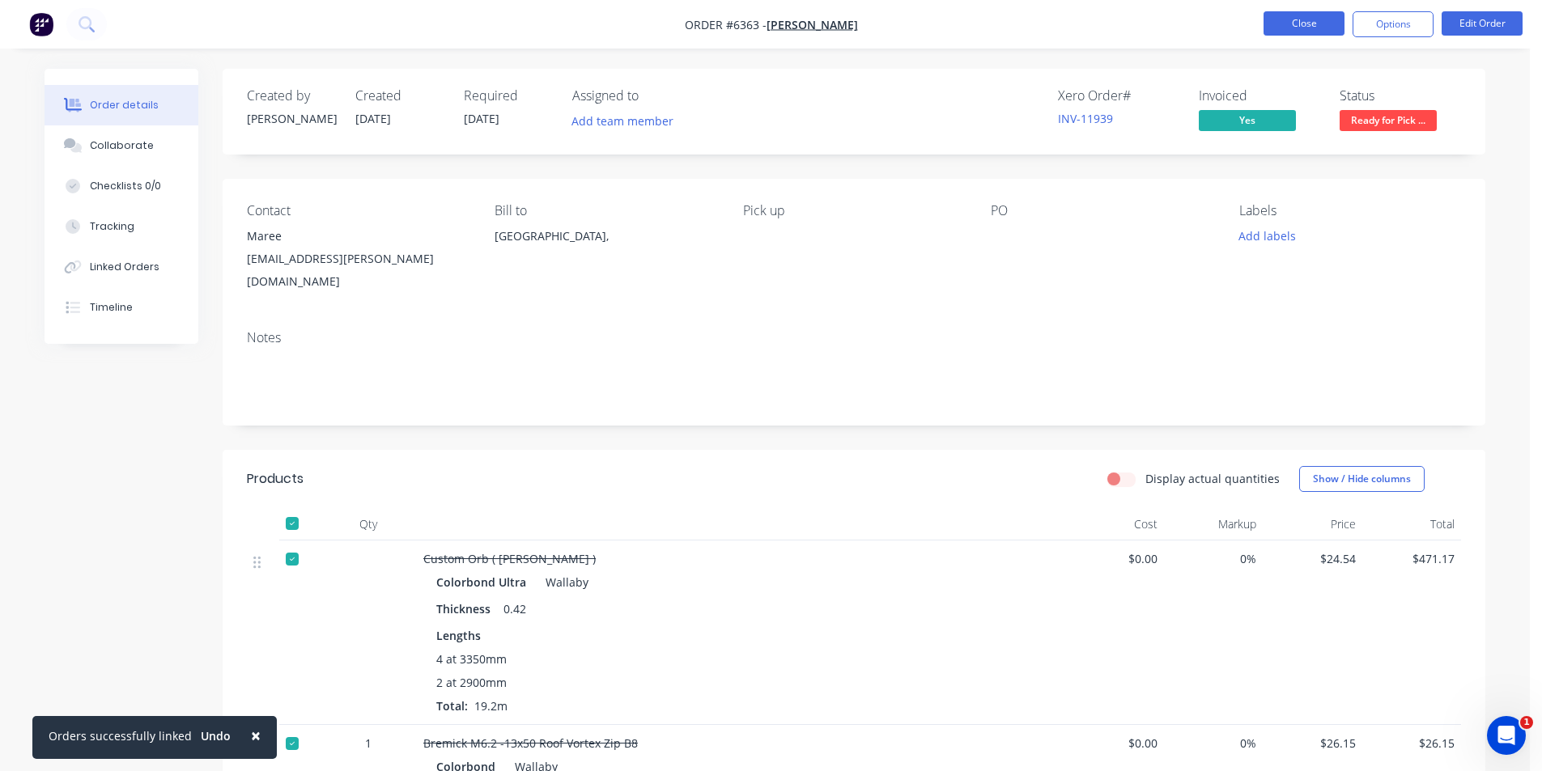
click at [1295, 34] on button "Close" at bounding box center [1303, 23] width 81 height 24
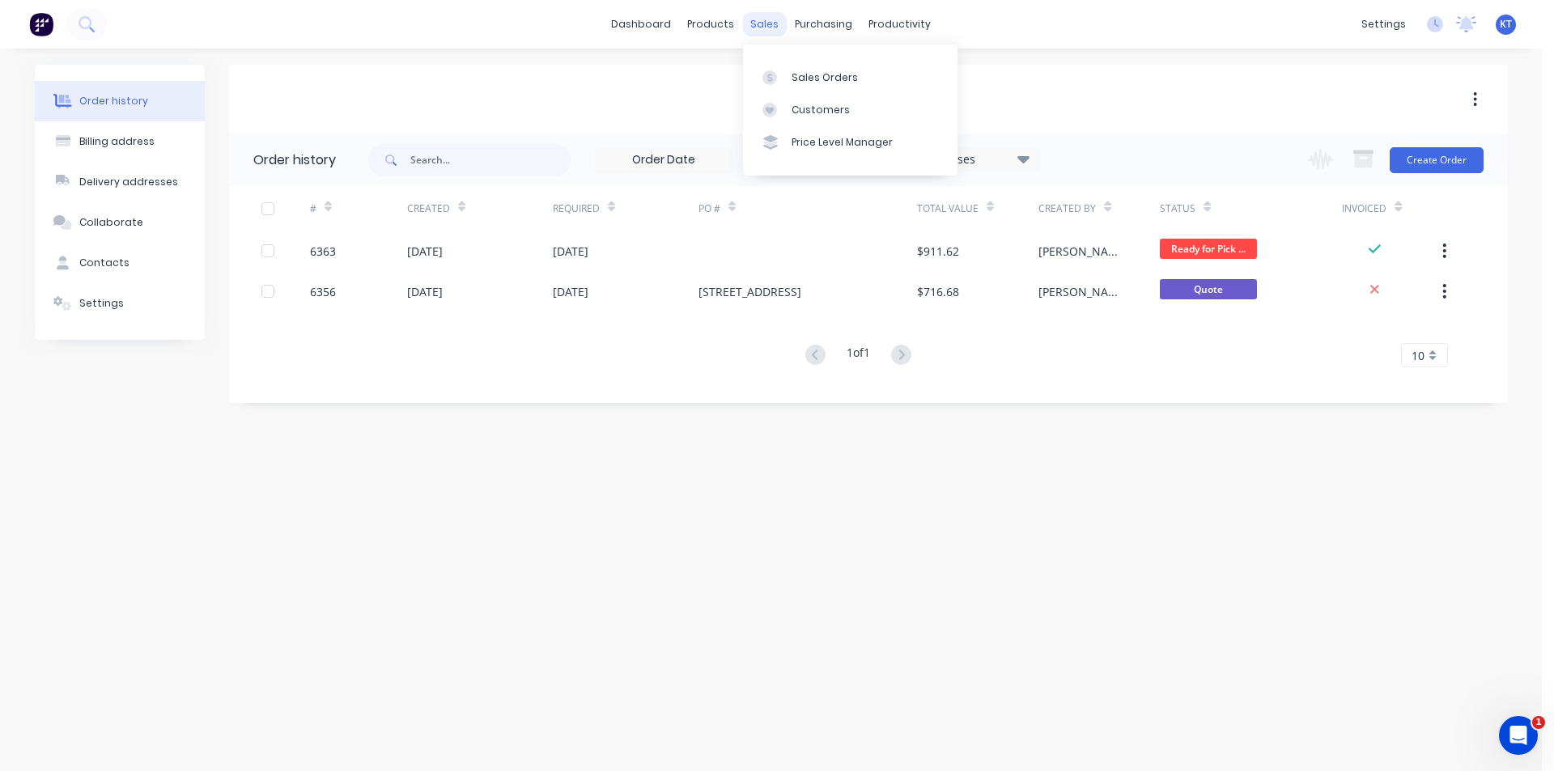
click at [774, 25] on div "sales" at bounding box center [764, 24] width 45 height 24
click at [95, 291] on button "Settings" at bounding box center [120, 303] width 170 height 40
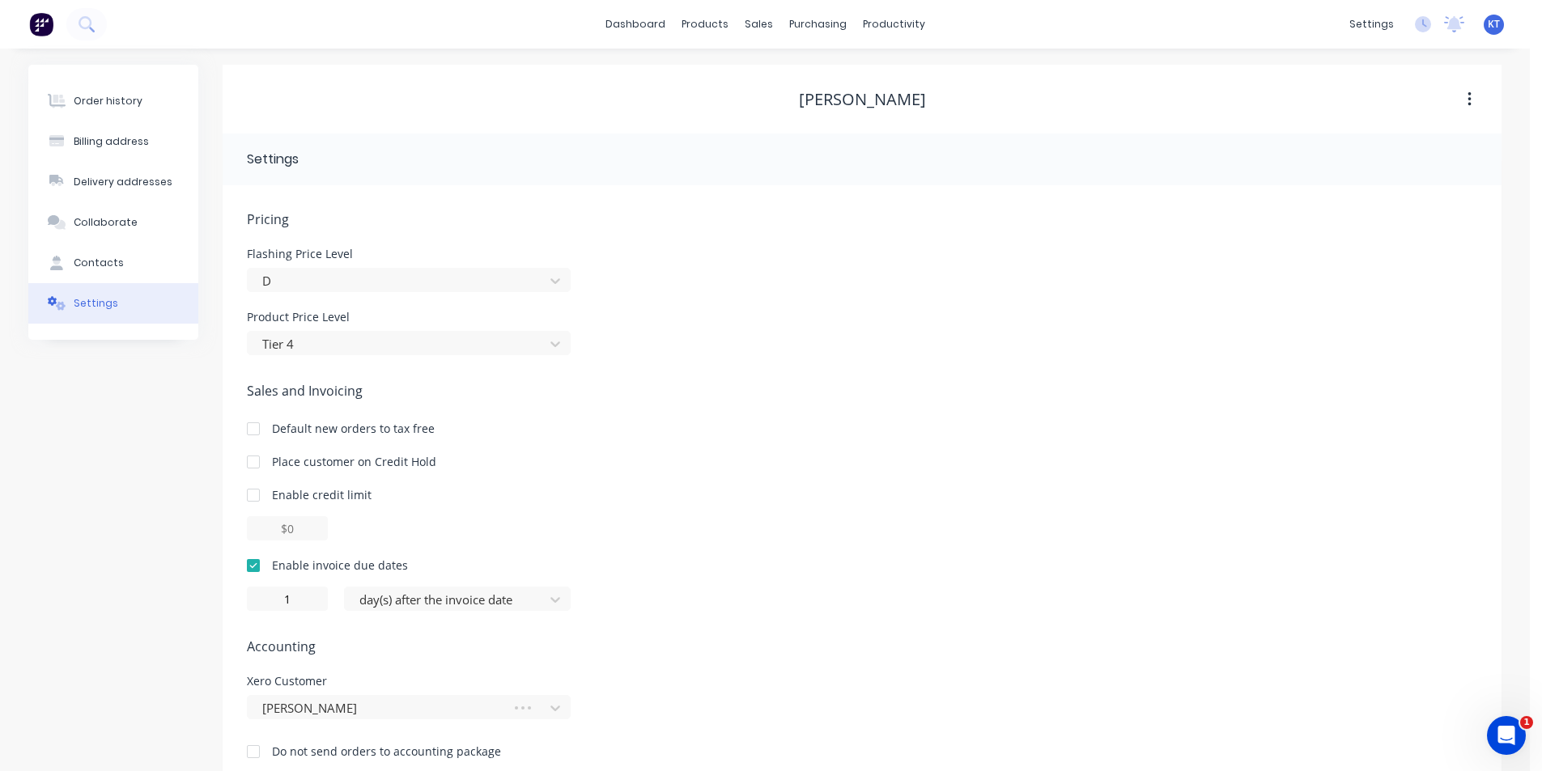
click at [100, 261] on div "Contacts" at bounding box center [99, 263] width 50 height 15
select select "AU"
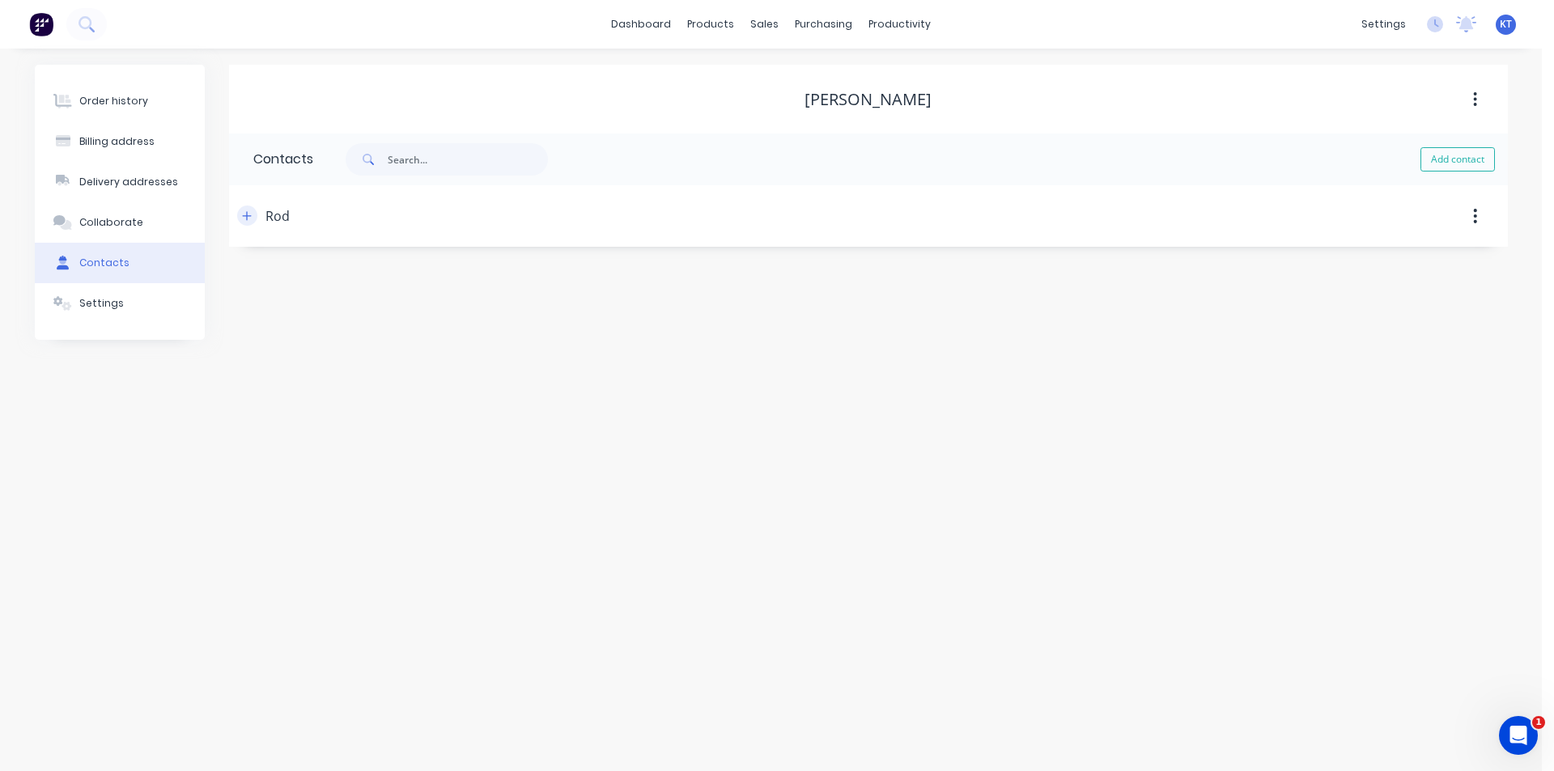
click at [246, 213] on icon "button" at bounding box center [247, 215] width 10 height 11
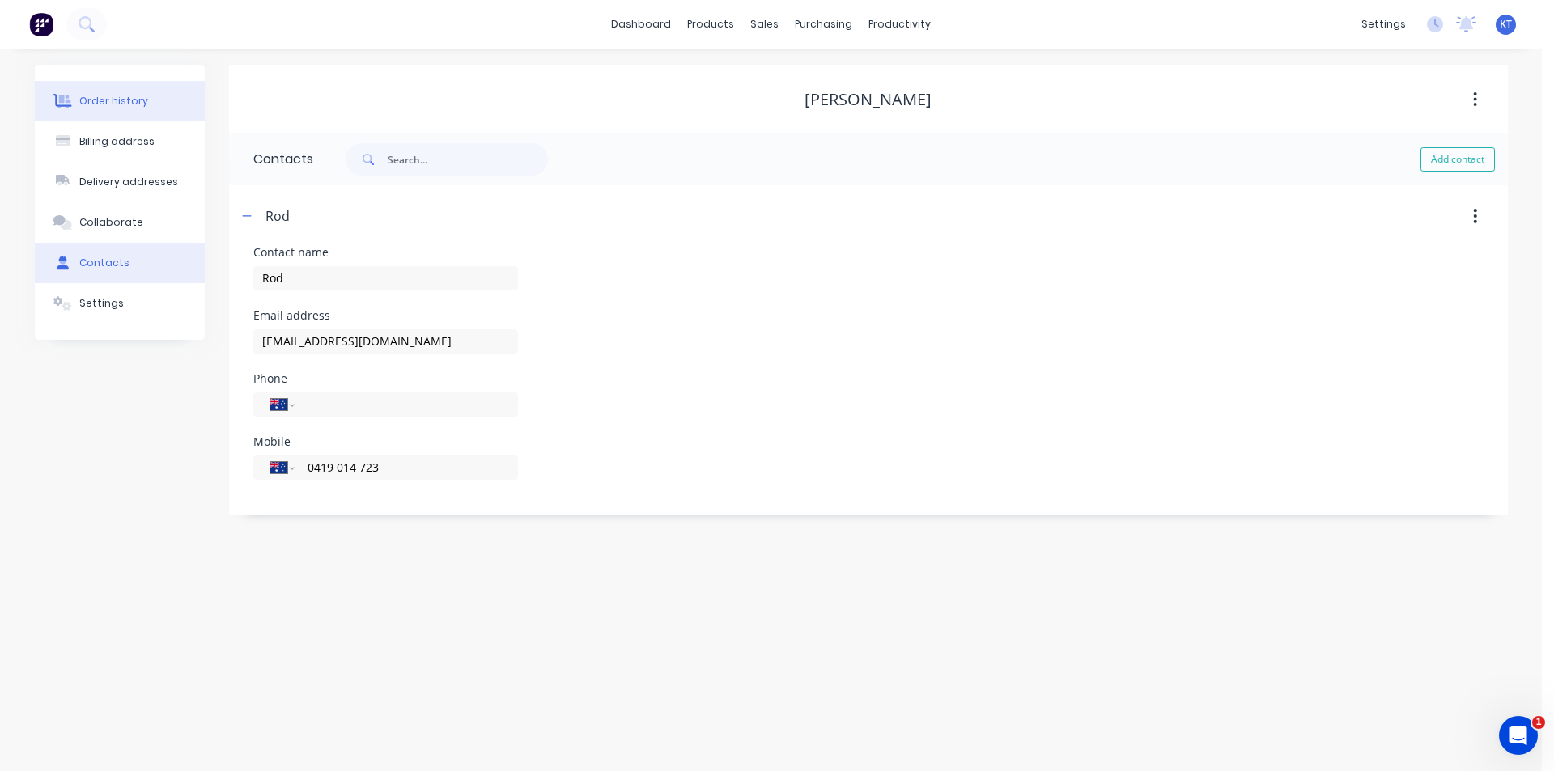
click at [141, 87] on div "Order history Billing address Delivery addresses Collaborate Contacts Settings" at bounding box center [120, 202] width 170 height 275
click at [141, 104] on div "Order history" at bounding box center [113, 101] width 69 height 15
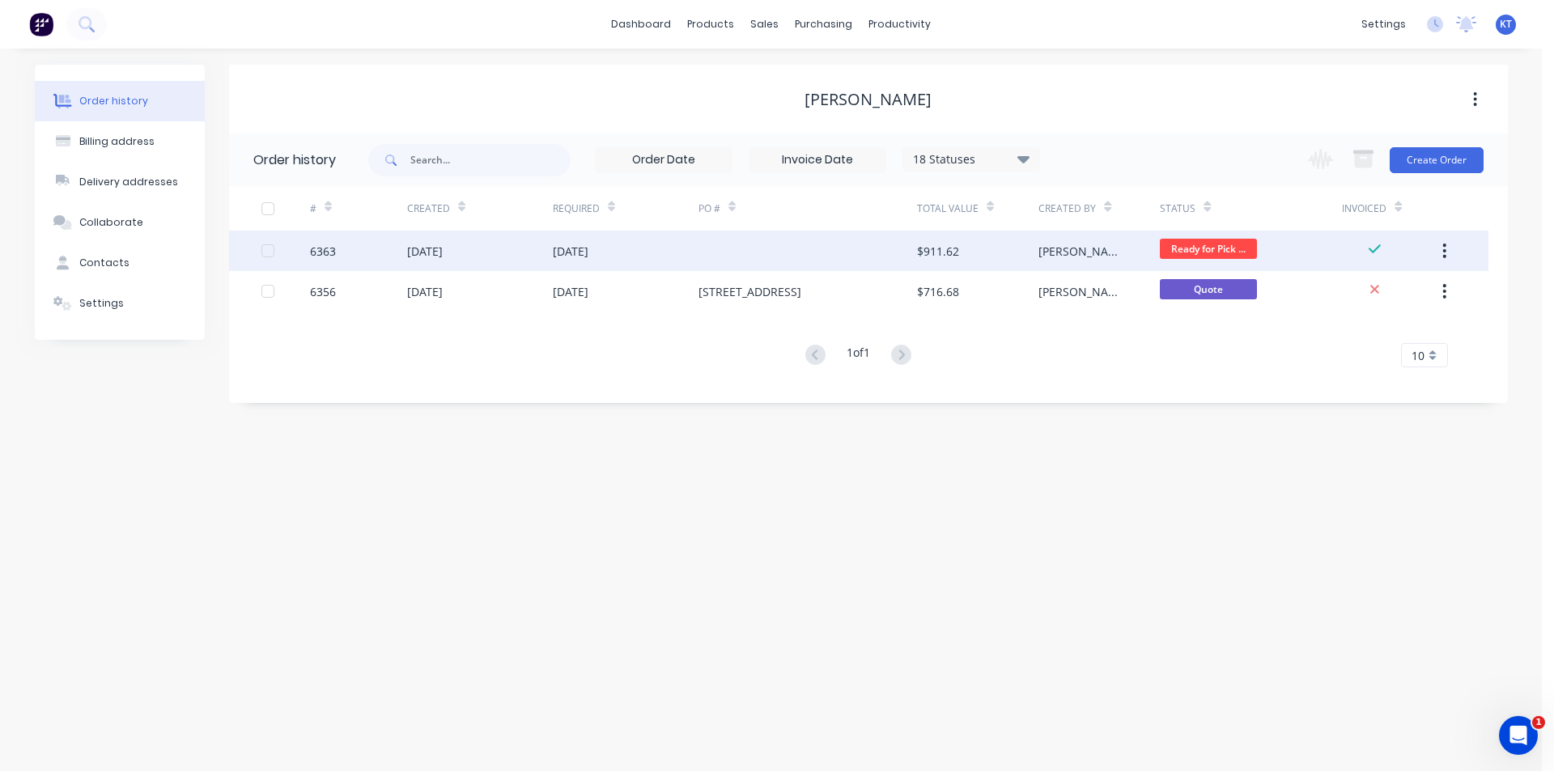
click at [785, 251] on div at bounding box center [807, 251] width 218 height 40
click at [505, 269] on div "[DATE]" at bounding box center [480, 251] width 146 height 40
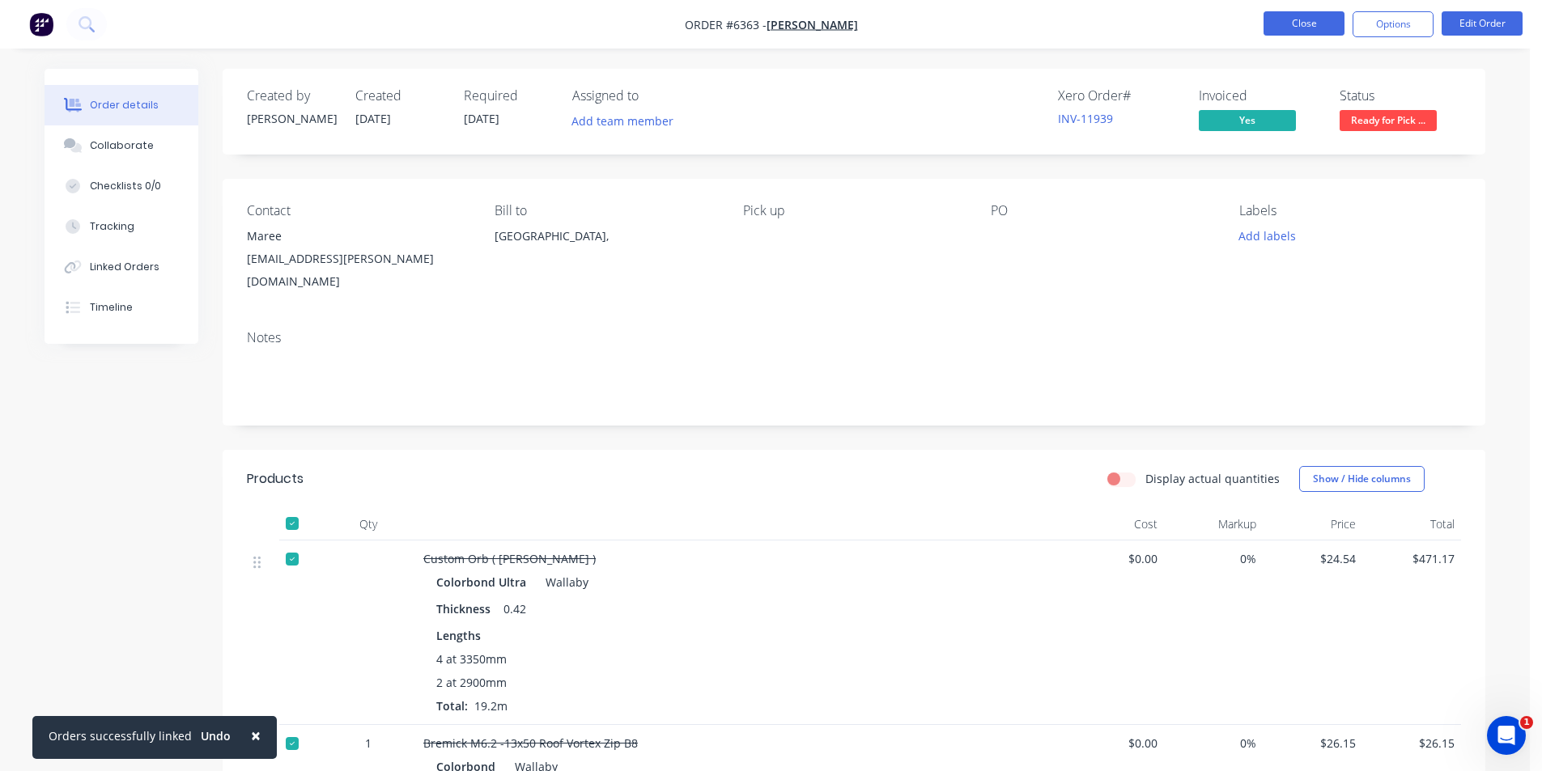
click at [1284, 22] on button "Close" at bounding box center [1303, 23] width 81 height 24
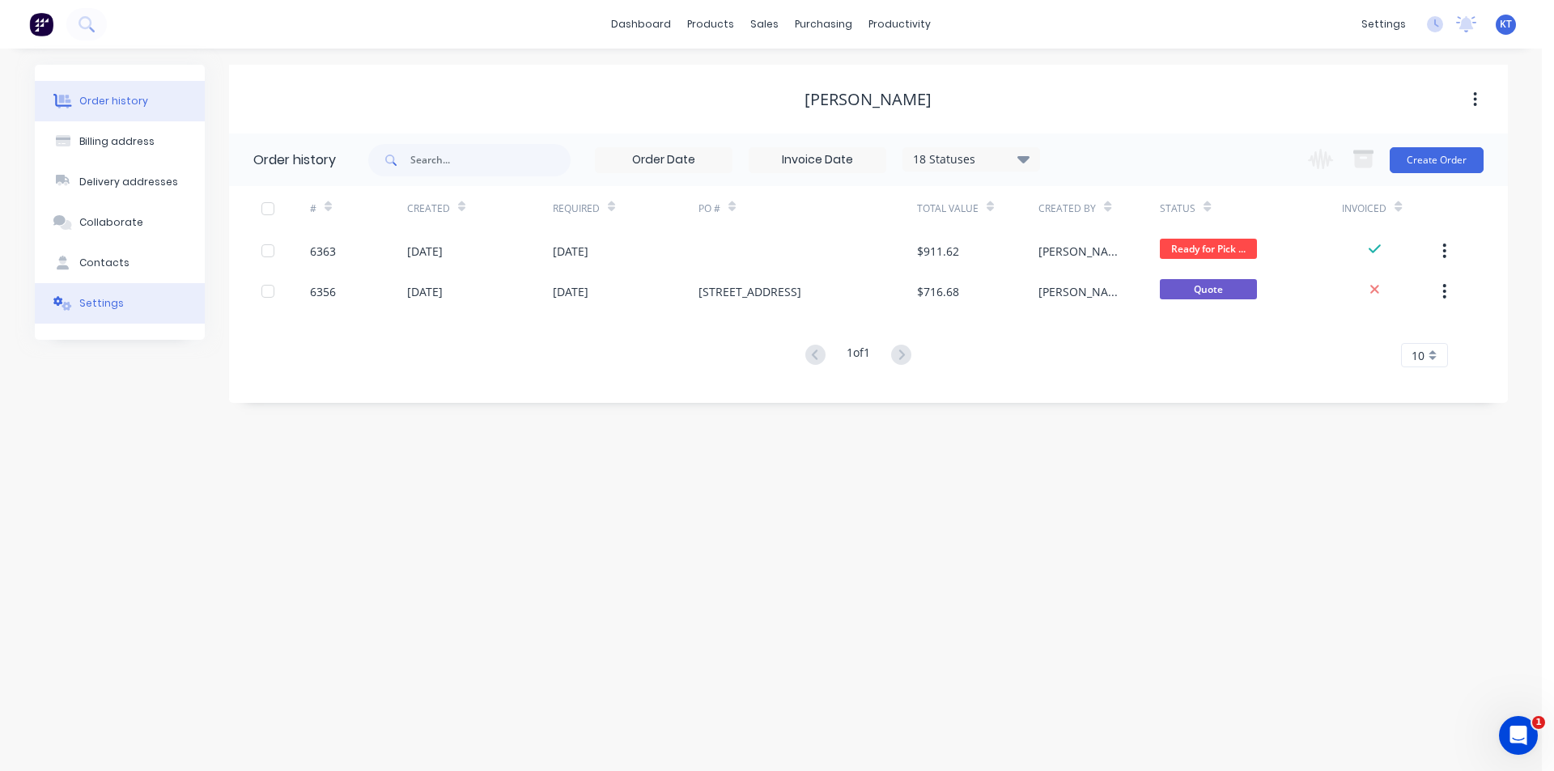
click at [92, 316] on button "Settings" at bounding box center [120, 303] width 170 height 40
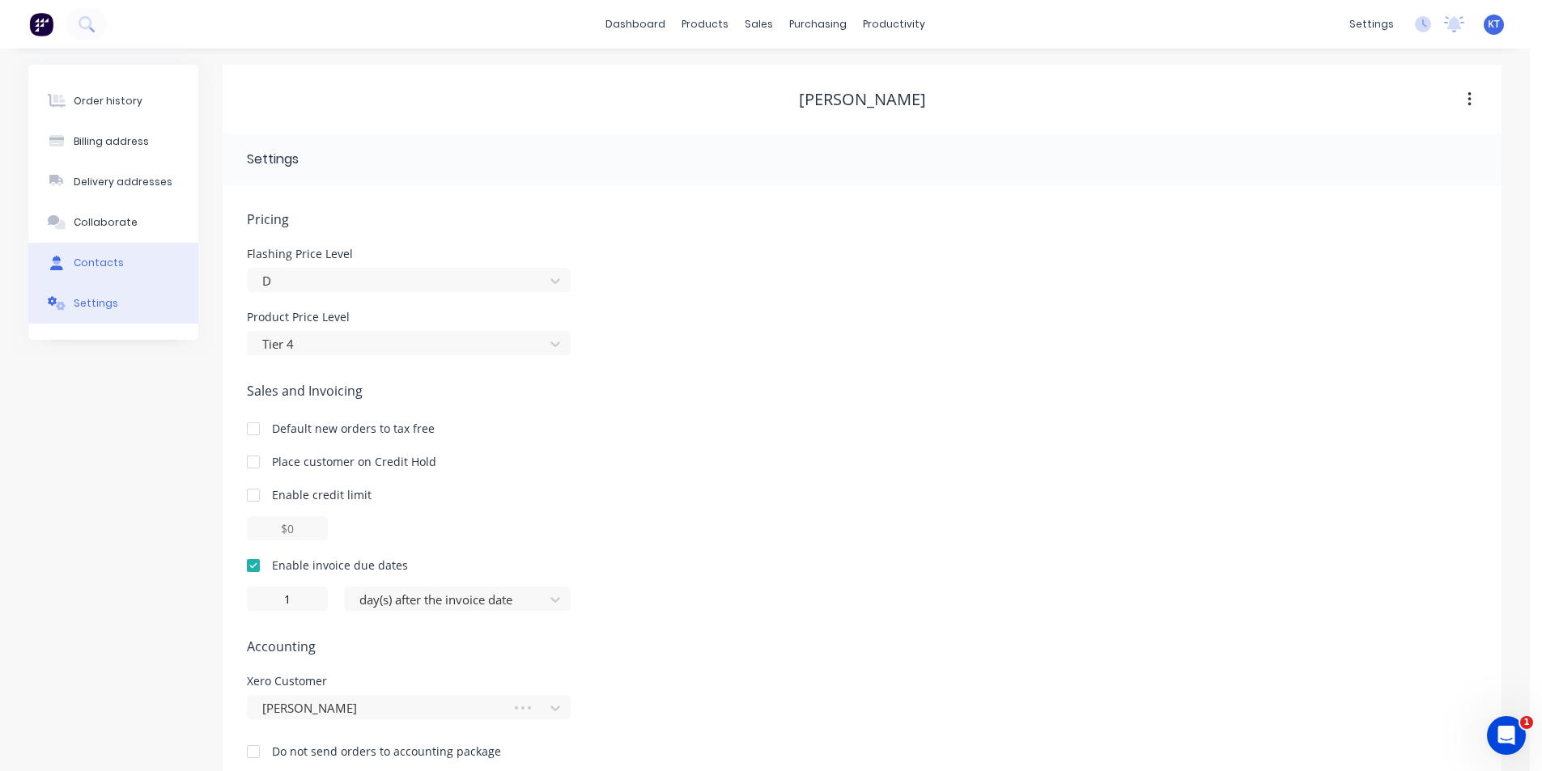
click at [153, 254] on button "Contacts" at bounding box center [113, 263] width 170 height 40
select select "AU"
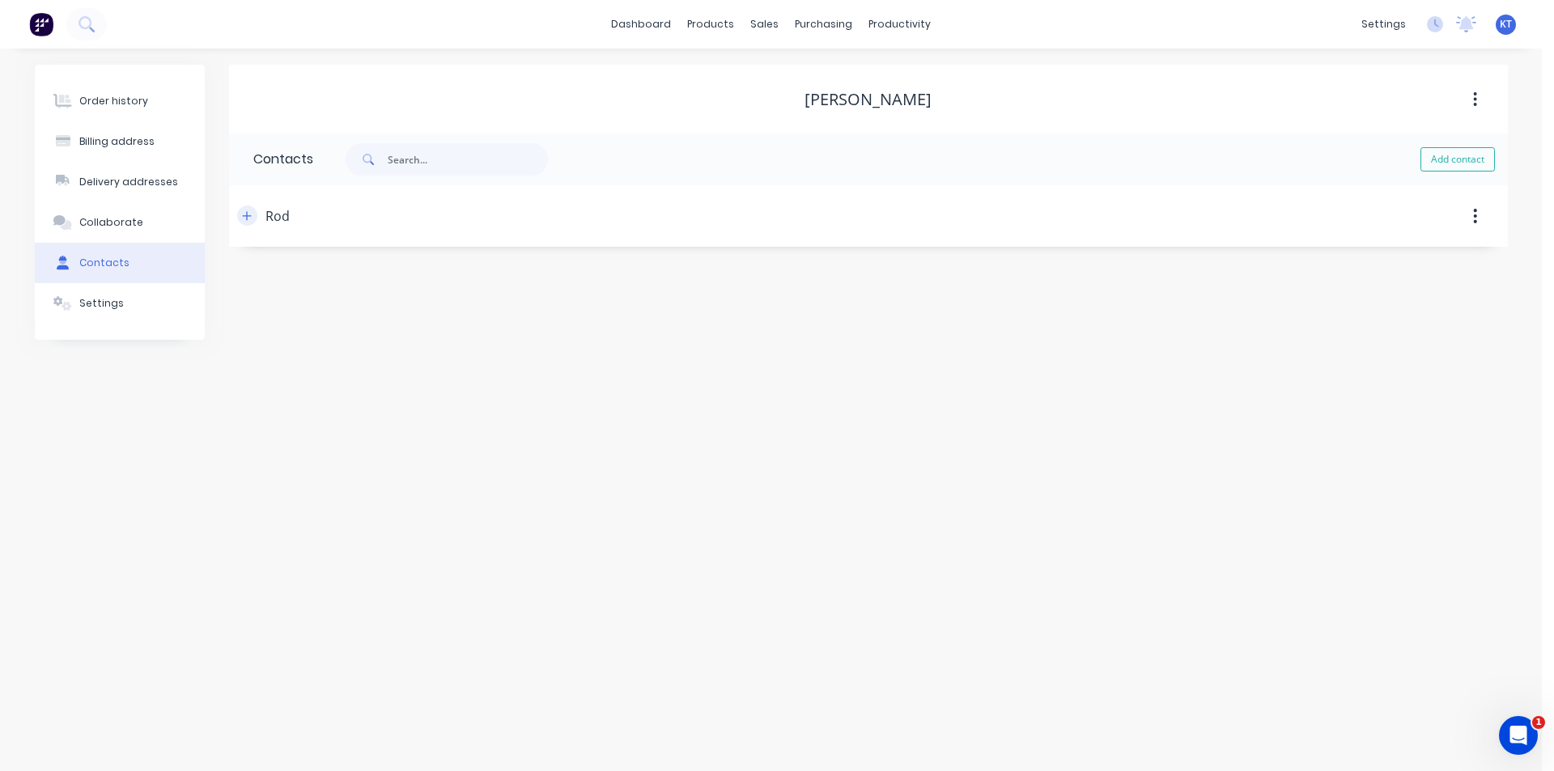
click at [255, 214] on button "button" at bounding box center [247, 216] width 20 height 20
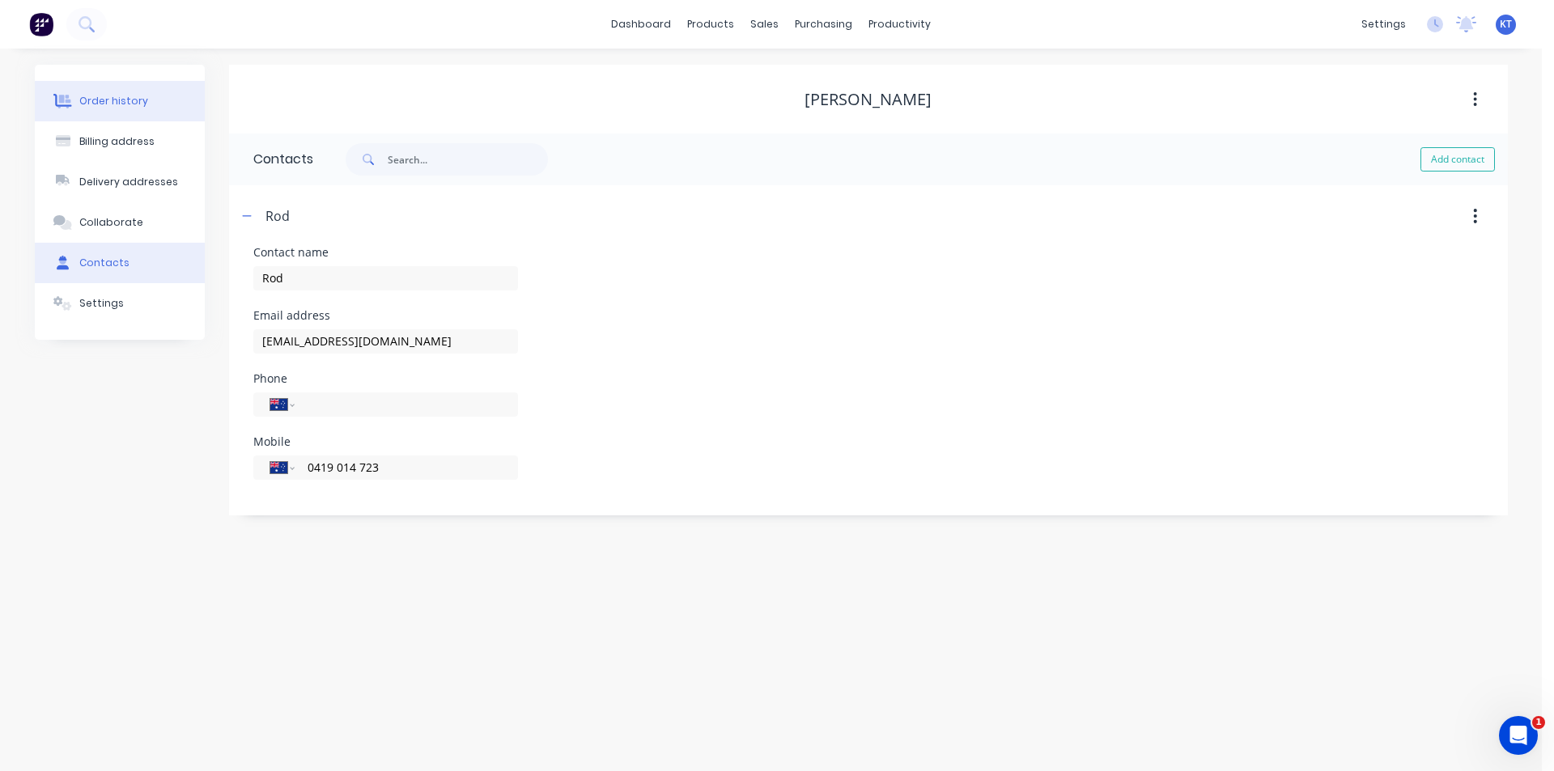
click at [152, 100] on button "Order history" at bounding box center [120, 101] width 170 height 40
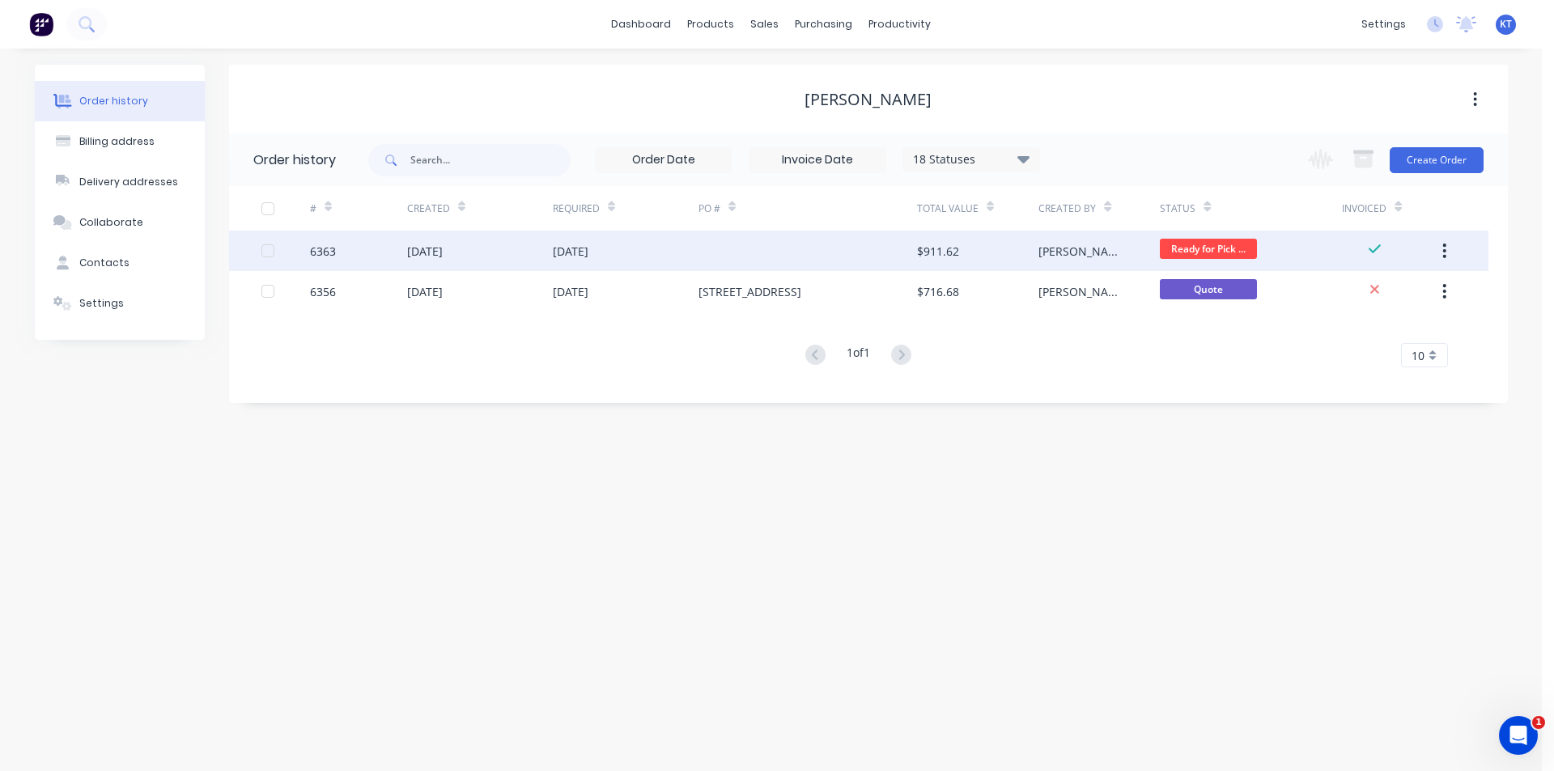
click at [665, 253] on div "[DATE]" at bounding box center [626, 251] width 146 height 40
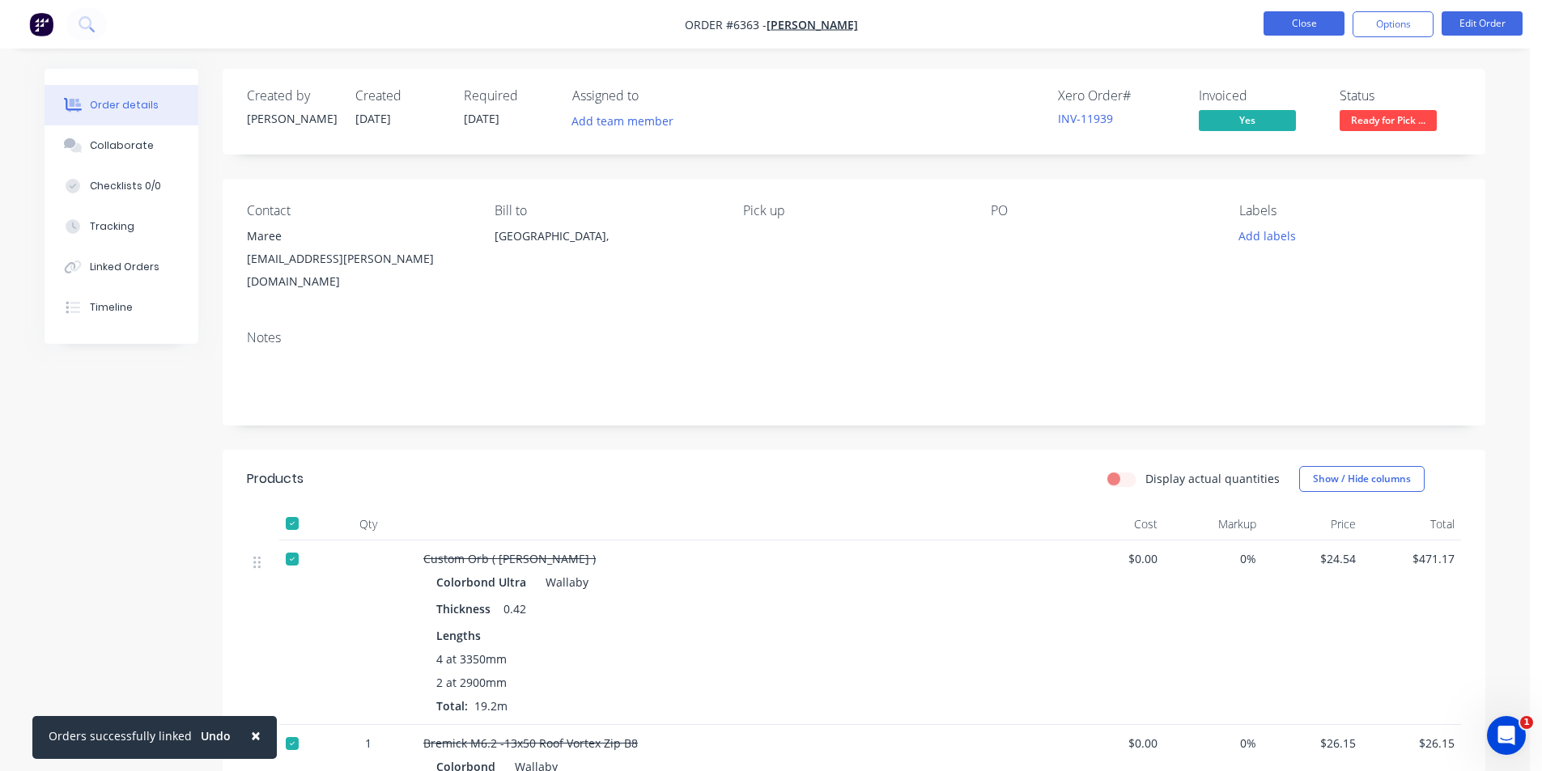
click at [1300, 30] on button "Close" at bounding box center [1303, 23] width 81 height 24
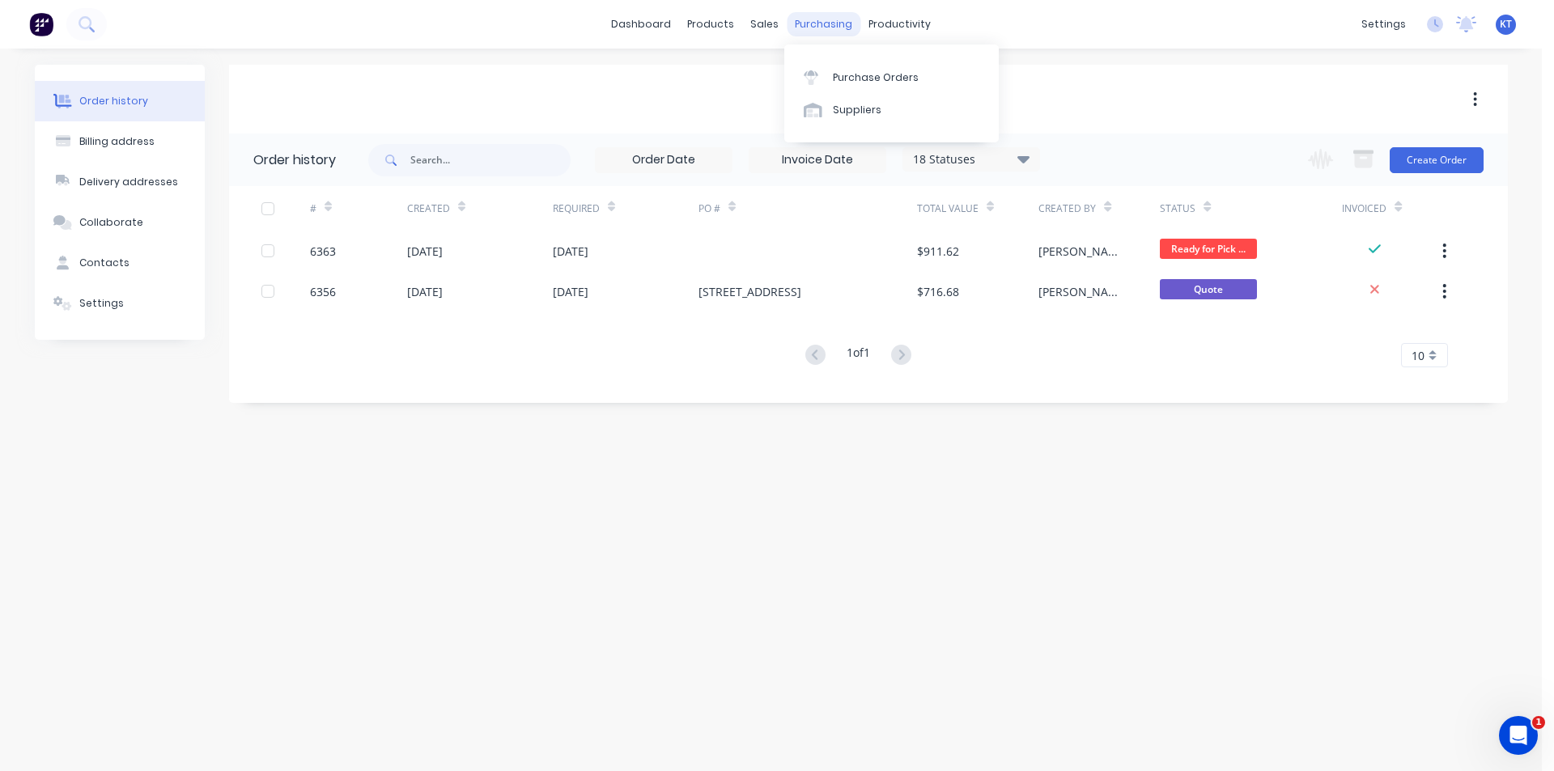
click at [832, 19] on div "purchasing" at bounding box center [824, 24] width 74 height 24
click at [867, 81] on div "Purchase Orders" at bounding box center [876, 77] width 86 height 15
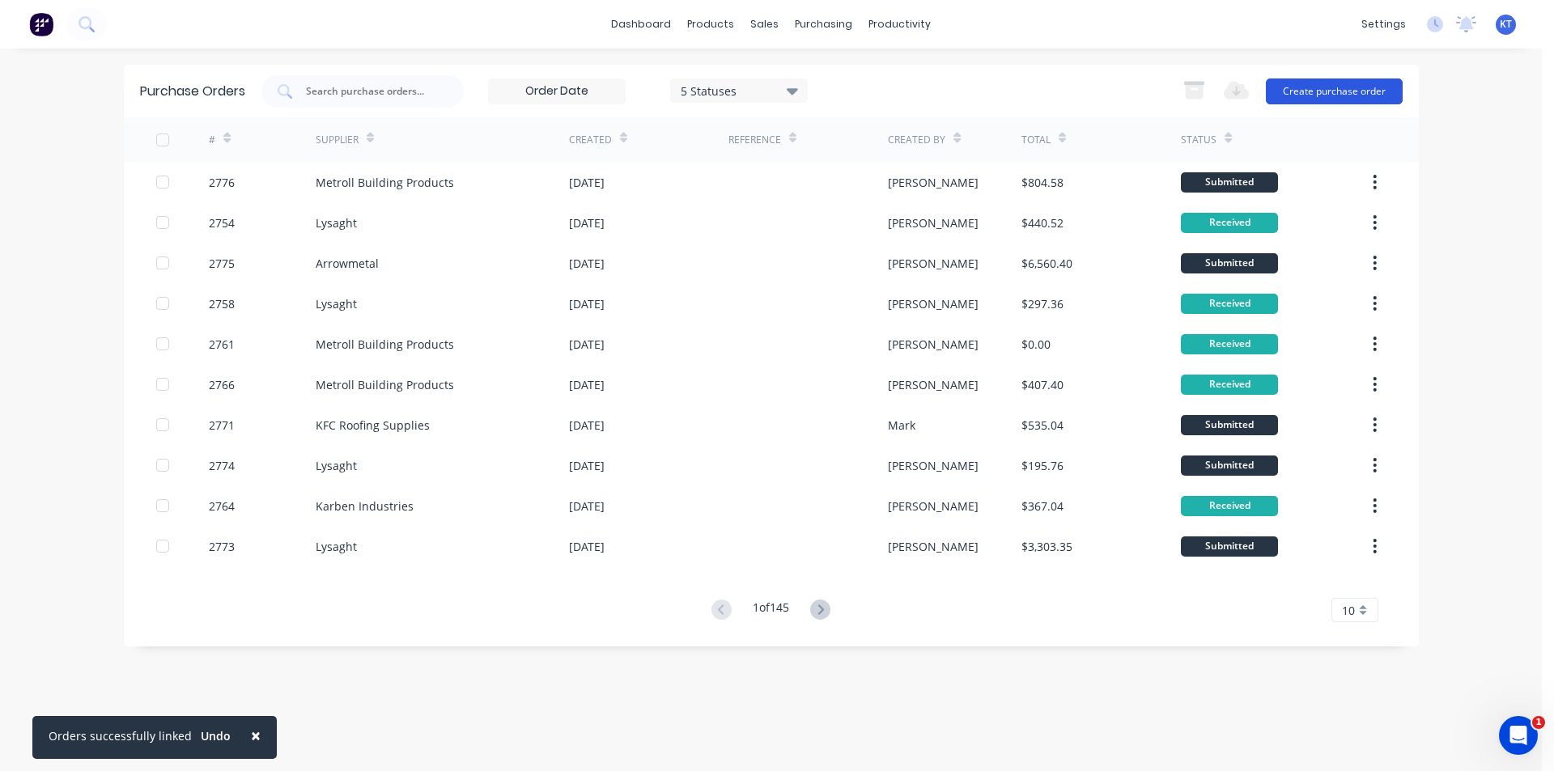
click at [1349, 82] on button "Create purchase order" at bounding box center [1334, 91] width 137 height 26
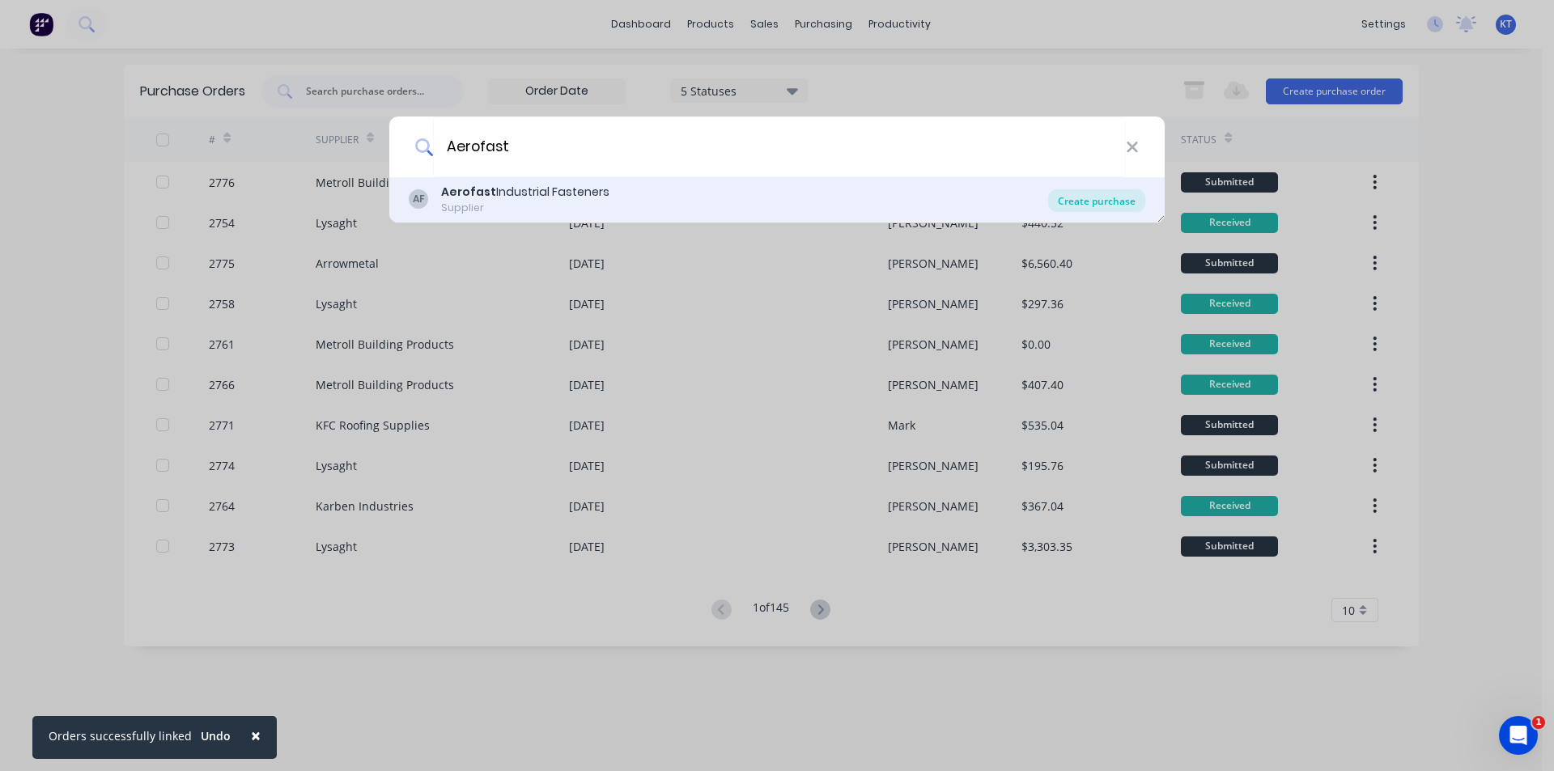
type input "Aerofast"
click at [1109, 198] on div "Create purchase" at bounding box center [1096, 200] width 97 height 23
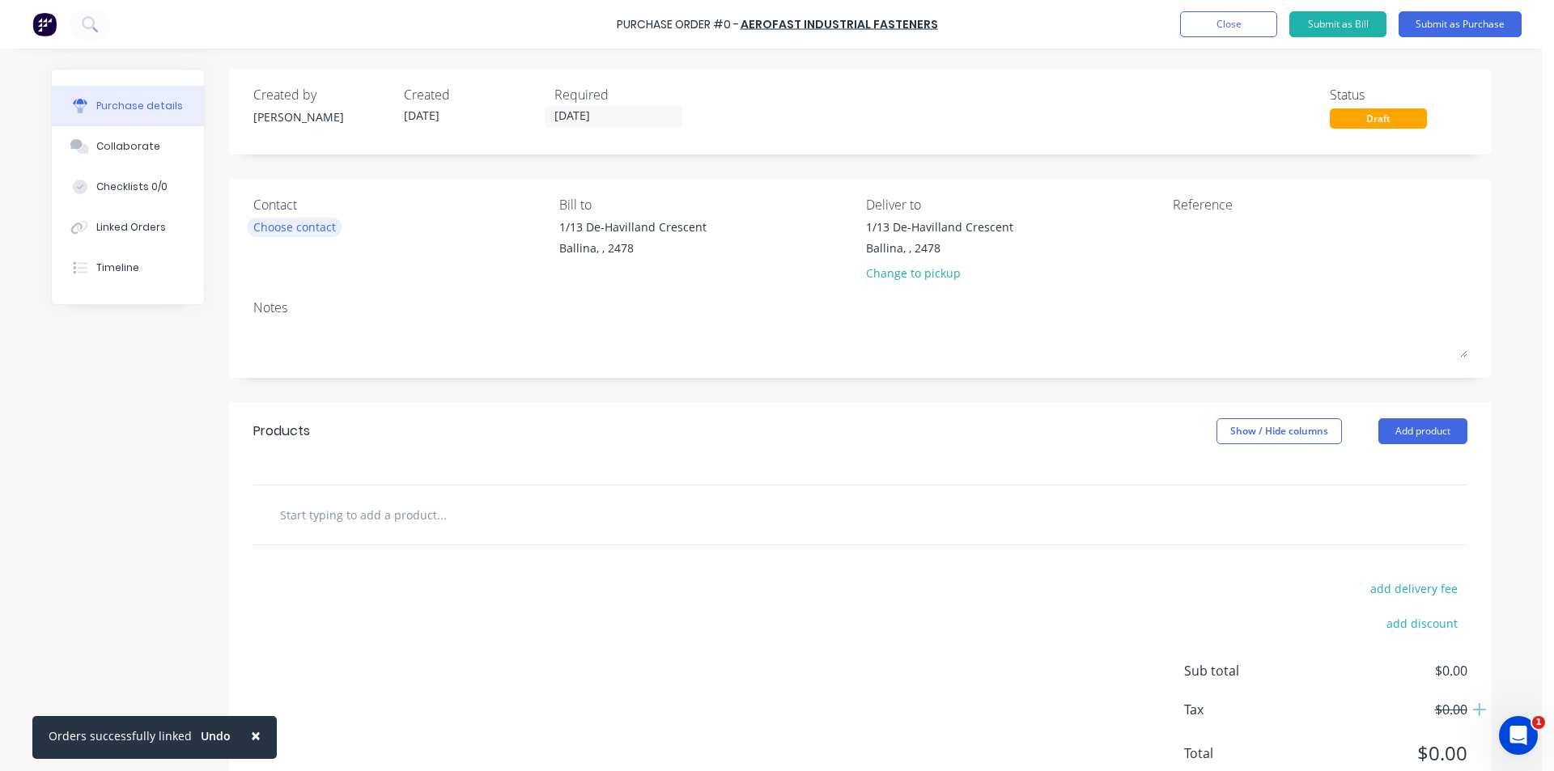
click at [293, 221] on div "Choose contact" at bounding box center [294, 226] width 83 height 17
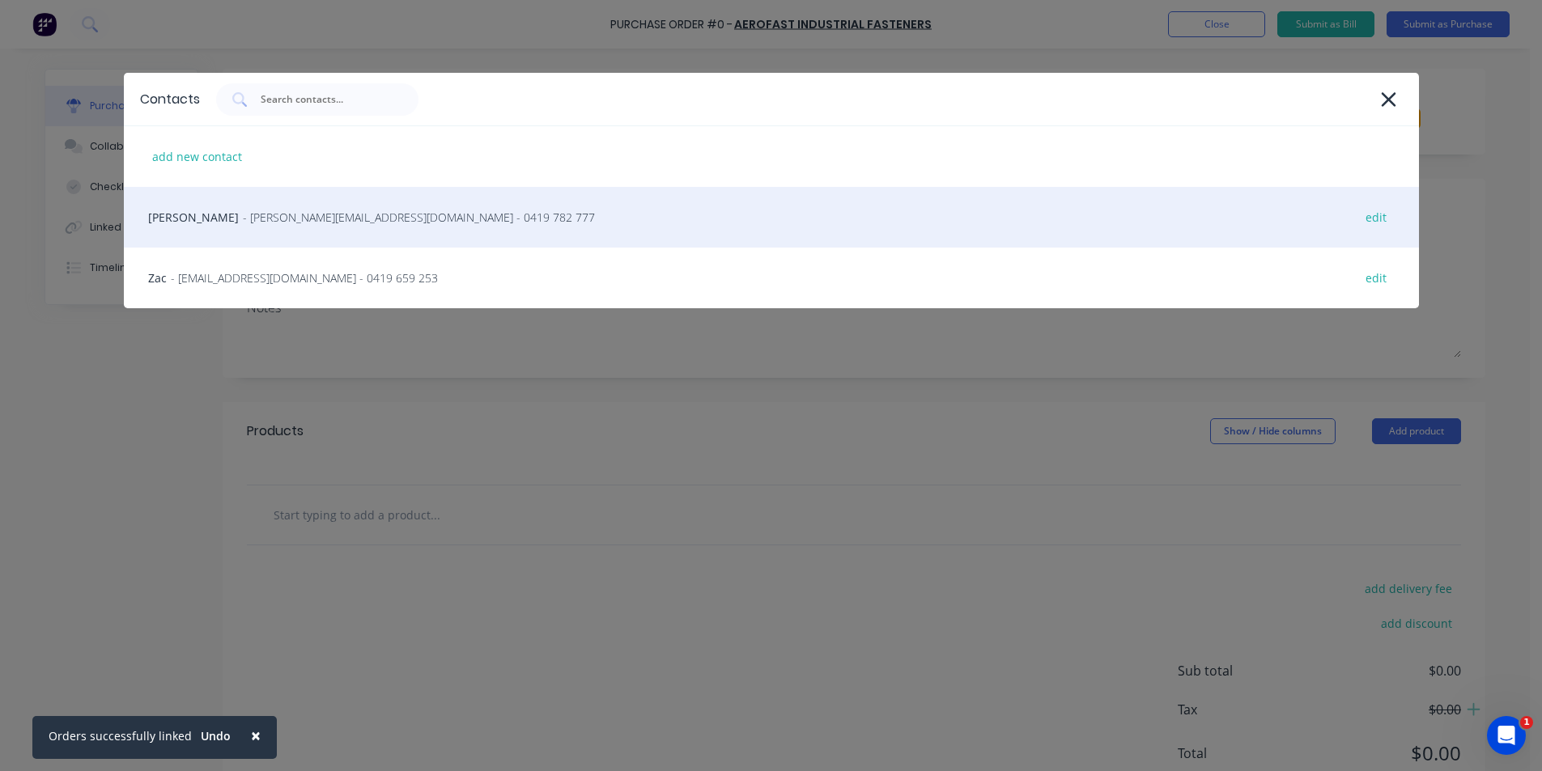
click at [295, 209] on span "- [PERSON_NAME][EMAIL_ADDRESS][DOMAIN_NAME] - 0419 782 777" at bounding box center [419, 217] width 352 height 17
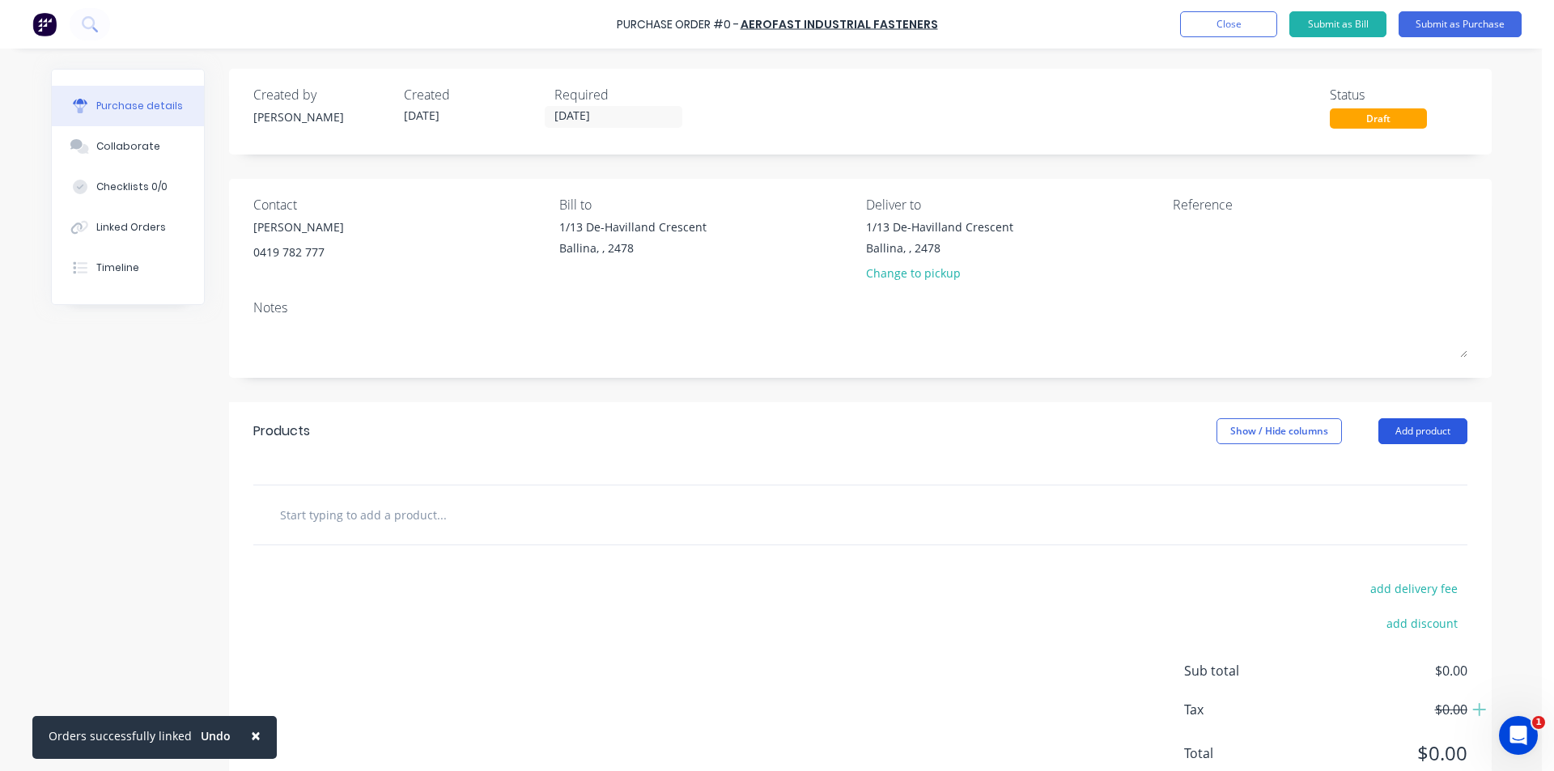
click at [1427, 437] on button "Add product" at bounding box center [1422, 431] width 89 height 26
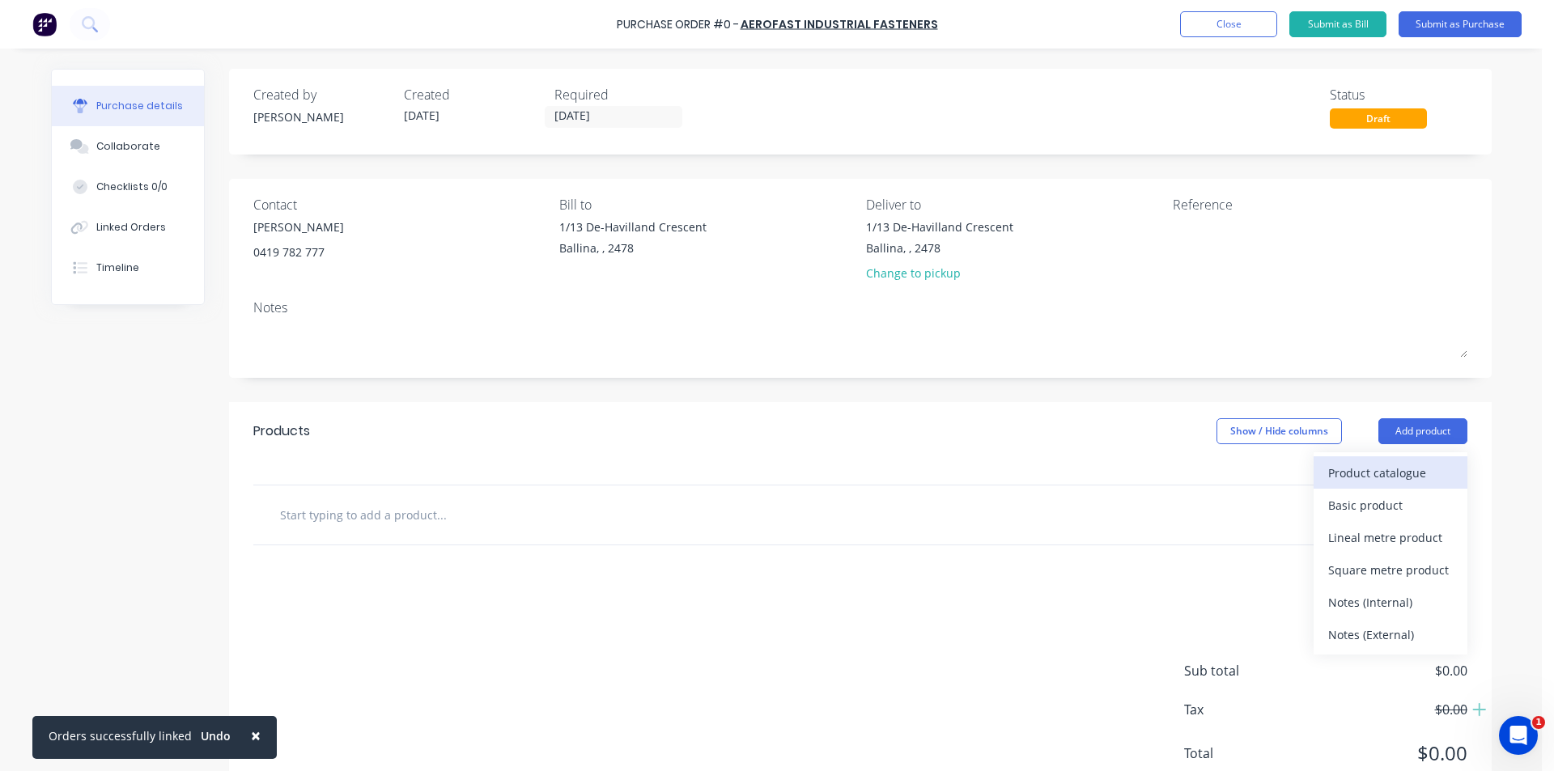
click at [1402, 484] on div "Product catalogue" at bounding box center [1390, 472] width 125 height 23
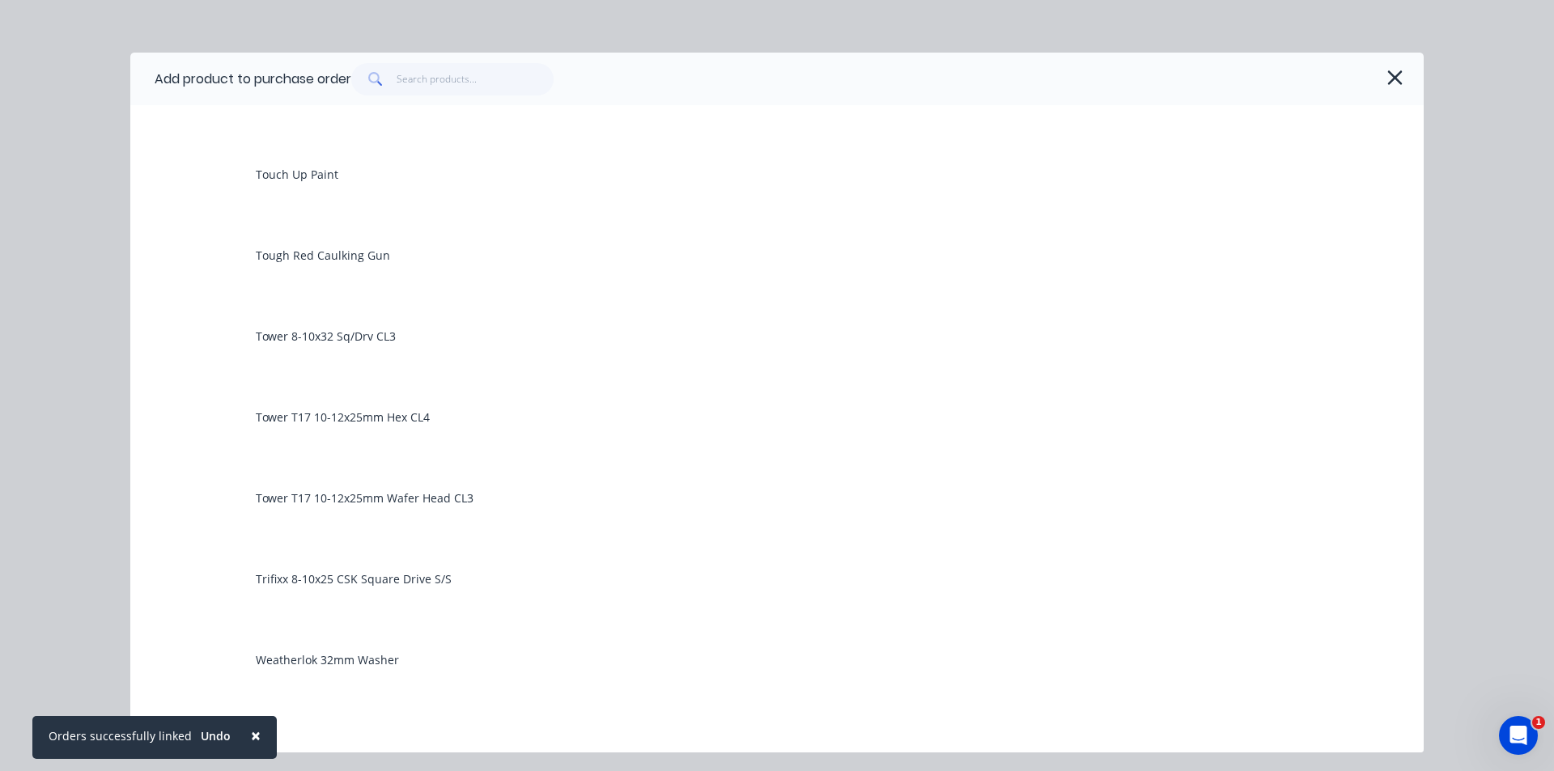
scroll to position [1699, 0]
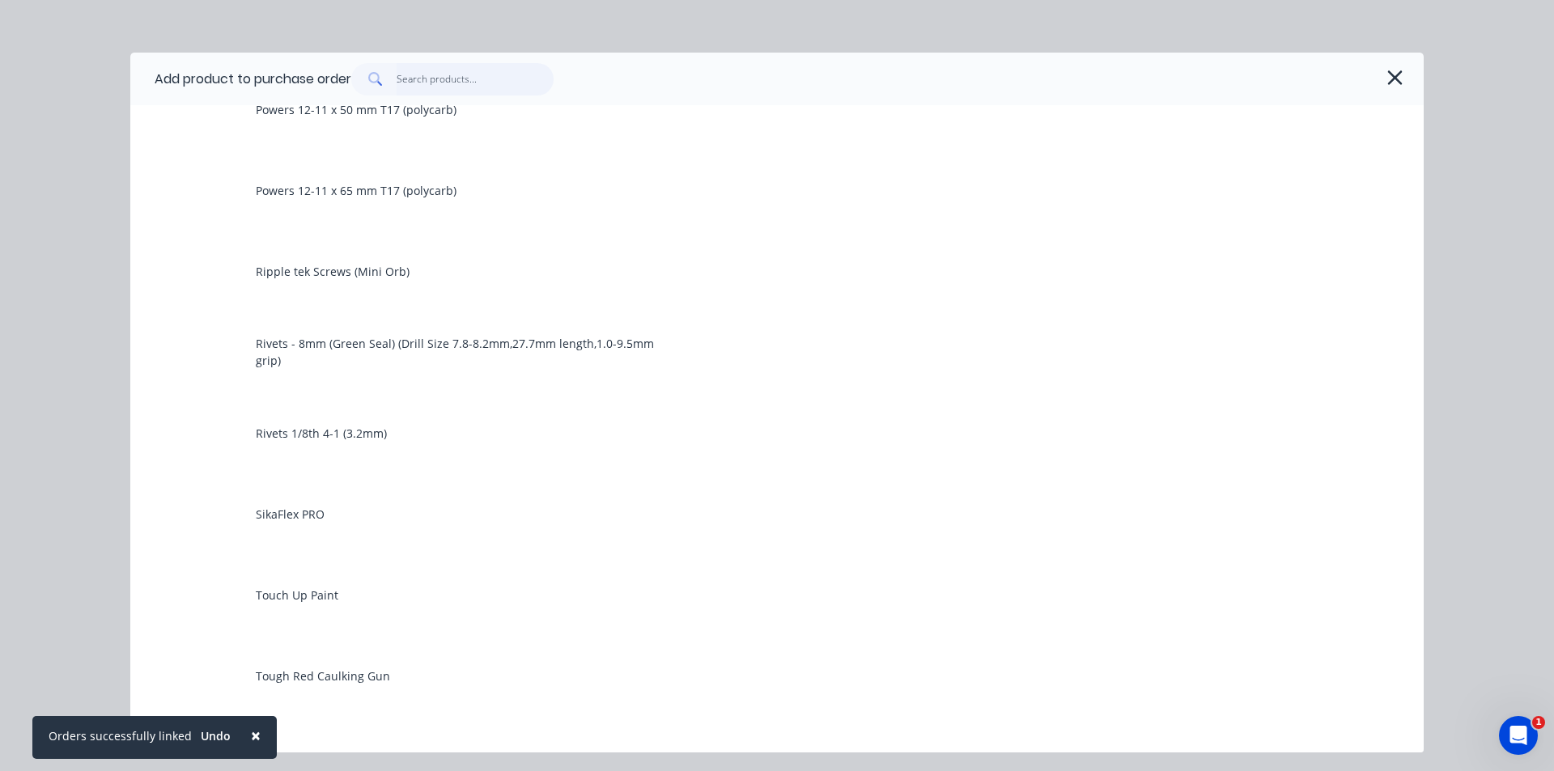
click at [443, 80] on input "text" at bounding box center [476, 79] width 158 height 32
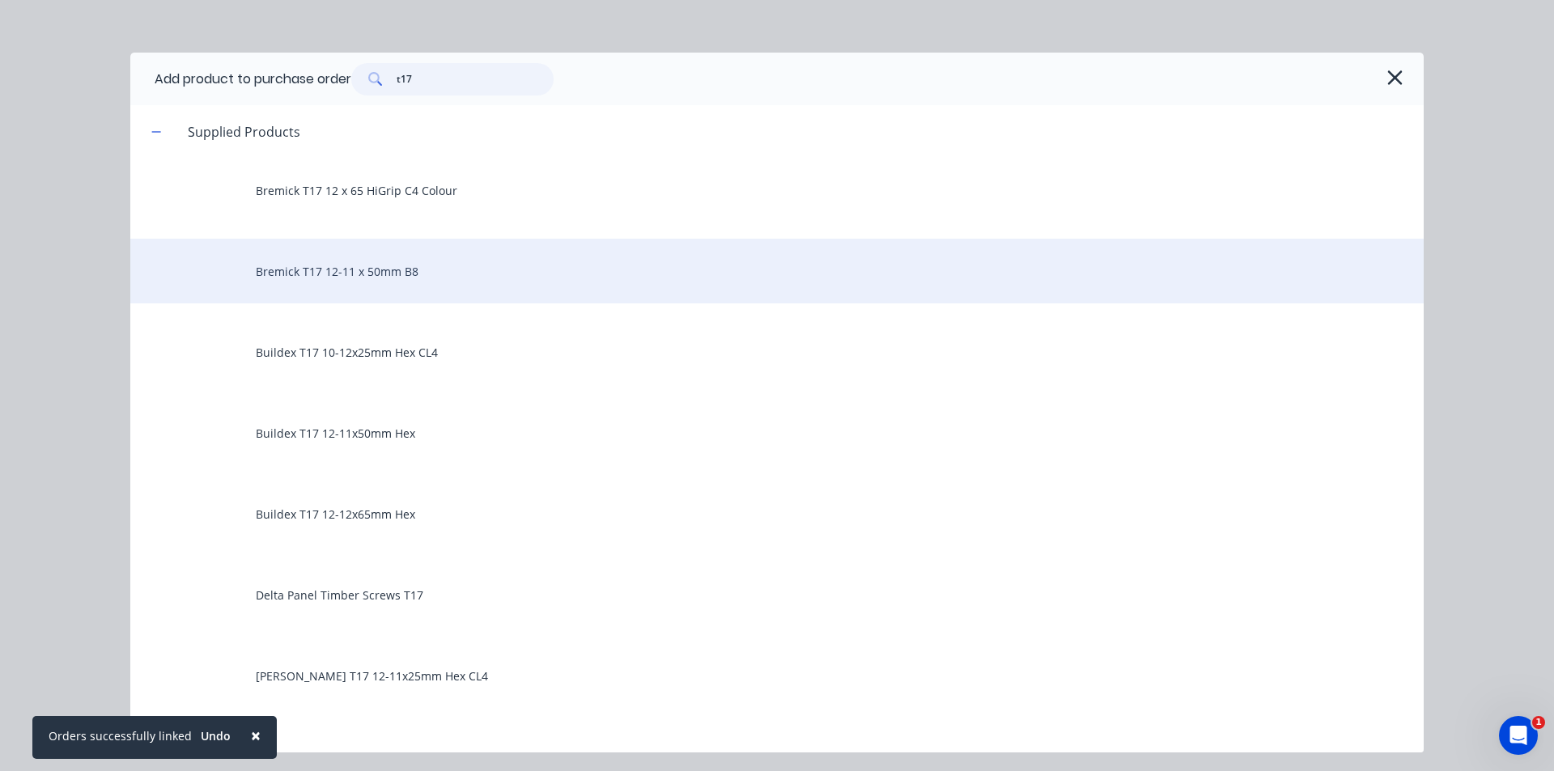
type input "t17"
click at [354, 278] on div "Bremick T17 12-11 x 50mm B8" at bounding box center [776, 271] width 1293 height 65
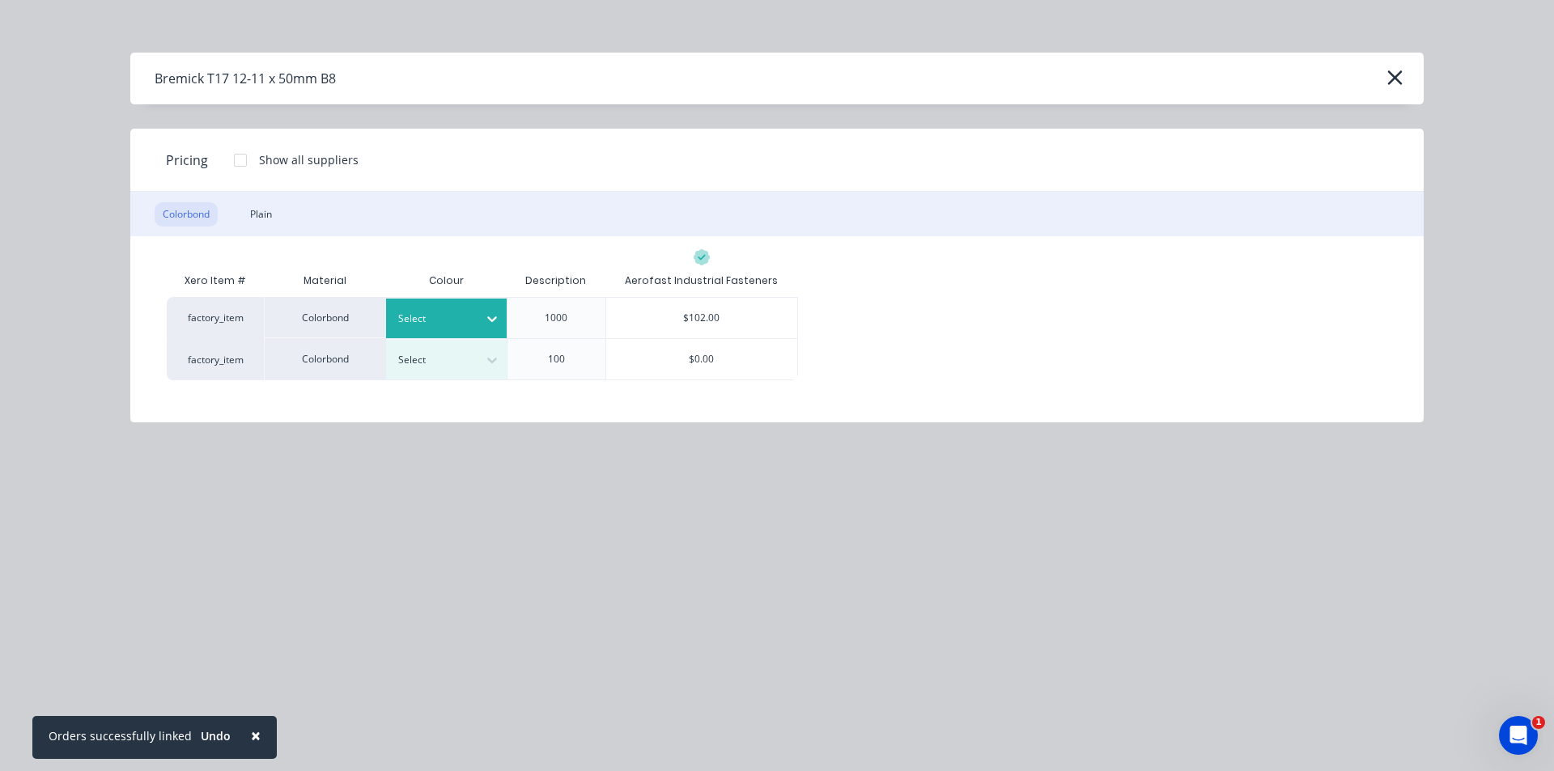
click at [493, 310] on div at bounding box center [491, 319] width 29 height 26
click at [739, 309] on div "$102.00" at bounding box center [702, 318] width 192 height 40
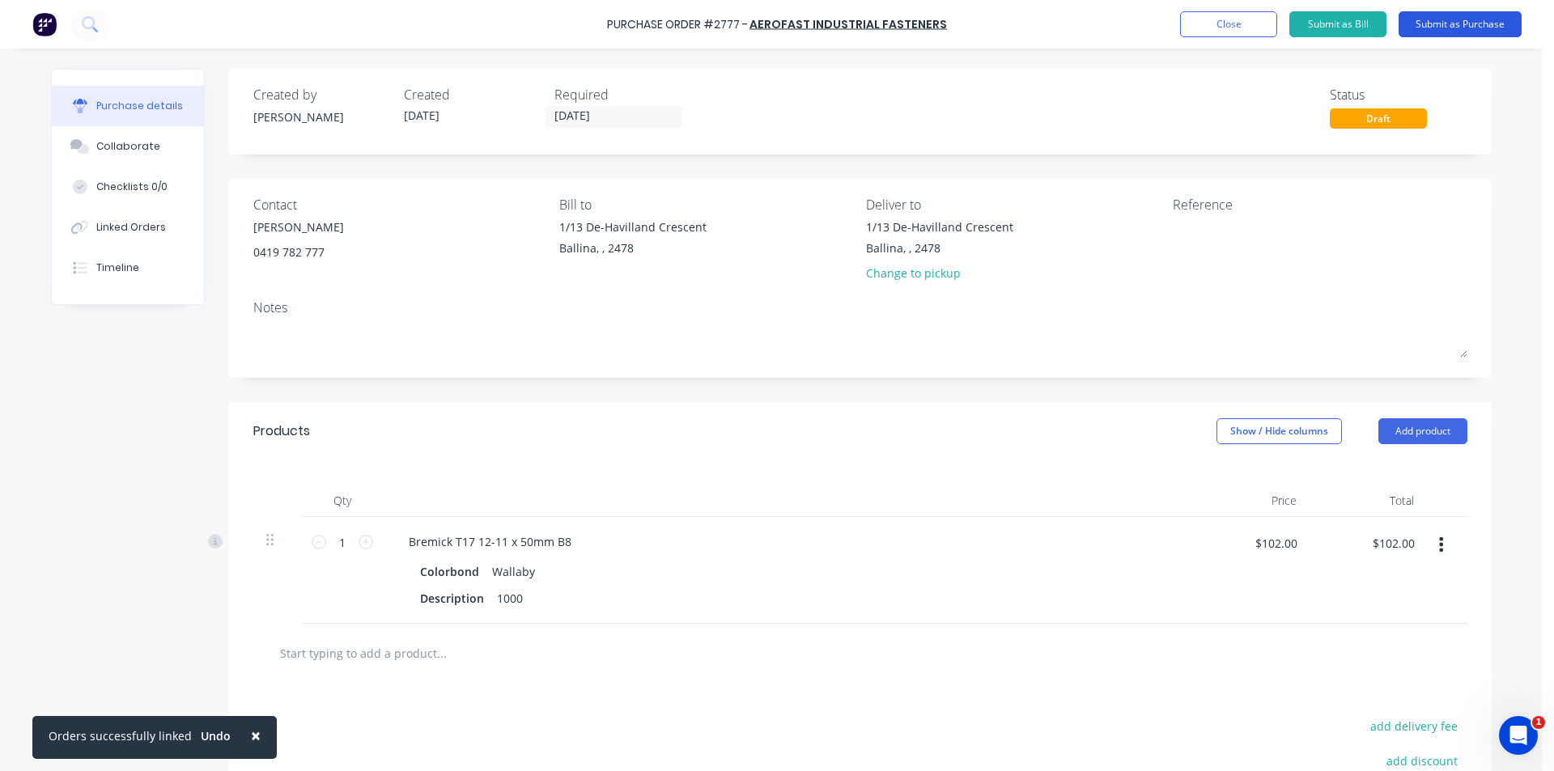
click at [1458, 27] on button "Submit as Purchase" at bounding box center [1459, 24] width 123 height 26
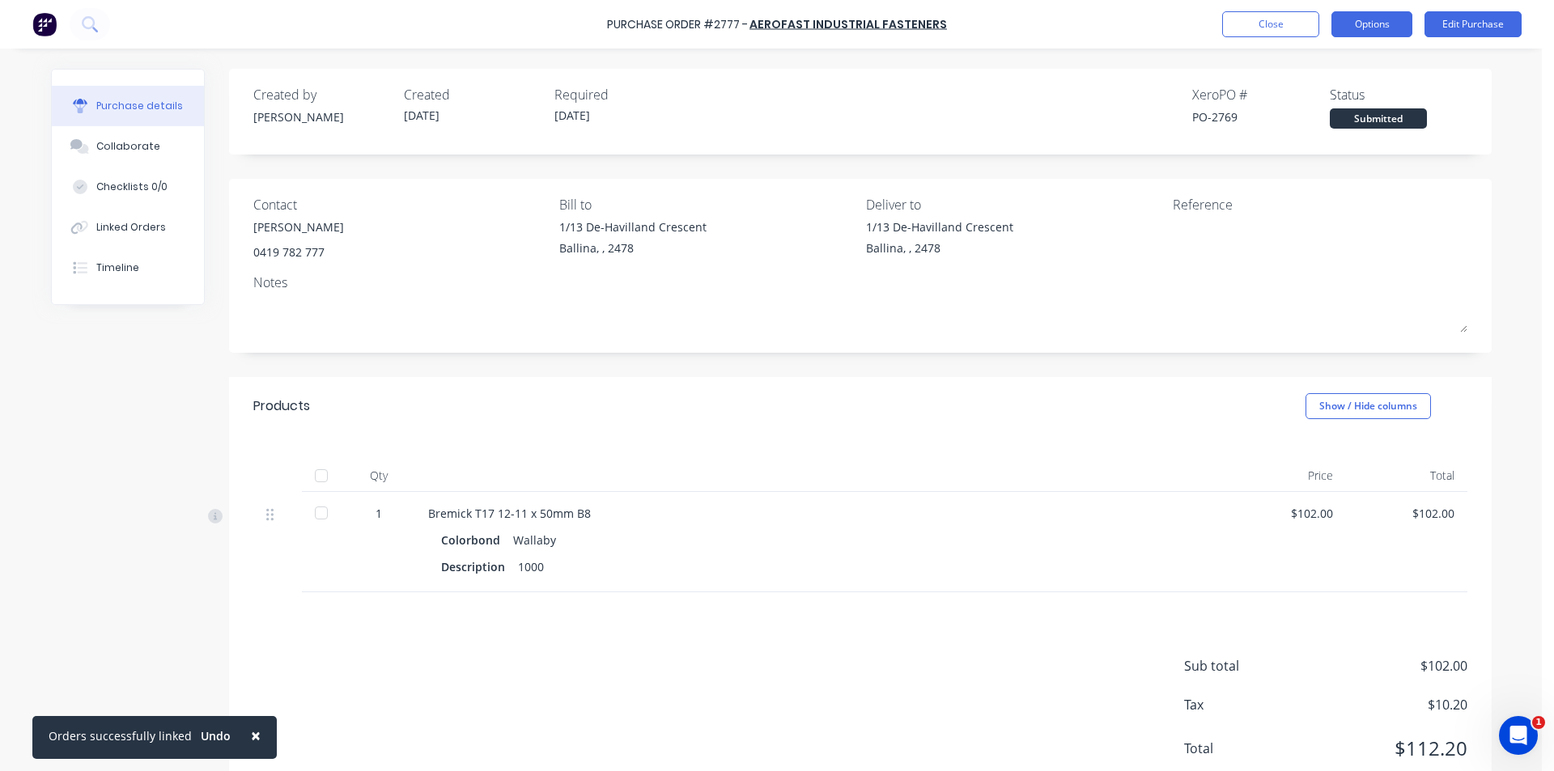
click at [1363, 31] on button "Options" at bounding box center [1371, 24] width 81 height 26
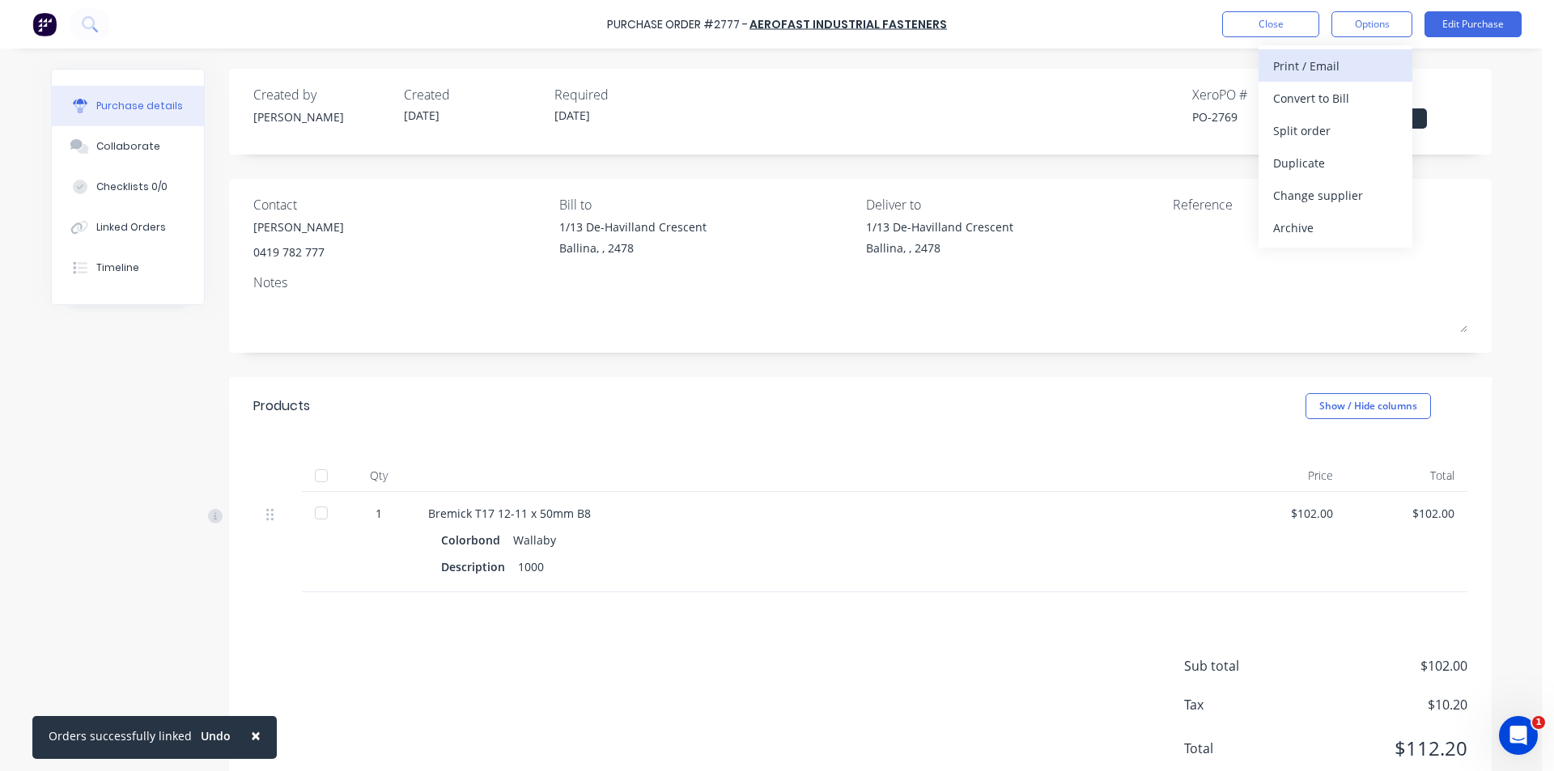
click at [1360, 69] on div "Print / Email" at bounding box center [1335, 65] width 125 height 23
click at [1332, 130] on div "Without pricing" at bounding box center [1335, 130] width 125 height 23
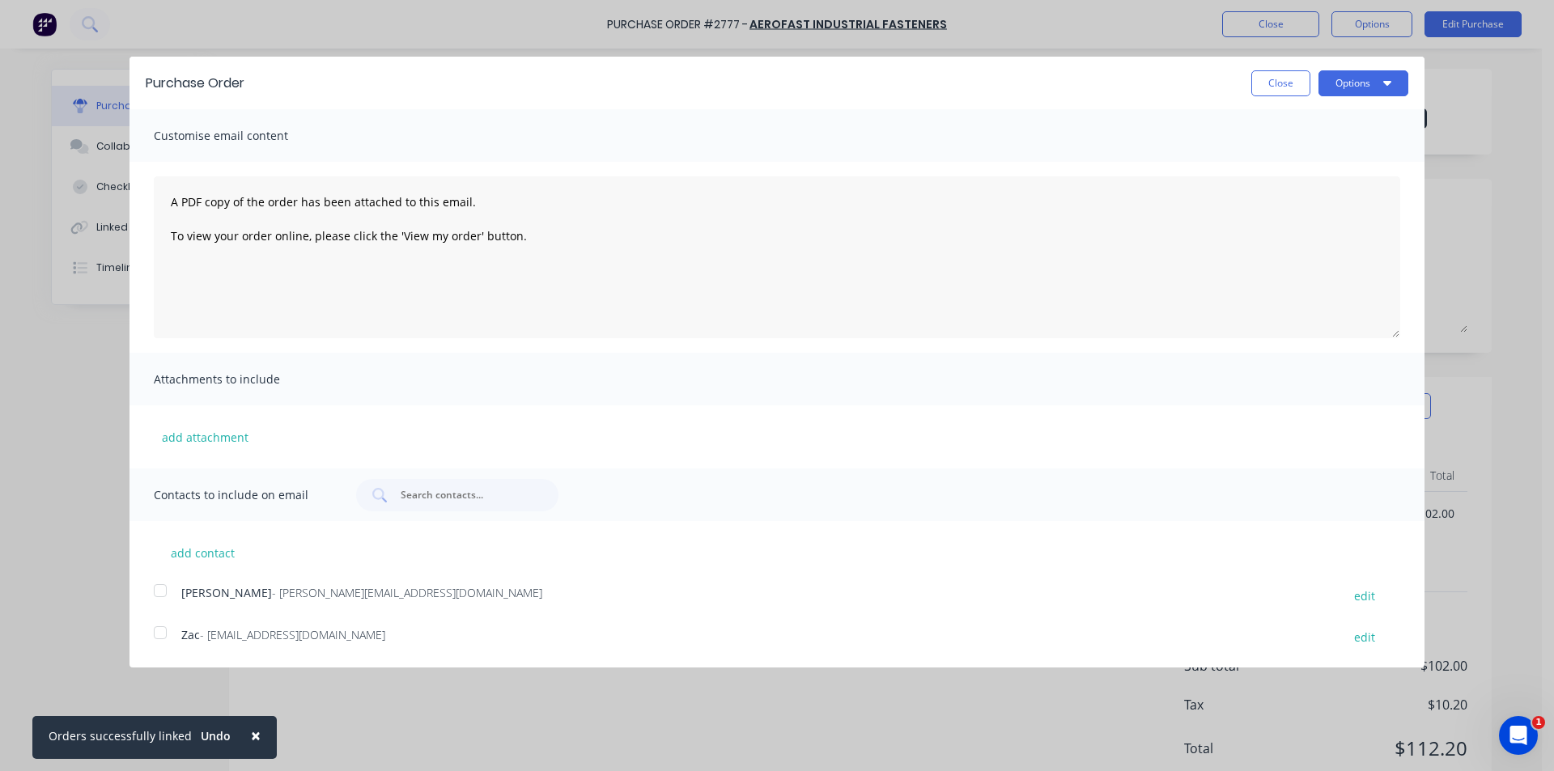
click at [168, 591] on div at bounding box center [160, 591] width 32 height 32
click at [1368, 89] on button "Options" at bounding box center [1363, 83] width 90 height 26
click at [1351, 159] on div "Email" at bounding box center [1331, 156] width 125 height 23
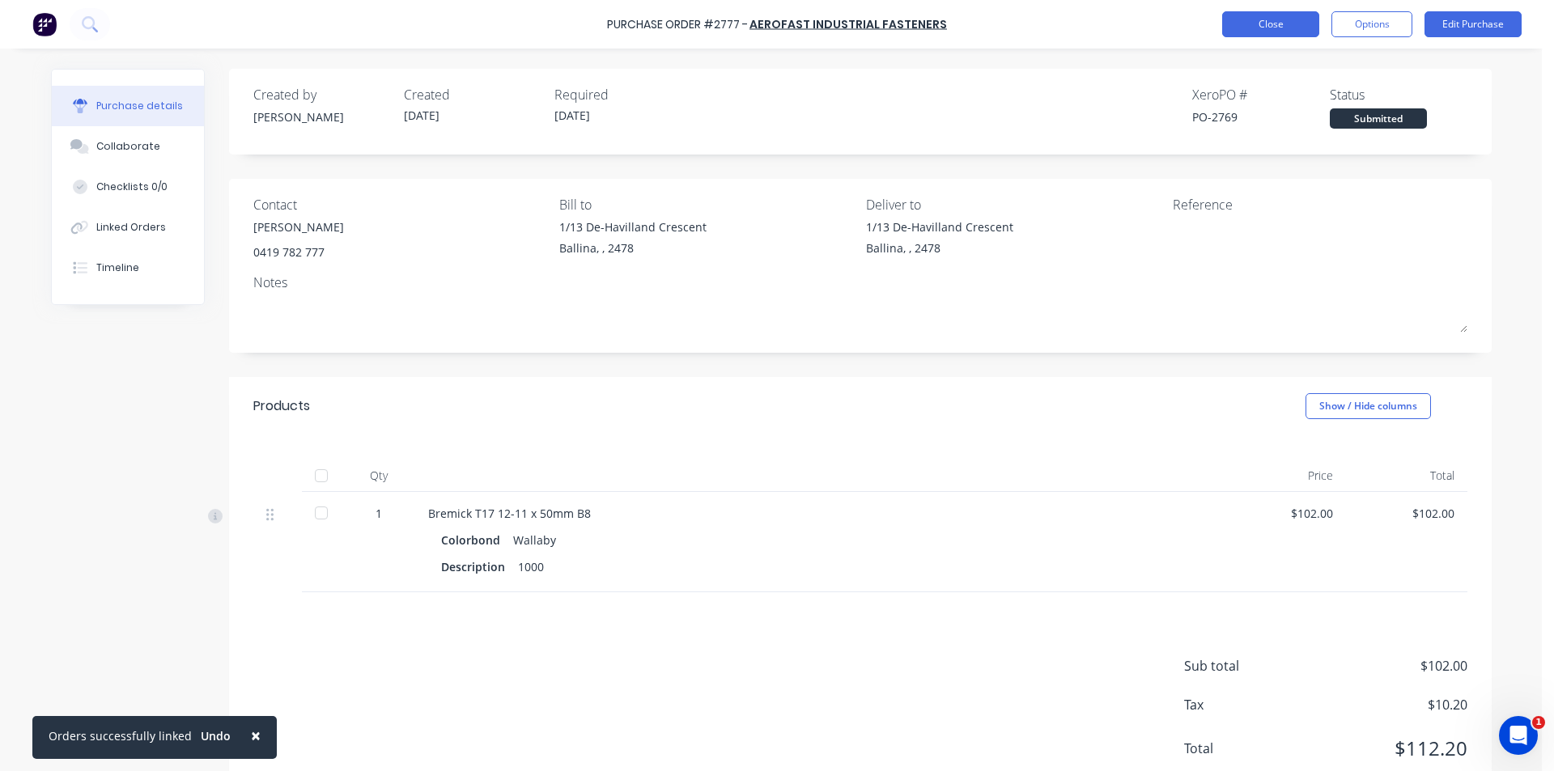
click at [1246, 30] on button "Close" at bounding box center [1270, 24] width 97 height 26
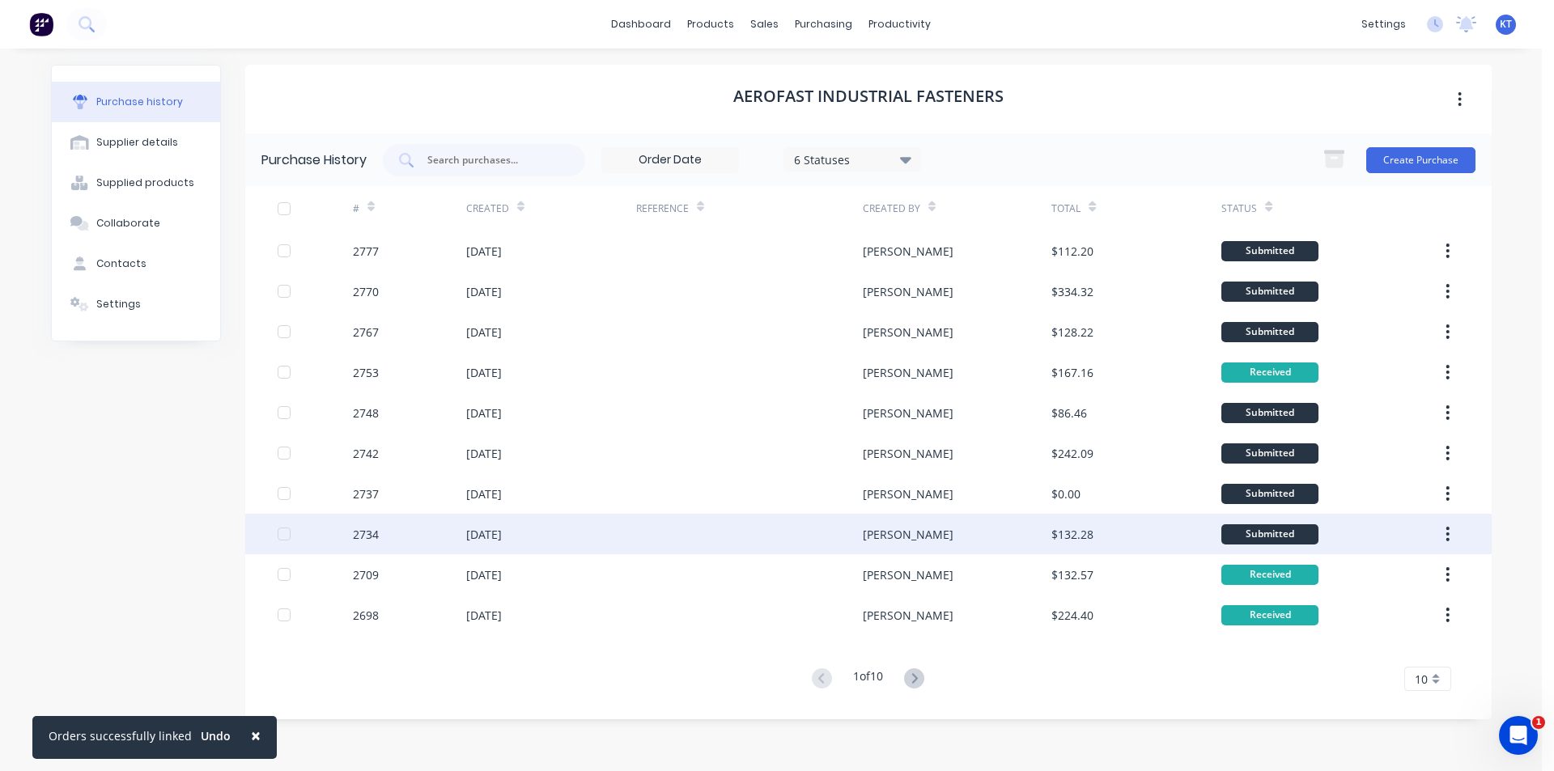
click at [1015, 537] on div "[PERSON_NAME]" at bounding box center [957, 534] width 189 height 40
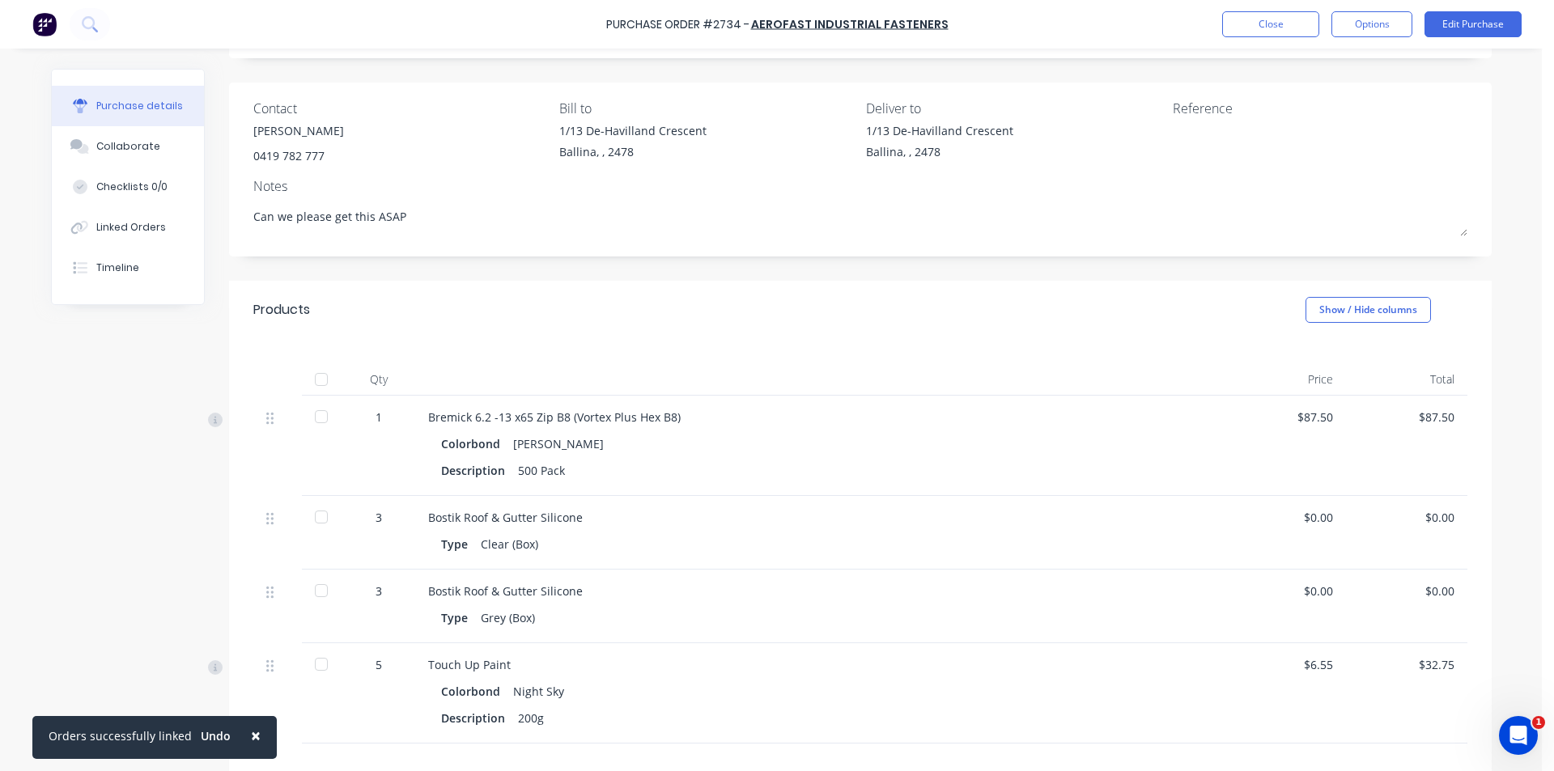
scroll to position [299, 0]
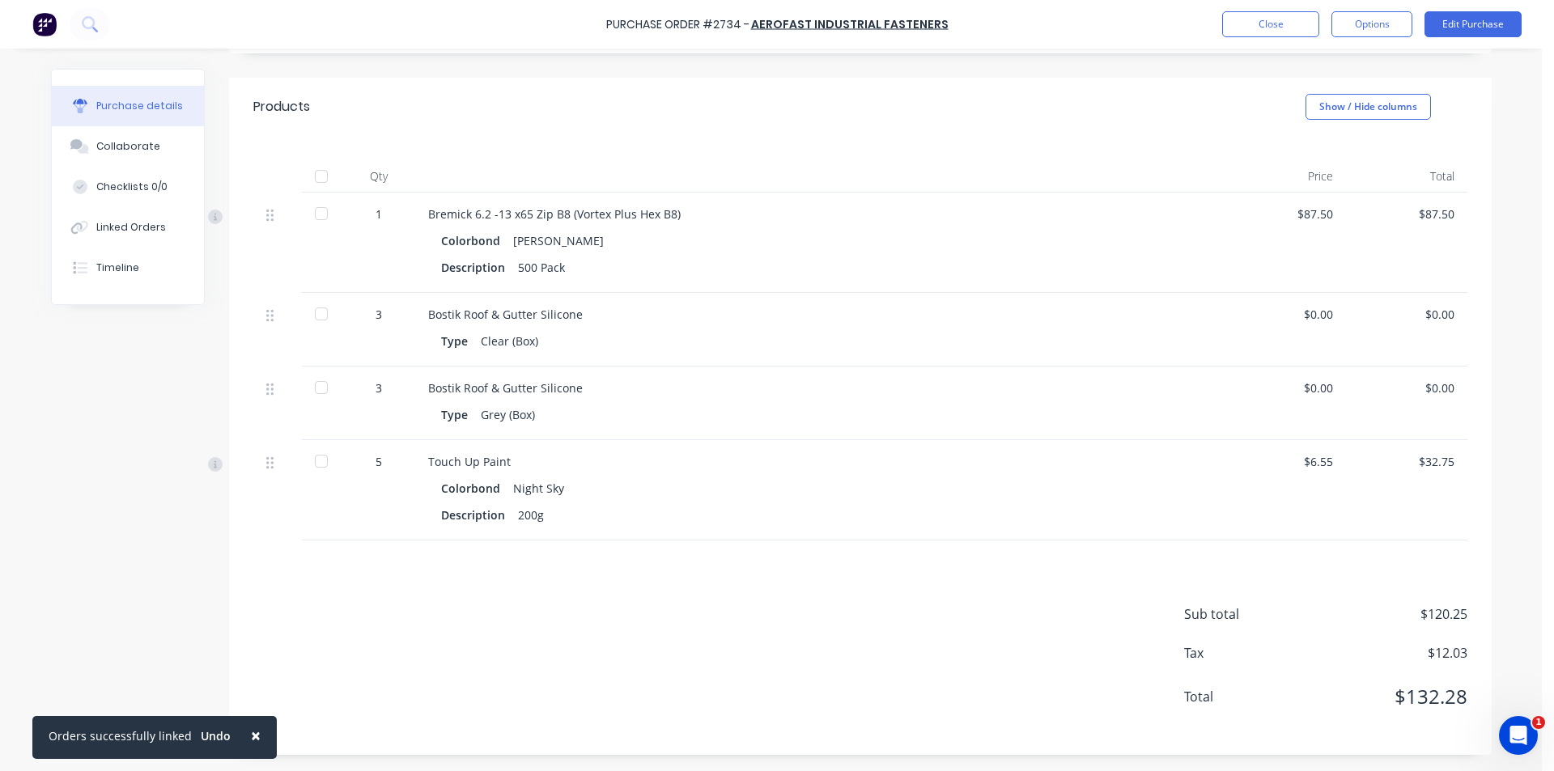
drag, startPoint x: 320, startPoint y: 172, endPoint x: 323, endPoint y: 183, distance: 11.6
click at [320, 172] on div at bounding box center [321, 176] width 32 height 32
click at [1284, 32] on button "Close" at bounding box center [1270, 24] width 97 height 26
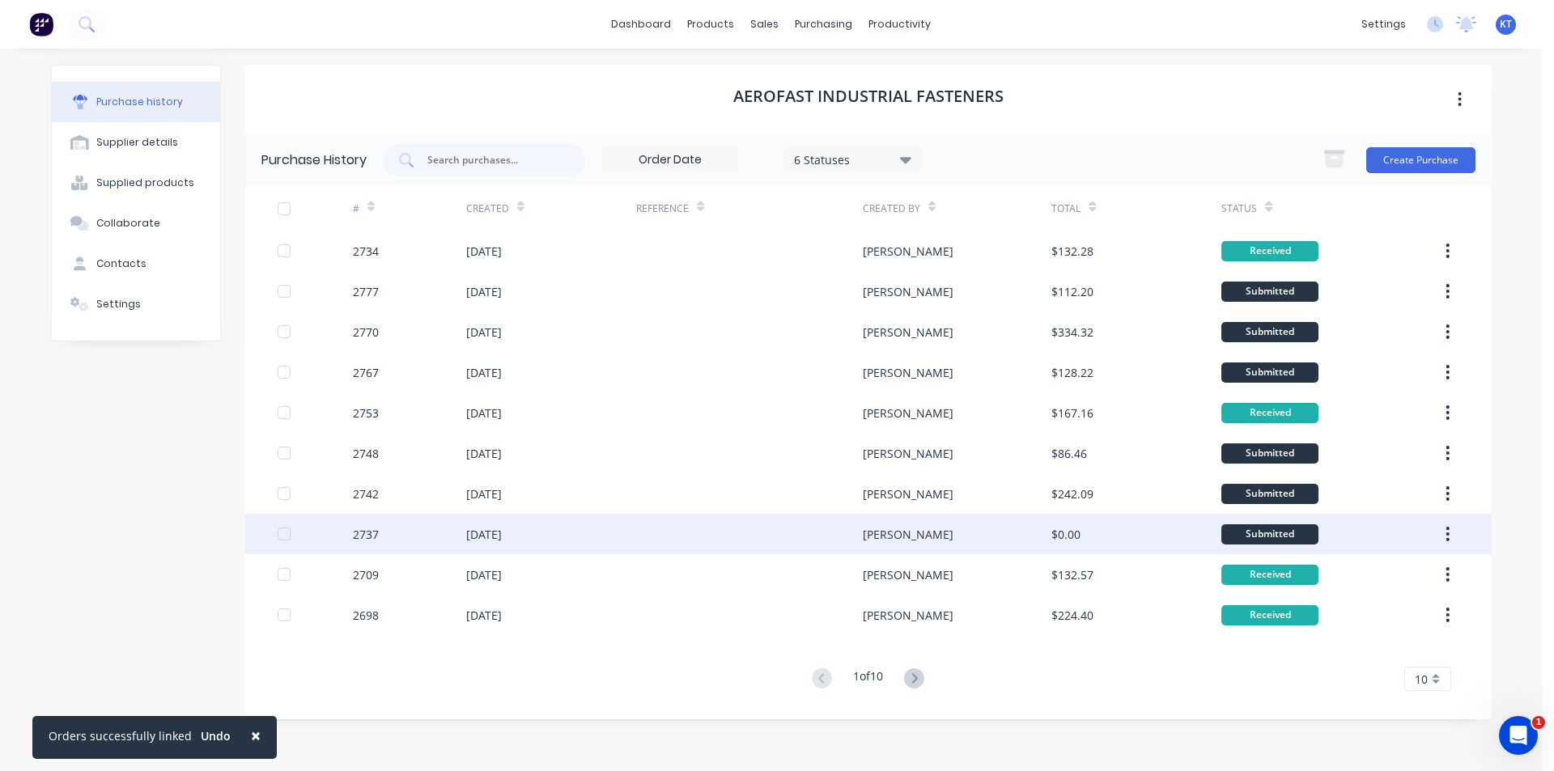
click at [1064, 527] on div "$0.00" at bounding box center [1065, 534] width 29 height 17
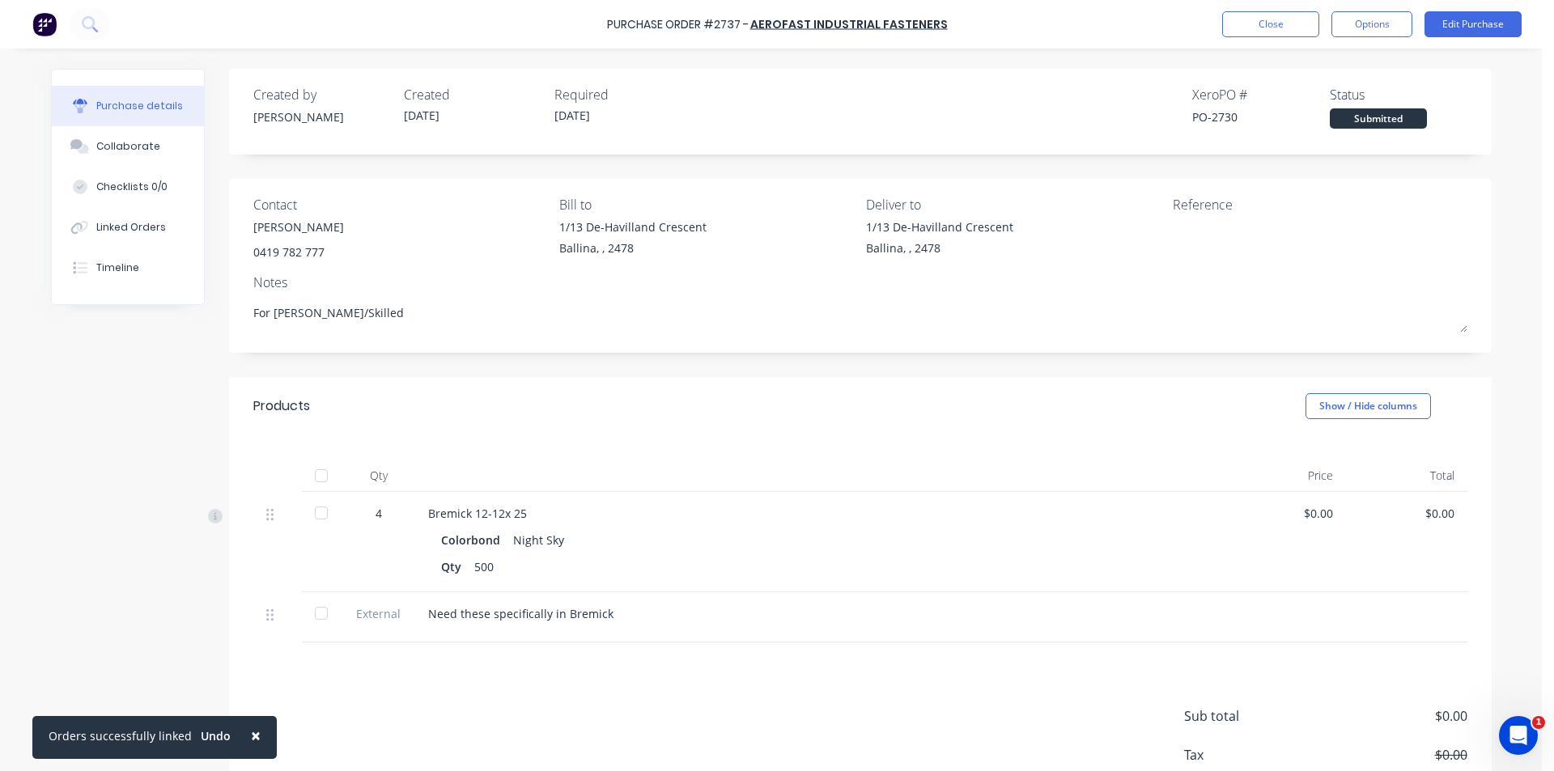
click at [684, 401] on div "Products Show / Hide columns" at bounding box center [860, 406] width 1262 height 58
click at [1275, 14] on button "Close" at bounding box center [1270, 24] width 97 height 26
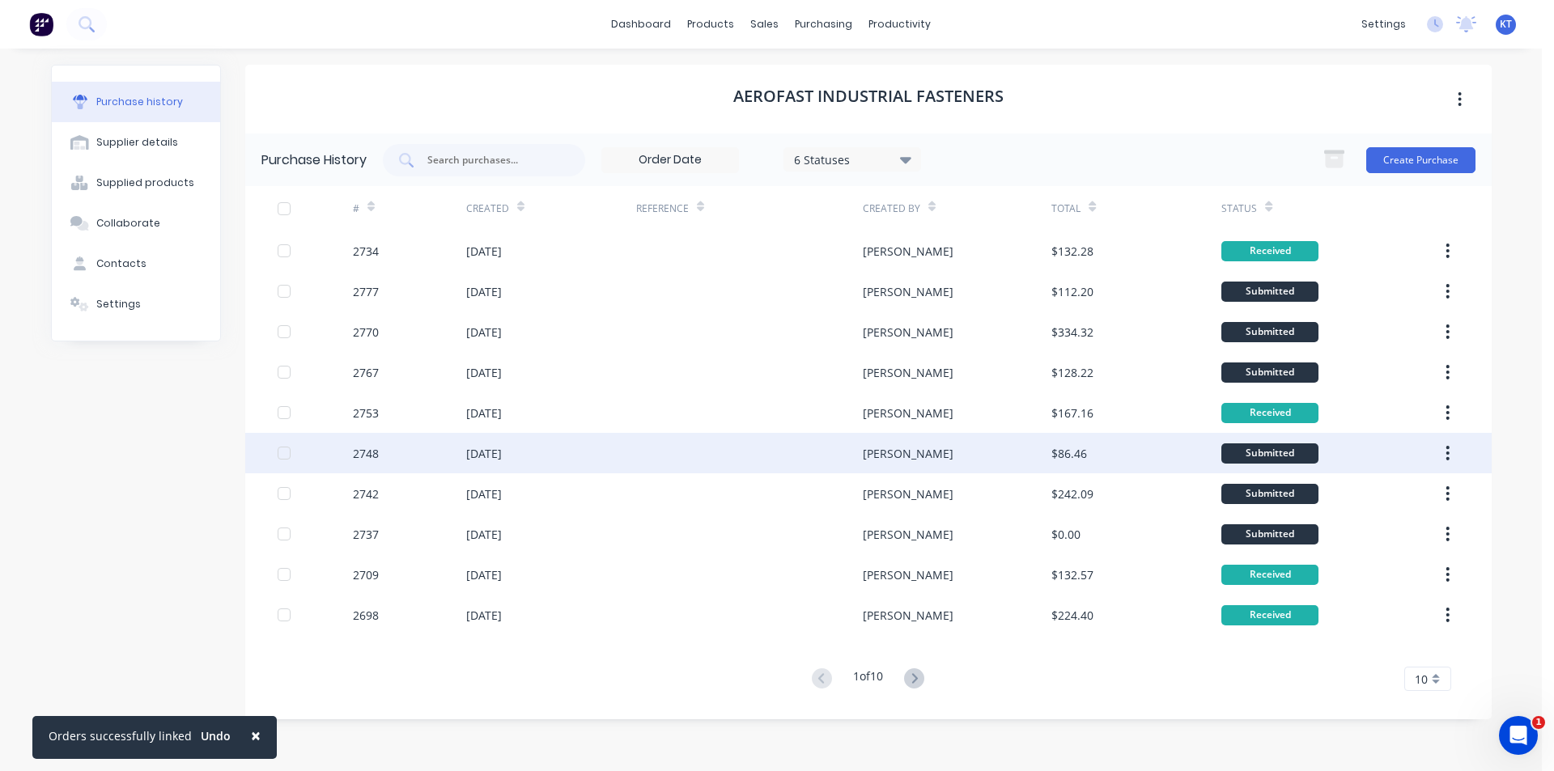
click at [664, 465] on div at bounding box center [749, 453] width 227 height 40
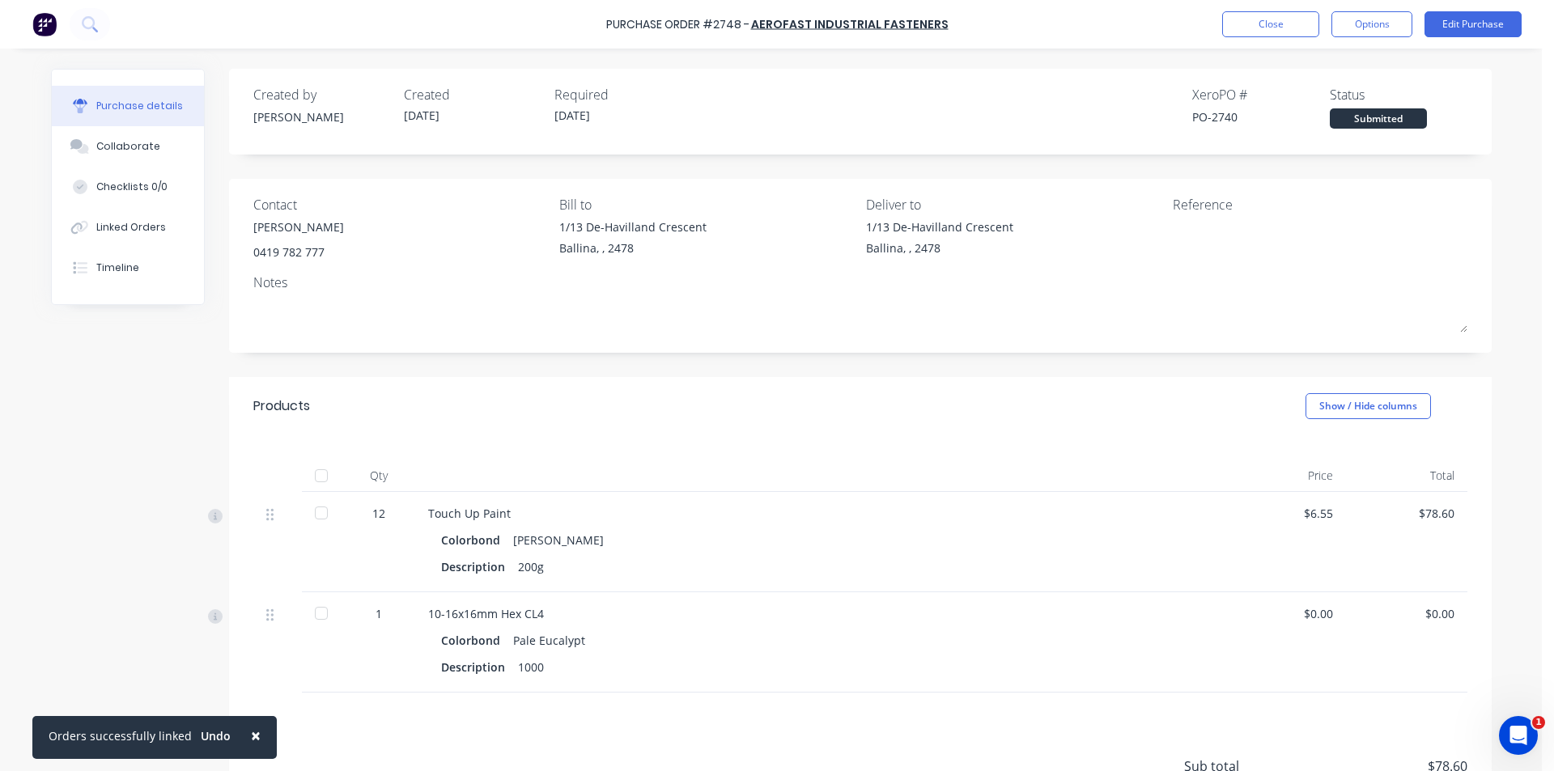
drag, startPoint x: 308, startPoint y: 471, endPoint x: 431, endPoint y: 447, distance: 125.4
click at [309, 471] on div at bounding box center [321, 476] width 32 height 32
click at [1255, 24] on button "Close" at bounding box center [1270, 24] width 97 height 26
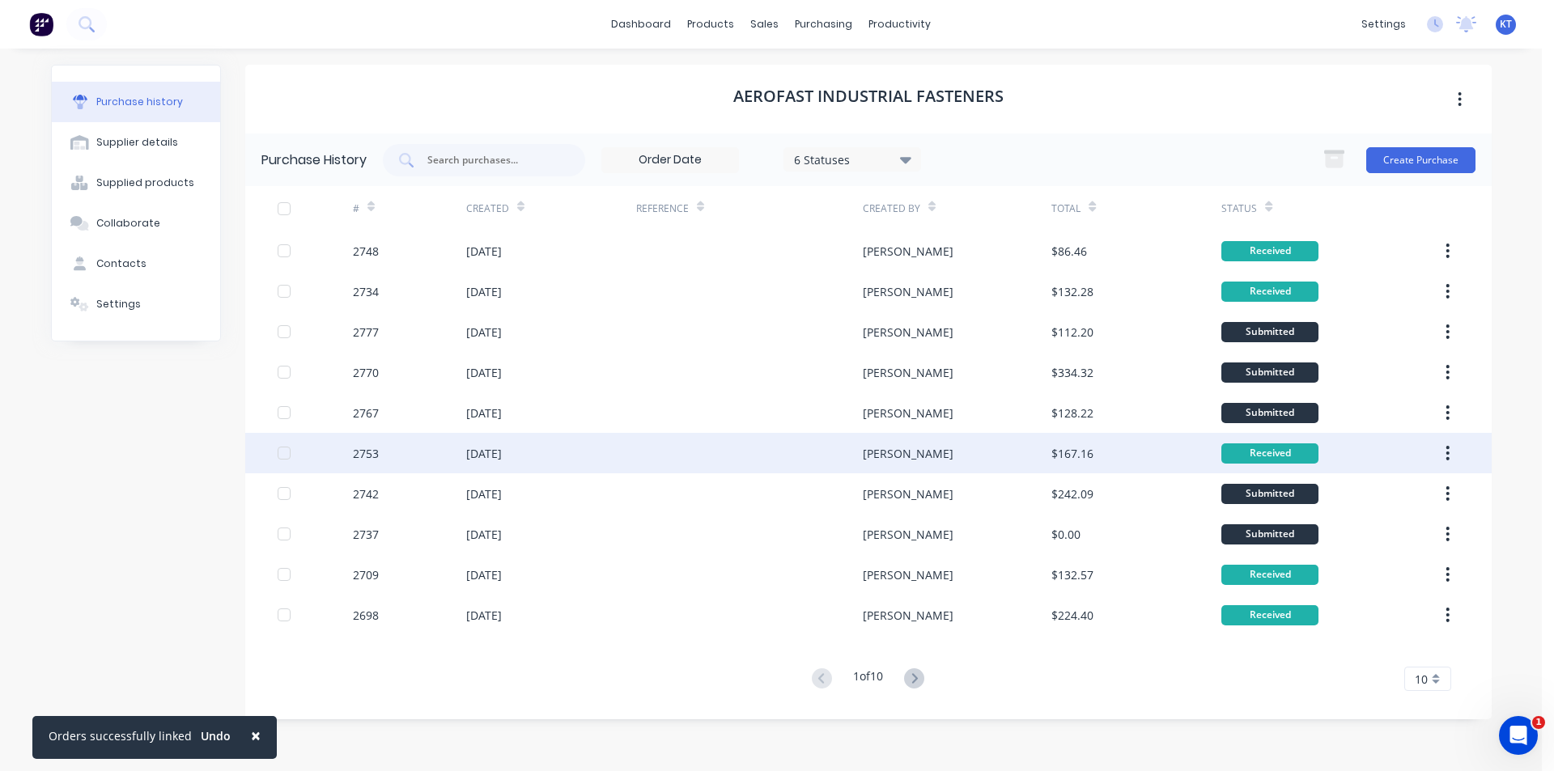
click at [1002, 447] on div "[PERSON_NAME]" at bounding box center [957, 453] width 189 height 40
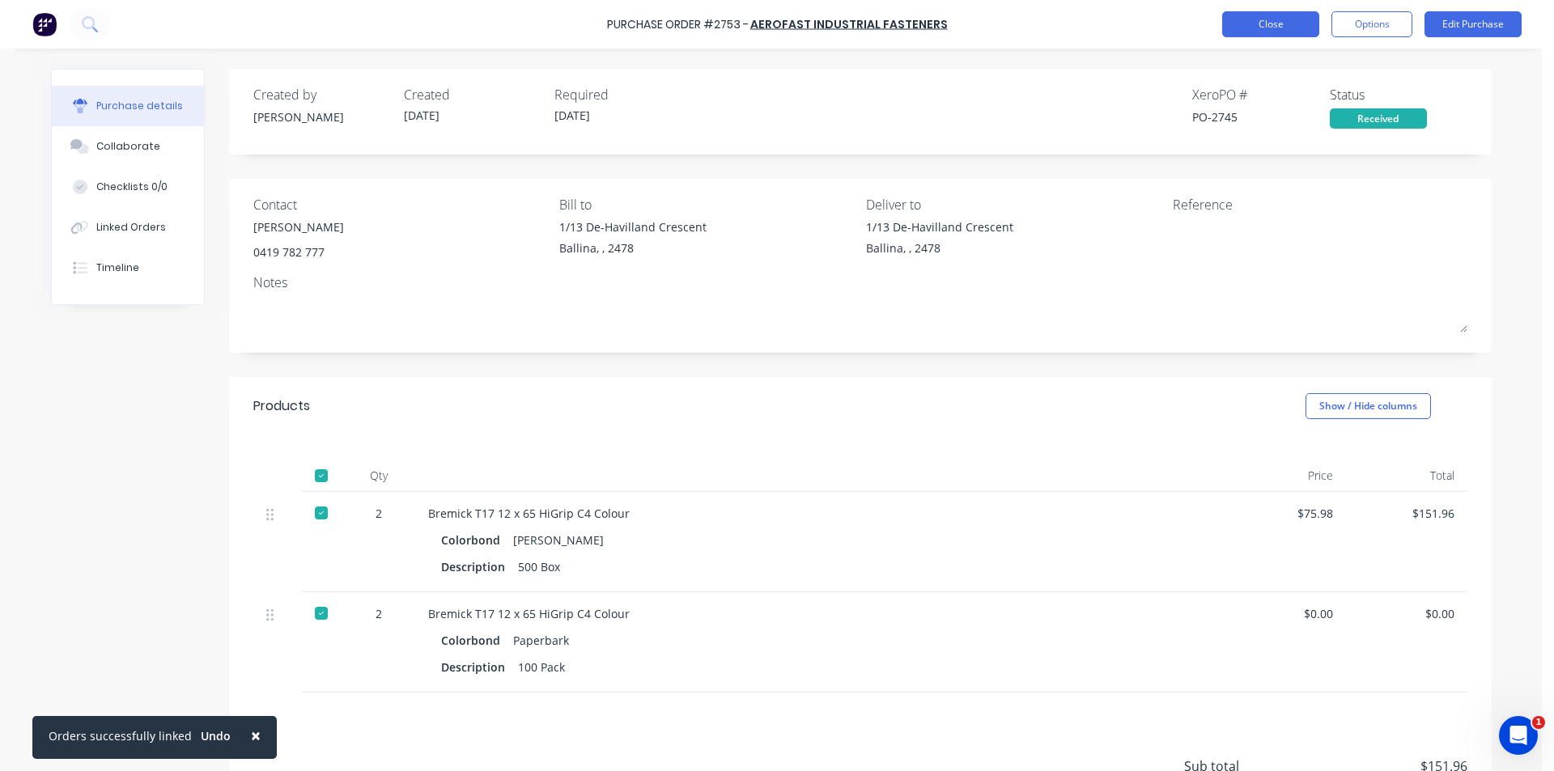
click at [1288, 35] on button "Close" at bounding box center [1270, 24] width 97 height 26
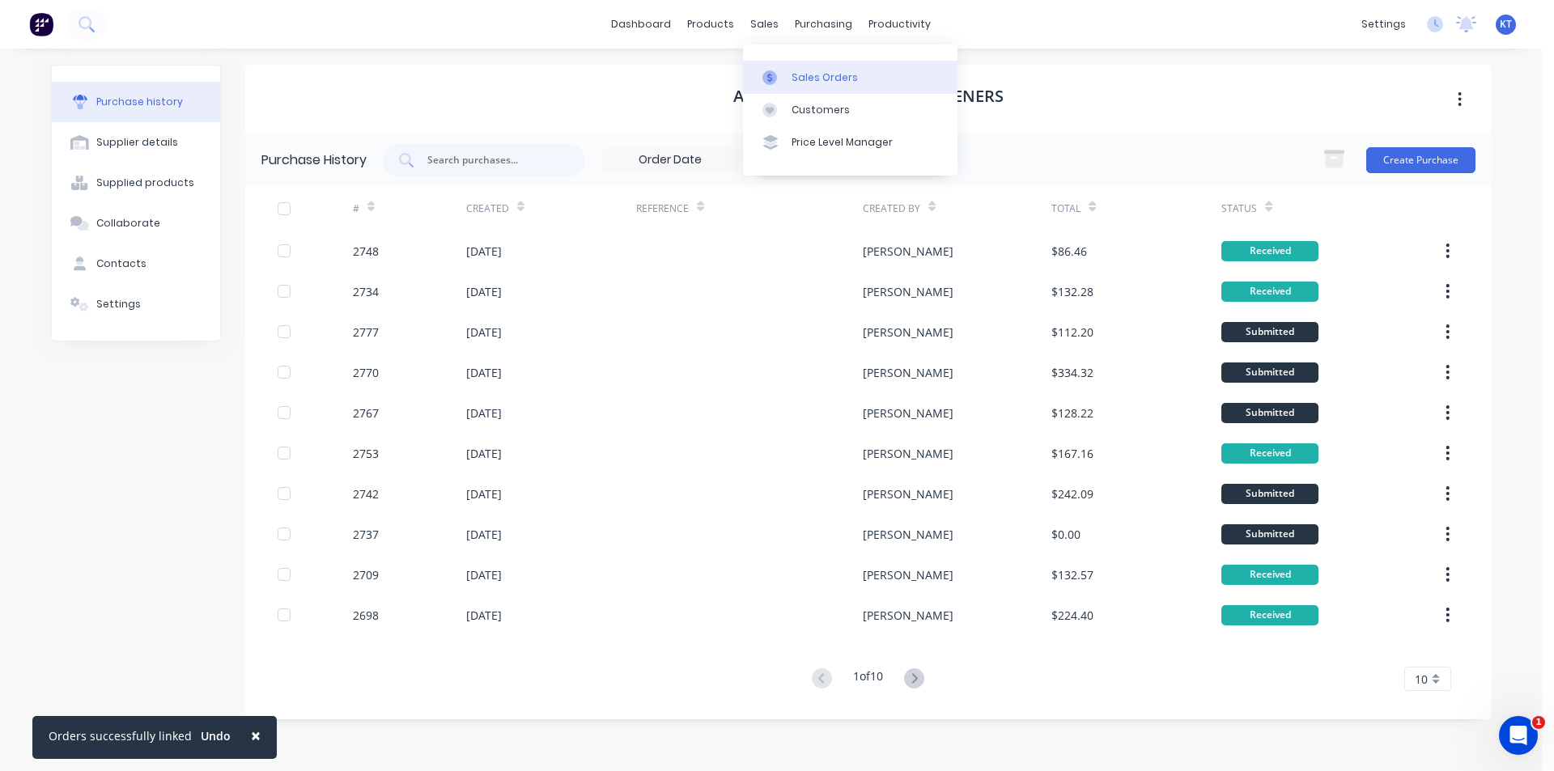
click at [802, 90] on link "Sales Orders" at bounding box center [850, 77] width 214 height 32
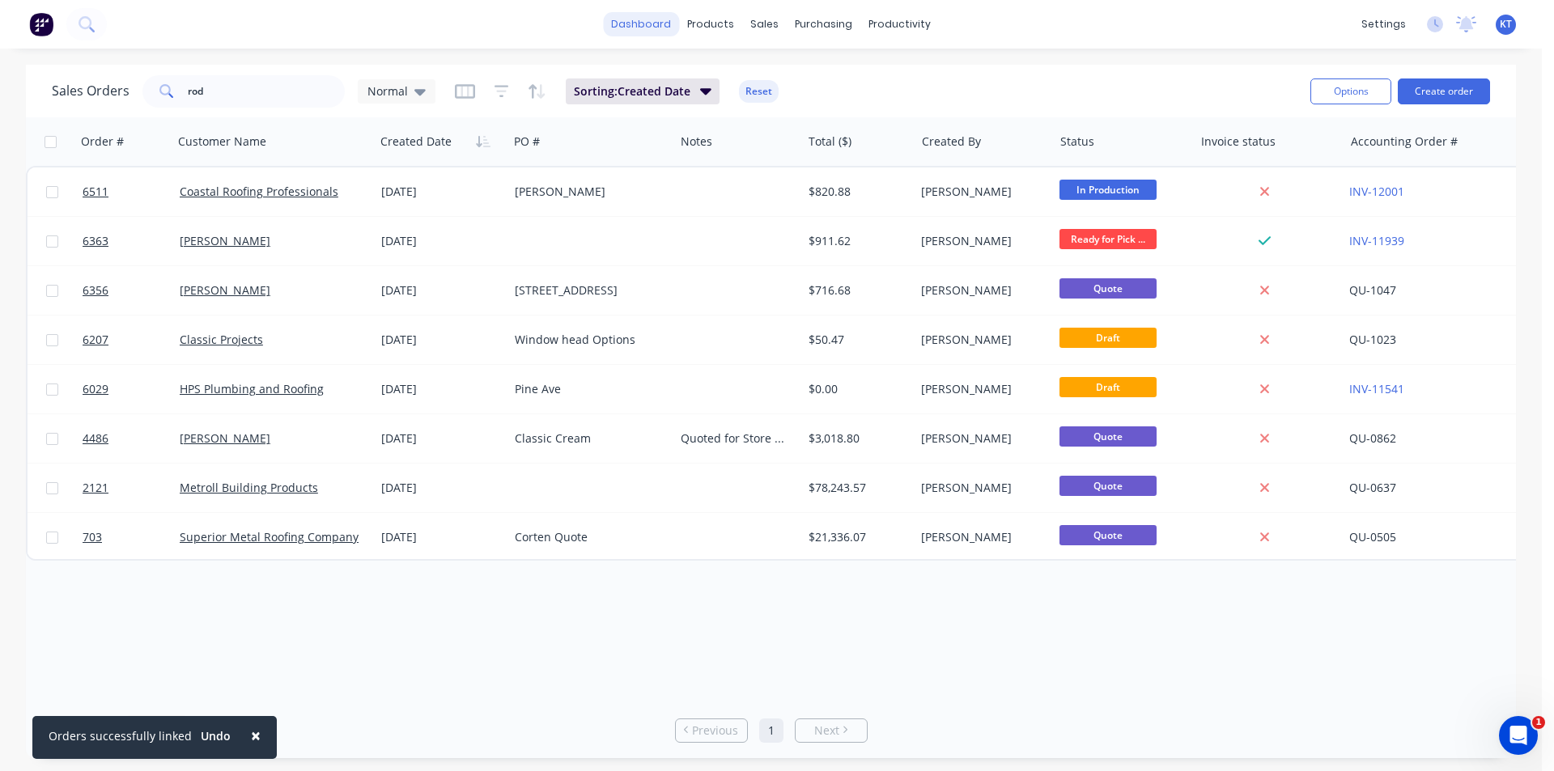
click at [652, 14] on link "dashboard" at bounding box center [641, 24] width 76 height 24
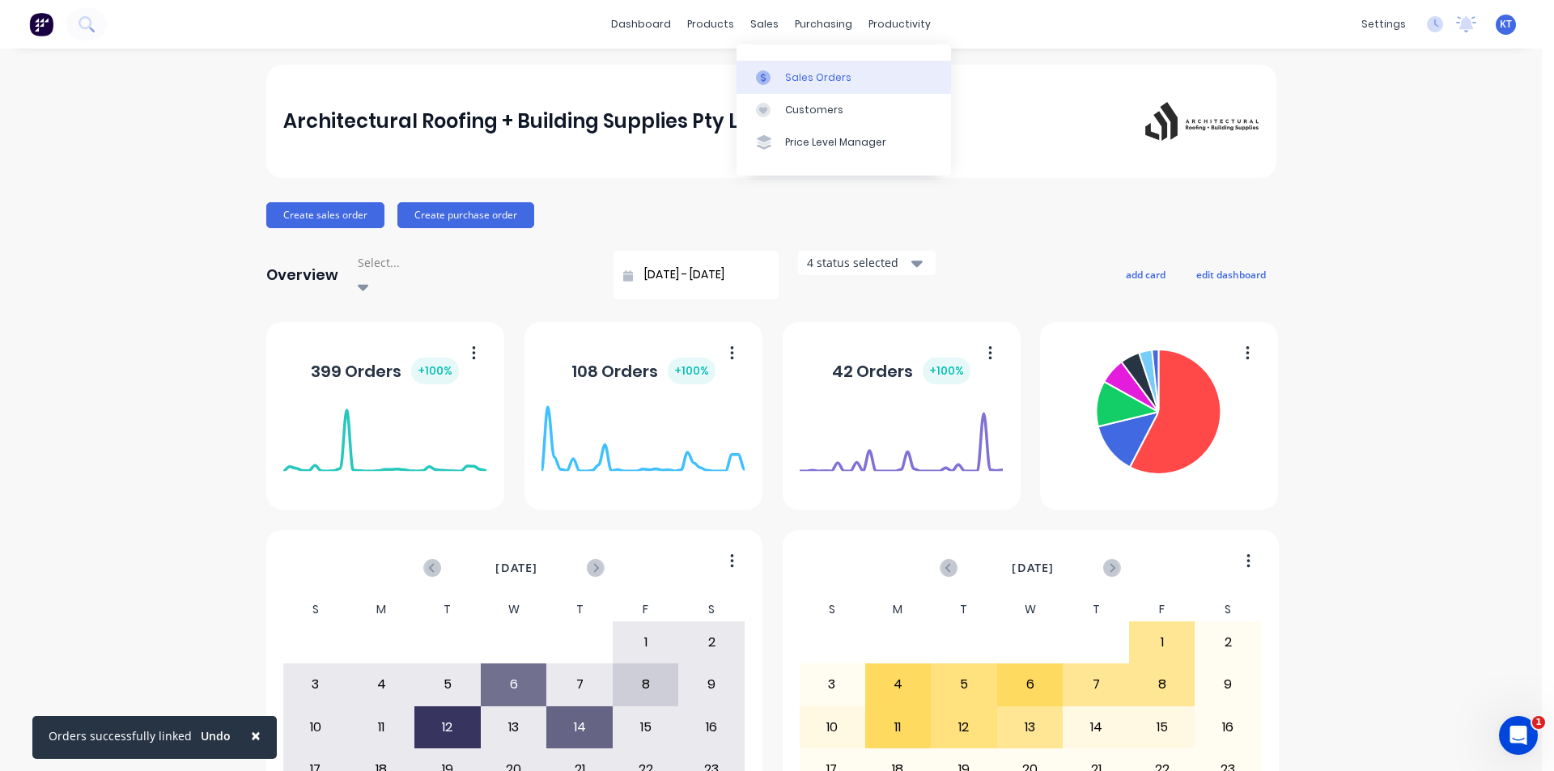
click at [792, 62] on link "Sales Orders" at bounding box center [843, 77] width 214 height 32
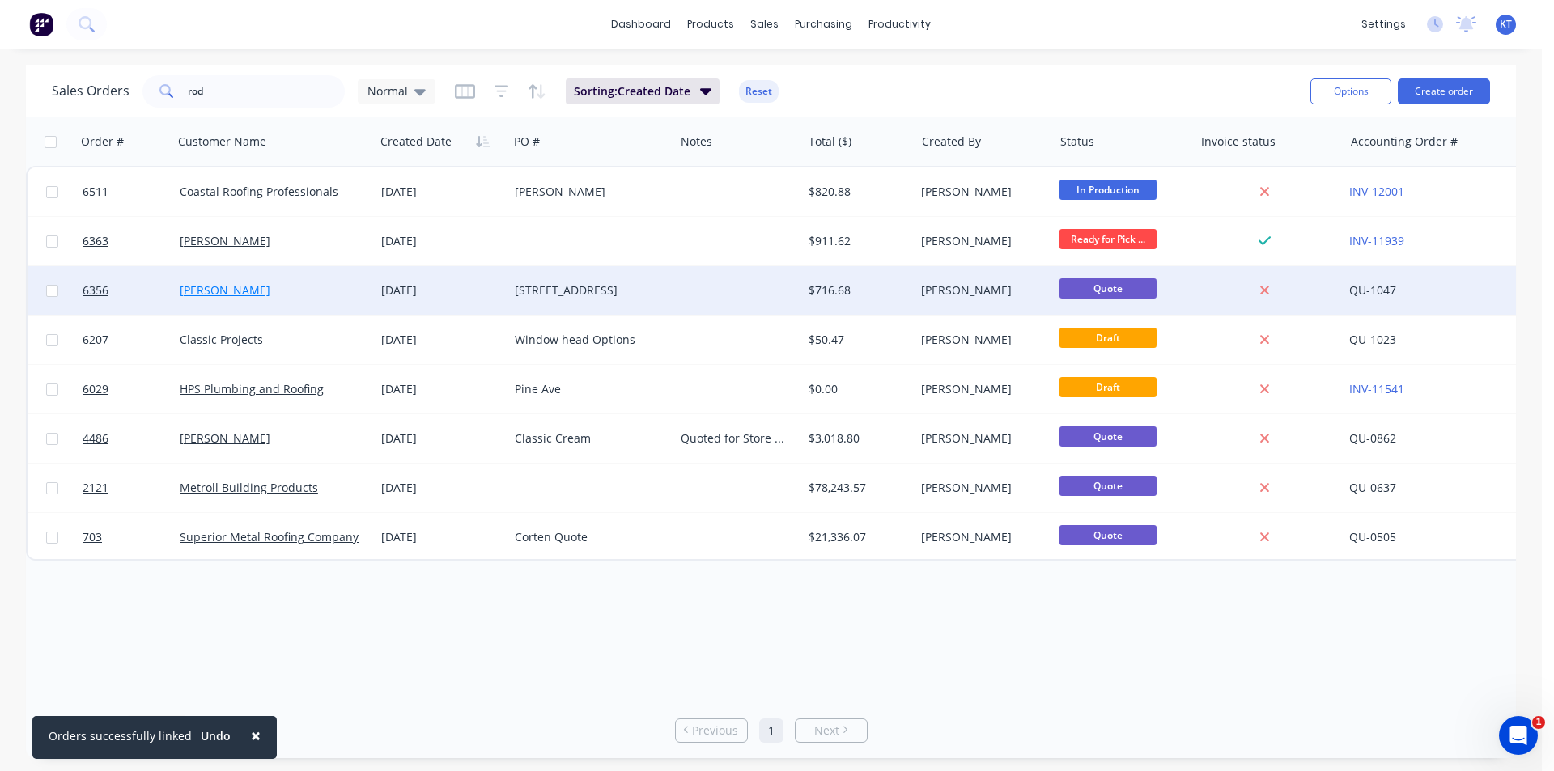
click at [204, 295] on link "[PERSON_NAME]" at bounding box center [225, 289] width 91 height 15
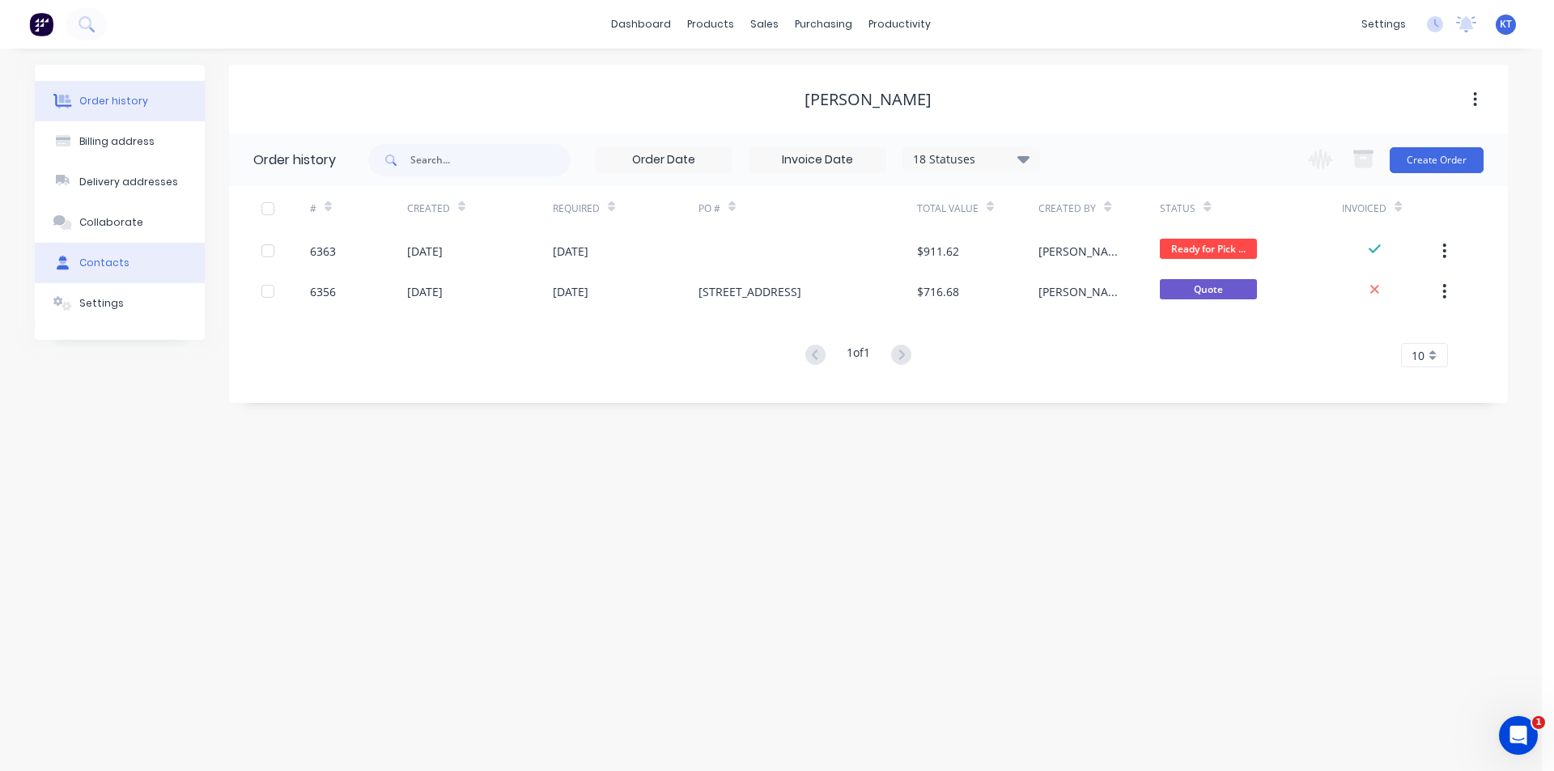
click at [141, 256] on button "Contacts" at bounding box center [120, 263] width 170 height 40
select select "AU"
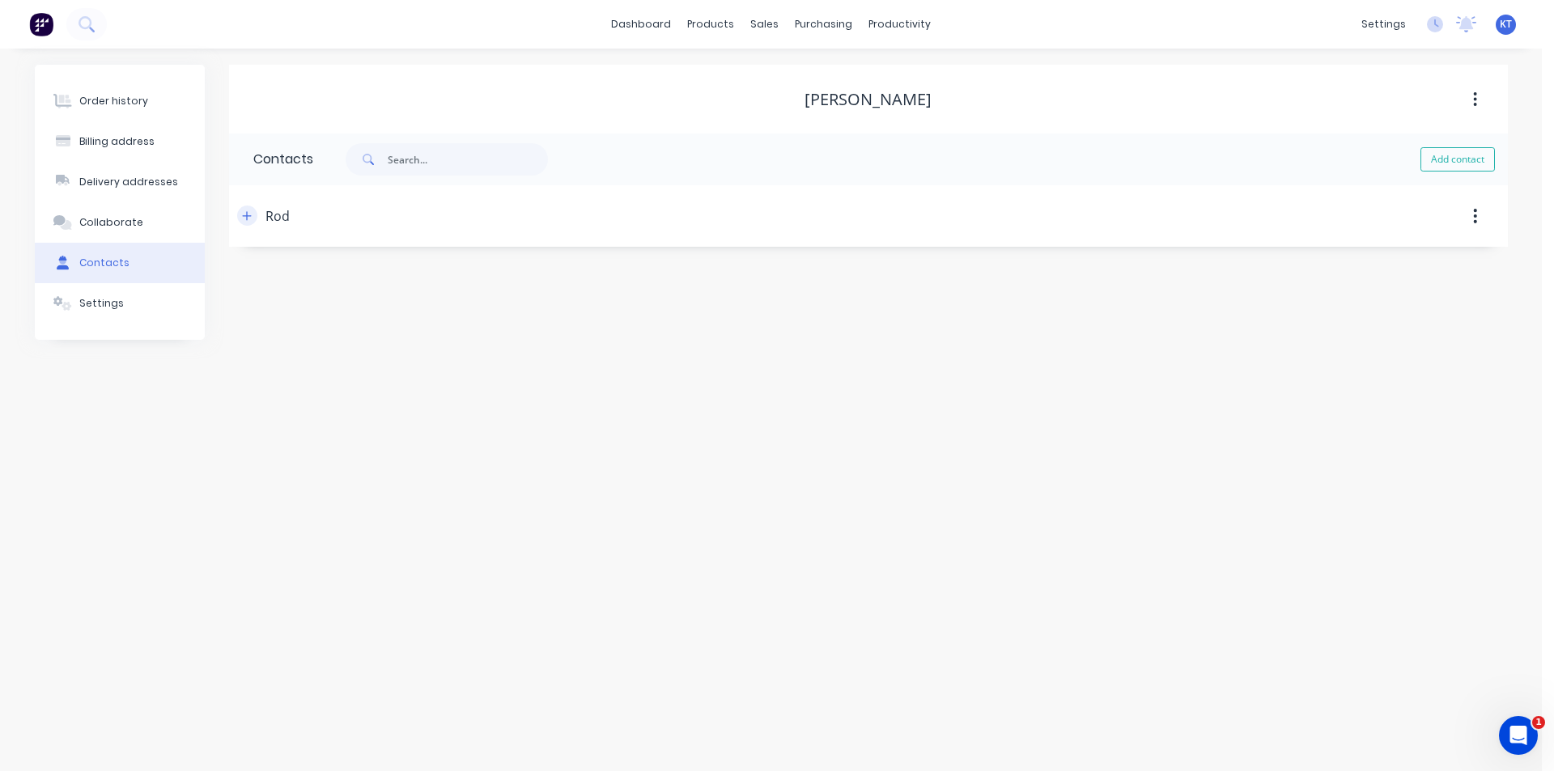
click at [244, 215] on icon "button" at bounding box center [247, 215] width 10 height 11
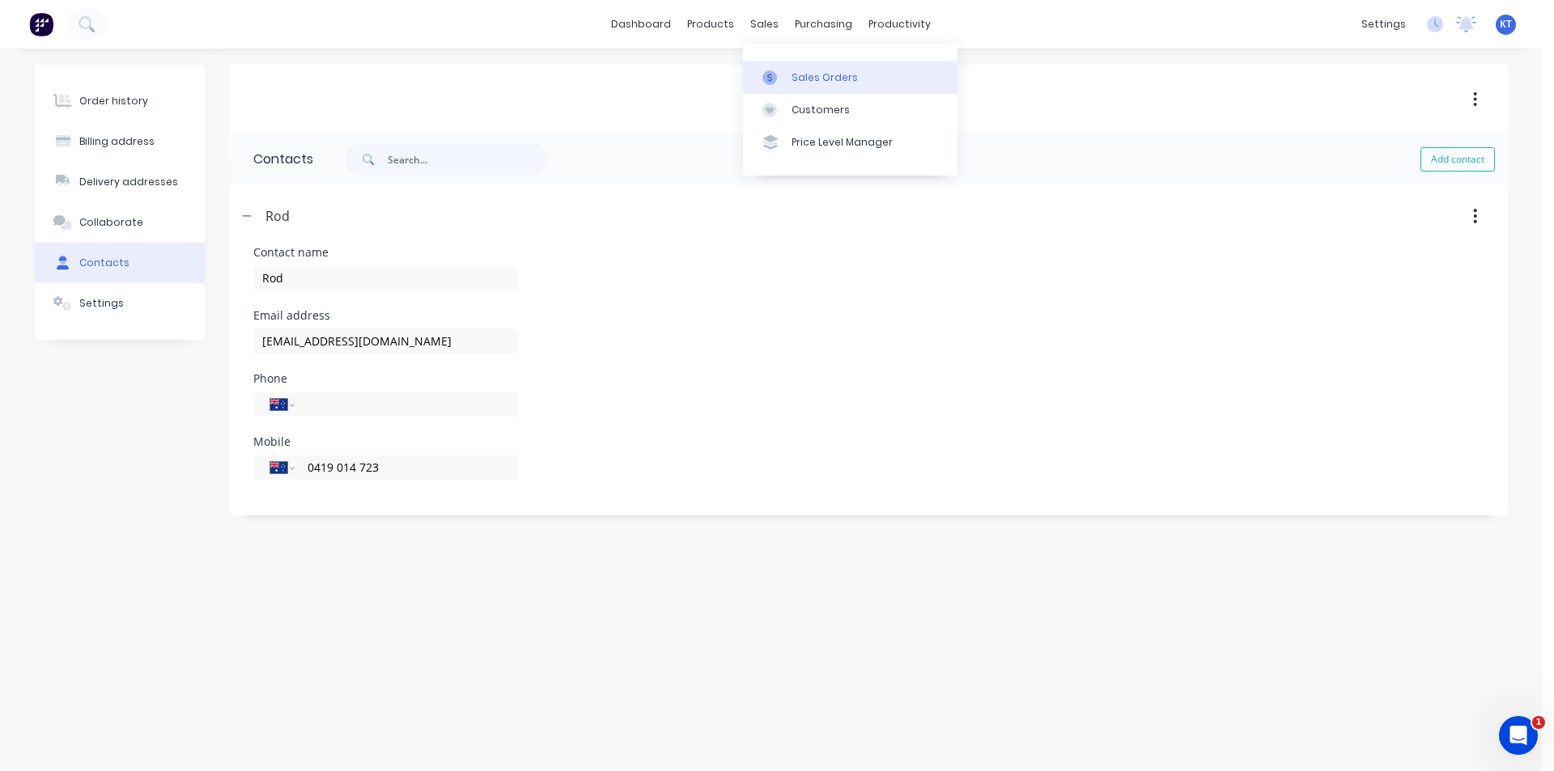
click at [787, 74] on link "Sales Orders" at bounding box center [850, 77] width 214 height 32
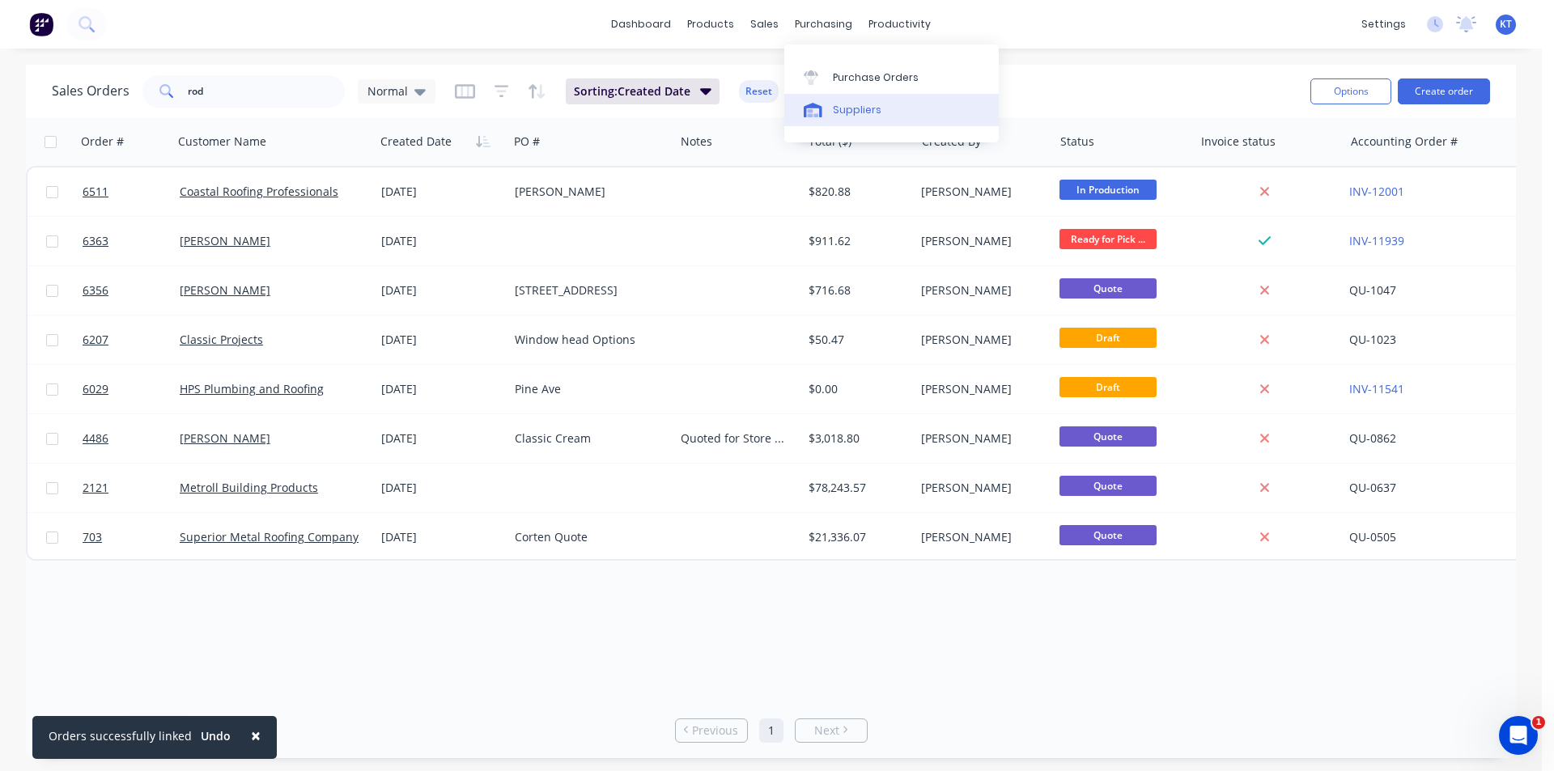
drag, startPoint x: 854, startPoint y: 117, endPoint x: 914, endPoint y: 107, distance: 61.5
click at [854, 117] on div "Suppliers" at bounding box center [857, 110] width 49 height 15
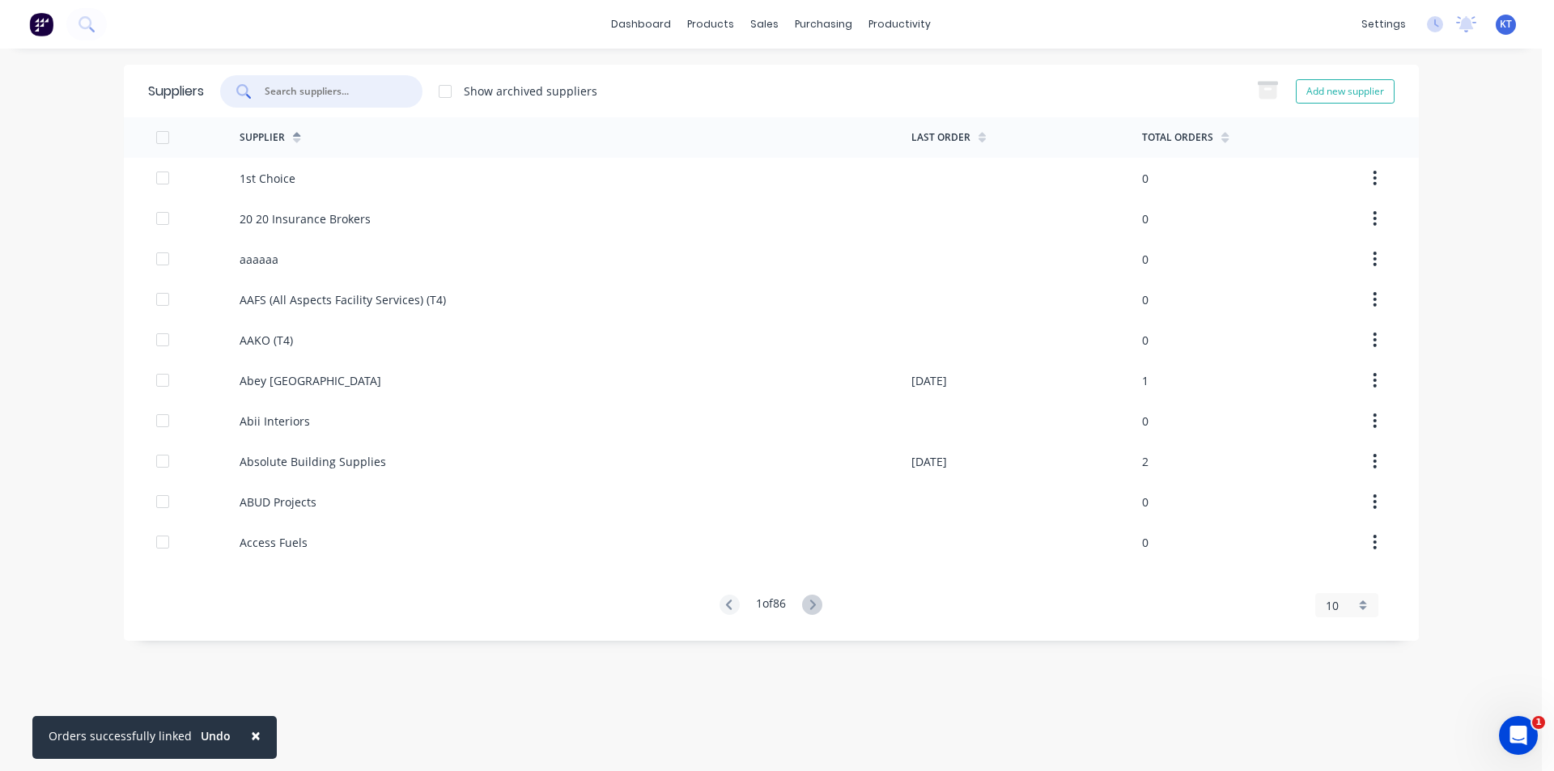
click at [310, 92] on input "text" at bounding box center [330, 91] width 134 height 16
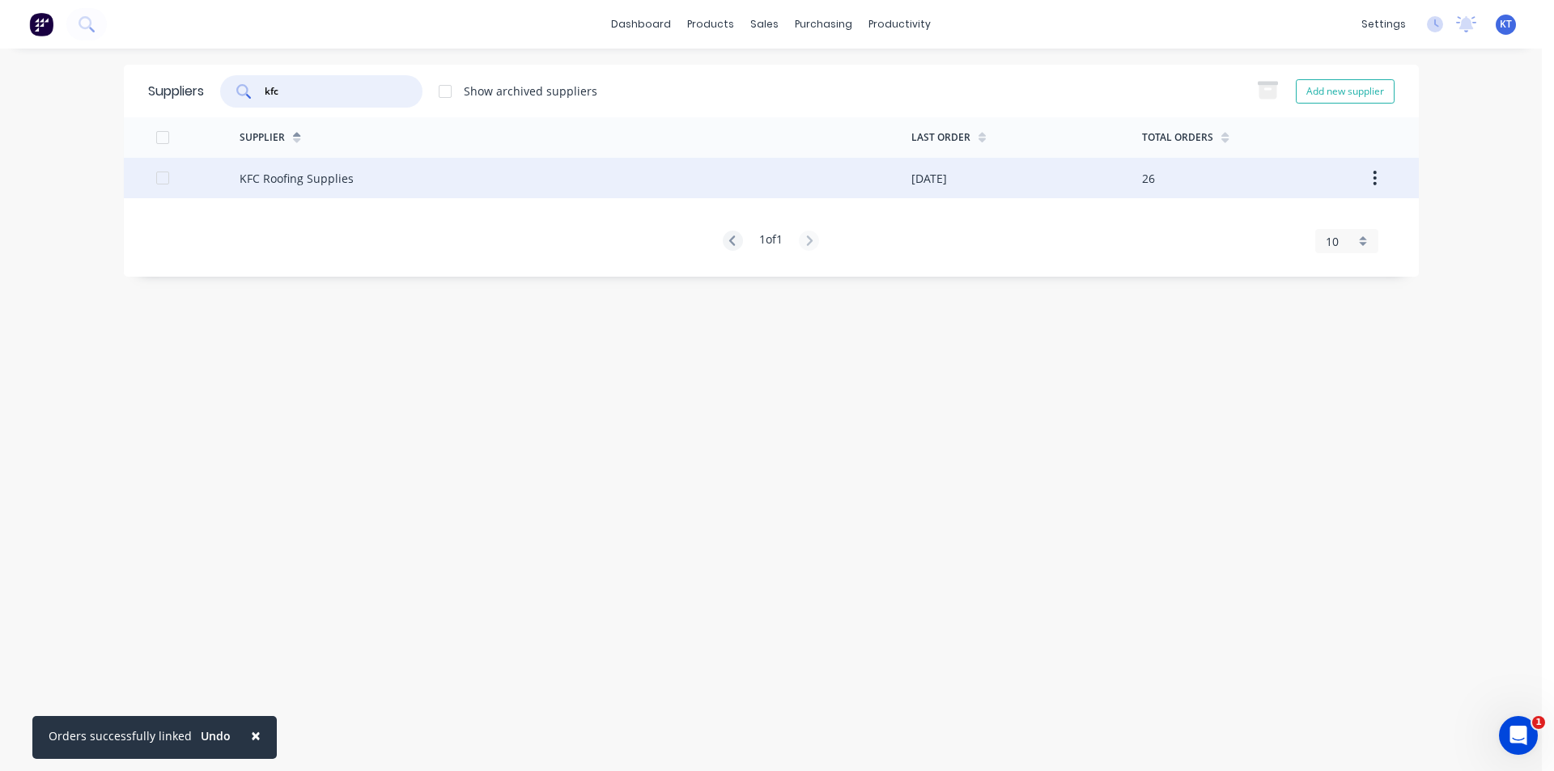
type input "kfc"
click at [349, 180] on div "KFC Roofing Supplies" at bounding box center [297, 178] width 114 height 17
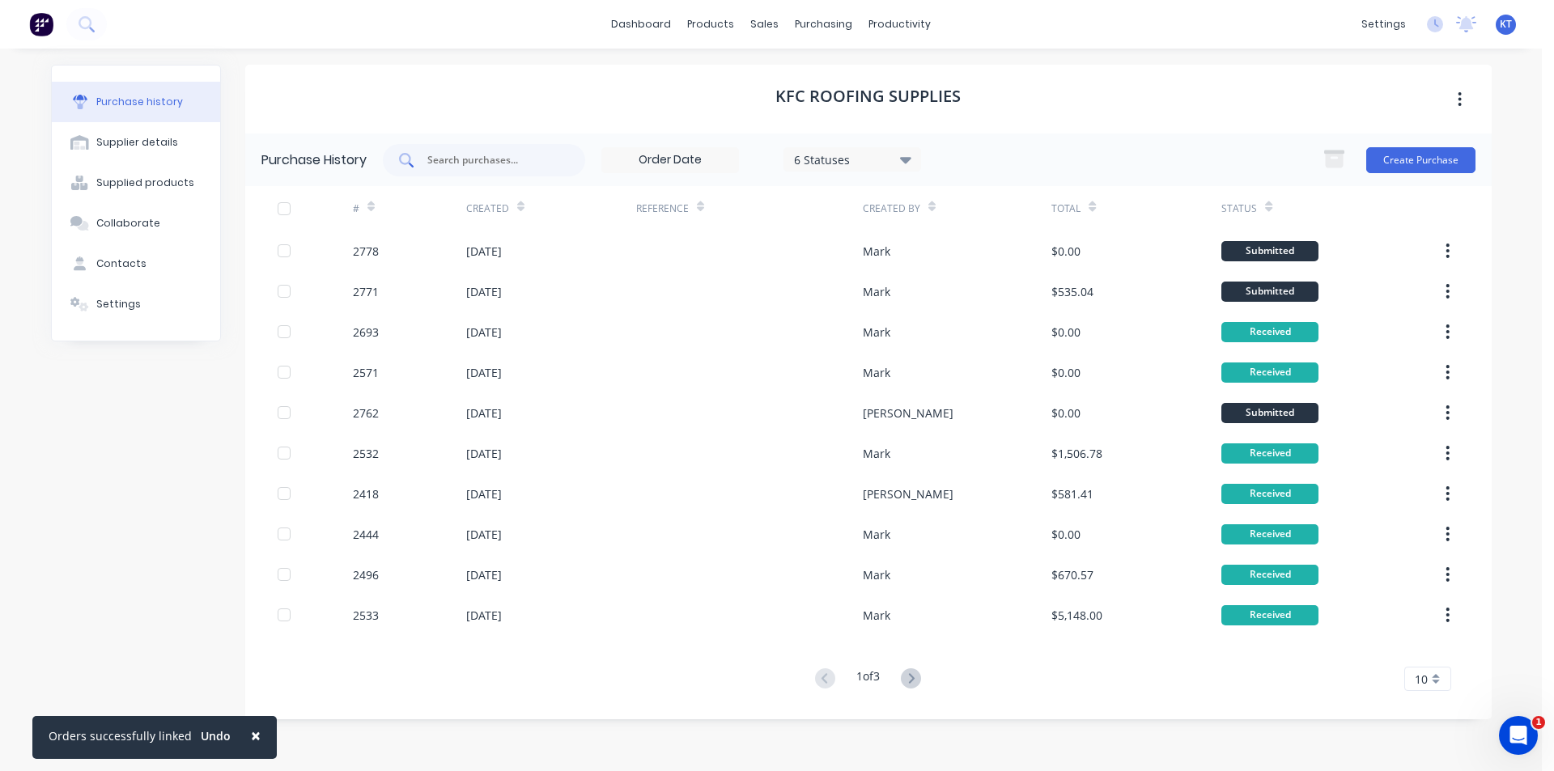
click at [517, 159] on input "text" at bounding box center [493, 160] width 134 height 16
click at [107, 268] on div "Contacts" at bounding box center [121, 264] width 50 height 15
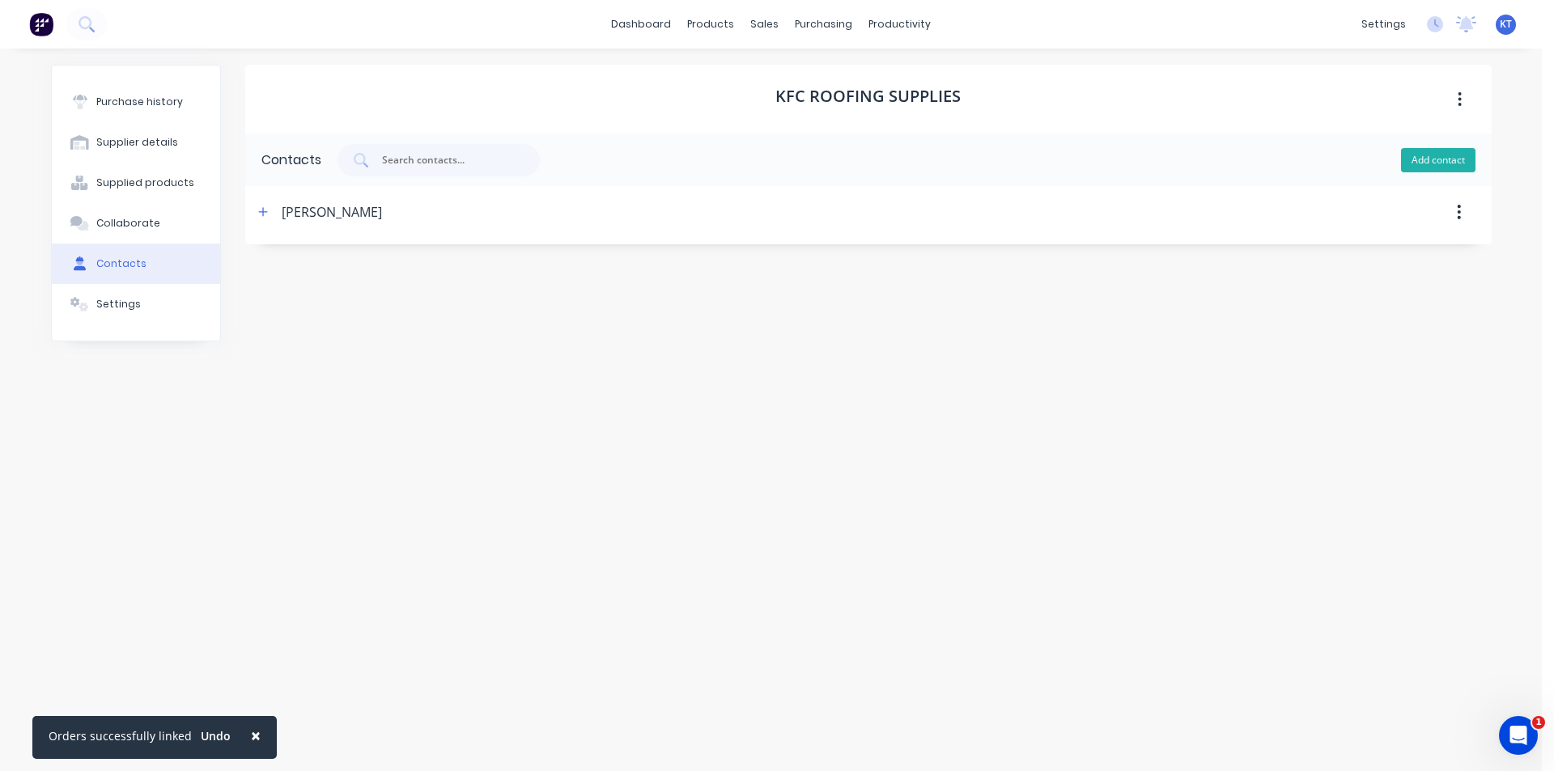
click at [1459, 169] on button "Add contact" at bounding box center [1438, 160] width 74 height 24
select select "AU"
click at [363, 222] on div at bounding box center [925, 212] width 1132 height 52
click at [271, 214] on button "button" at bounding box center [263, 212] width 20 height 20
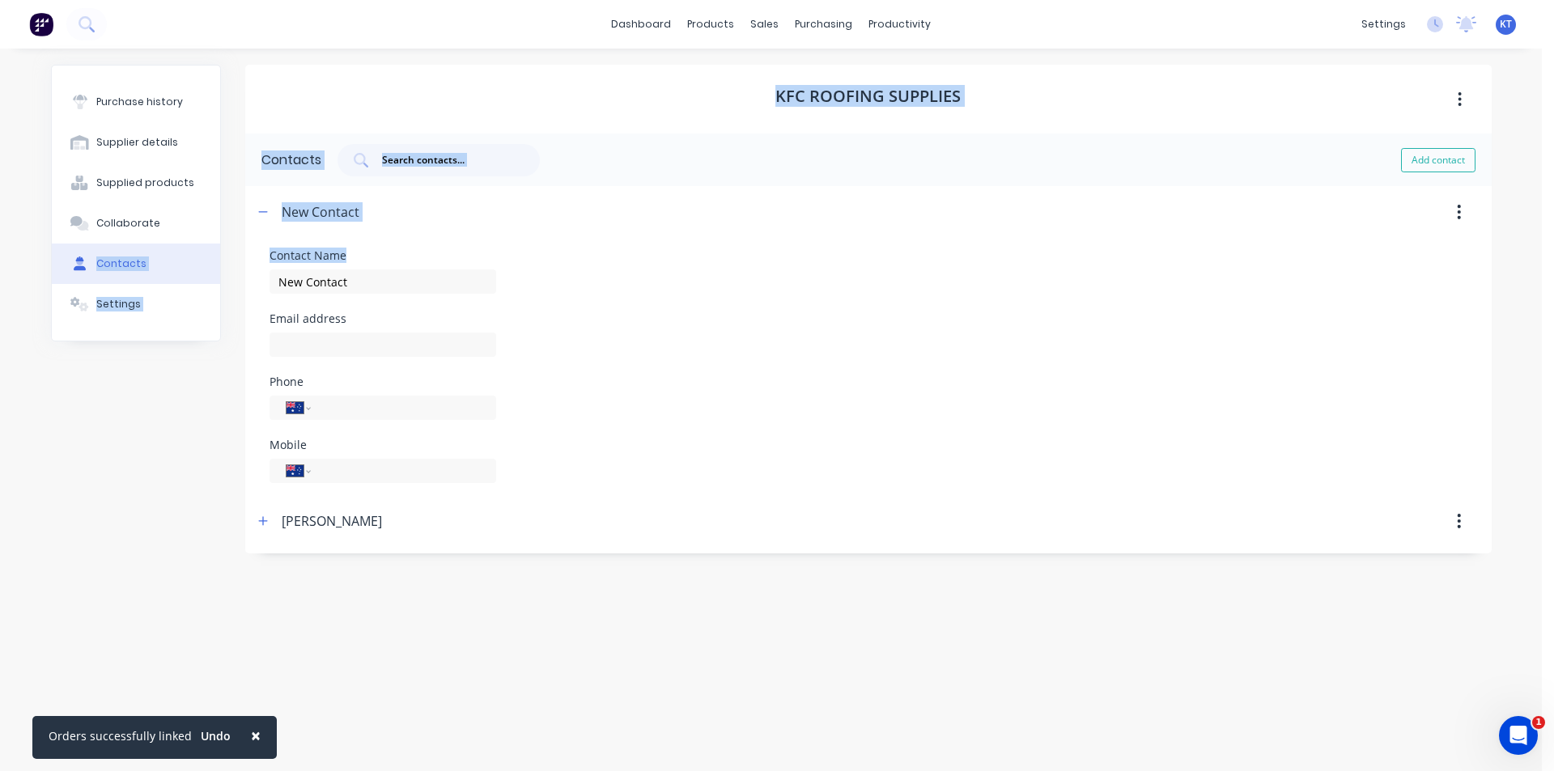
drag, startPoint x: 378, startPoint y: 265, endPoint x: 104, endPoint y: 284, distance: 275.0
click at [79, 277] on div "Purchase history Supplier details Supplied products Collaborate Contacts Settin…" at bounding box center [771, 402] width 1440 height 674
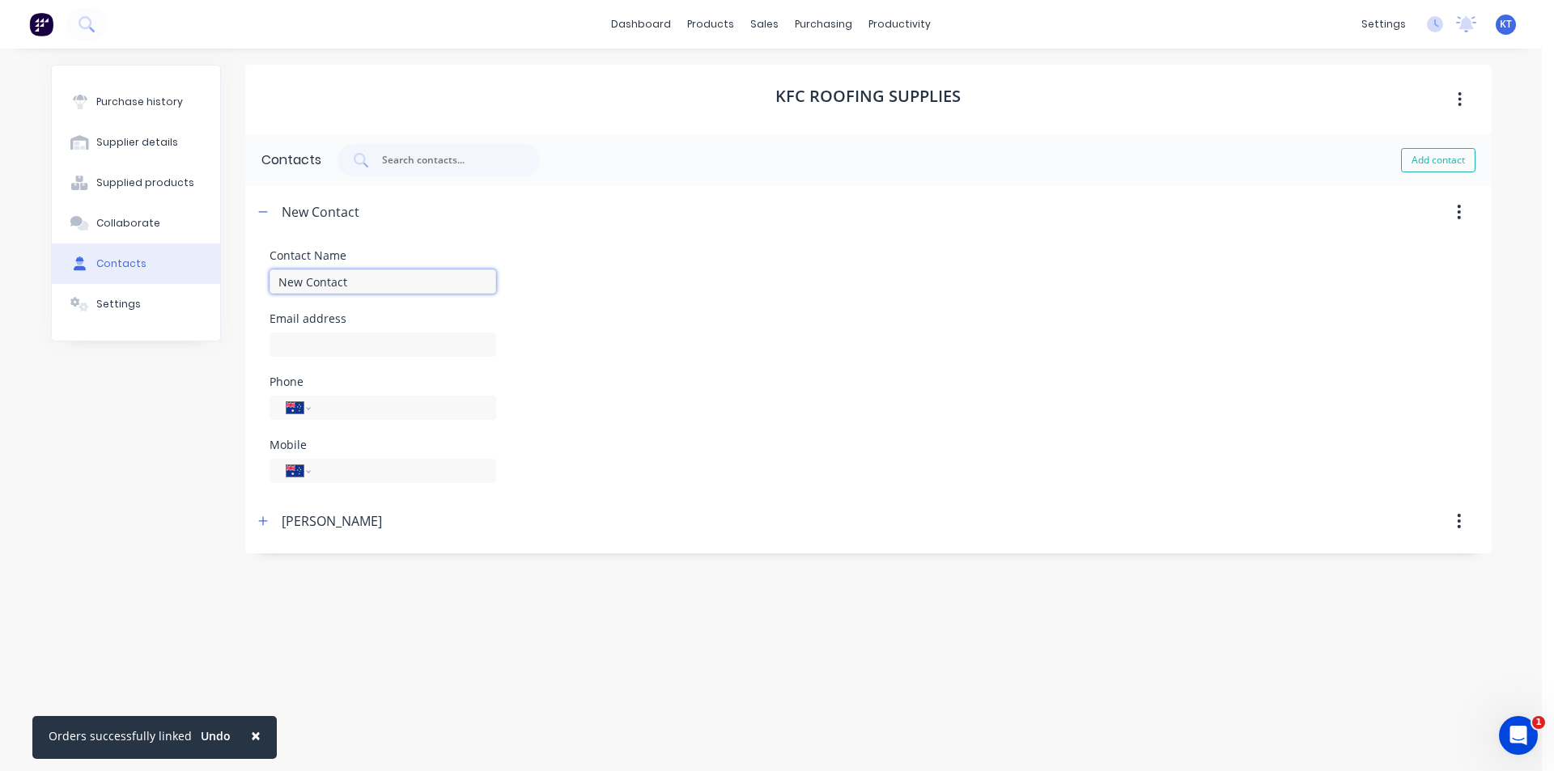
click at [354, 278] on input "New Contact" at bounding box center [382, 281] width 227 height 24
drag, startPoint x: 478, startPoint y: 290, endPoint x: 450, endPoint y: 357, distance: 72.9
click at [473, 311] on div "Contact Name [PERSON_NAME] Email address Phone International [GEOGRAPHIC_DATA] …" at bounding box center [868, 366] width 1198 height 233
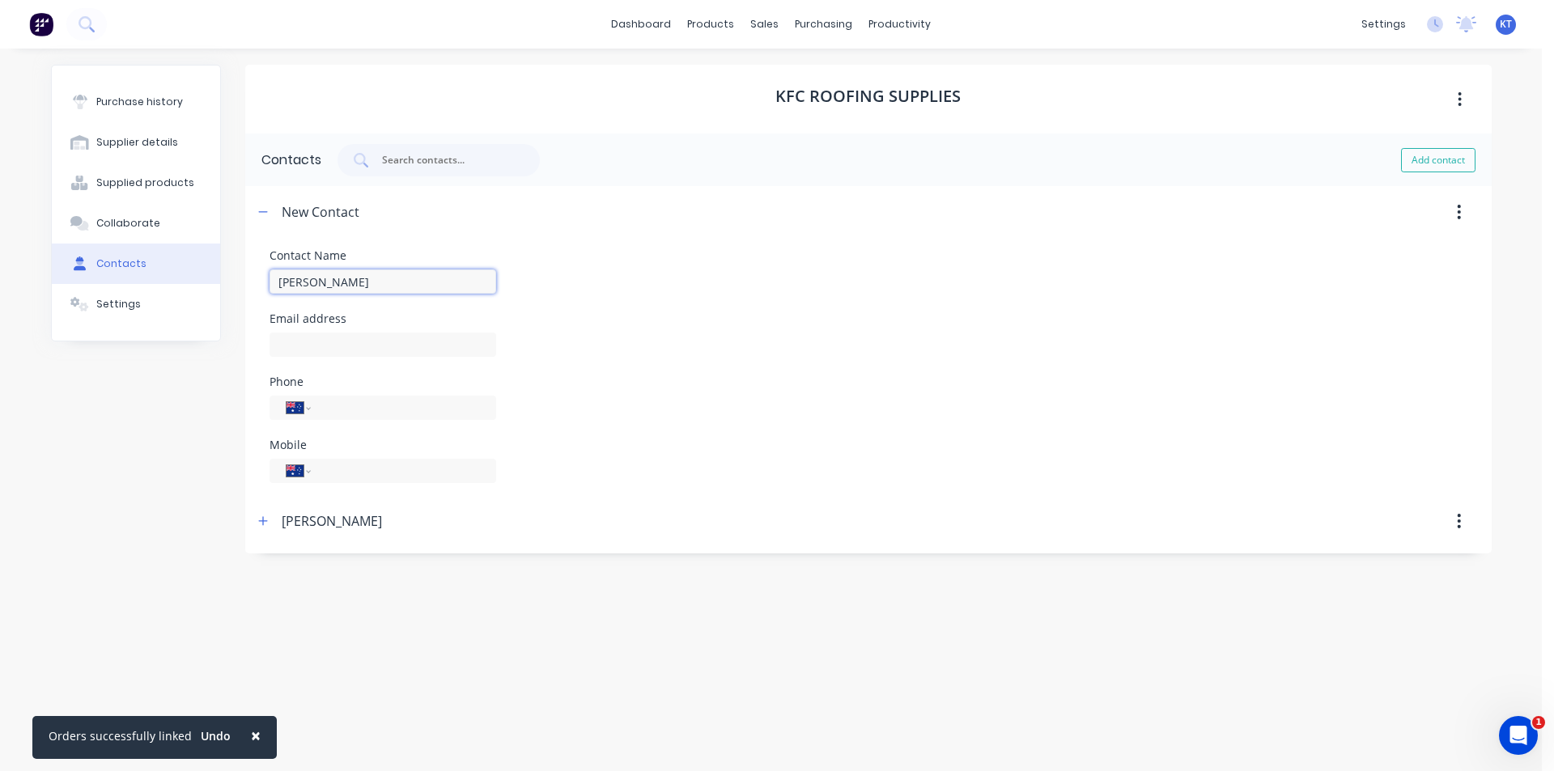
type input "[PERSON_NAME]"
click at [450, 357] on div "Contact Name [PERSON_NAME] Email address Phone International [GEOGRAPHIC_DATA] …" at bounding box center [868, 366] width 1198 height 233
click at [450, 353] on input at bounding box center [382, 345] width 227 height 24
paste input "[PERSON_NAME][EMAIL_ADDRESS][DOMAIN_NAME]"
type input "[PERSON_NAME][EMAIL_ADDRESS][DOMAIN_NAME]"
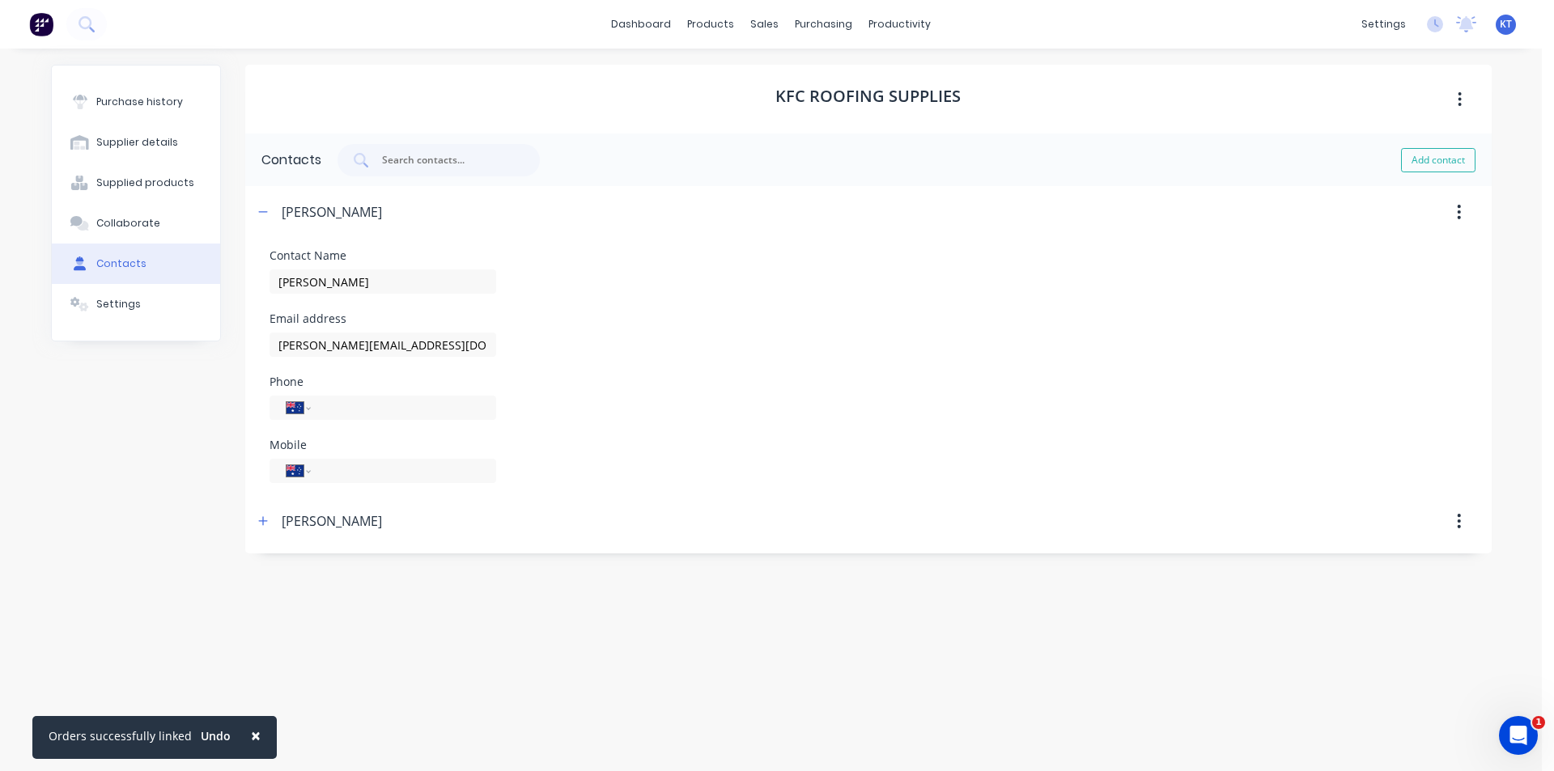
click at [1368, 401] on div "Phone International [GEOGRAPHIC_DATA] [GEOGRAPHIC_DATA] [GEOGRAPHIC_DATA] [GEOG…" at bounding box center [868, 398] width 1198 height 44
click at [132, 62] on div "Purchase history Supplier details Supplied products Collaborate Contacts Settin…" at bounding box center [771, 402] width 1473 height 706
click at [133, 95] on div "Purchase history" at bounding box center [139, 102] width 87 height 15
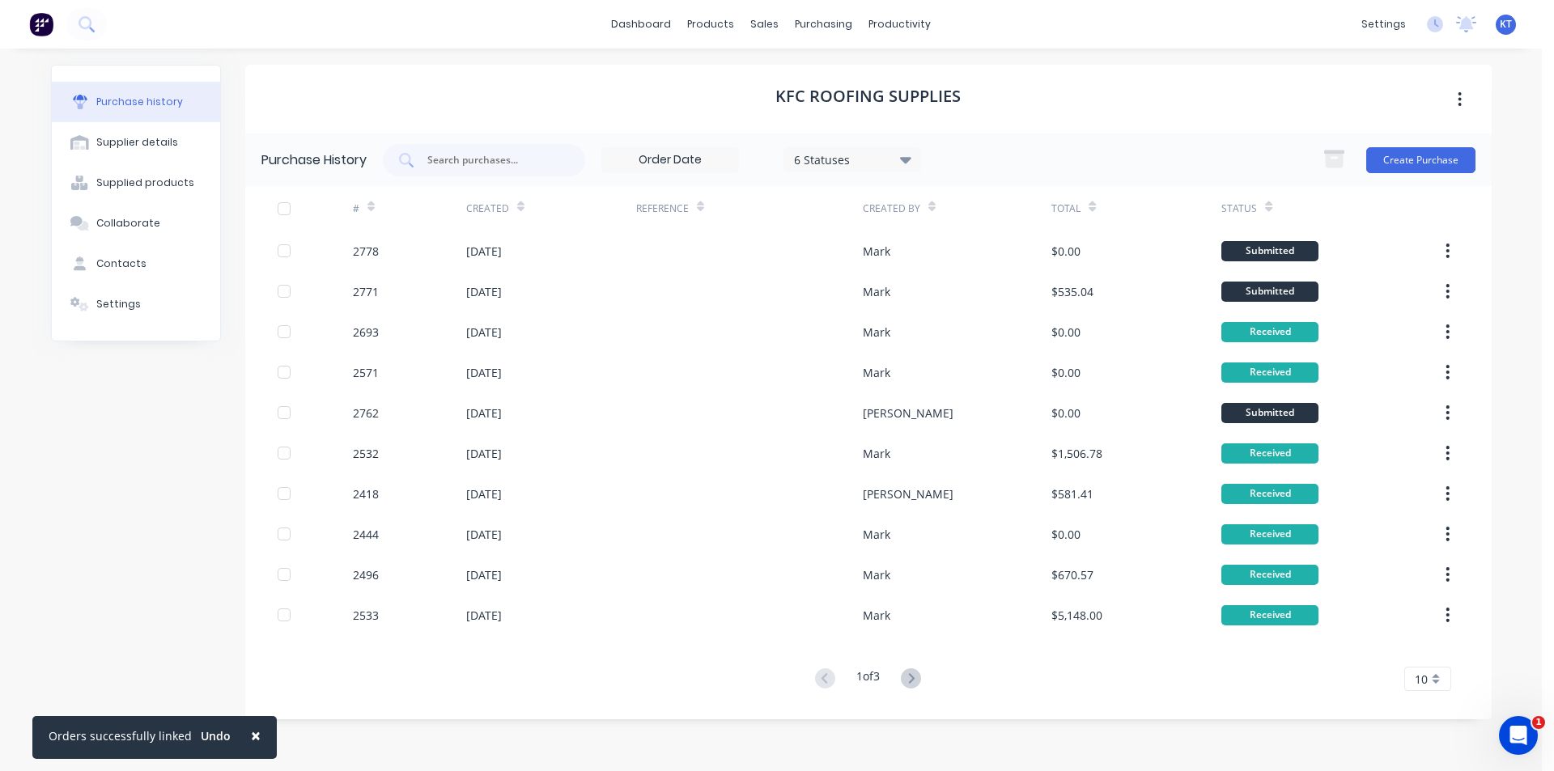
click at [593, 56] on div "Purchase history Supplier details Supplied products Collaborate Contacts Settin…" at bounding box center [771, 402] width 1473 height 706
click at [624, 19] on link "dashboard" at bounding box center [641, 24] width 76 height 24
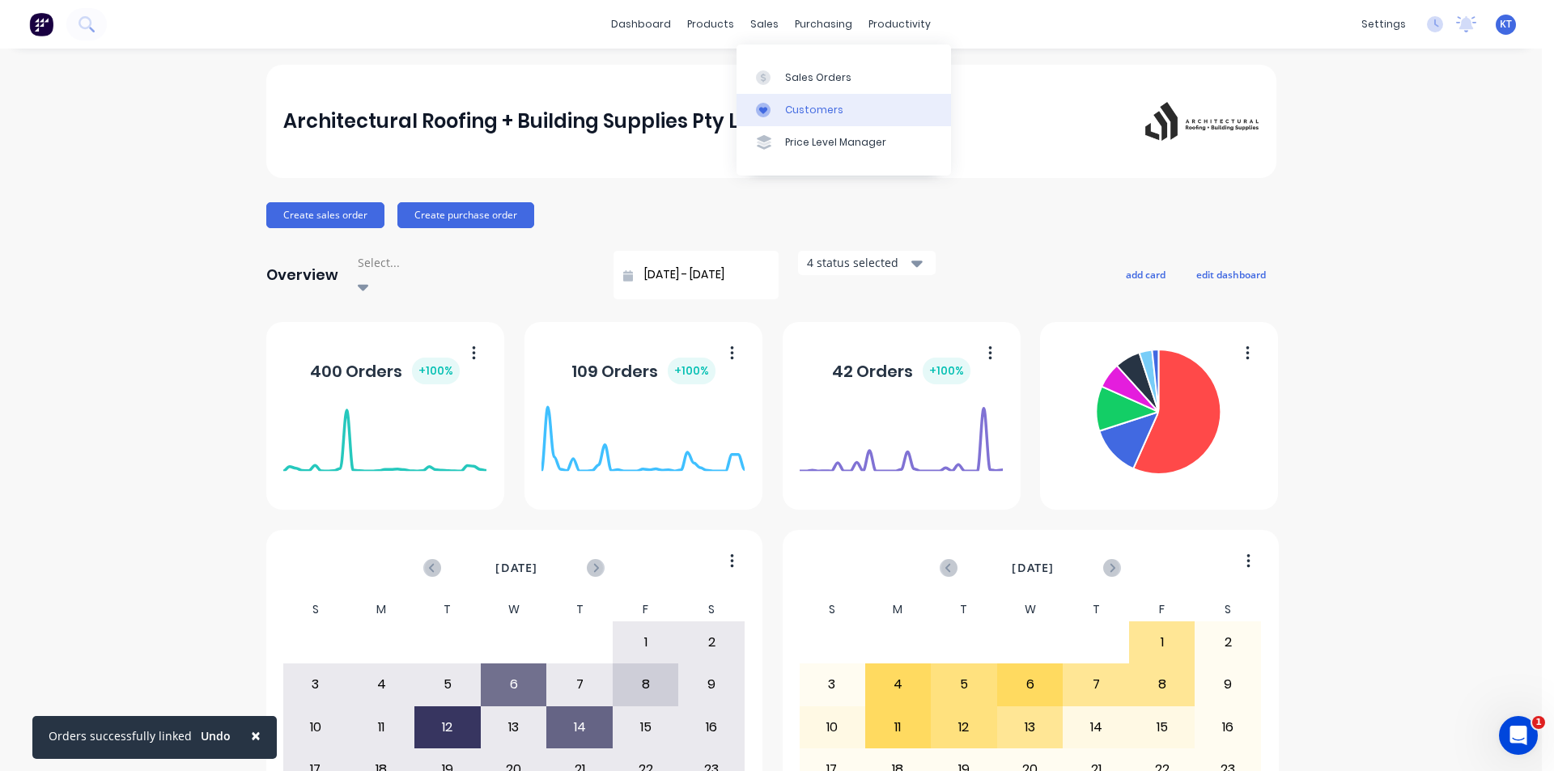
click at [774, 99] on link "Customers" at bounding box center [843, 110] width 214 height 32
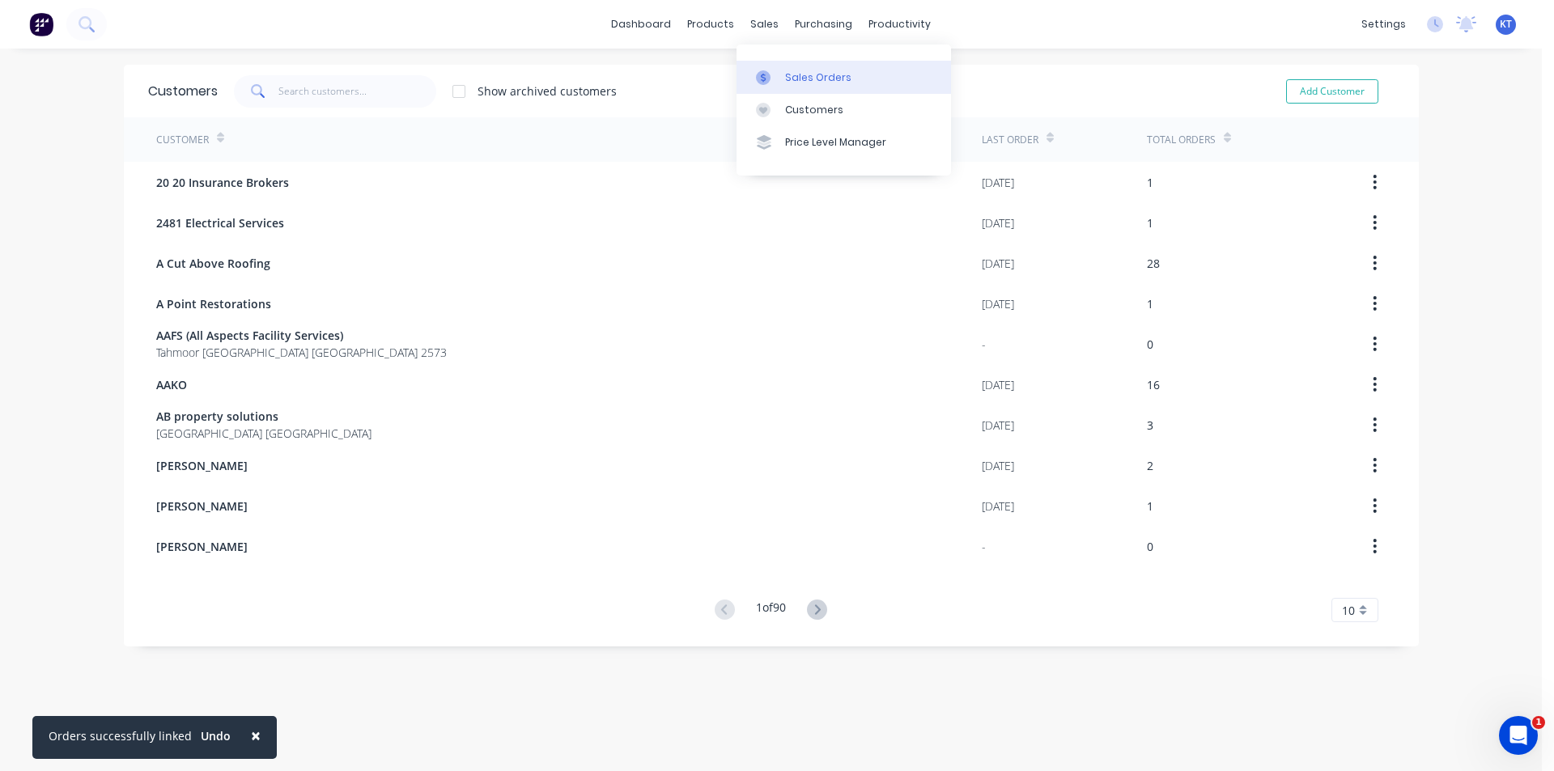
click at [785, 87] on link "Sales Orders" at bounding box center [843, 77] width 214 height 32
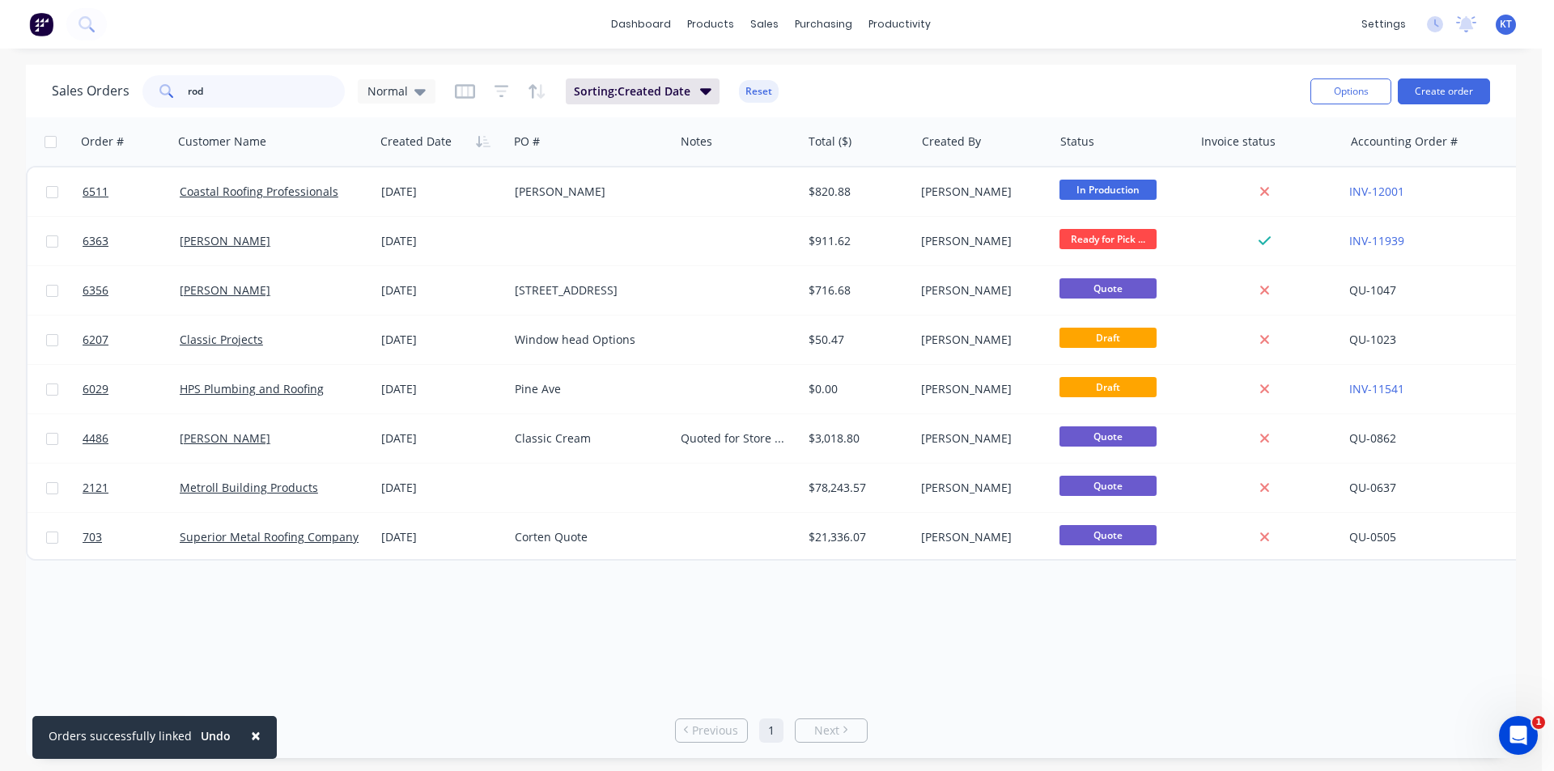
drag, startPoint x: 232, startPoint y: 90, endPoint x: 0, endPoint y: 96, distance: 232.3
click at [0, 96] on div "Sales Orders rod Normal Sorting: Created Date Reset Options Create order Order …" at bounding box center [771, 412] width 1542 height 694
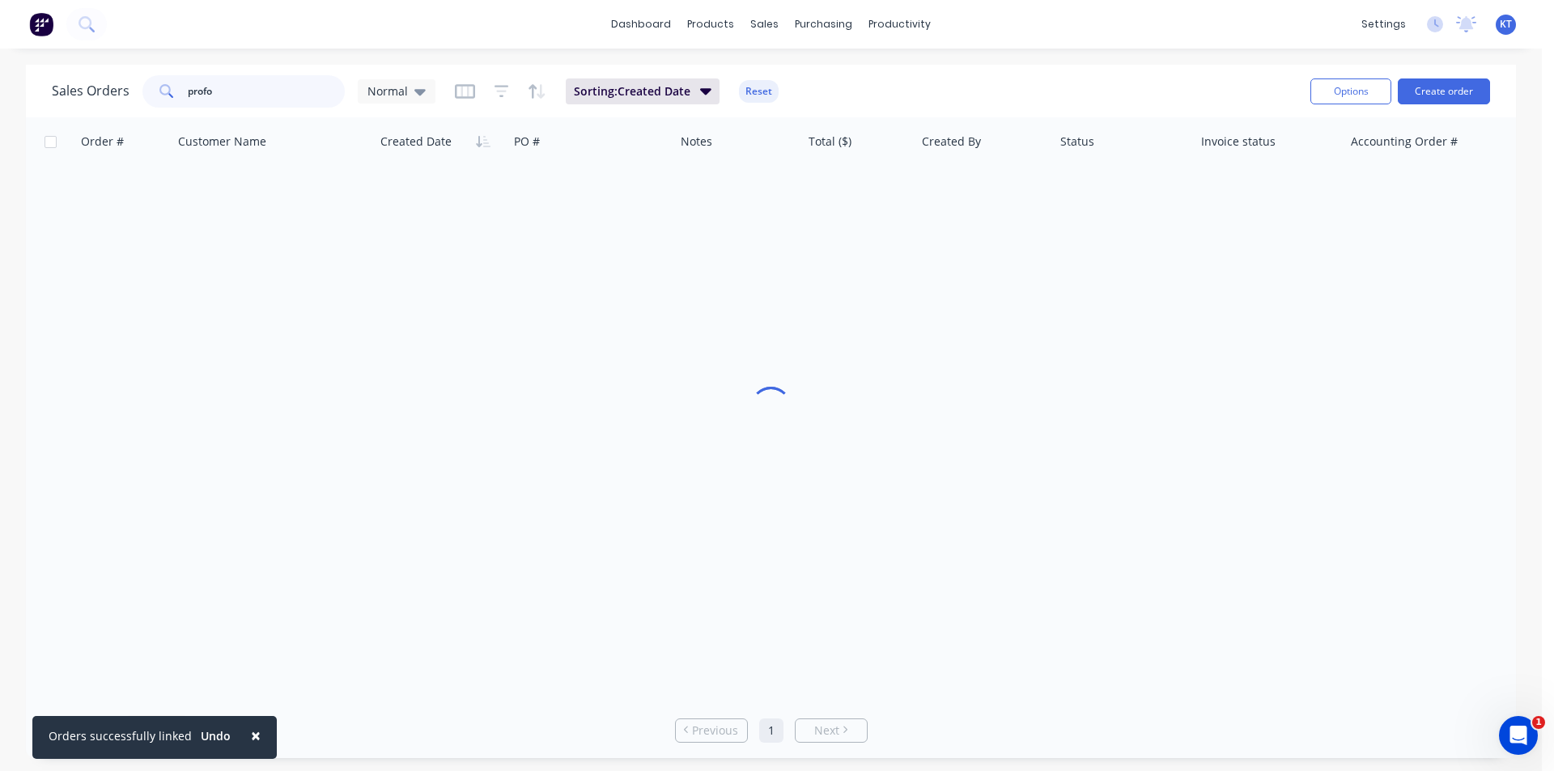
type input "profo"
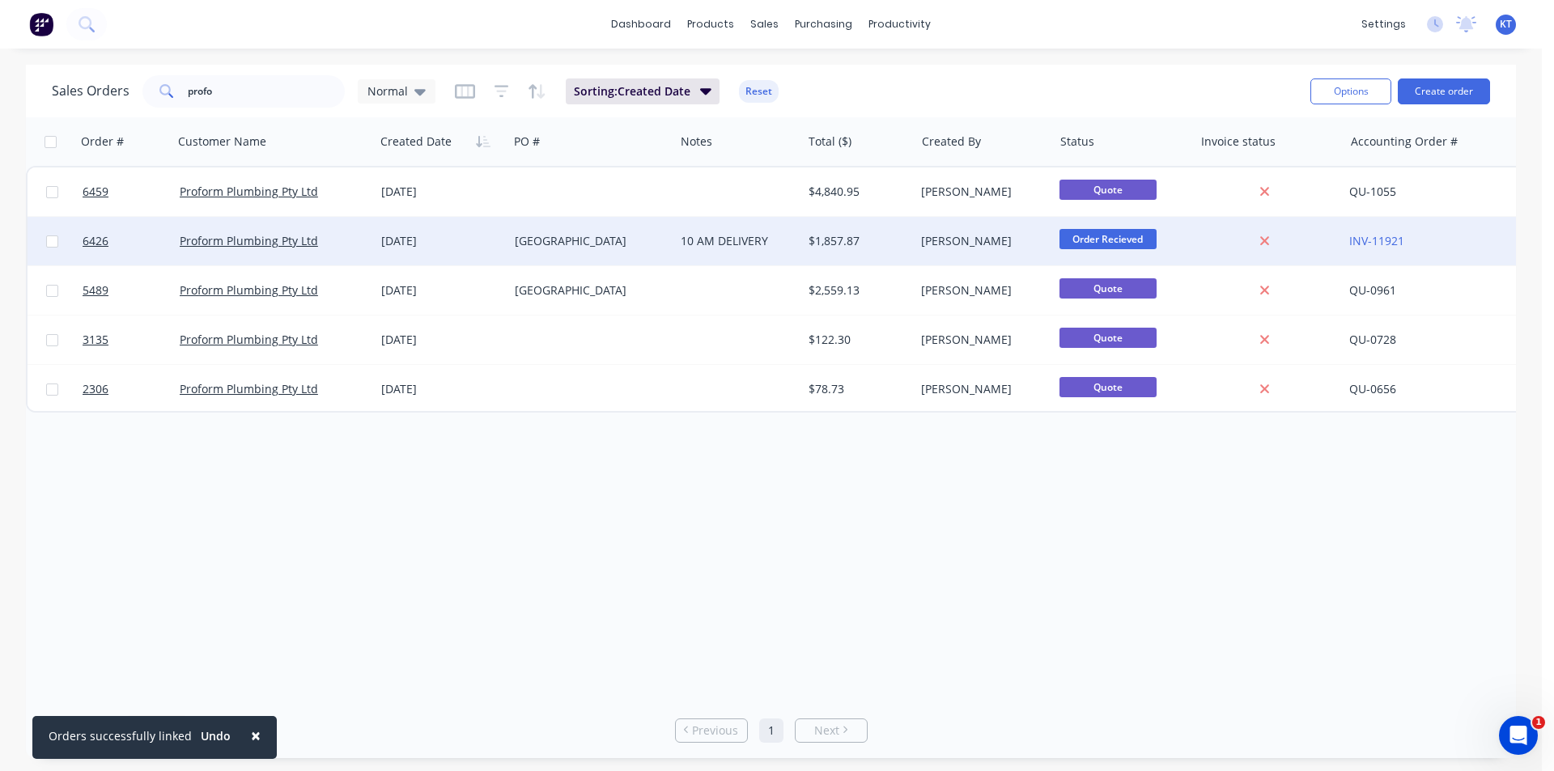
click at [843, 244] on div "$1,857.87" at bounding box center [855, 241] width 95 height 16
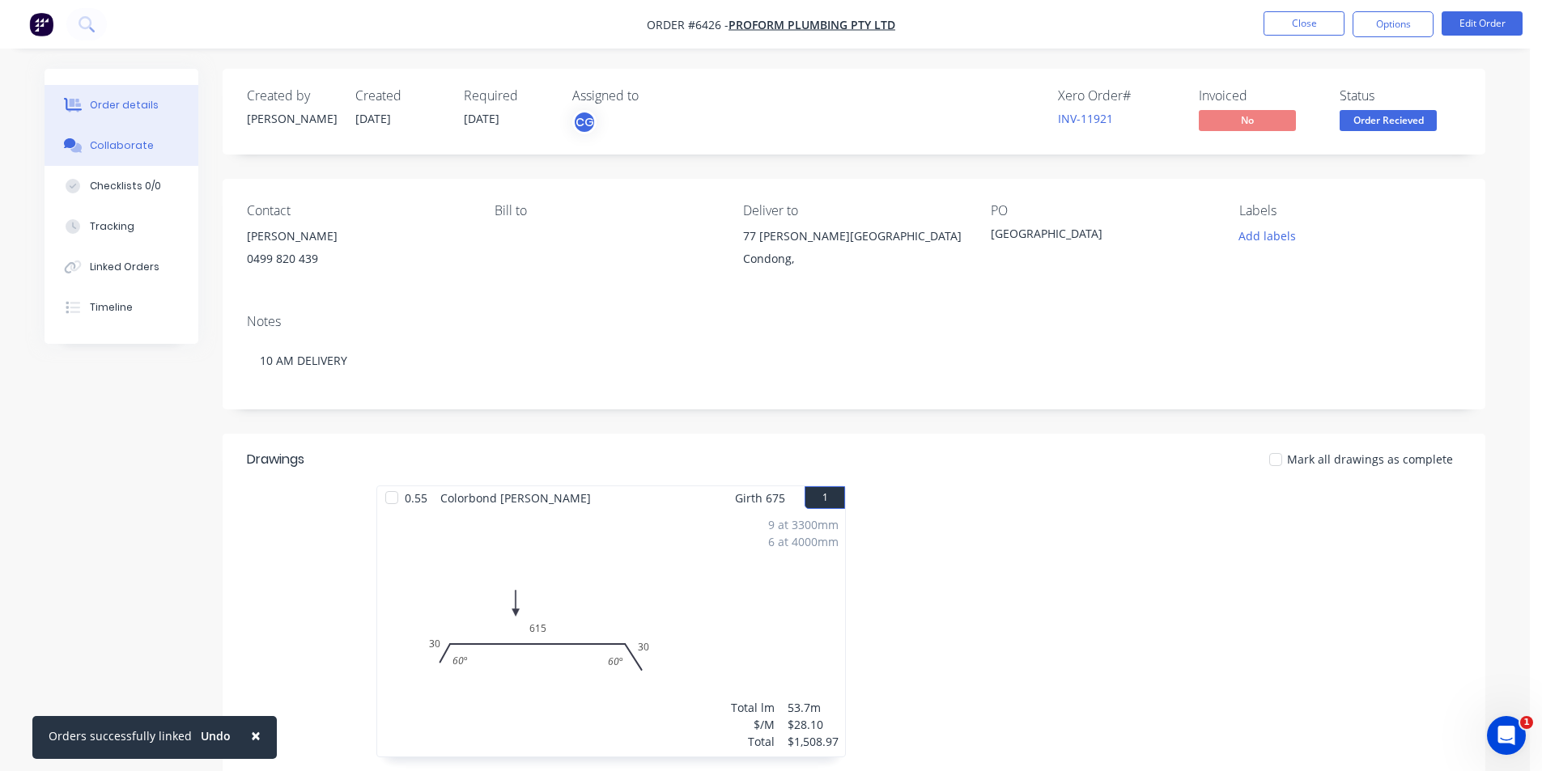
click at [104, 147] on div "Collaborate" at bounding box center [122, 145] width 64 height 15
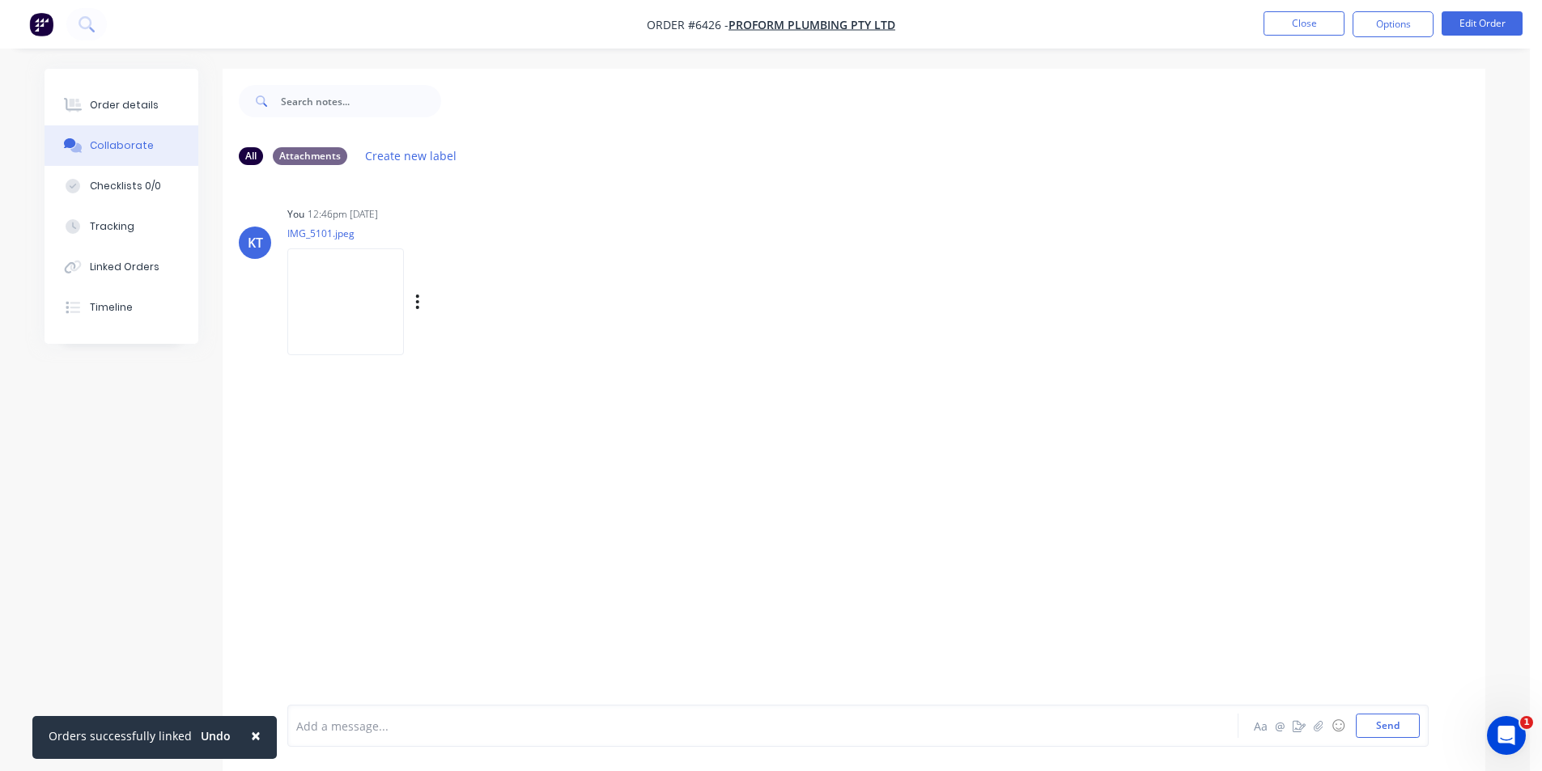
click at [329, 308] on img at bounding box center [345, 301] width 117 height 106
click at [115, 92] on button "Order details" at bounding box center [122, 105] width 154 height 40
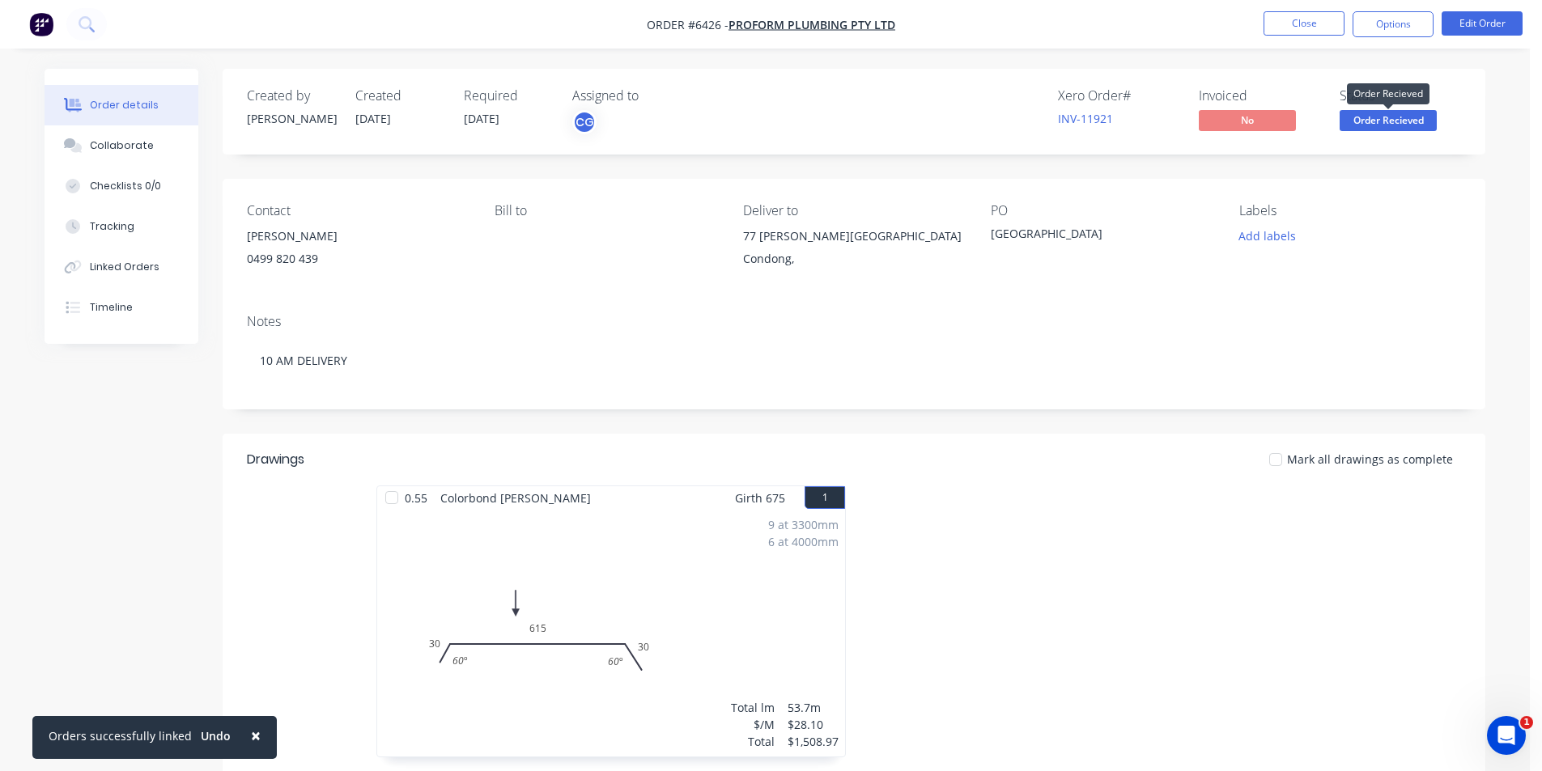
click at [1413, 117] on span "Order Recieved" at bounding box center [1387, 120] width 97 height 20
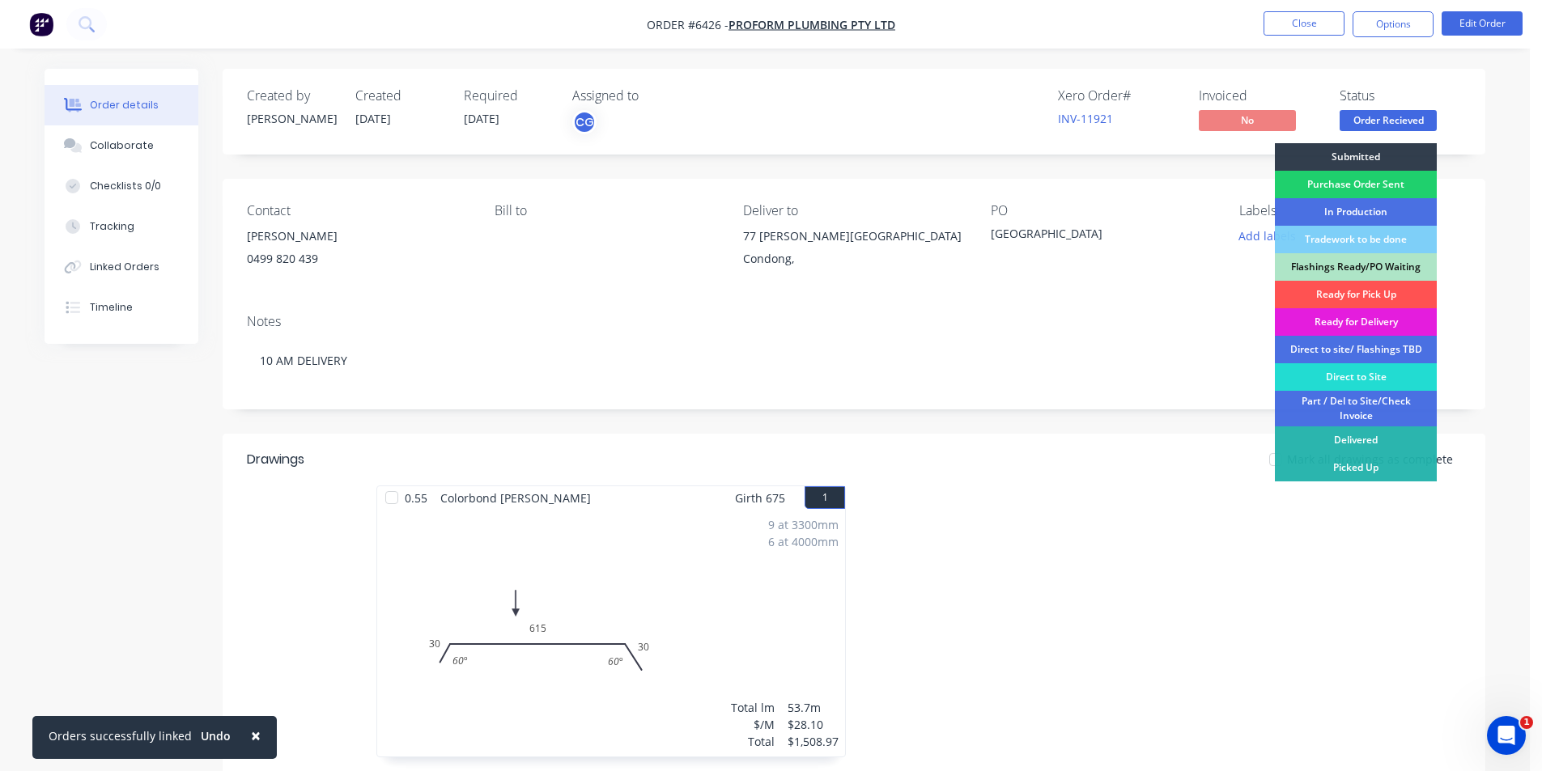
click at [1388, 312] on div "Ready for Delivery" at bounding box center [1356, 322] width 162 height 28
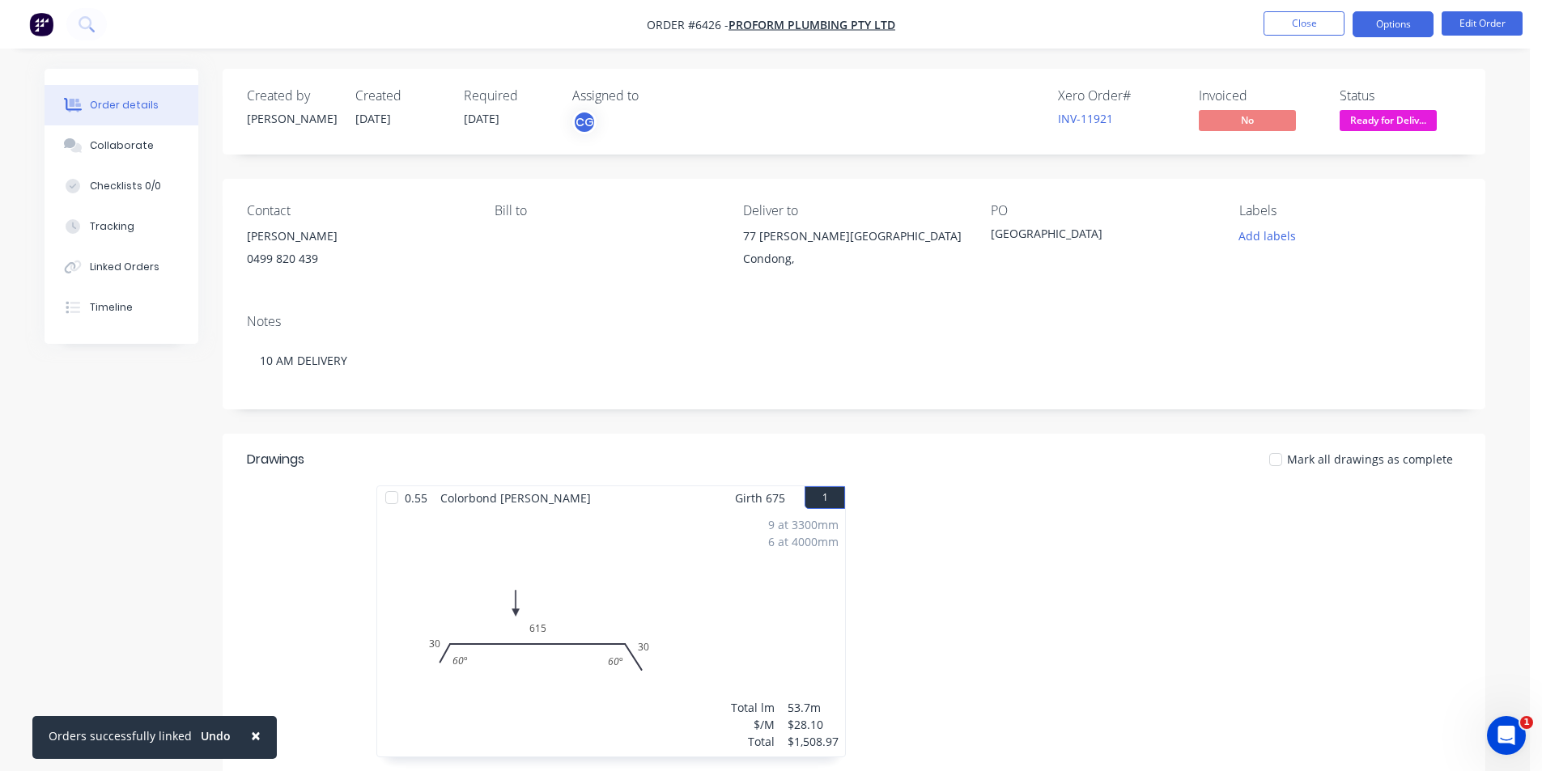
click at [1404, 22] on button "Options" at bounding box center [1392, 24] width 81 height 26
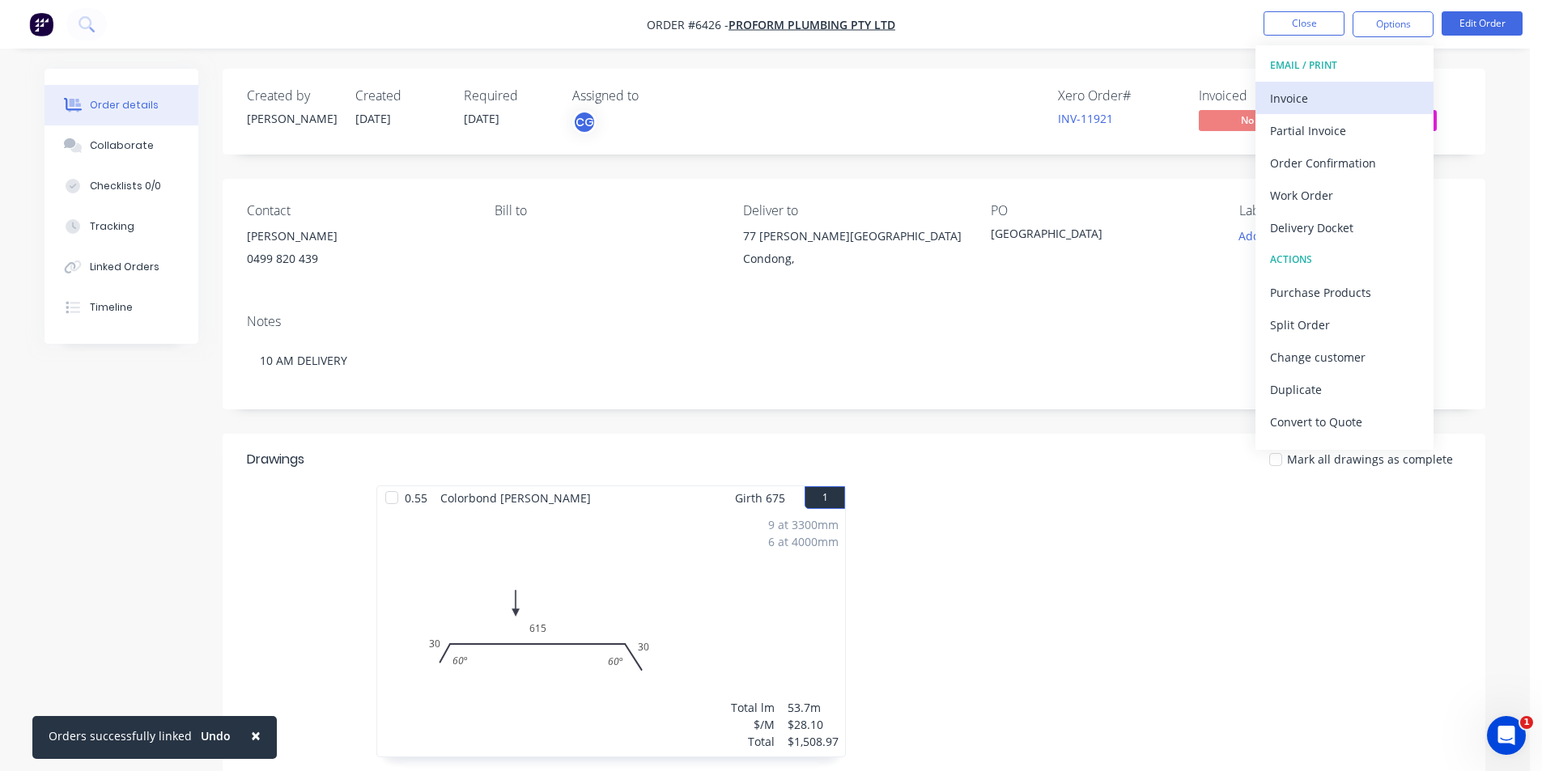
click at [1384, 98] on div "Invoice" at bounding box center [1344, 98] width 149 height 23
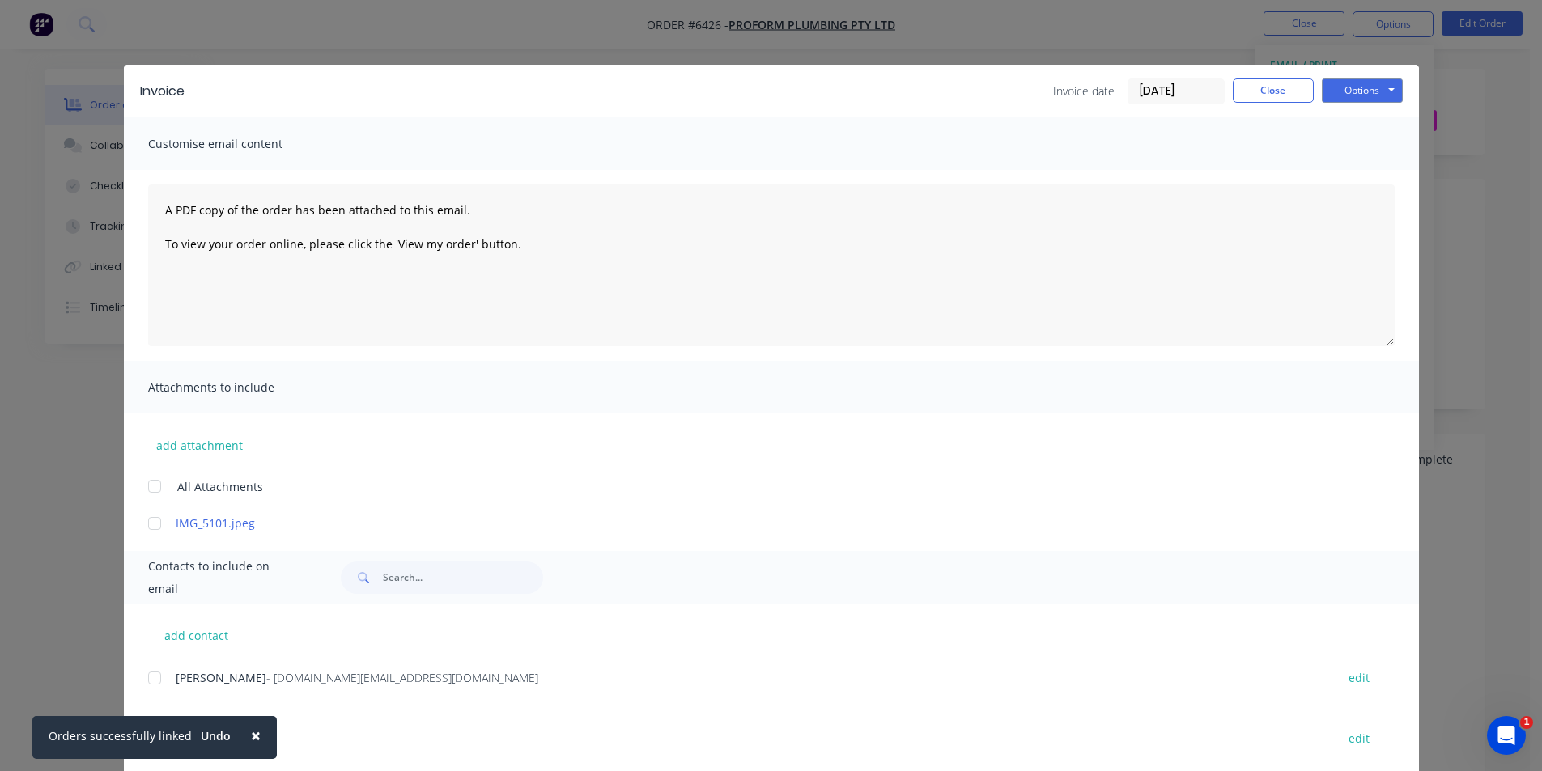
scroll to position [81, 0]
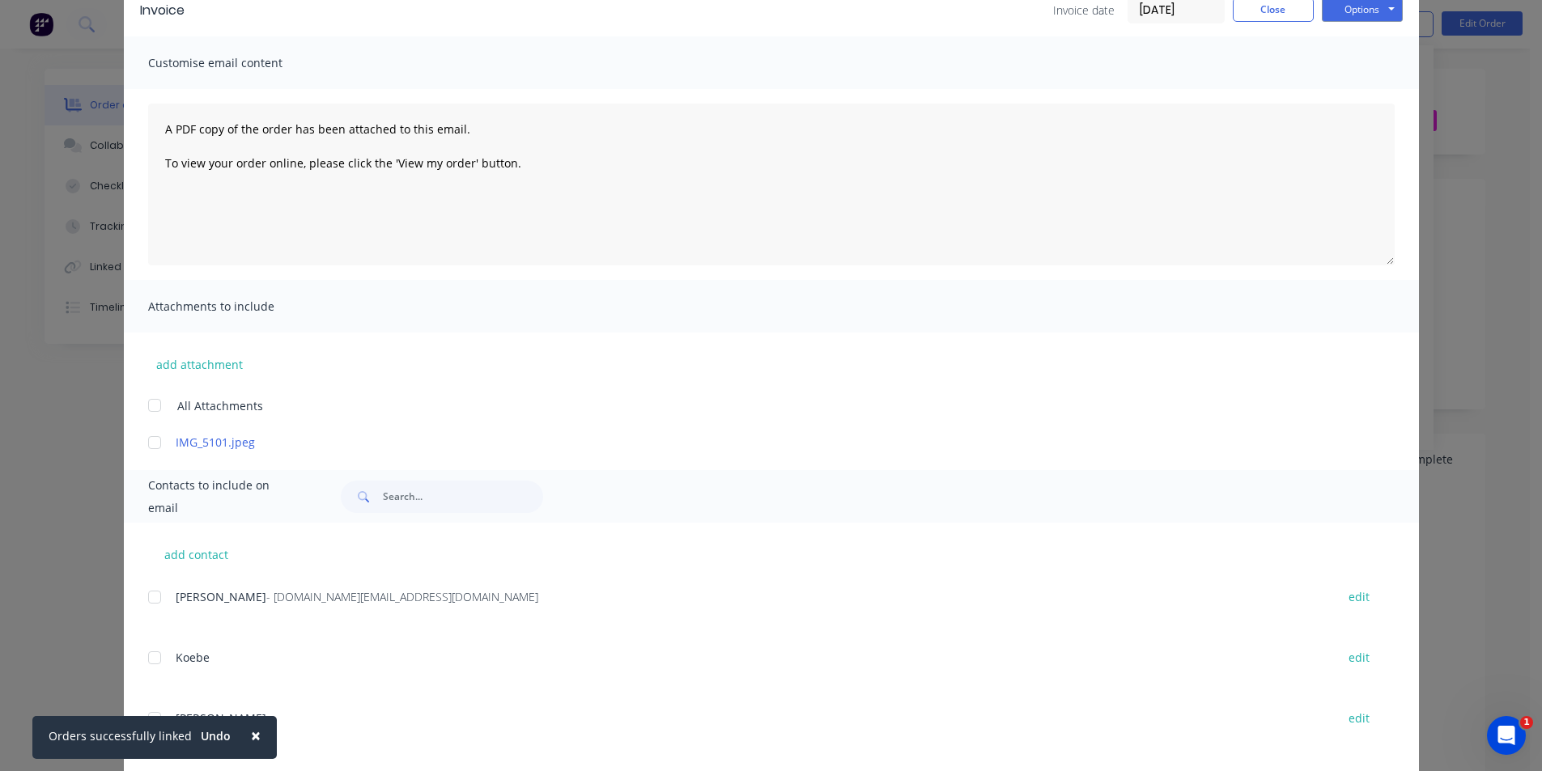
click at [152, 599] on div at bounding box center [154, 597] width 32 height 32
click at [1376, 12] on button "Options" at bounding box center [1361, 10] width 81 height 24
click at [1376, 103] on button "Email" at bounding box center [1373, 91] width 104 height 27
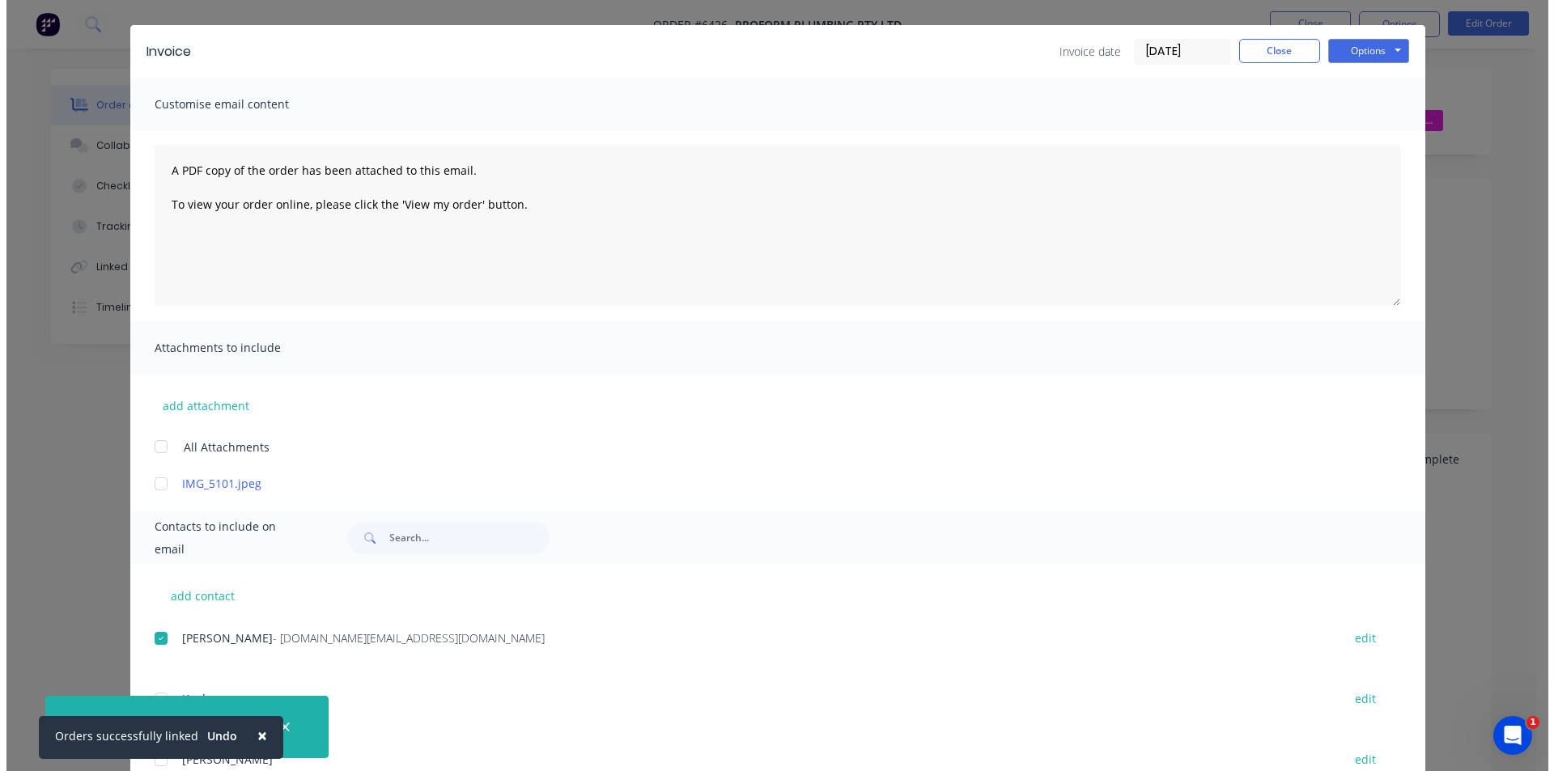
scroll to position [0, 0]
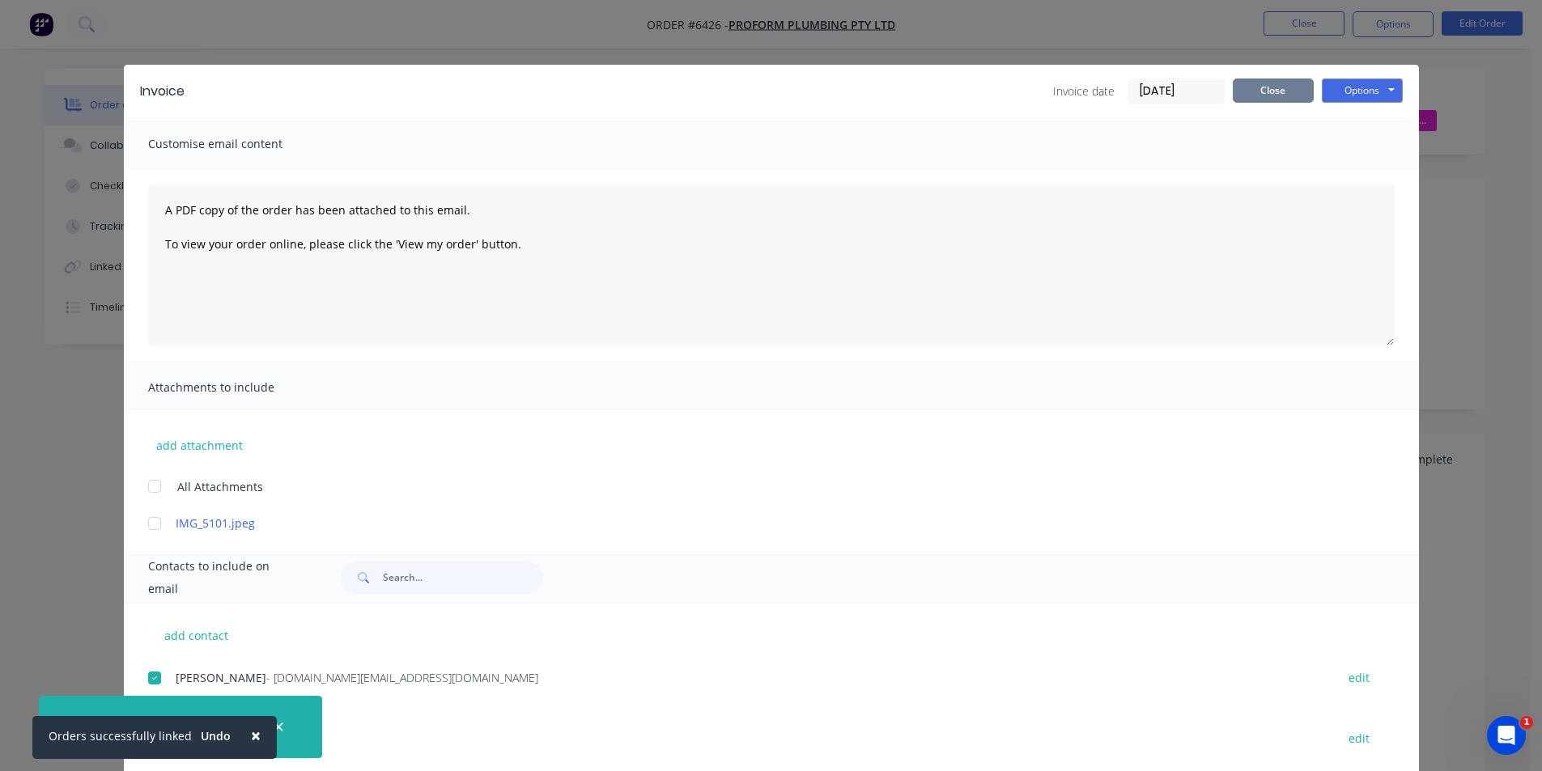
drag, startPoint x: 1274, startPoint y: 111, endPoint x: 1269, endPoint y: 100, distance: 12.3
click at [1272, 107] on div "Invoice Invoice date [DATE] Close Options Preview Print Email" at bounding box center [771, 91] width 1295 height 53
click at [1269, 89] on button "Close" at bounding box center [1272, 90] width 81 height 24
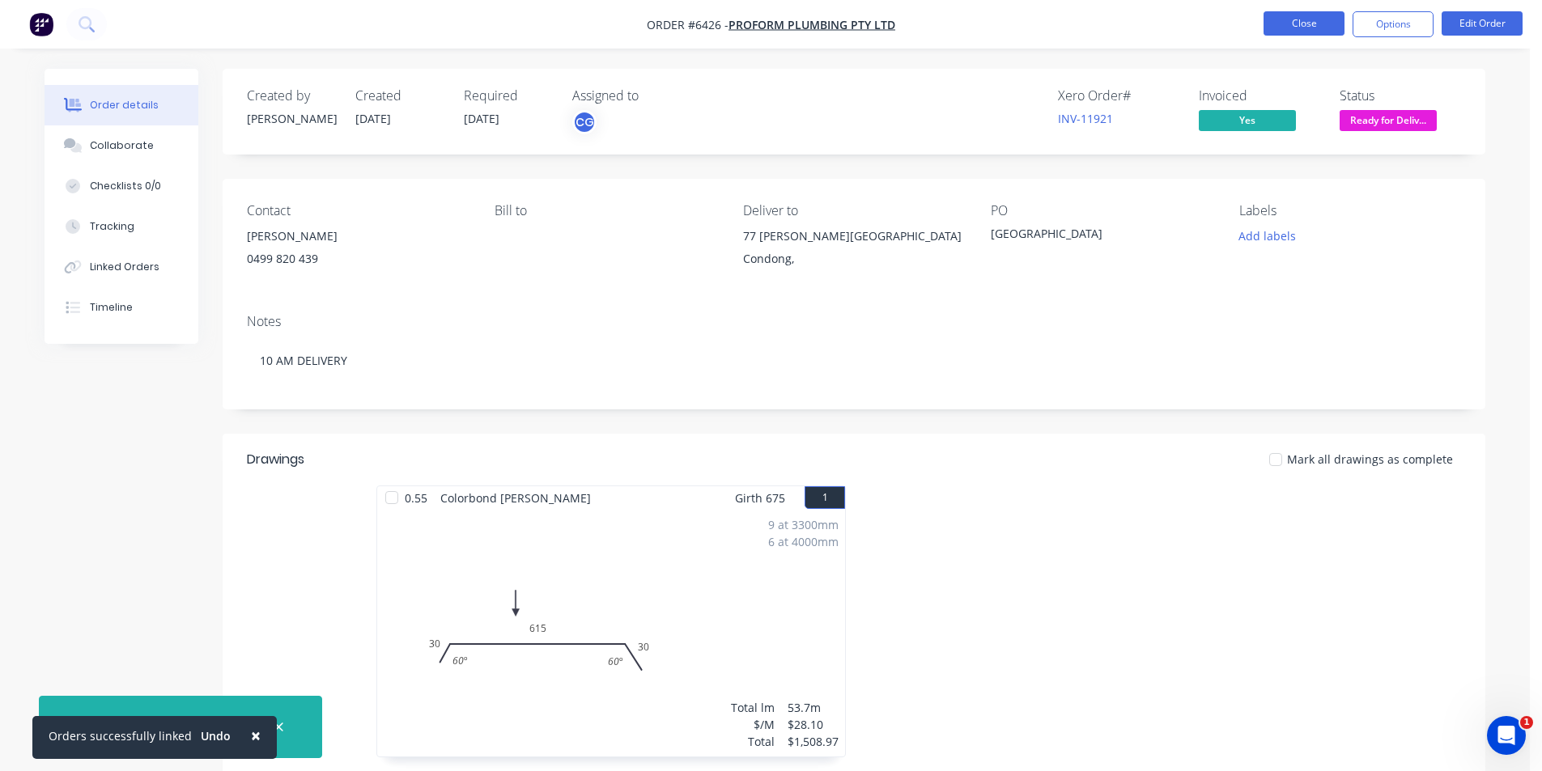
click at [1279, 33] on button "Close" at bounding box center [1303, 23] width 81 height 24
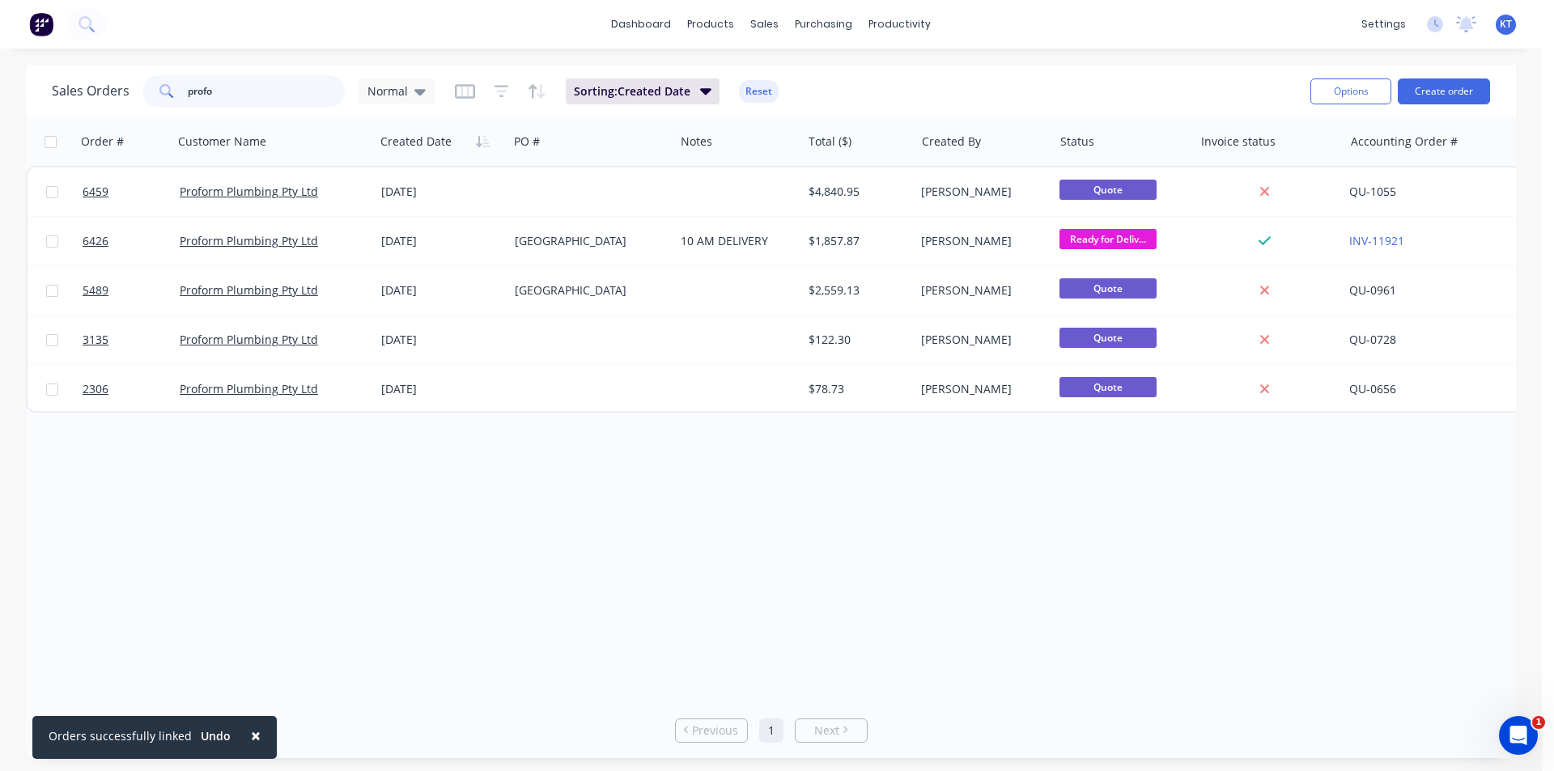
click at [229, 89] on input "profo" at bounding box center [267, 91] width 158 height 32
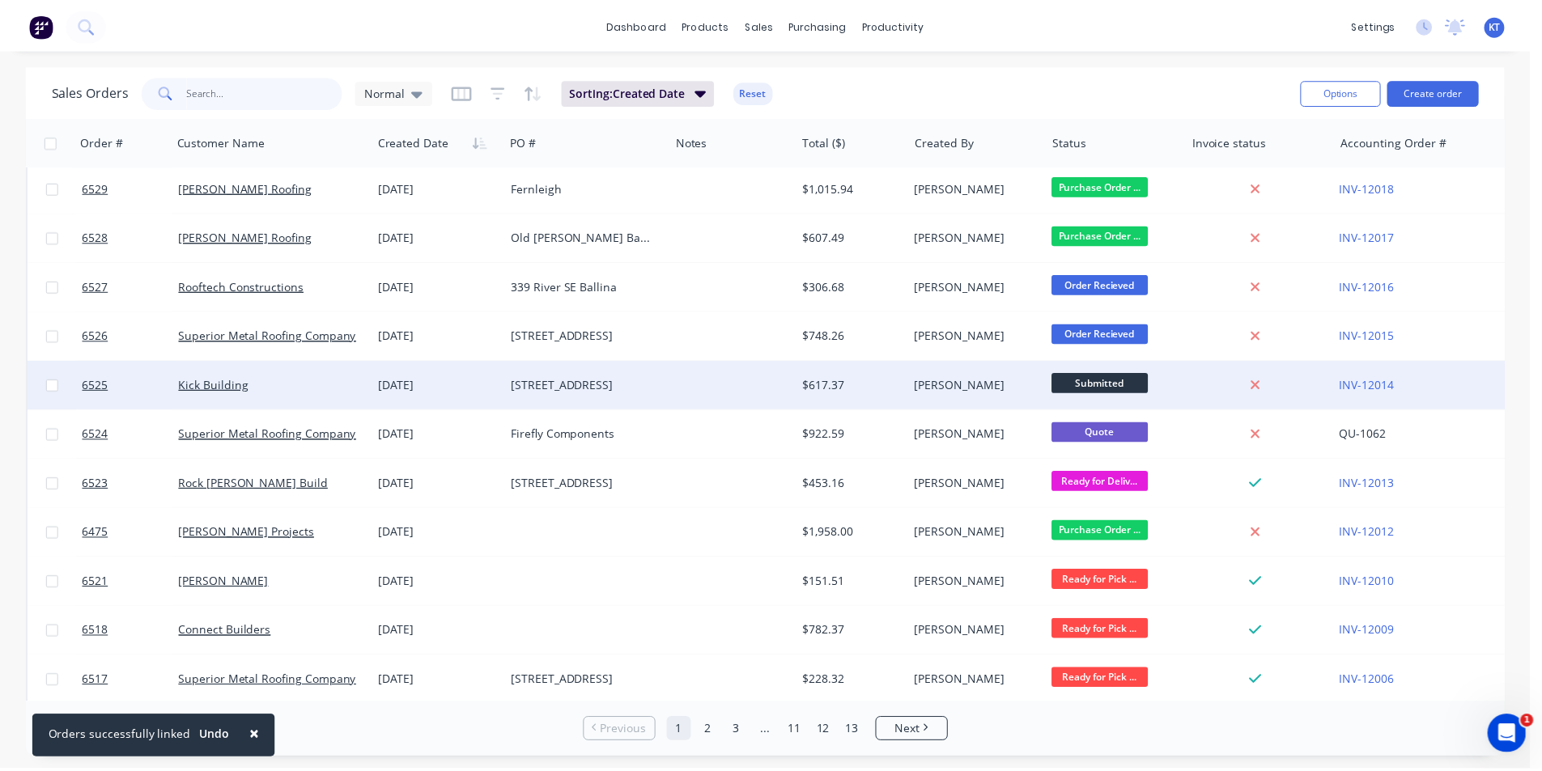
scroll to position [162, 0]
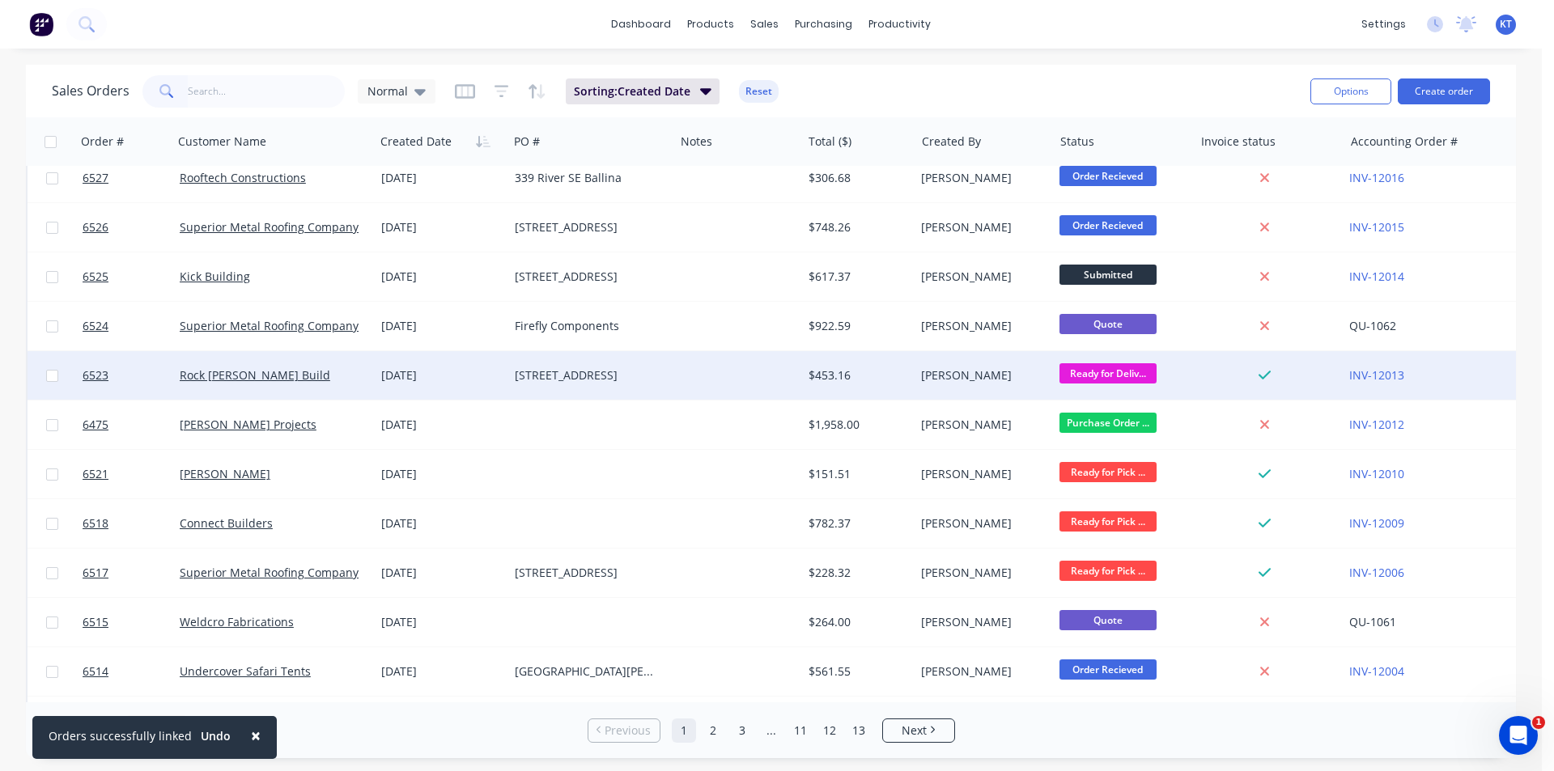
click at [227, 363] on div "Rock [PERSON_NAME] Build" at bounding box center [273, 375] width 201 height 49
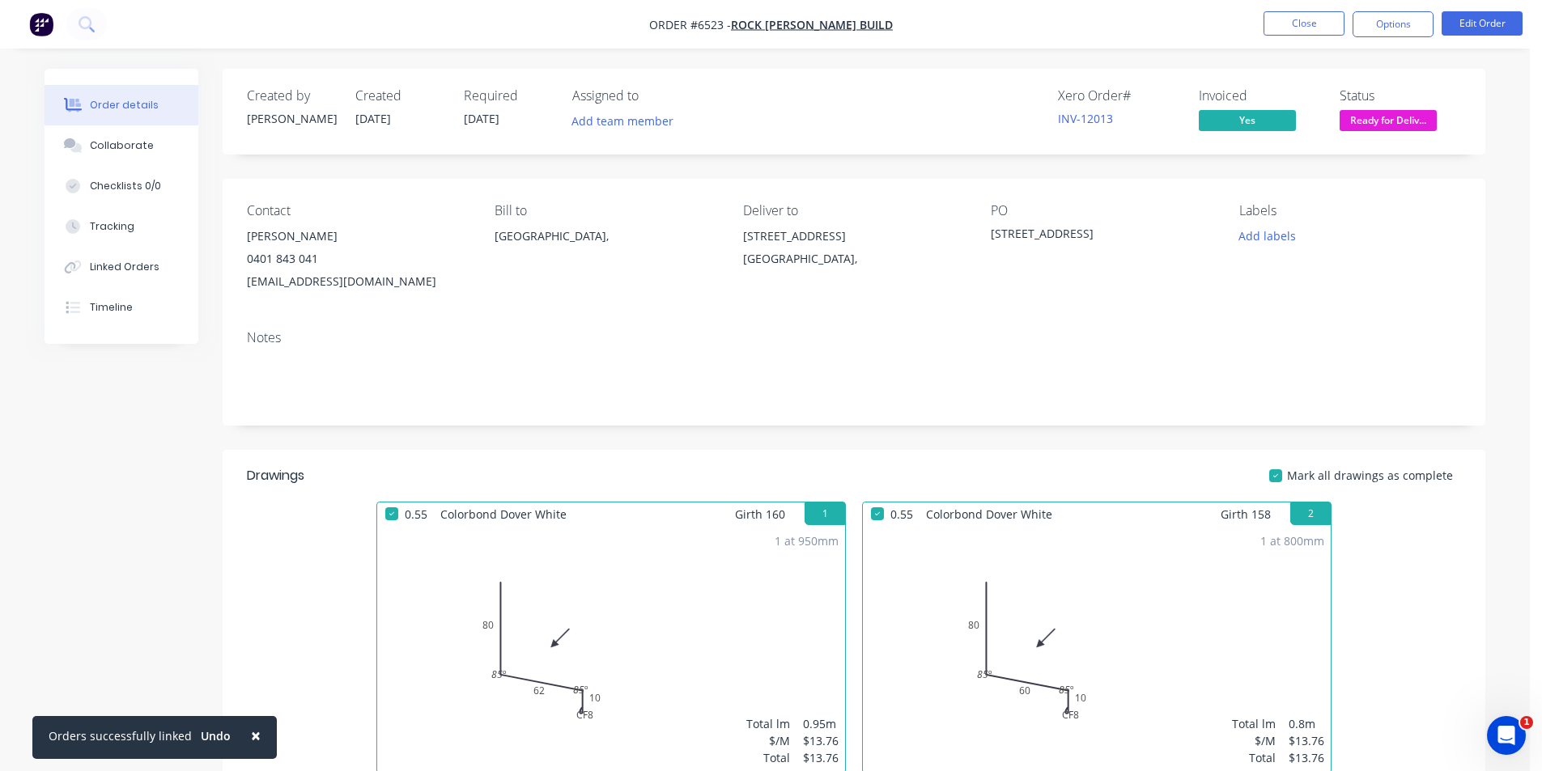
click at [1484, 9] on nav "Order #6523 - Rock [PERSON_NAME] Build Close Options Edit Order" at bounding box center [771, 24] width 1542 height 49
click at [1477, 22] on button "Edit Order" at bounding box center [1481, 23] width 81 height 24
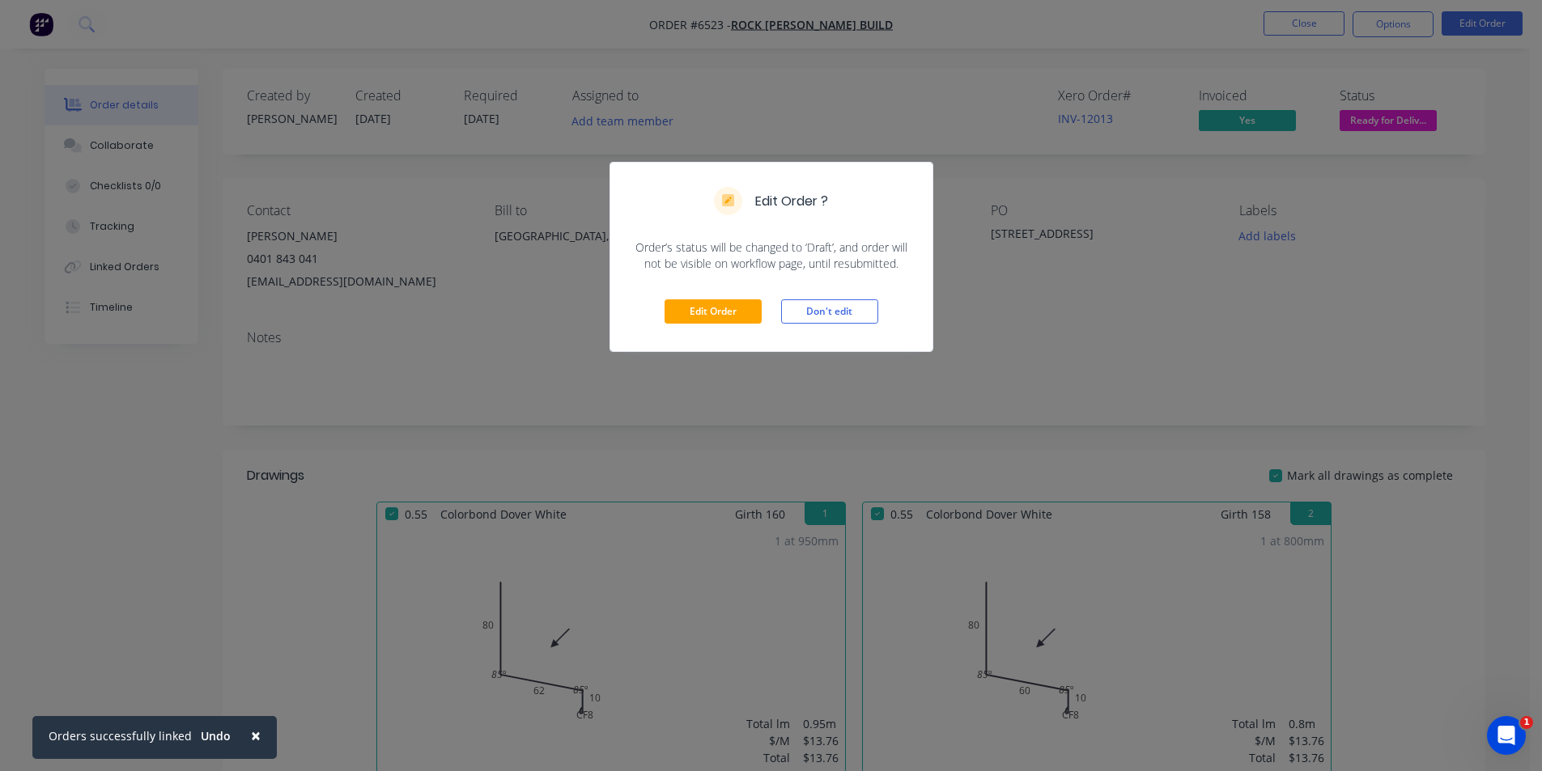
click at [1103, 333] on div "Edit Order ? Order’s status will be changed to ‘Draft’, and order will not be v…" at bounding box center [771, 385] width 1542 height 771
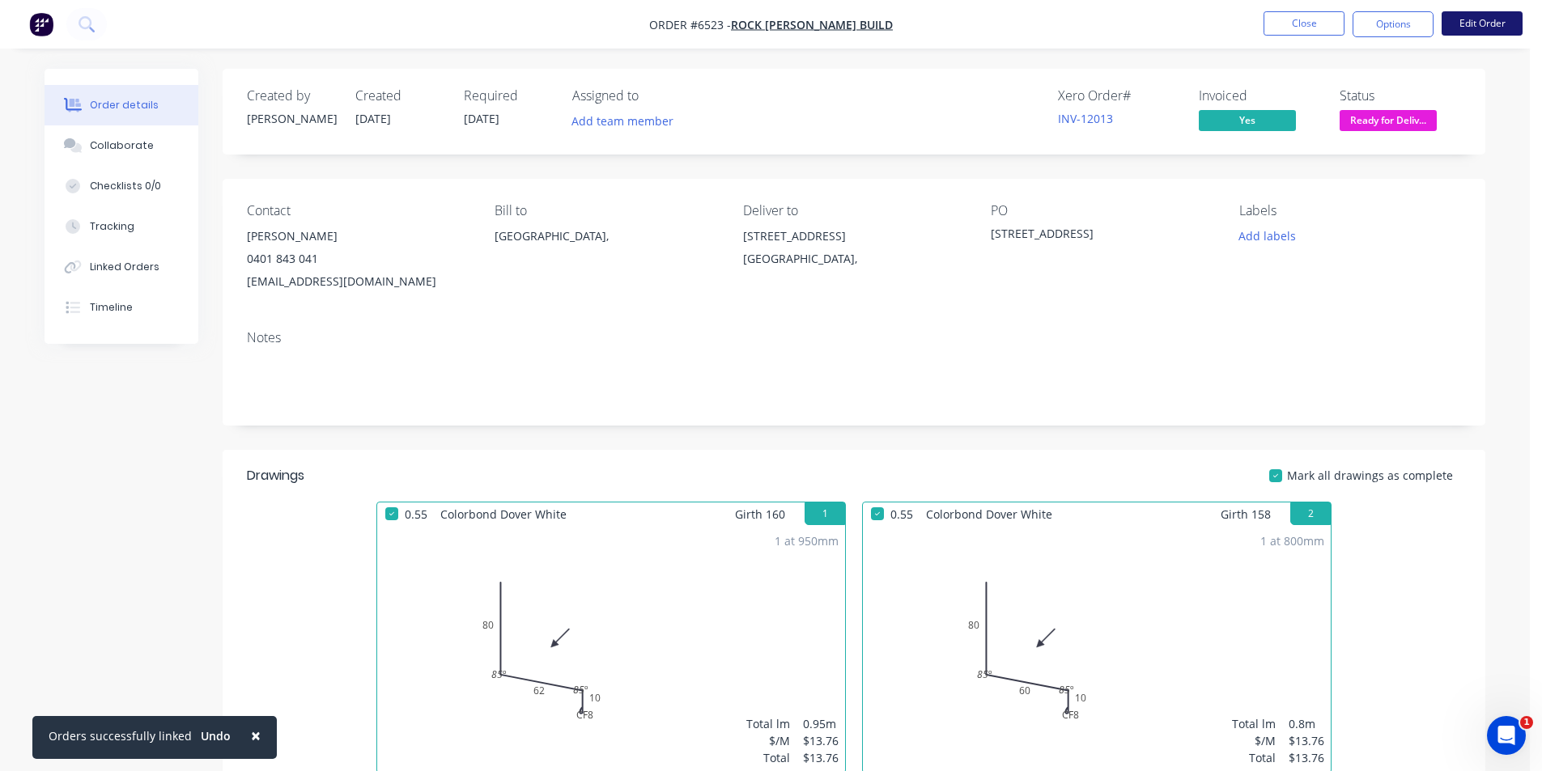
click at [1468, 28] on button "Edit Order" at bounding box center [1481, 23] width 81 height 24
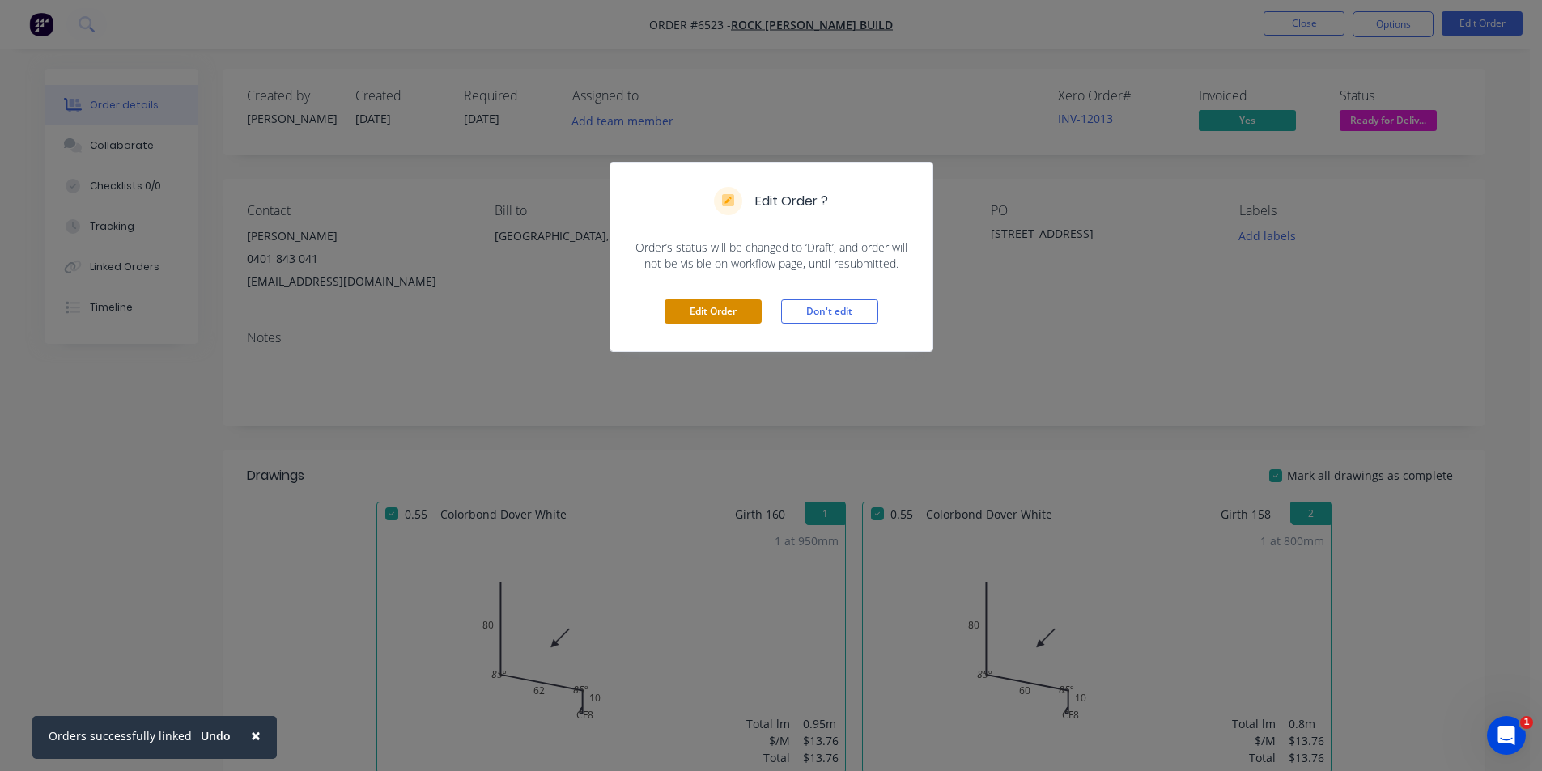
click at [675, 311] on button "Edit Order" at bounding box center [712, 311] width 97 height 24
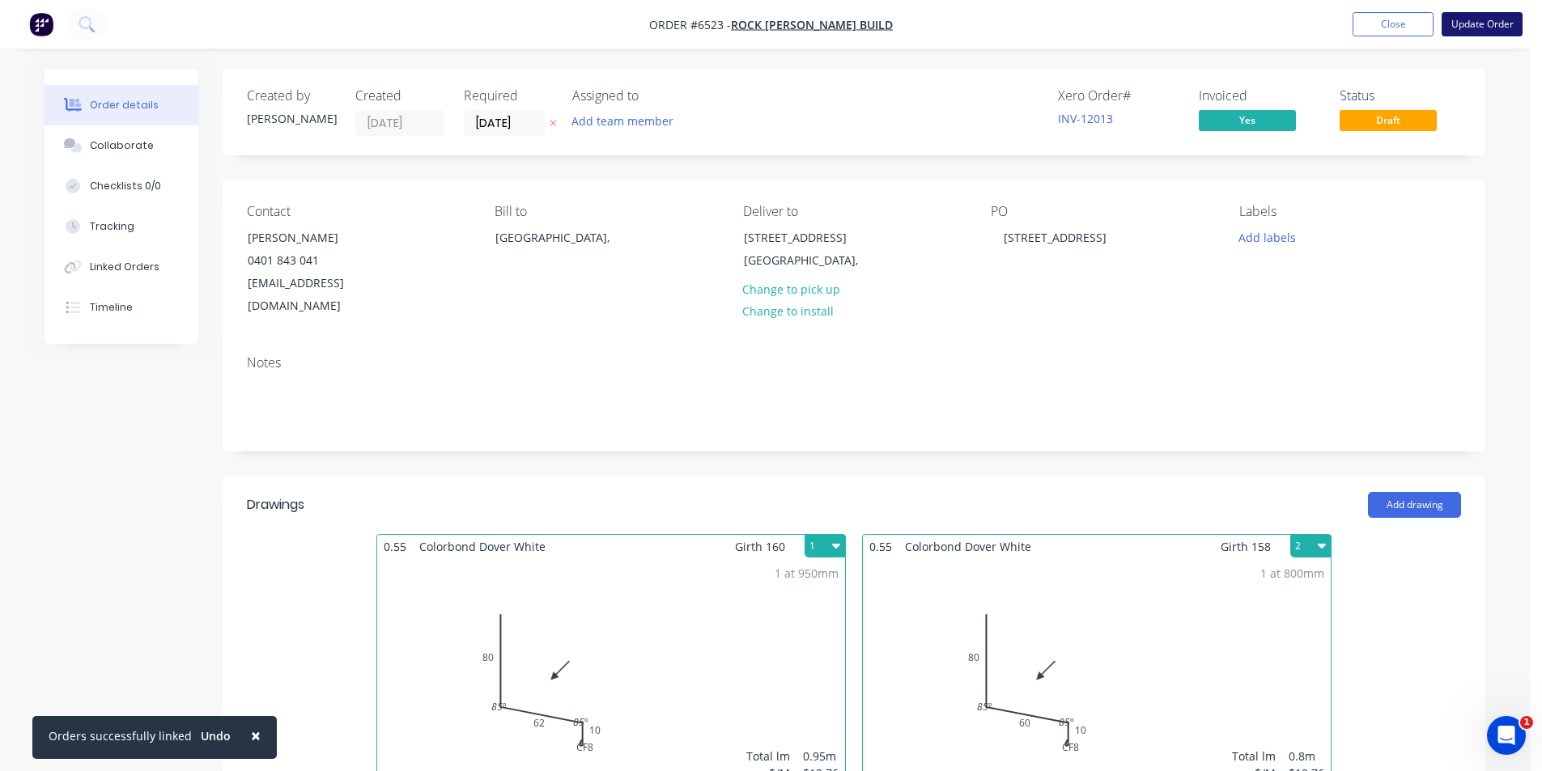
click at [1516, 14] on button "Update Order" at bounding box center [1481, 24] width 81 height 24
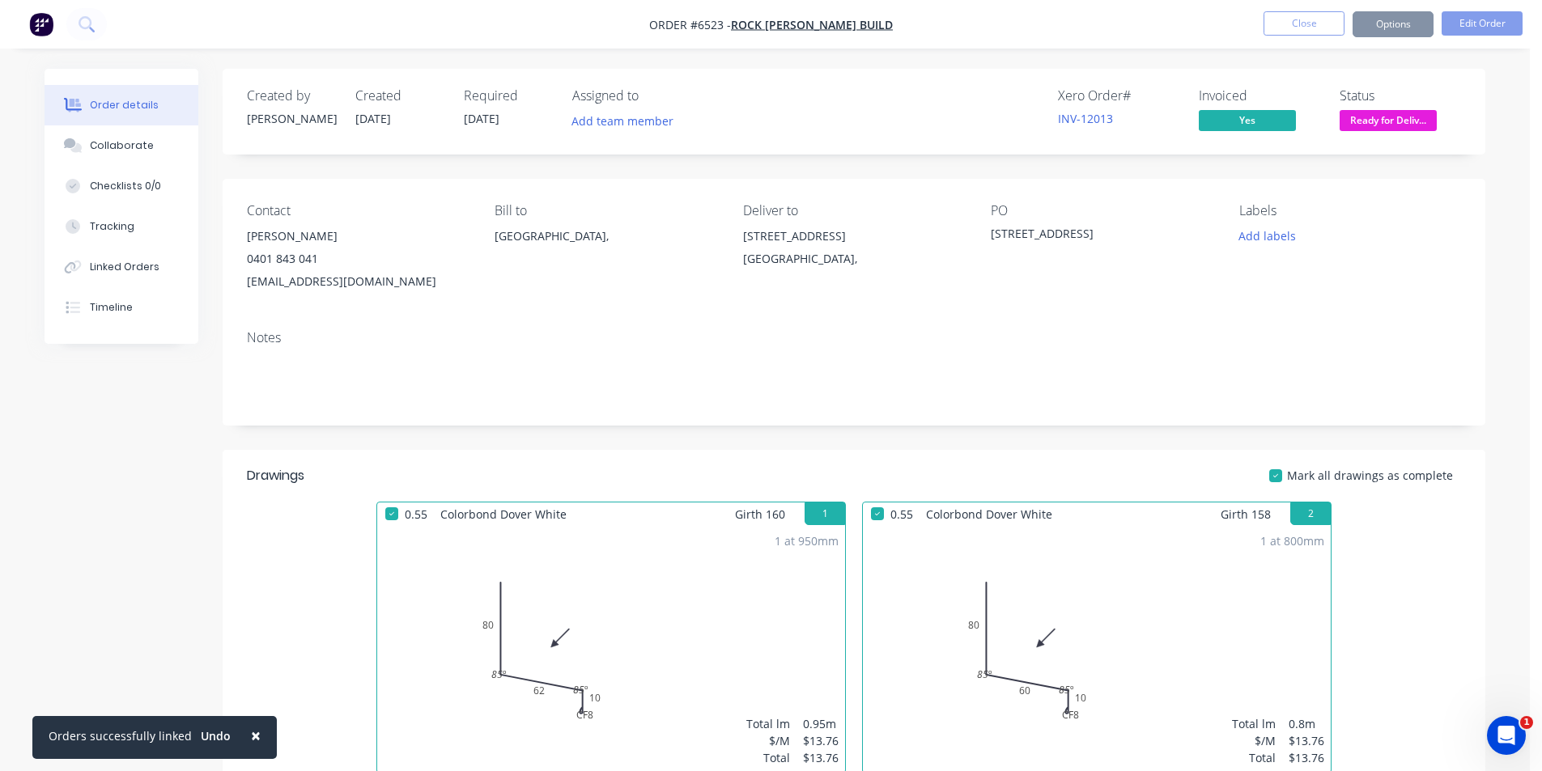
click at [1399, 27] on button "Options" at bounding box center [1392, 24] width 81 height 26
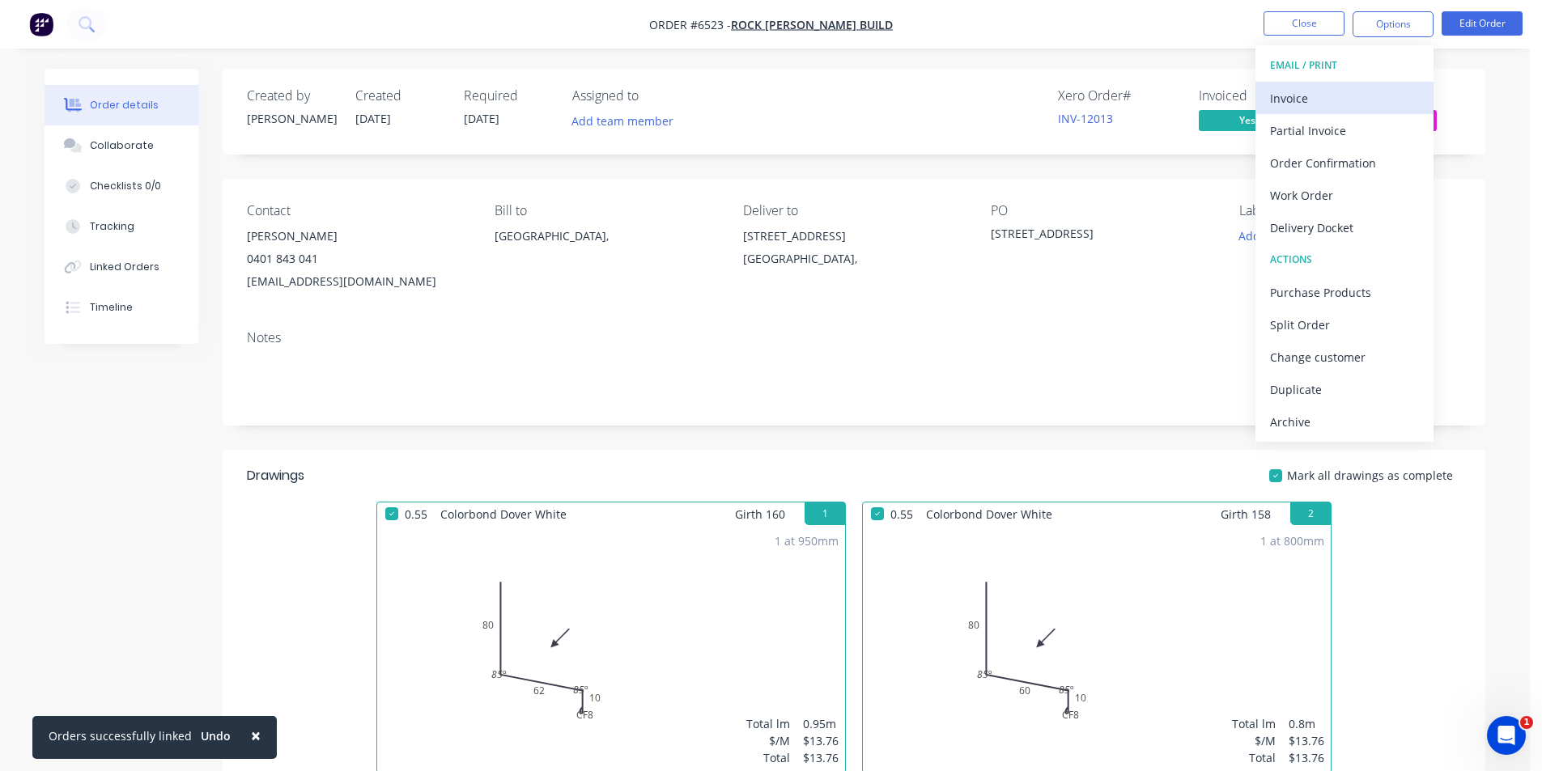
click at [1269, 108] on button "Invoice" at bounding box center [1344, 98] width 178 height 32
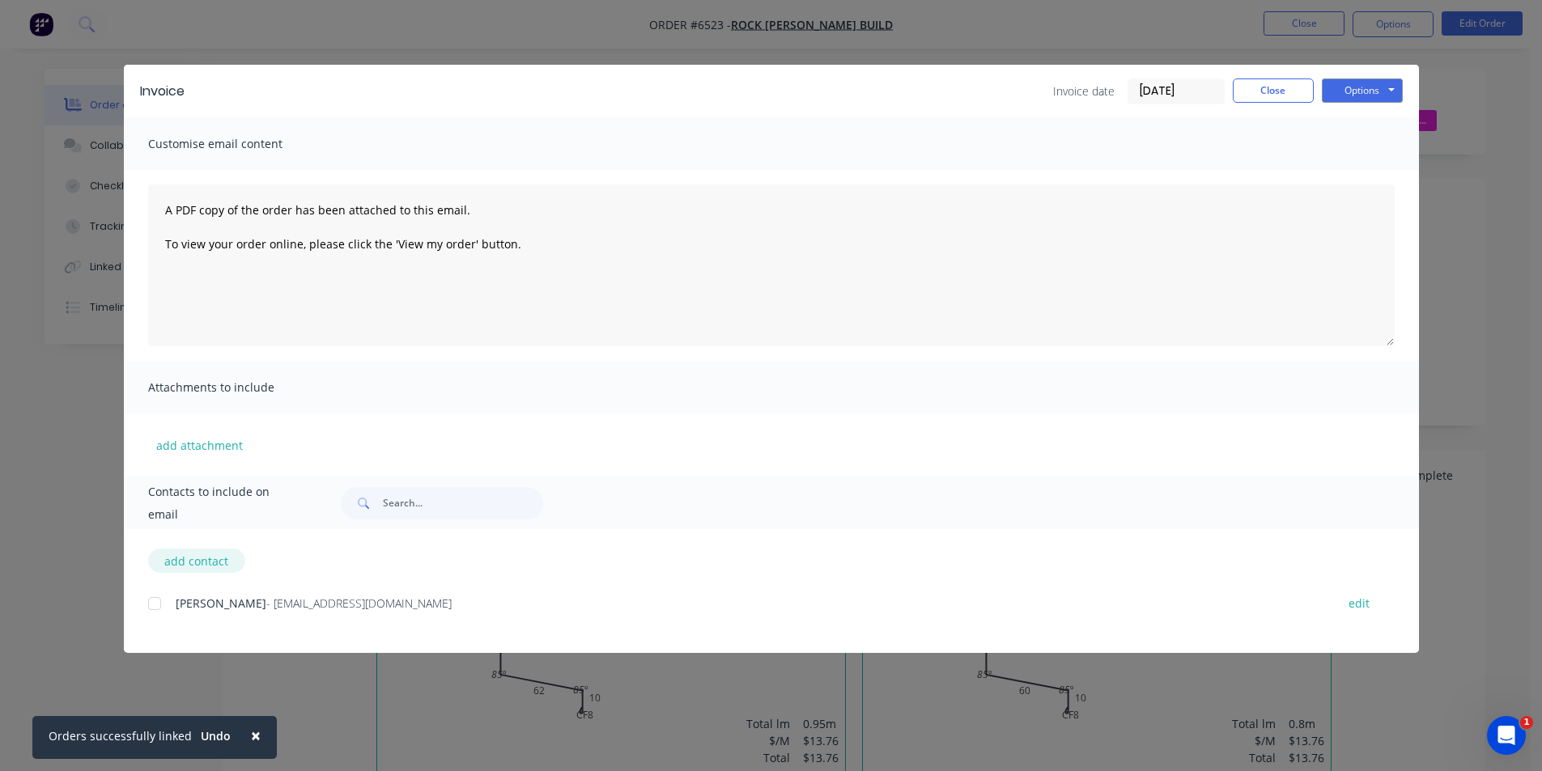
click at [185, 560] on button "add contact" at bounding box center [196, 561] width 97 height 24
select select "AU"
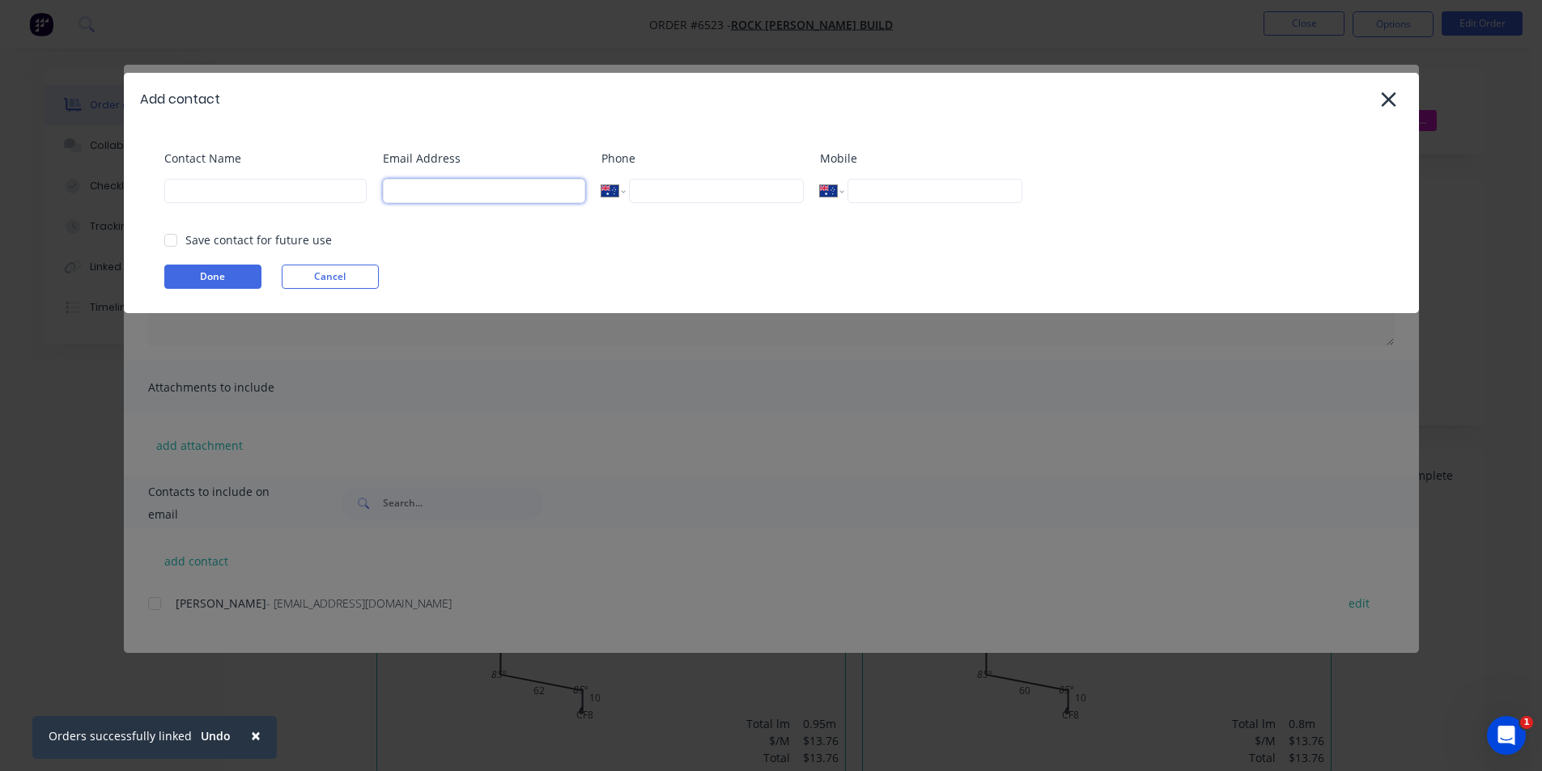
click at [500, 197] on input at bounding box center [484, 191] width 202 height 24
paste input "[EMAIL_ADDRESS][DOMAIN_NAME]"
type input "[EMAIL_ADDRESS][DOMAIN_NAME]"
click at [240, 189] on input at bounding box center [265, 191] width 202 height 24
click at [169, 244] on div at bounding box center [171, 240] width 32 height 32
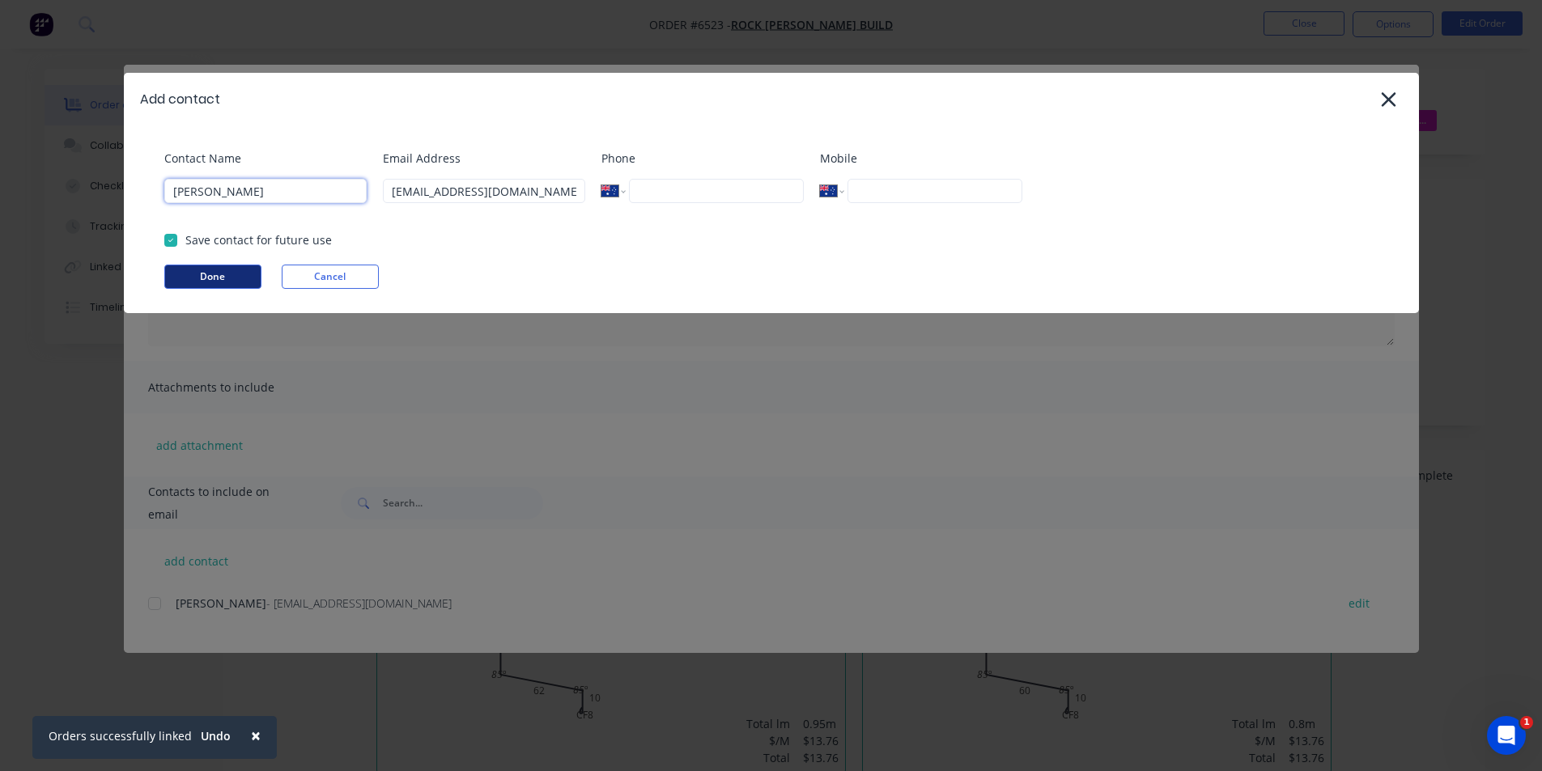
type input "[PERSON_NAME]"
click at [229, 283] on button "Done" at bounding box center [212, 277] width 97 height 24
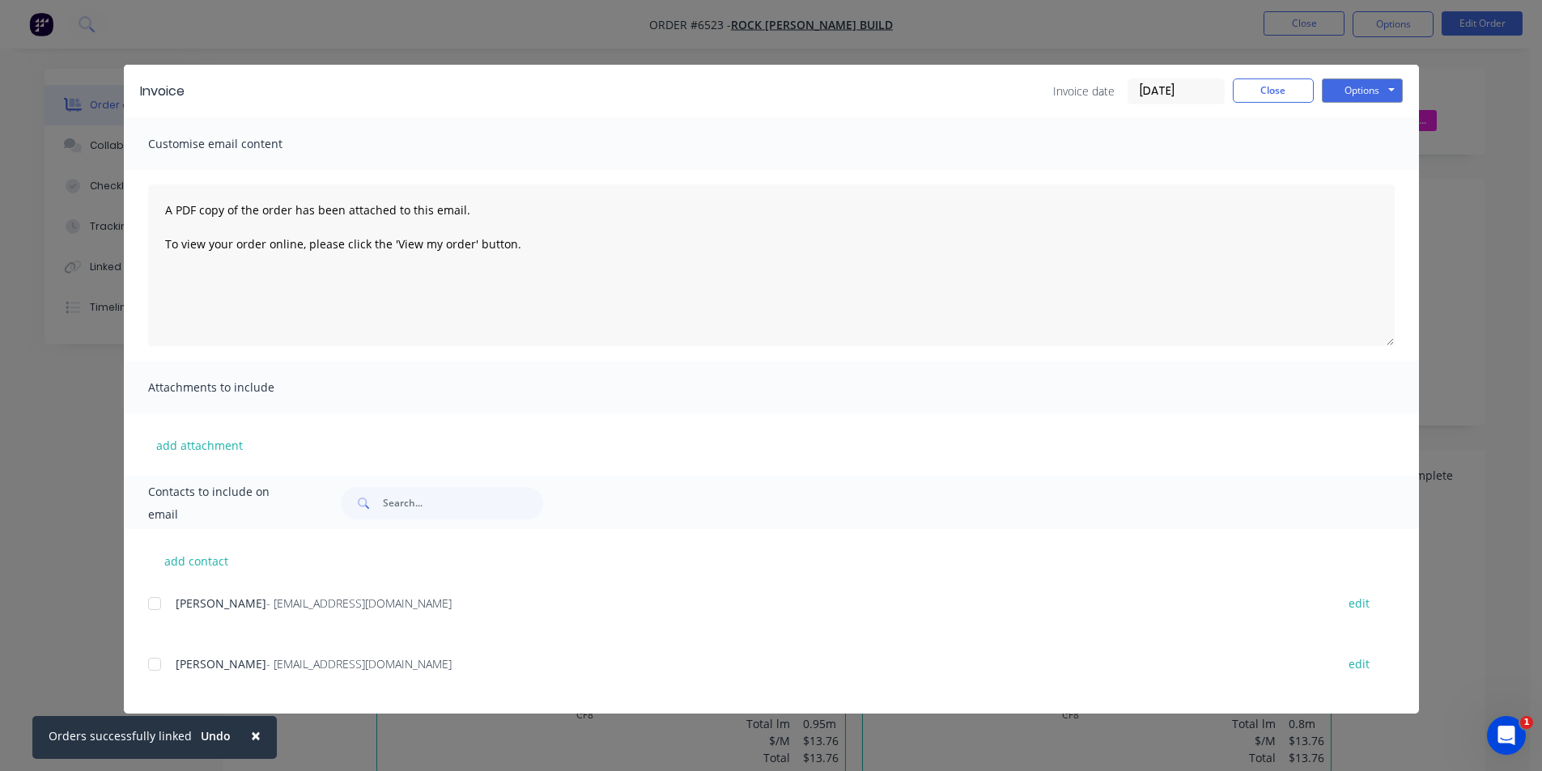
click at [163, 666] on div at bounding box center [154, 664] width 32 height 32
click at [1415, 87] on div "Invoice Invoice date [DATE] Close Options Preview Print Email" at bounding box center [771, 91] width 1295 height 53
click at [1361, 95] on button "Options" at bounding box center [1361, 90] width 81 height 24
click at [1480, 173] on div "Invoice Invoice date [DATE] Close Options Preview Print Email Customise email c…" at bounding box center [771, 385] width 1542 height 771
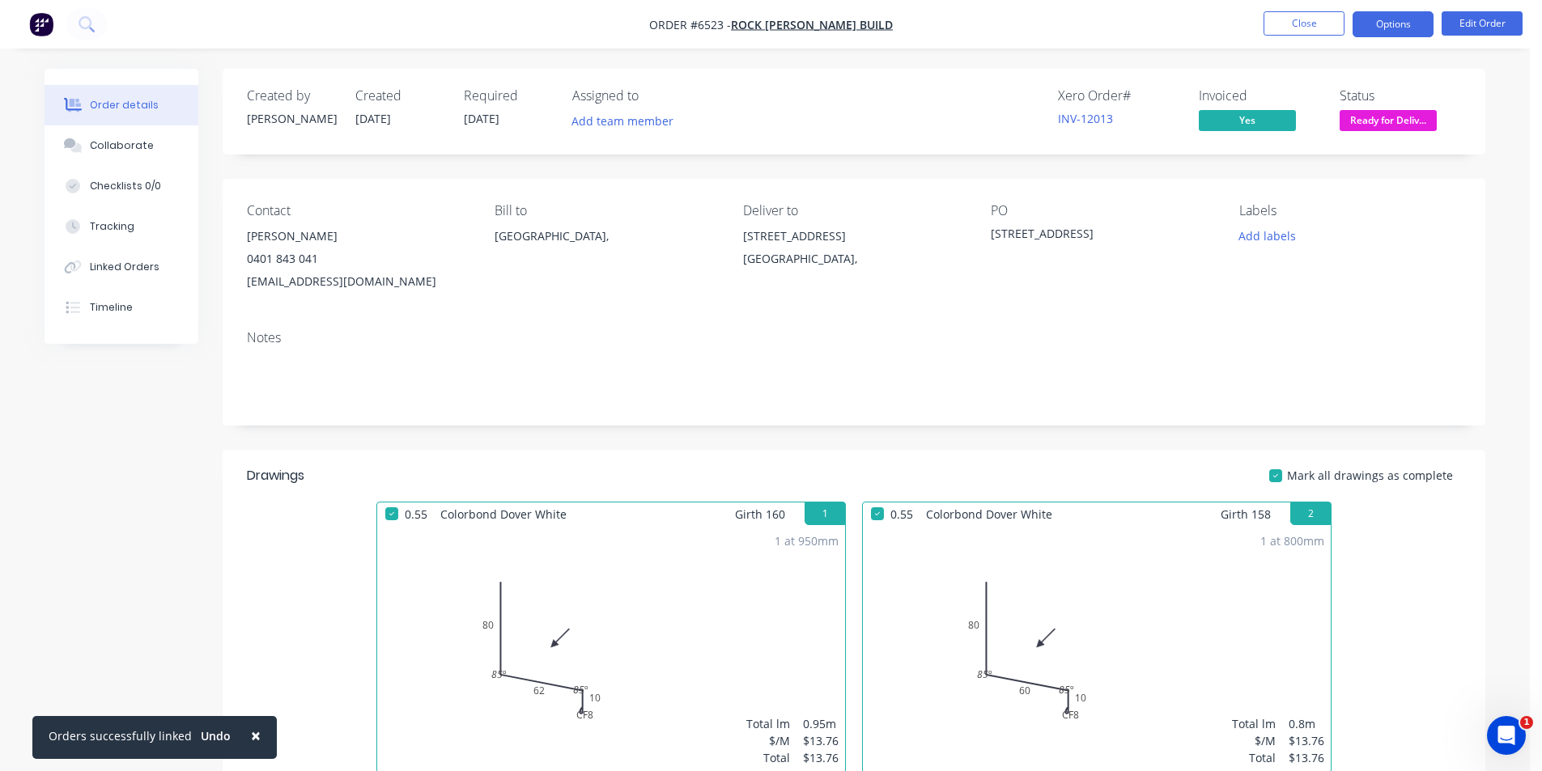
click at [1413, 13] on button "Options" at bounding box center [1392, 24] width 81 height 26
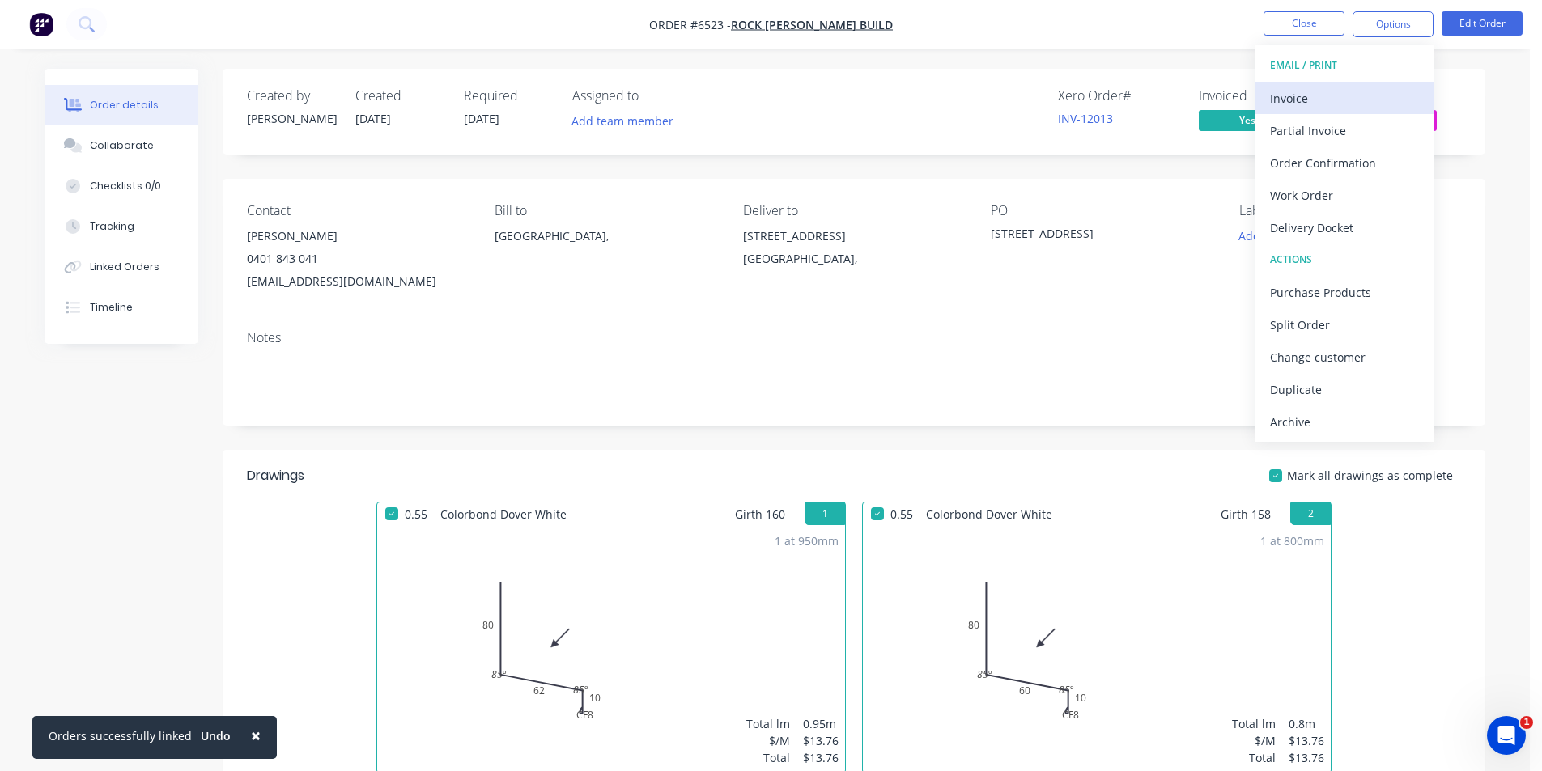
click at [1321, 107] on div "Invoice" at bounding box center [1344, 98] width 149 height 23
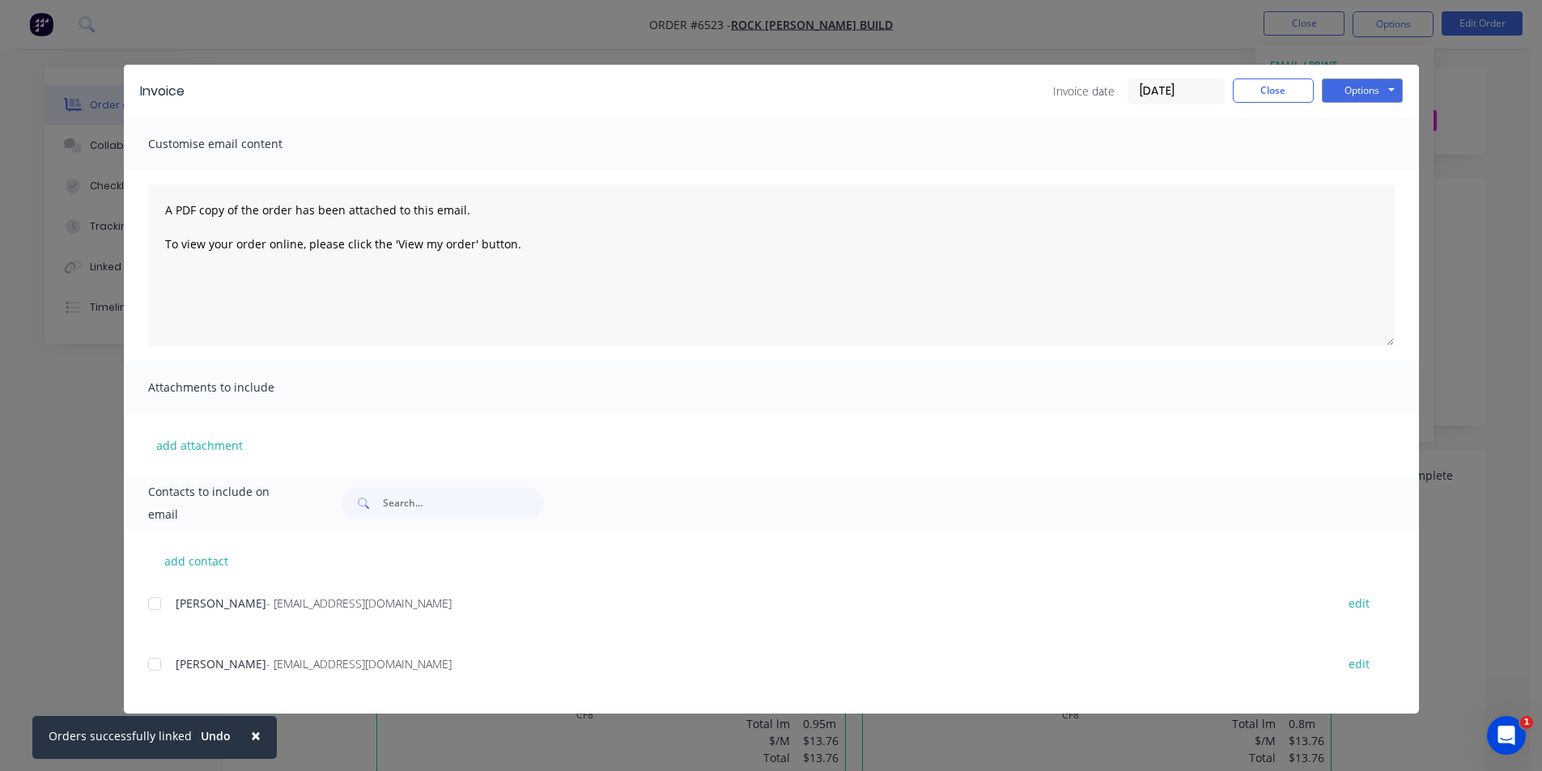
click at [170, 667] on div at bounding box center [154, 664] width 32 height 32
click at [1342, 89] on button "Options" at bounding box center [1361, 90] width 81 height 24
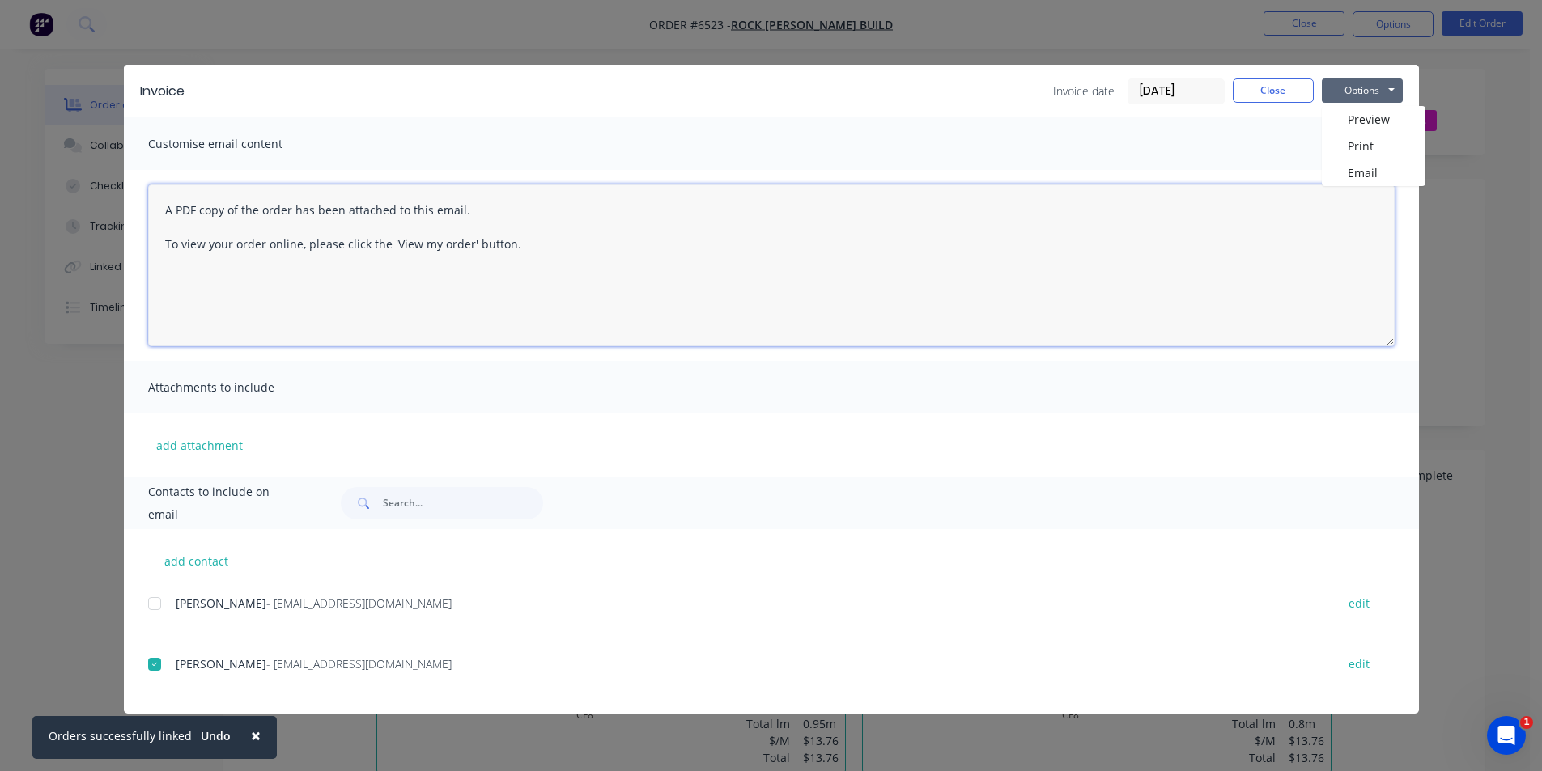
click at [1374, 186] on textarea "A PDF copy of the order has been attached to this email. To view your order onl…" at bounding box center [771, 266] width 1246 height 162
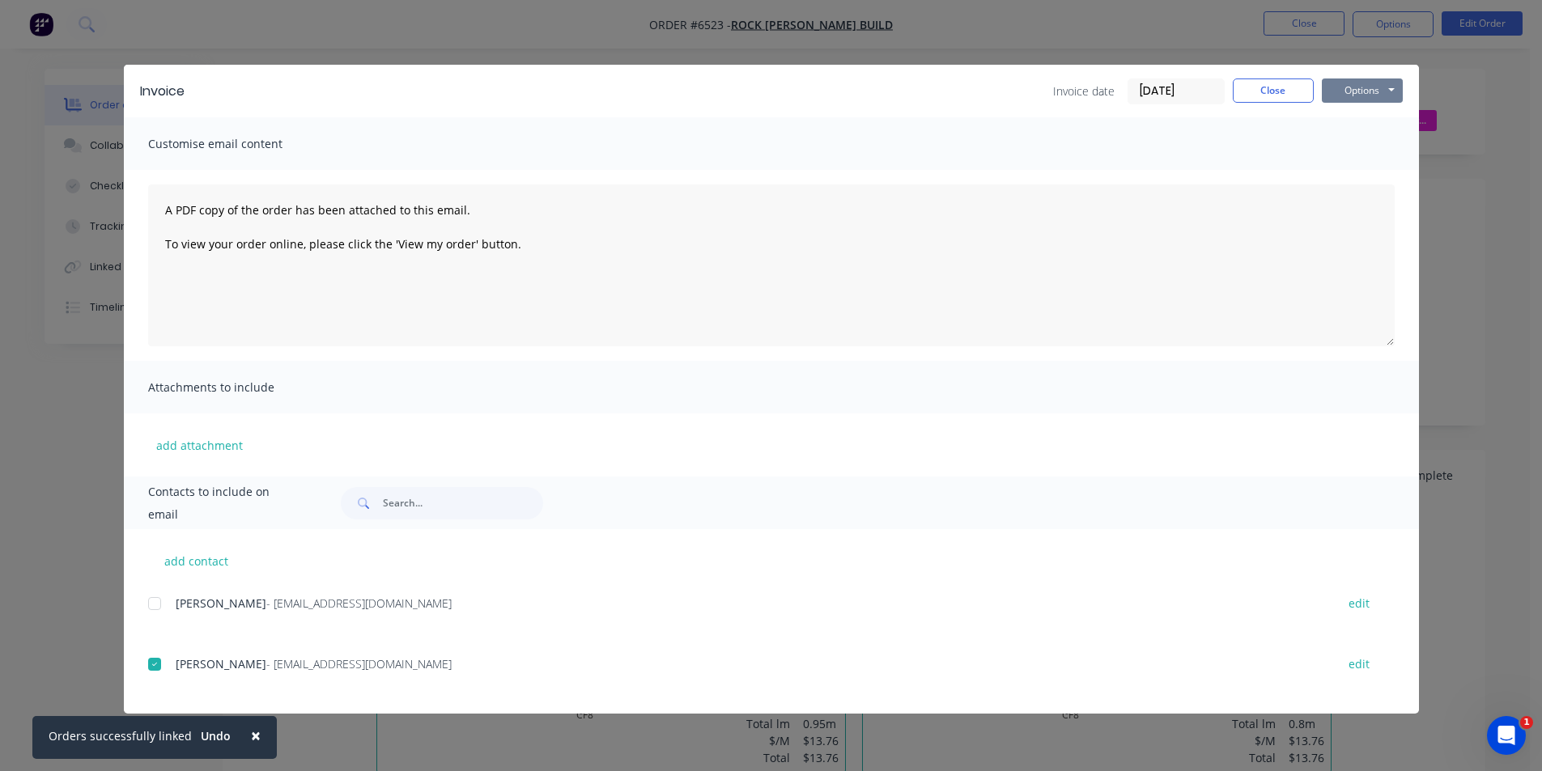
click at [1363, 102] on button "Options" at bounding box center [1361, 90] width 81 height 24
click at [1365, 163] on button "Email" at bounding box center [1373, 172] width 104 height 27
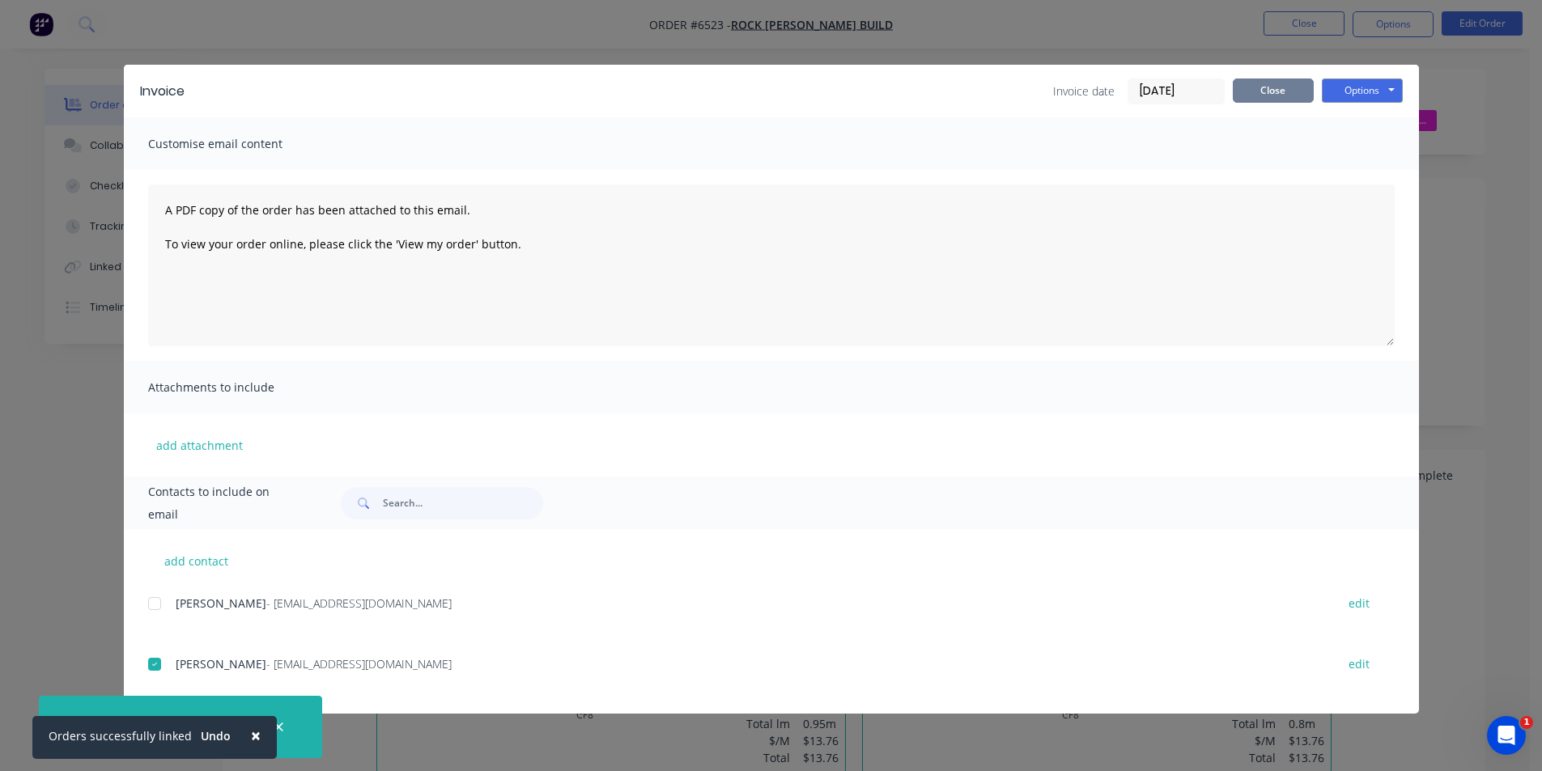
click at [1237, 75] on div "Invoice Invoice date [DATE] Close Options Preview Print Email" at bounding box center [771, 91] width 1295 height 53
click at [1294, 92] on button "Close" at bounding box center [1272, 90] width 81 height 24
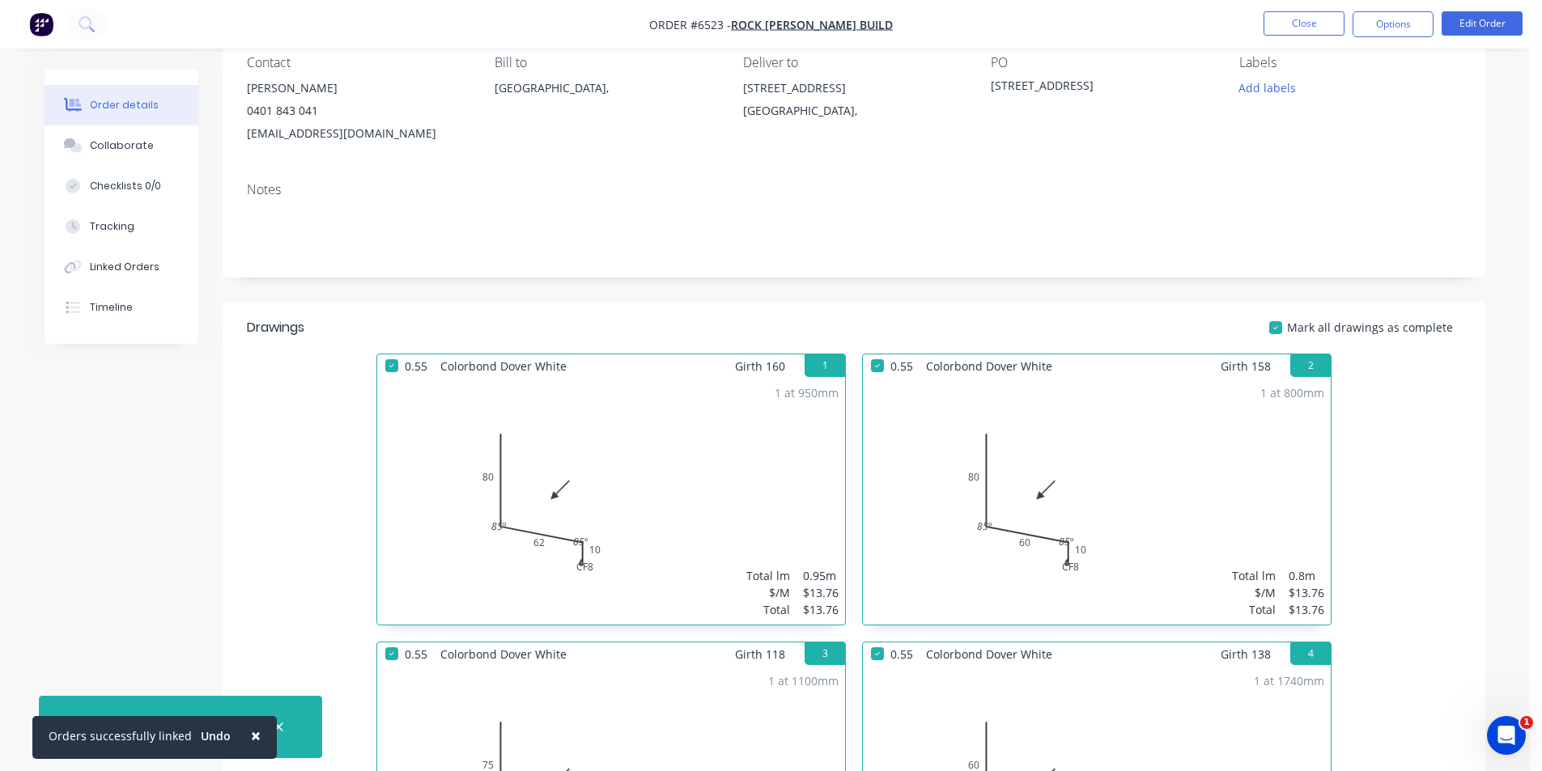
scroll to position [162, 0]
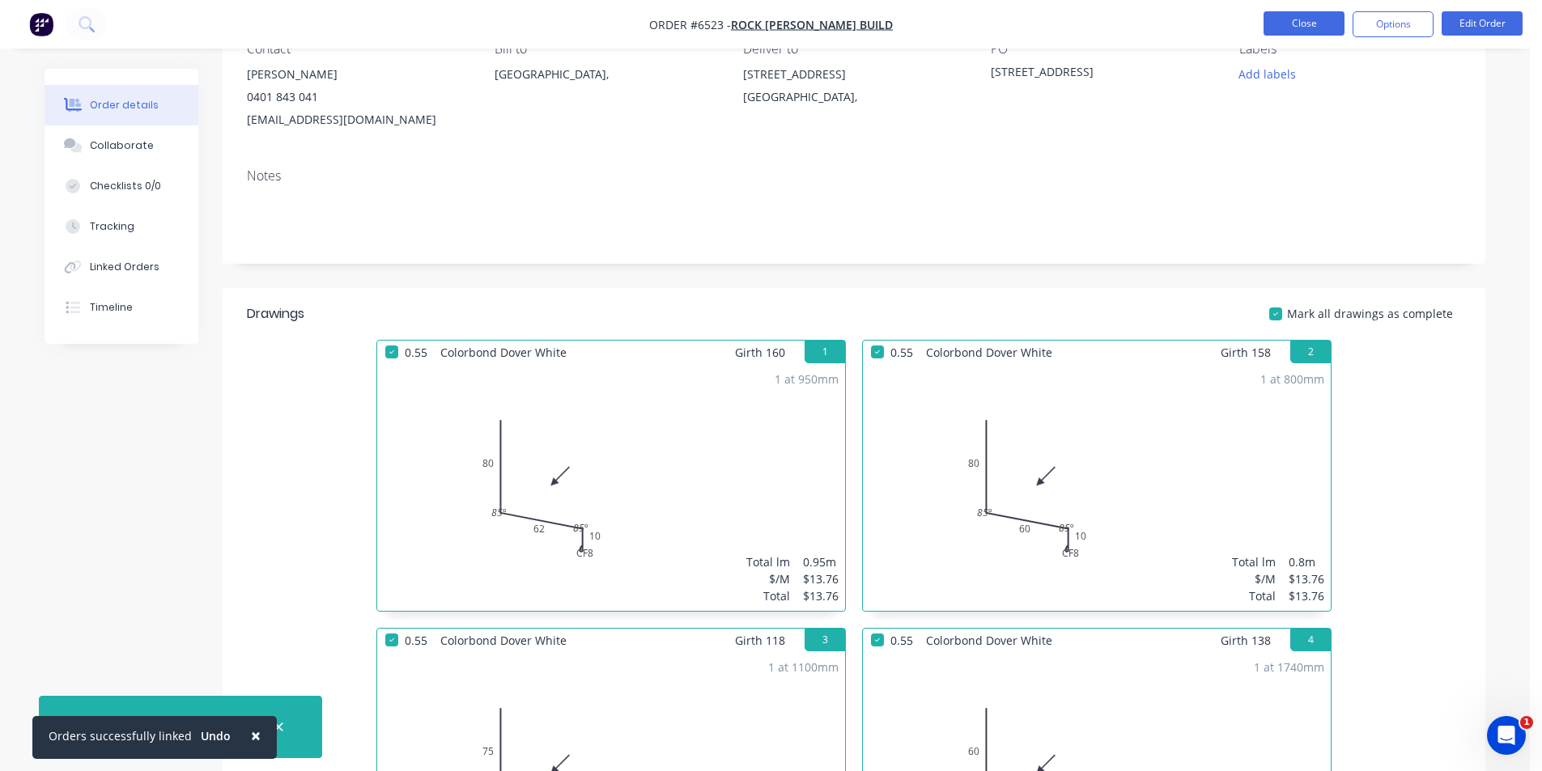
click at [1308, 29] on button "Close" at bounding box center [1303, 23] width 81 height 24
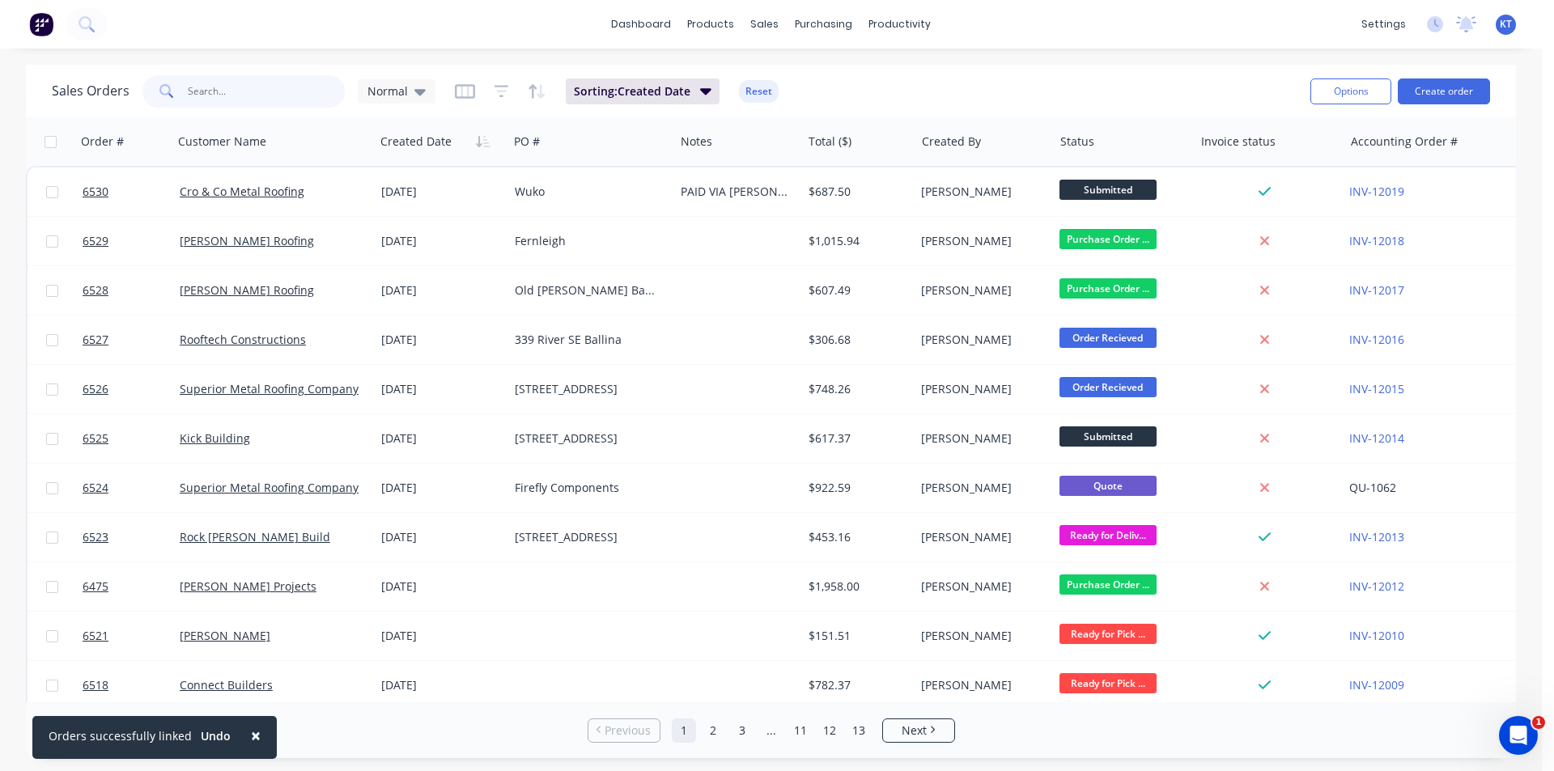
click at [217, 78] on input "text" at bounding box center [267, 91] width 158 height 32
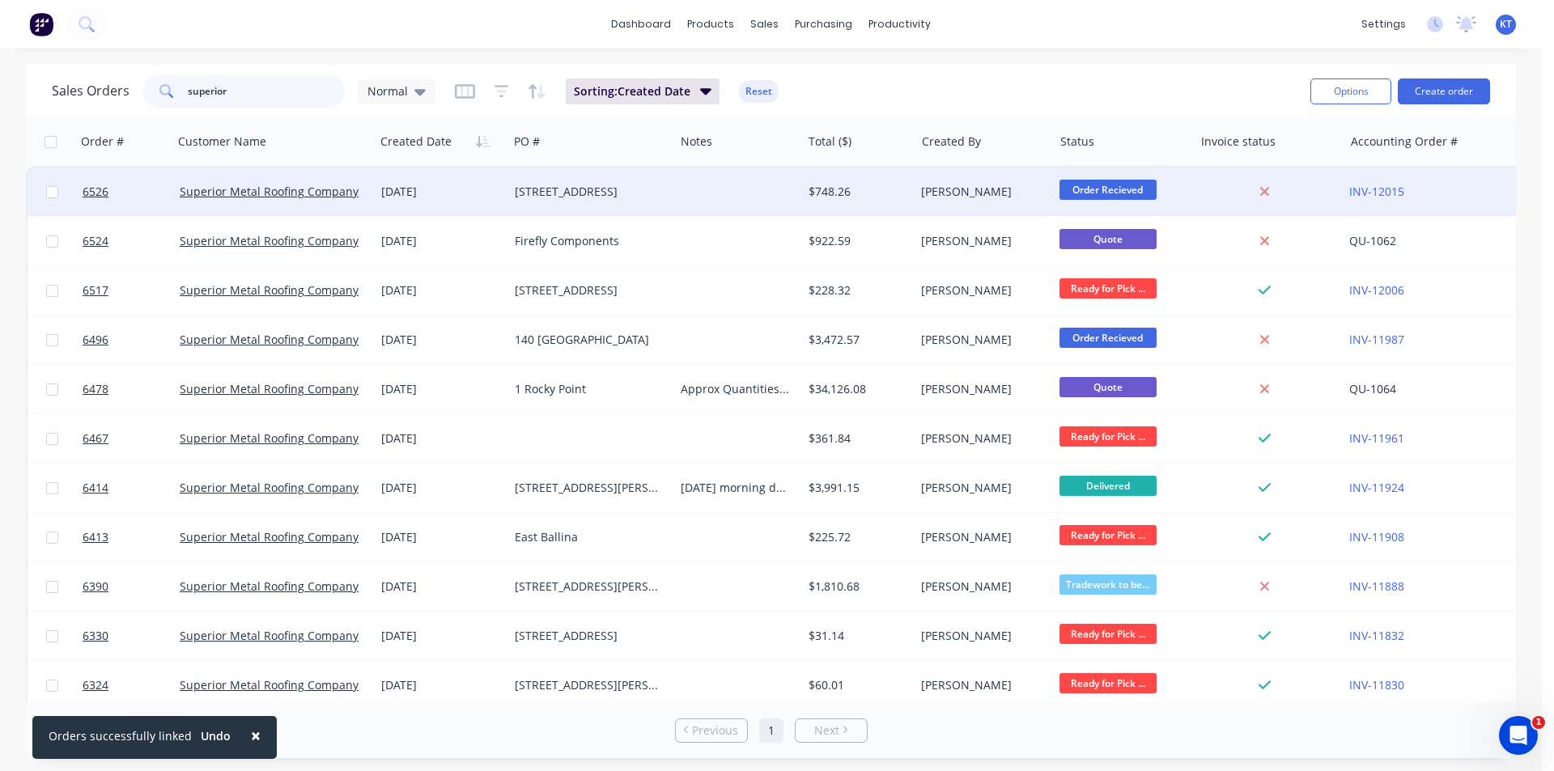
type input "superior"
click at [603, 200] on div "[STREET_ADDRESS]" at bounding box center [591, 192] width 166 height 49
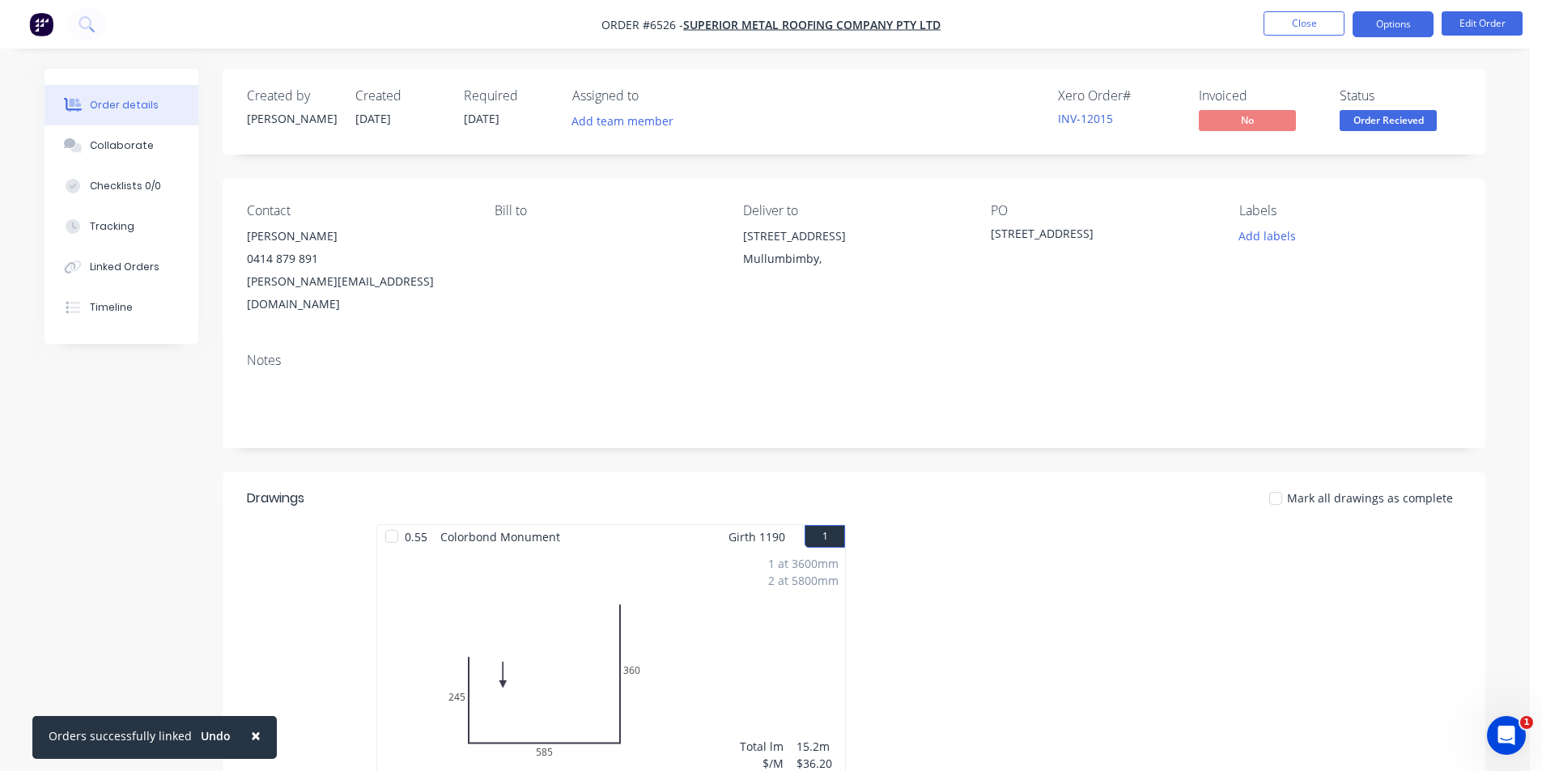
click at [1379, 15] on button "Options" at bounding box center [1392, 24] width 81 height 26
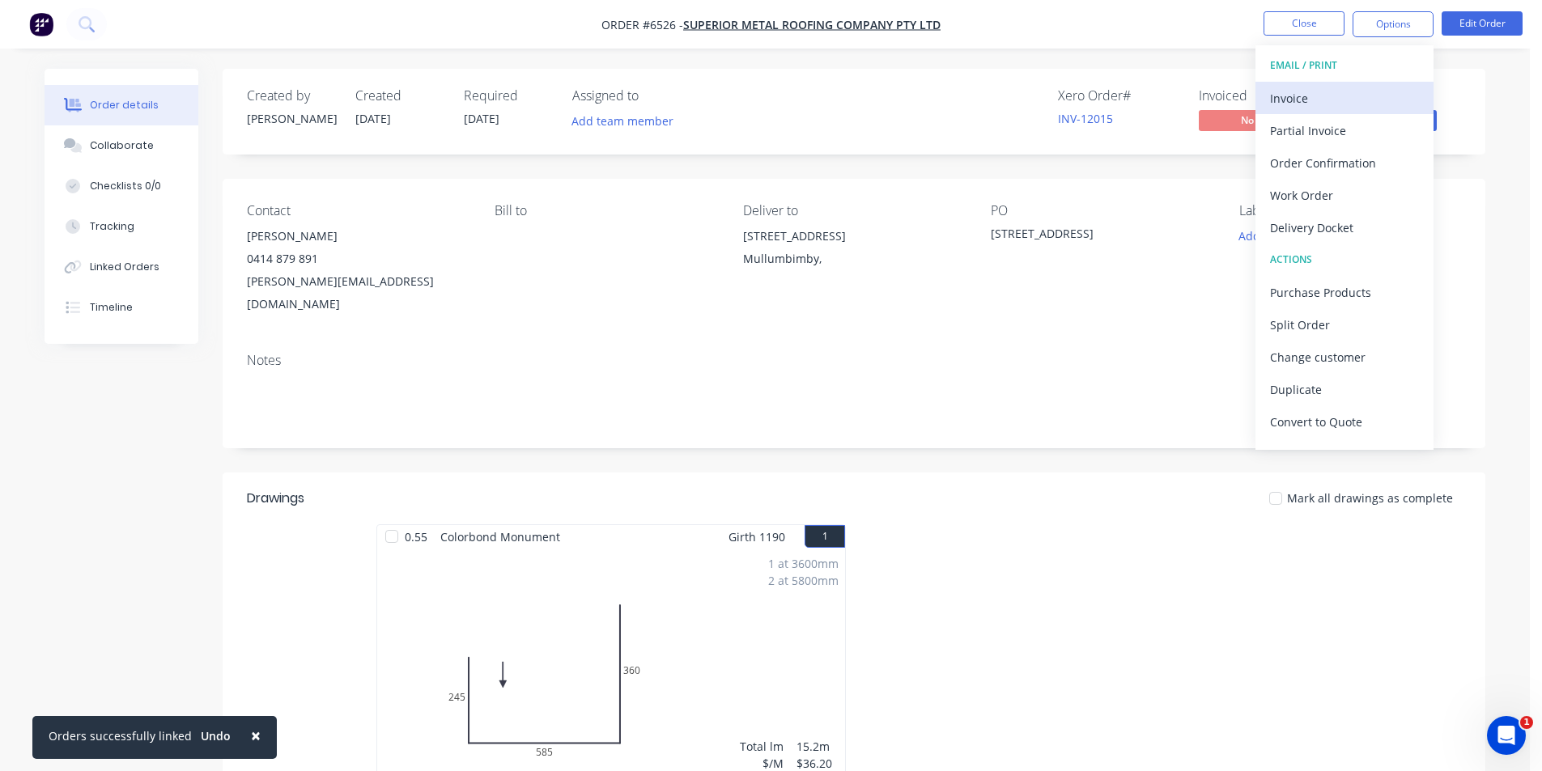
click at [1302, 104] on div "Invoice" at bounding box center [1344, 98] width 149 height 23
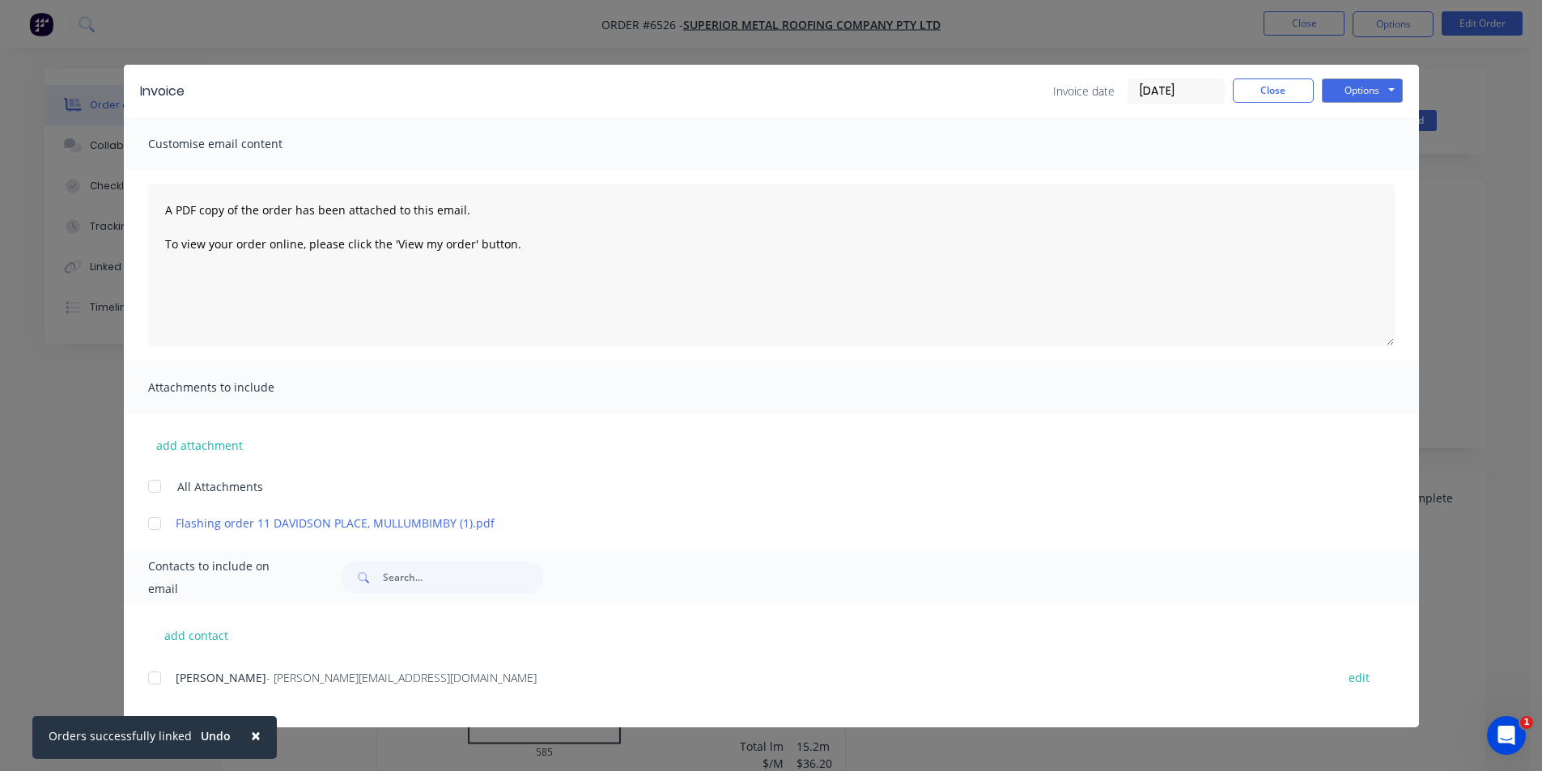
click at [149, 672] on div at bounding box center [154, 678] width 32 height 32
click at [1376, 91] on button "Options" at bounding box center [1361, 90] width 81 height 24
click at [1376, 168] on button "Email" at bounding box center [1373, 172] width 104 height 27
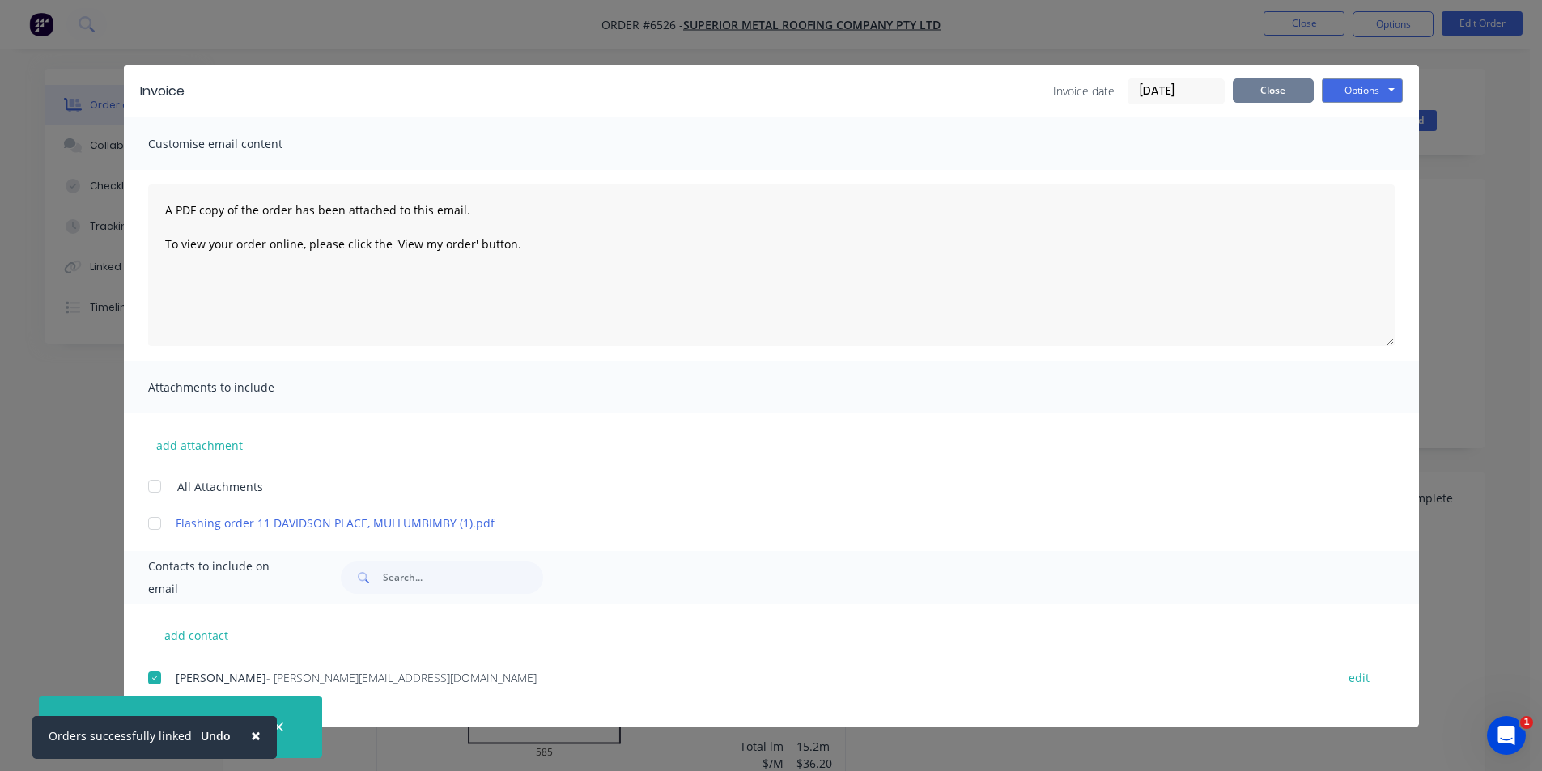
click at [1281, 100] on button "Close" at bounding box center [1272, 90] width 81 height 24
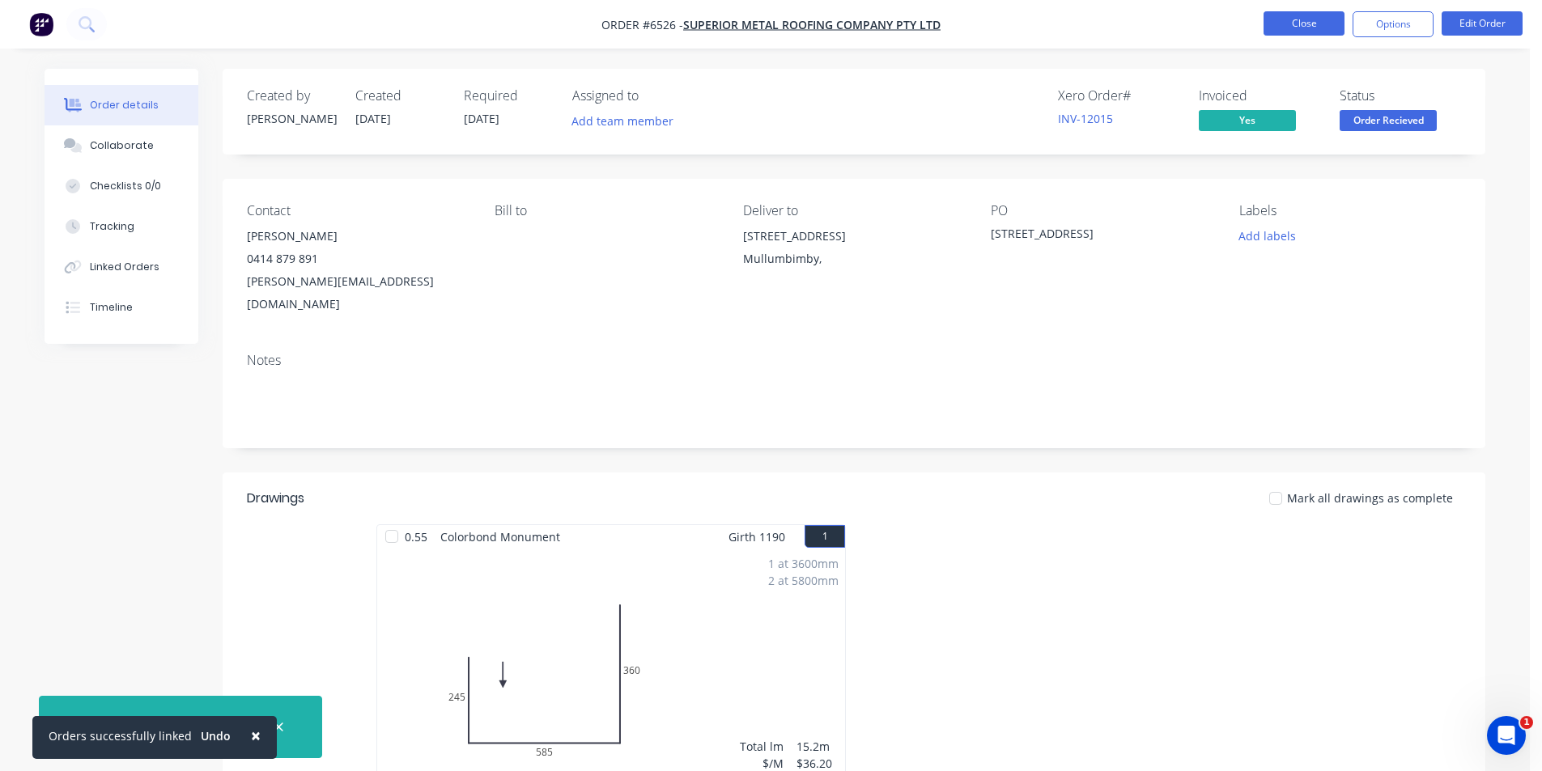
click at [1329, 11] on button "Close" at bounding box center [1303, 23] width 81 height 24
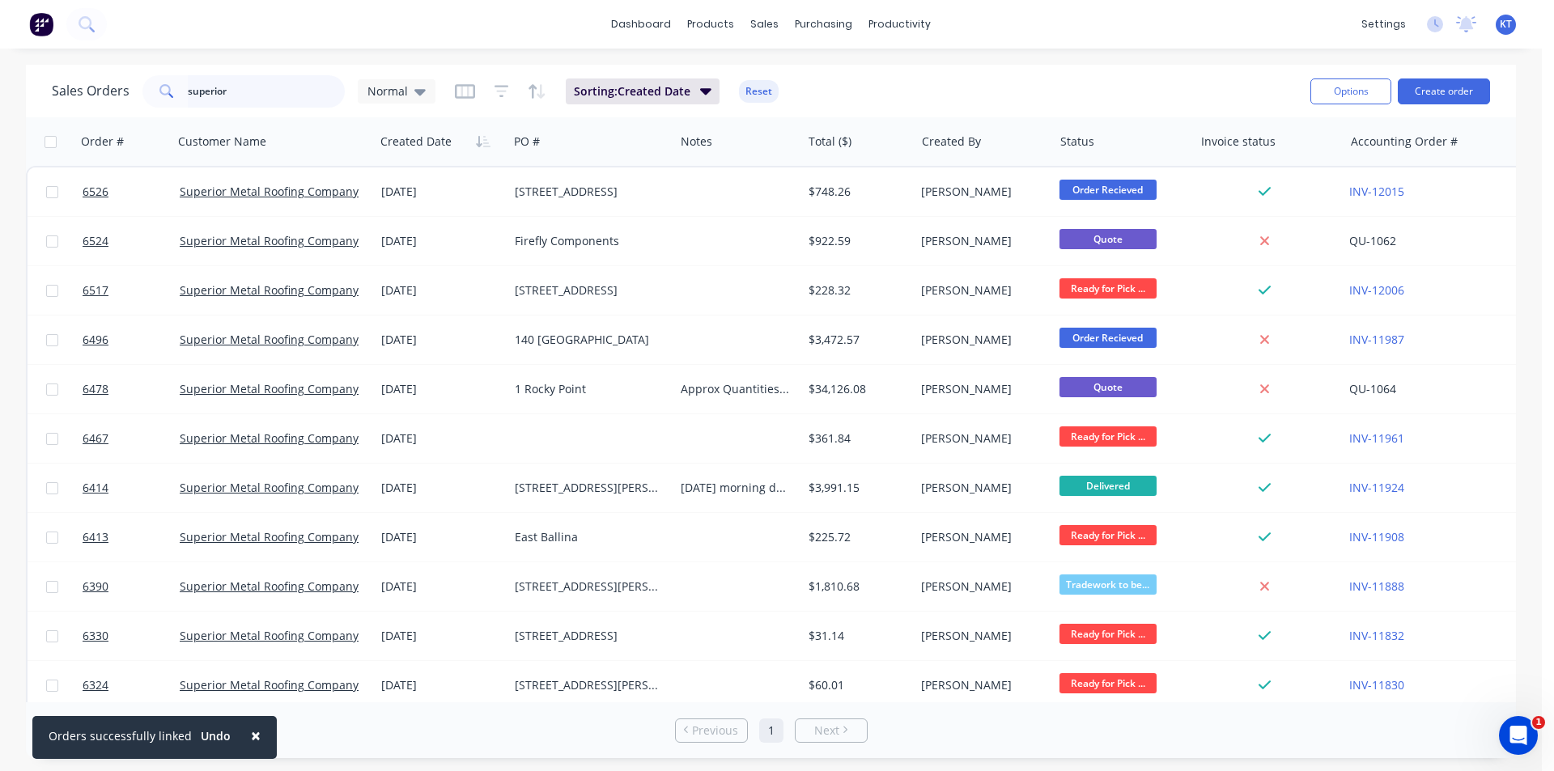
click at [257, 96] on input "superior" at bounding box center [267, 91] width 158 height 32
click at [840, 83] on div "Purchase Orders" at bounding box center [876, 77] width 86 height 15
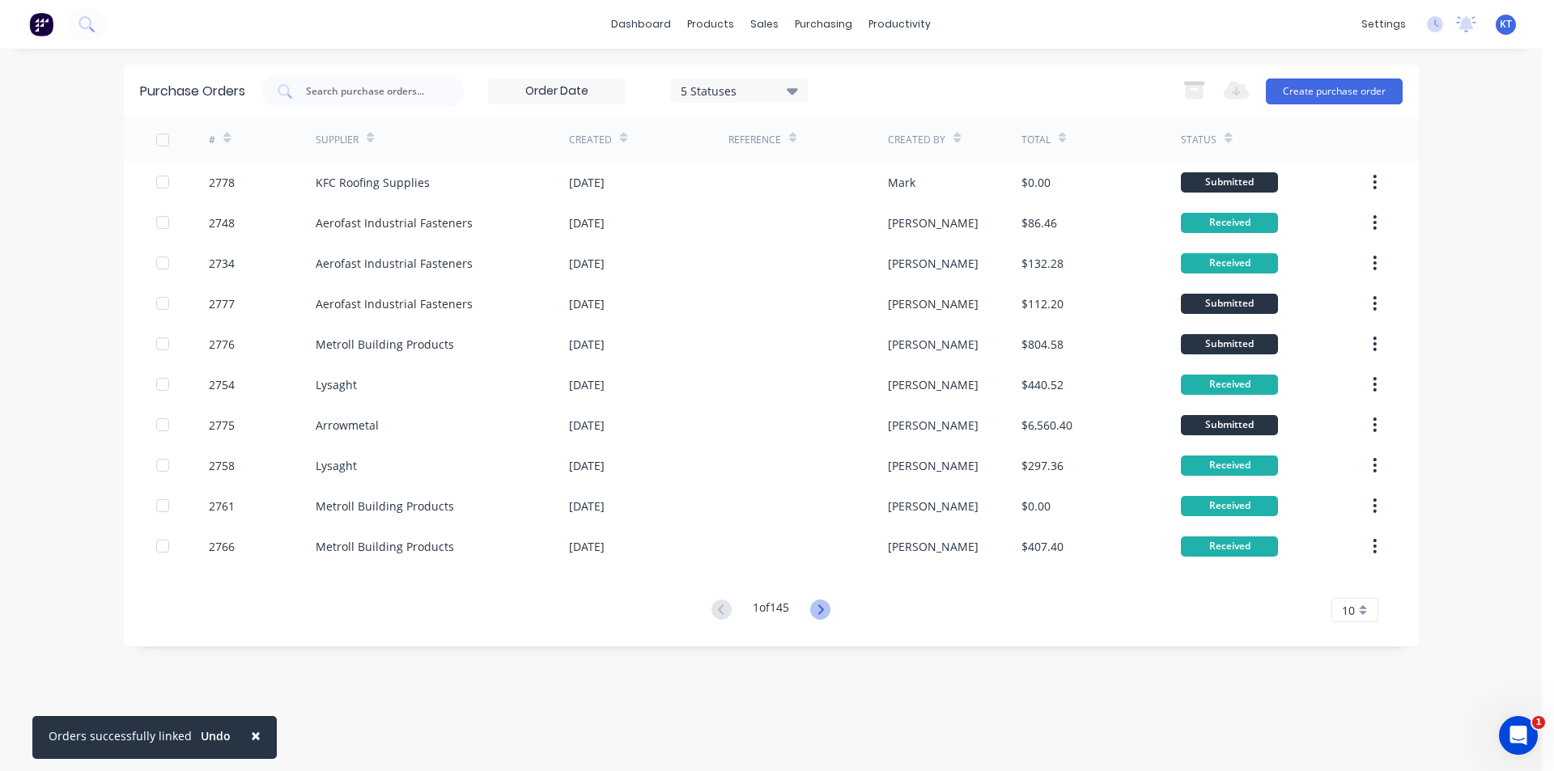
click at [824, 612] on icon at bounding box center [821, 609] width 6 height 10
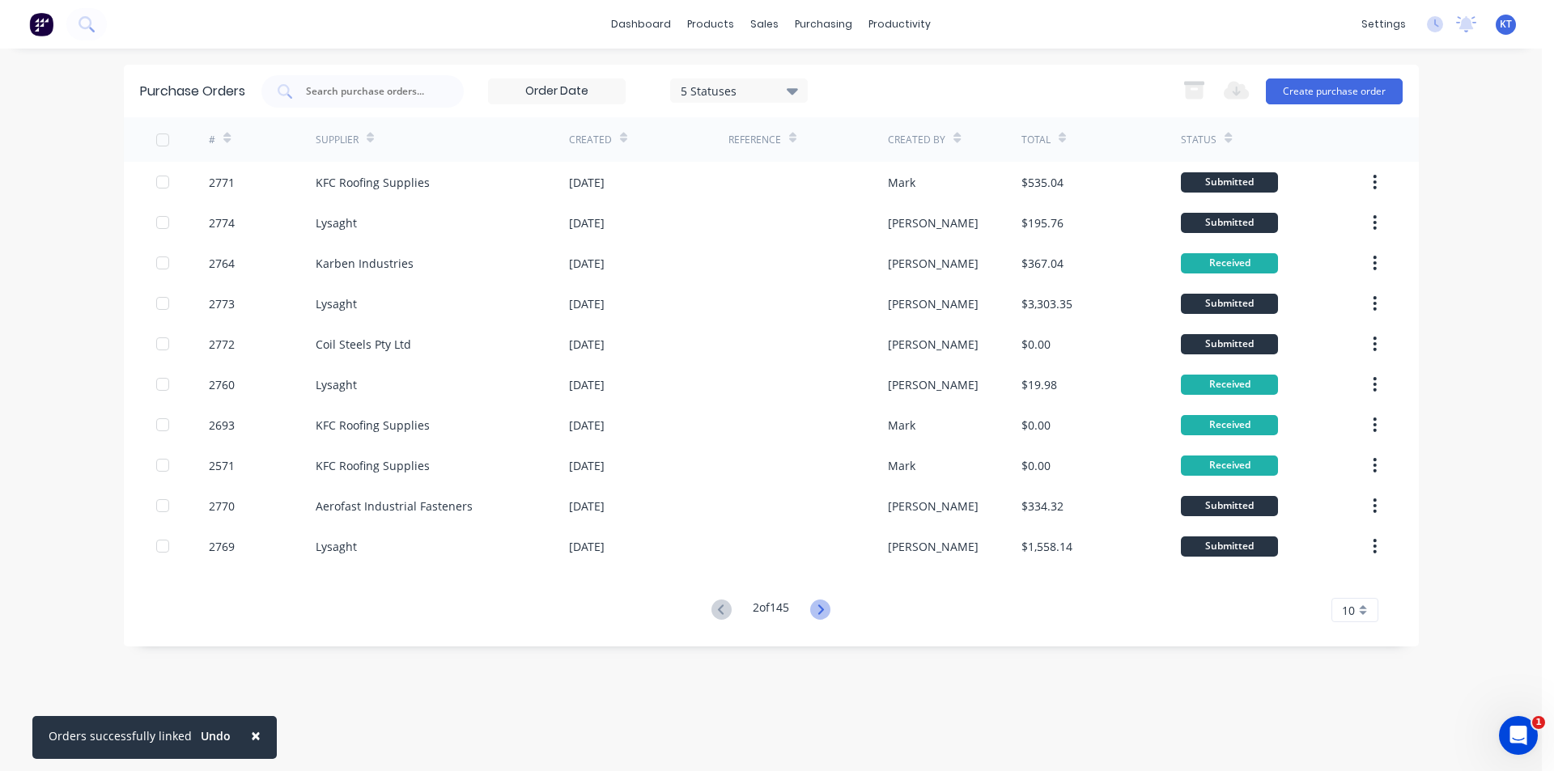
click at [815, 605] on icon at bounding box center [820, 610] width 20 height 20
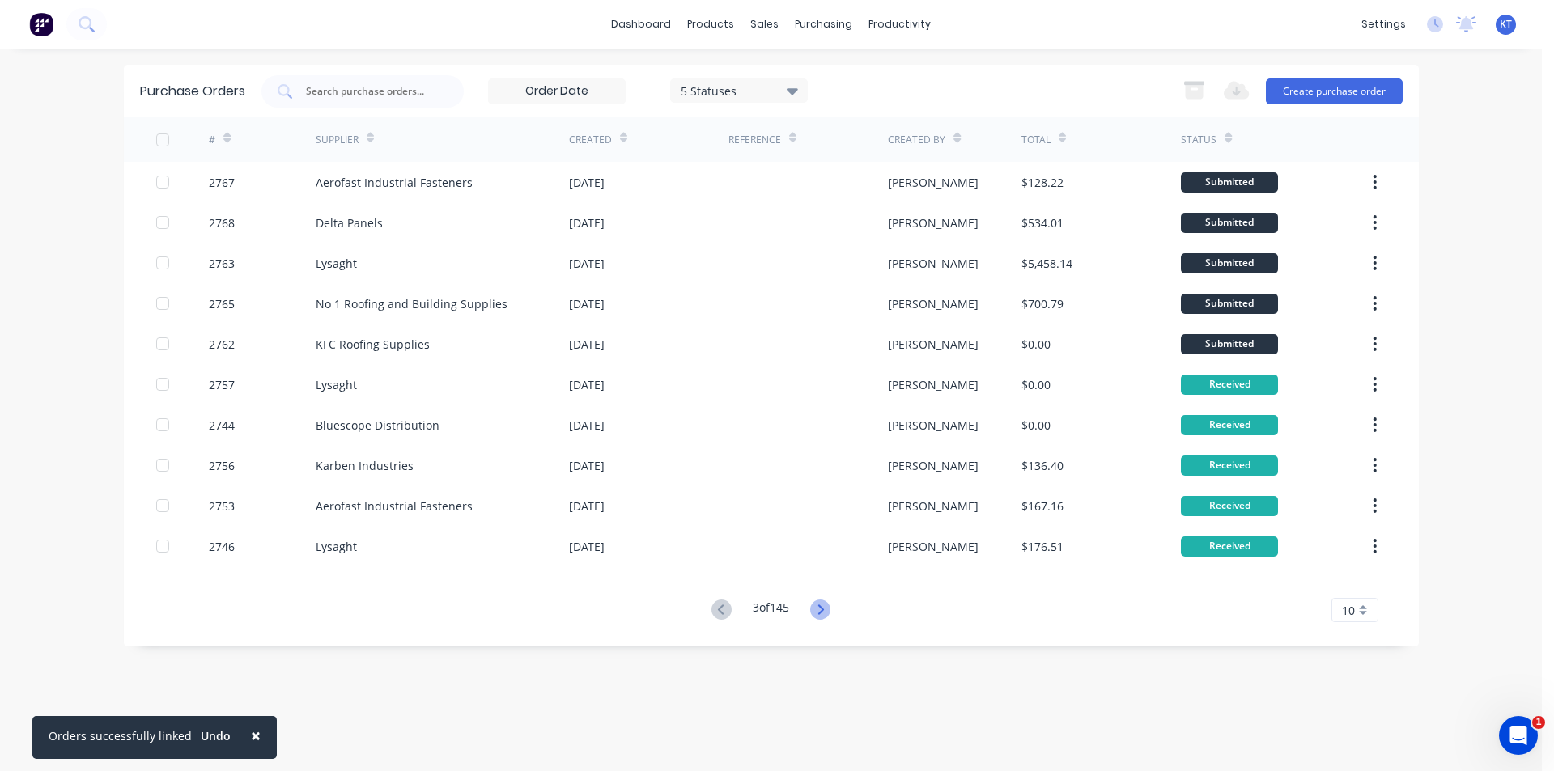
click at [824, 609] on icon at bounding box center [821, 609] width 6 height 10
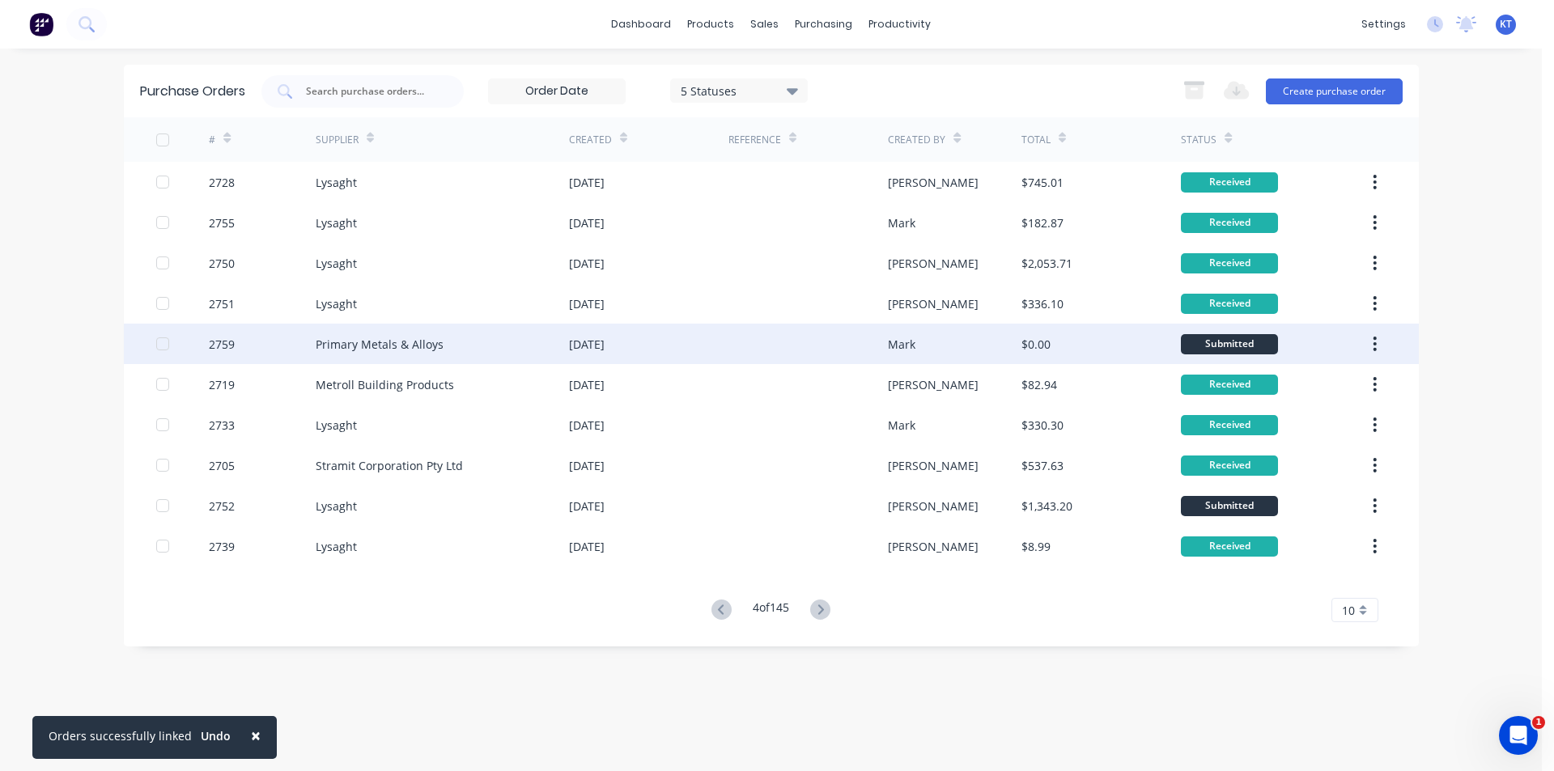
click at [432, 354] on div "Primary Metals & Alloys" at bounding box center [442, 344] width 253 height 40
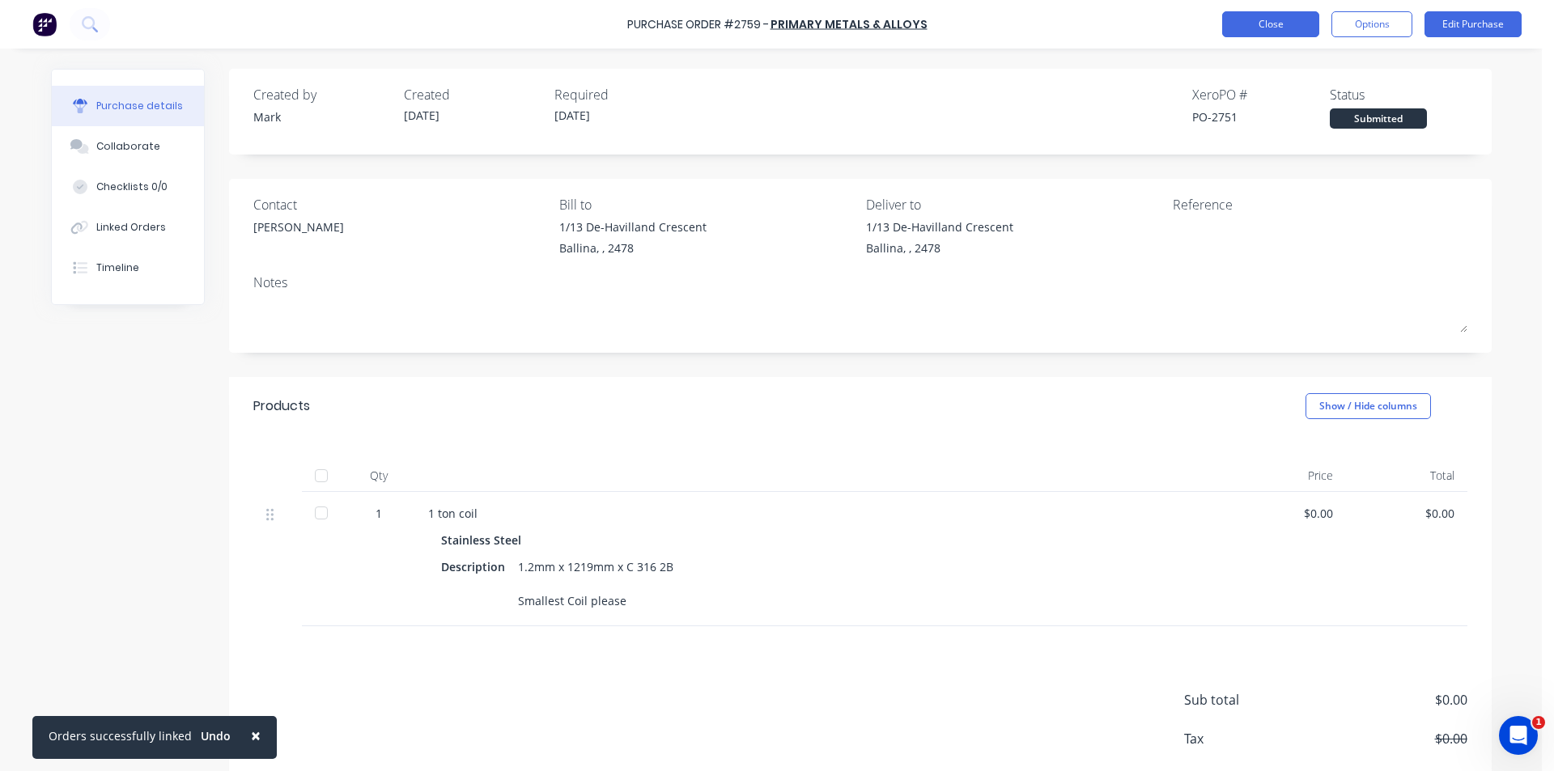
click at [1288, 35] on button "Close" at bounding box center [1270, 24] width 97 height 26
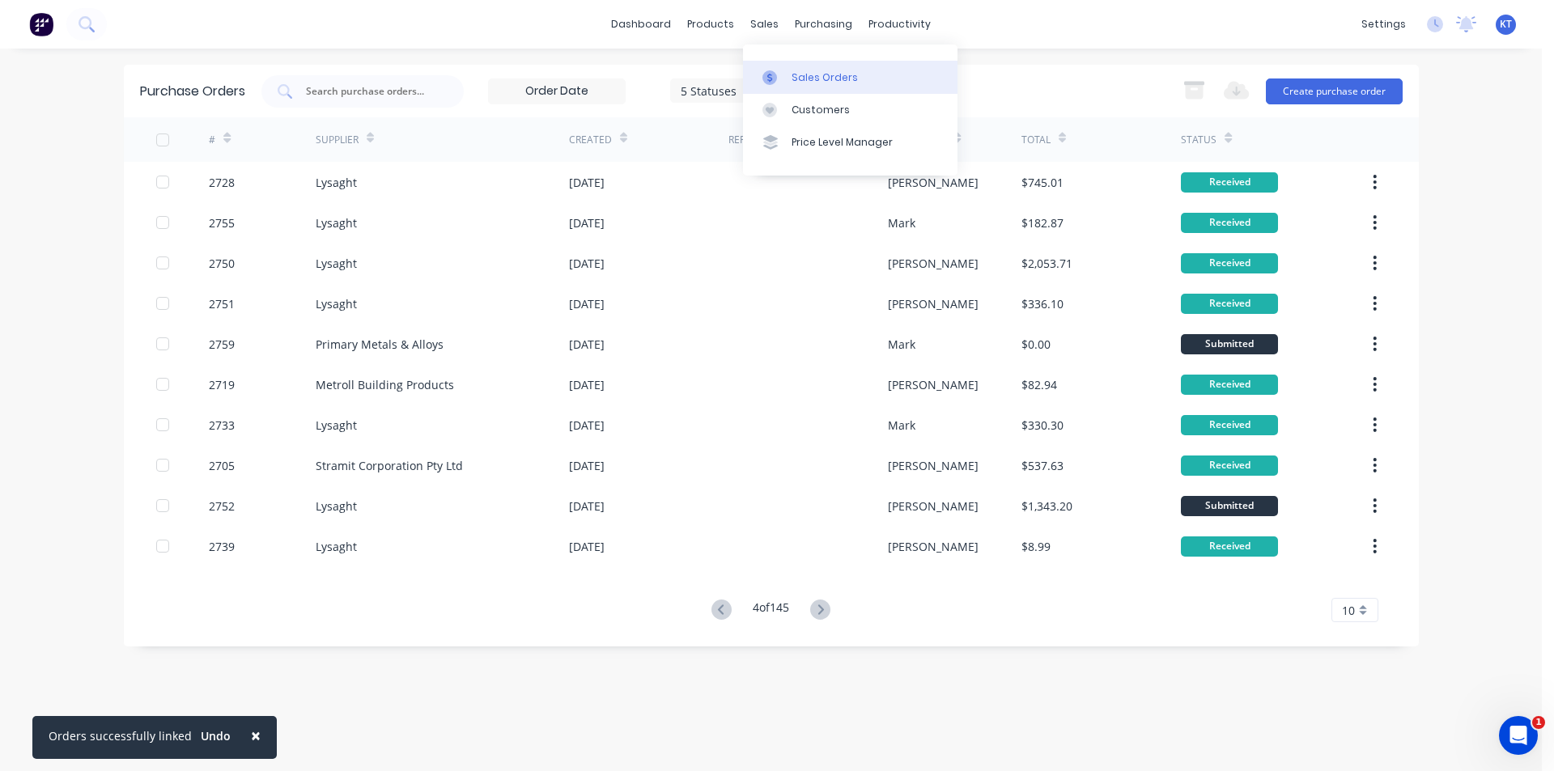
click at [792, 87] on link "Sales Orders" at bounding box center [850, 77] width 214 height 32
